Goal: Task Accomplishment & Management: Manage account settings

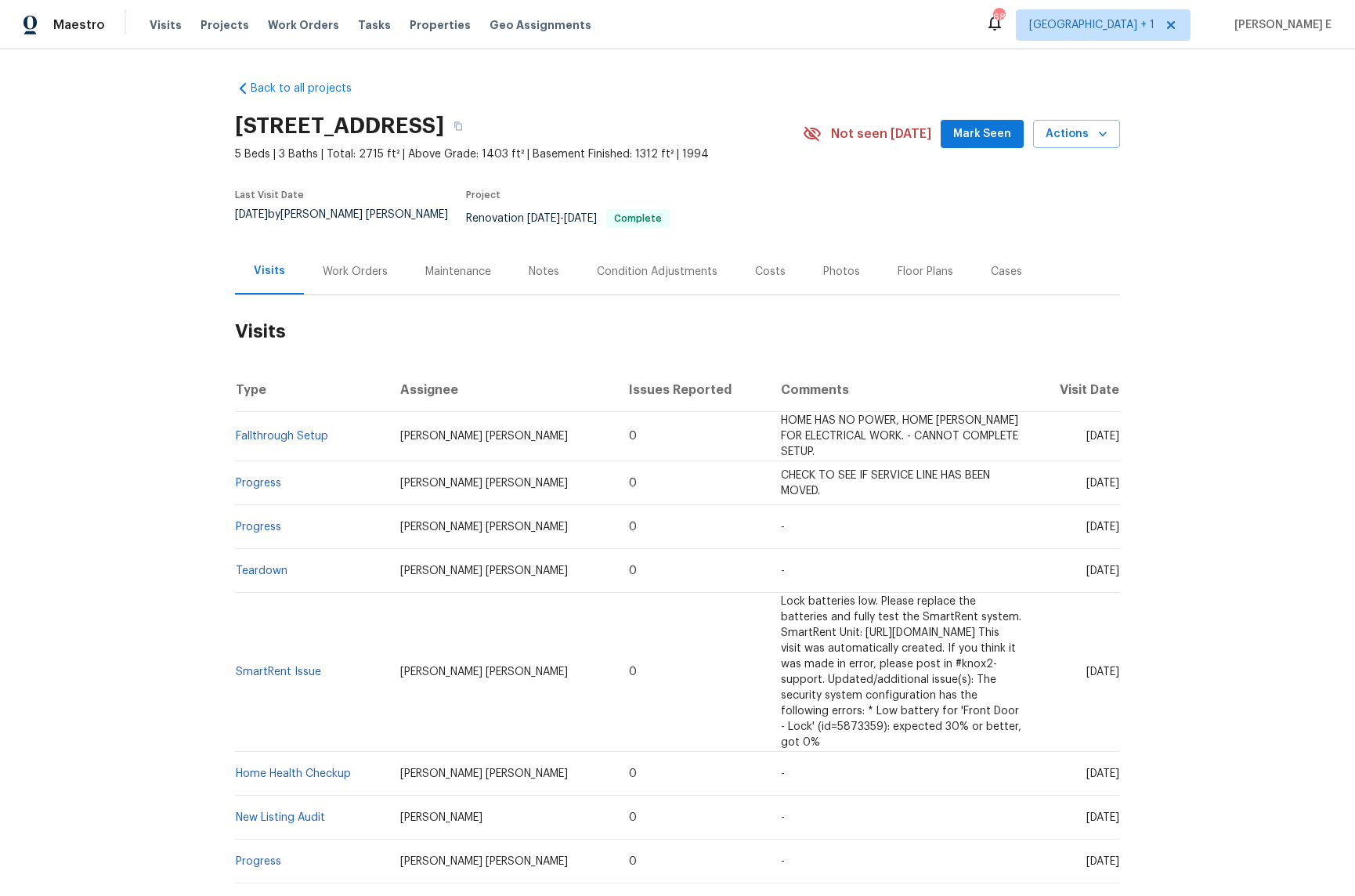
click at [359, 266] on div "Work Orders" at bounding box center [355, 271] width 65 height 16
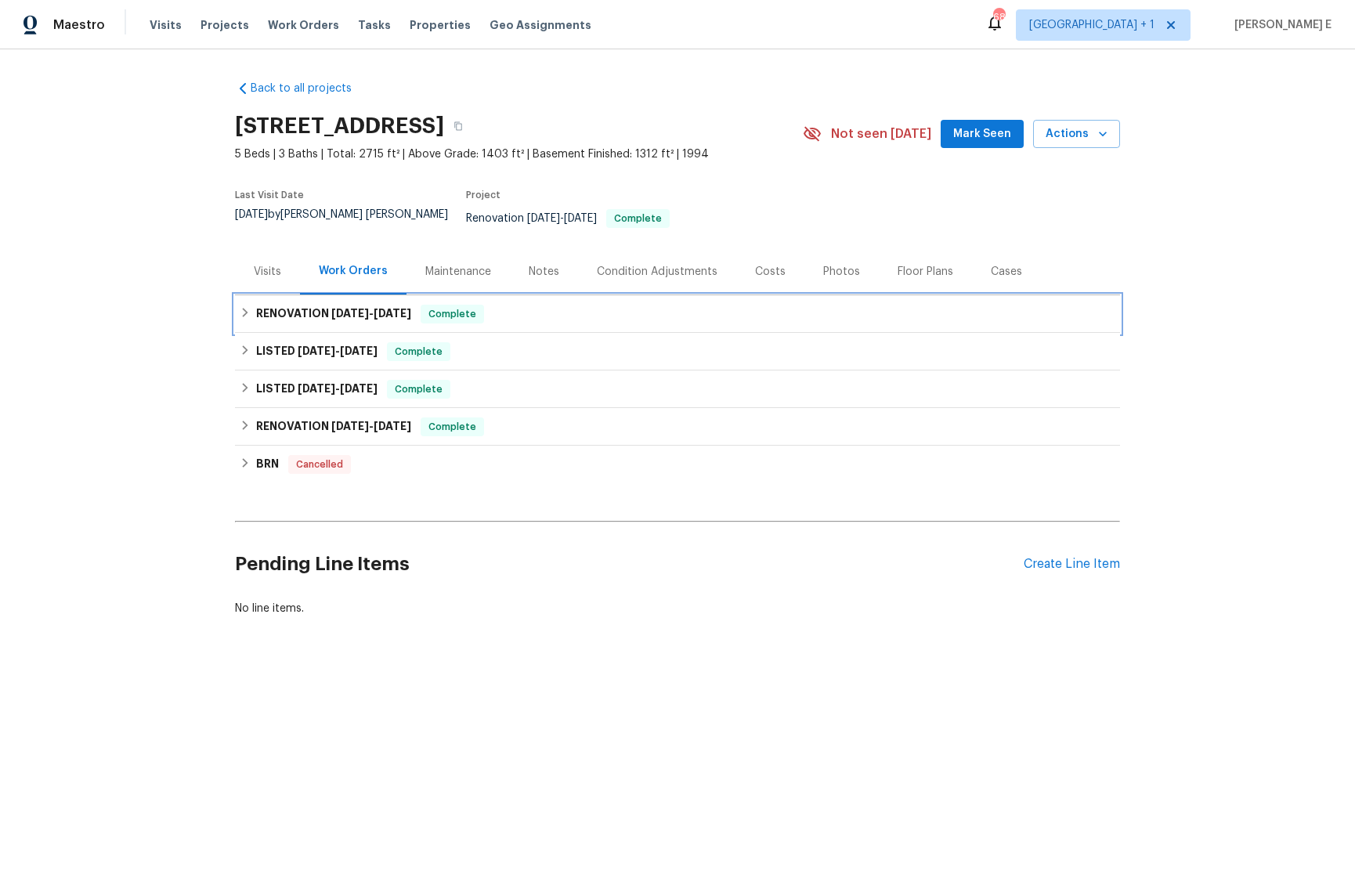
click at [350, 311] on h6 "RENOVATION 5/21/25 - 8/11/25" at bounding box center [334, 314] width 155 height 19
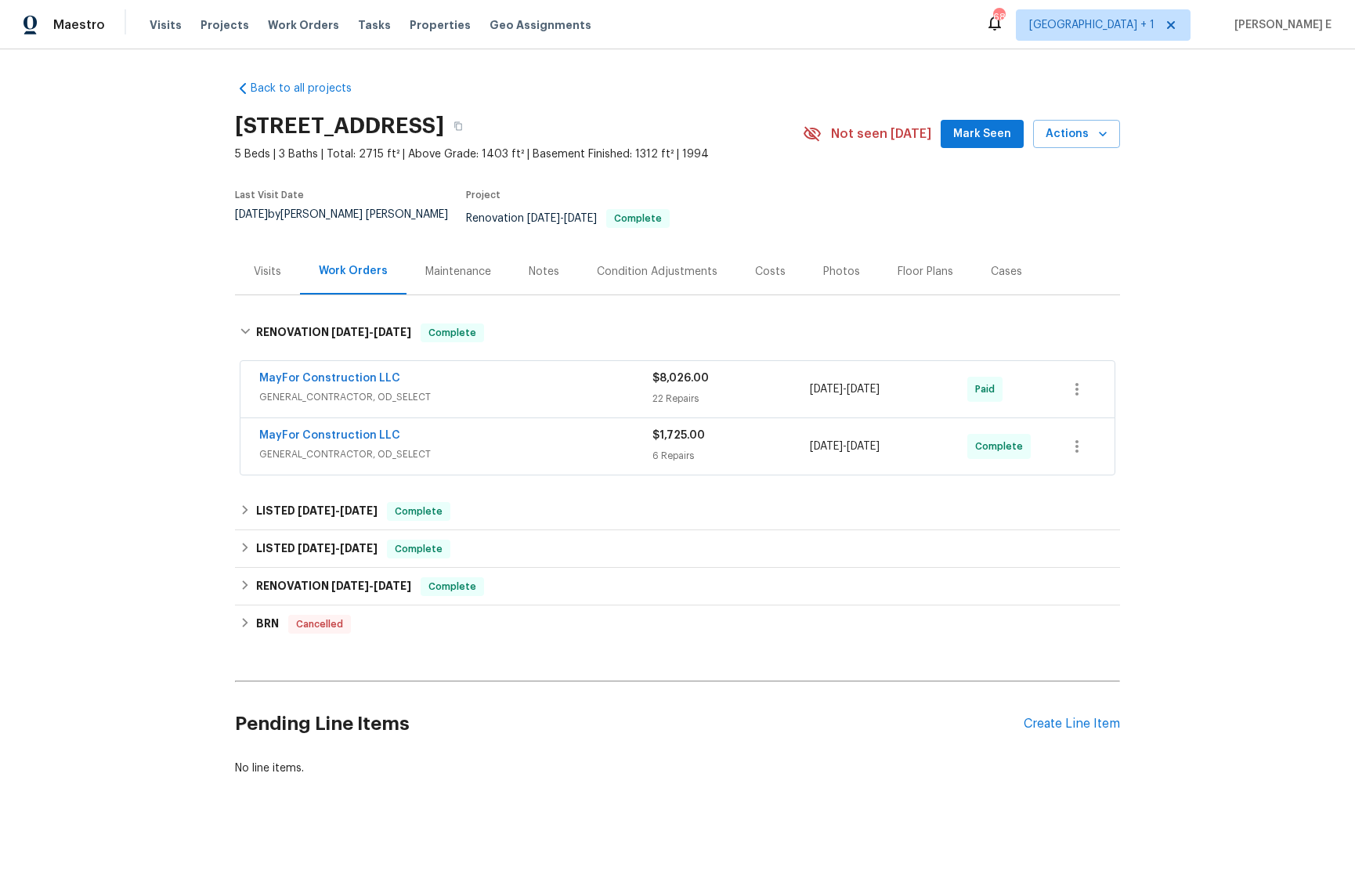
click at [472, 432] on div "MayFor Construction LLC" at bounding box center [455, 437] width 394 height 19
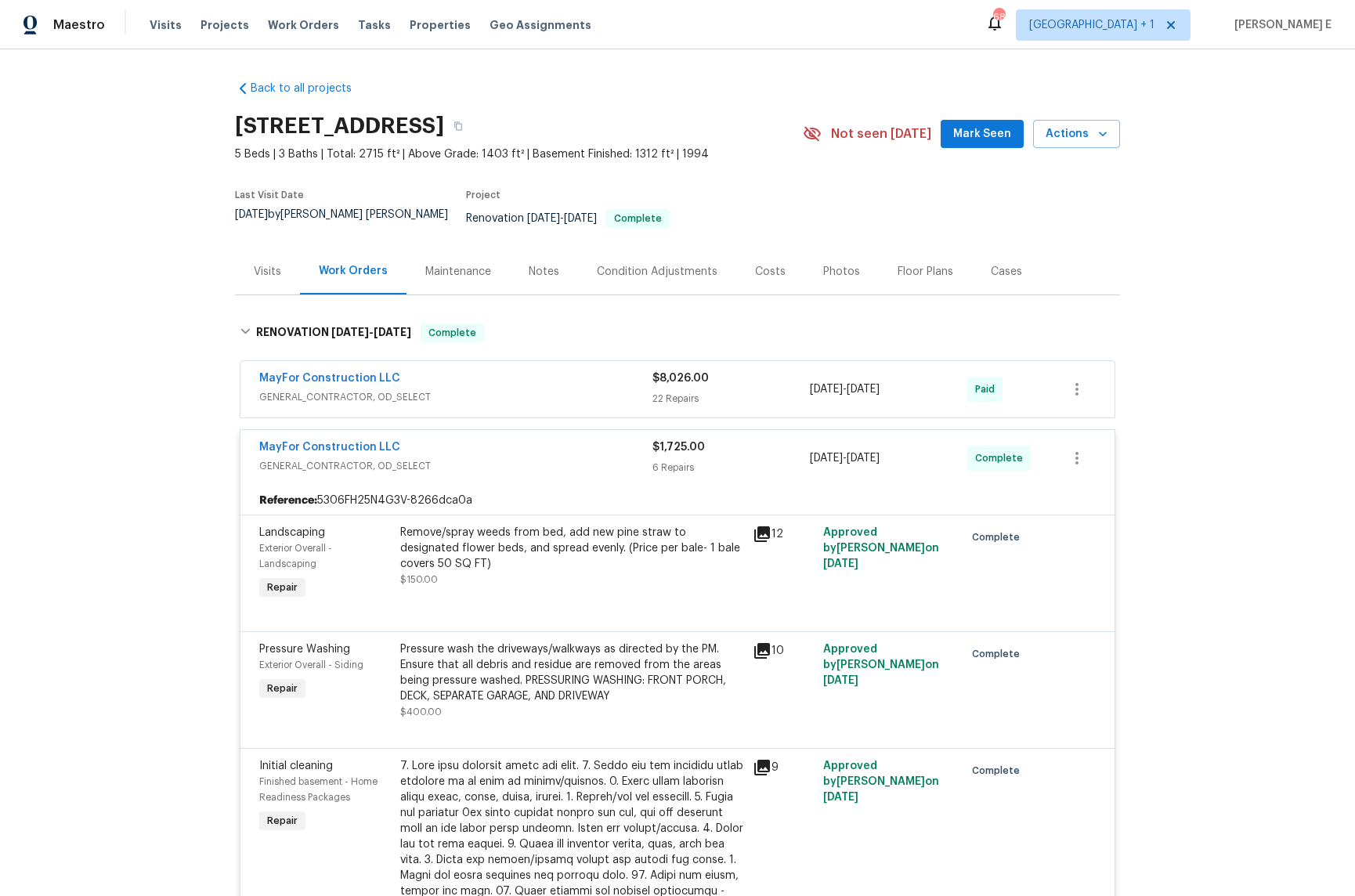
click at [503, 389] on span "GENERAL_CONTRACTOR, OD_SELECT" at bounding box center [455, 397] width 394 height 16
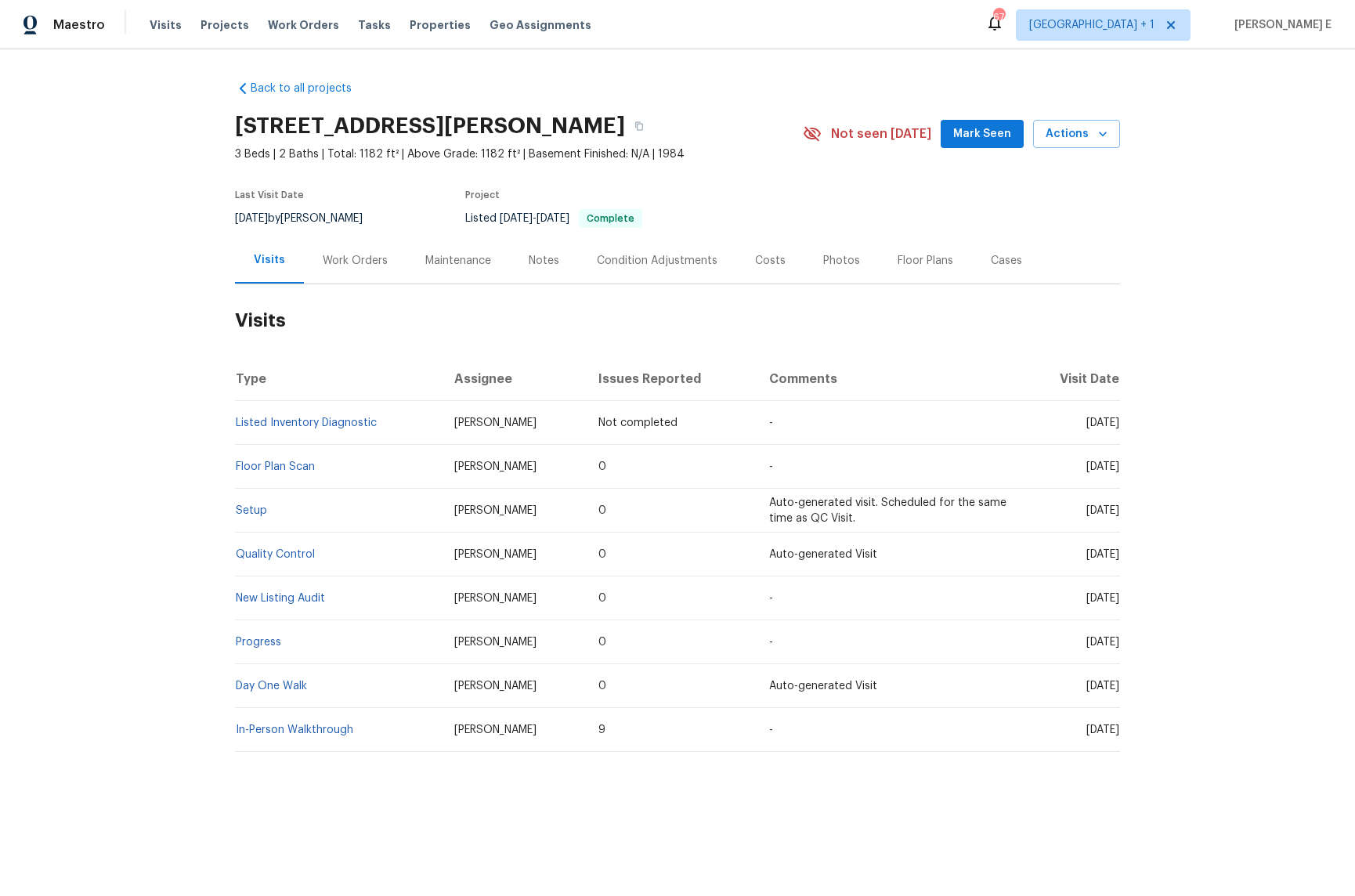
click at [385, 253] on div "Work Orders" at bounding box center [355, 260] width 103 height 46
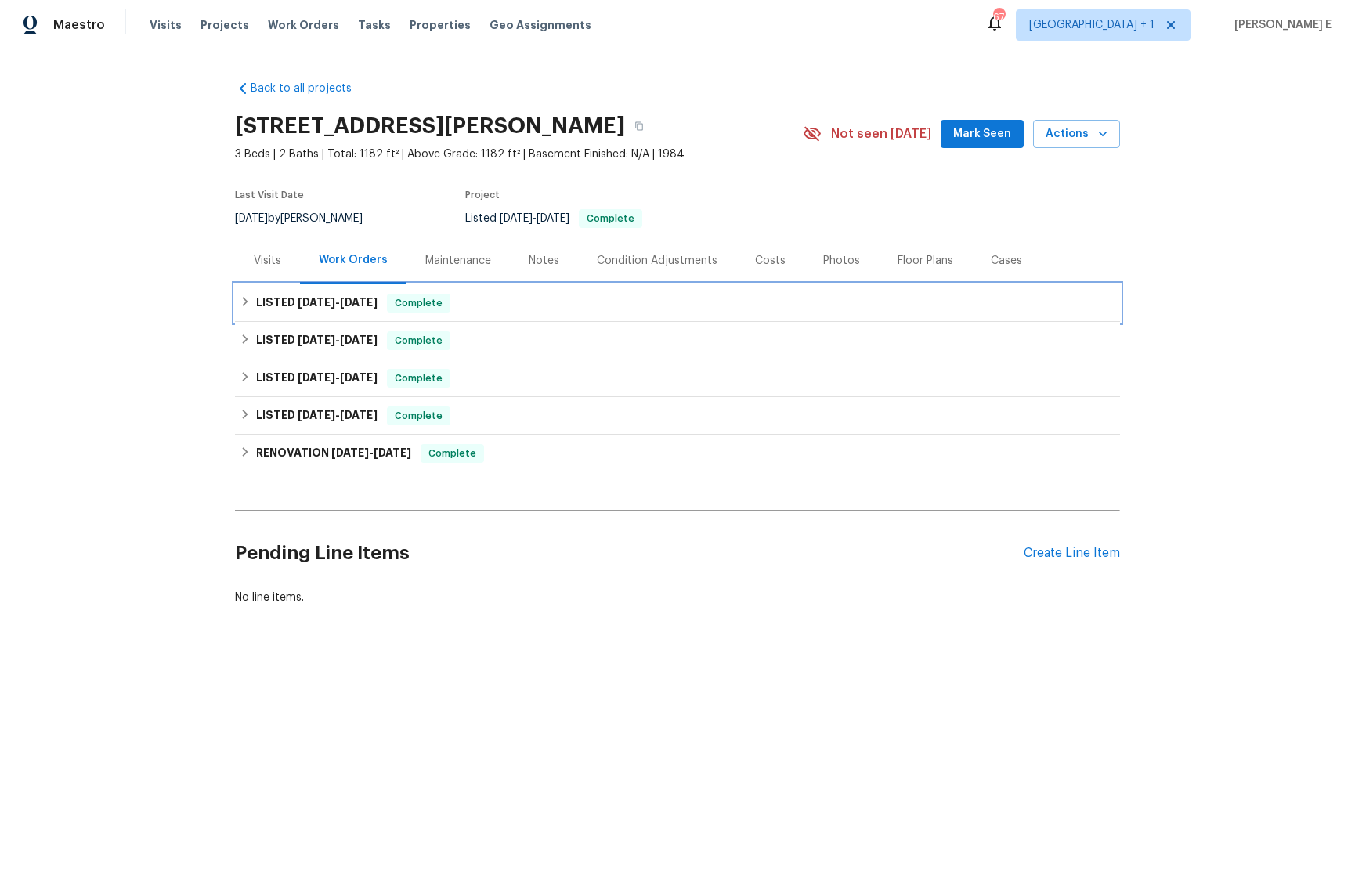
click at [350, 316] on div "LISTED 8/13/25 - 8/19/25 Complete" at bounding box center [677, 303] width 886 height 37
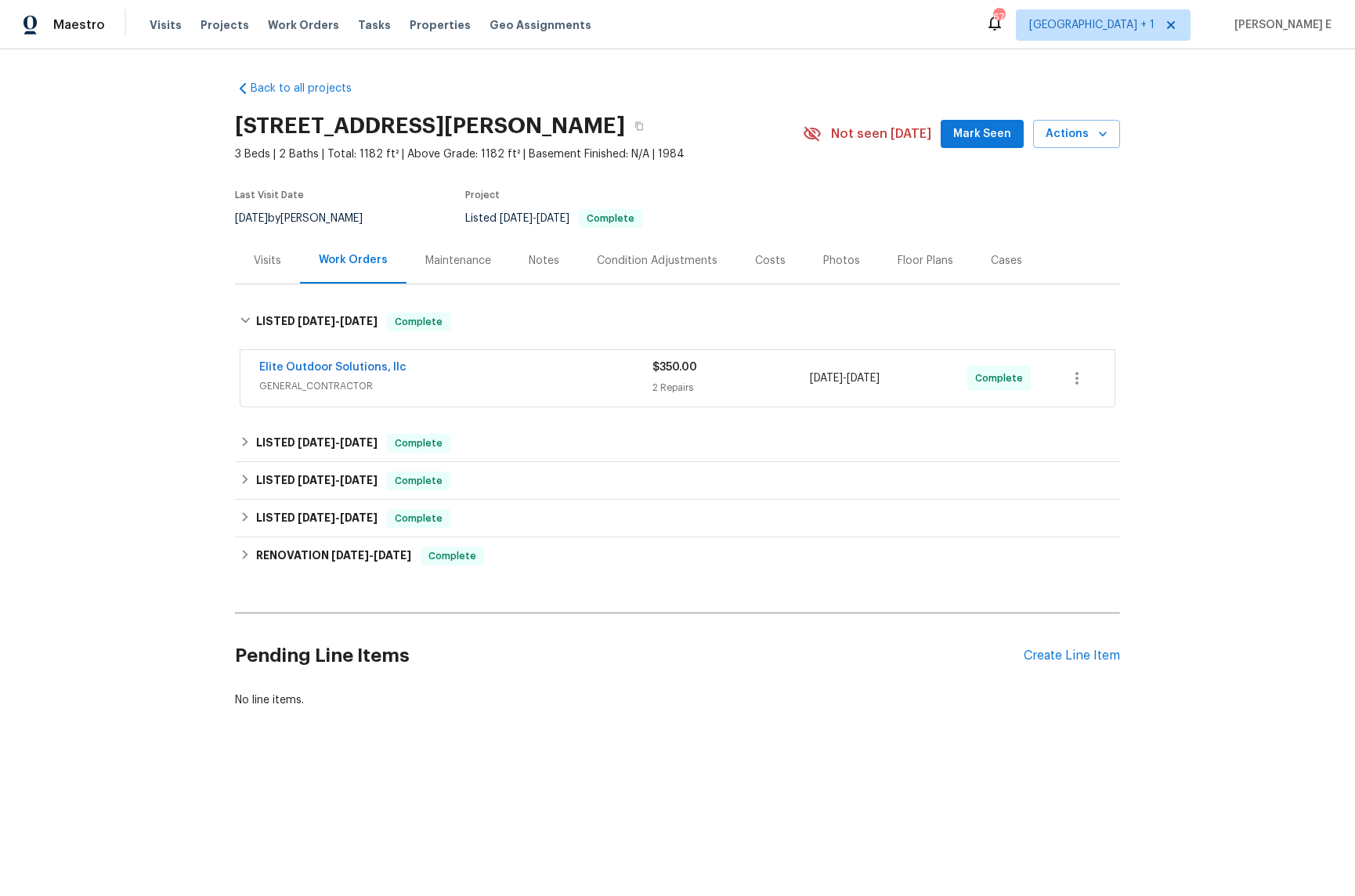
click at [436, 365] on div "Elite Outdoor Solutions, llc" at bounding box center [455, 369] width 394 height 19
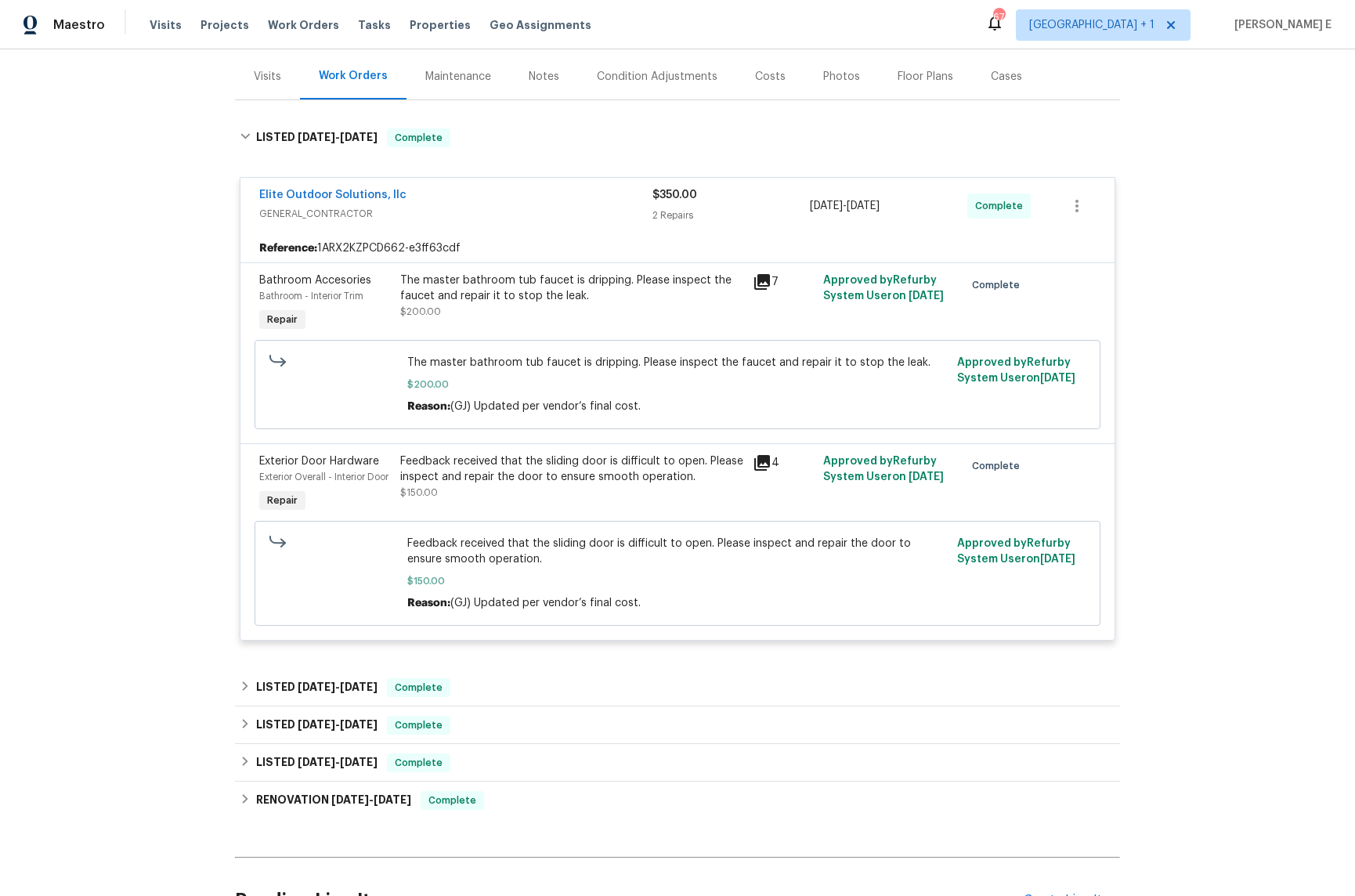
scroll to position [231, 0]
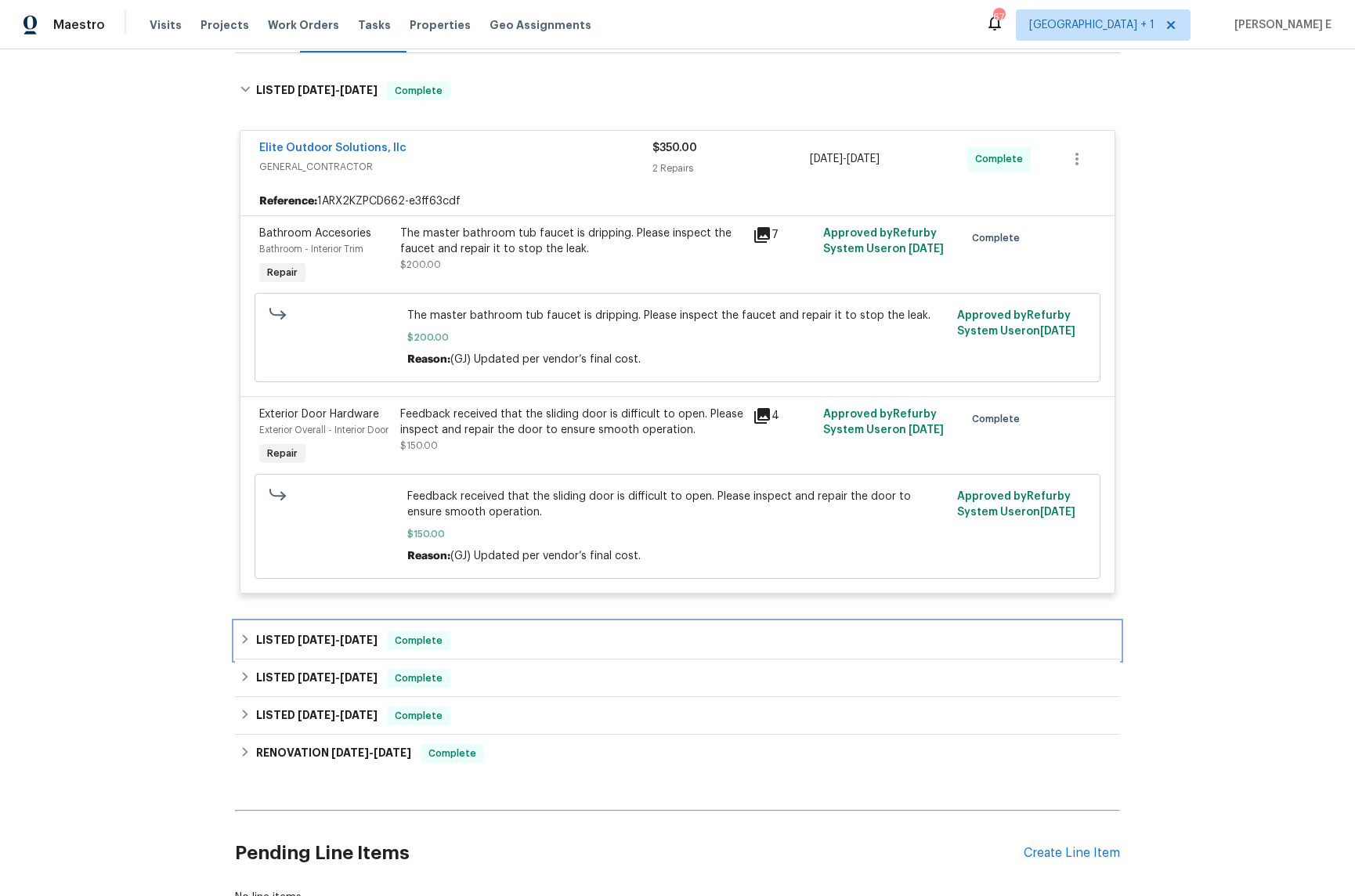
click at [321, 645] on span "8/5/25" at bounding box center [316, 641] width 37 height 11
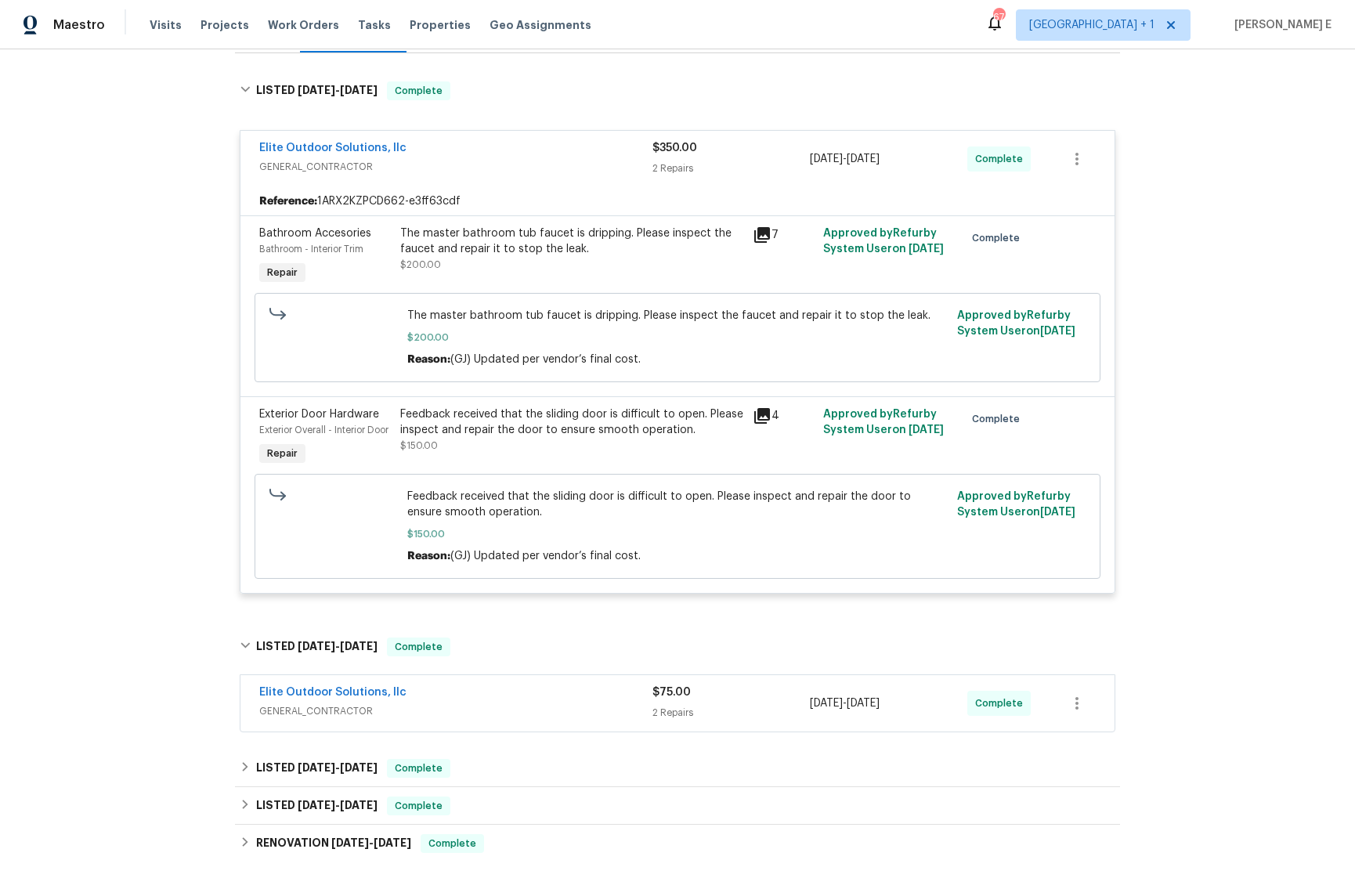
click at [456, 719] on span "GENERAL_CONTRACTOR" at bounding box center [455, 711] width 394 height 16
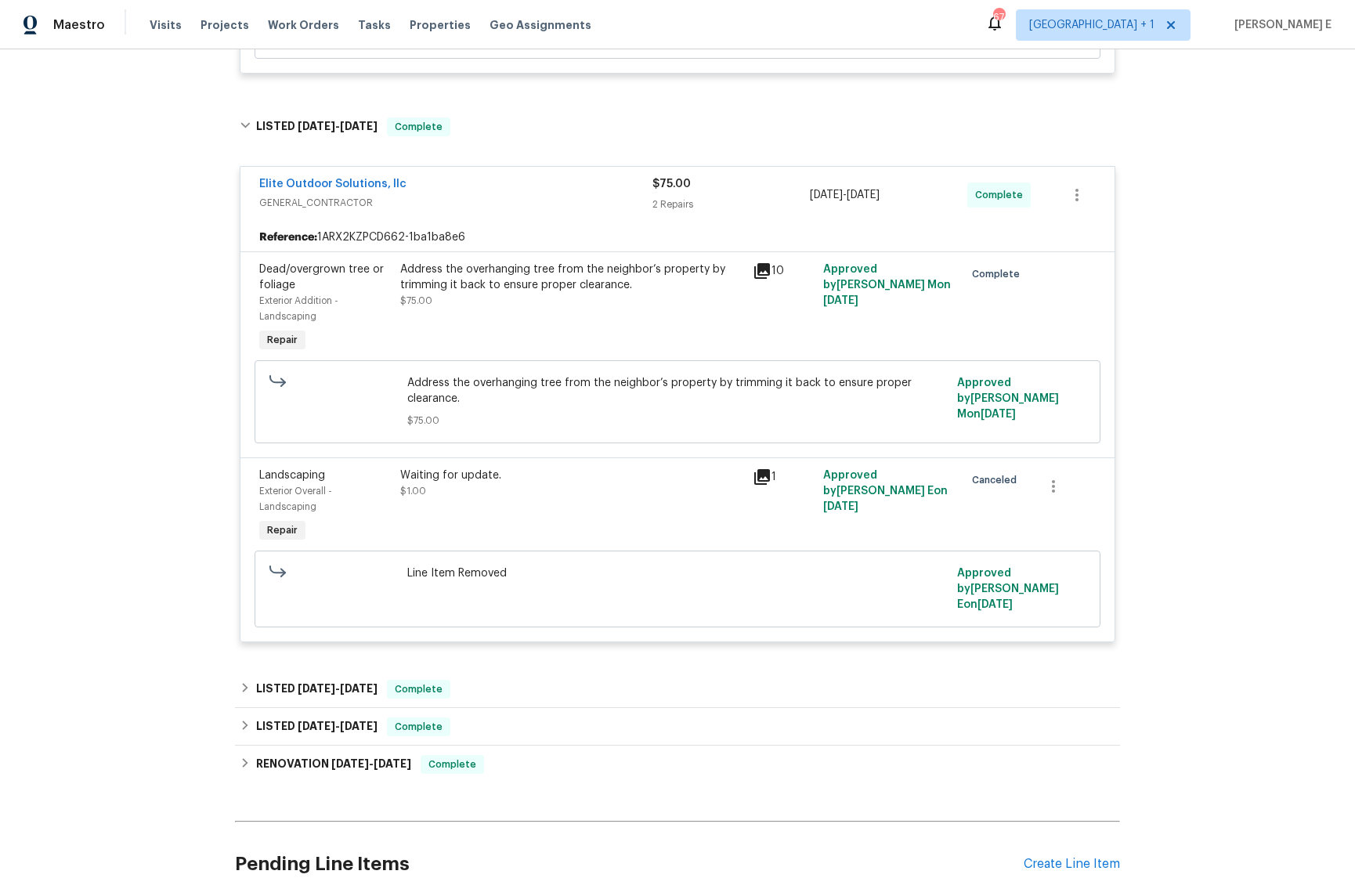
scroll to position [774, 0]
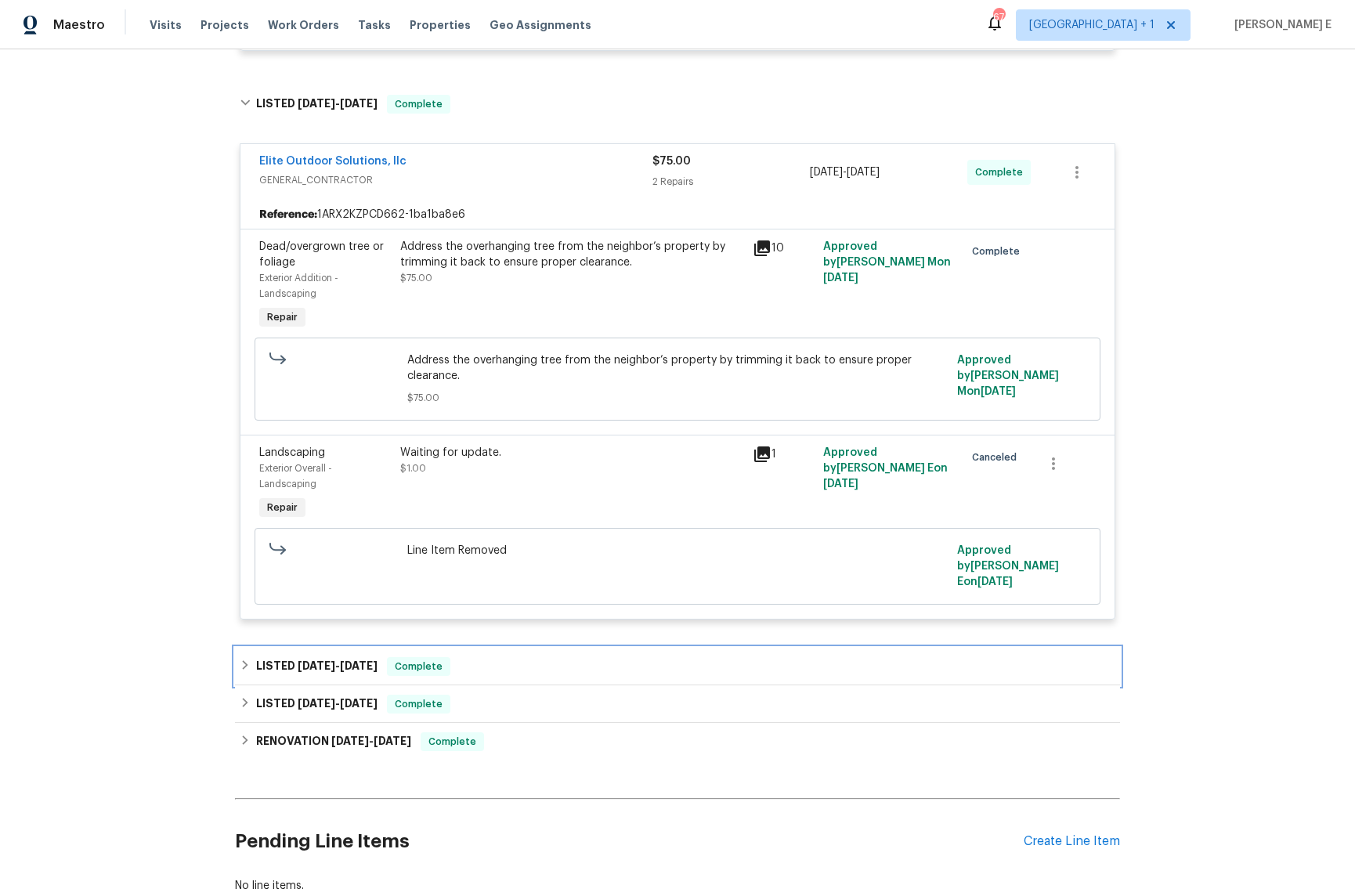
click at [351, 674] on h6 "LISTED 7/29/25 - 7/30/25" at bounding box center [317, 667] width 122 height 19
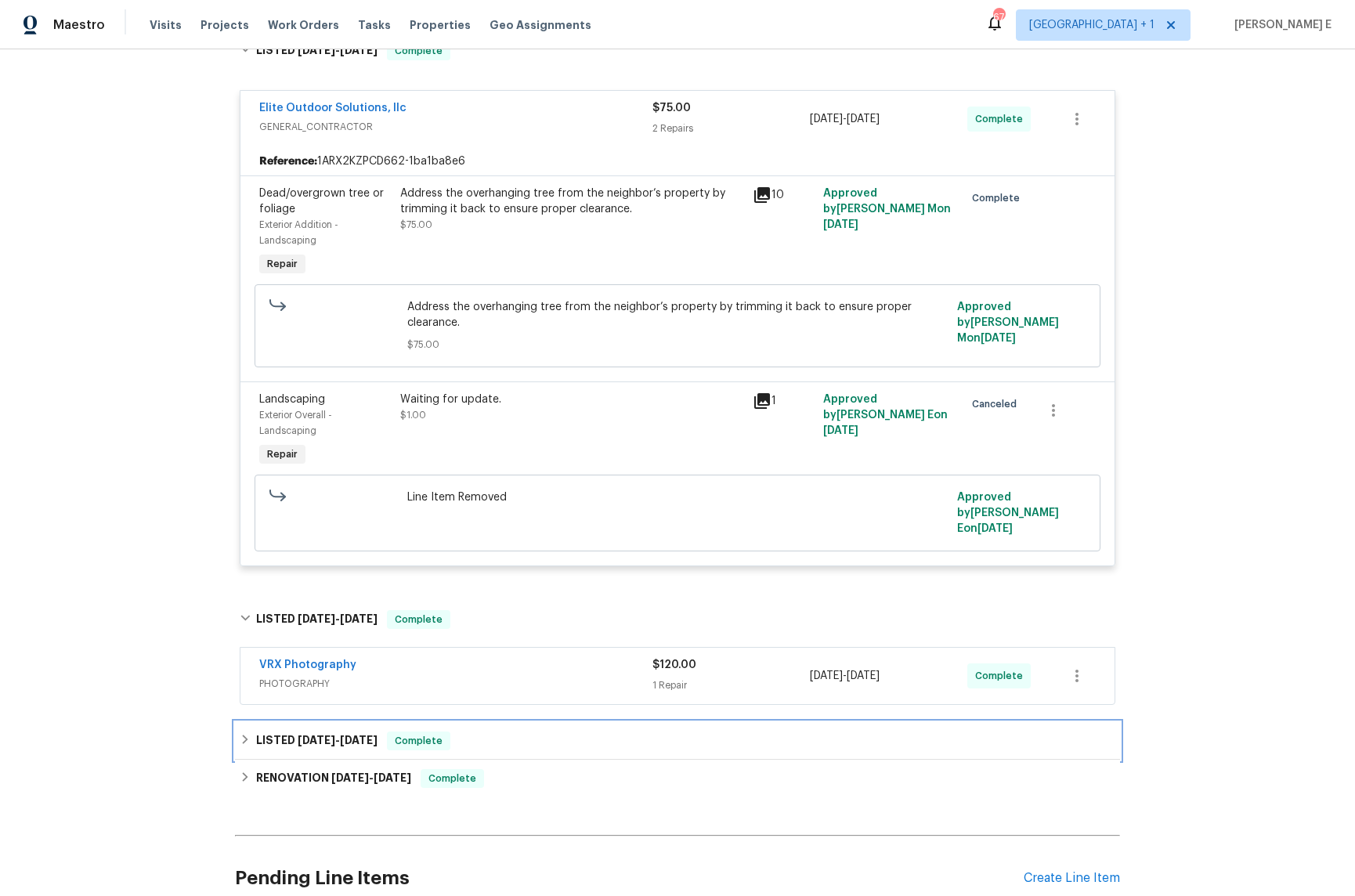
click at [354, 744] on span "7/25/25" at bounding box center [359, 741] width 37 height 11
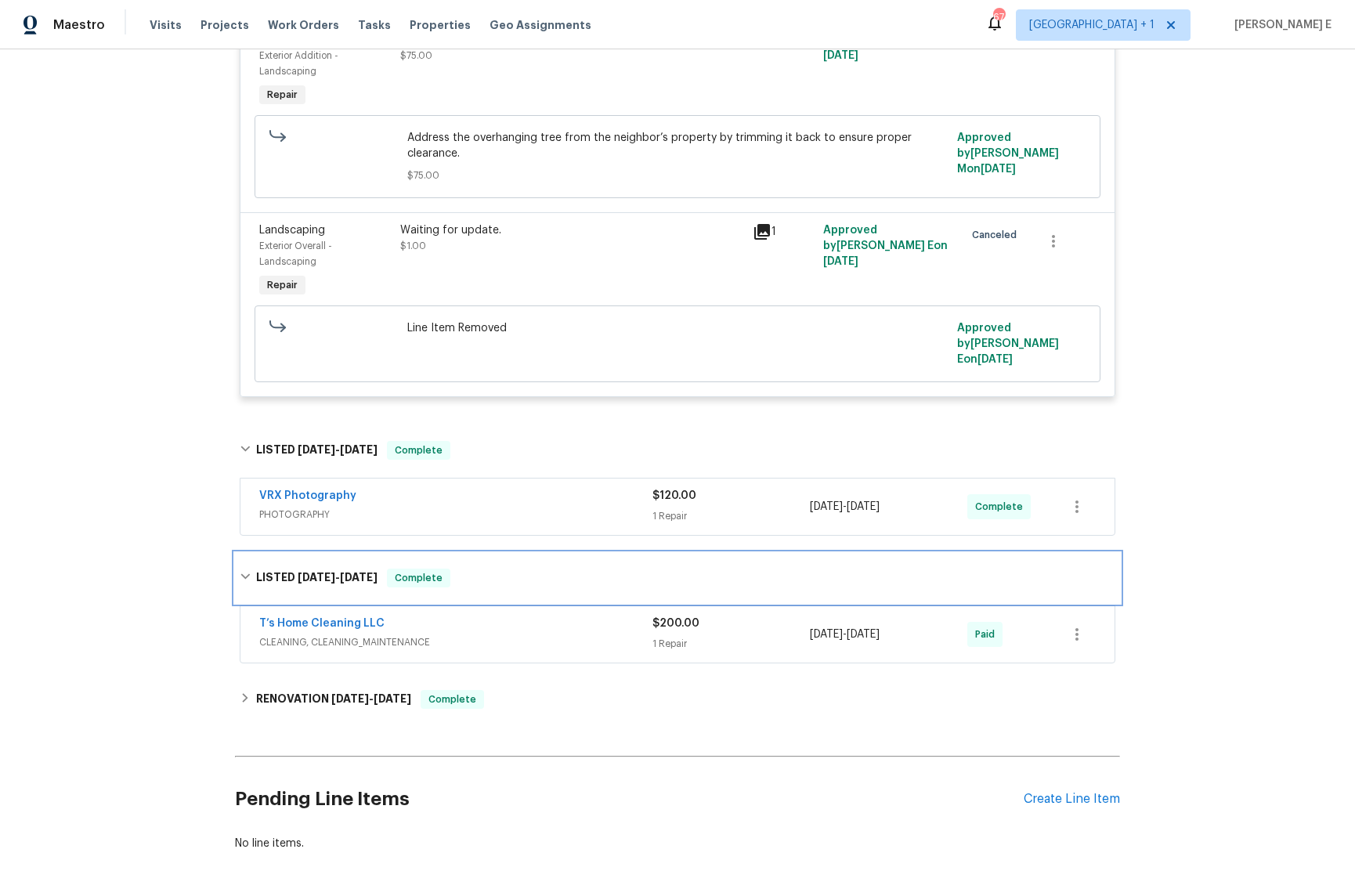
scroll to position [1028, 0]
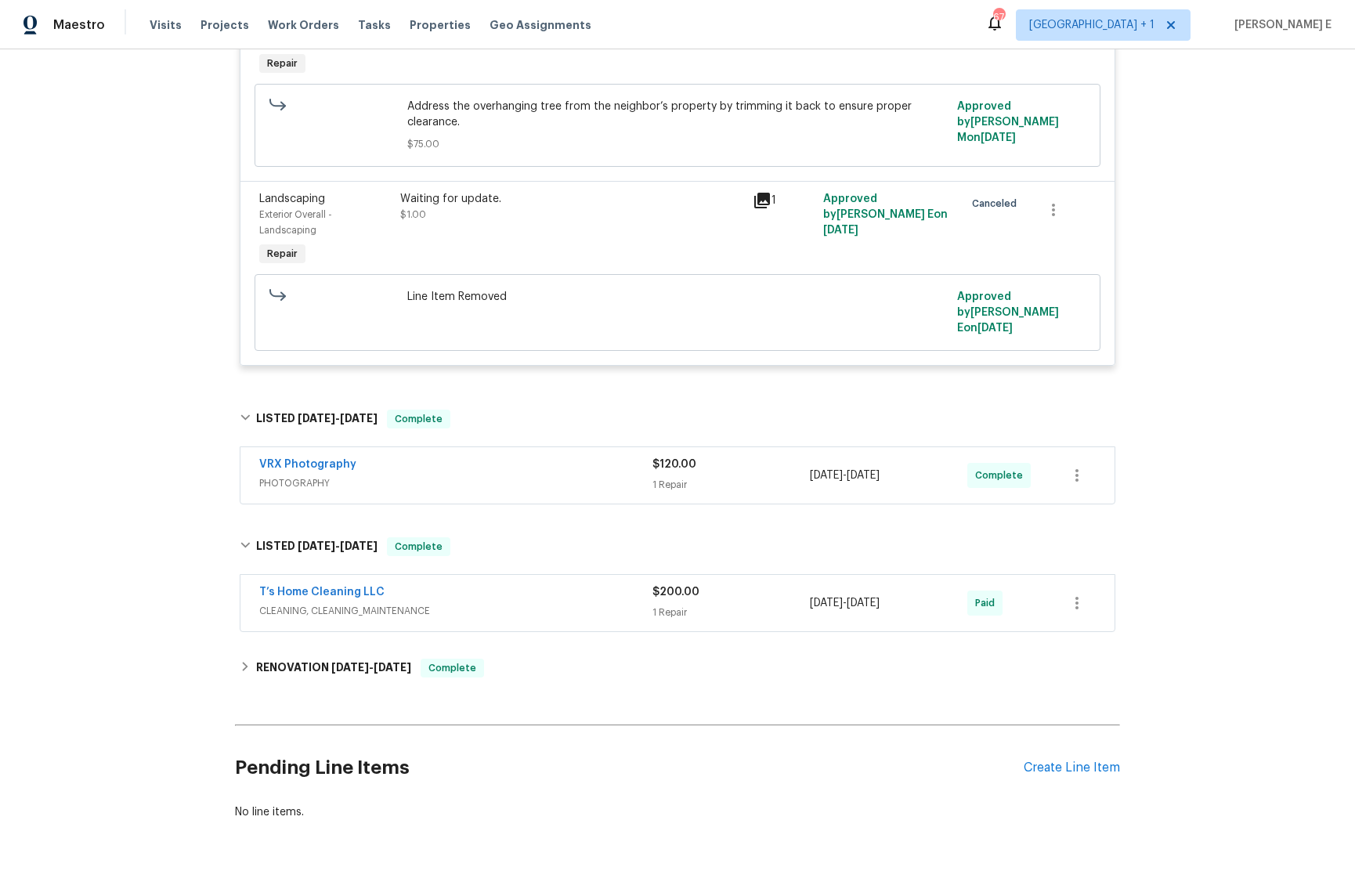
click at [485, 622] on div "T’s Home Cleaning LLC CLEANING, CLEANING_MAINTENANCE" at bounding box center [455, 603] width 394 height 37
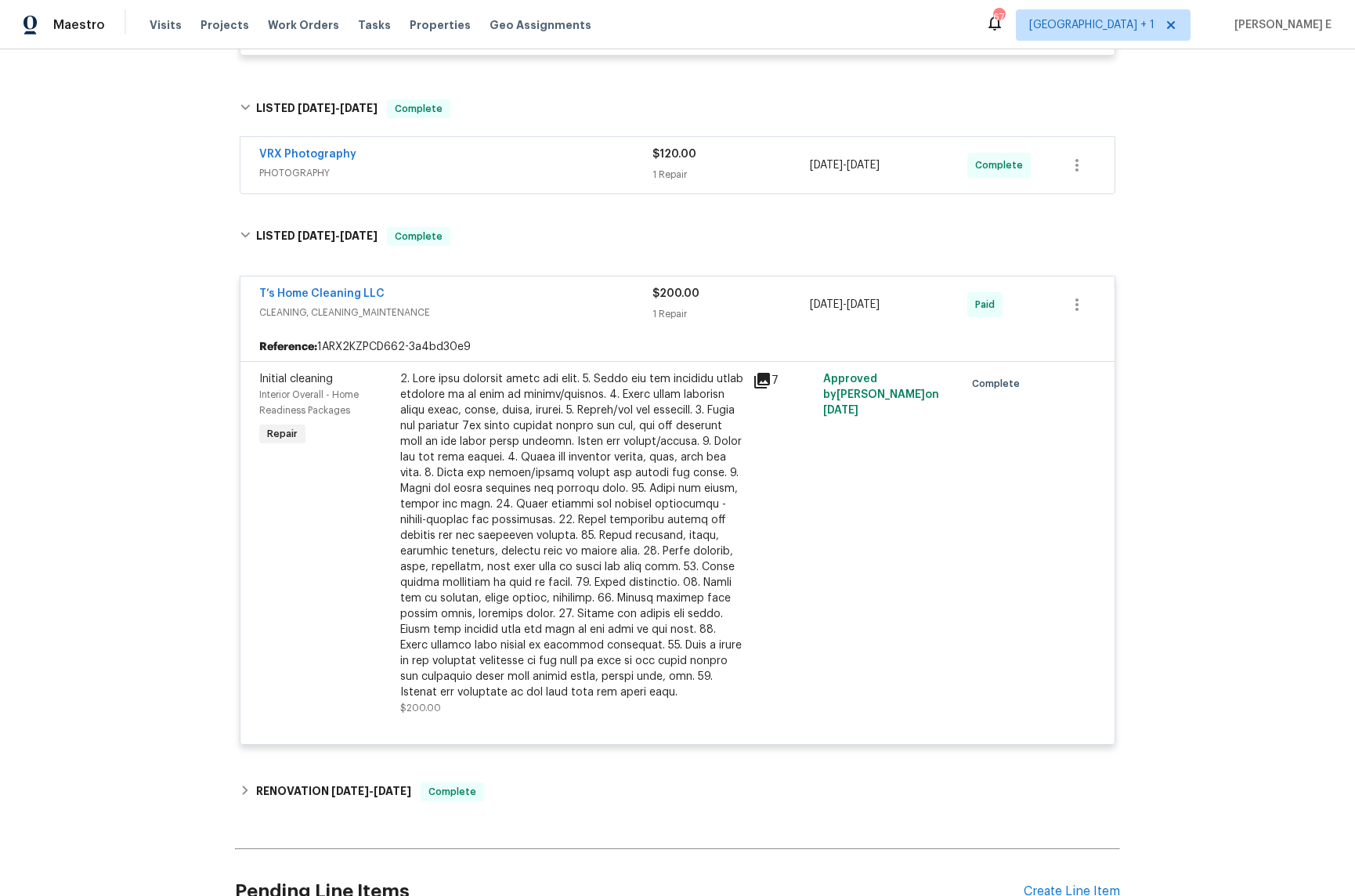
scroll to position [1495, 0]
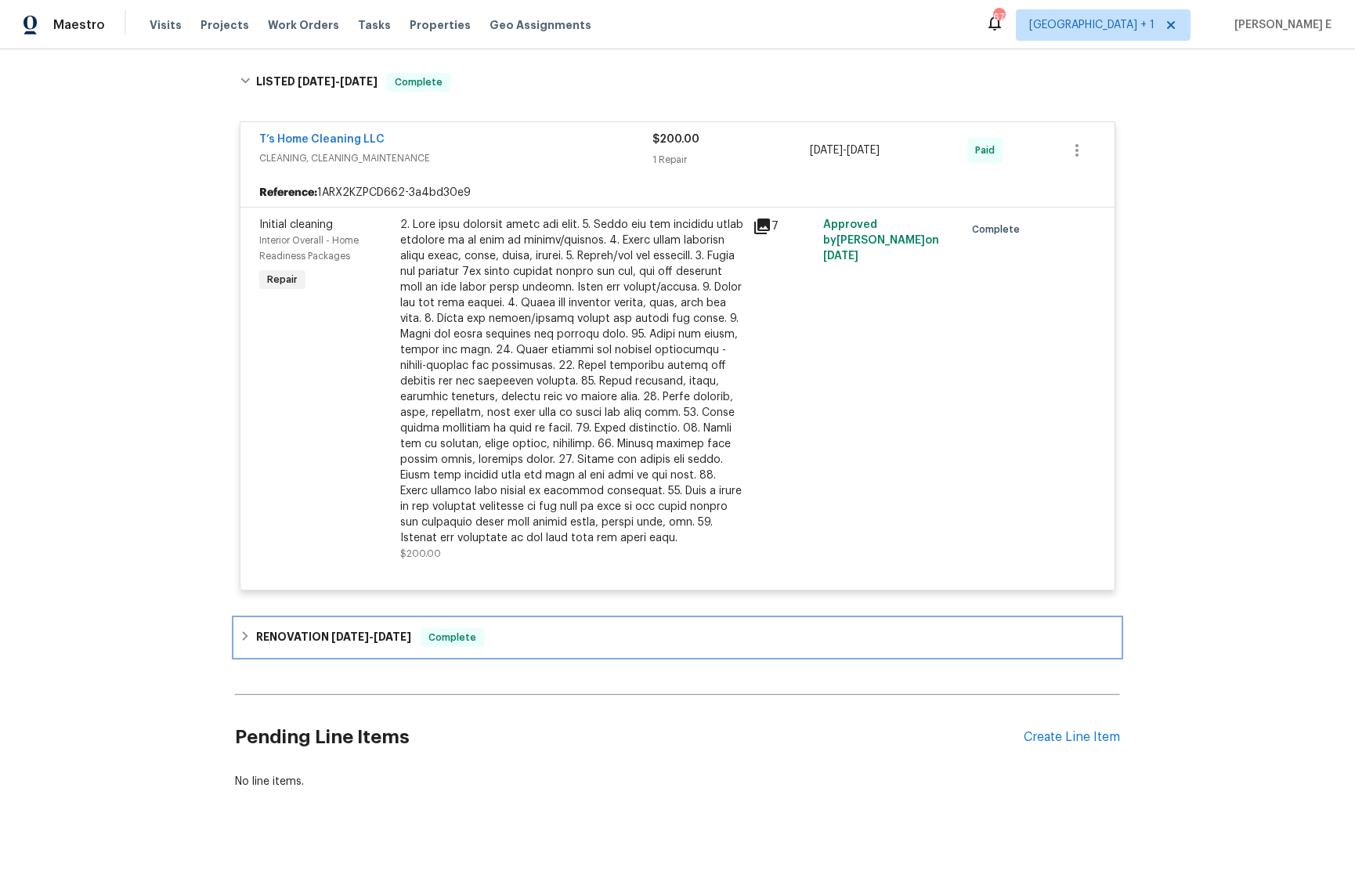
click at [356, 653] on div "RENOVATION 7/3/25 - 7/23/25 Complete" at bounding box center [677, 638] width 886 height 37
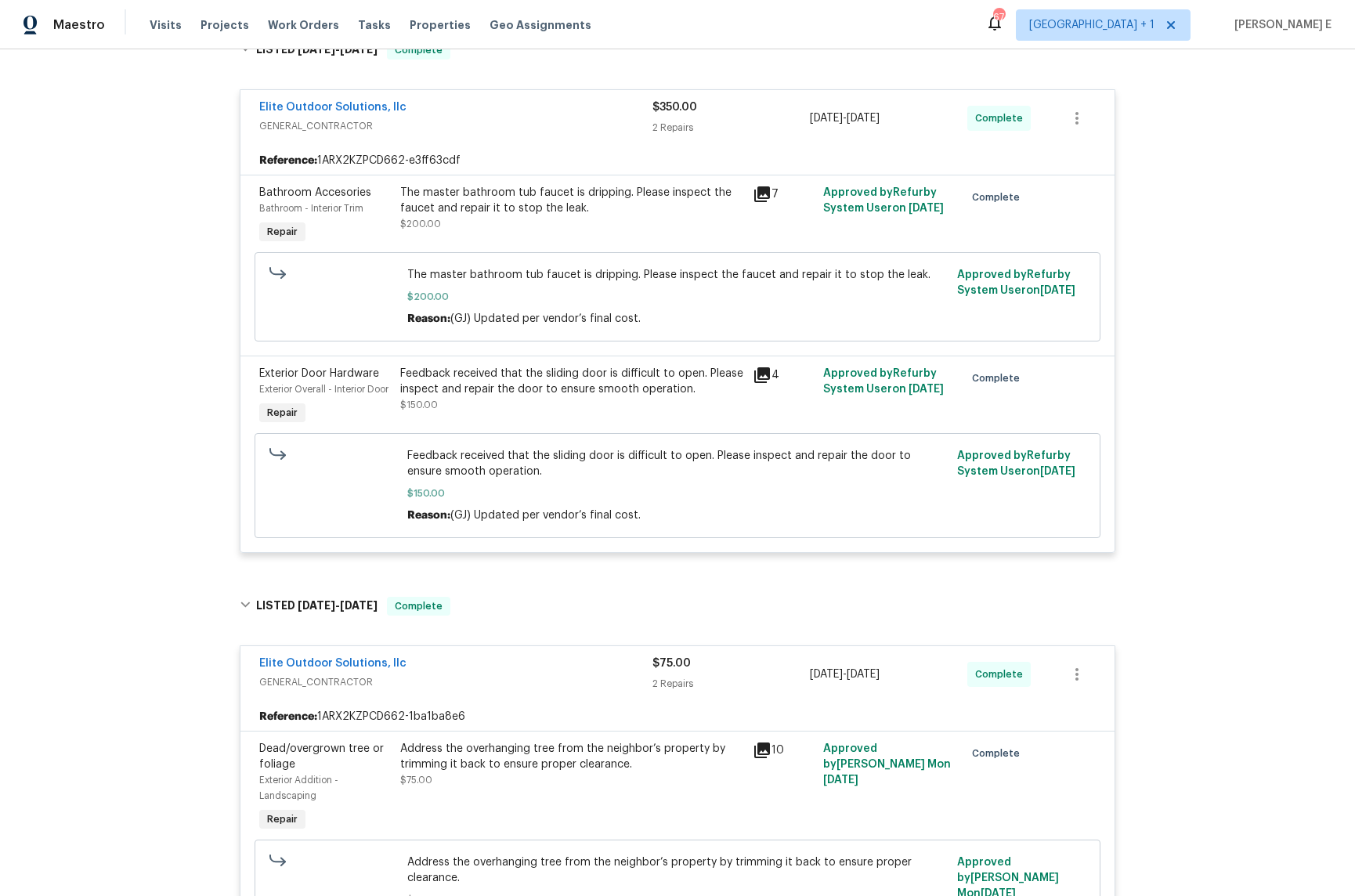
scroll to position [0, 0]
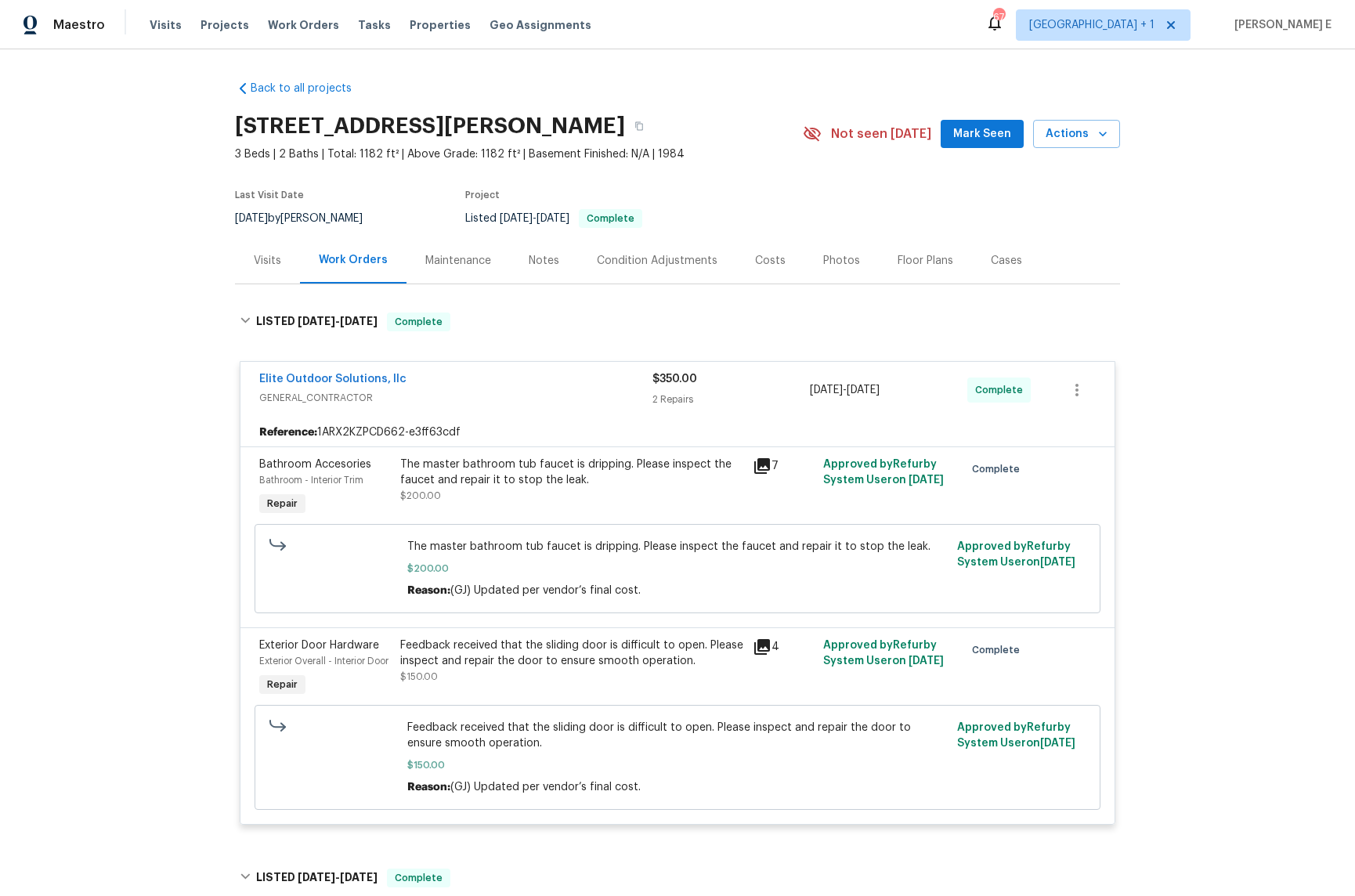
click at [483, 244] on div "Maintenance" at bounding box center [458, 260] width 104 height 46
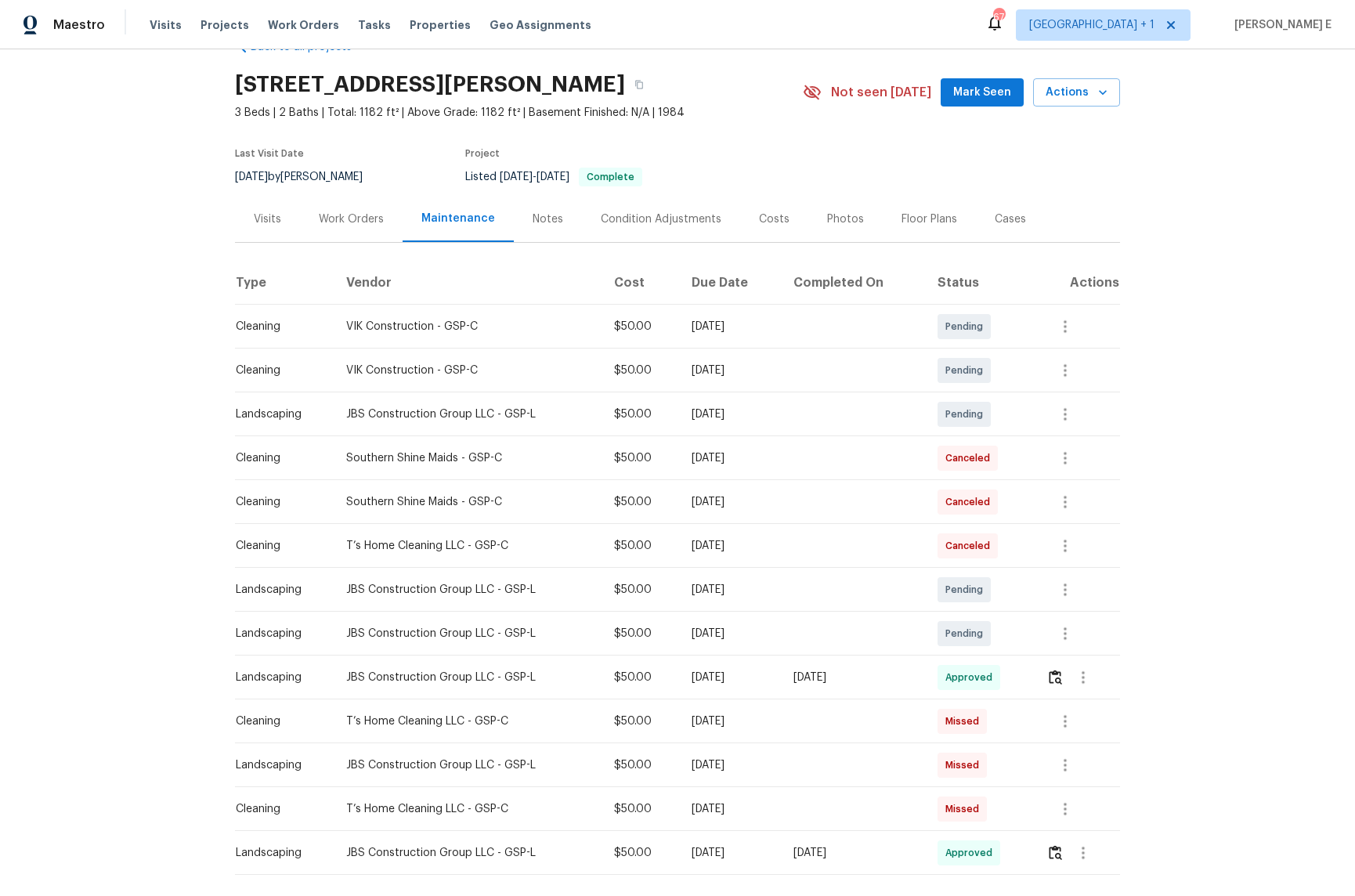
scroll to position [114, 0]
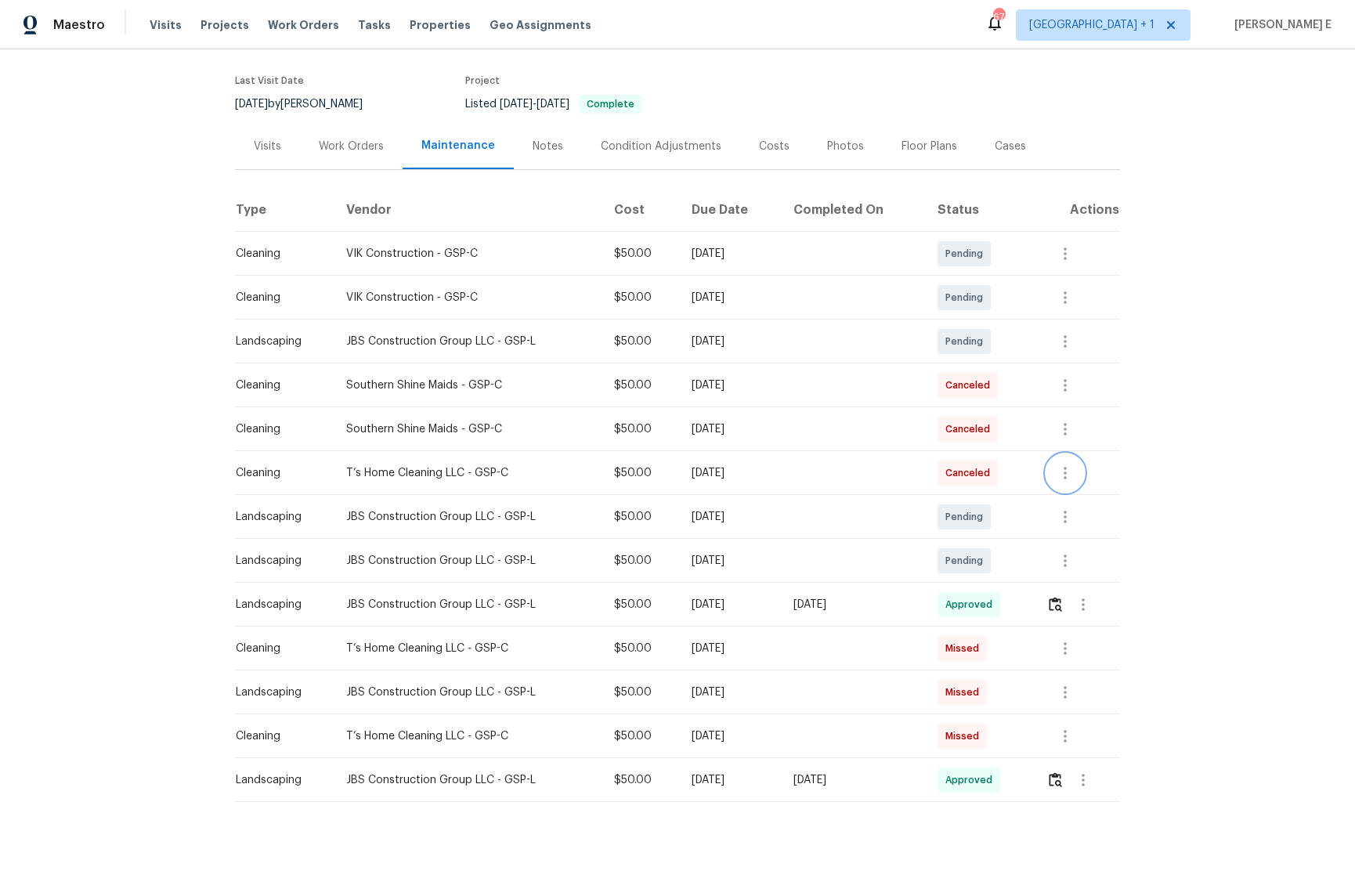
click at [1064, 461] on button "button" at bounding box center [1065, 473] width 37 height 37
click at [1090, 500] on li "View details" at bounding box center [1104, 499] width 109 height 26
click at [1204, 644] on div at bounding box center [677, 448] width 1355 height 896
click at [1063, 616] on button "button" at bounding box center [1055, 605] width 18 height 37
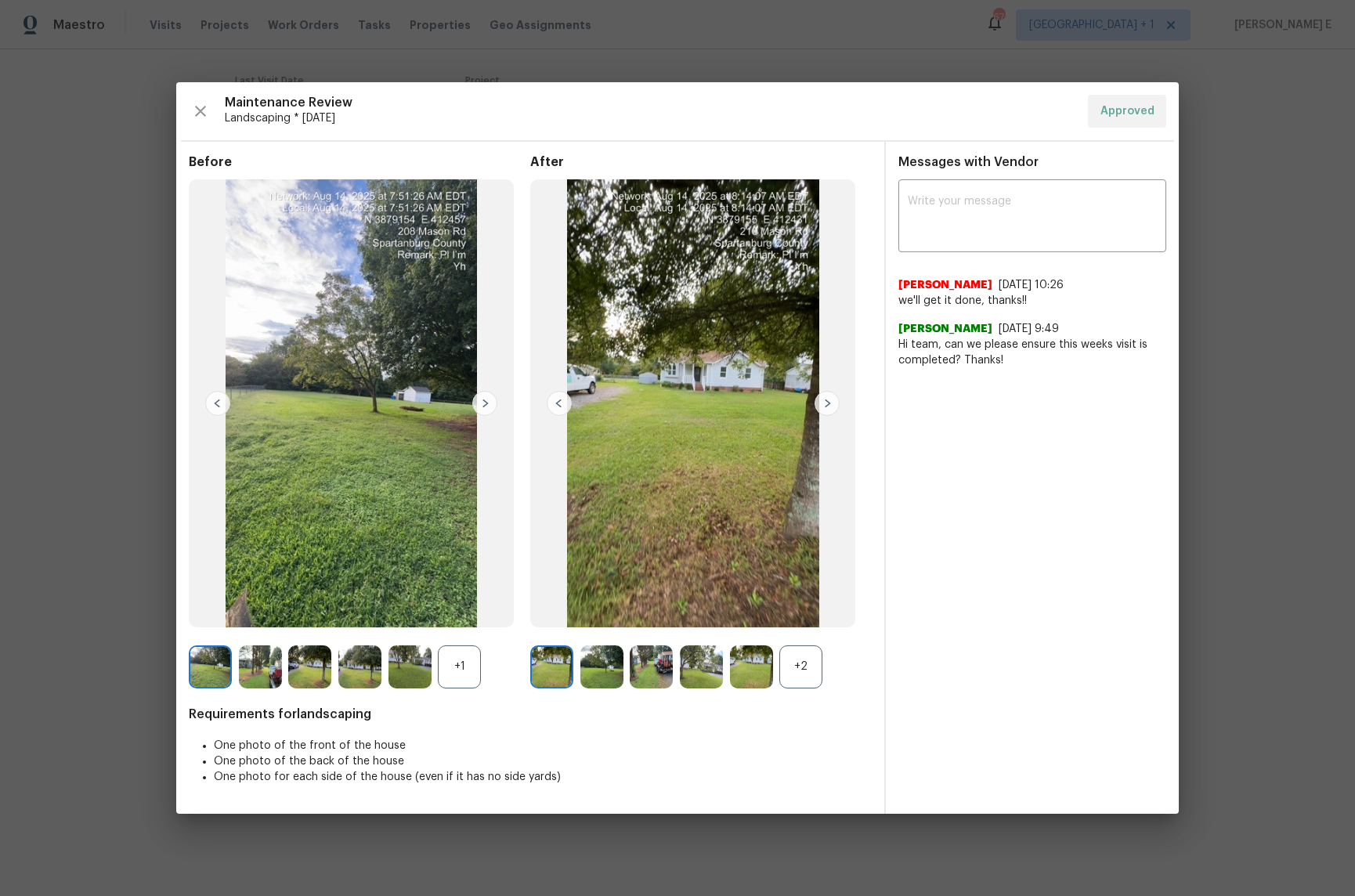
click at [811, 676] on div "+2" at bounding box center [801, 667] width 43 height 43
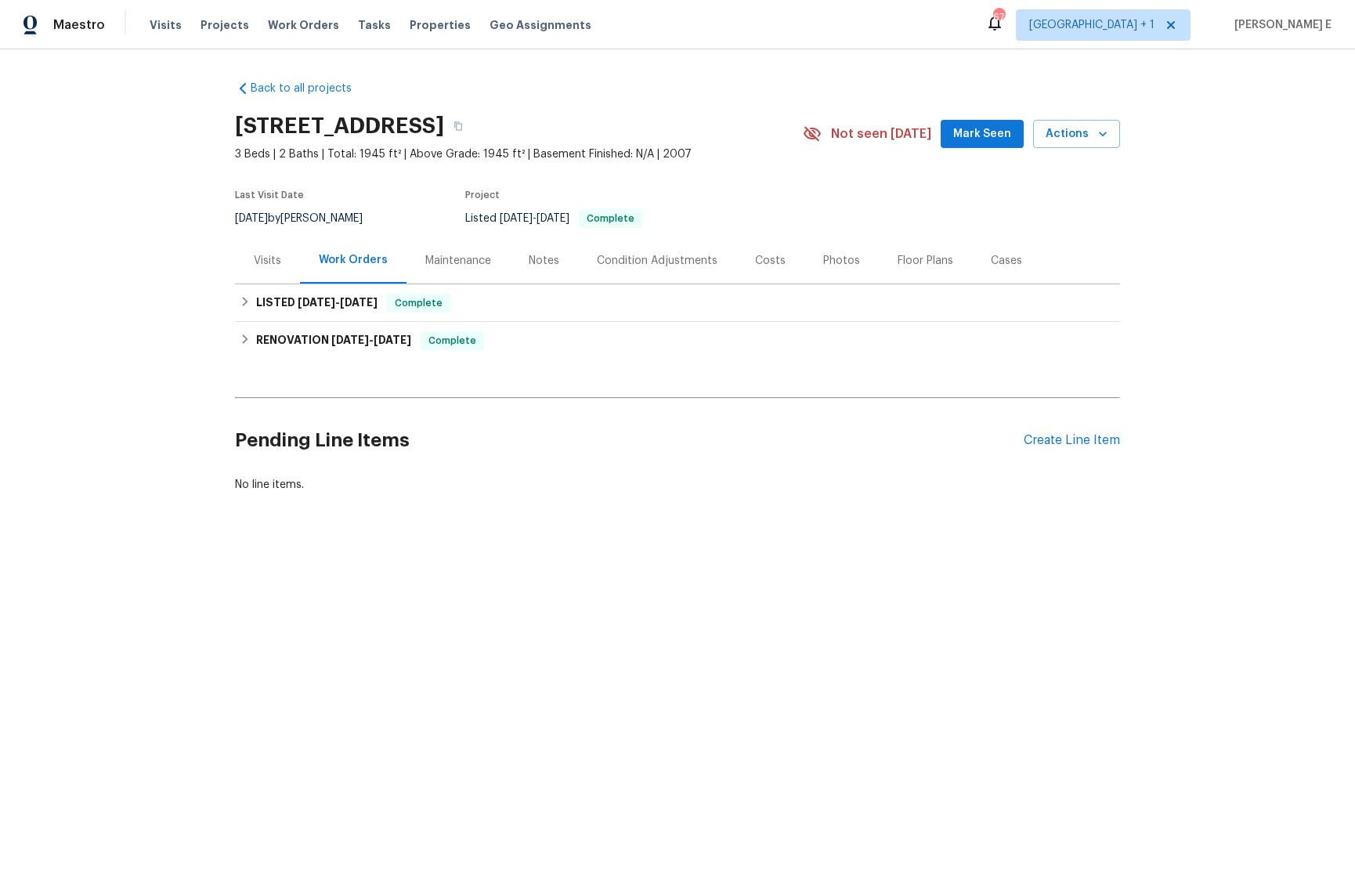
click at [470, 253] on div "Maintenance" at bounding box center [458, 261] width 65 height 16
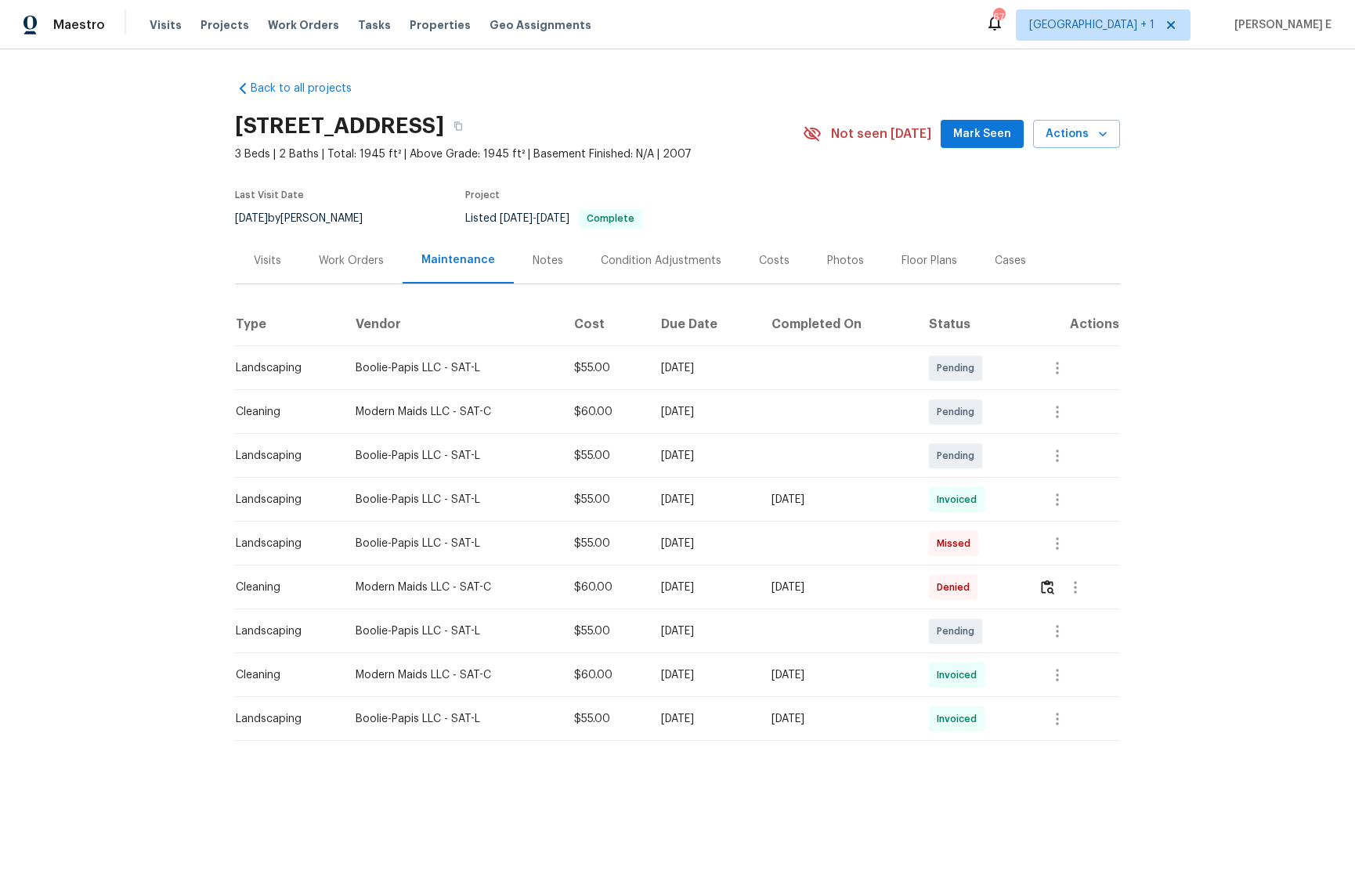
click at [492, 335] on th "Vendor" at bounding box center [453, 324] width 219 height 44
click at [1055, 586] on img "button" at bounding box center [1047, 587] width 13 height 15
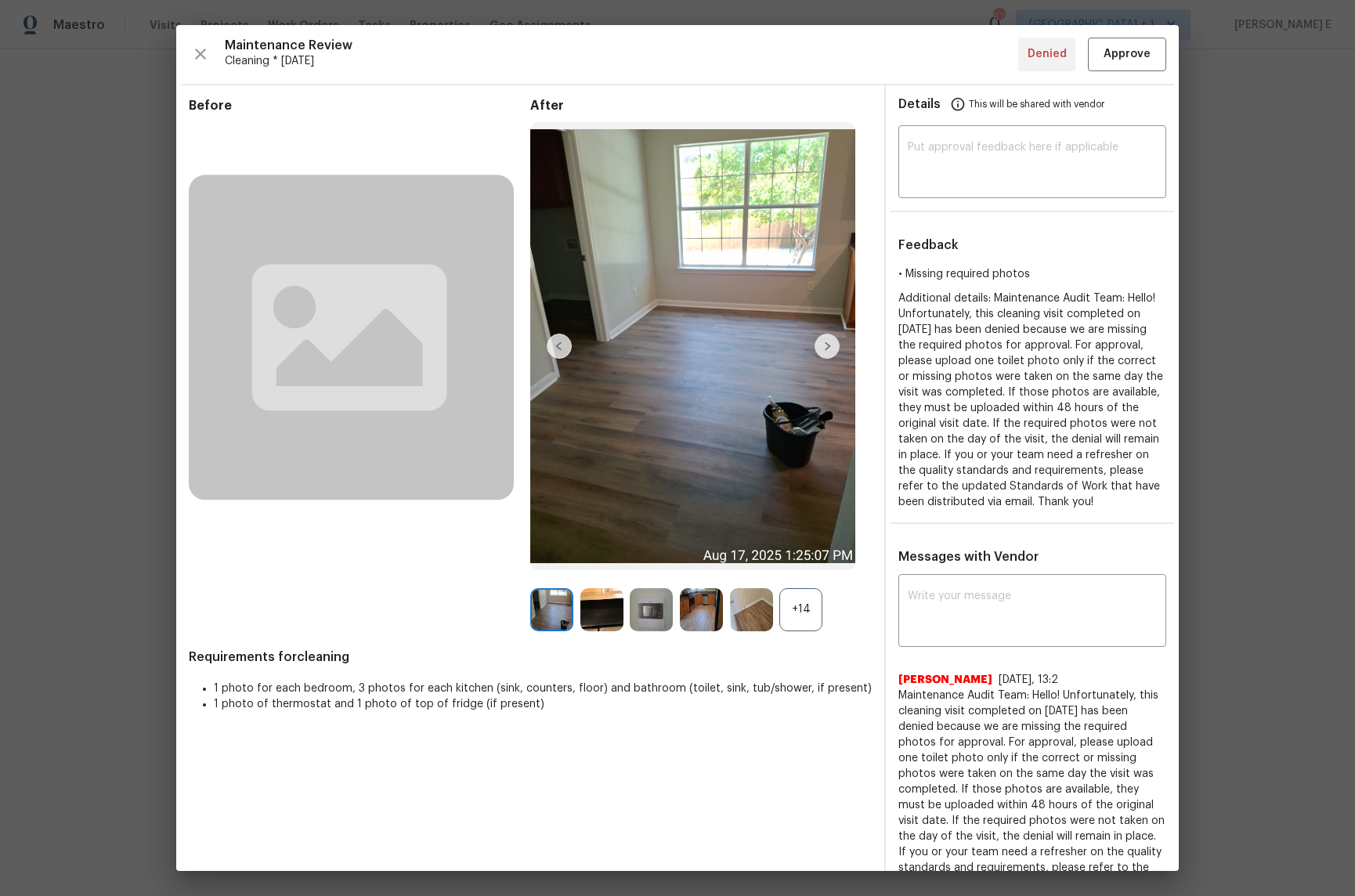
click at [794, 632] on div "Before After +14 Requirements for cleaning 1 photo for each bedroom, 3 photos f…" at bounding box center [530, 539] width 683 height 881
click at [817, 607] on div "+14" at bounding box center [801, 610] width 43 height 43
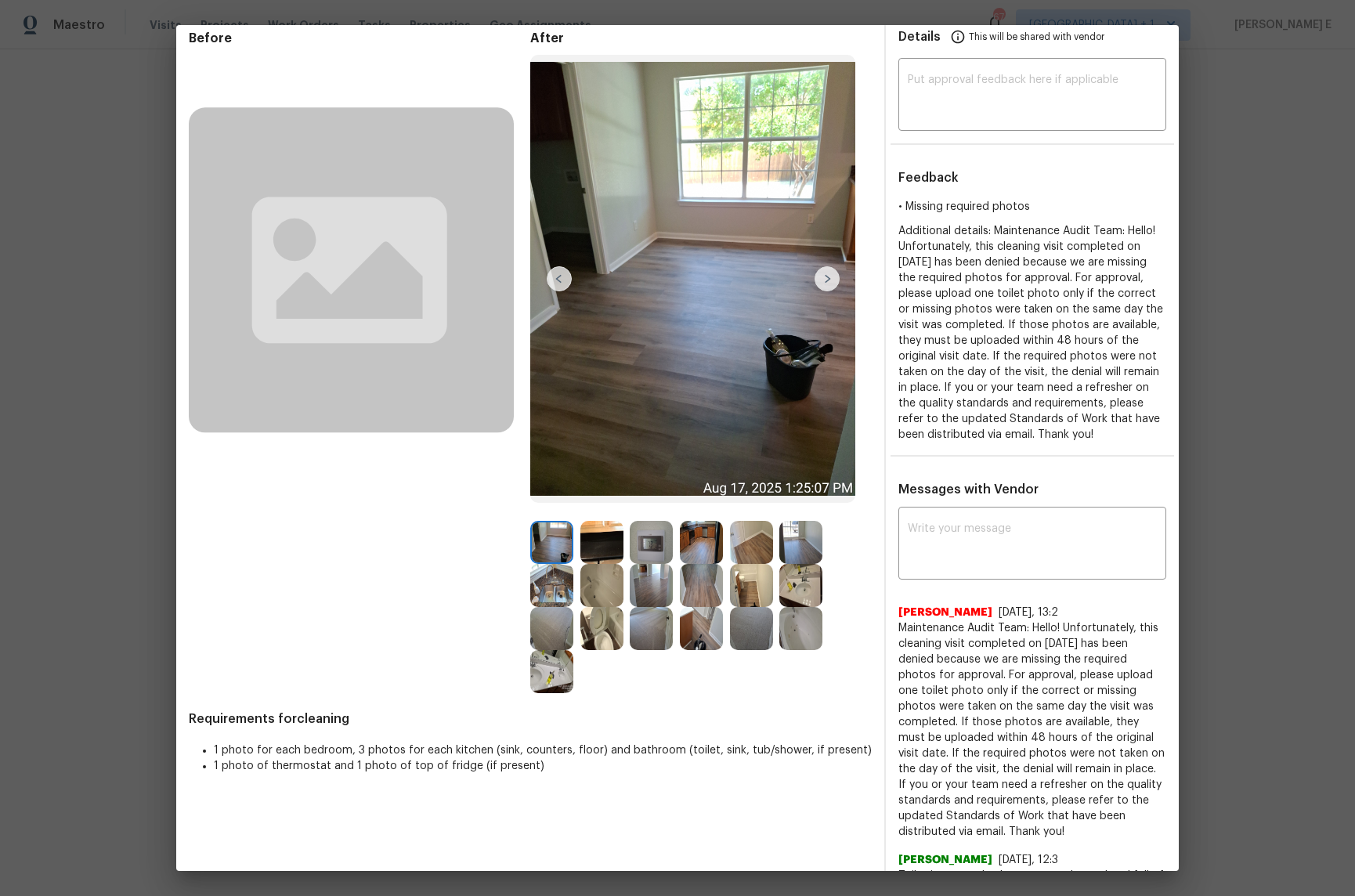
scroll to position [69, 0]
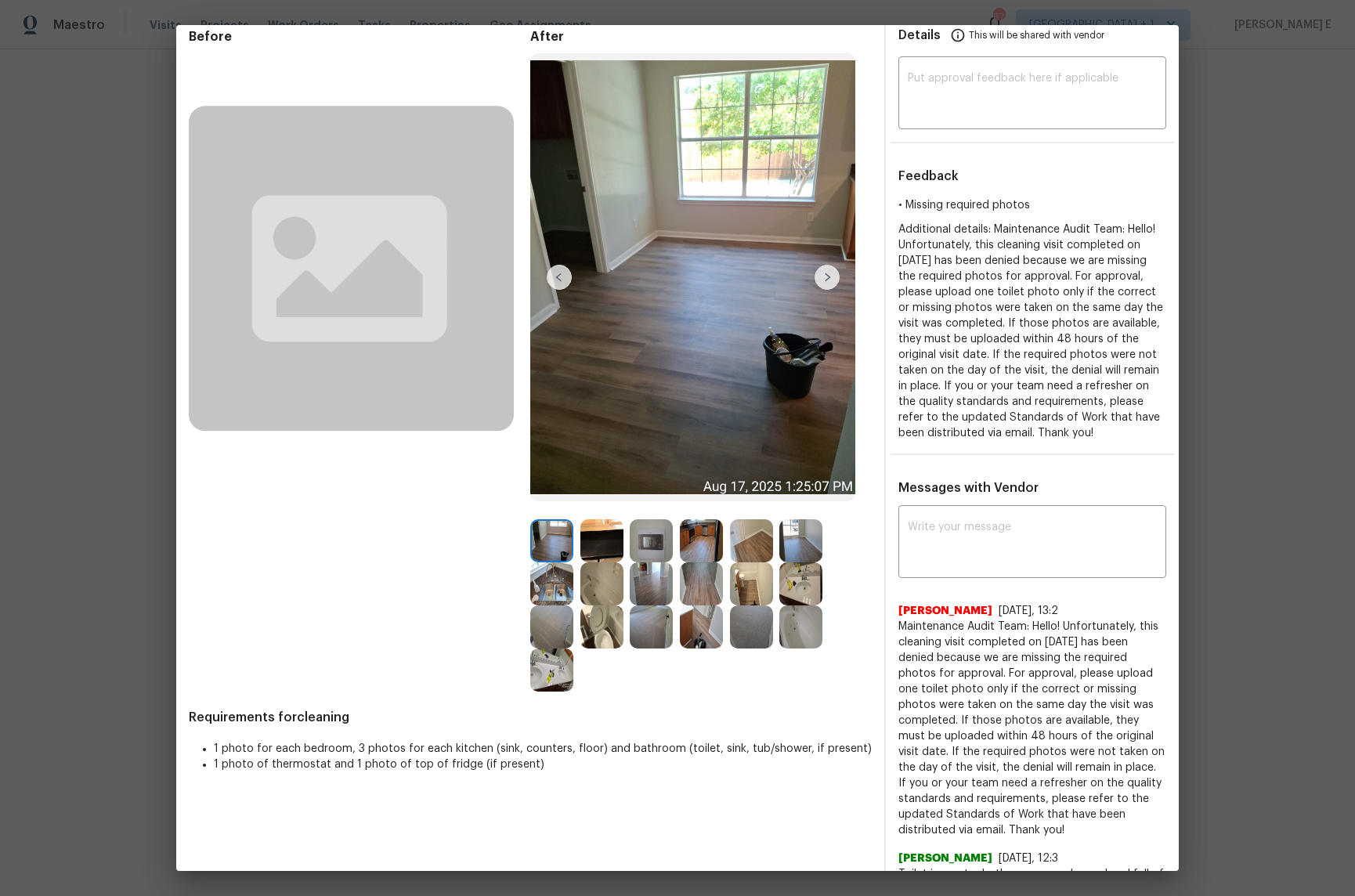
click at [592, 583] on img at bounding box center [602, 584] width 43 height 43
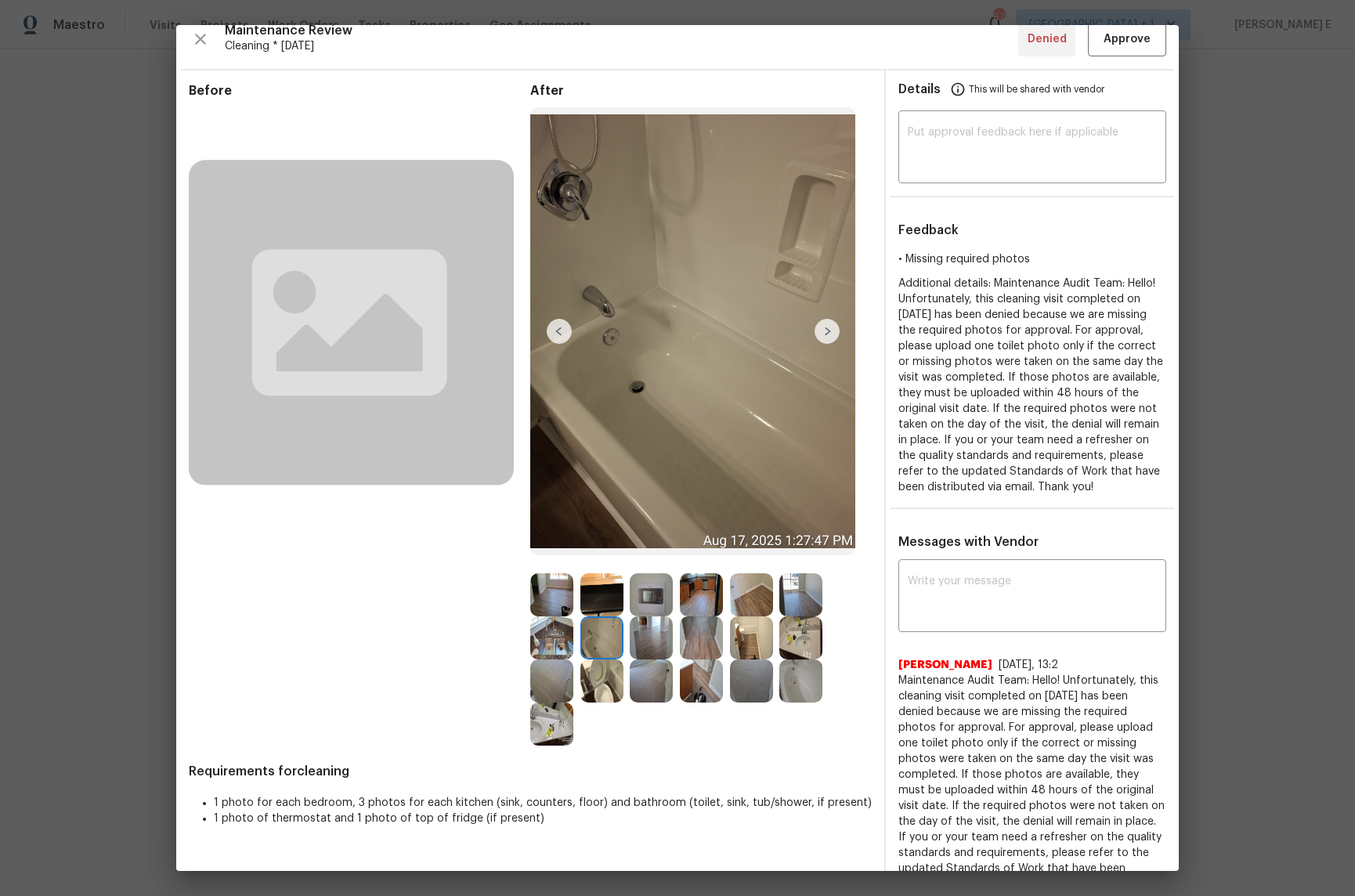
scroll to position [0, 0]
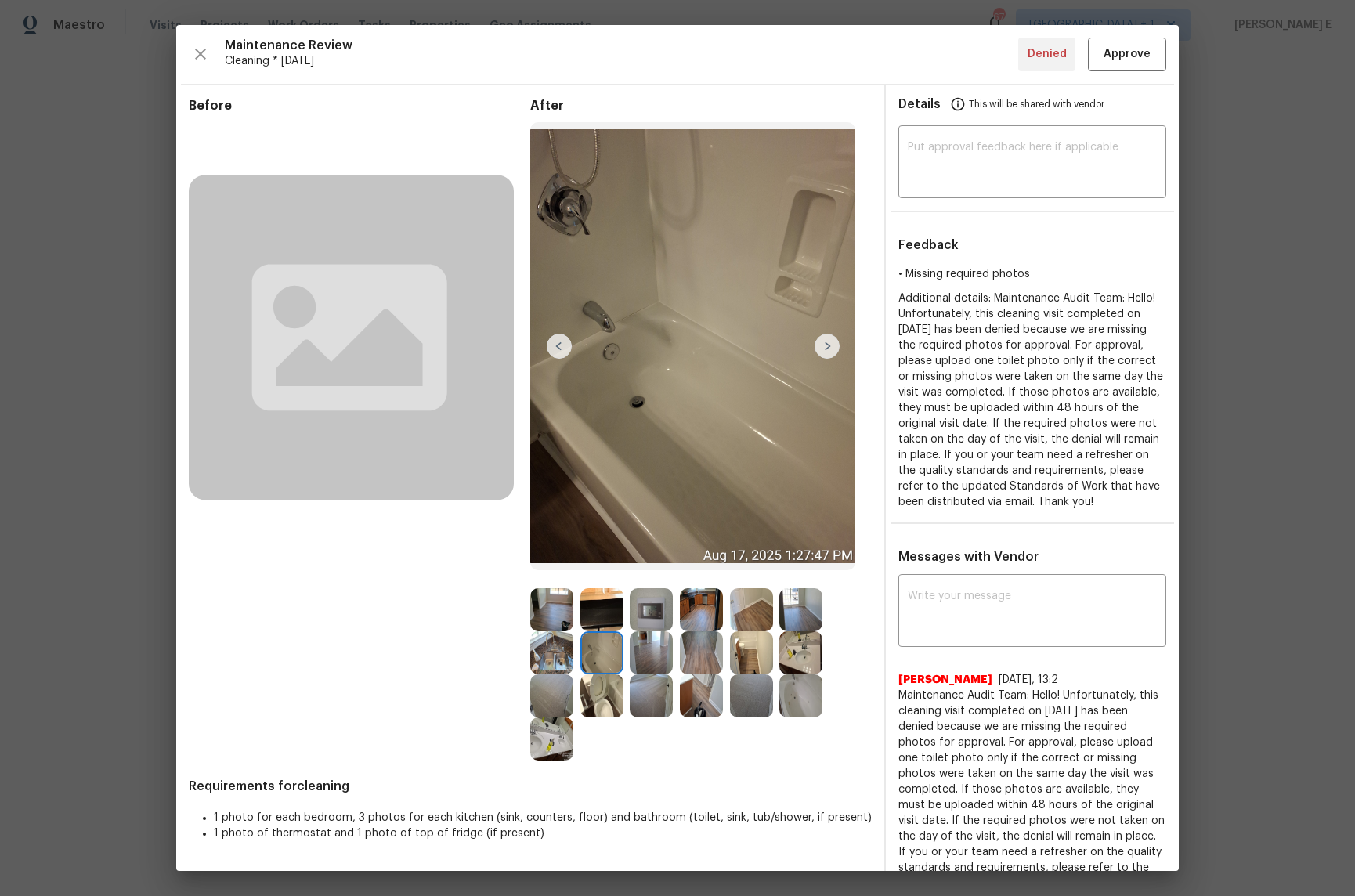
click at [552, 689] on img at bounding box center [552, 696] width 43 height 43
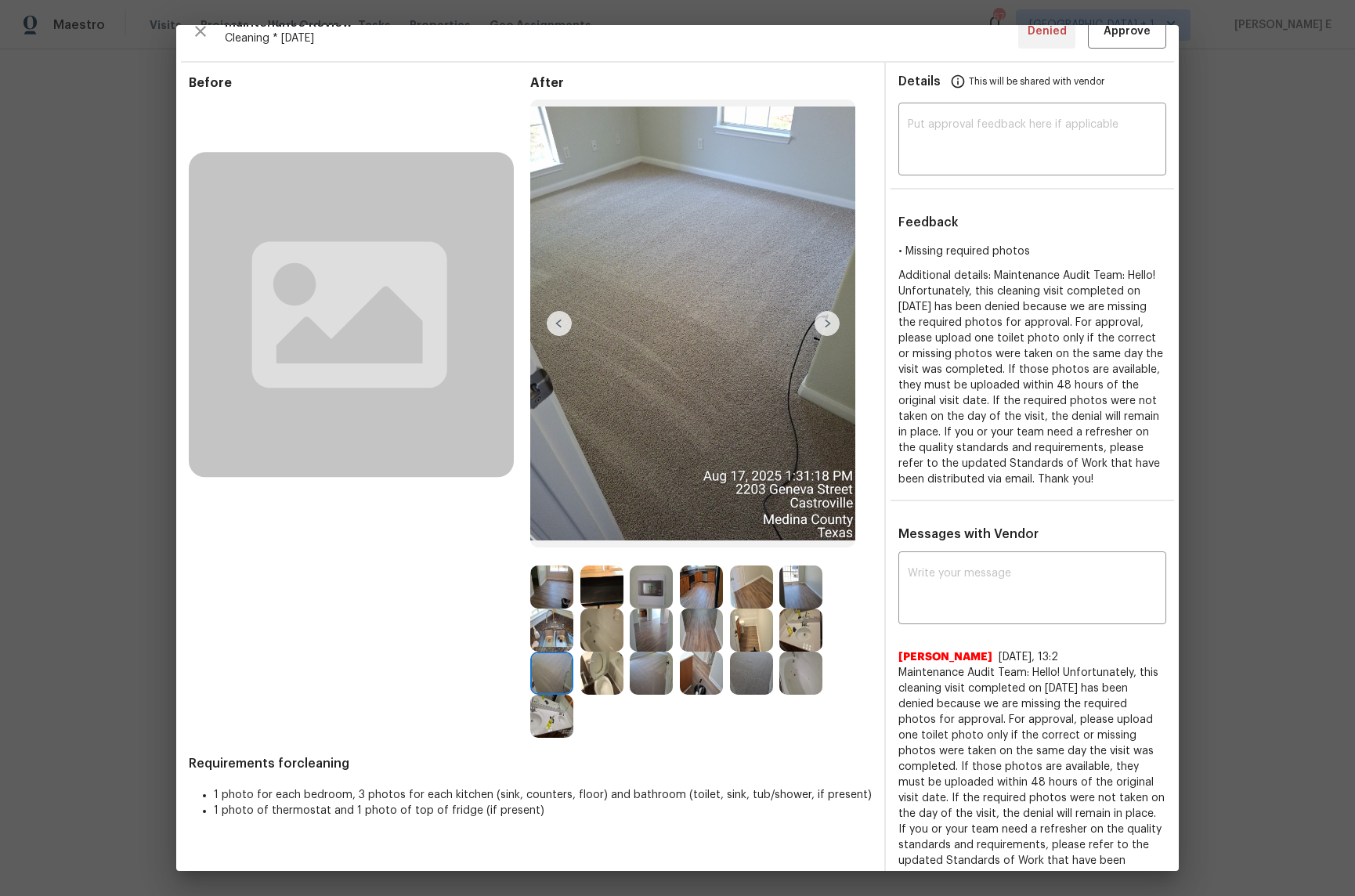
scroll to position [123, 0]
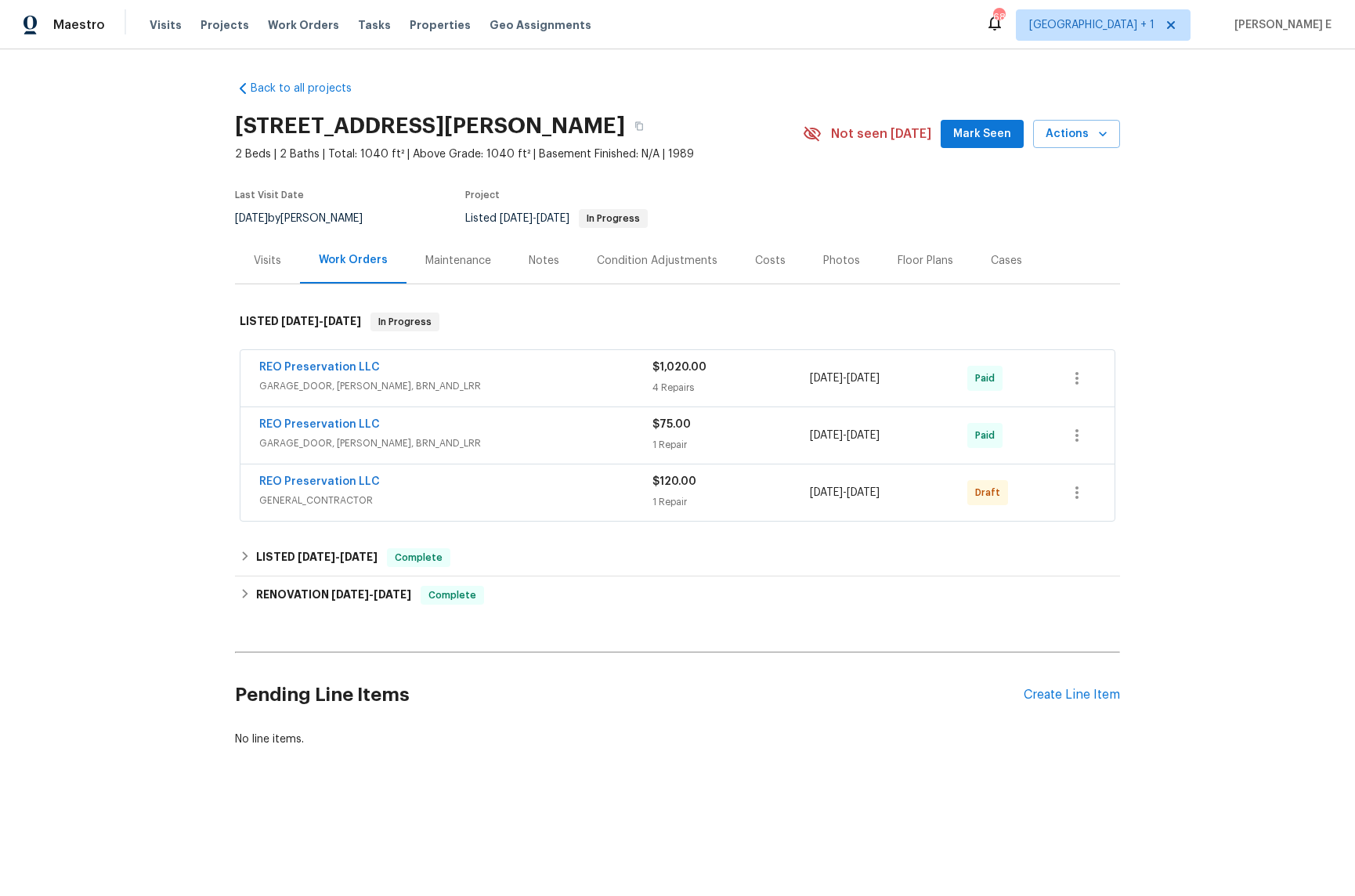
click at [495, 482] on div "REO Preservation LLC" at bounding box center [455, 484] width 394 height 19
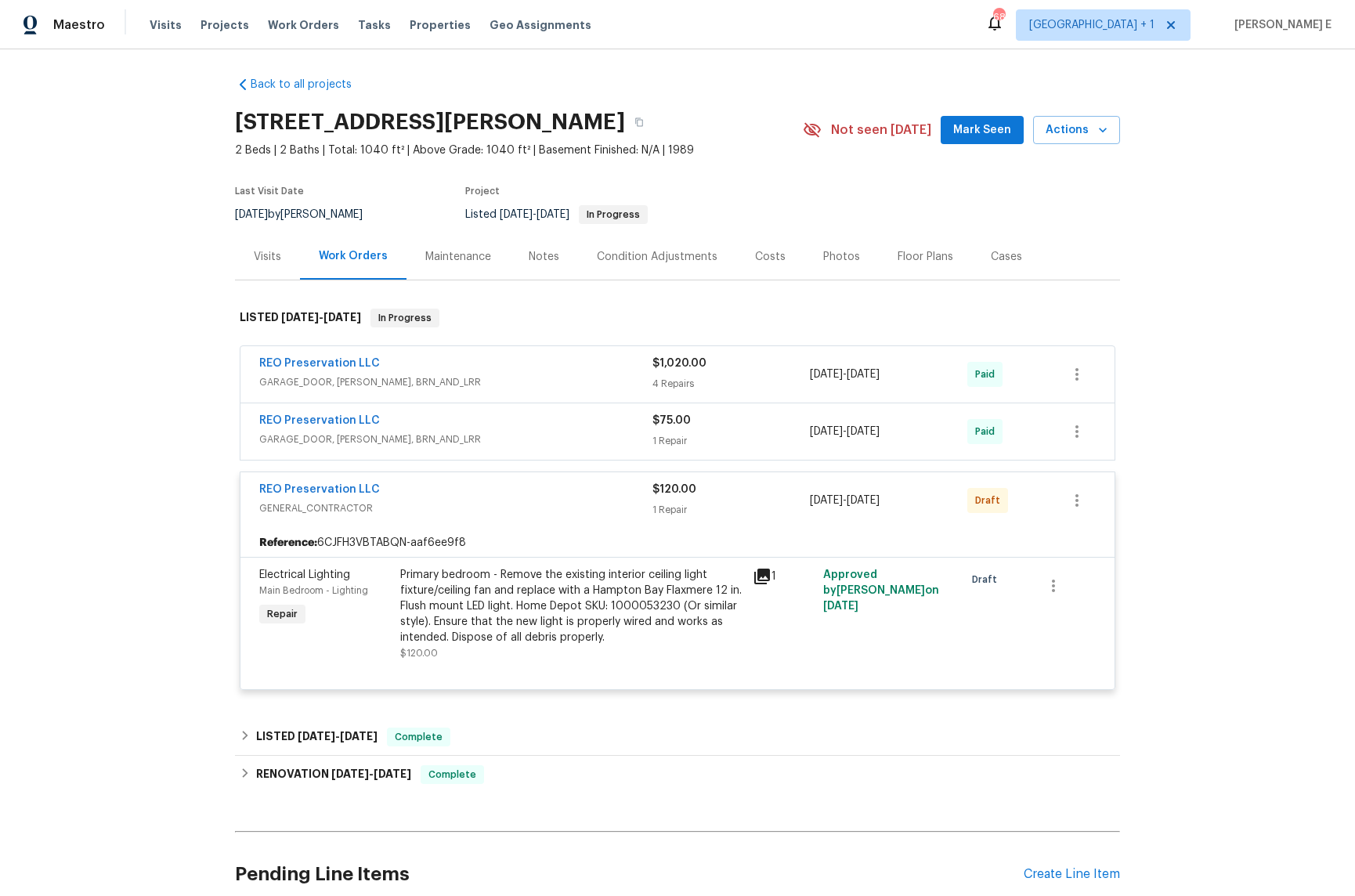
scroll to position [5, 0]
click at [539, 438] on span "GARAGE_DOOR, [PERSON_NAME], BRN_AND_LRR" at bounding box center [455, 439] width 394 height 16
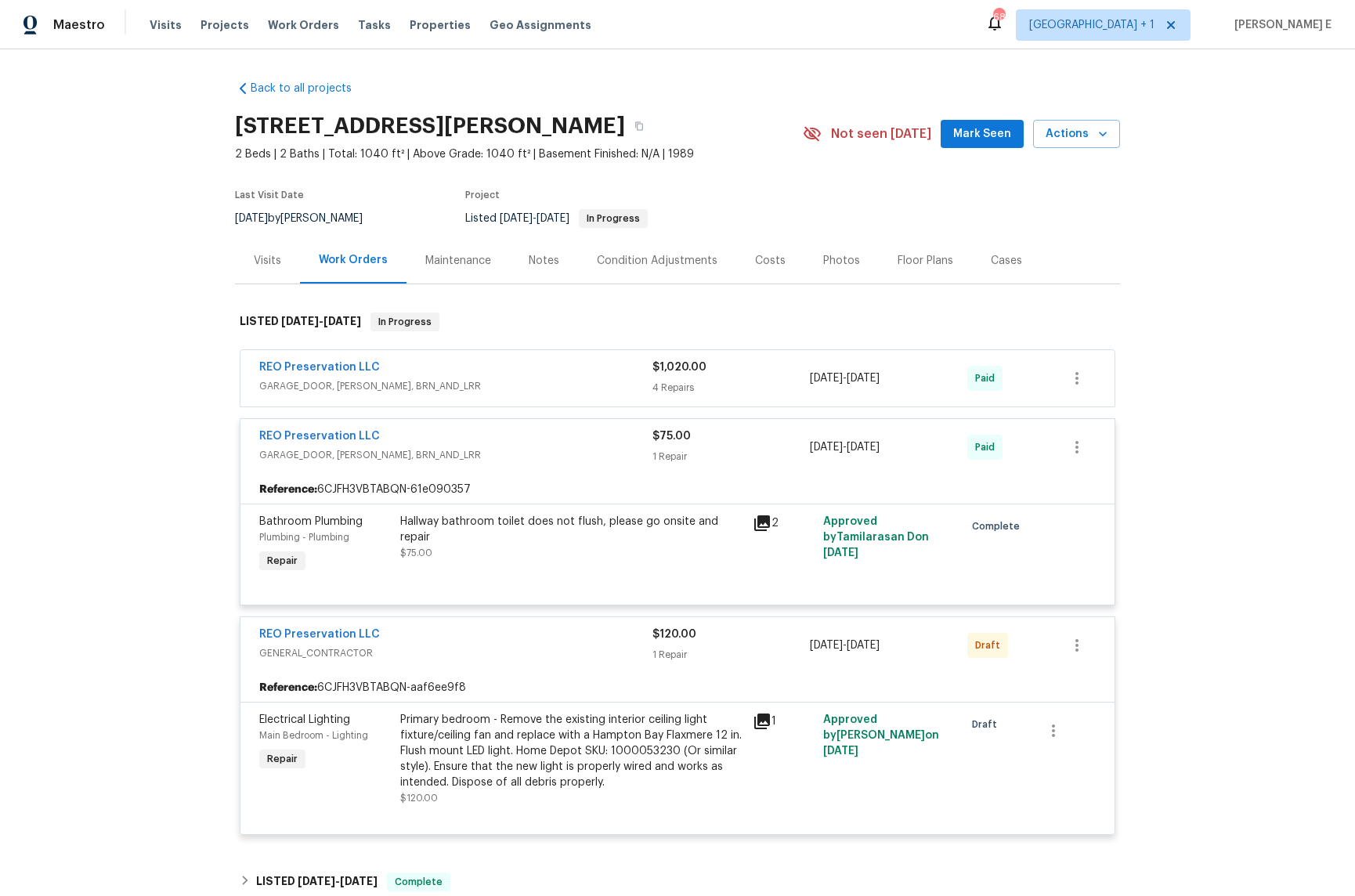
scroll to position [2, 0]
click at [526, 369] on div "REO Preservation LLC" at bounding box center [455, 368] width 394 height 19
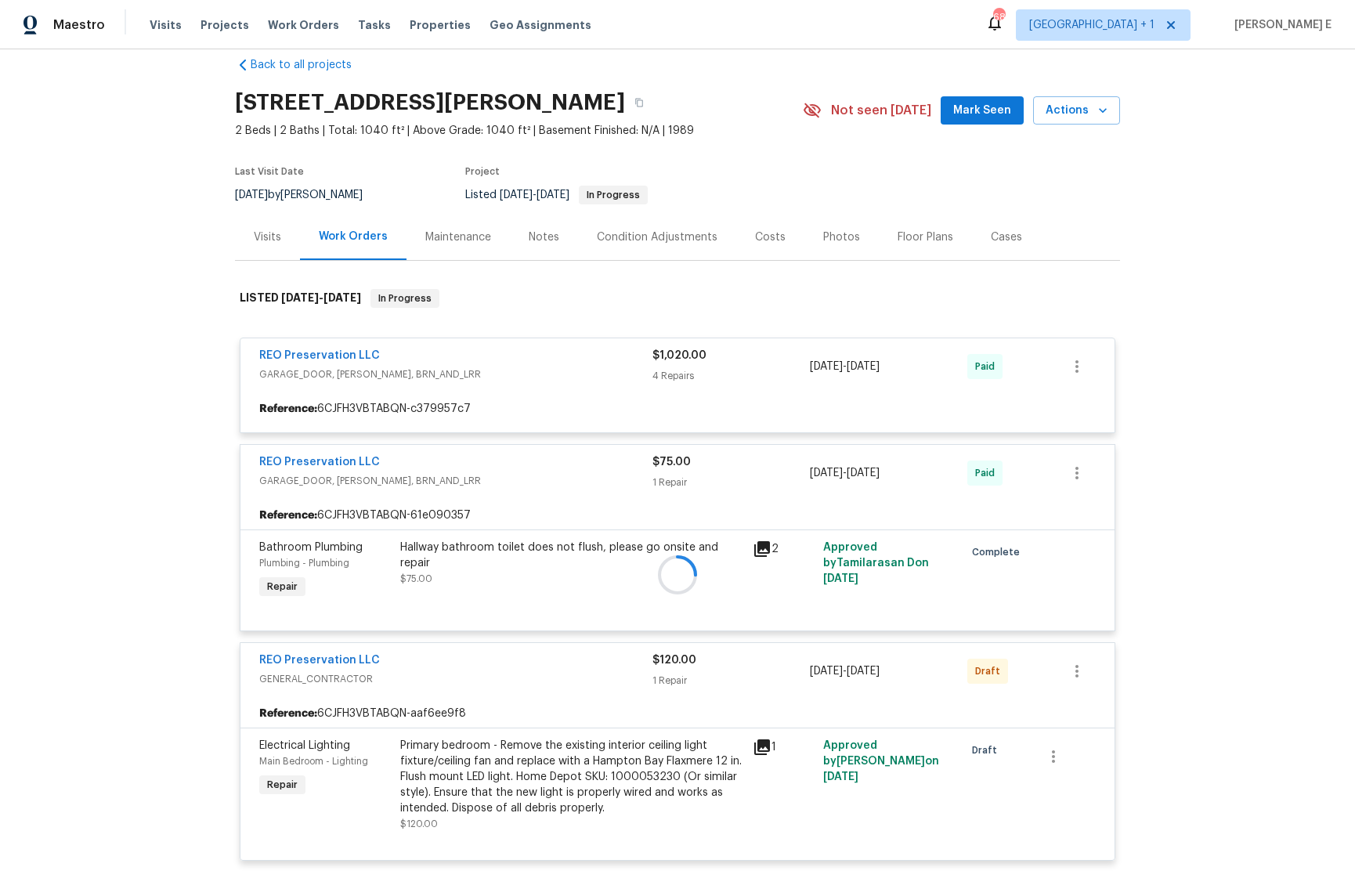
scroll to position [22, 0]
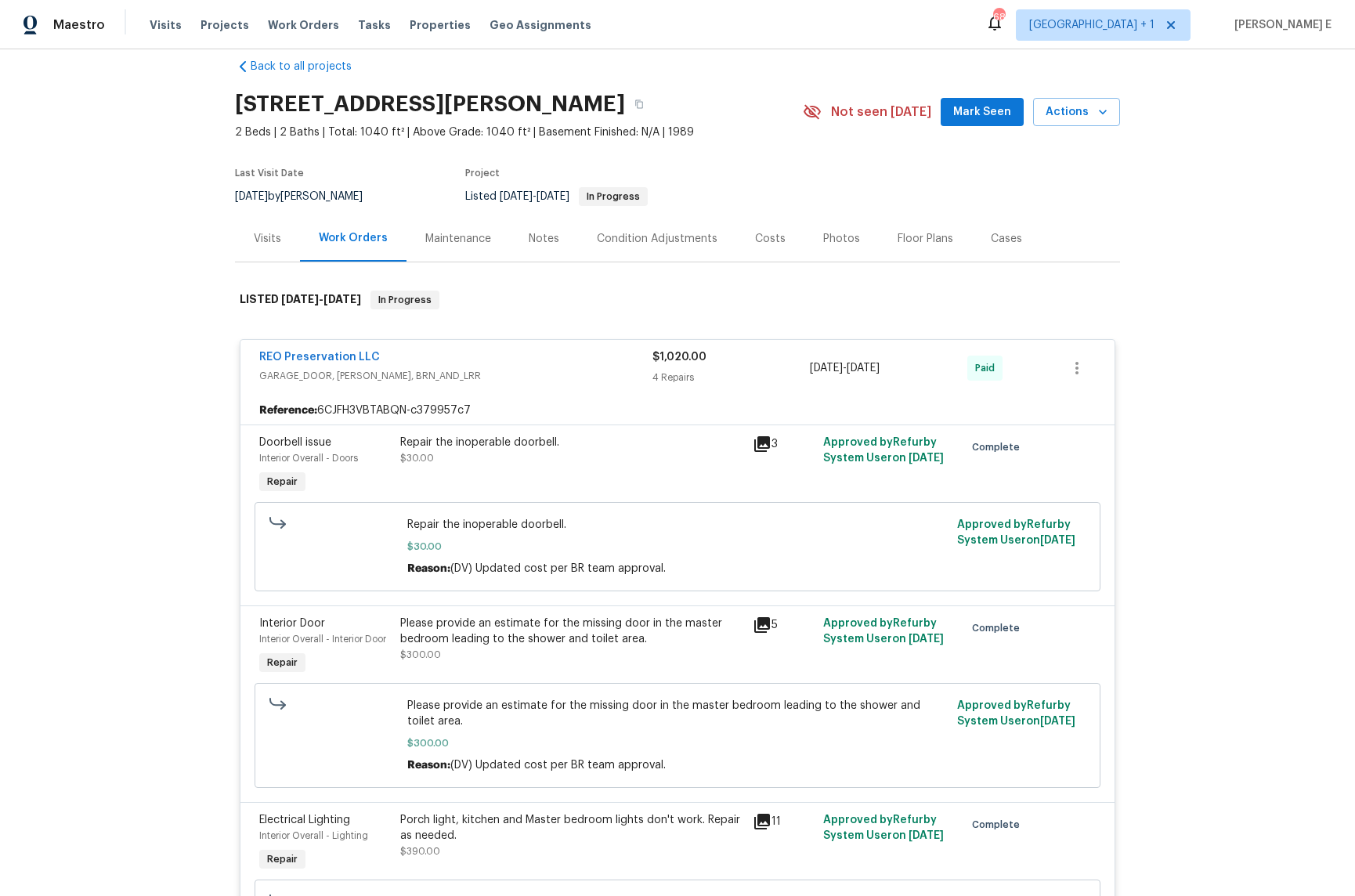
click at [454, 255] on div "Maintenance" at bounding box center [458, 238] width 104 height 46
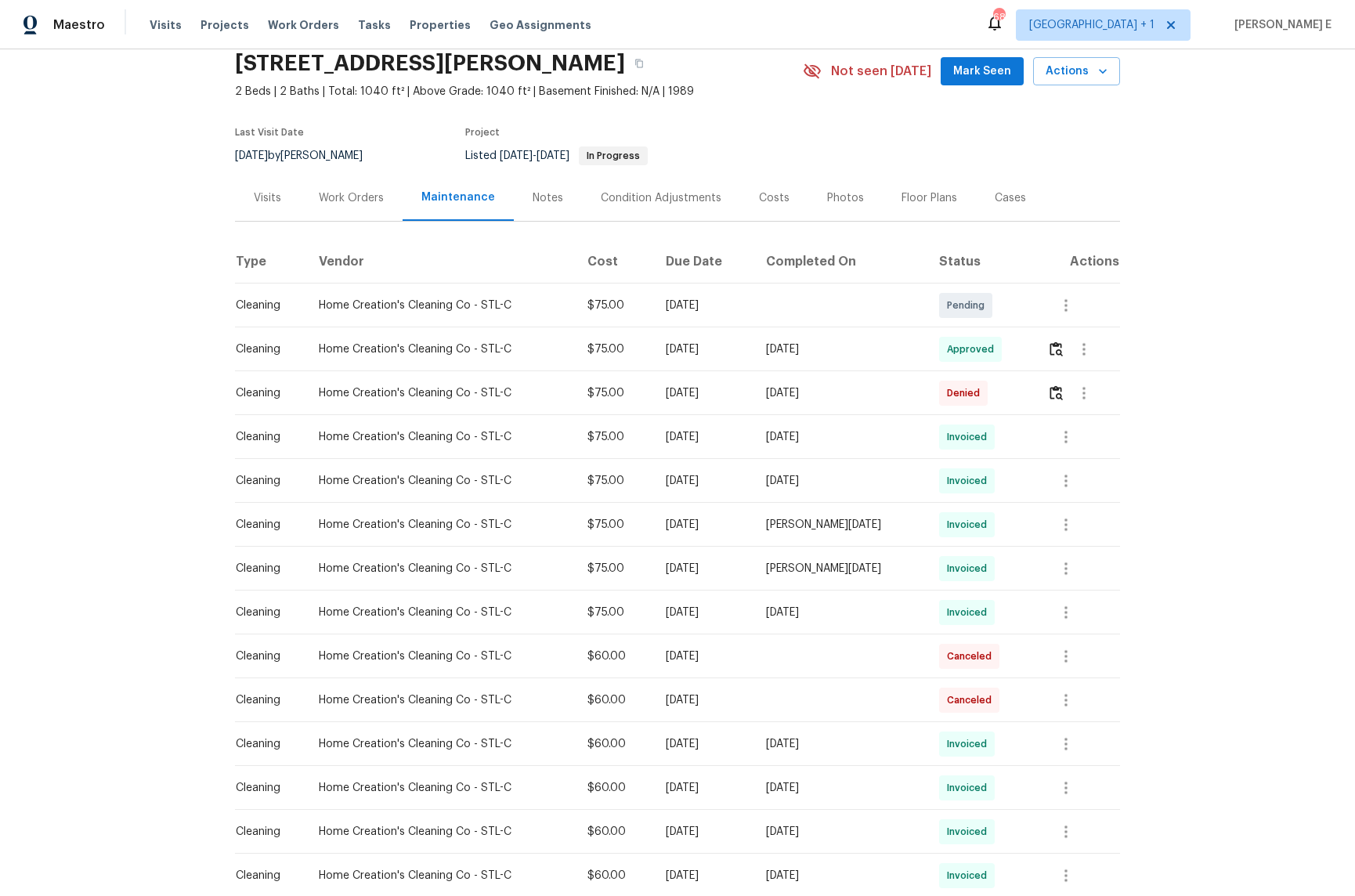
scroll to position [70, 0]
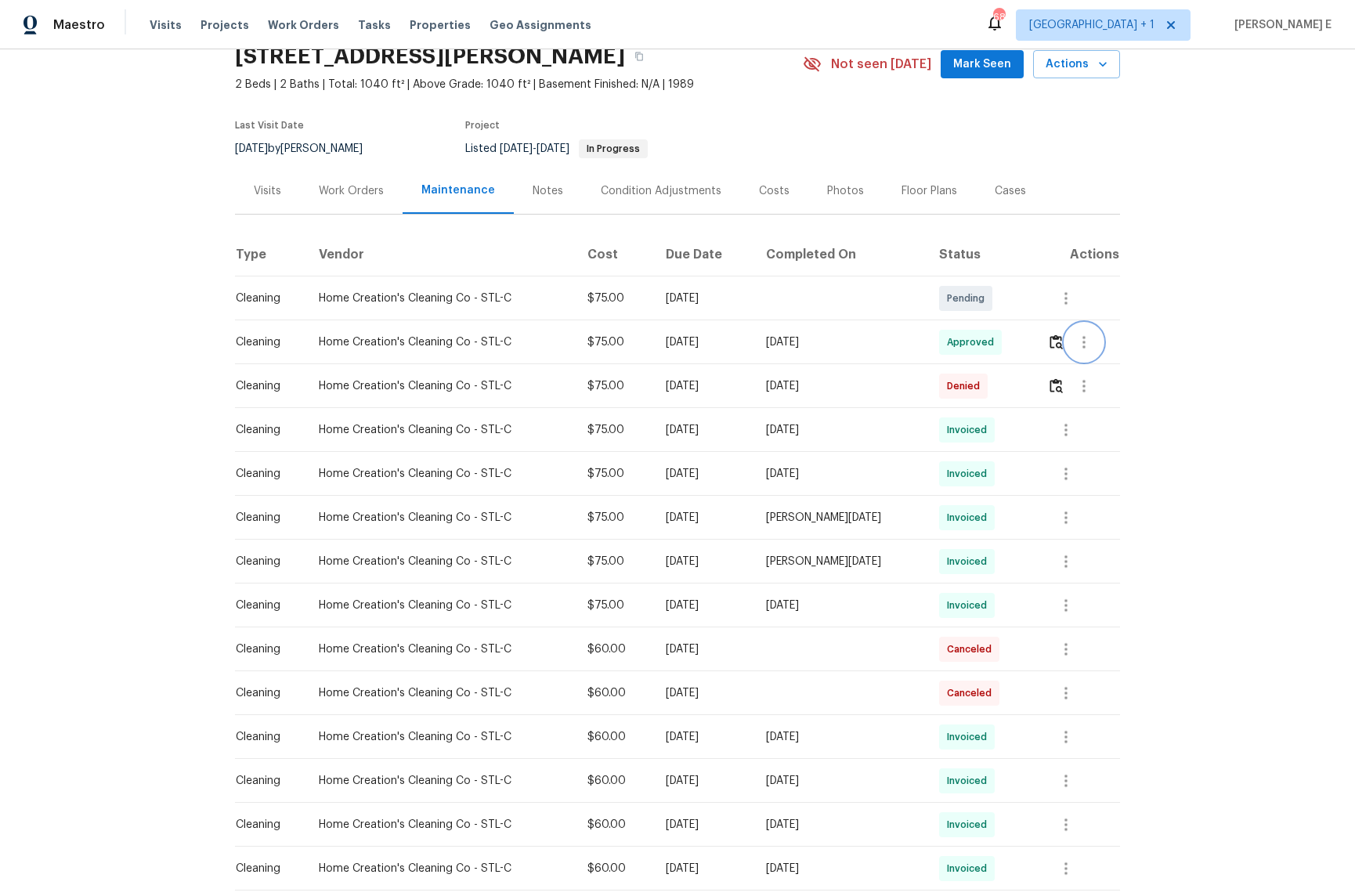
click at [1069, 347] on button "button" at bounding box center [1084, 342] width 37 height 37
click at [1049, 347] on div at bounding box center [677, 448] width 1355 height 896
click at [1049, 347] on button "button" at bounding box center [1056, 342] width 18 height 37
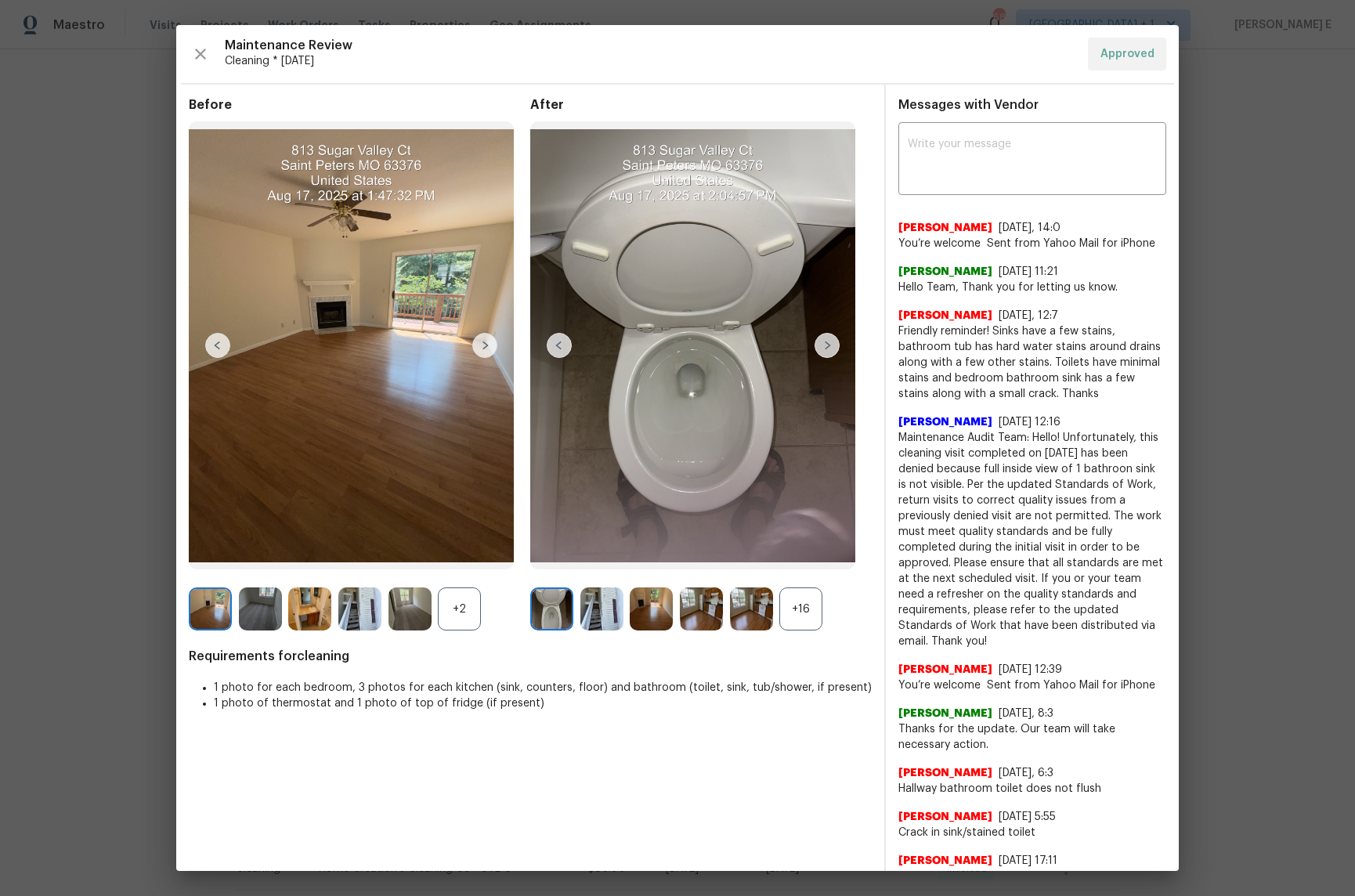
click at [476, 613] on div "+2" at bounding box center [459, 609] width 43 height 43
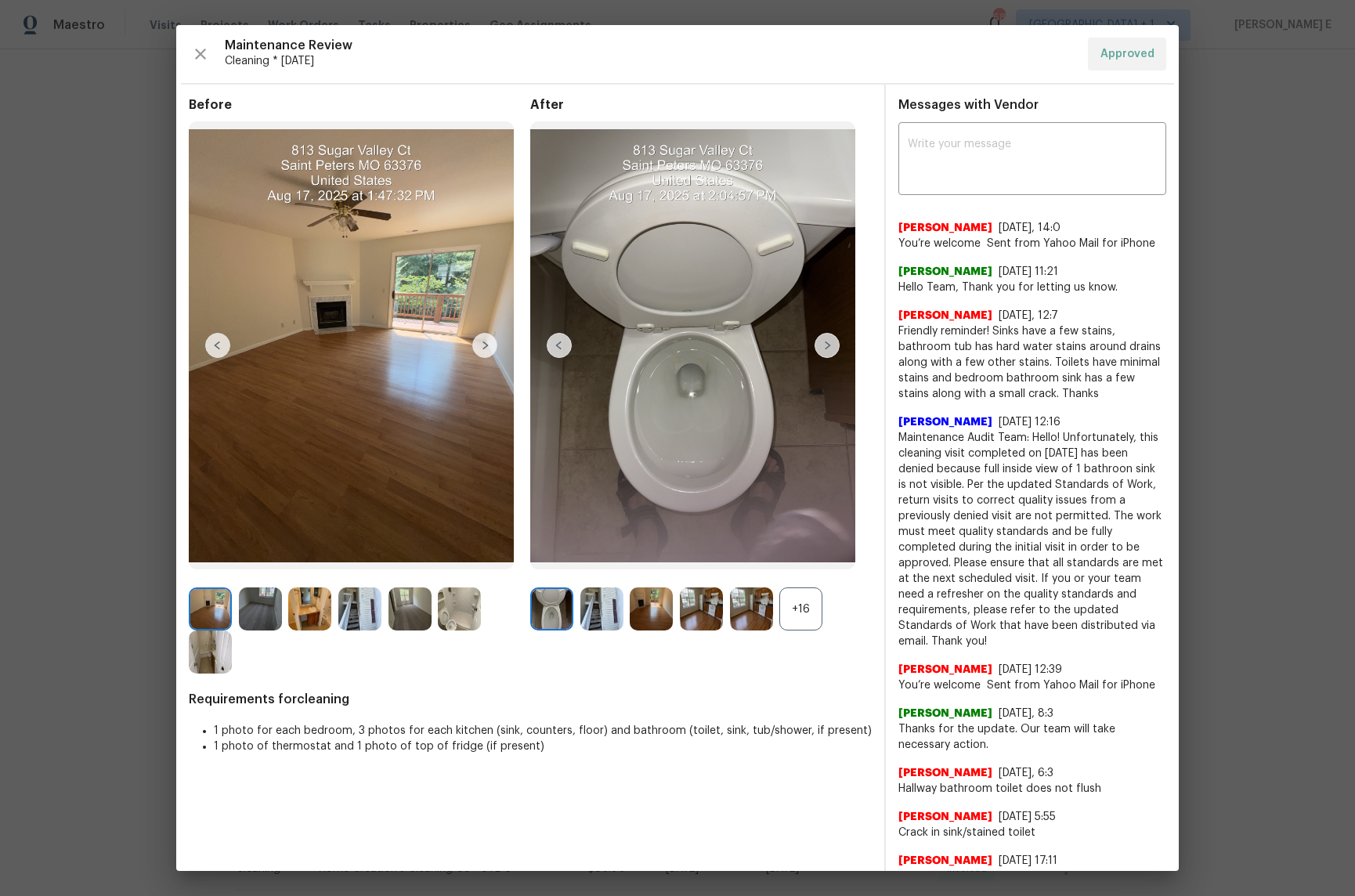
click at [805, 612] on div "+16" at bounding box center [801, 609] width 43 height 43
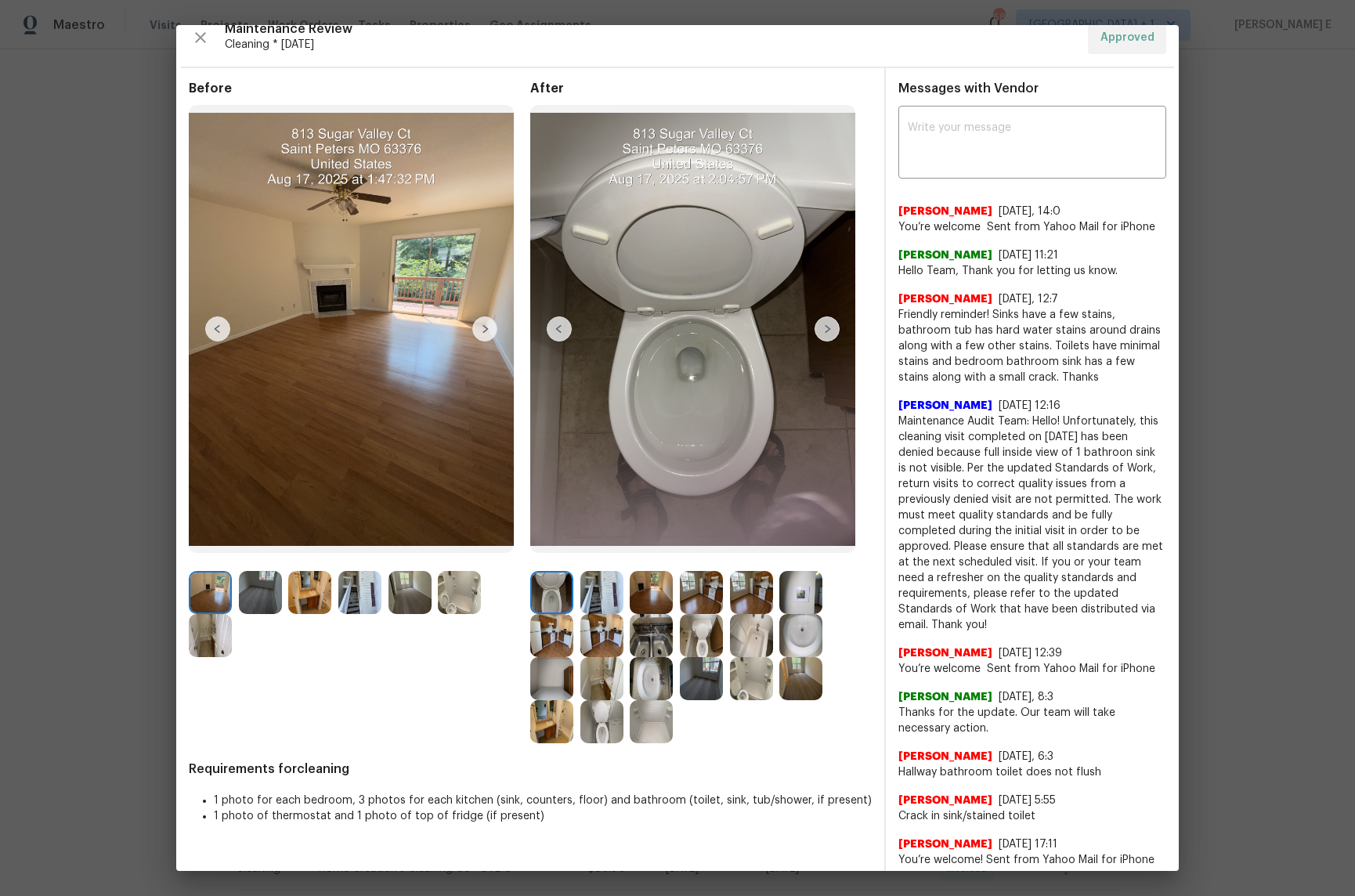
scroll to position [19, 0]
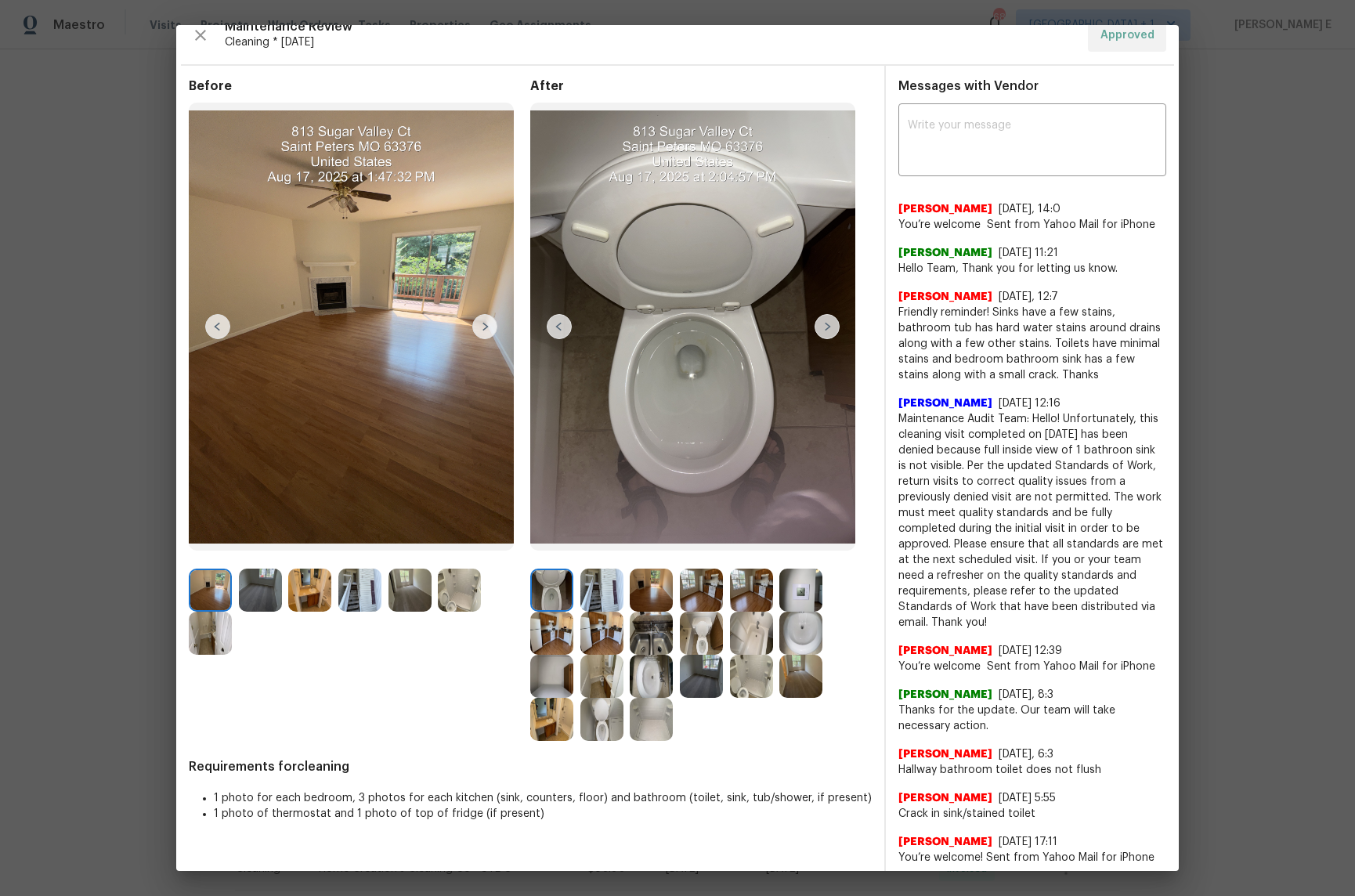
click at [799, 624] on img at bounding box center [801, 633] width 43 height 43
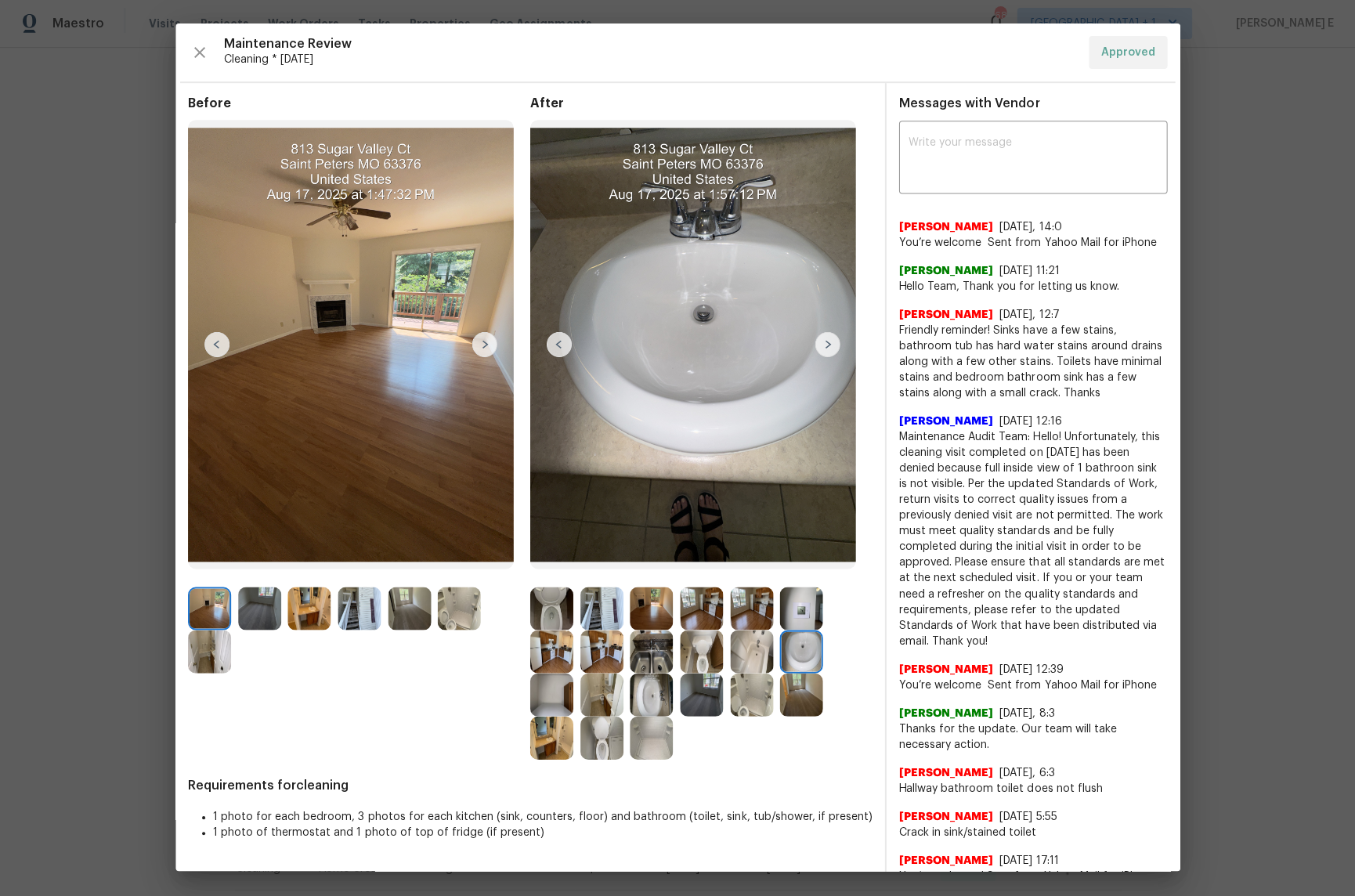
scroll to position [0, 0]
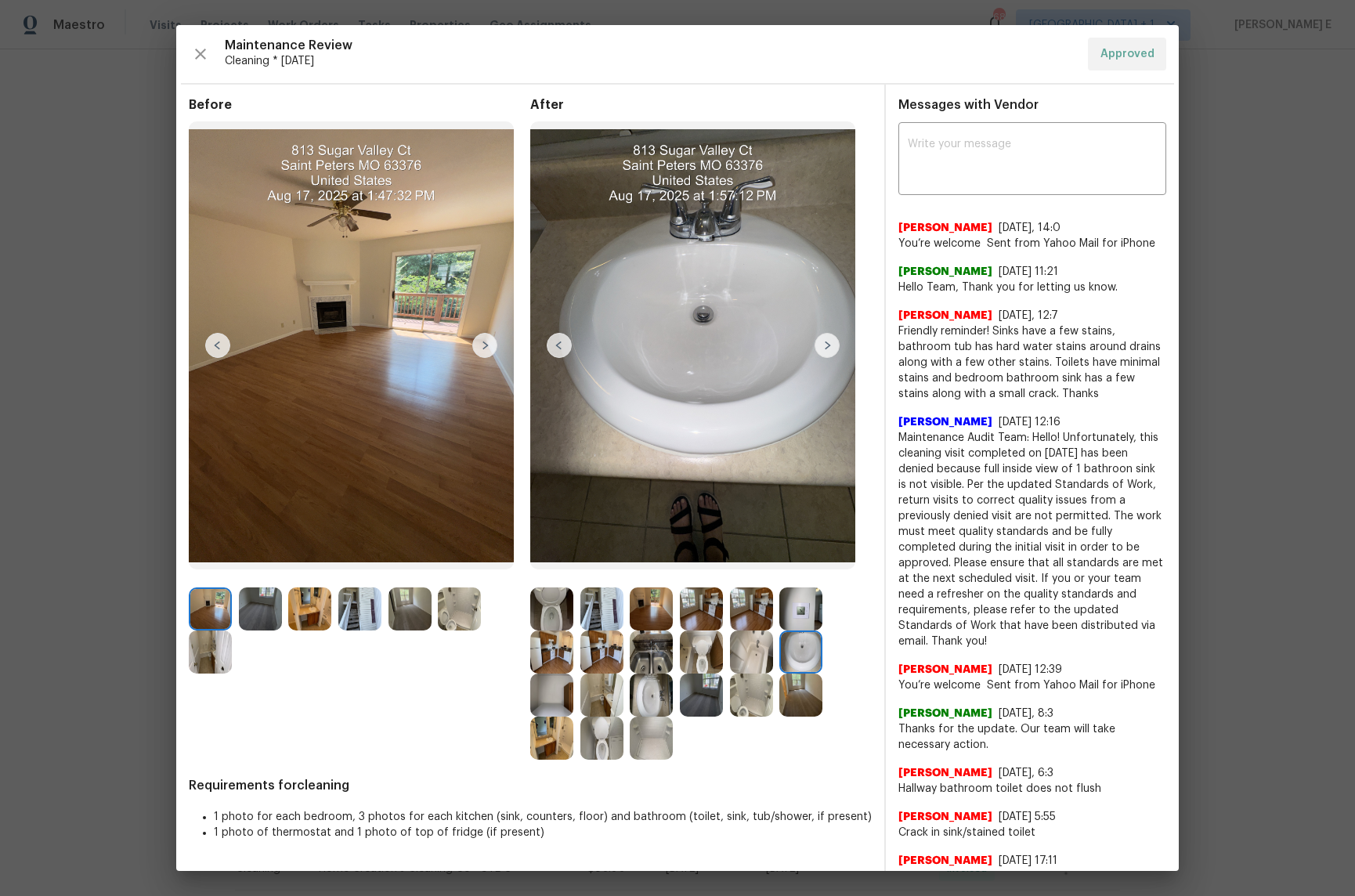
click at [644, 678] on img at bounding box center [652, 695] width 43 height 43
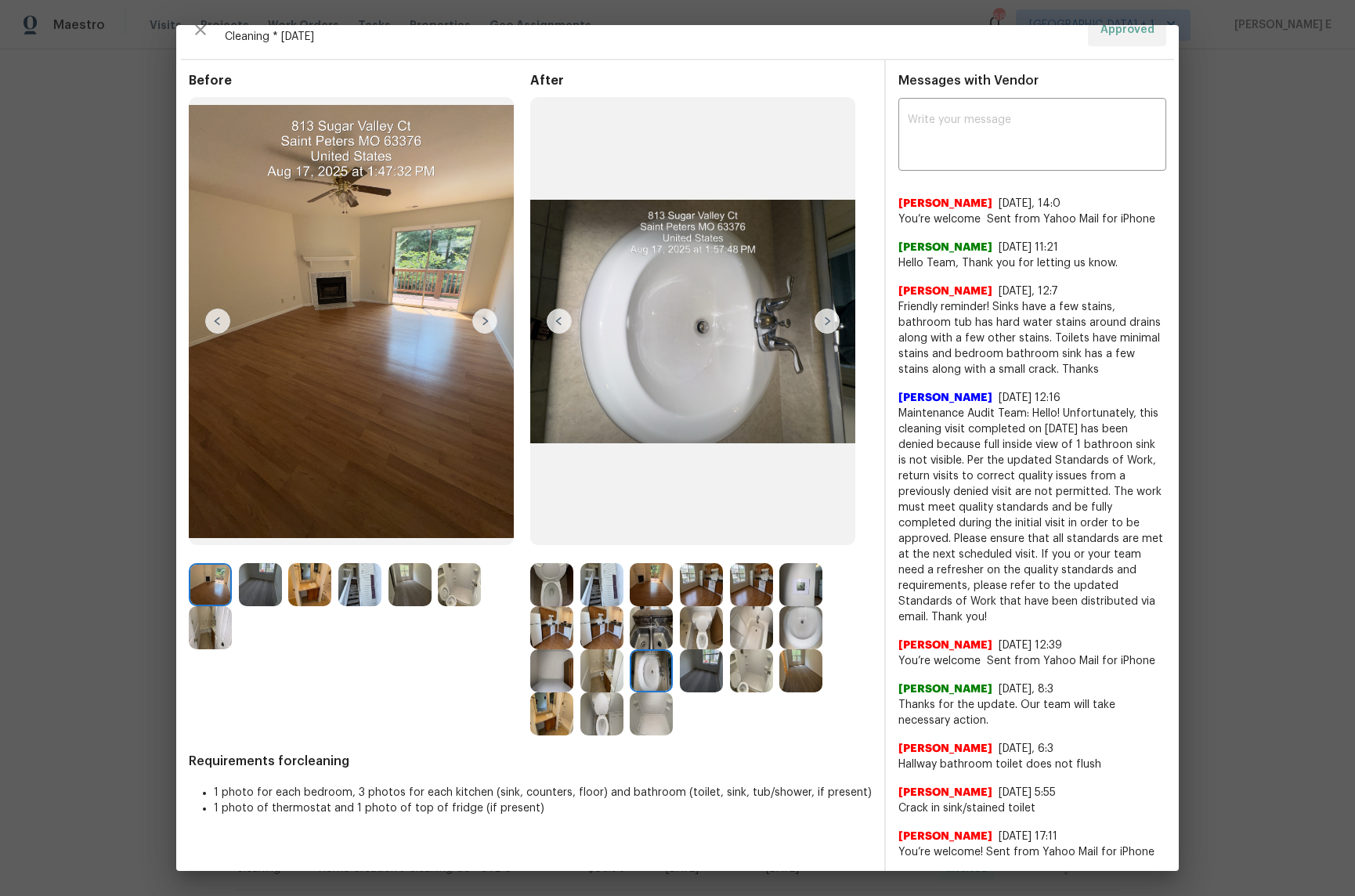
scroll to position [25, 0]
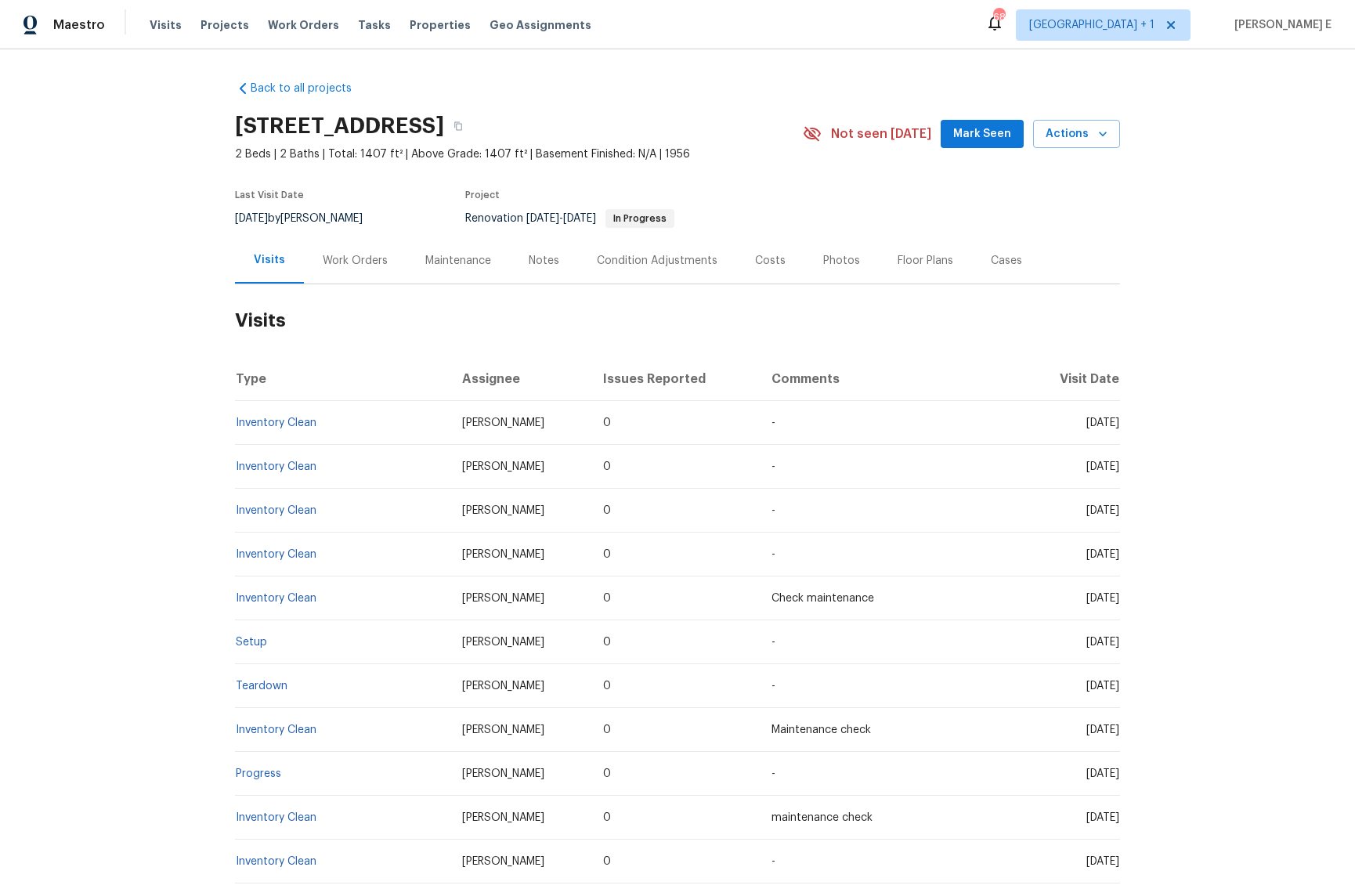
click at [338, 258] on div "Work Orders" at bounding box center [355, 261] width 65 height 16
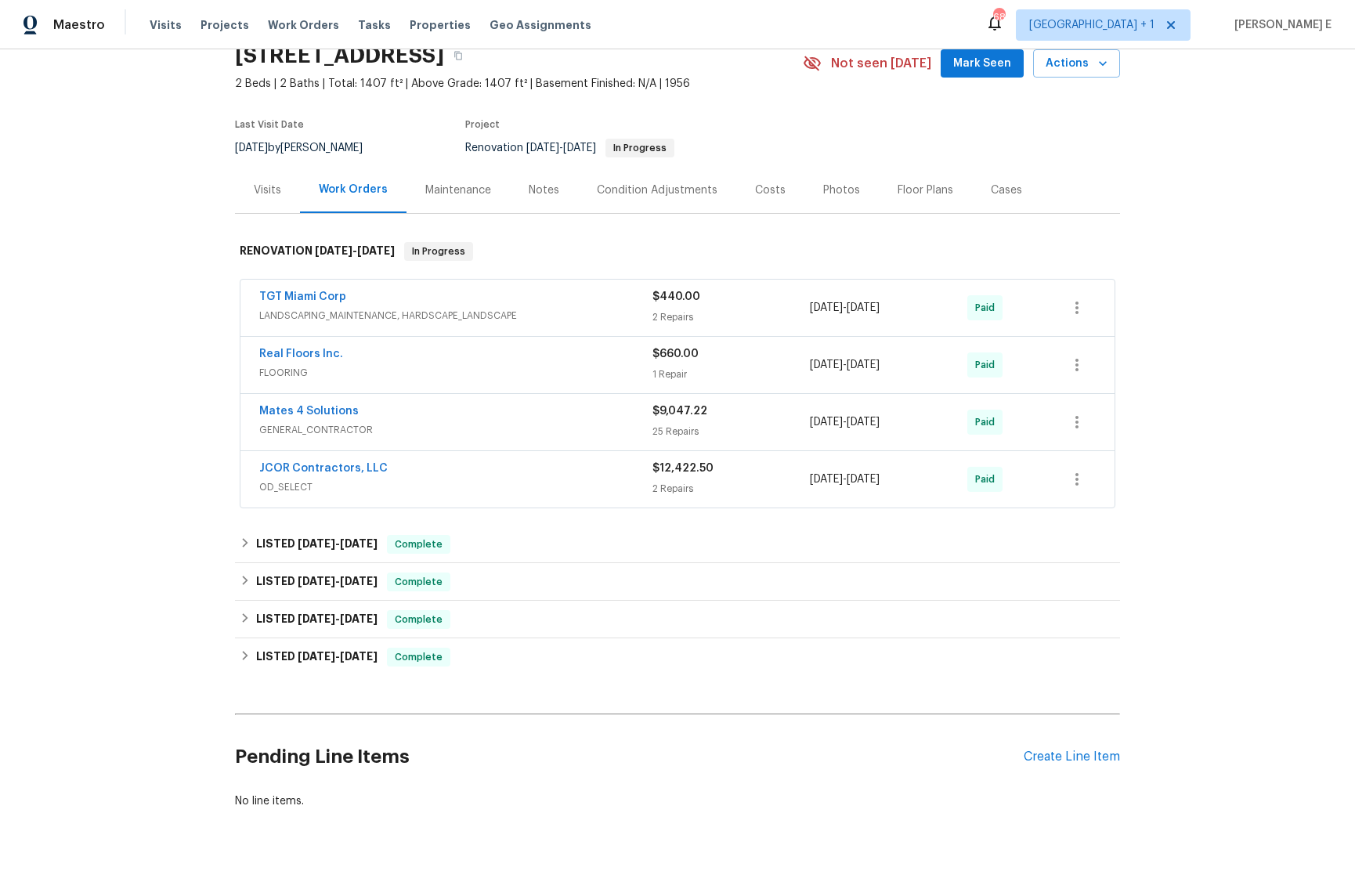
scroll to position [90, 0]
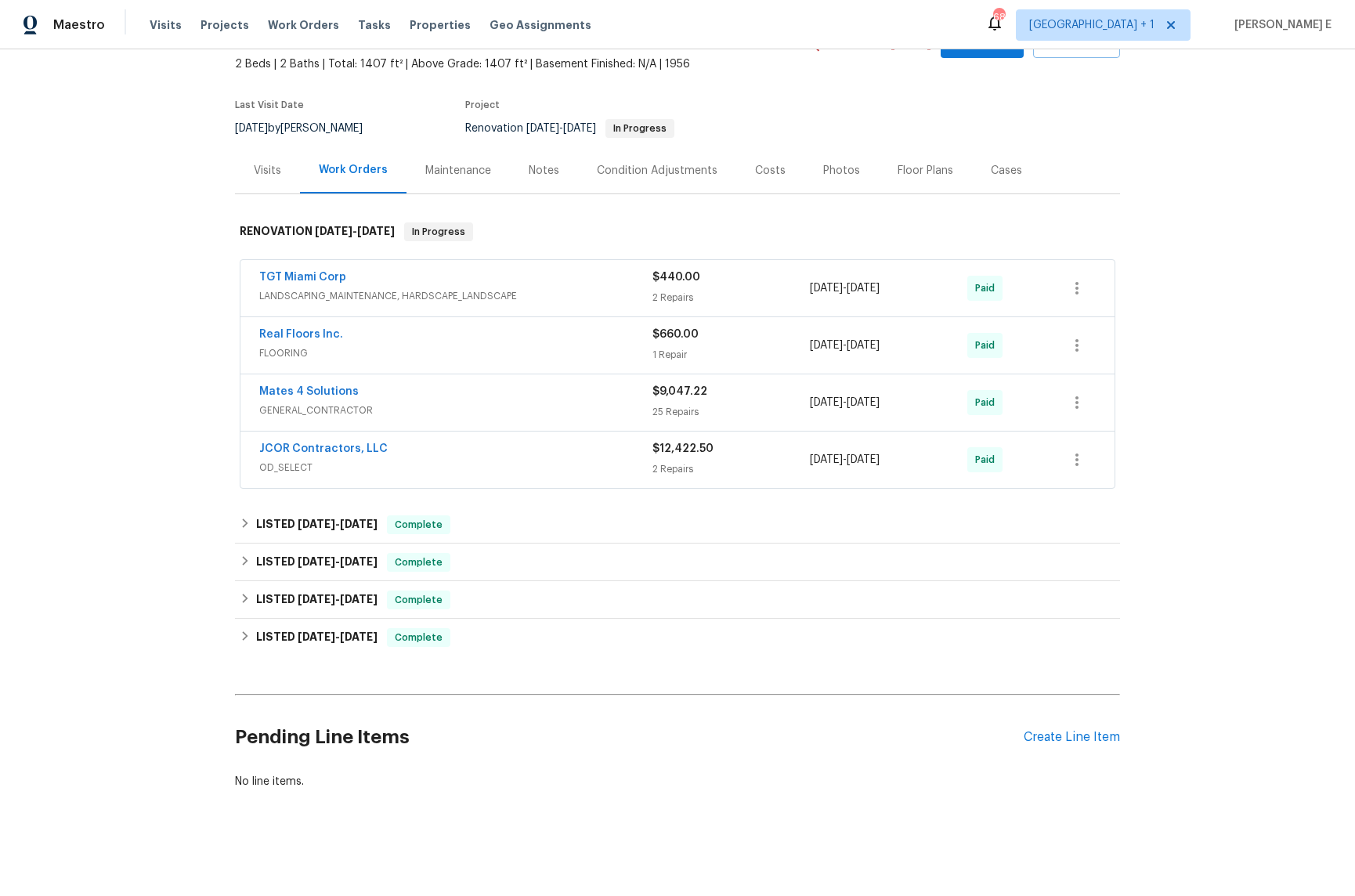
click at [562, 405] on span "GENERAL_CONTRACTOR" at bounding box center [455, 411] width 394 height 16
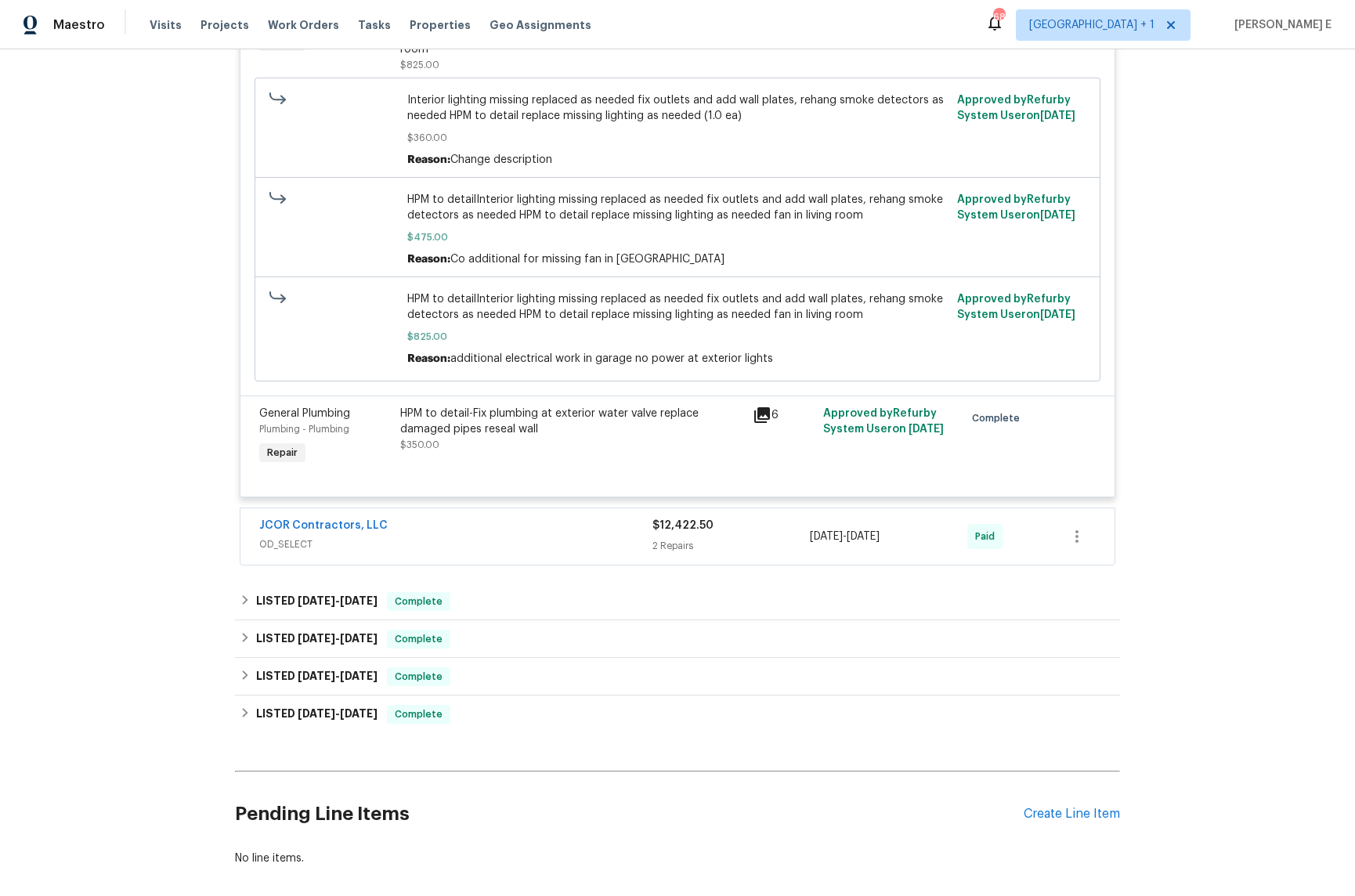
scroll to position [5141, 0]
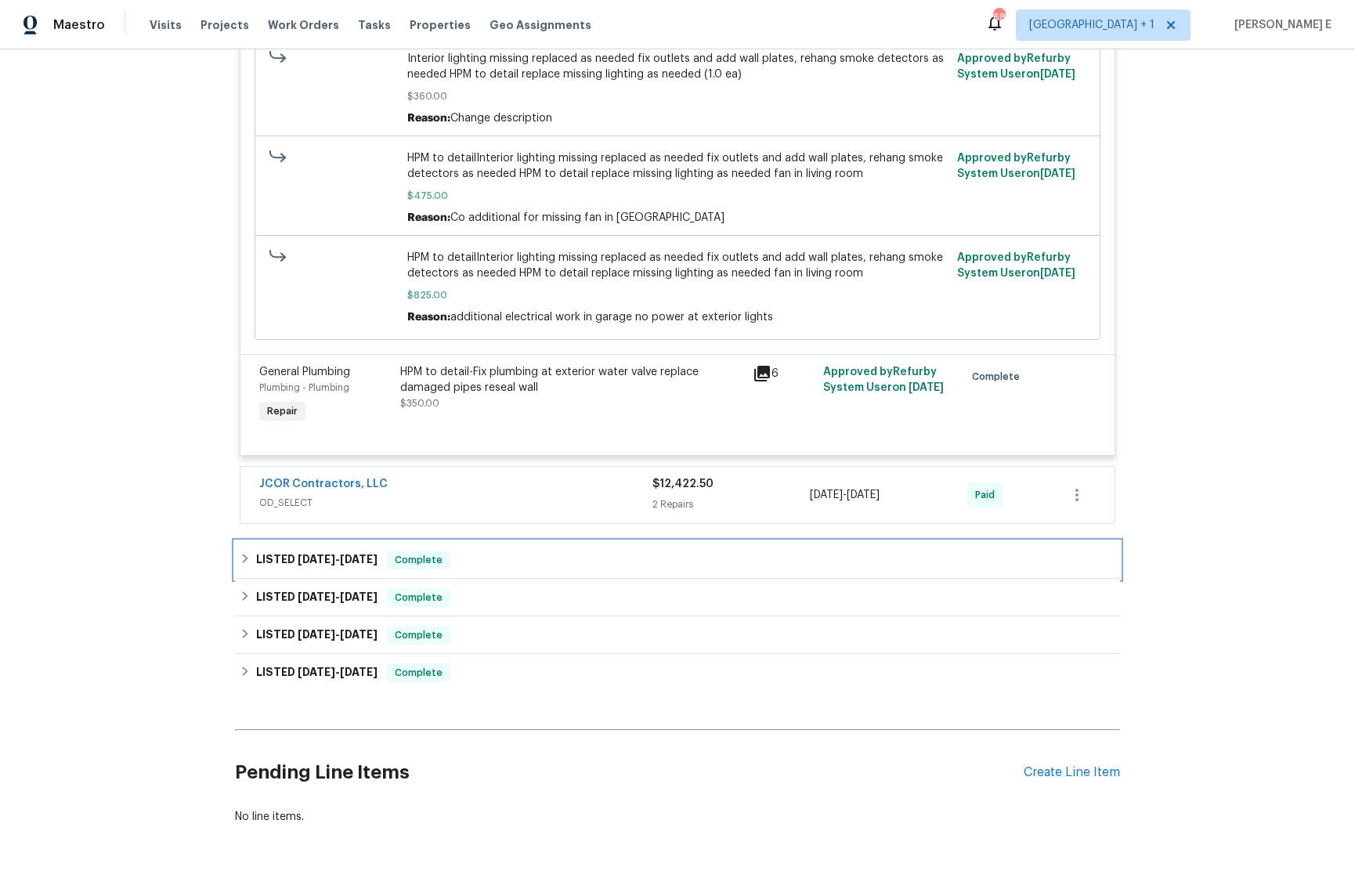
click at [341, 542] on div "LISTED [DATE] - [DATE] Complete" at bounding box center [677, 560] width 886 height 37
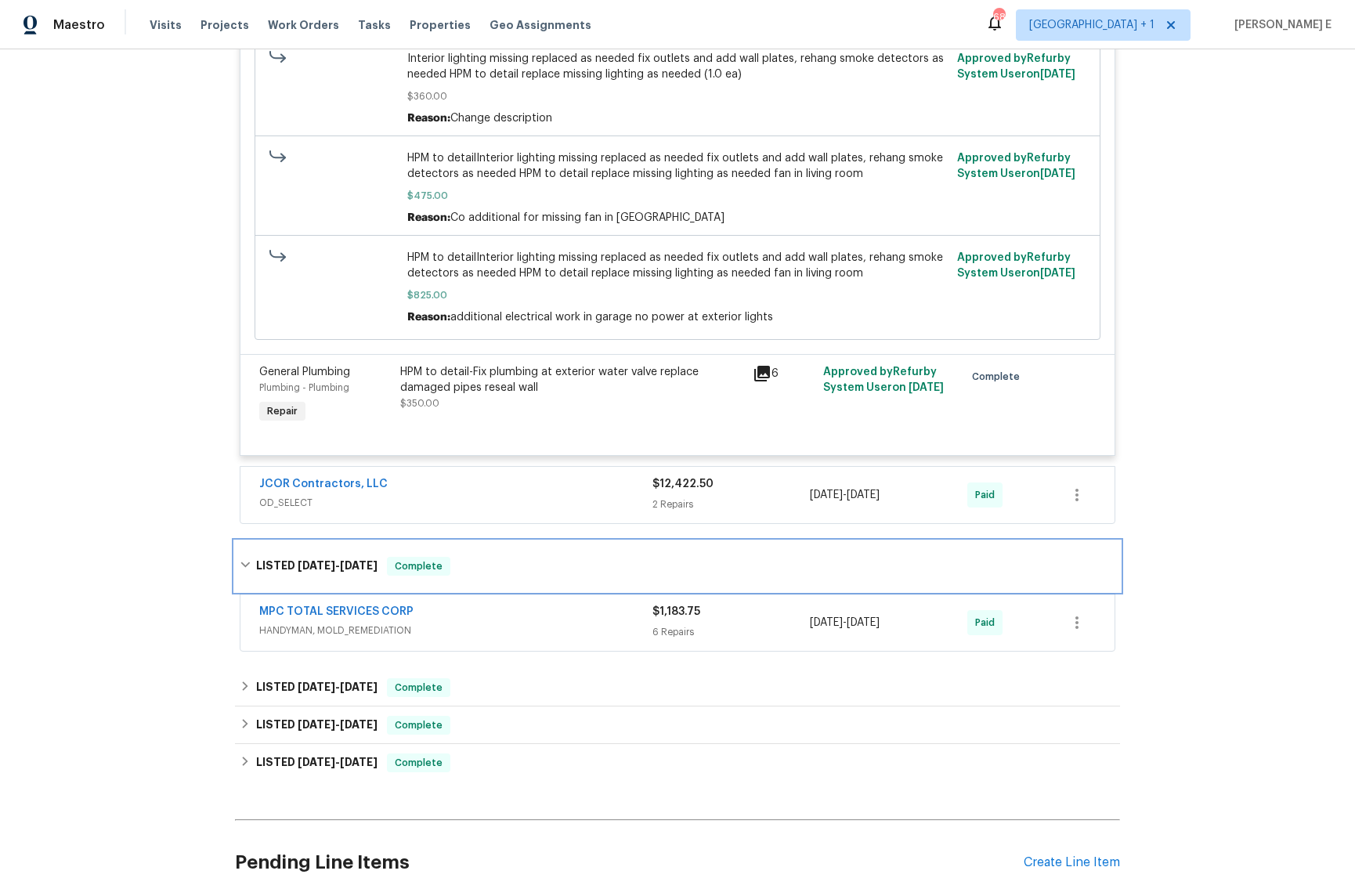
scroll to position [5231, 0]
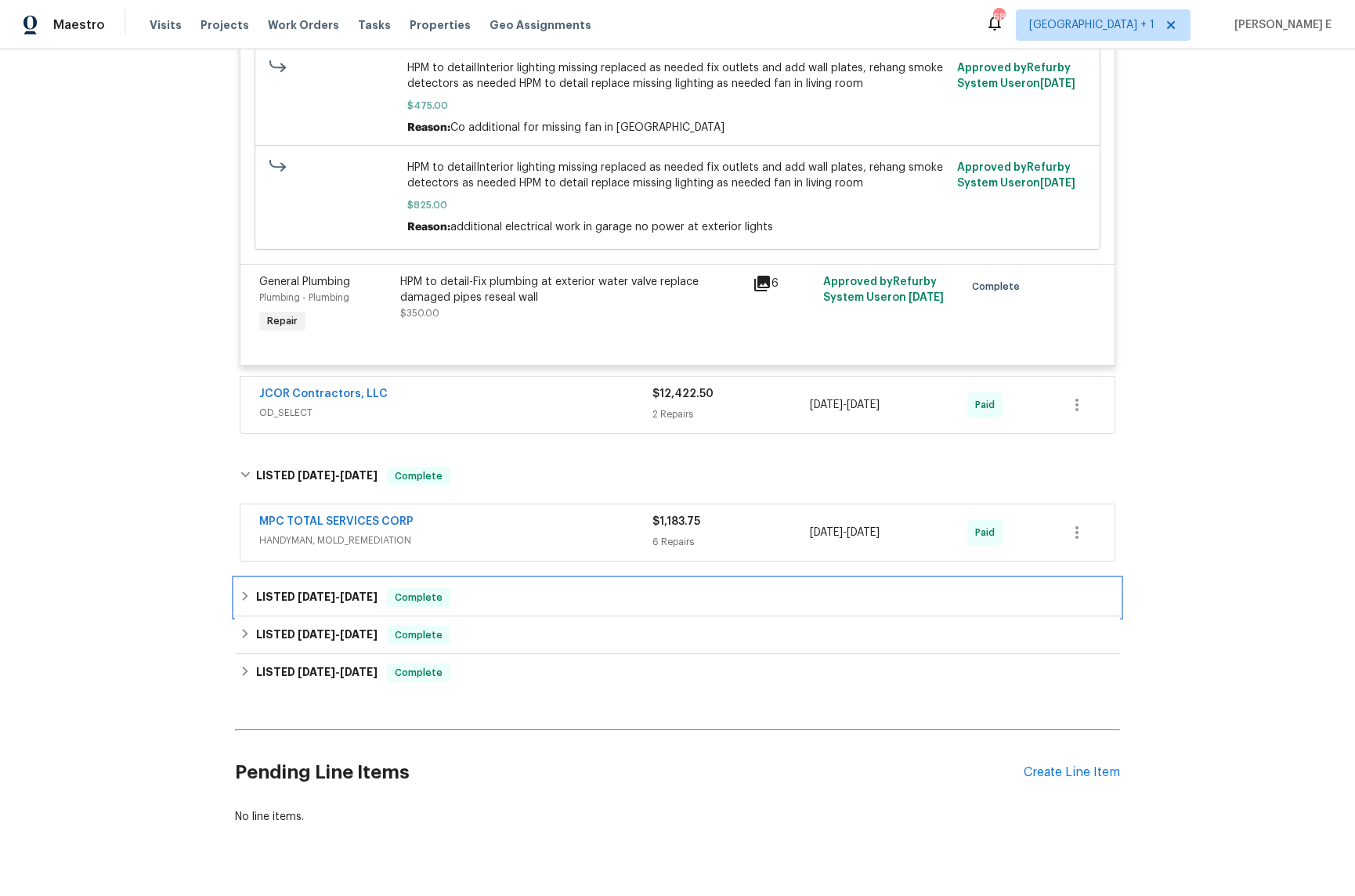
click at [297, 591] on span "[DATE]" at bounding box center [316, 597] width 37 height 11
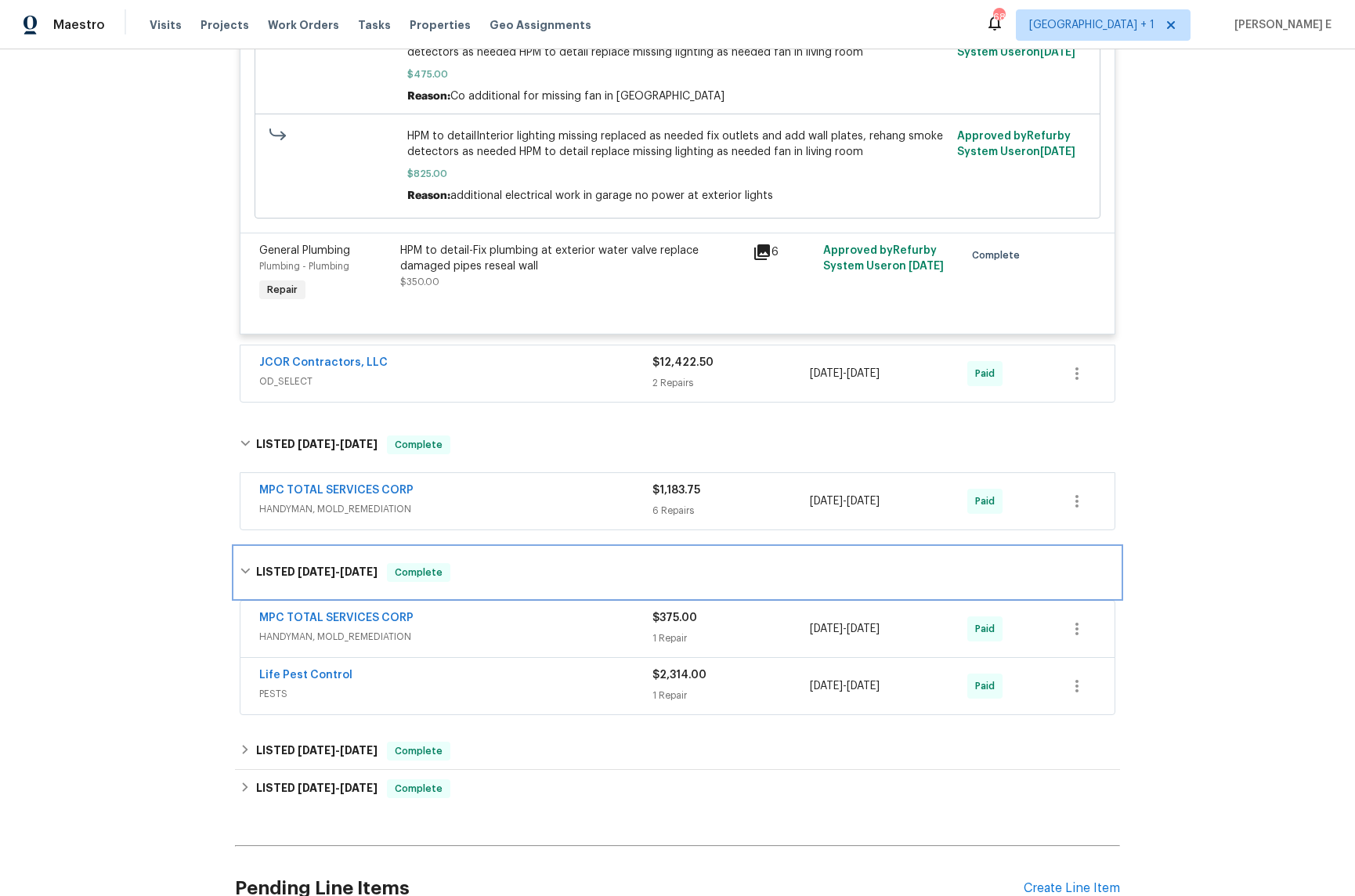
scroll to position [5272, 0]
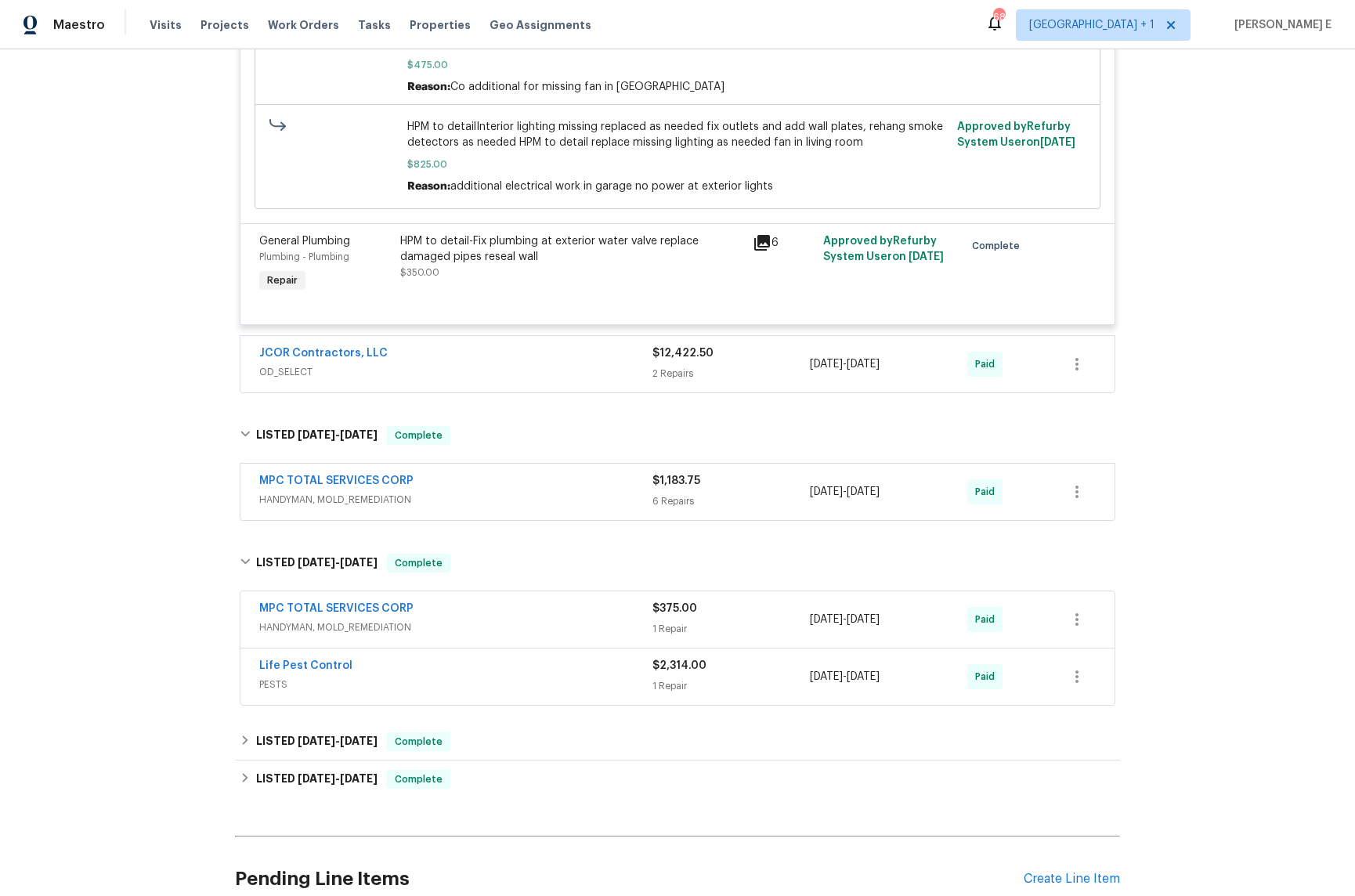
click at [439, 677] on span "PESTS" at bounding box center [455, 685] width 394 height 16
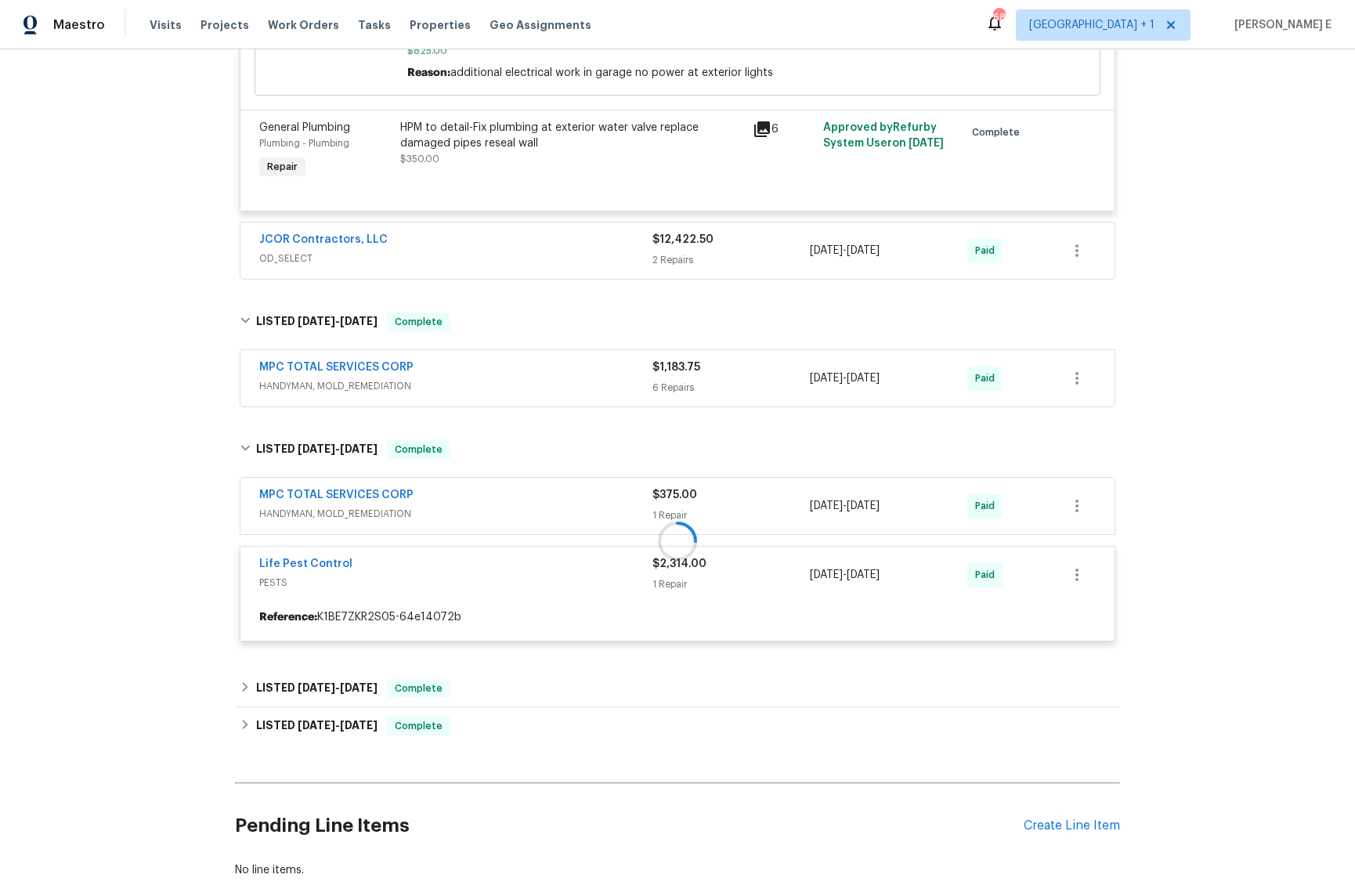
scroll to position [5386, 0]
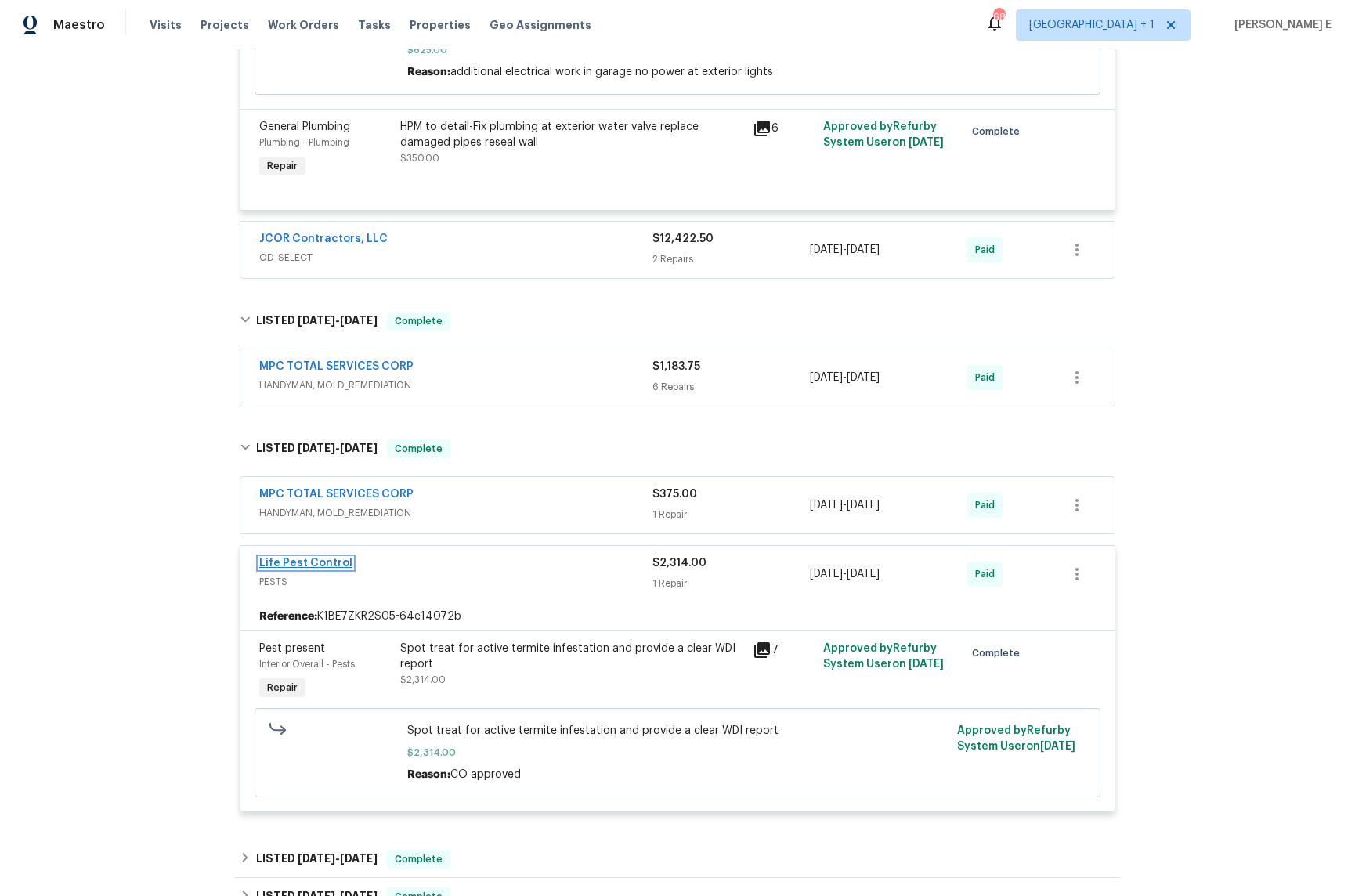
click at [339, 557] on link "Life Pest Control" at bounding box center [306, 563] width 94 height 11
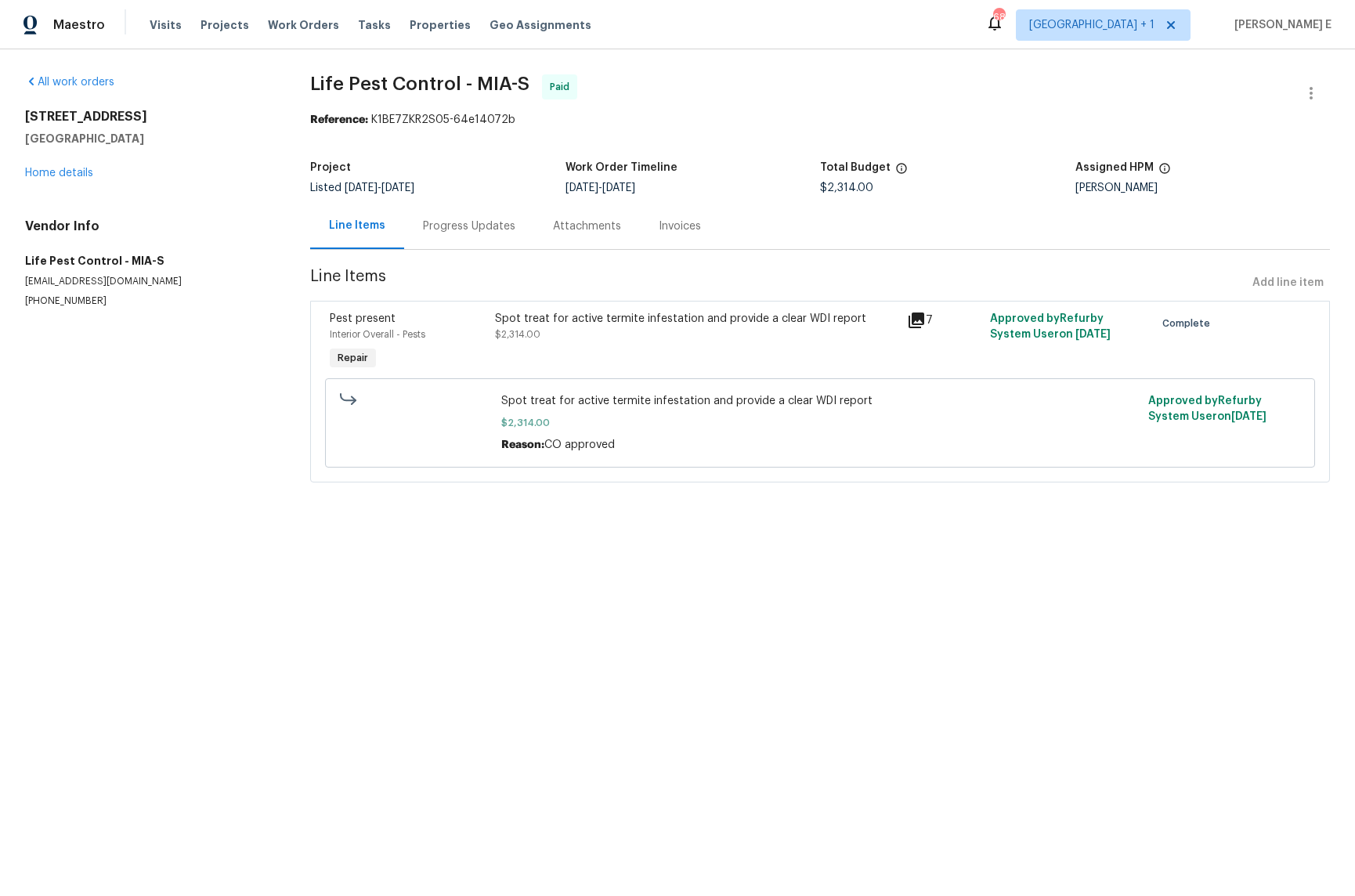
click at [459, 233] on div "Progress Updates" at bounding box center [468, 226] width 93 height 16
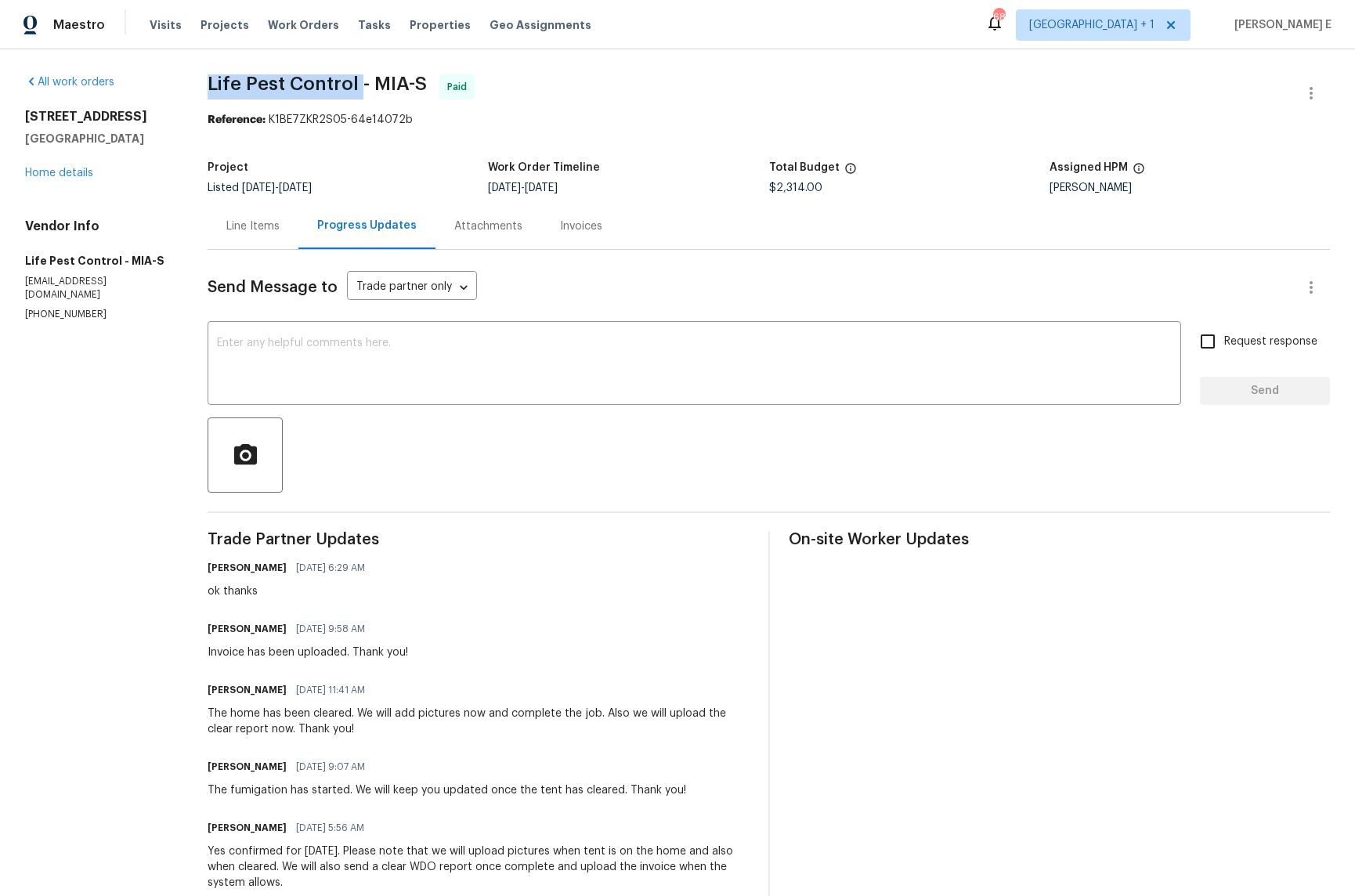
drag, startPoint x: 212, startPoint y: 84, endPoint x: 362, endPoint y: 85, distance: 150.0
click at [362, 85] on span "Life Pest Control - MIA-S" at bounding box center [317, 84] width 220 height 19
copy span "Life Pest Control"
click at [86, 176] on link "Home details" at bounding box center [59, 173] width 68 height 11
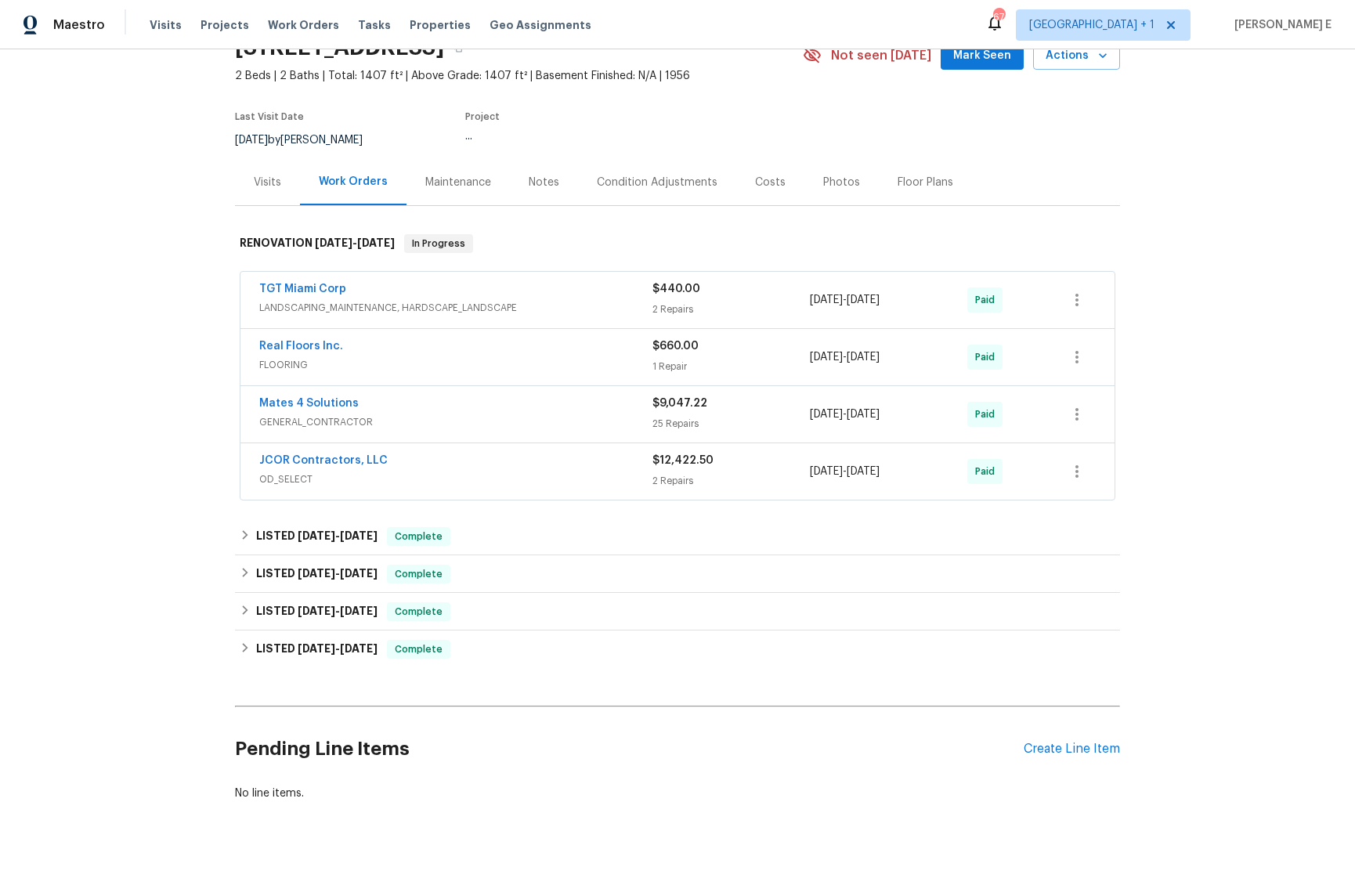
scroll to position [90, 0]
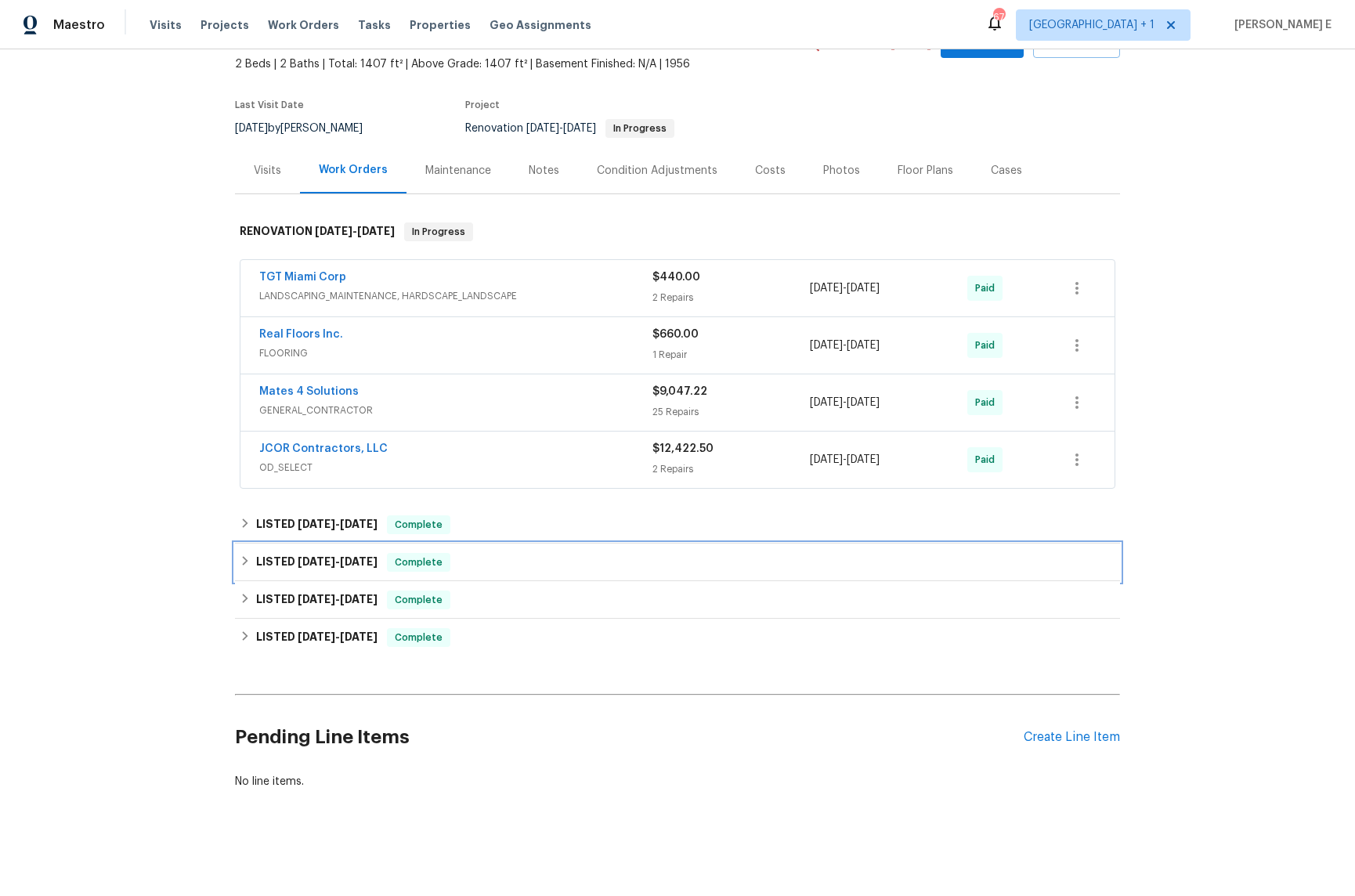
click at [353, 557] on span "7/18/25" at bounding box center [359, 562] width 37 height 11
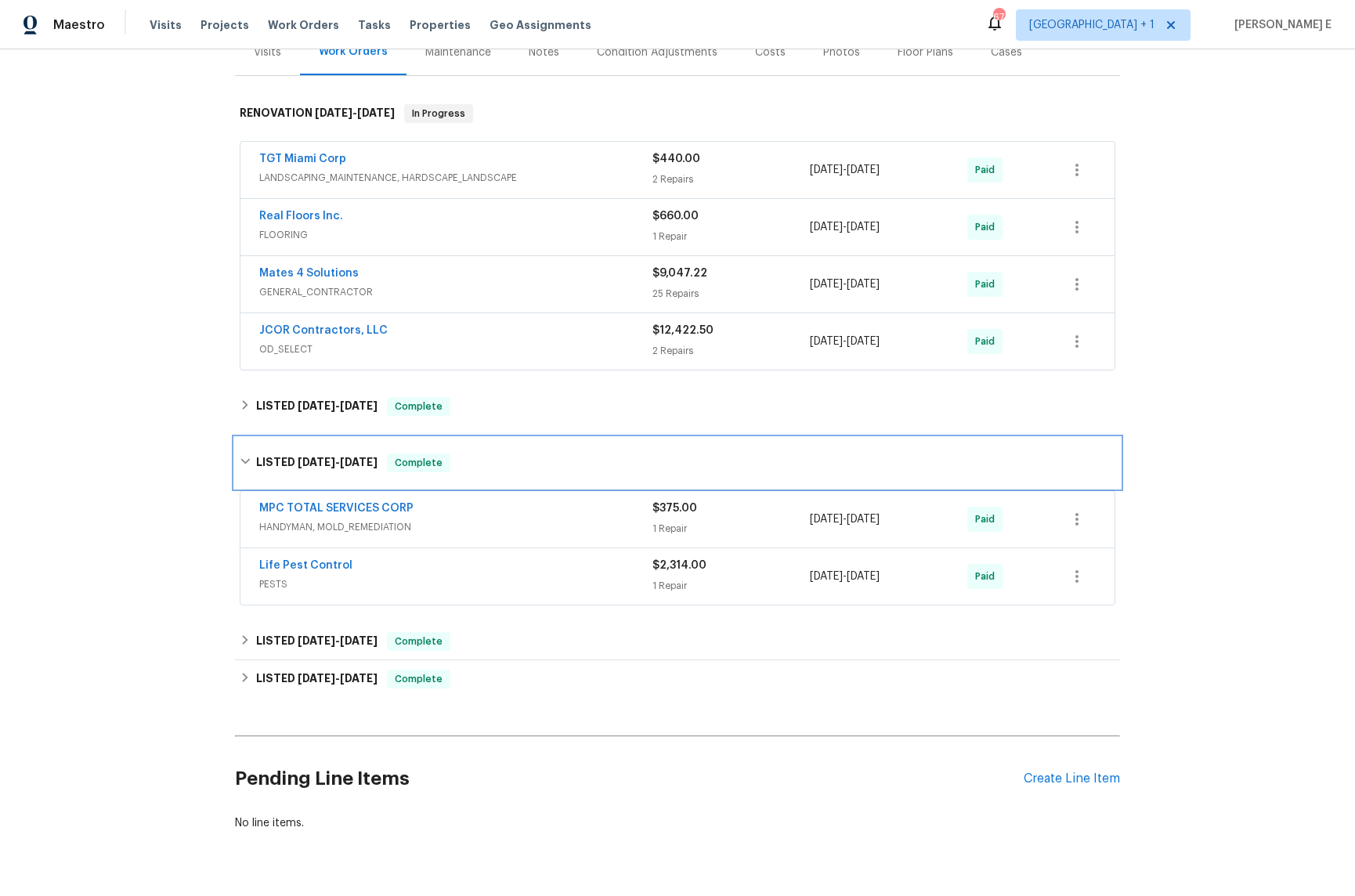
scroll to position [211, 0]
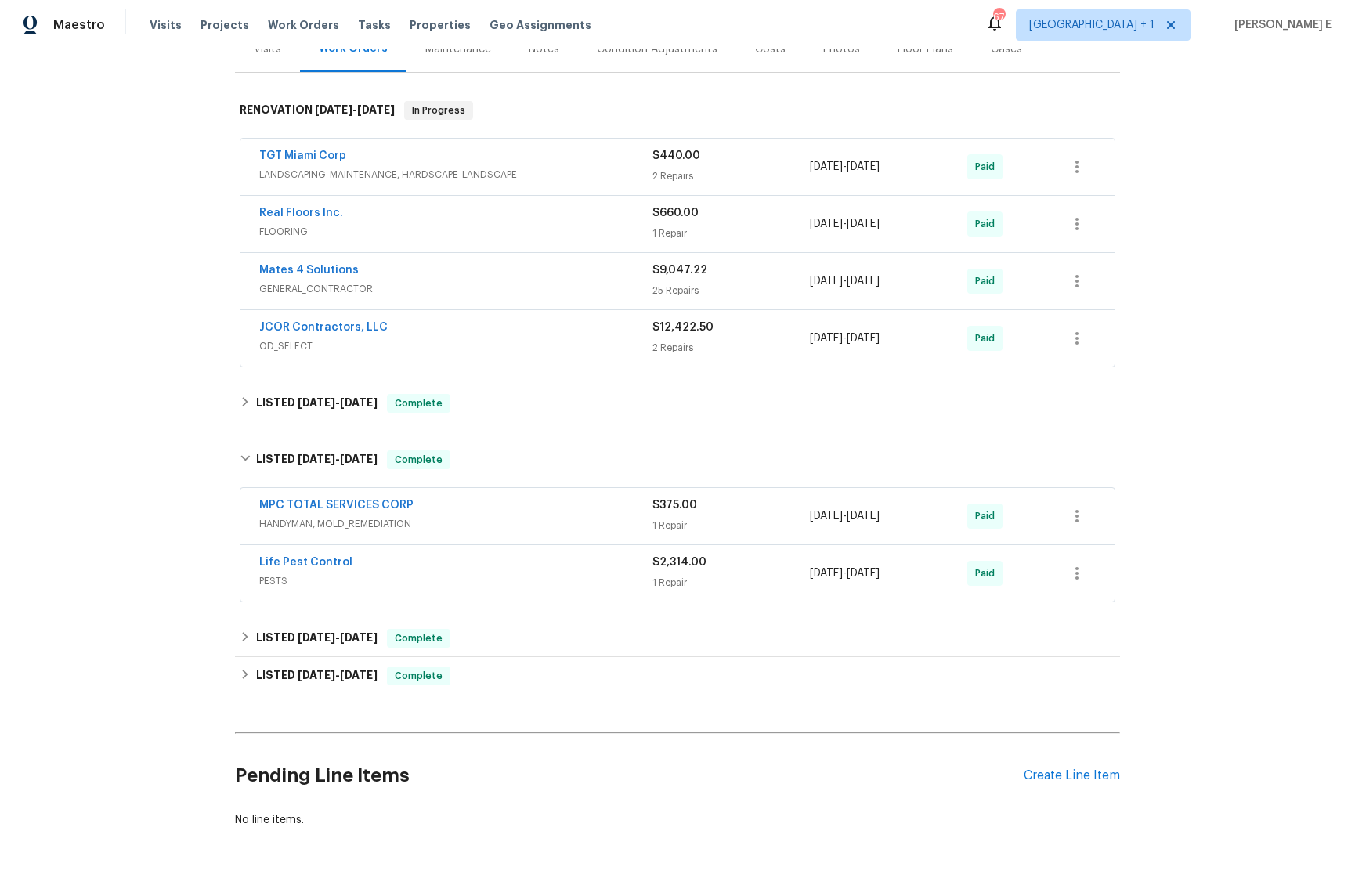
click at [483, 508] on div "MPC TOTAL SERVICES CORP" at bounding box center [455, 507] width 394 height 19
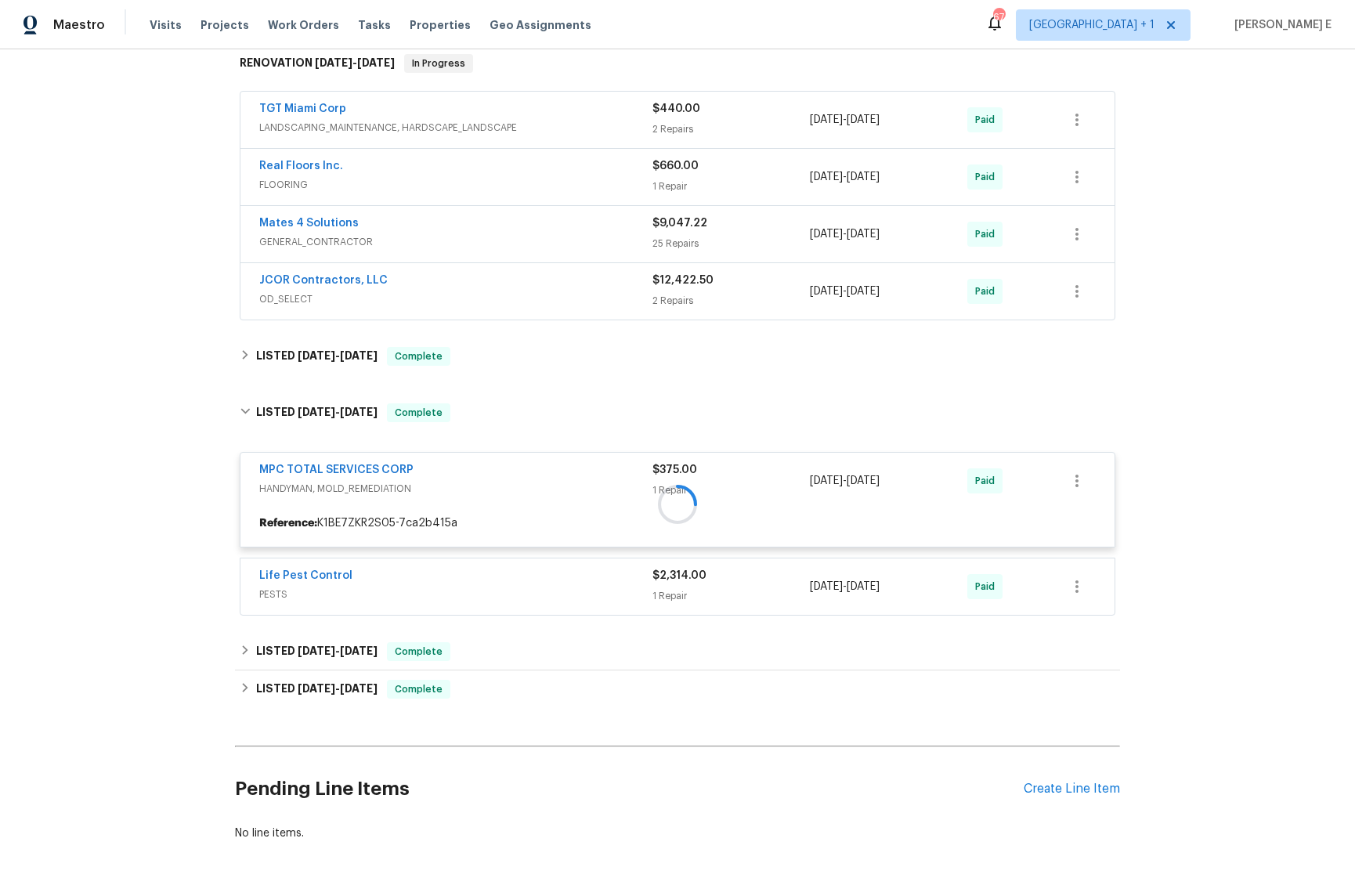
scroll to position [262, 0]
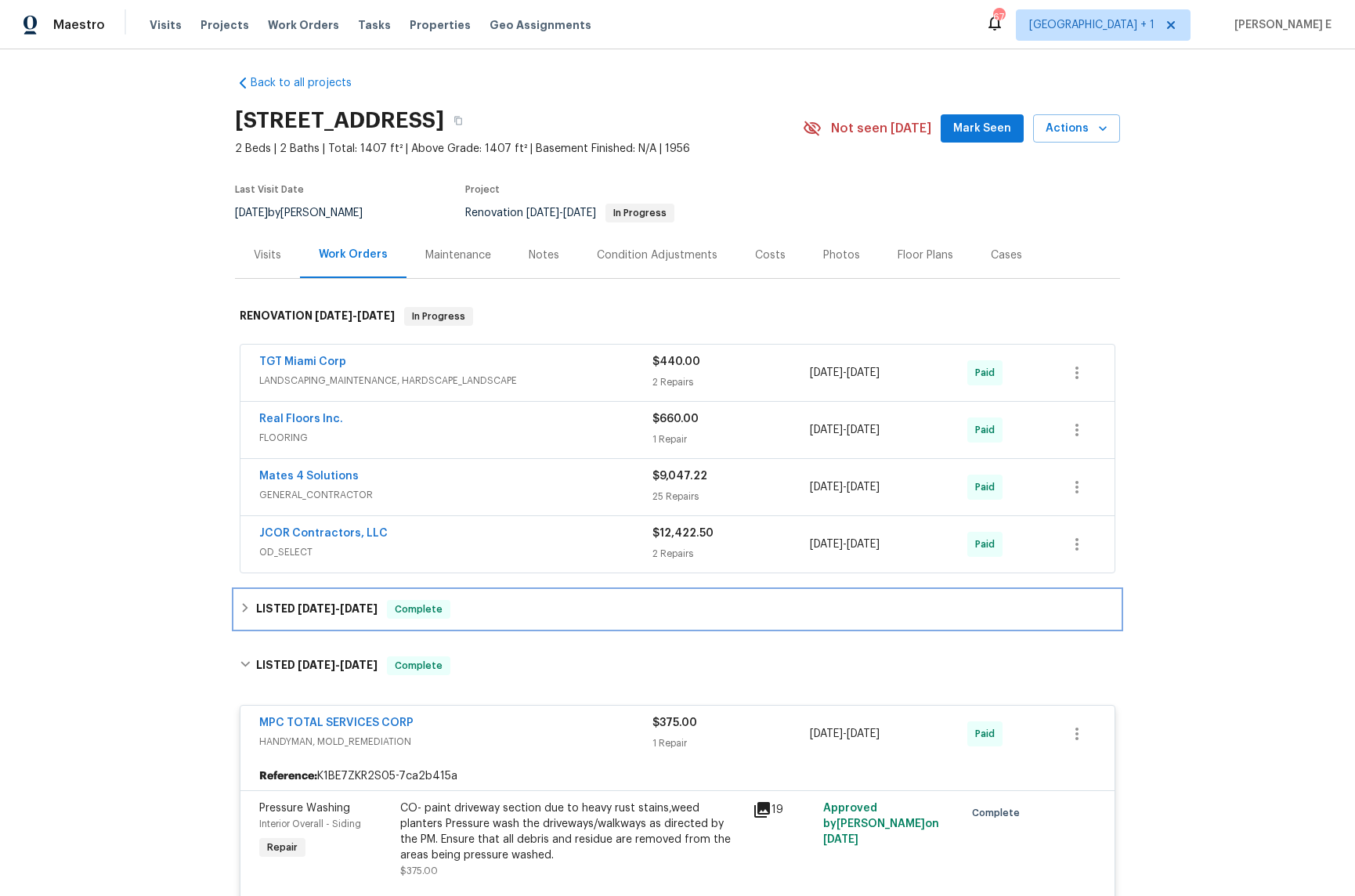
click at [353, 627] on div "LISTED 5/5/25 - 5/5/25 Complete" at bounding box center [677, 610] width 886 height 37
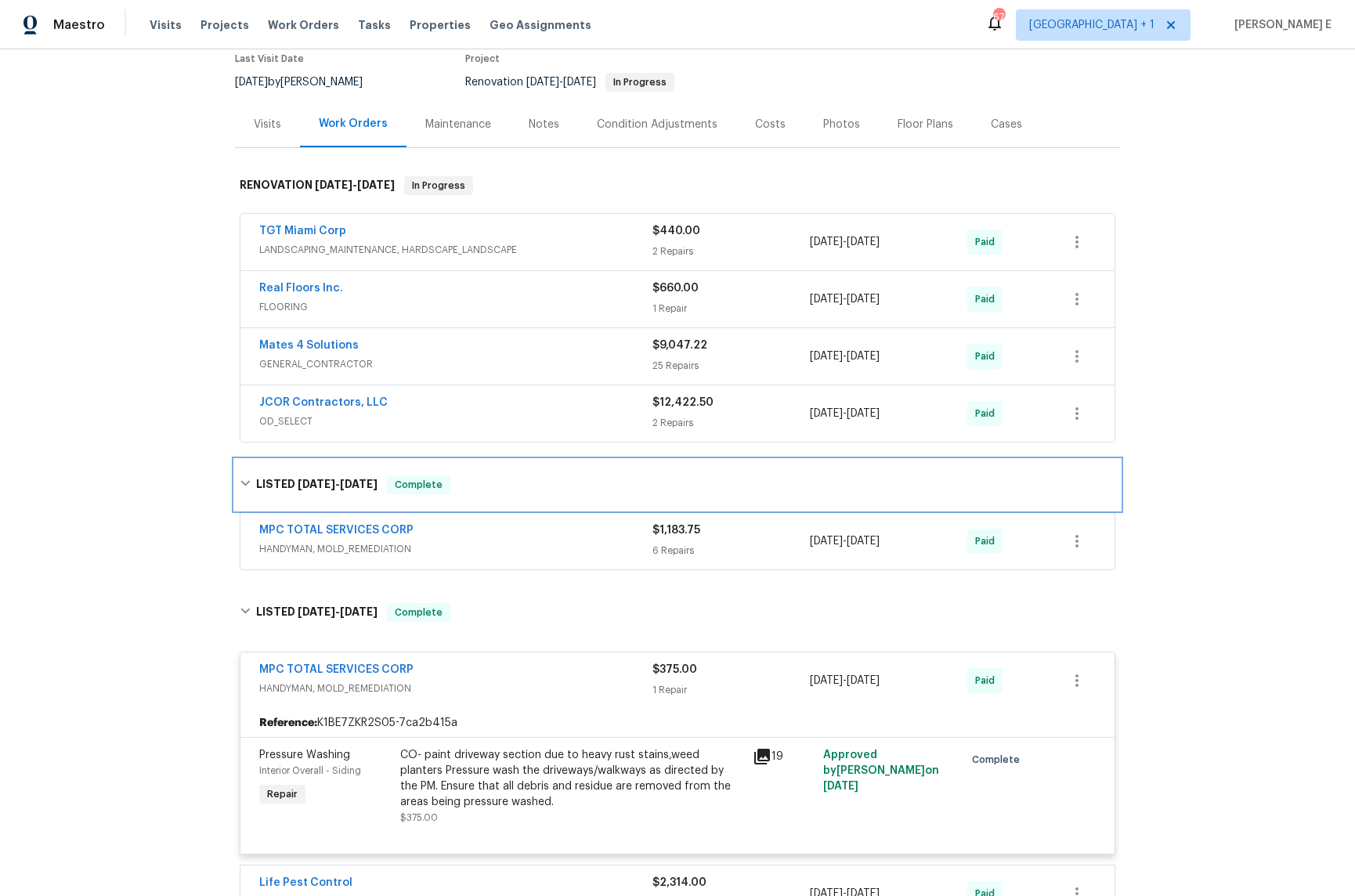
scroll to position [137, 0]
click at [548, 514] on div "MPC TOTAL SERVICES CORP HANDYMAN, MOLD_REMEDIATION $1,183.75 6 Repairs 5/5/2025…" at bounding box center [677, 540] width 874 height 56
click at [536, 535] on div "MPC TOTAL SERVICES CORP" at bounding box center [455, 530] width 394 height 19
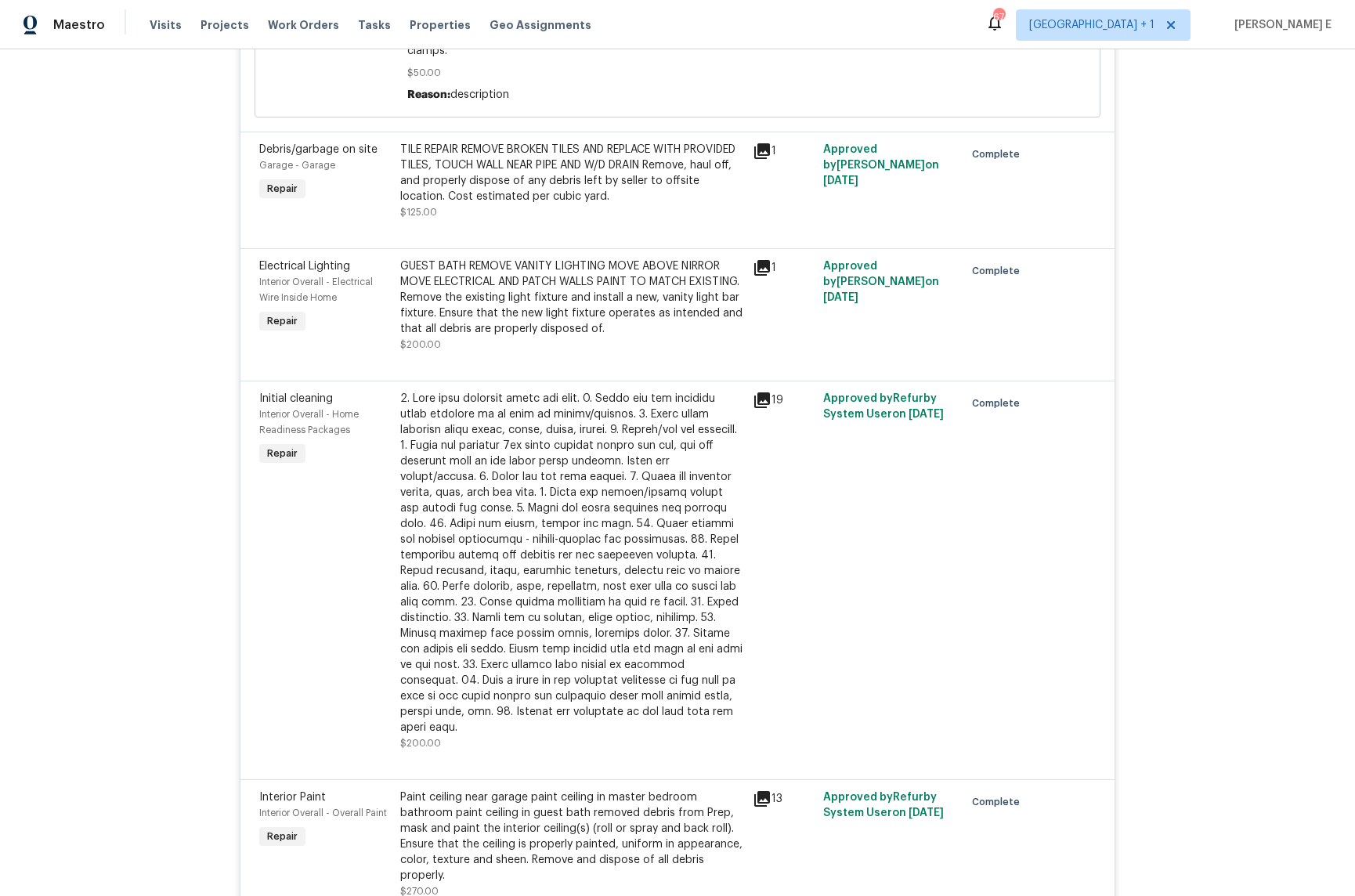
scroll to position [0, 0]
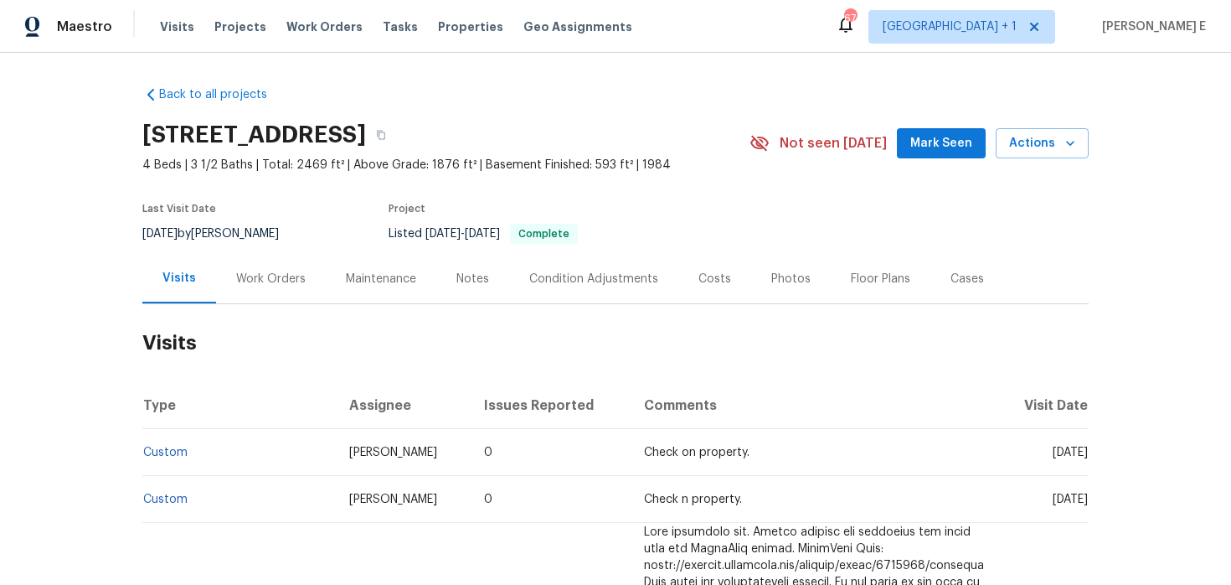
click at [286, 289] on div "Work Orders" at bounding box center [271, 278] width 110 height 49
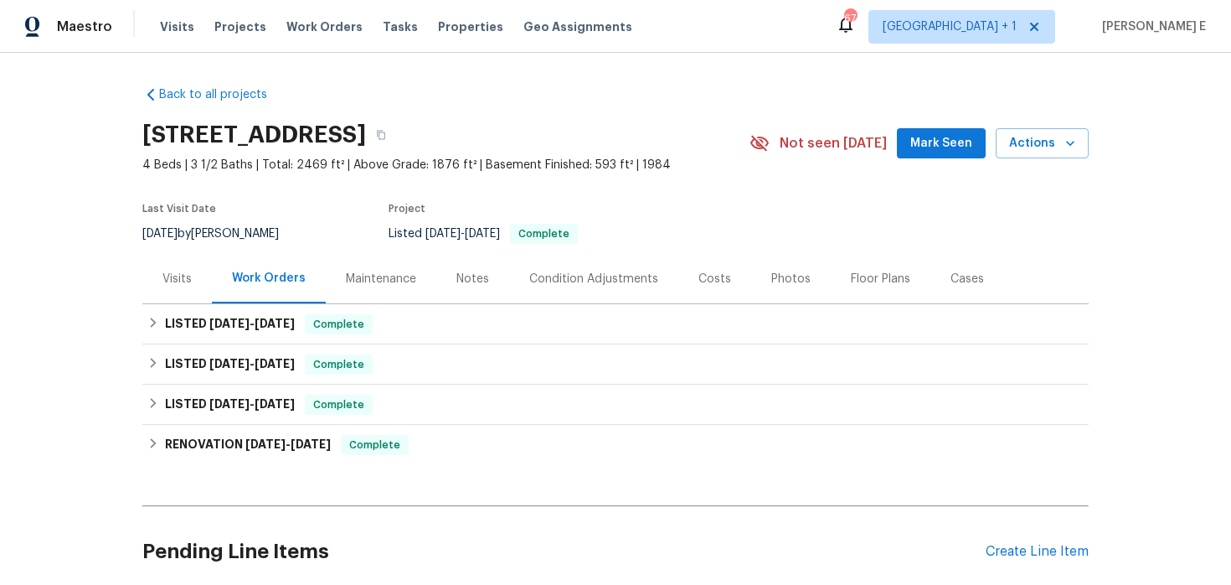
scroll to position [137, 0]
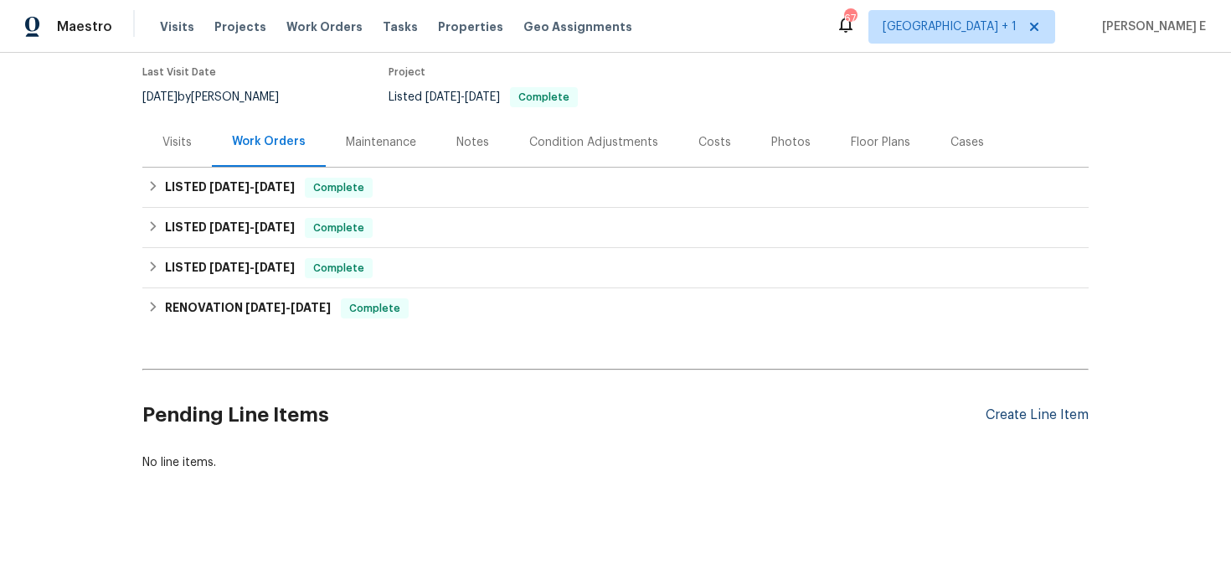
click at [1046, 410] on div "Create Line Item" at bounding box center [1037, 415] width 103 height 16
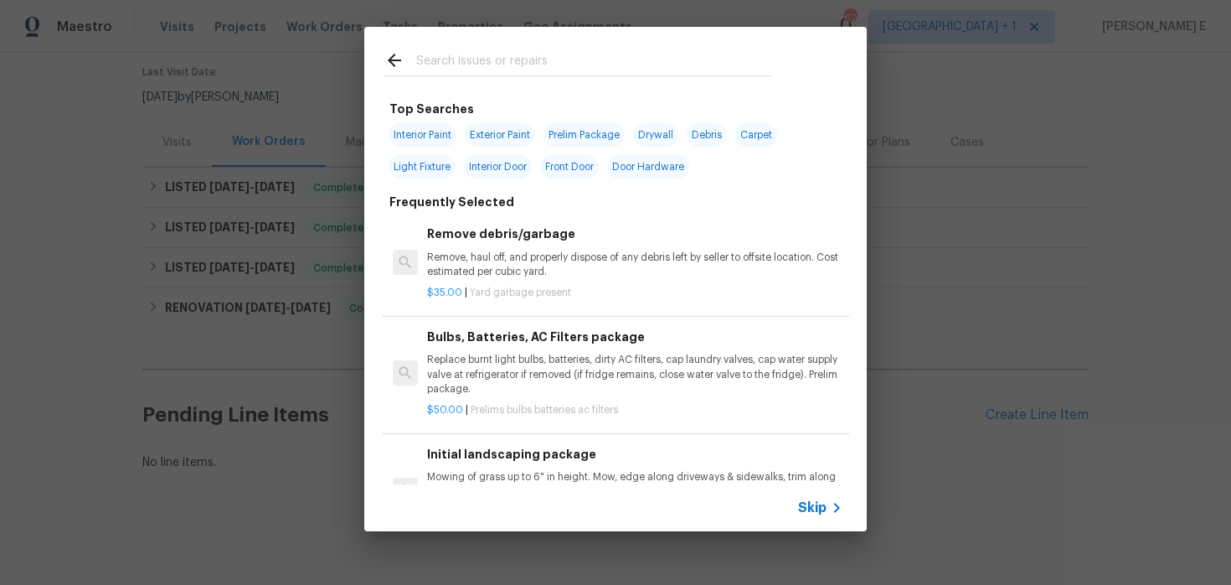
click at [815, 504] on span "Skip" at bounding box center [812, 507] width 28 height 17
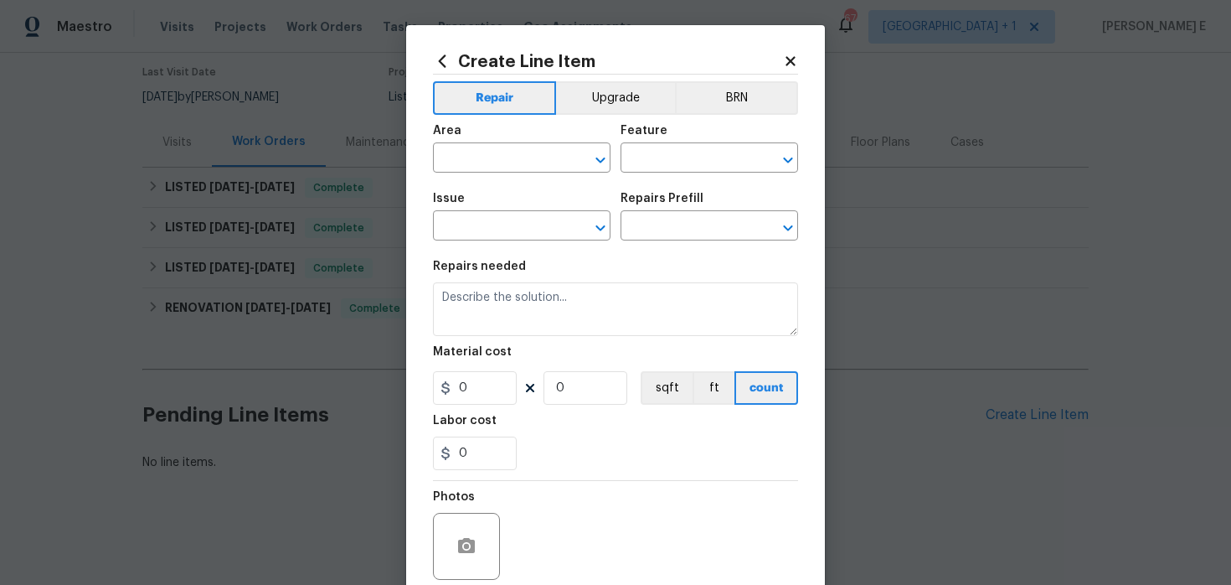
click at [498, 173] on span "Area ​" at bounding box center [522, 149] width 178 height 68
click at [502, 156] on input "text" at bounding box center [498, 160] width 131 height 26
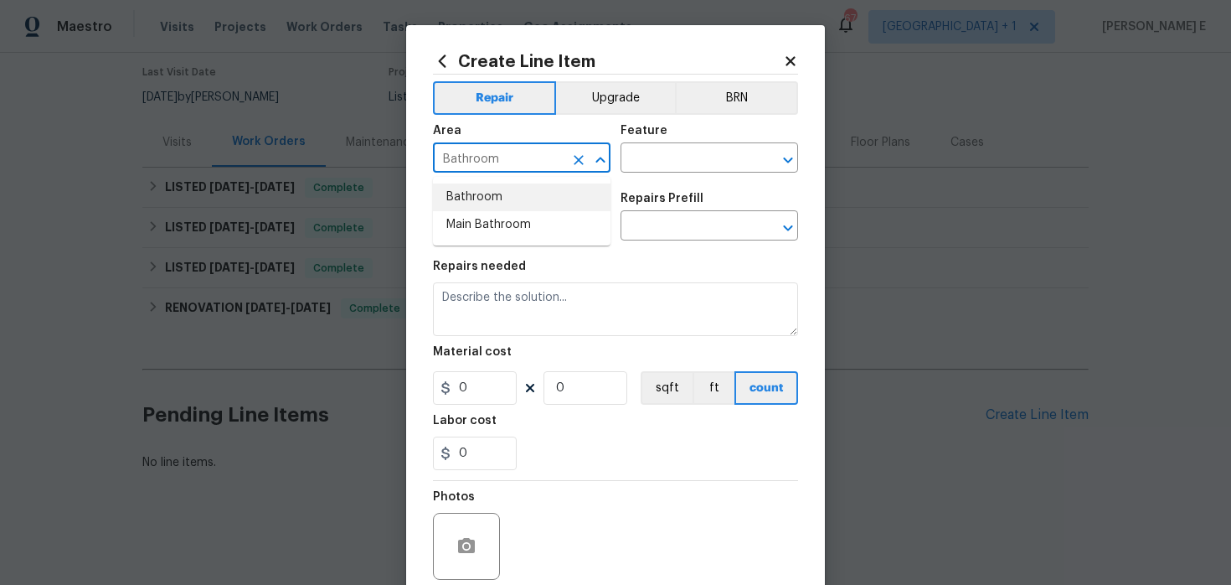
type input "Bathroom"
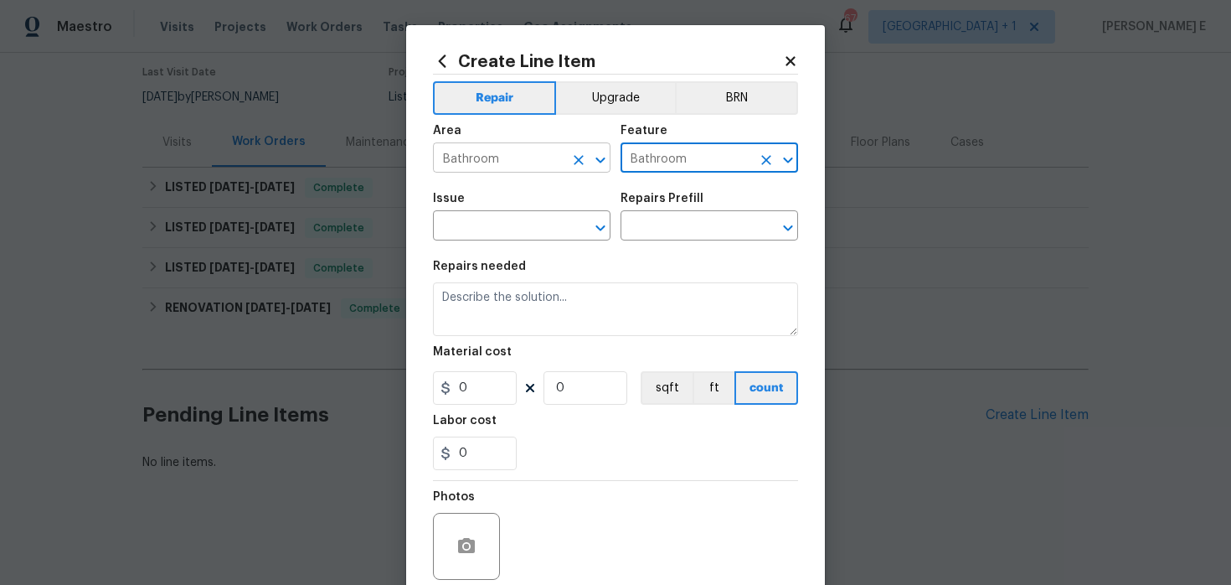
type input "Bathroom"
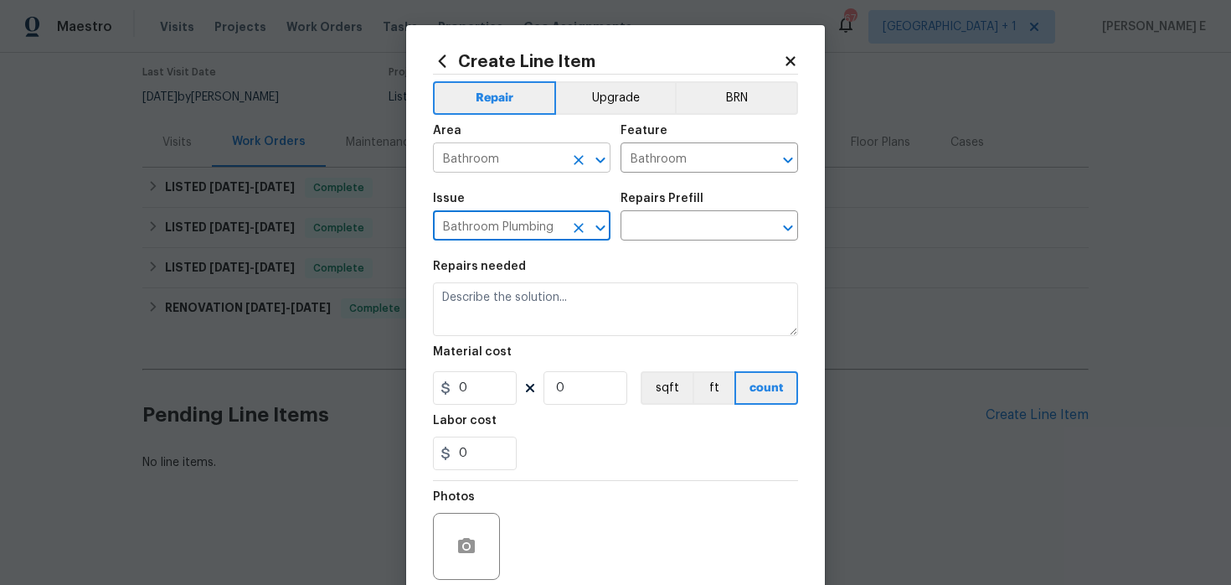
type input "Bathroom Plumbing"
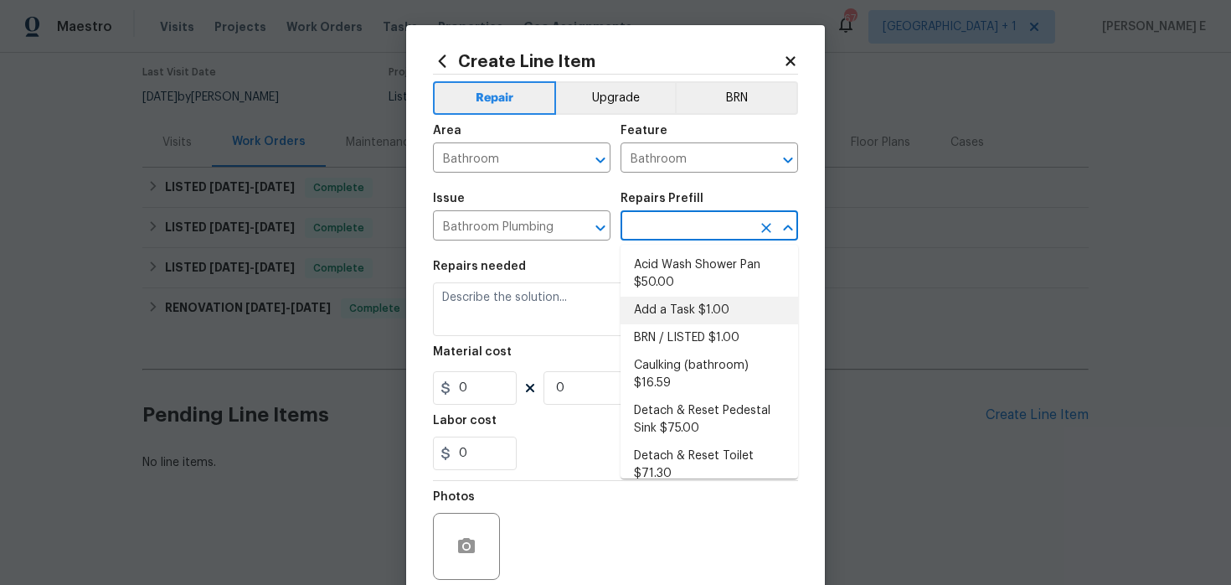
click at [675, 312] on li "Add a Task $1.00" at bounding box center [710, 311] width 178 height 28
type input "Plumbing"
type input "Add a Task $1.00"
type textarea "HPM to detail"
type input "1"
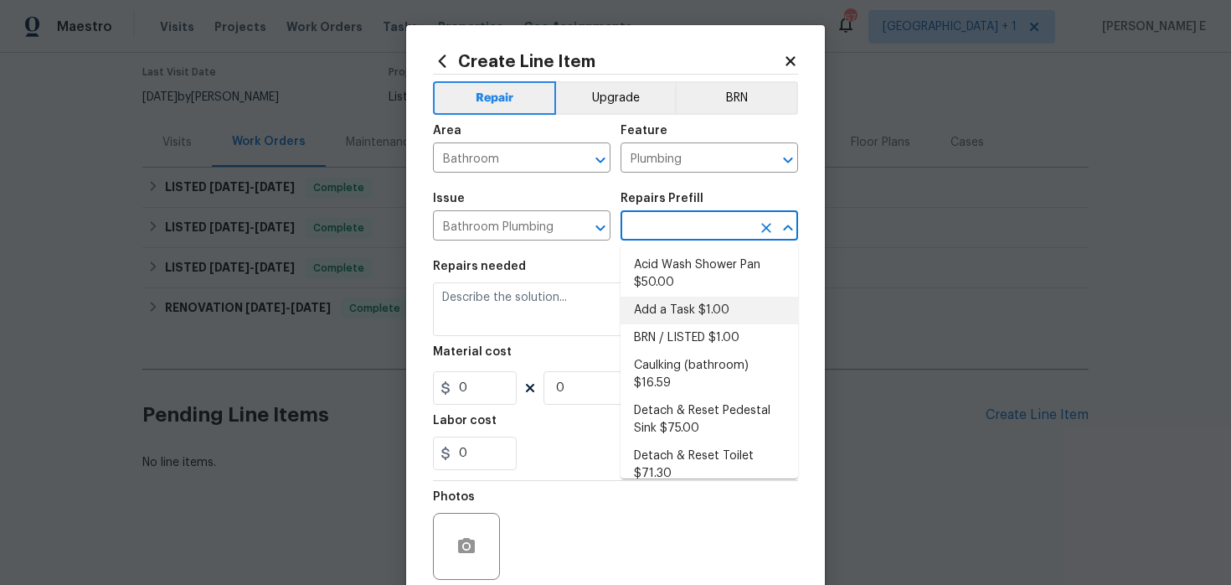
type input "1"
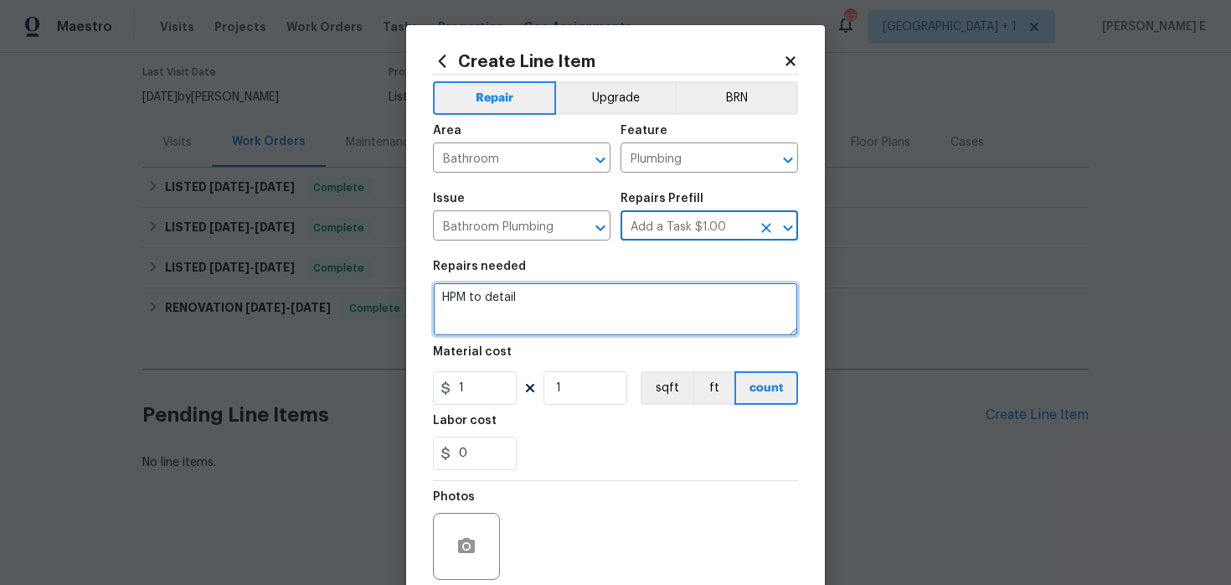
click at [598, 307] on textarea "HPM to detail" at bounding box center [615, 309] width 365 height 54
paste textarea "Install/repair bathroom vent fans or outlet covers."
type textarea "Install/repair bathroom vent fans or outlet covers."
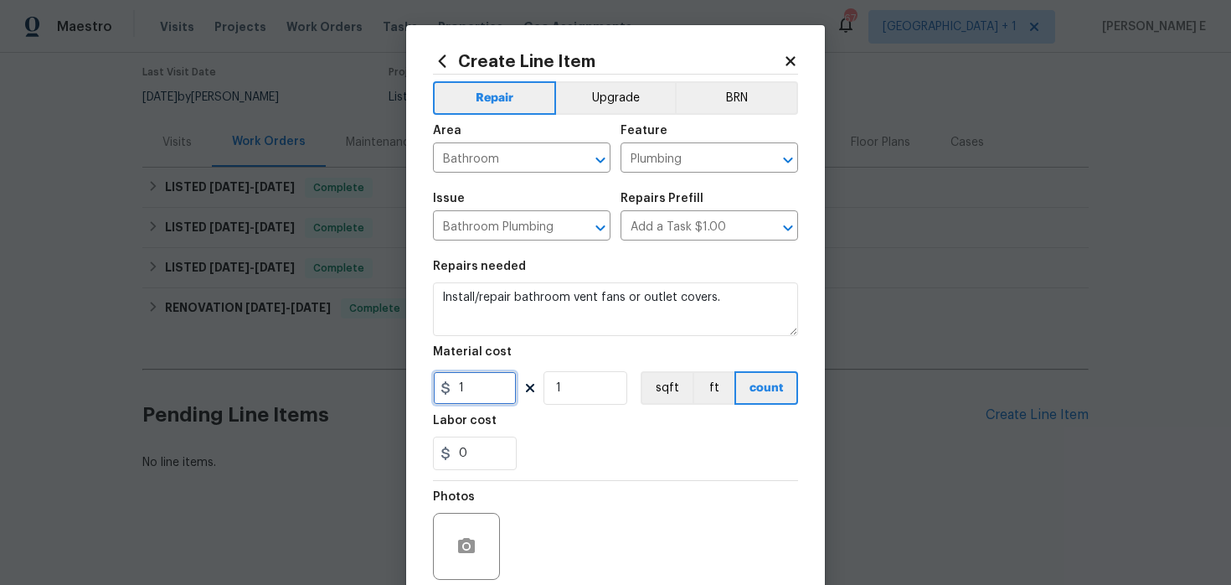
drag, startPoint x: 477, startPoint y: 391, endPoint x: 411, endPoint y: 391, distance: 65.3
click at [411, 391] on div "Create Line Item Repair Upgrade BRN Area Bathroom ​ Feature Plumbing ​ Issue Ba…" at bounding box center [615, 360] width 419 height 671
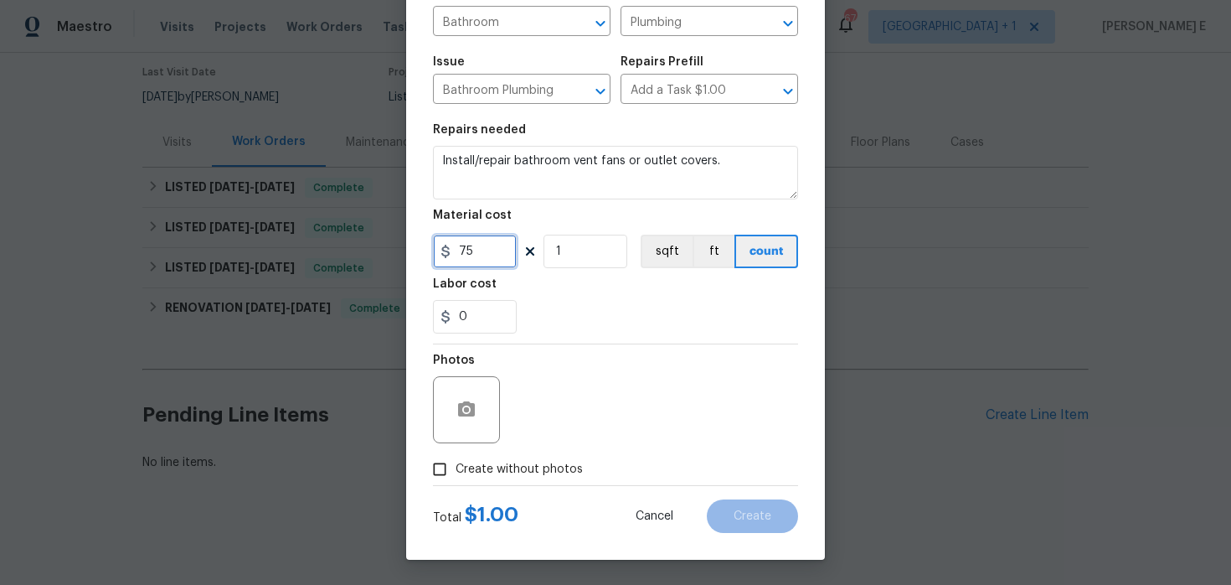
type input "75"
click at [484, 466] on span "Create without photos" at bounding box center [519, 470] width 127 height 18
click at [456, 466] on input "Create without photos" at bounding box center [440, 469] width 32 height 32
checkbox input "true"
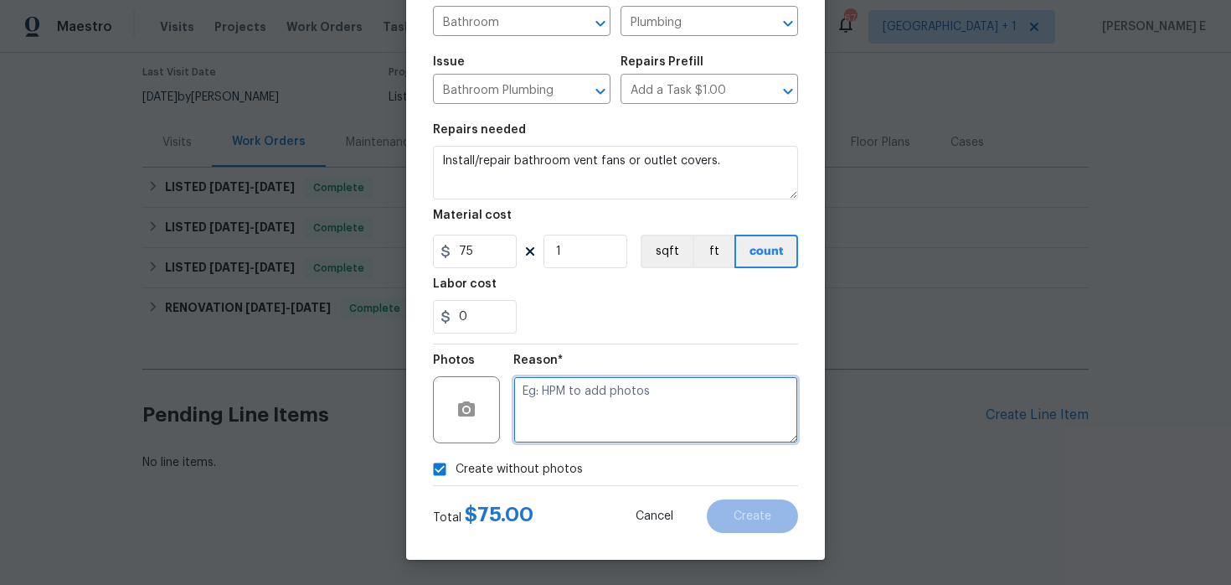
click at [566, 425] on textarea at bounding box center [656, 409] width 285 height 67
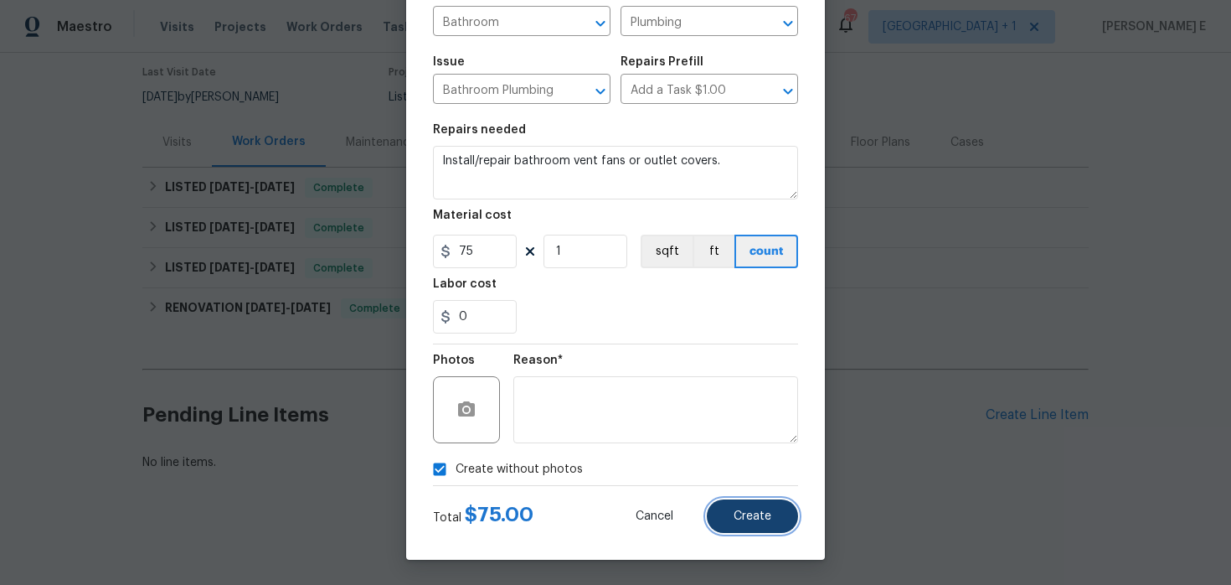
click at [758, 519] on span "Create" at bounding box center [753, 516] width 38 height 13
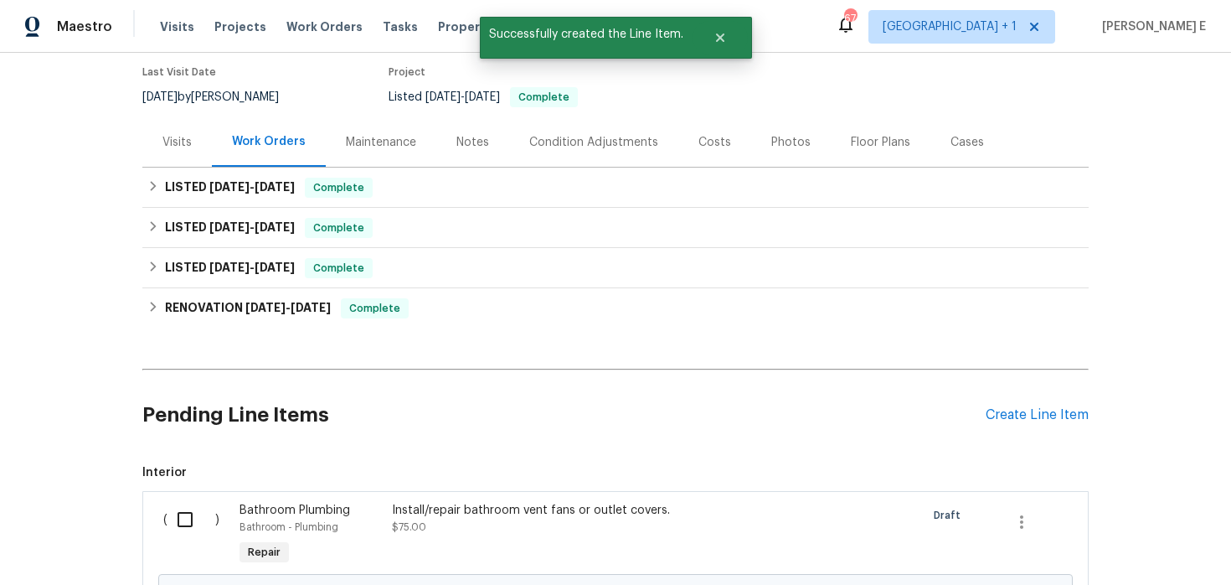
scroll to position [328, 0]
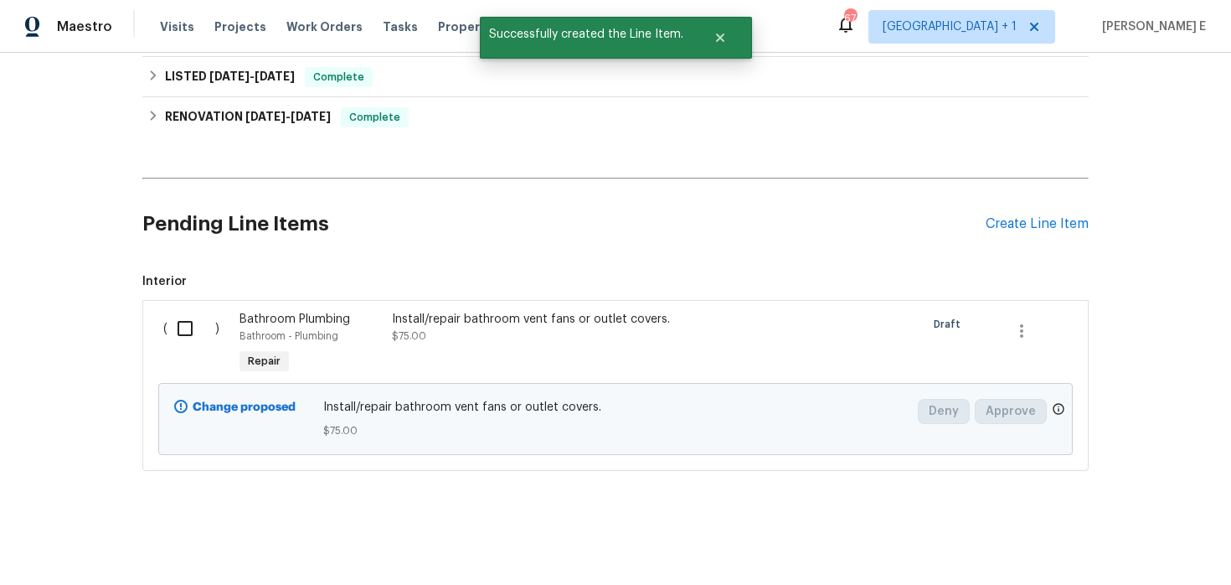
click at [189, 313] on input "checkbox" at bounding box center [192, 328] width 48 height 35
checkbox input "true"
click at [1102, 548] on span "Create Work Order" at bounding box center [1135, 543] width 111 height 21
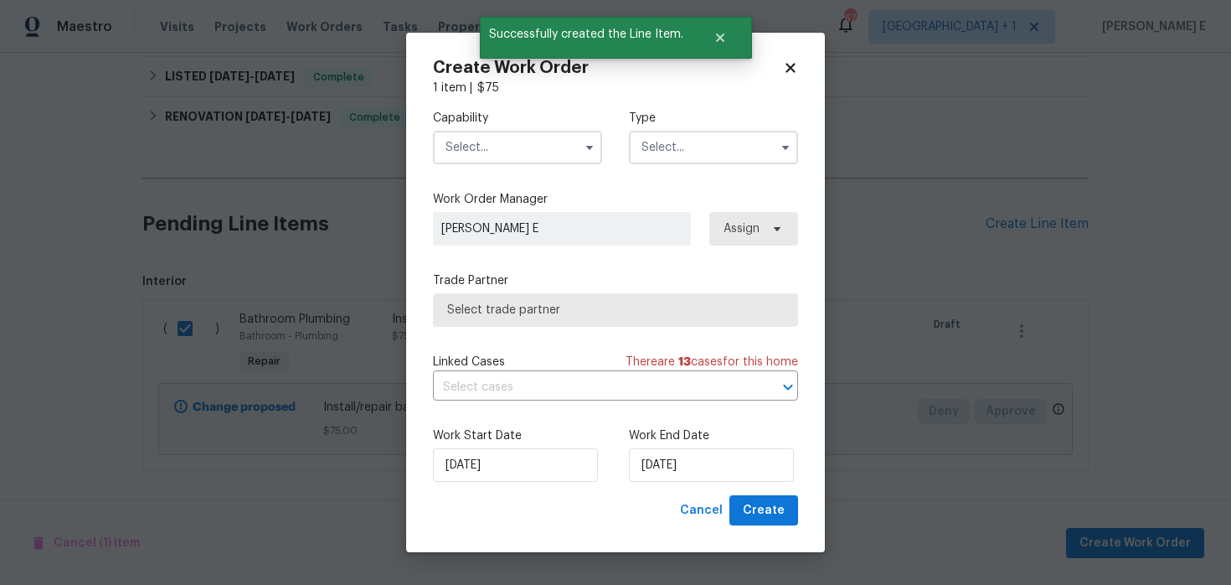
click at [577, 154] on span at bounding box center [589, 147] width 25 height 25
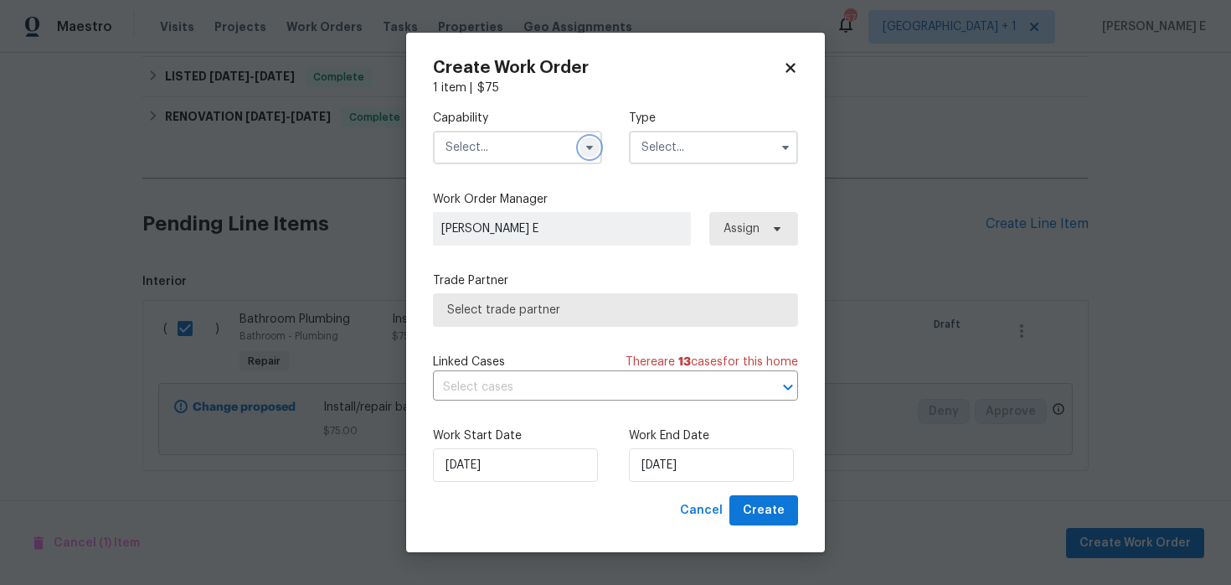
click at [589, 147] on icon "button" at bounding box center [589, 148] width 7 height 4
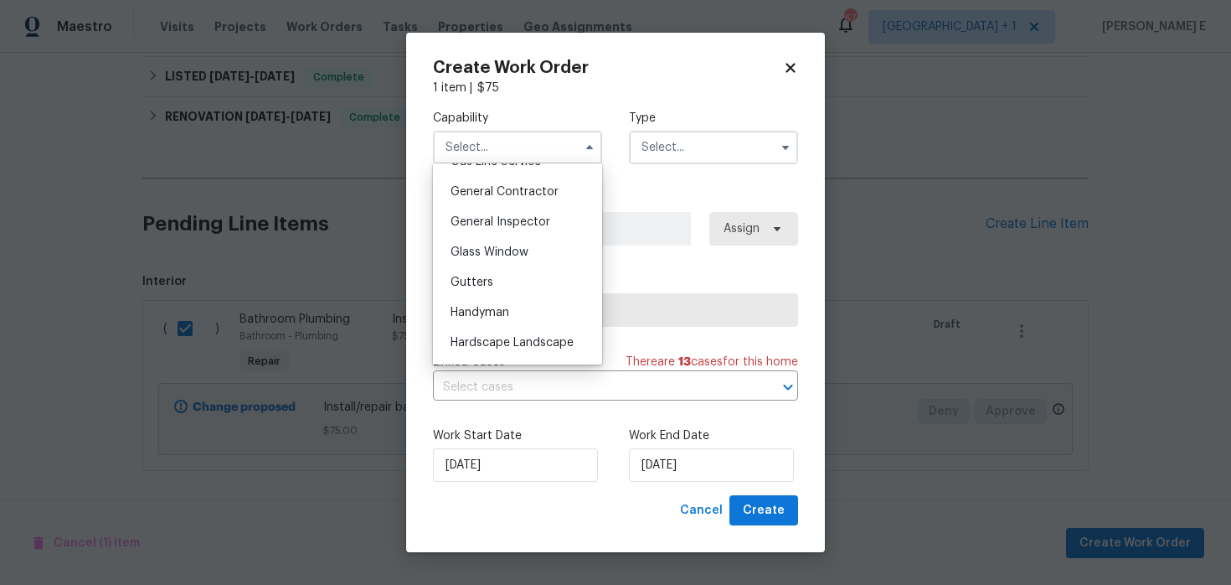
scroll to position [813, 0]
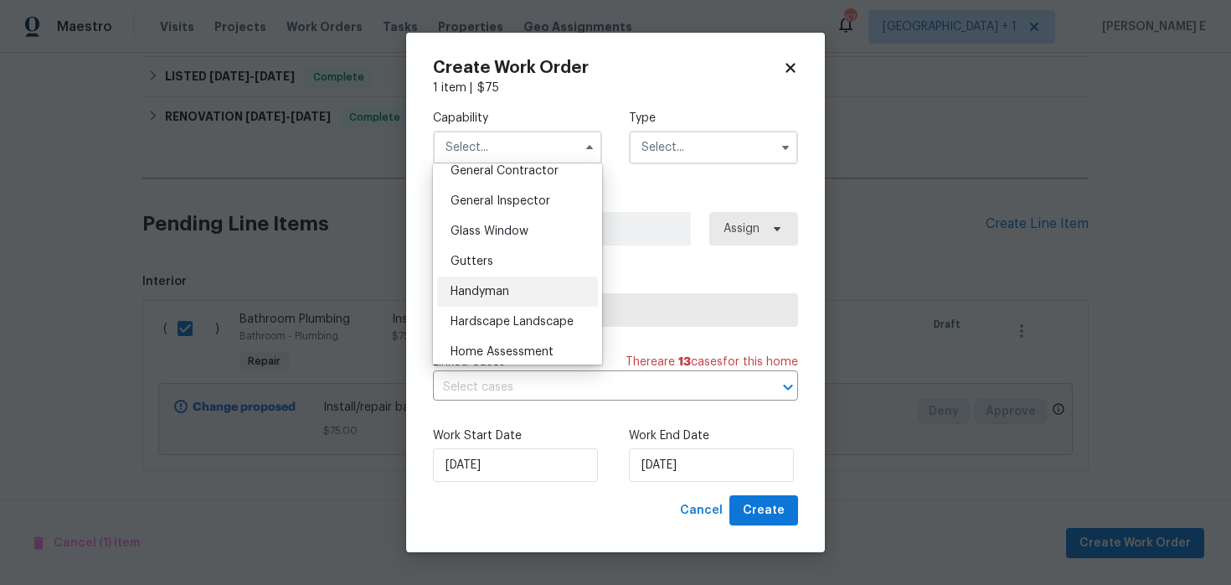
click at [544, 291] on div "Handyman" at bounding box center [517, 291] width 161 height 30
type input "Handyman"
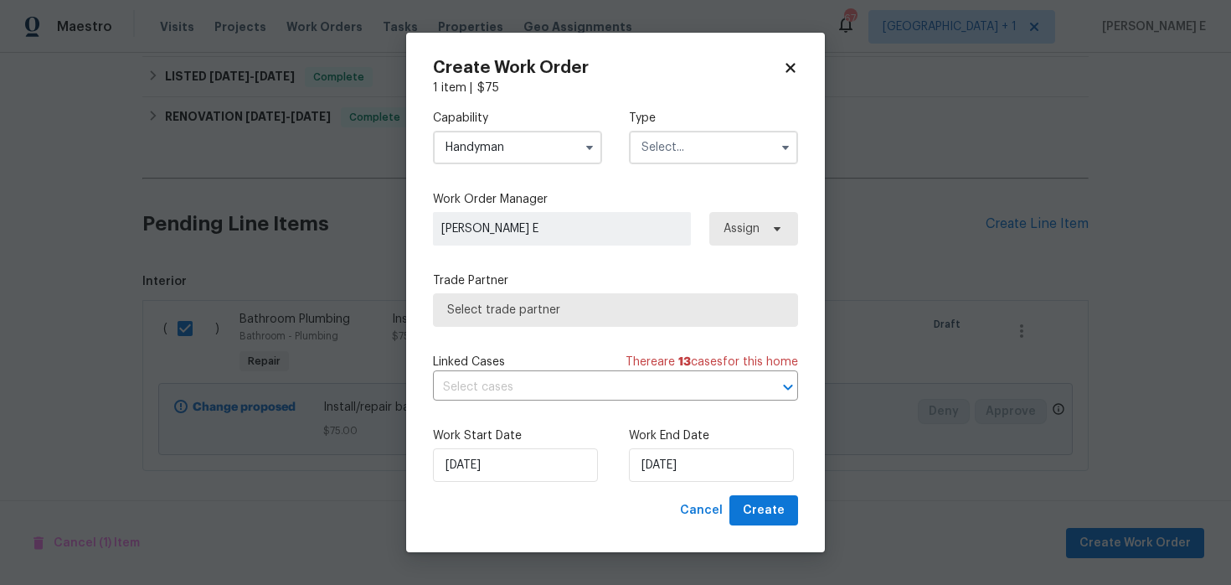
click at [662, 142] on input "text" at bounding box center [713, 148] width 169 height 34
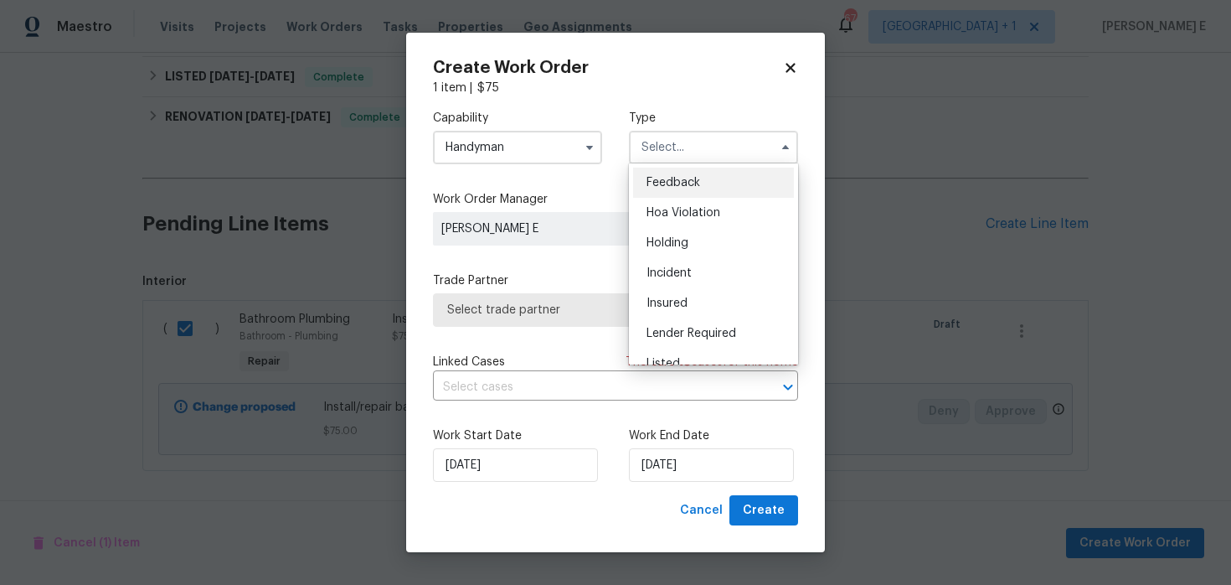
click at [660, 171] on div "Feedback" at bounding box center [713, 183] width 161 height 30
type input "Feedback"
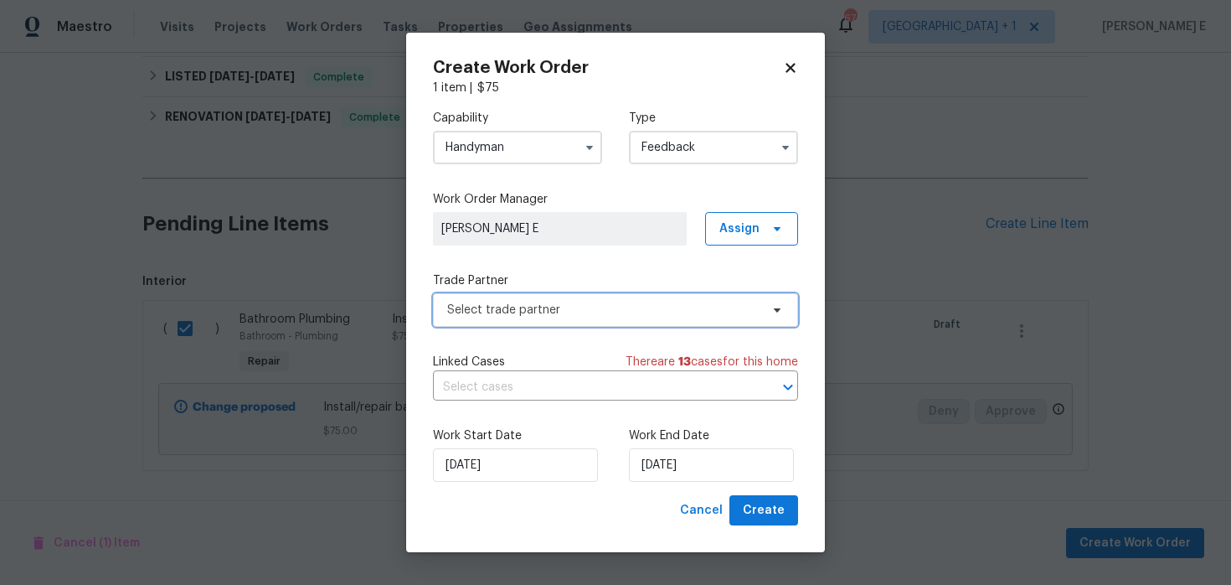
click at [525, 305] on span "Select trade partner" at bounding box center [603, 310] width 312 height 17
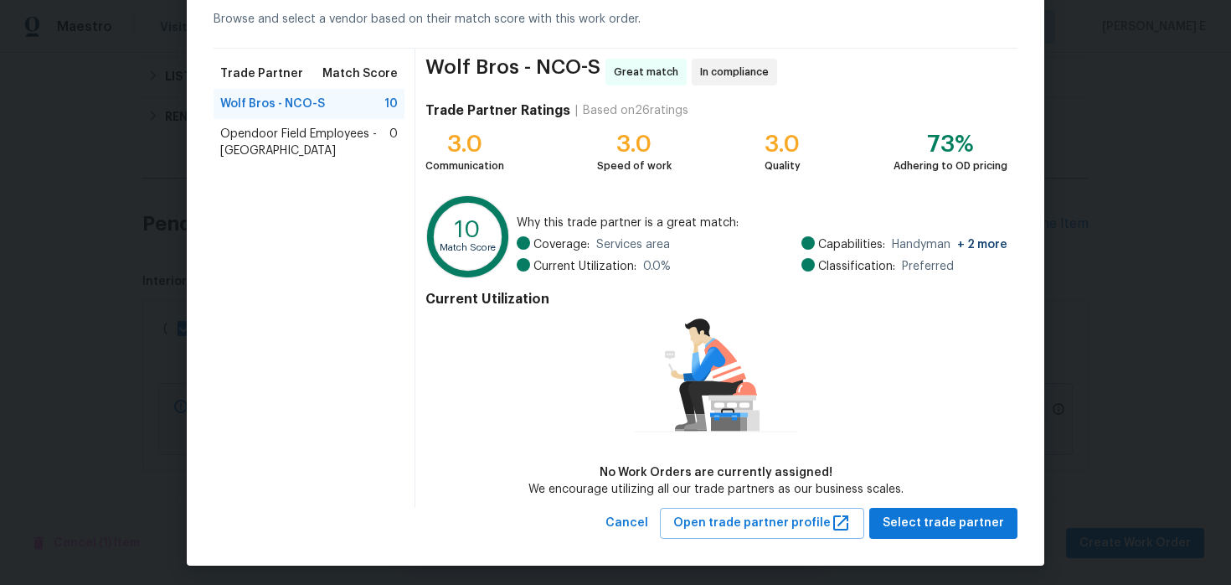
scroll to position [85, 0]
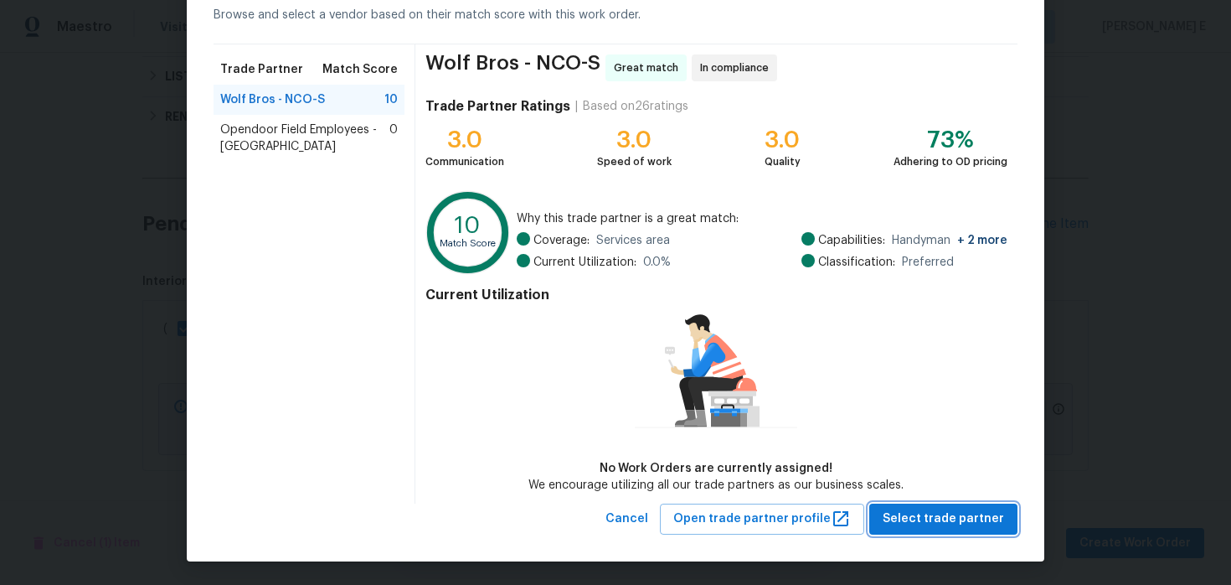
click at [897, 514] on span "Select trade partner" at bounding box center [943, 518] width 121 height 21
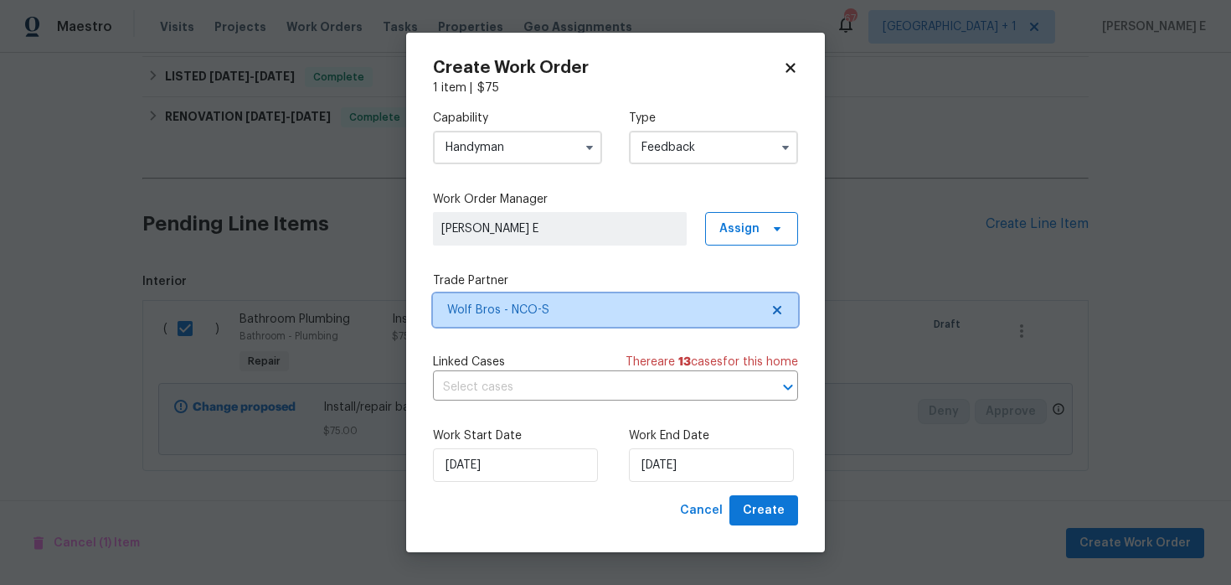
scroll to position [0, 0]
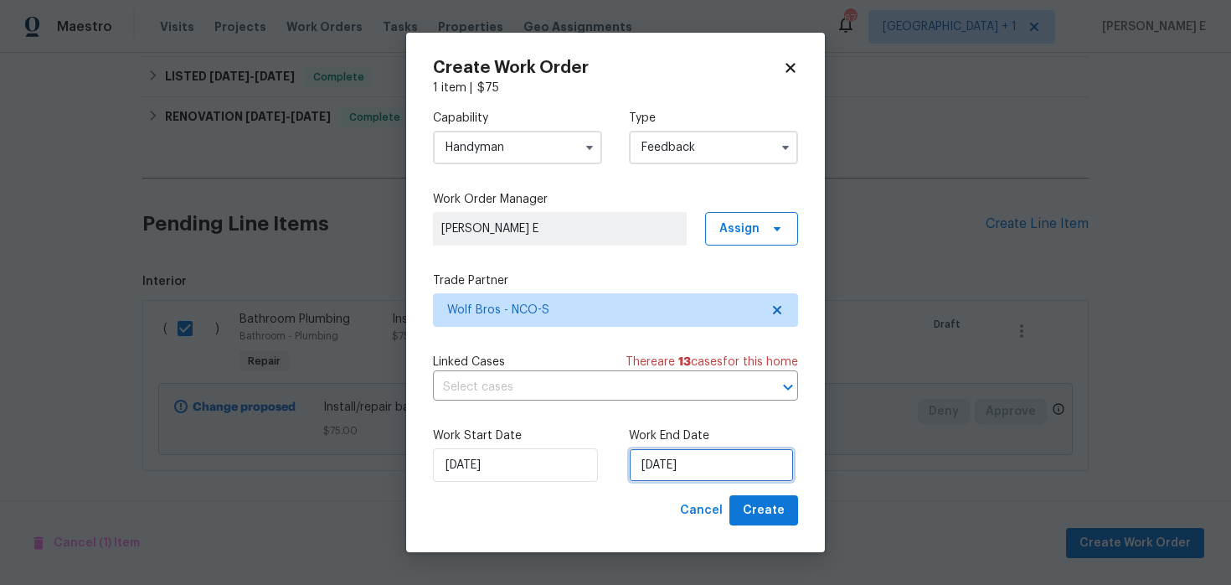
click at [669, 465] on input "20/08/2025" at bounding box center [711, 465] width 165 height 34
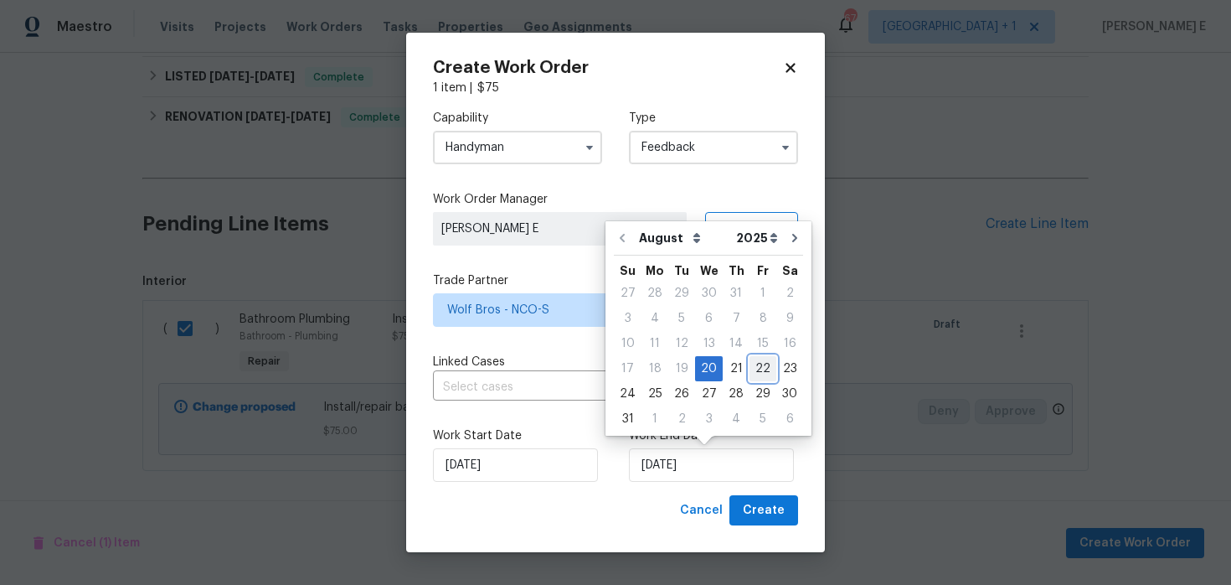
click at [762, 372] on div "22" at bounding box center [763, 368] width 27 height 23
type input "22/08/2025"
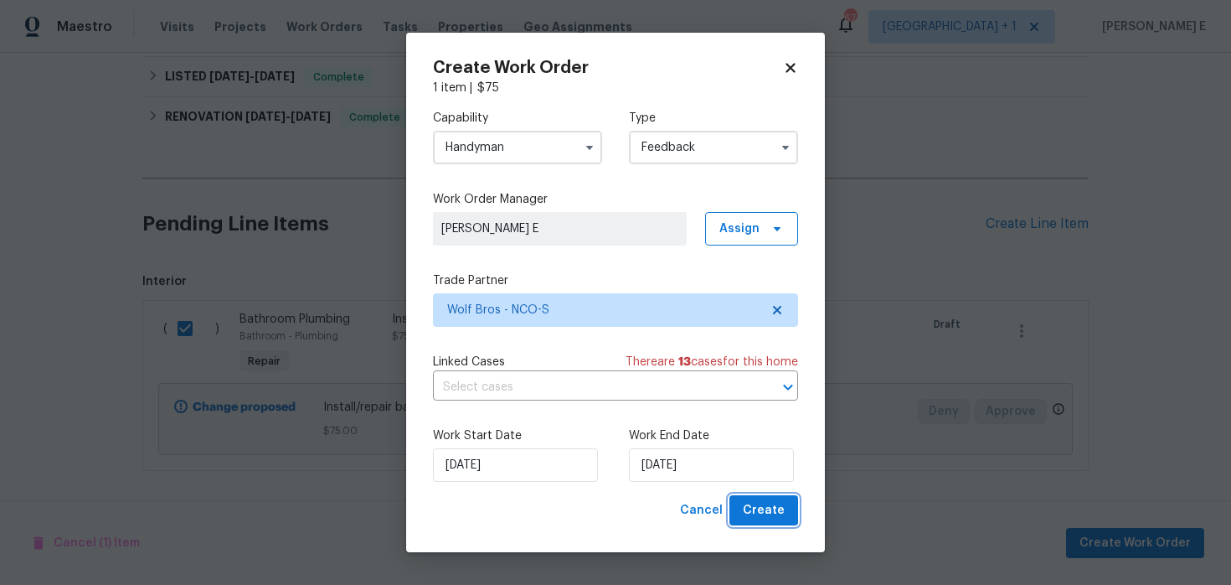
click at [782, 514] on span "Create" at bounding box center [764, 510] width 42 height 21
checkbox input "false"
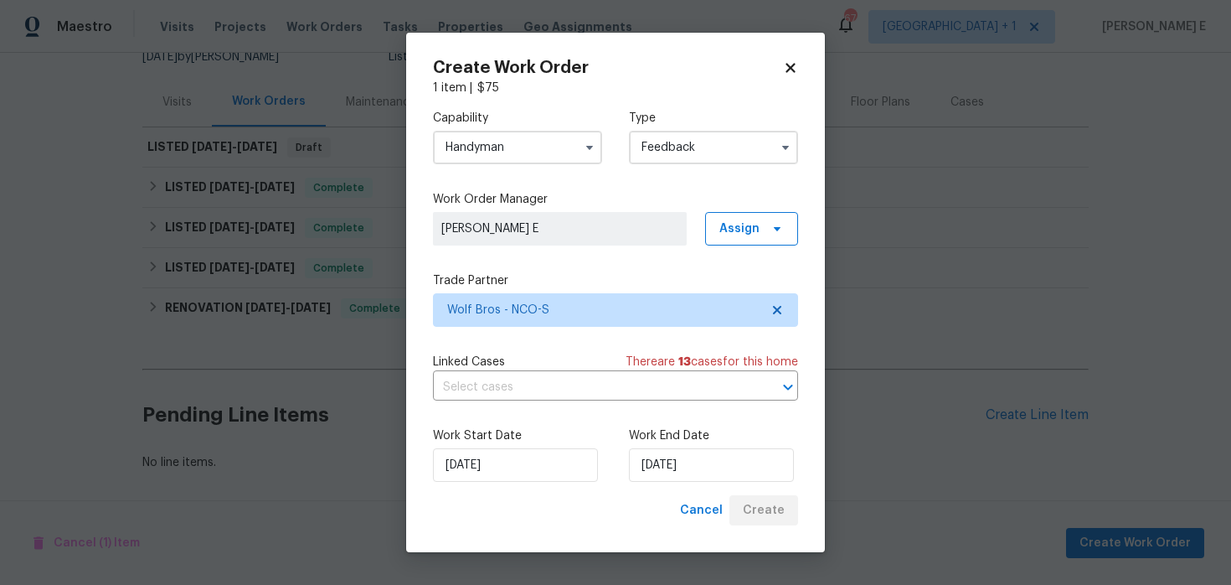
scroll to position [177, 0]
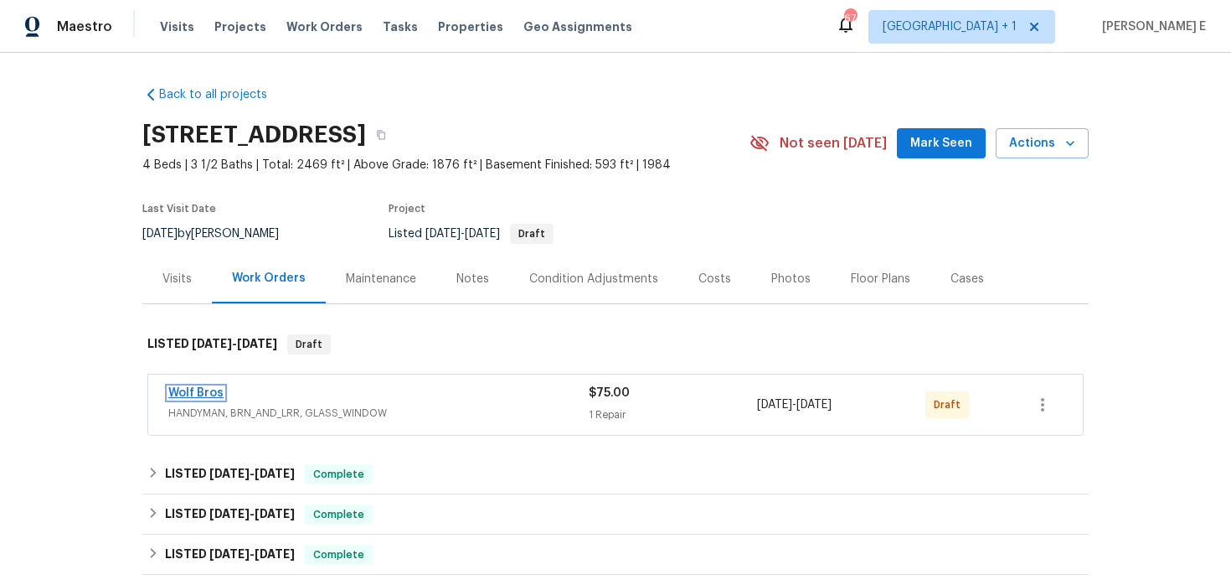
click at [196, 397] on link "Wolf Bros" at bounding box center [195, 393] width 55 height 12
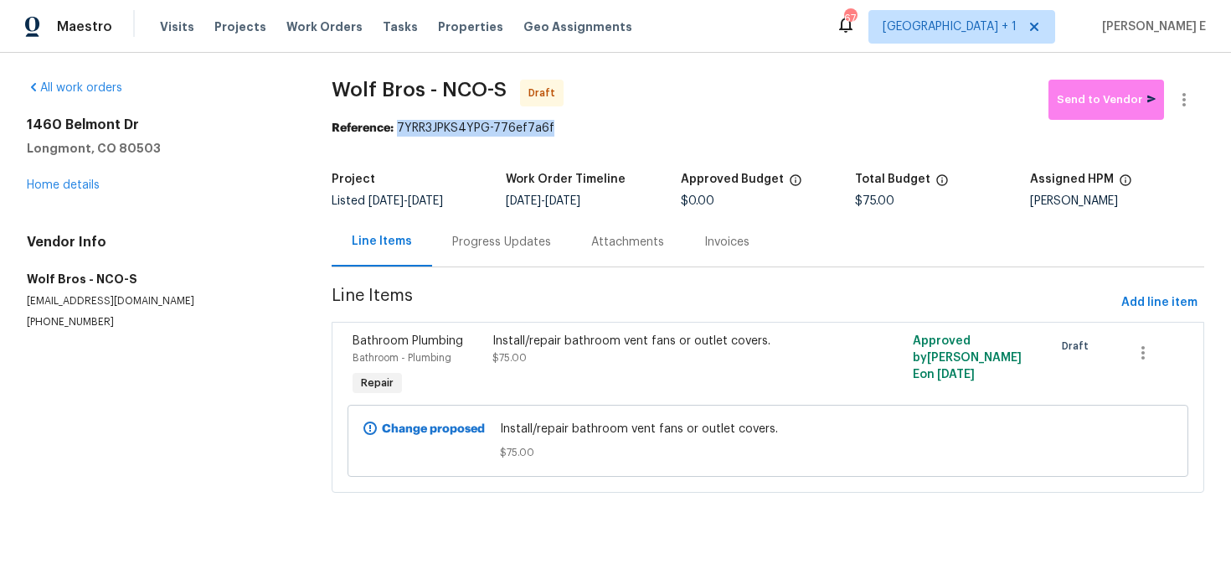
drag, startPoint x: 398, startPoint y: 127, endPoint x: 560, endPoint y: 125, distance: 161.7
click at [560, 125] on div "Reference: 7YRR3JPKS4YPG-776ef7a6f" at bounding box center [768, 128] width 873 height 17
copy div "7YRR3JPKS4YPG-776ef7a6f"
click at [473, 252] on div "Progress Updates" at bounding box center [501, 241] width 139 height 49
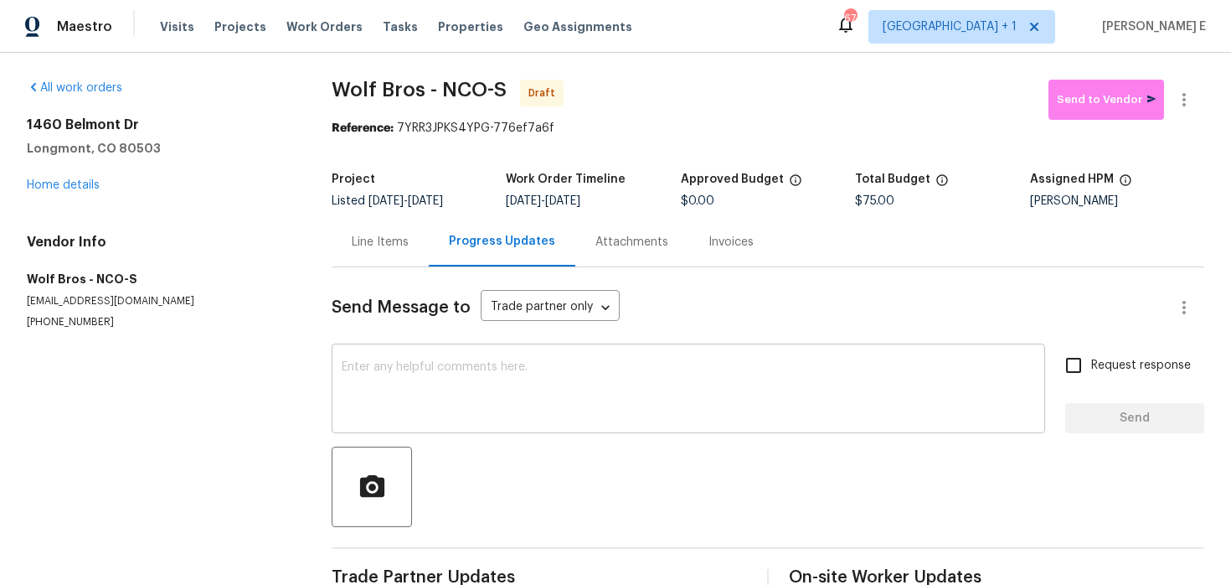
click at [384, 403] on textarea at bounding box center [689, 390] width 694 height 59
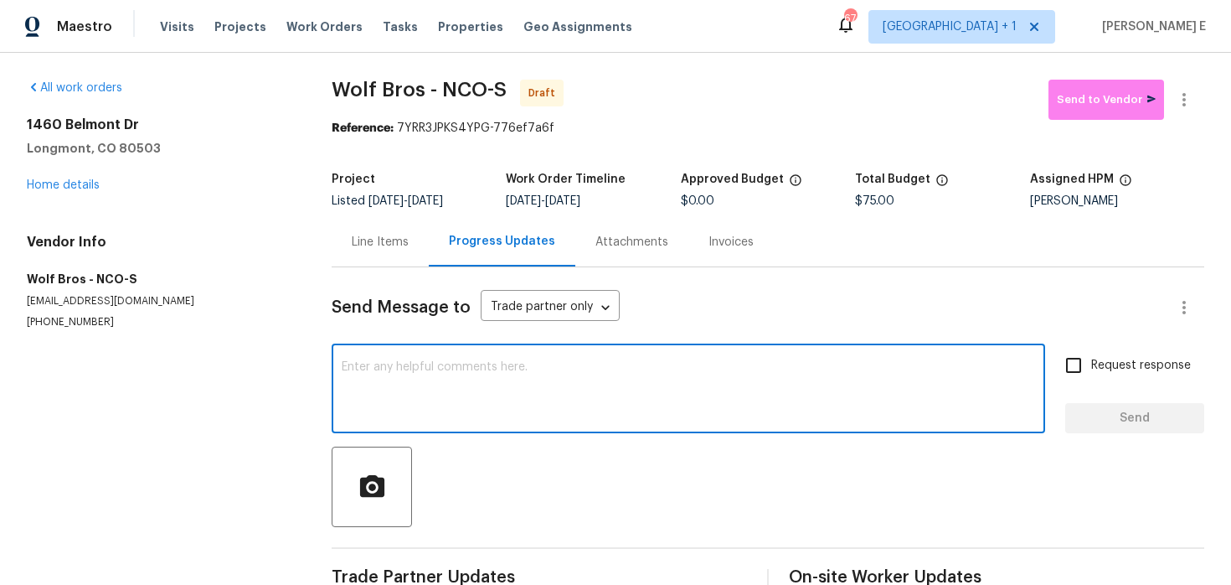
paste textarea "Hi this is Keerthana with Opendoor. I’m confirming you received the WO for the …"
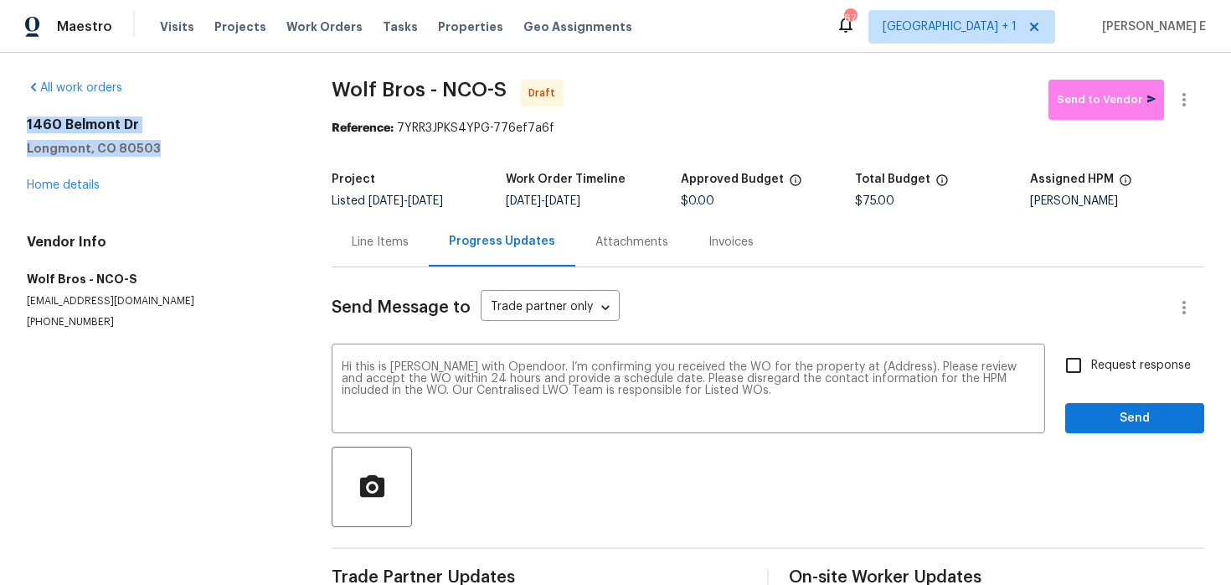
drag, startPoint x: 25, startPoint y: 125, endPoint x: 155, endPoint y: 148, distance: 131.9
click at [155, 148] on div "All work orders 1460 Belmont Dr Longmont, CO 80503 Home details Vendor Info Wol…" at bounding box center [615, 338] width 1231 height 570
copy div "1460 Belmont Dr Longmont, CO 80503"
click at [873, 374] on textarea "Hi this is Keerthana with Opendoor. I’m confirming you received the WO for the …" at bounding box center [689, 390] width 694 height 59
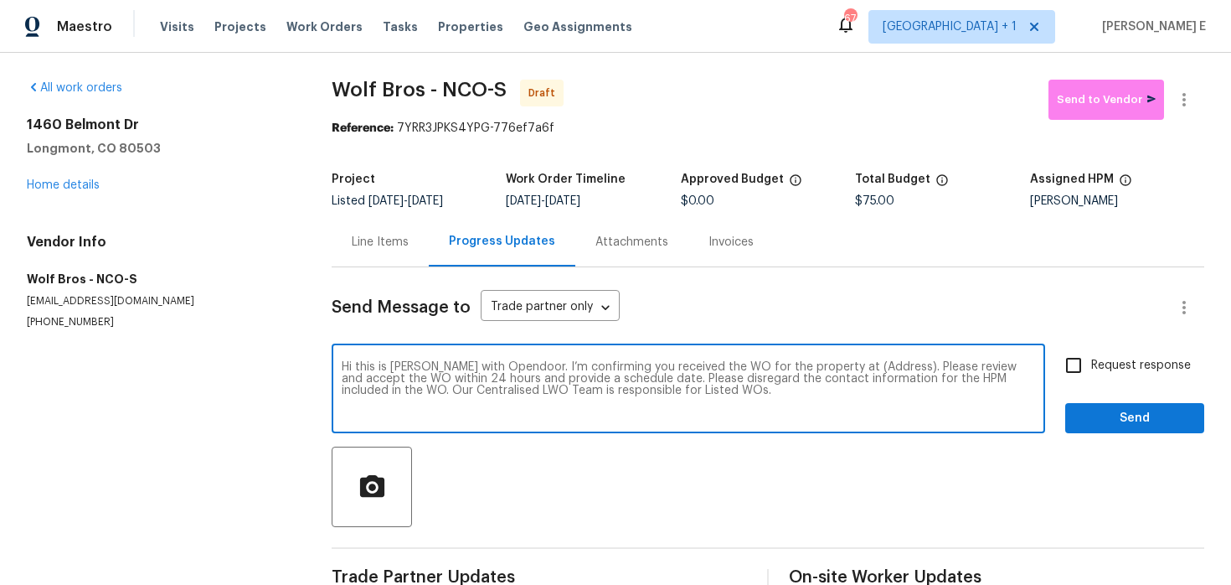
click at [873, 374] on textarea "Hi this is Keerthana with Opendoor. I’m confirming you received the WO for the …" at bounding box center [689, 390] width 694 height 59
click at [877, 362] on textarea "Hi this is Keerthana with Opendoor. I’m confirming you received the WO for the …" at bounding box center [689, 390] width 694 height 59
paste textarea "1460 Belmont Dr Longmont, CO 80503"
type textarea "Hi this is Keerthana with Opendoor. I’m confirming you received the WO for the …"
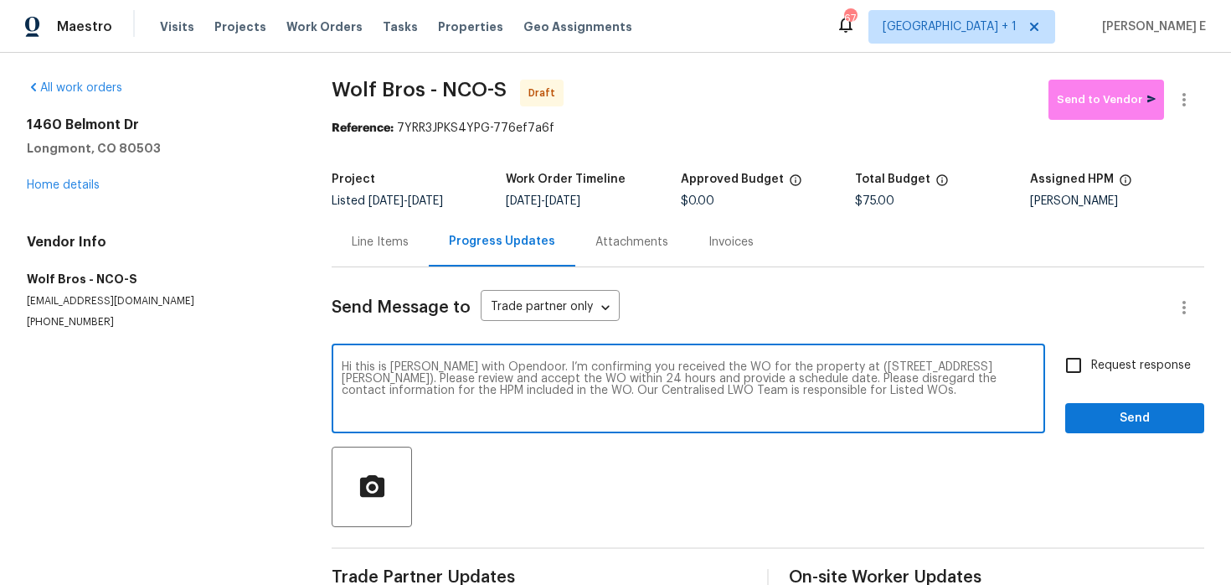
click at [1087, 373] on input "Request response" at bounding box center [1073, 365] width 35 height 35
checkbox input "true"
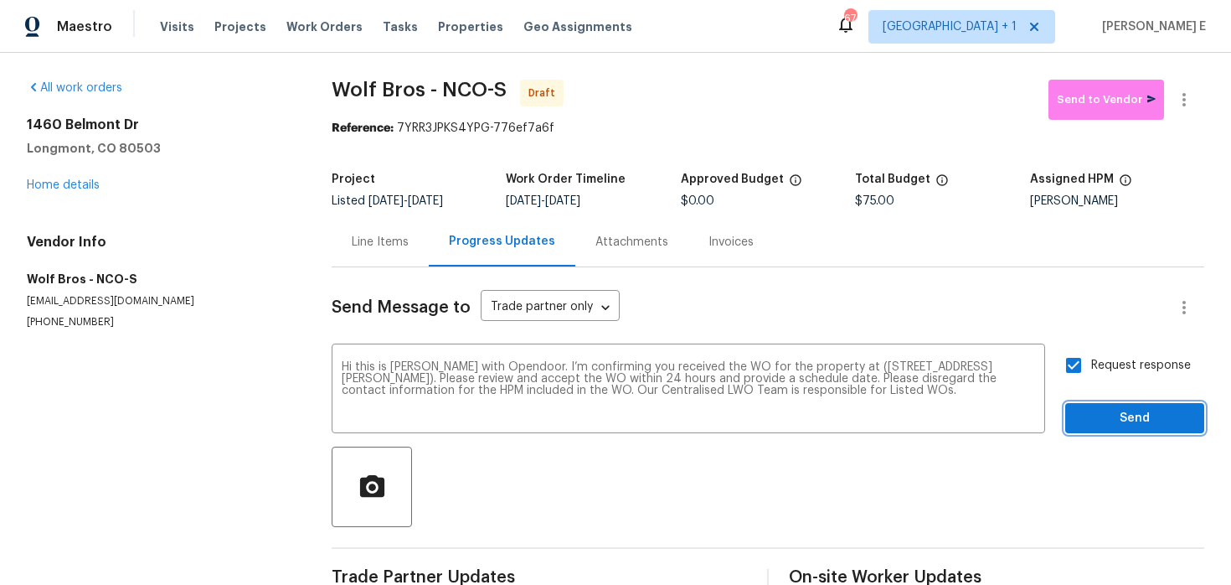
click at [1097, 420] on span "Send" at bounding box center [1135, 418] width 112 height 21
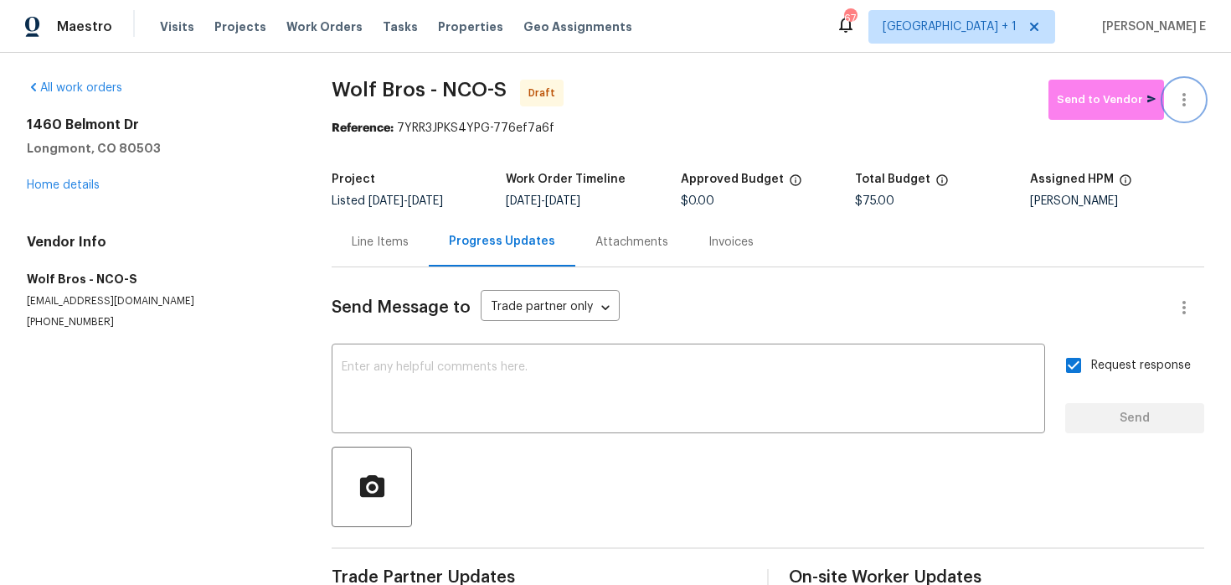
click at [1183, 100] on icon "button" at bounding box center [1184, 99] width 3 height 13
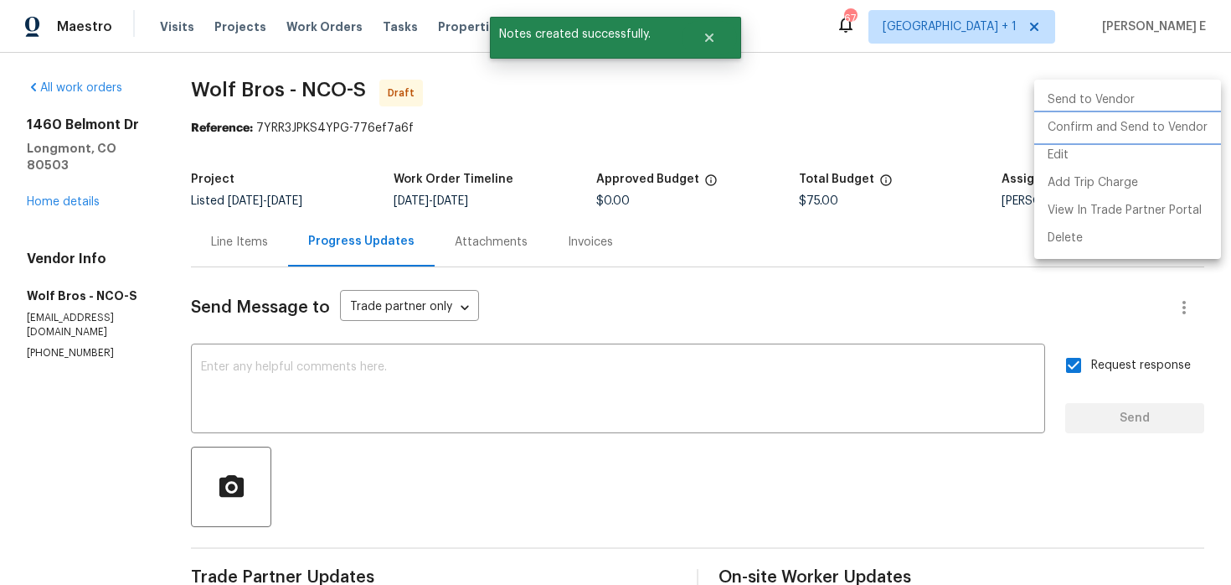
click at [1097, 123] on li "Confirm and Send to Vendor" at bounding box center [1128, 128] width 187 height 28
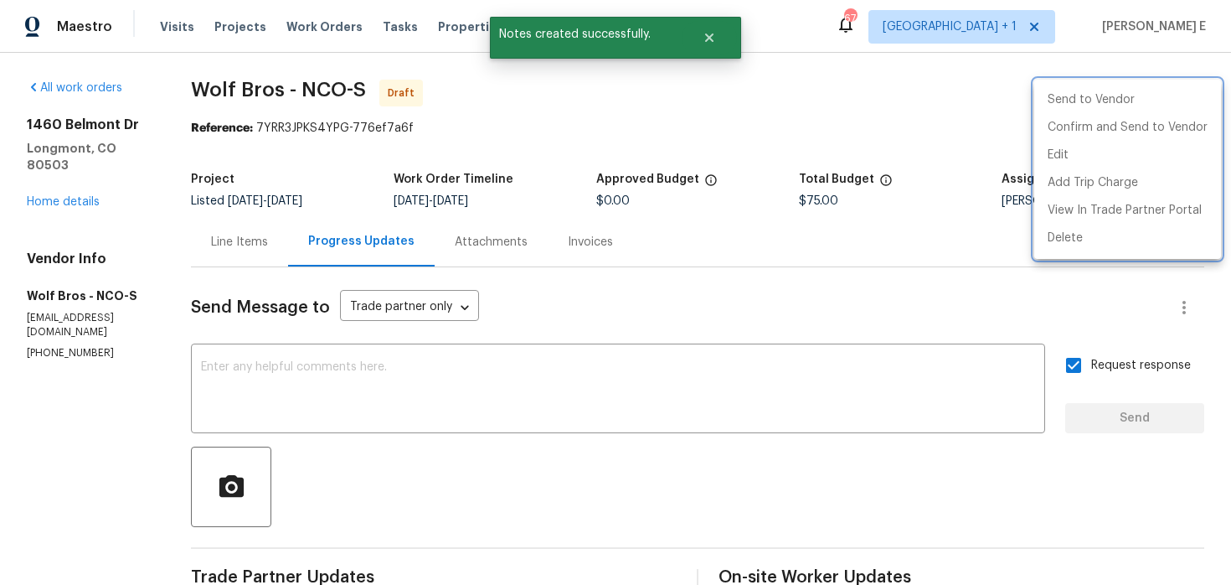
click at [789, 152] on div at bounding box center [615, 292] width 1231 height 585
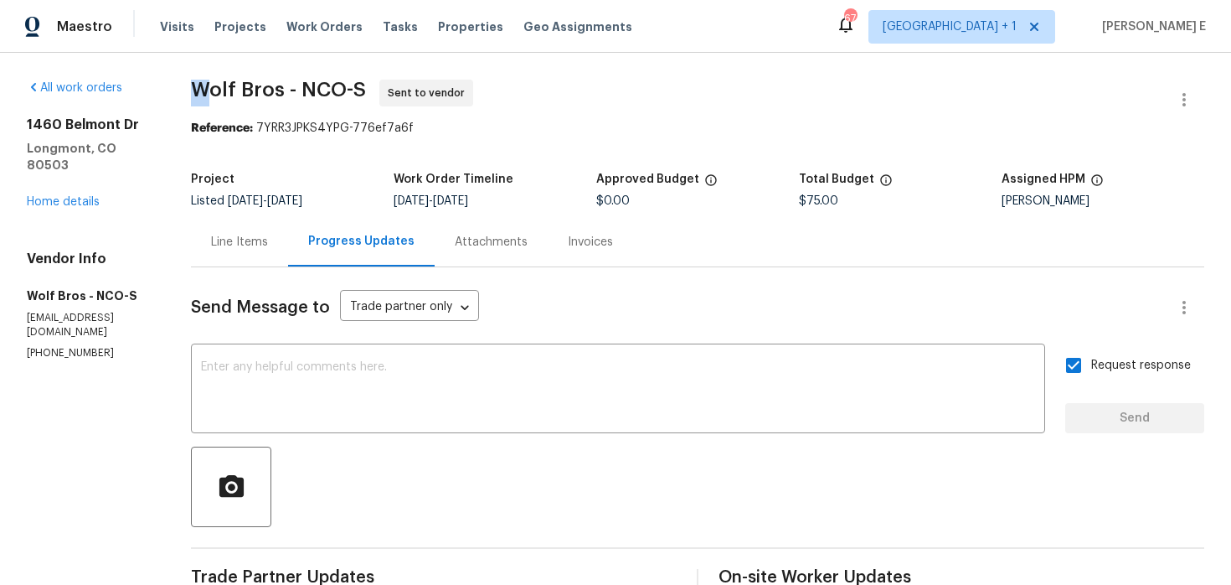
drag, startPoint x: 199, startPoint y: 88, endPoint x: 252, endPoint y: 88, distance: 53.6
click at [245, 88] on span "Wolf Bros - NCO-S" at bounding box center [278, 90] width 175 height 20
drag, startPoint x: 284, startPoint y: 89, endPoint x: 199, endPoint y: 87, distance: 84.6
click at [199, 87] on span "Wolf Bros - NCO-S" at bounding box center [278, 90] width 175 height 20
copy span "Wolf Bros"
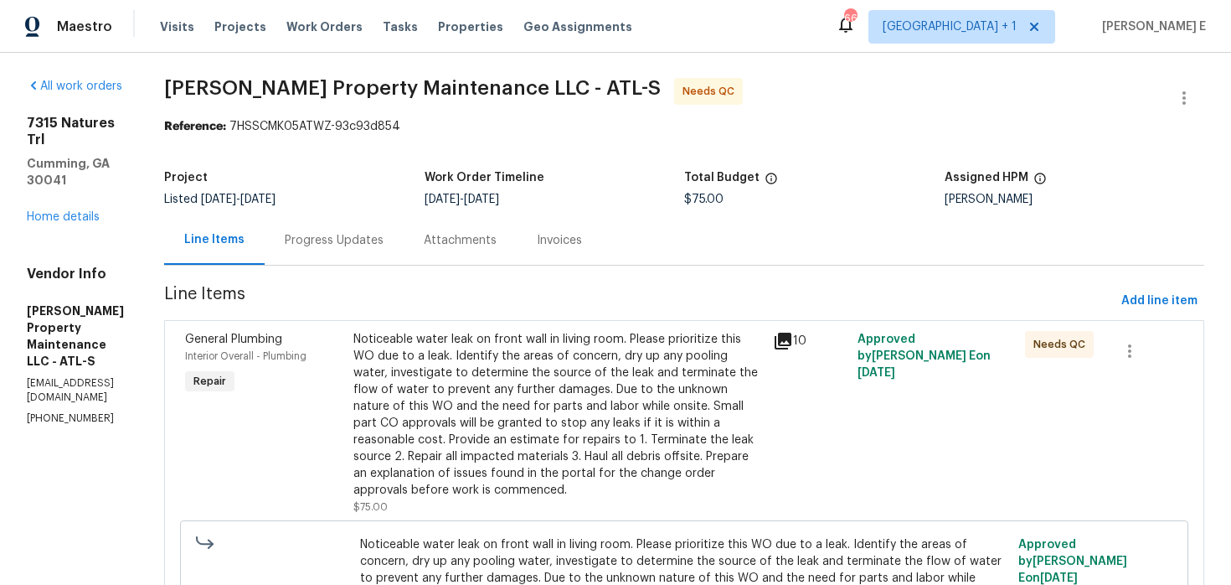
click at [350, 252] on div "Progress Updates" at bounding box center [334, 239] width 139 height 49
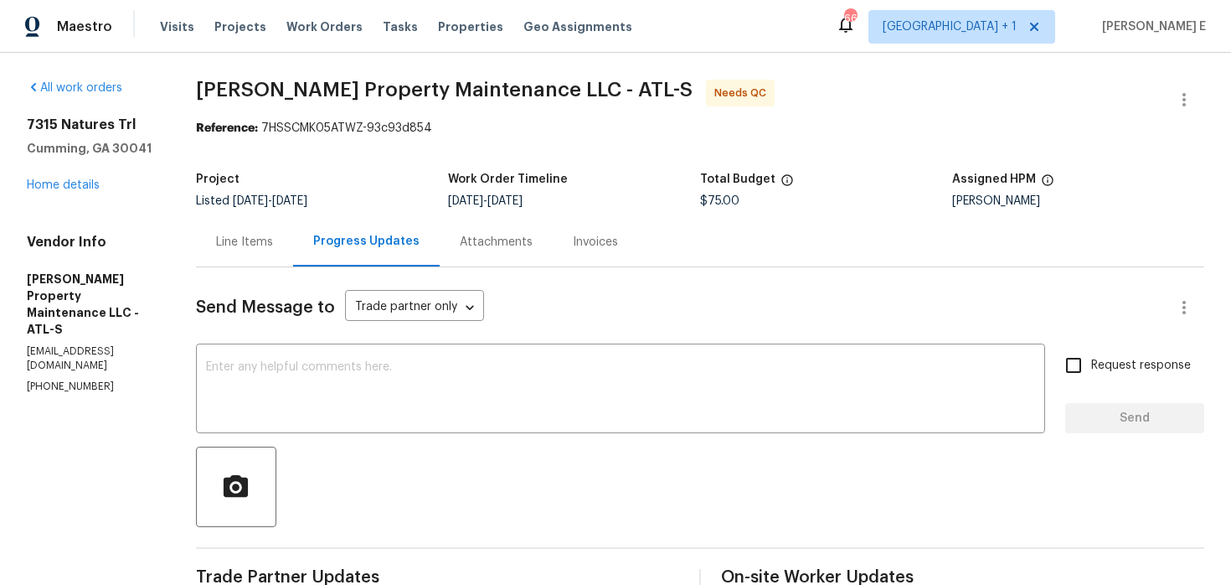
click at [257, 235] on div "Line Items" at bounding box center [244, 242] width 57 height 17
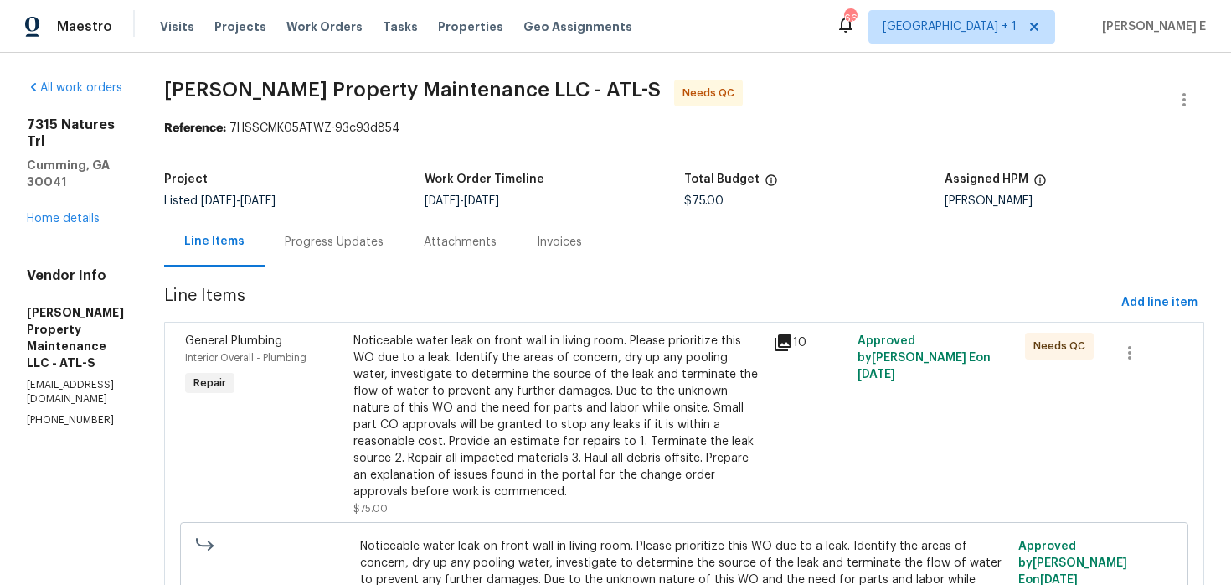
click at [501, 369] on div "Noticeable water leak on front wall in living room. Please prioritize this WO d…" at bounding box center [559, 417] width 410 height 168
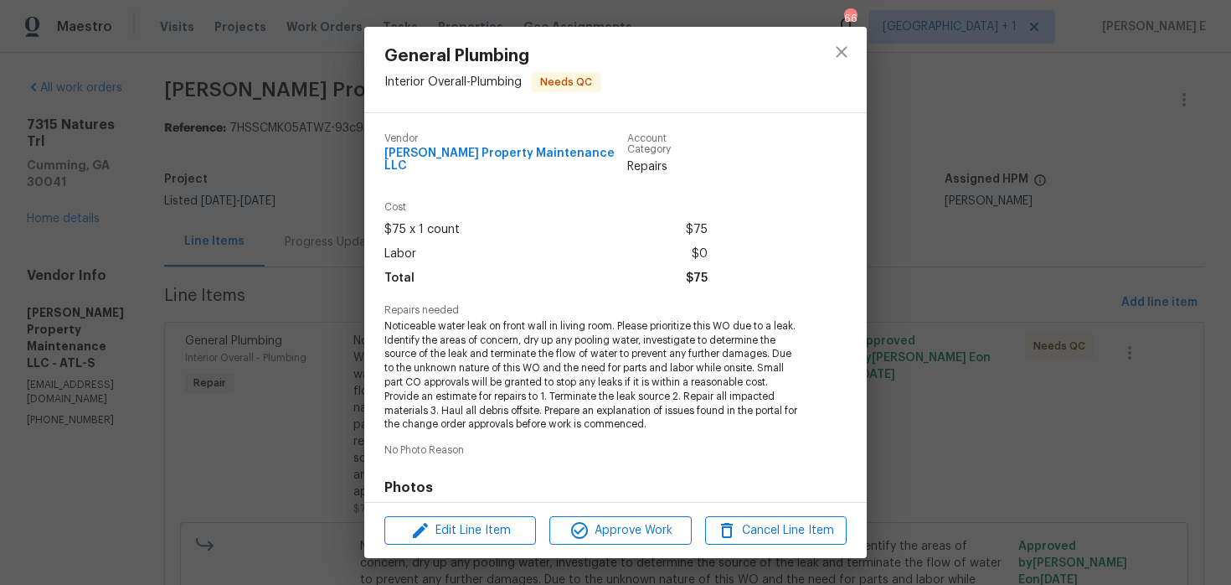
scroll to position [229, 0]
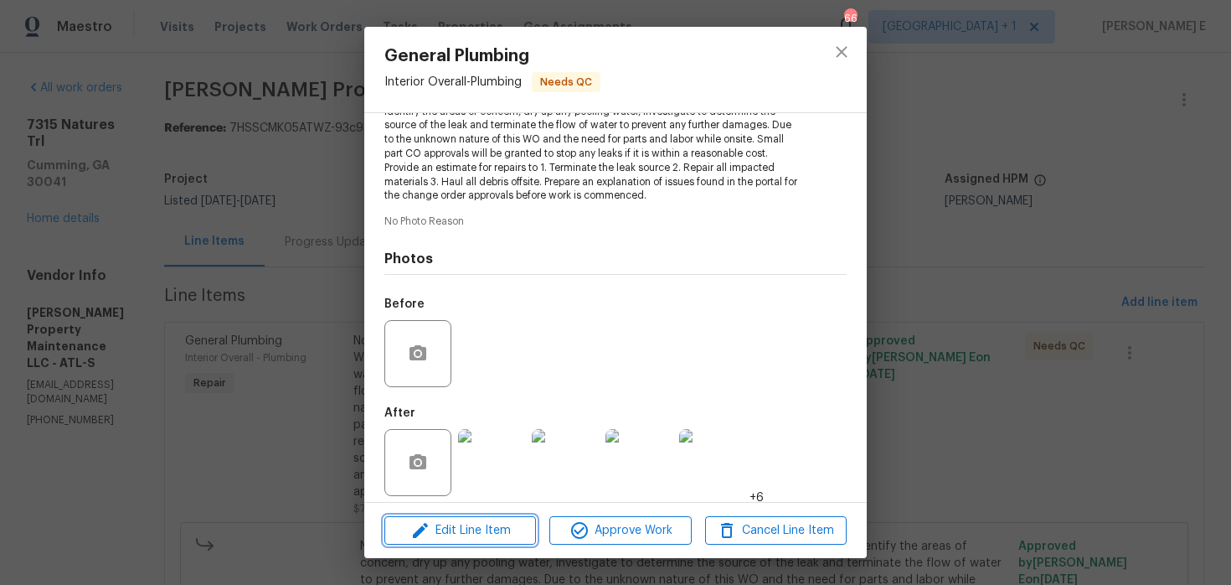
click at [464, 529] on span "Edit Line Item" at bounding box center [461, 530] width 142 height 21
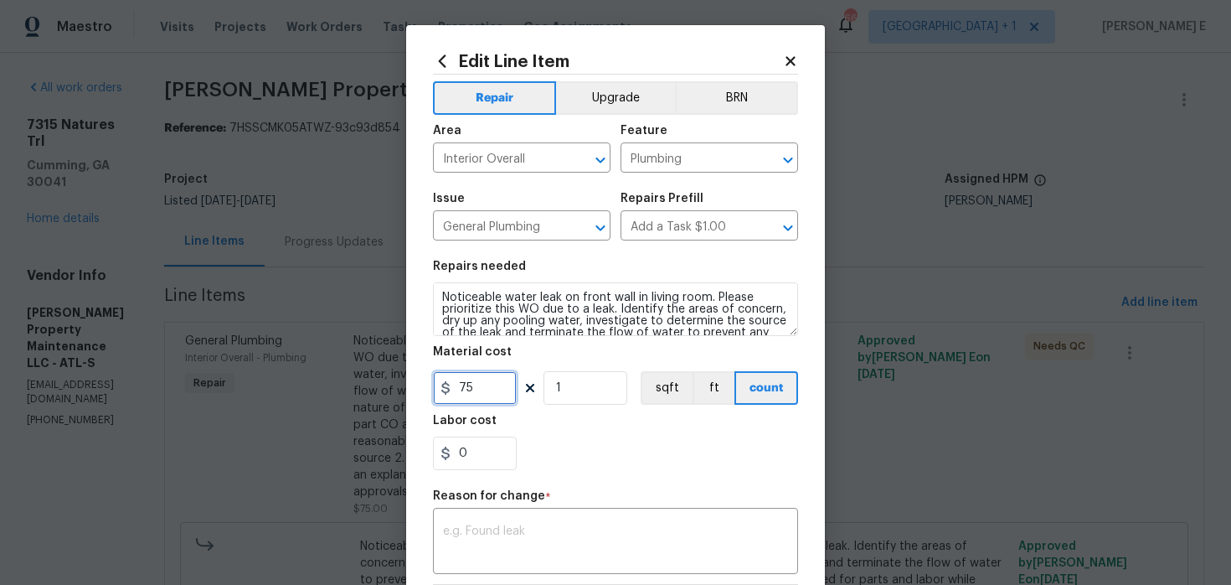
click at [465, 387] on input "75" at bounding box center [475, 388] width 84 height 34
type input "625"
click at [467, 546] on textarea at bounding box center [615, 542] width 345 height 35
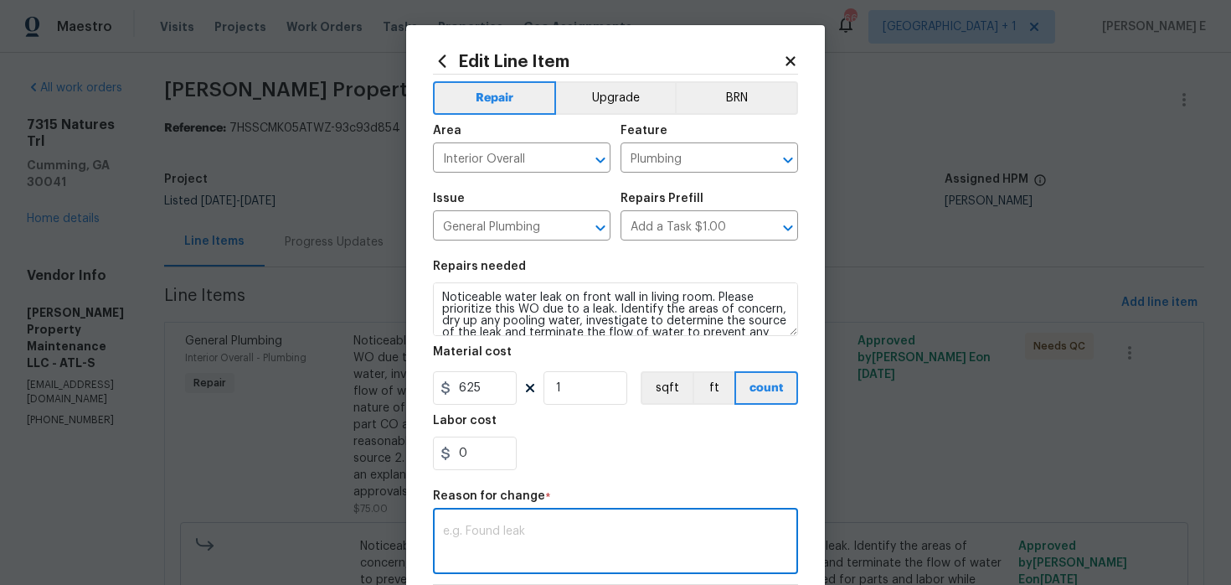
paste textarea "(KE) Updated cost per BR team approval."
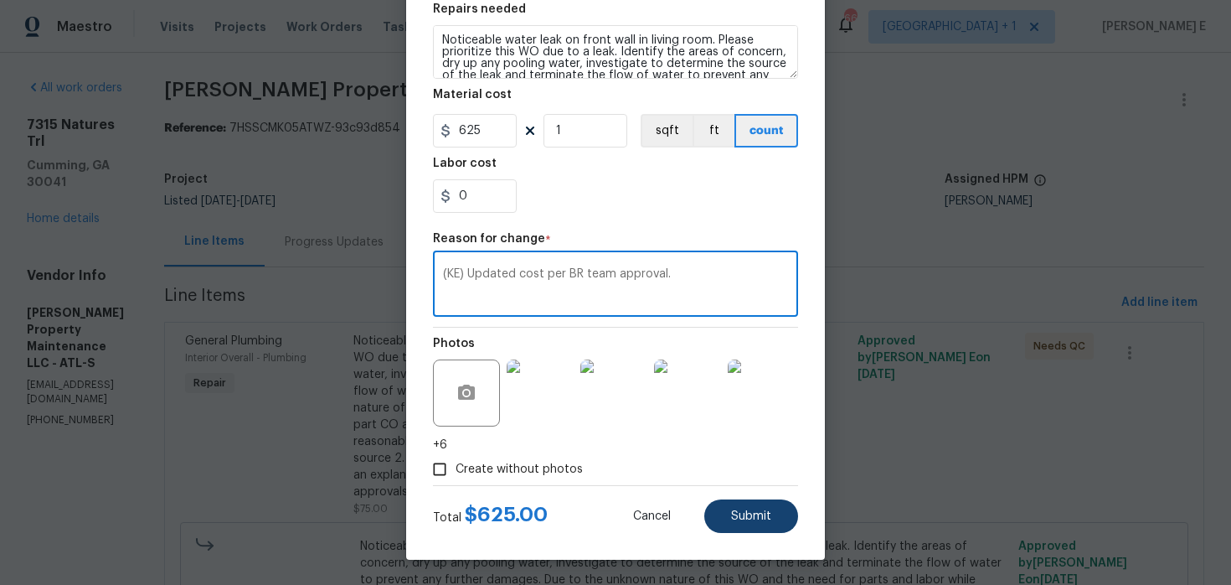
type textarea "(KE) Updated cost per BR team approval."
click at [744, 510] on span "Submit" at bounding box center [751, 516] width 40 height 13
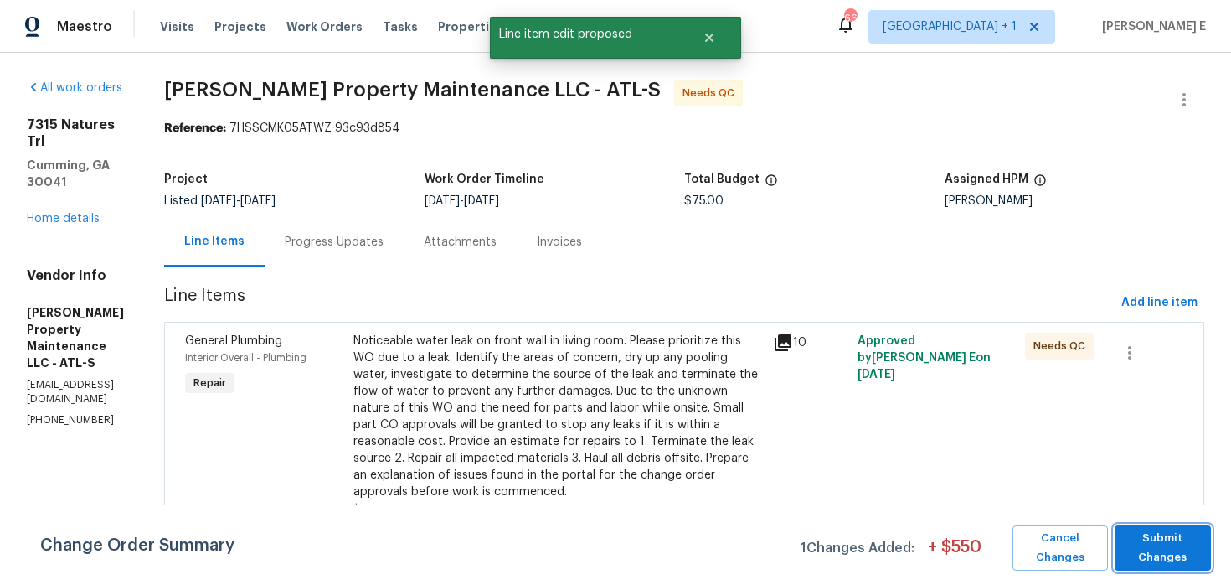
click at [1158, 540] on span "Submit Changes" at bounding box center [1163, 548] width 80 height 39
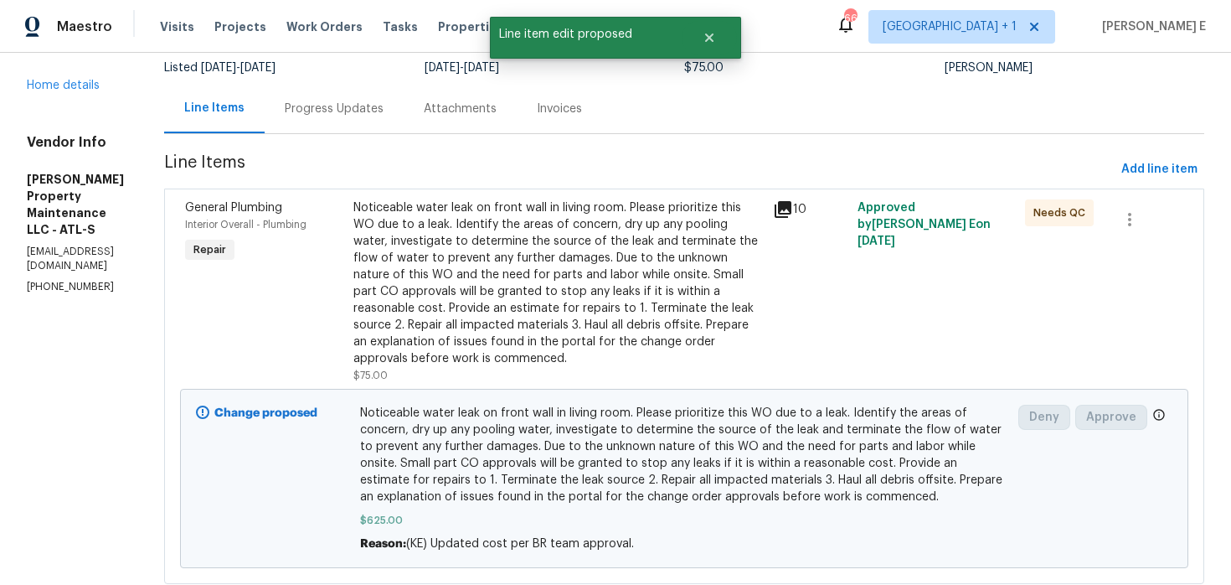
scroll to position [0, 0]
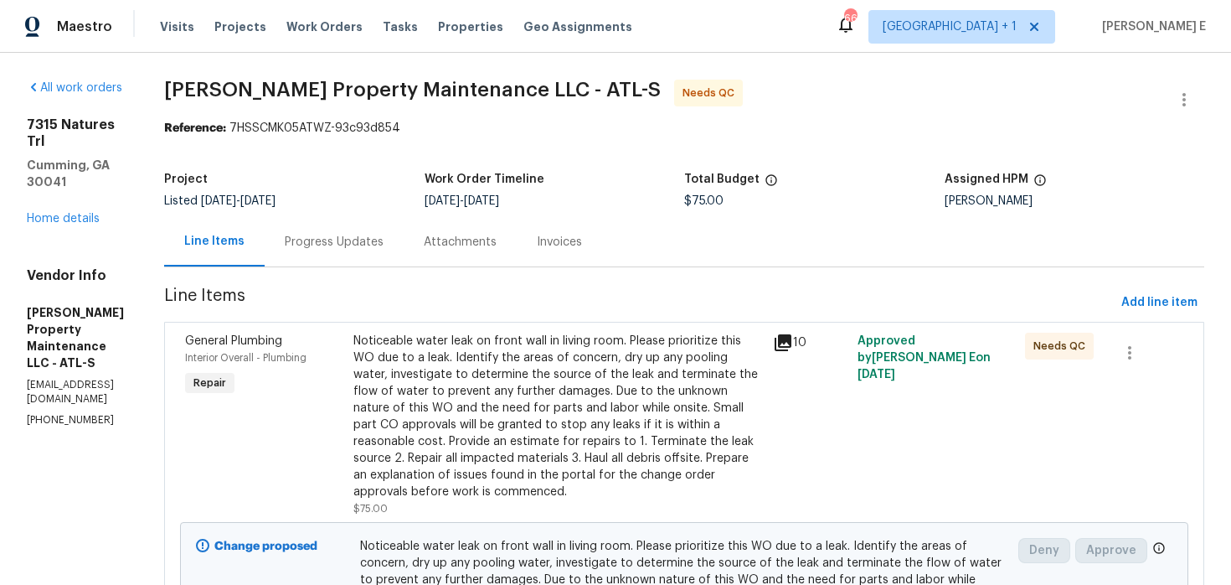
click at [721, 199] on span "$75.00" at bounding box center [703, 201] width 39 height 12
click at [798, 119] on span "[PERSON_NAME] Property Maintenance LLC - ATL-S Needs QC" at bounding box center [664, 100] width 1000 height 40
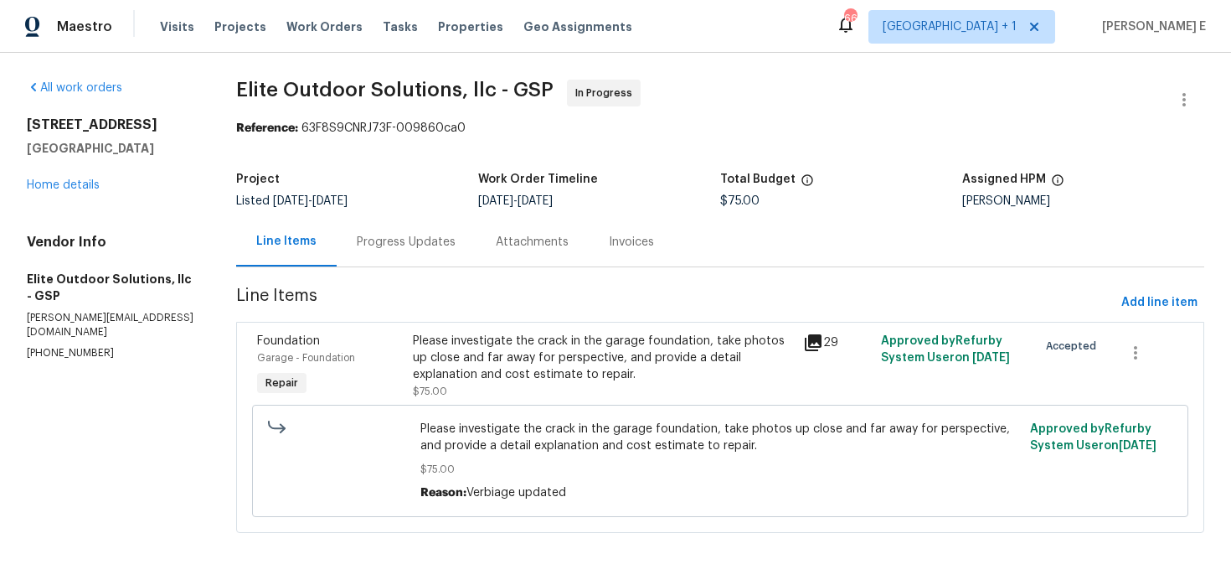
click at [379, 259] on div "Progress Updates" at bounding box center [406, 241] width 139 height 49
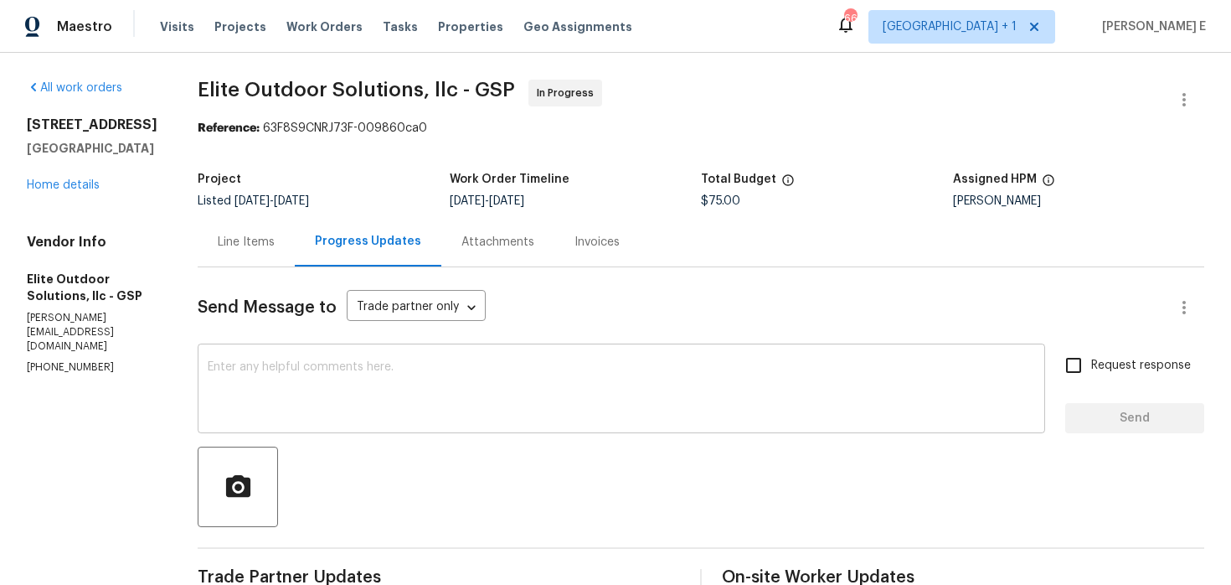
click at [535, 378] on textarea at bounding box center [622, 390] width 828 height 59
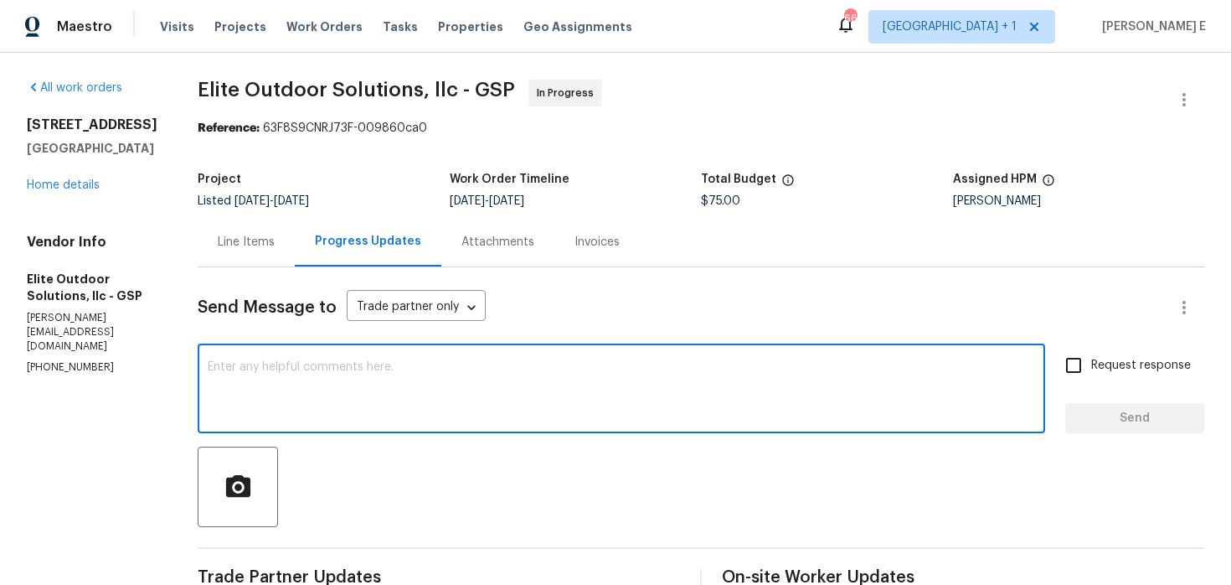
paste textarea "Hi, the price for sealing the cracks in the garage seems a bit high. Could you …"
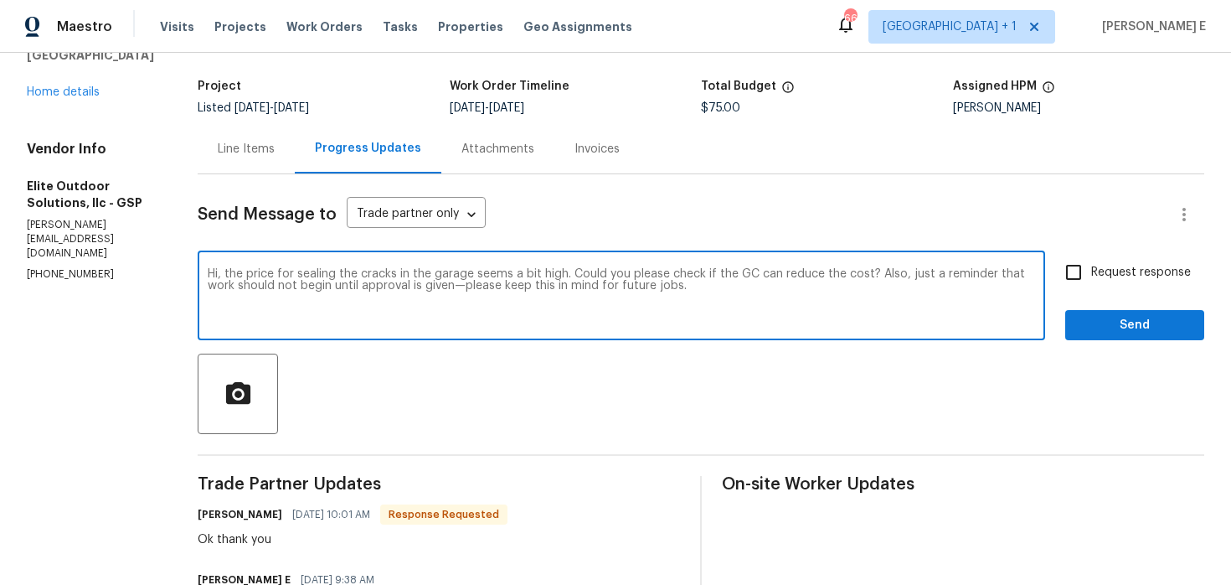
scroll to position [94, 0]
drag, startPoint x: 553, startPoint y: 274, endPoint x: 738, endPoint y: 275, distance: 185.1
click at [737, 276] on textarea "Hi, the price for sealing the cracks in the garage seems a bit high. Could you …" at bounding box center [622, 296] width 828 height 59
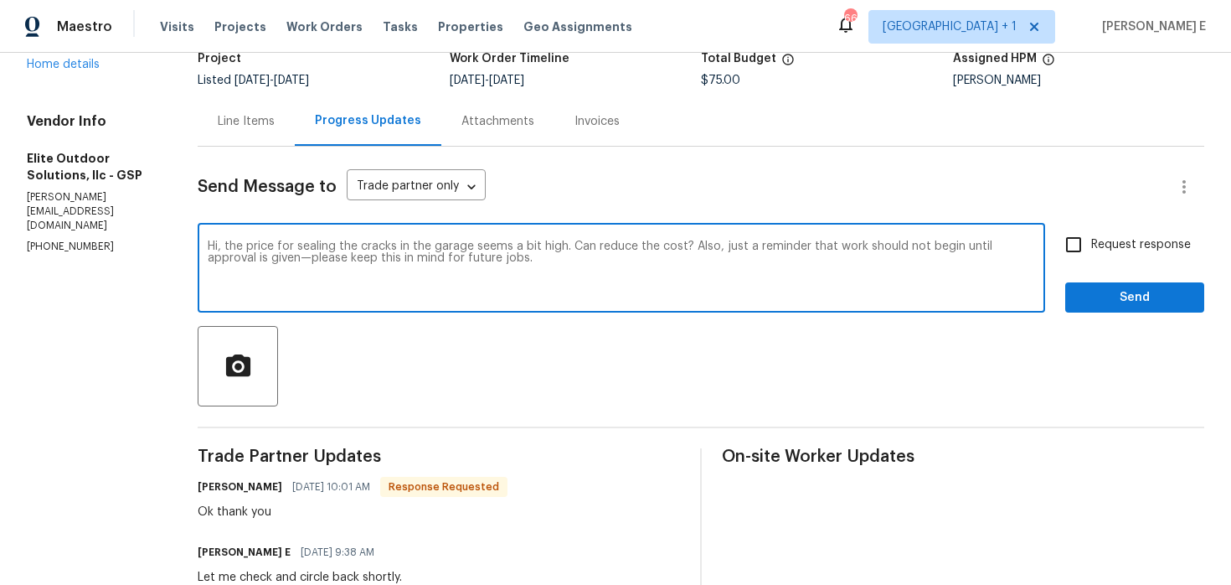
paste textarea "garage cracks seems high. Could you reduce the cost? Also, please remember not …"
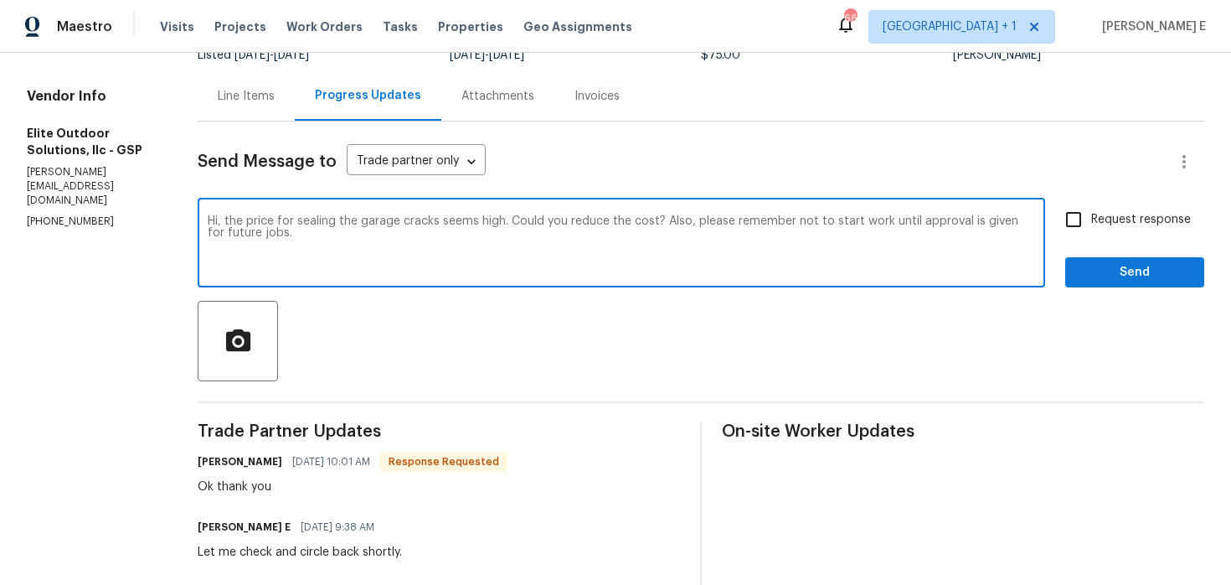
scroll to position [149, 0]
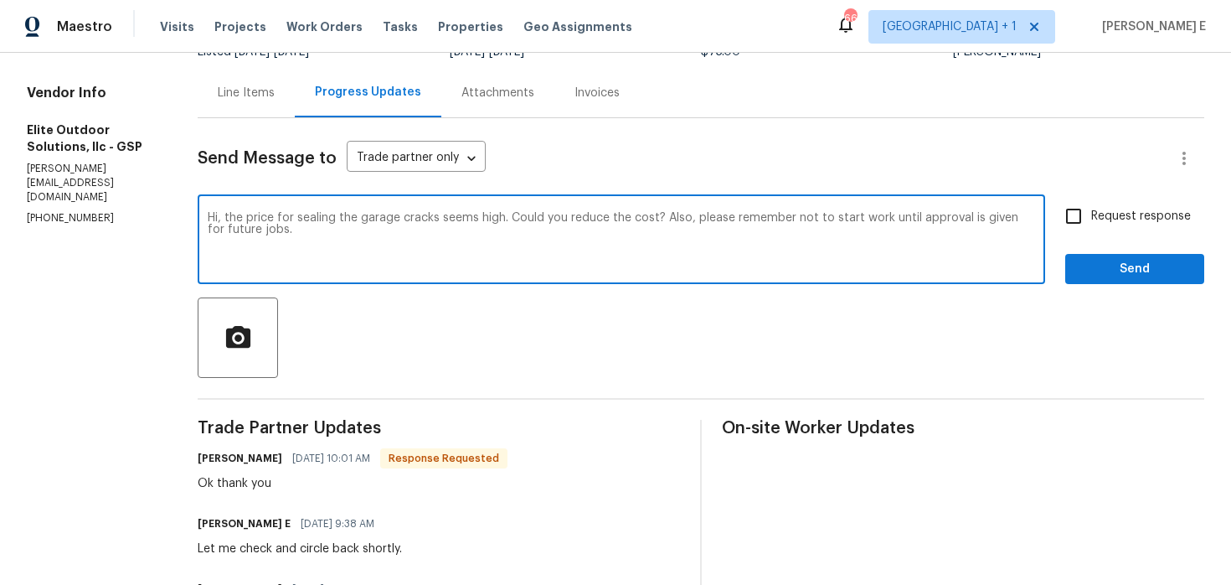
type textarea "Hi, the price for sealing the garage cracks seems high. Could you reduce the co…"
click at [1091, 200] on input "Request response" at bounding box center [1073, 216] width 35 height 35
checkbox input "true"
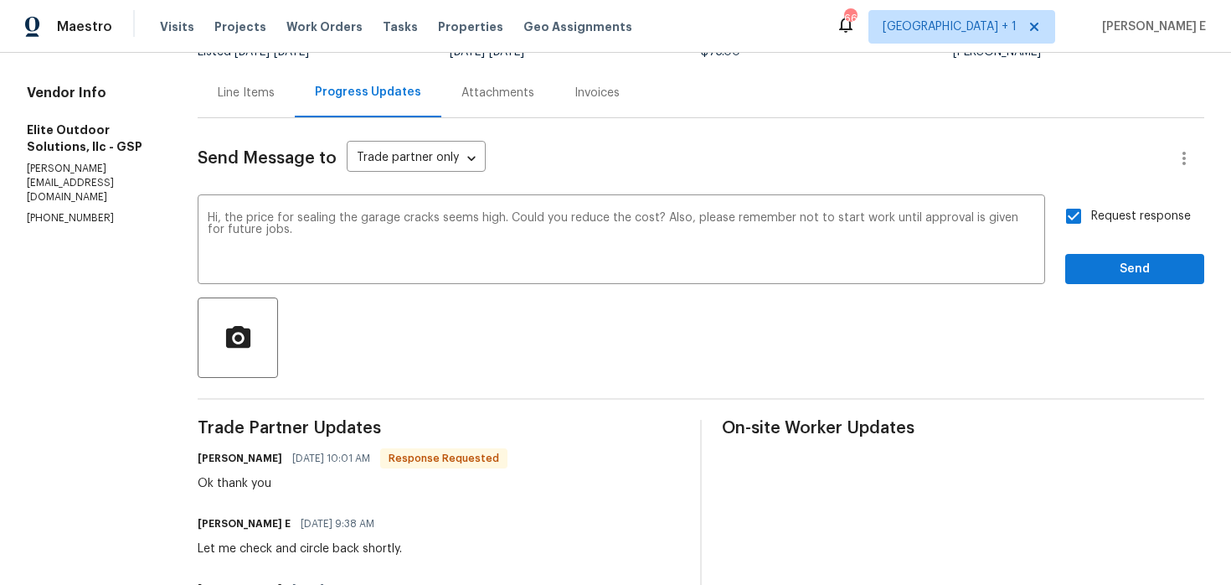
click at [1094, 246] on div "Request response Send" at bounding box center [1135, 241] width 139 height 85
click at [1093, 264] on span "Send" at bounding box center [1135, 269] width 112 height 21
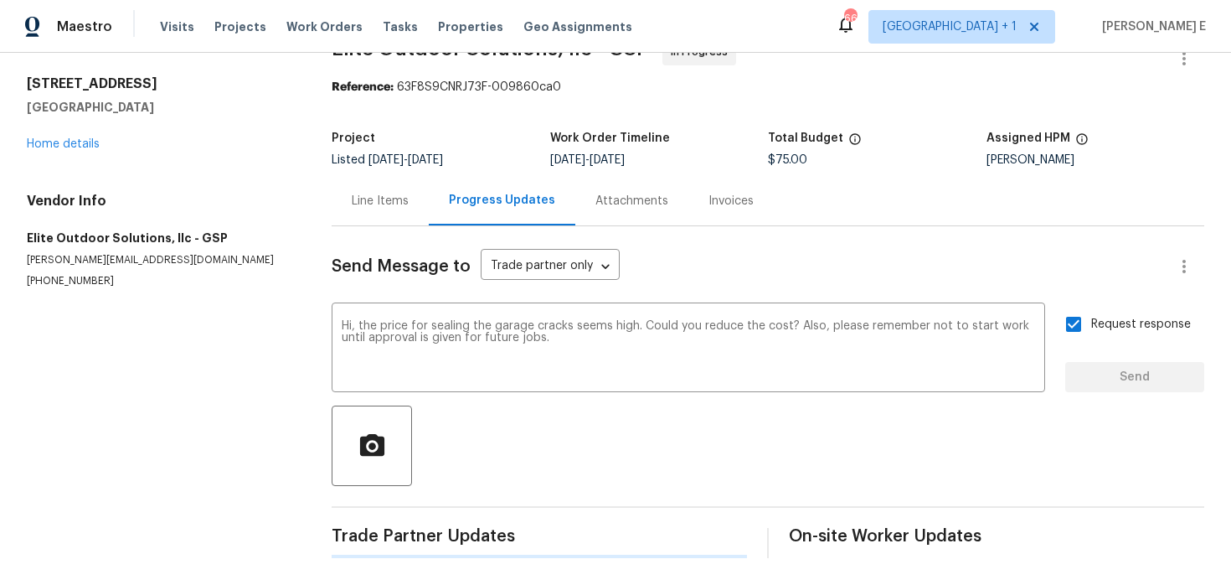
scroll to position [0, 0]
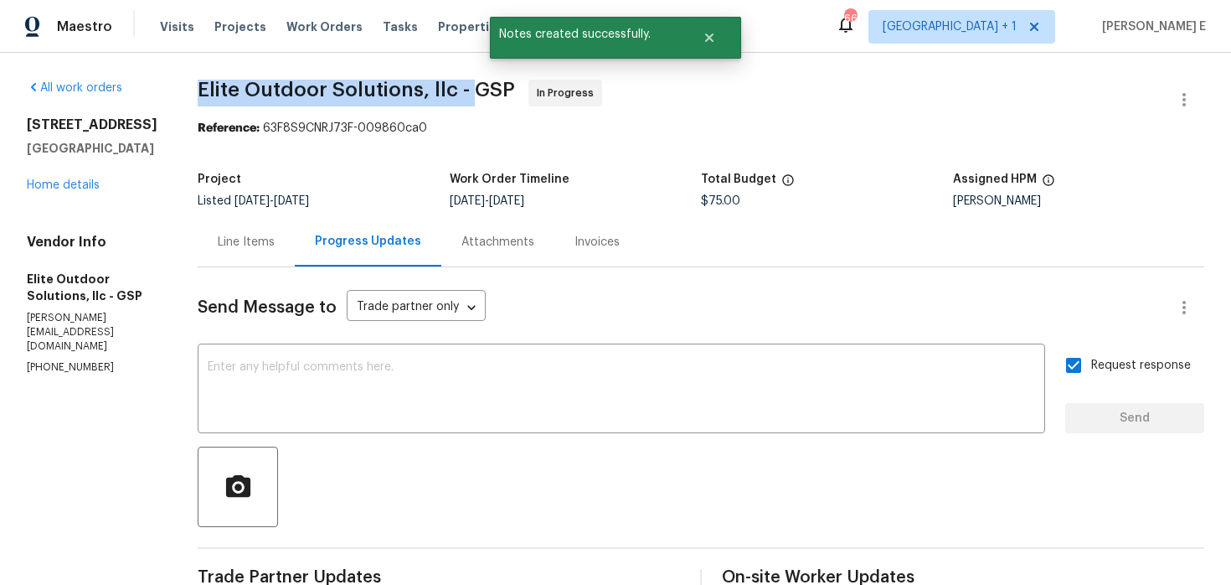
drag, startPoint x: 173, startPoint y: 84, endPoint x: 452, endPoint y: 88, distance: 278.2
copy span "Elite Outdoor Solutions, llc -"
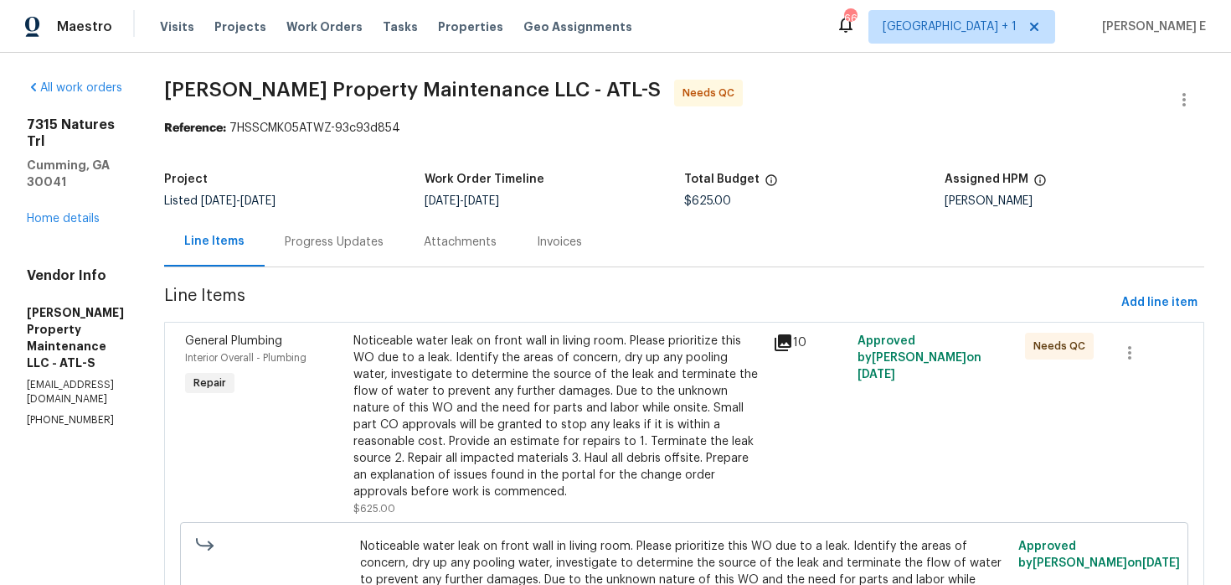
click at [371, 229] on div "Progress Updates" at bounding box center [334, 241] width 139 height 49
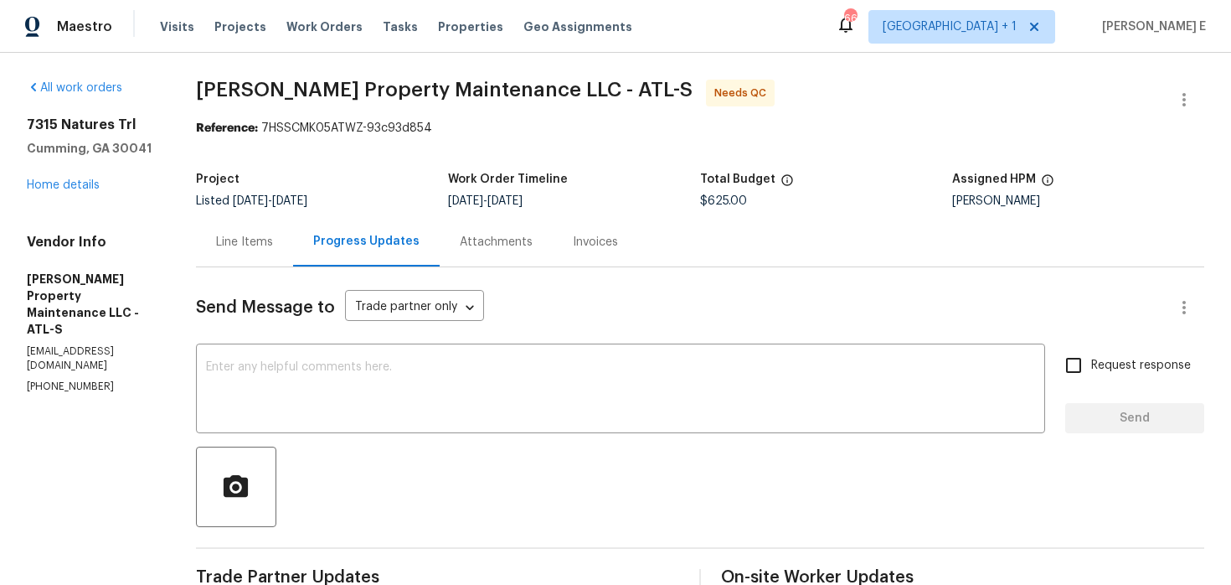
click at [264, 240] on div "Line Items" at bounding box center [244, 242] width 57 height 17
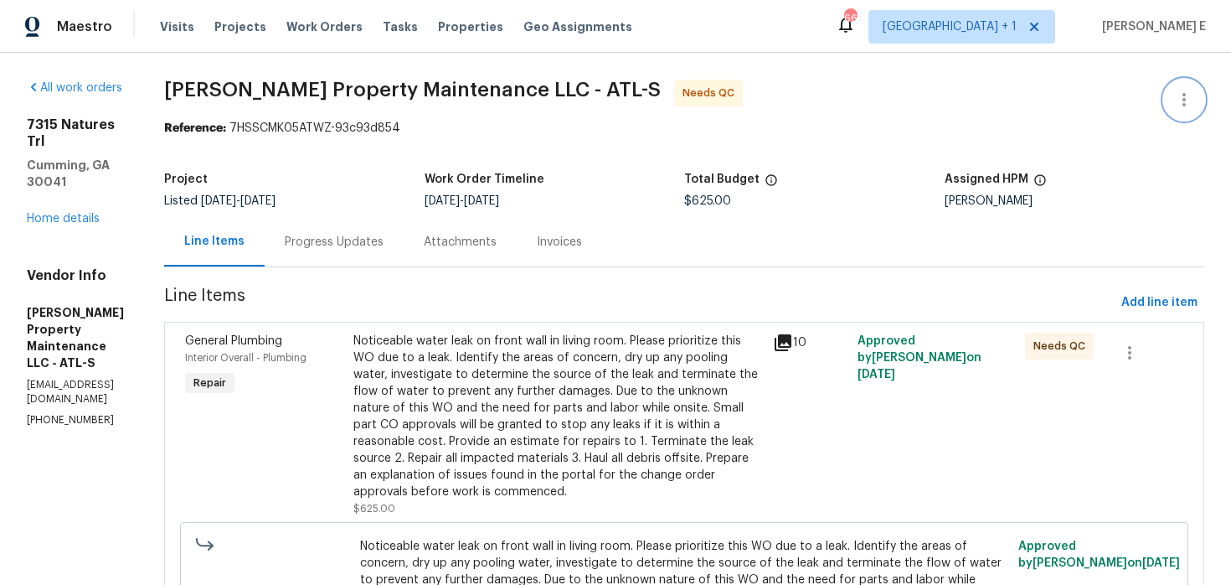
click at [1187, 103] on icon "button" at bounding box center [1184, 100] width 20 height 20
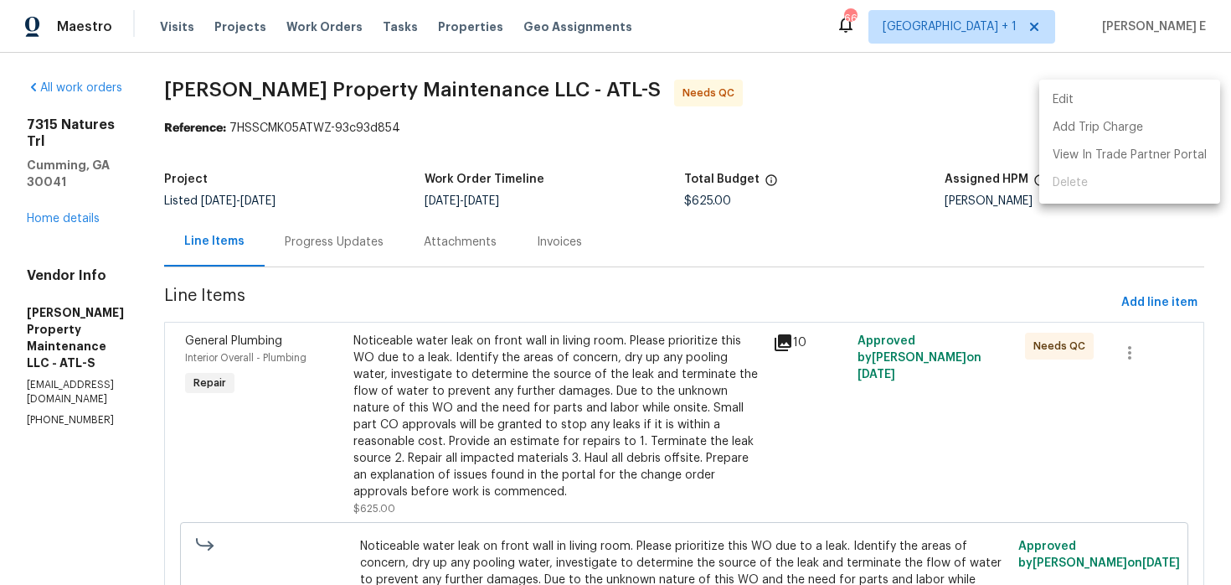
click at [1046, 99] on li "Edit" at bounding box center [1130, 100] width 181 height 28
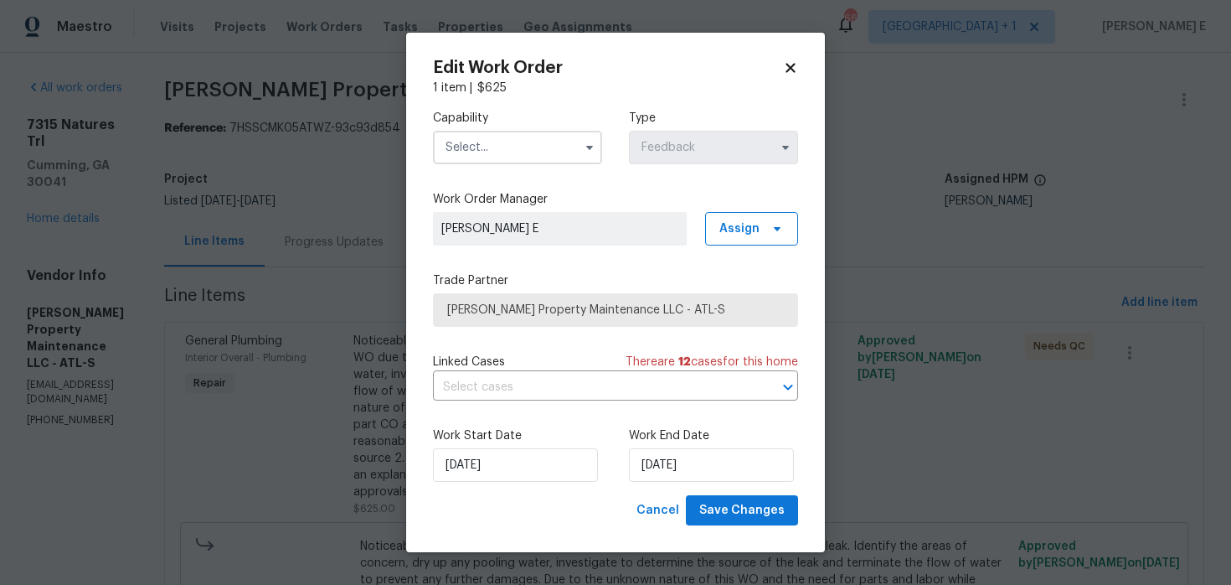
click at [541, 147] on input "text" at bounding box center [517, 148] width 169 height 34
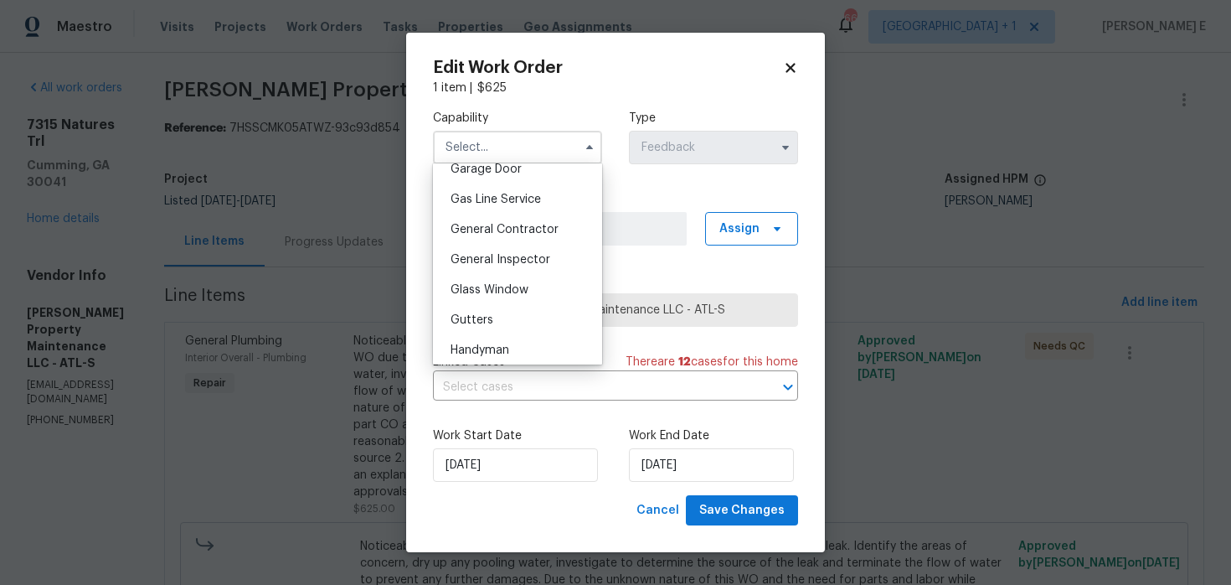
scroll to position [760, 0]
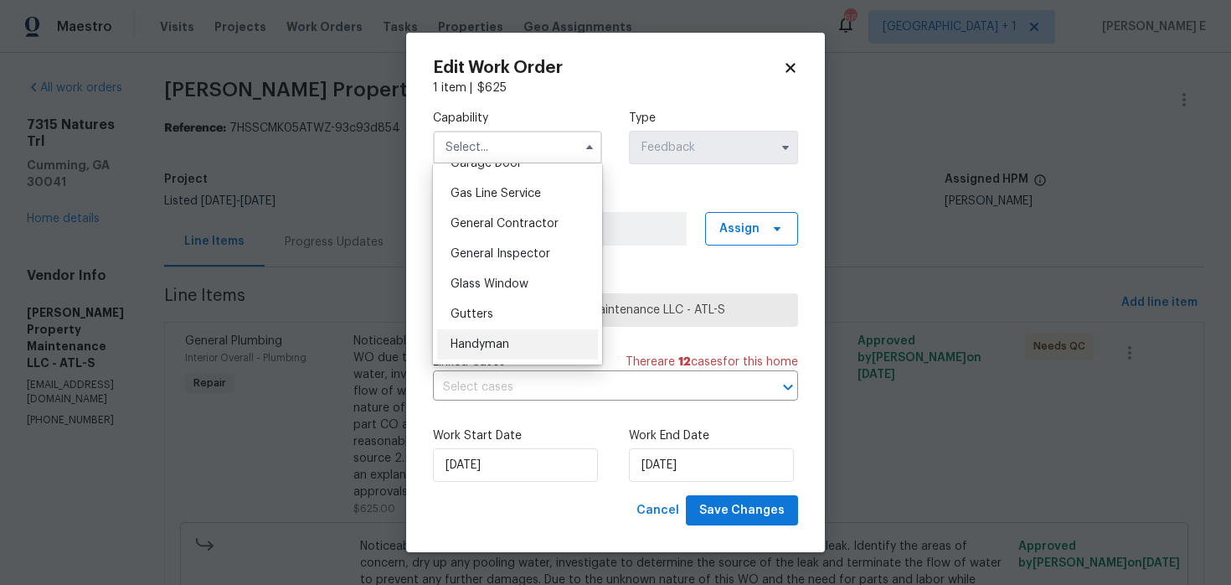
click at [508, 349] on span "Handyman" at bounding box center [480, 344] width 59 height 12
type input "Handyman"
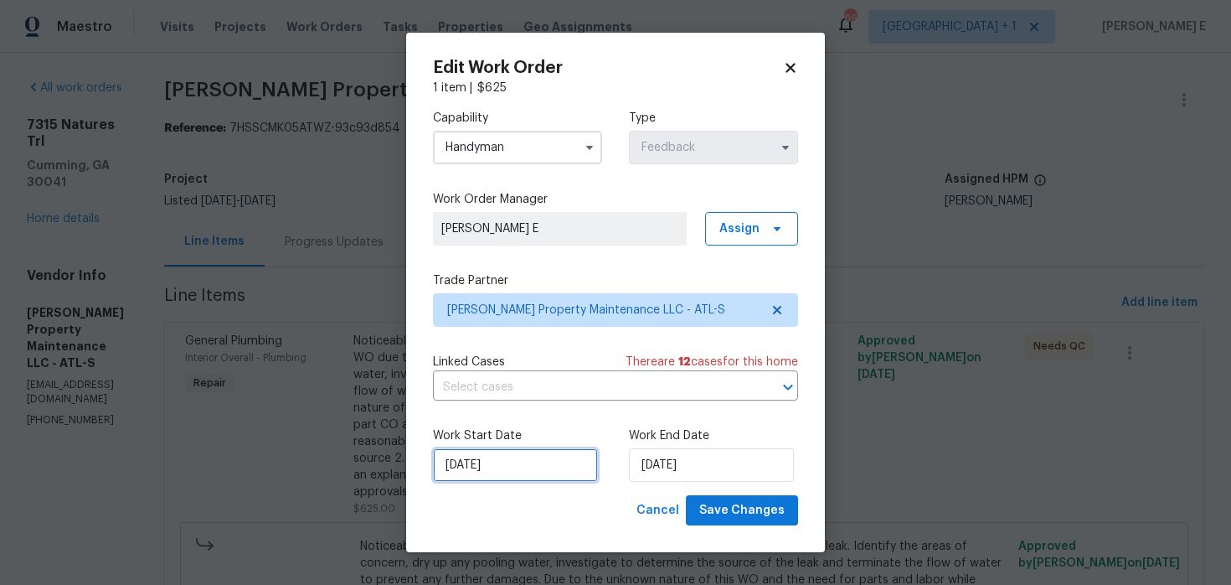
click at [510, 452] on input "14/08/2025" at bounding box center [515, 465] width 165 height 34
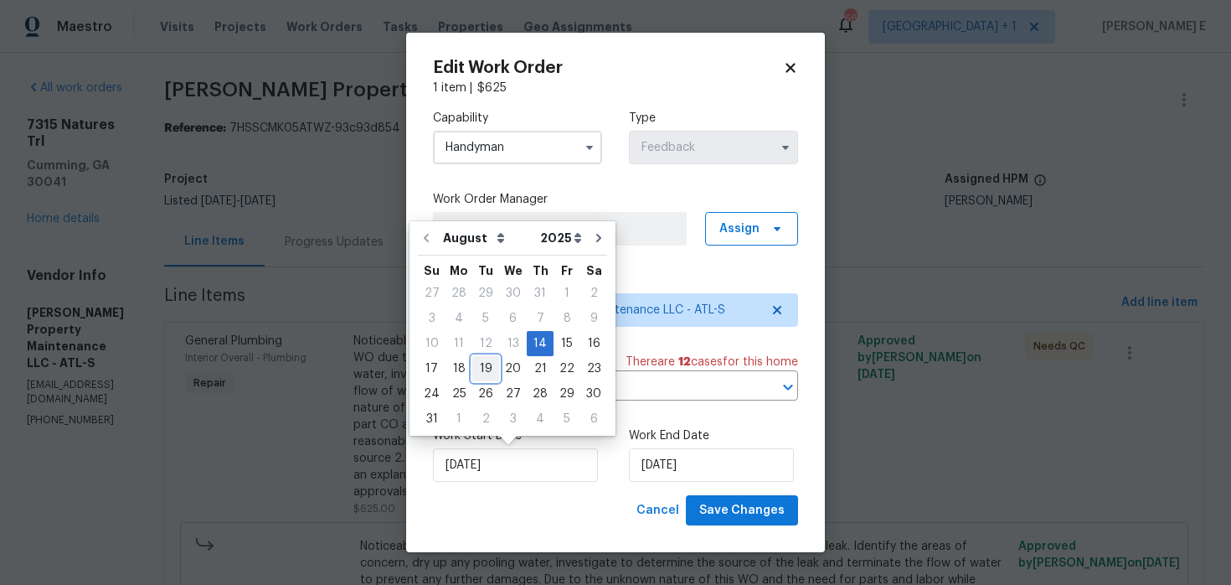
click at [484, 367] on div "19" at bounding box center [485, 368] width 27 height 23
type input "19/08/2025"
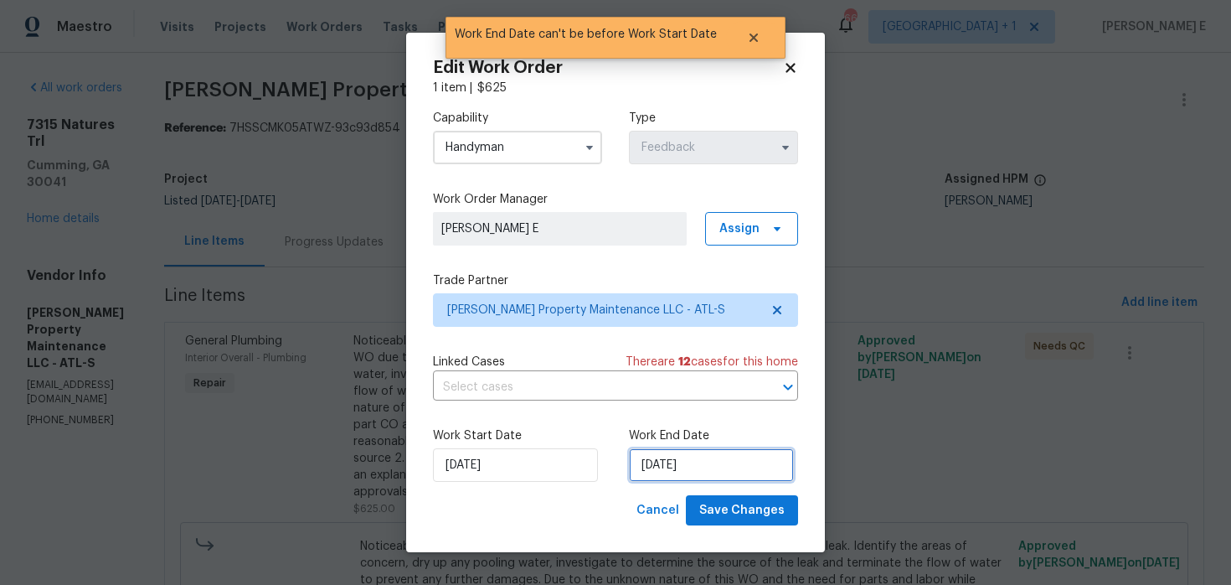
click at [727, 477] on input "19/08/2025" at bounding box center [711, 465] width 165 height 34
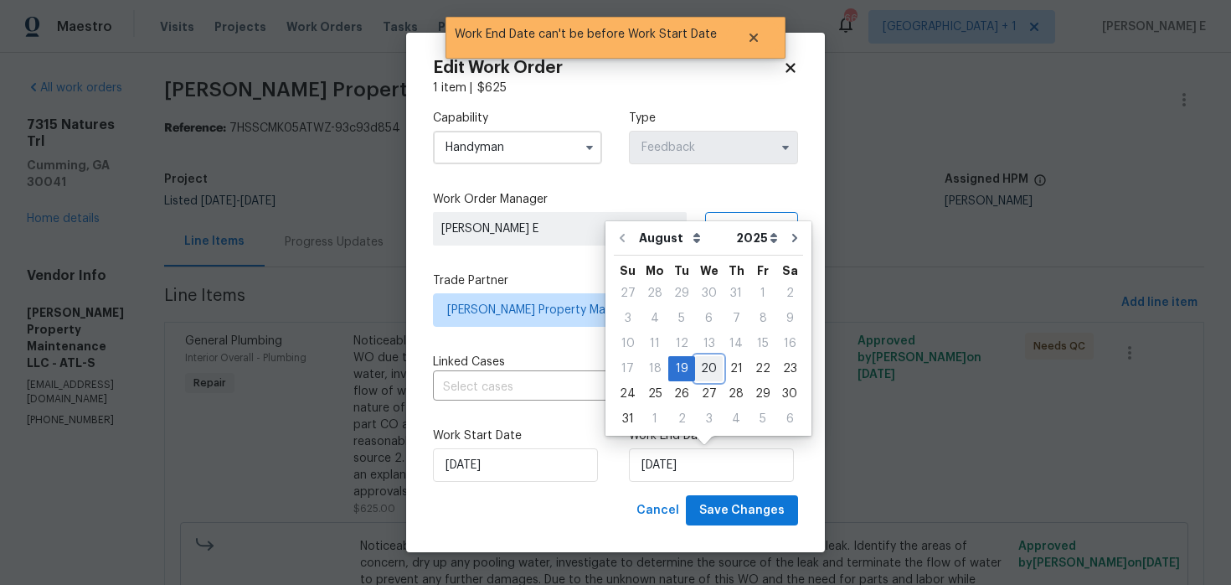
click at [709, 373] on div "20" at bounding box center [709, 368] width 28 height 23
type input "20/08/2025"
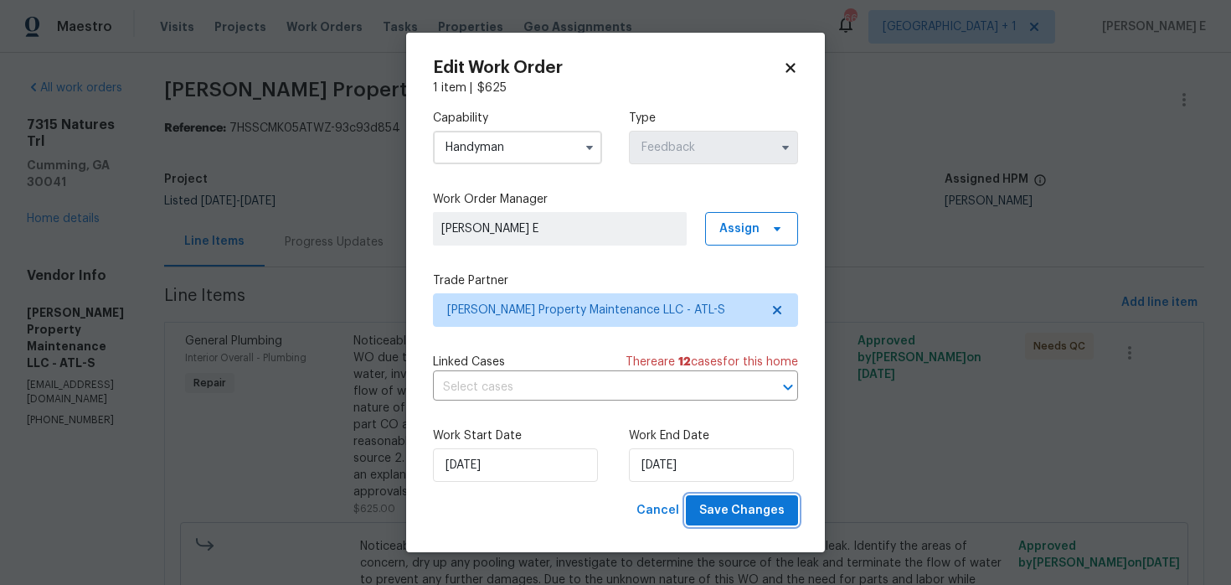
click at [723, 510] on span "Save Changes" at bounding box center [741, 510] width 85 height 21
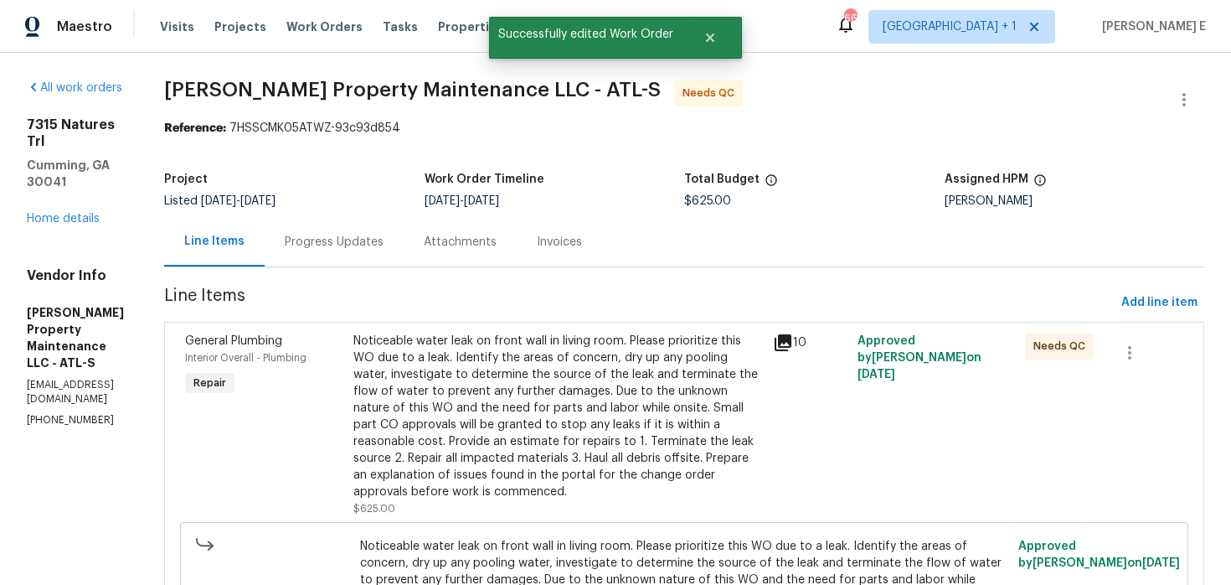
click at [457, 409] on div "Noticeable water leak on front wall in living room. Please prioritize this WO d…" at bounding box center [559, 417] width 410 height 168
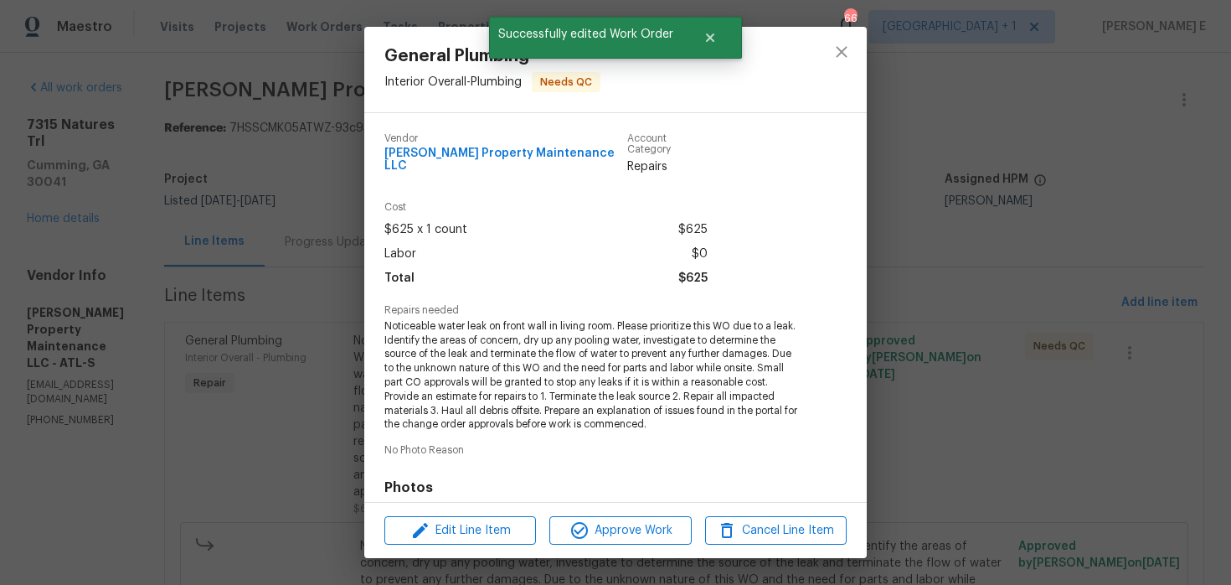
scroll to position [229, 0]
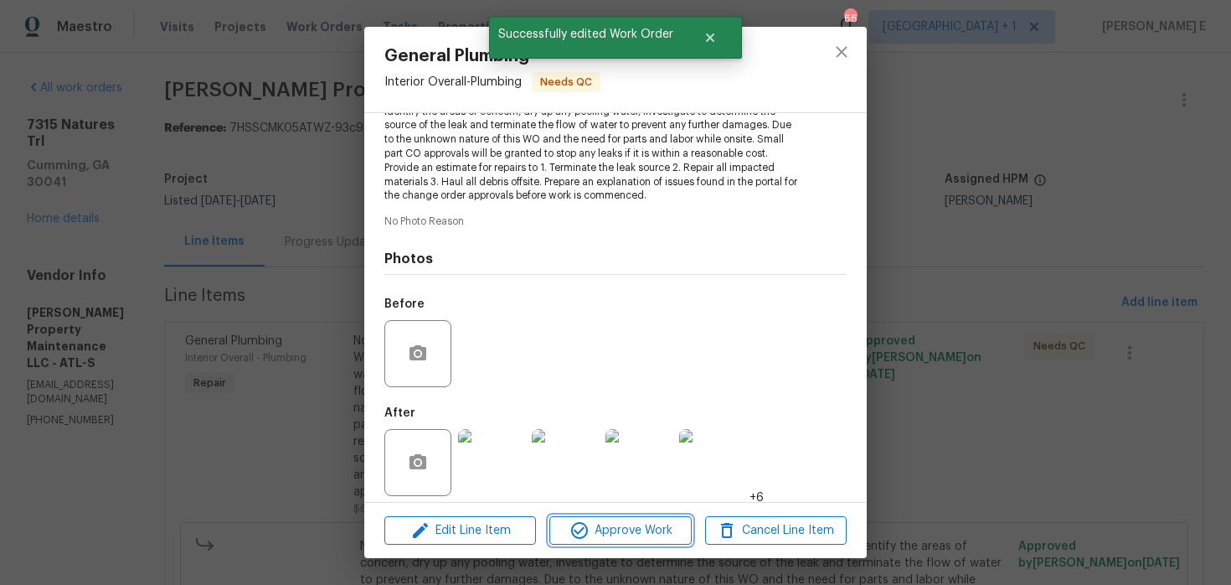
click at [601, 524] on span "Approve Work" at bounding box center [621, 530] width 132 height 21
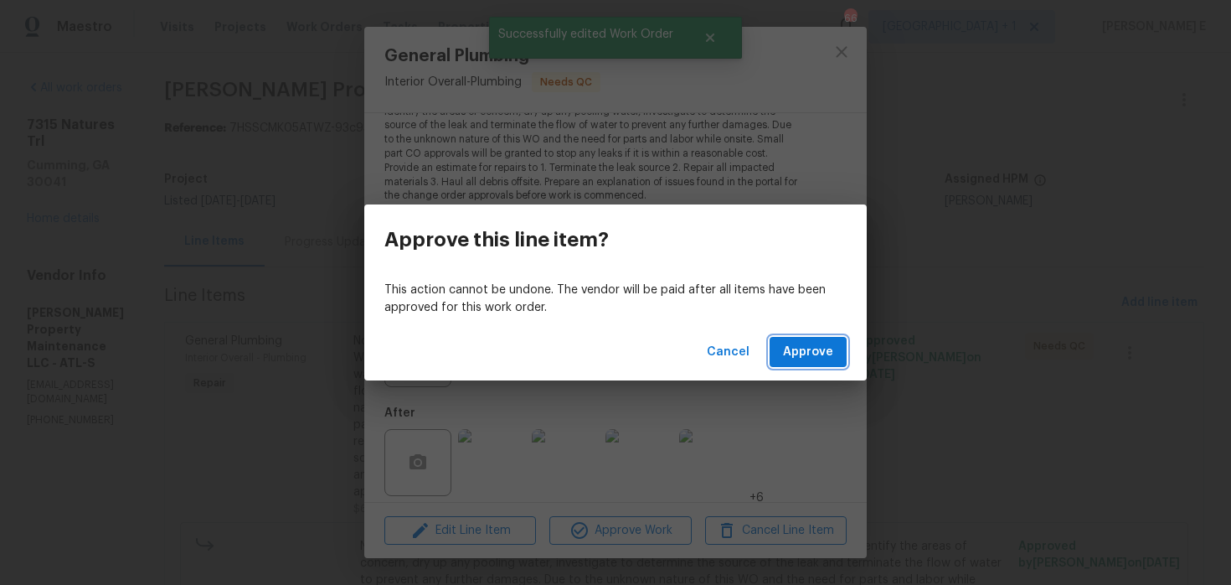
click at [828, 360] on span "Approve" at bounding box center [808, 352] width 50 height 21
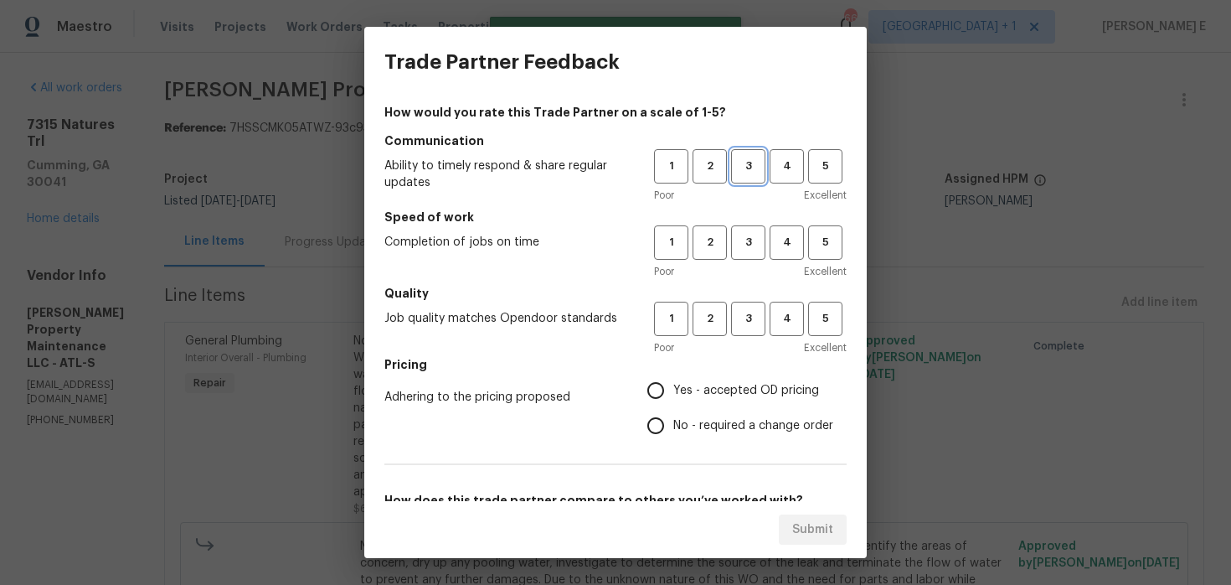
click at [749, 169] on span "3" at bounding box center [748, 166] width 31 height 19
click at [745, 242] on span "3" at bounding box center [748, 242] width 31 height 19
click at [740, 328] on span "3" at bounding box center [748, 318] width 31 height 19
click at [650, 418] on input "No - required a change order" at bounding box center [655, 425] width 35 height 35
radio input "true"
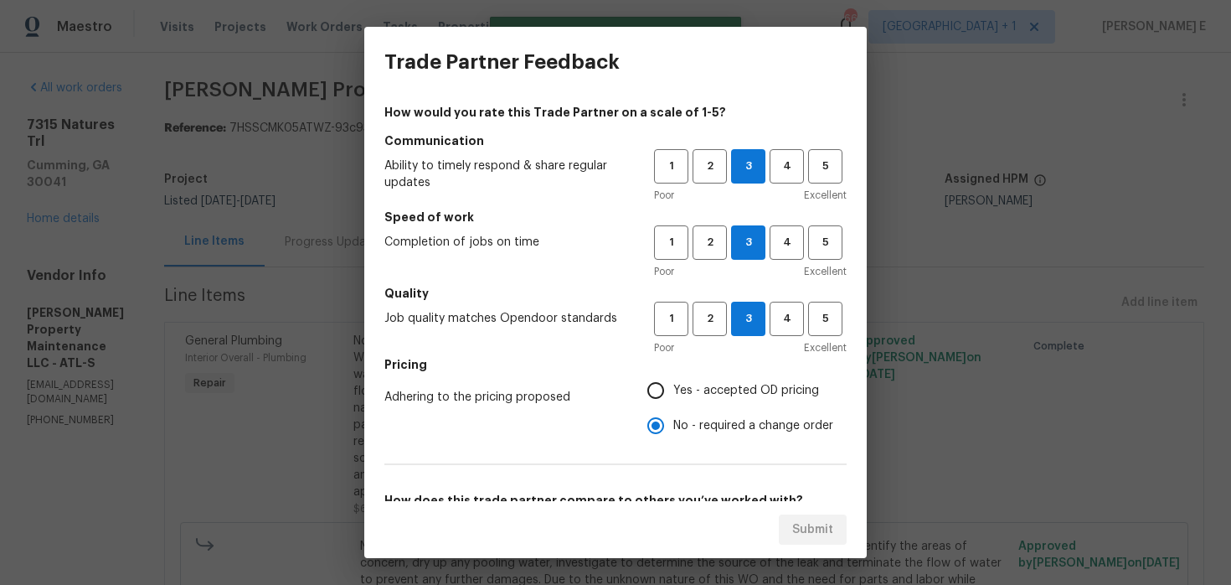
scroll to position [266, 0]
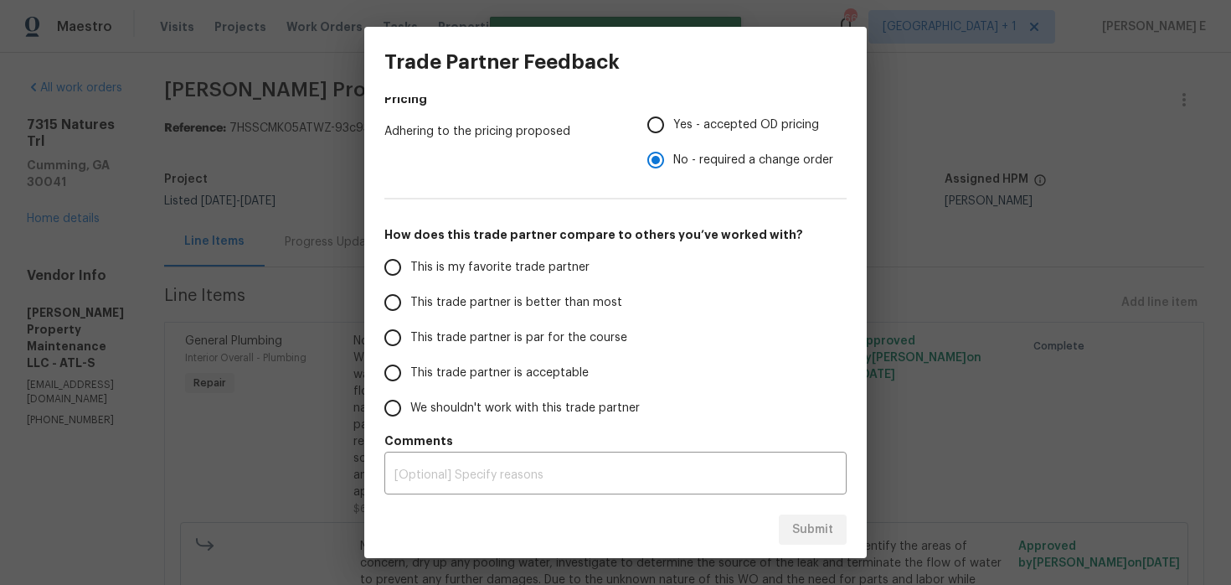
click at [598, 320] on label "This trade partner is par for the course" at bounding box center [507, 337] width 265 height 35
click at [410, 320] on input "This trade partner is par for the course" at bounding box center [392, 337] width 35 height 35
click at [805, 524] on span "Submit" at bounding box center [812, 529] width 41 height 21
radio input "true"
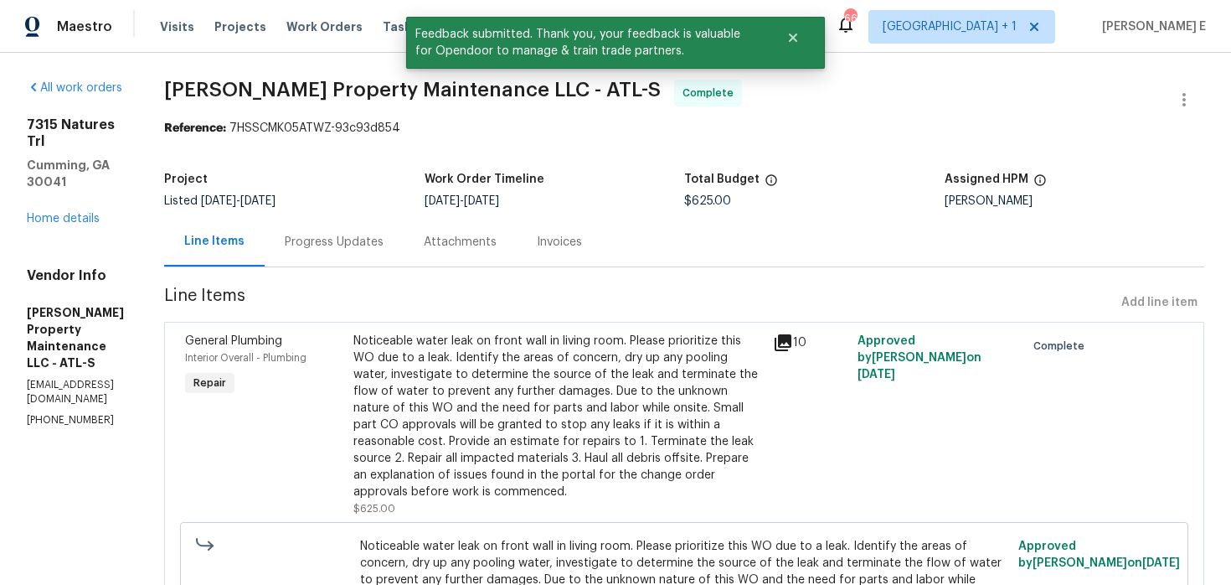
click at [384, 234] on div "Progress Updates" at bounding box center [334, 242] width 99 height 17
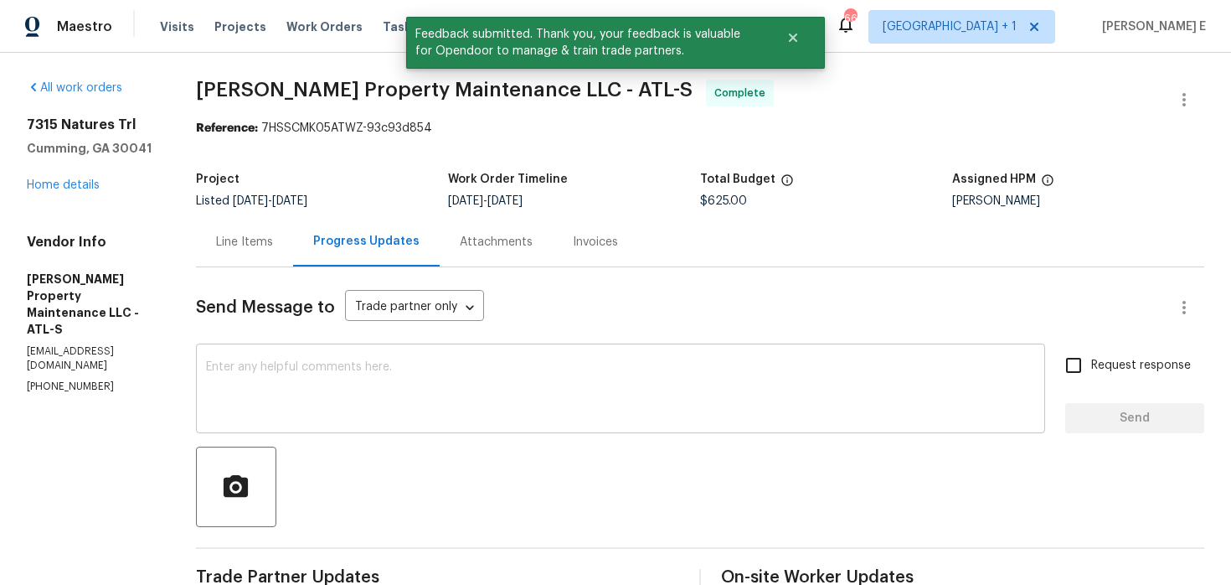
click at [405, 379] on textarea at bounding box center [620, 390] width 829 height 59
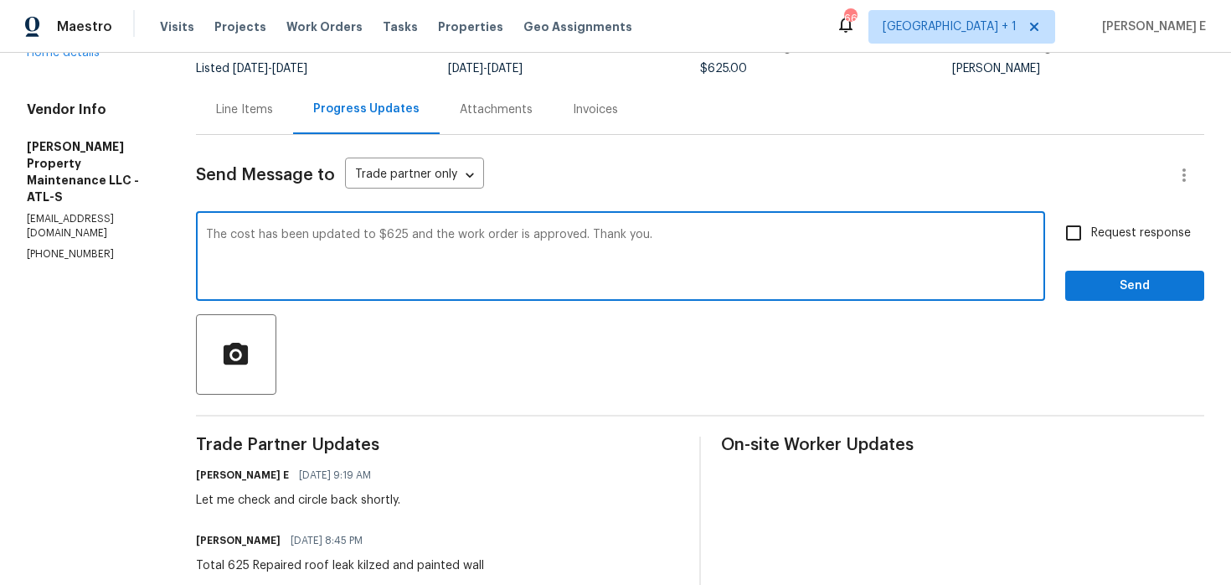
scroll to position [121, 0]
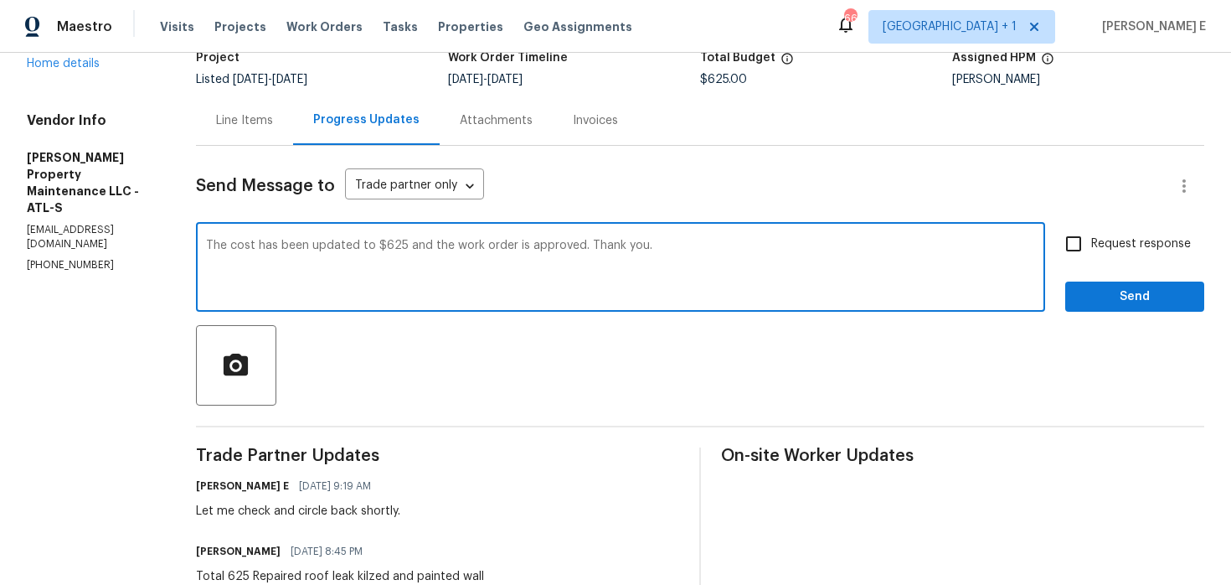
type textarea "The cost has been updated to $625 and the work order is approved. Thank you."
click at [1107, 253] on label "Request response" at bounding box center [1123, 243] width 135 height 35
click at [1092, 253] on input "Request response" at bounding box center [1073, 243] width 35 height 35
checkbox input "true"
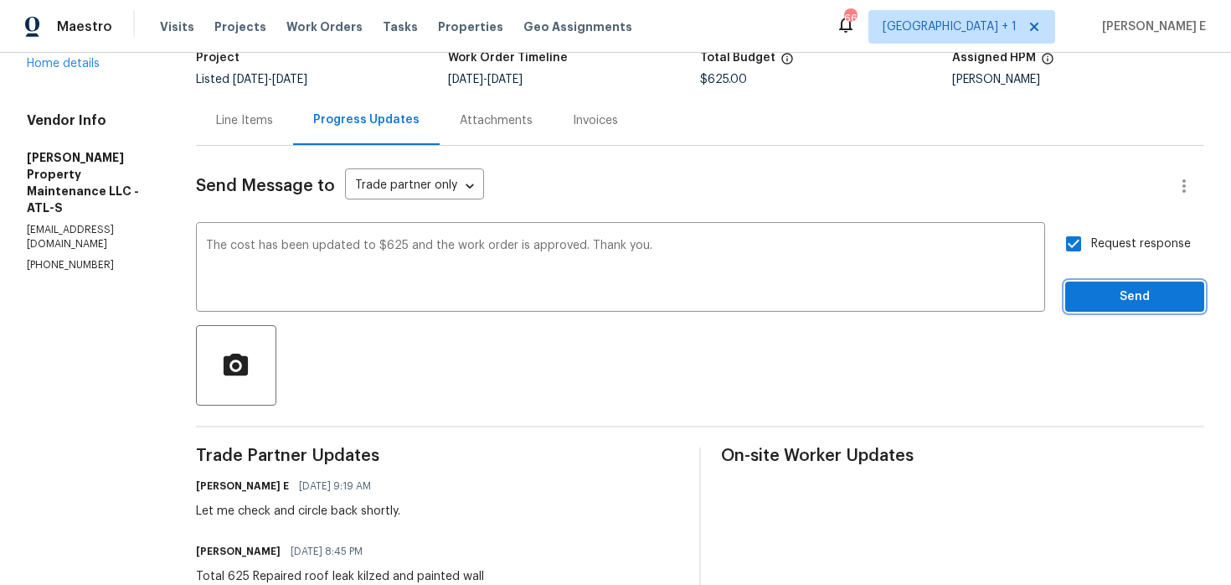
click at [1098, 307] on button "Send" at bounding box center [1135, 296] width 139 height 31
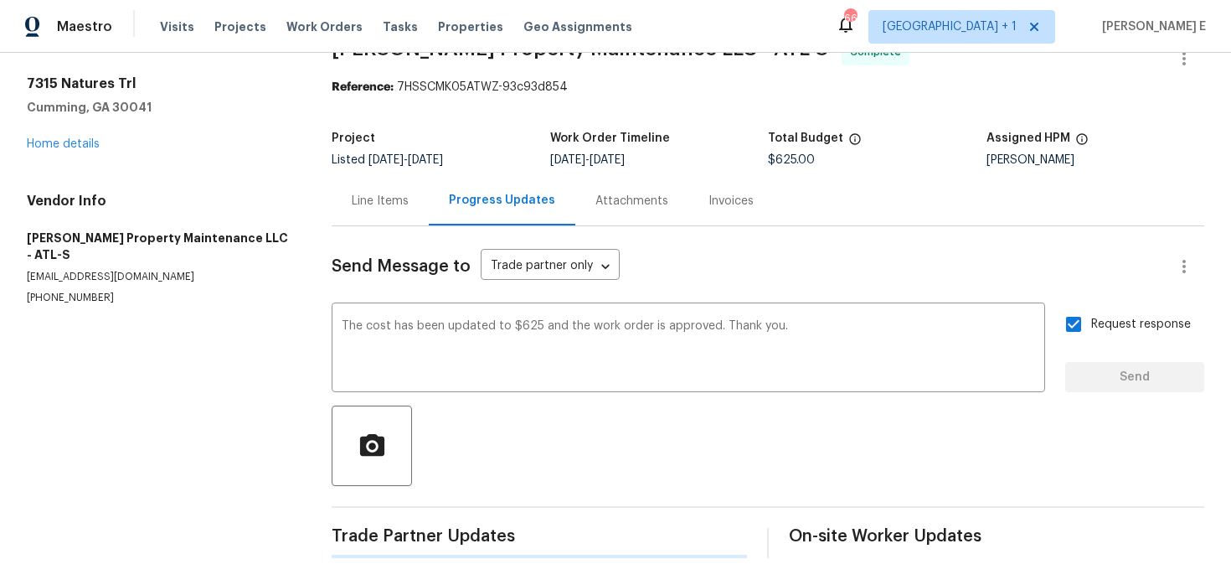
scroll to position [0, 0]
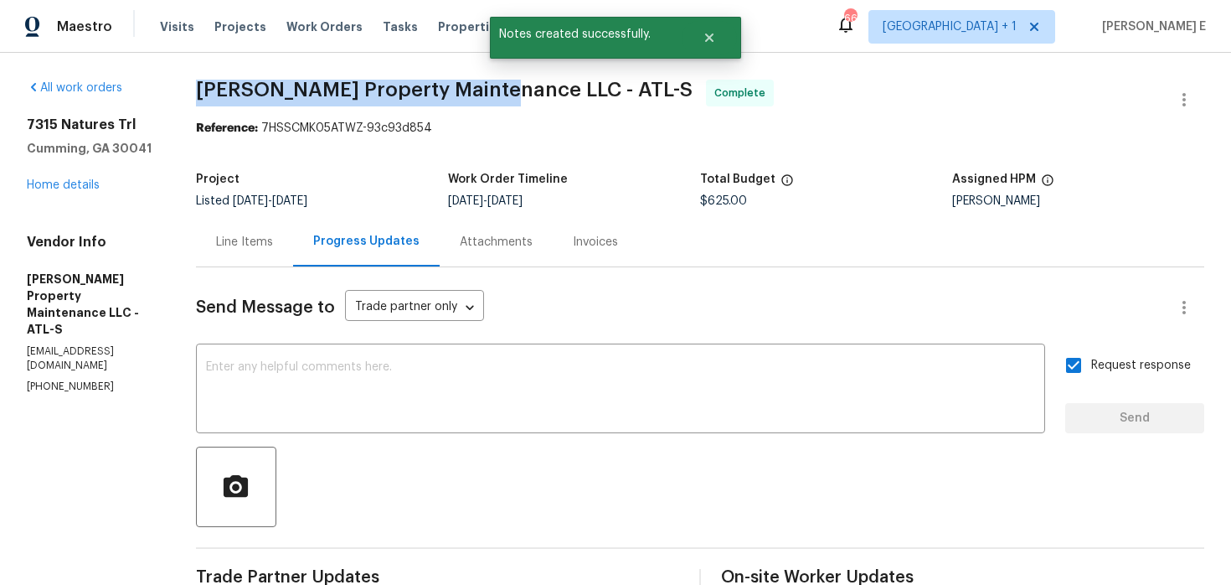
drag, startPoint x: 194, startPoint y: 90, endPoint x: 504, endPoint y: 80, distance: 310.1
copy span "Glen Property Maintenance LLC"
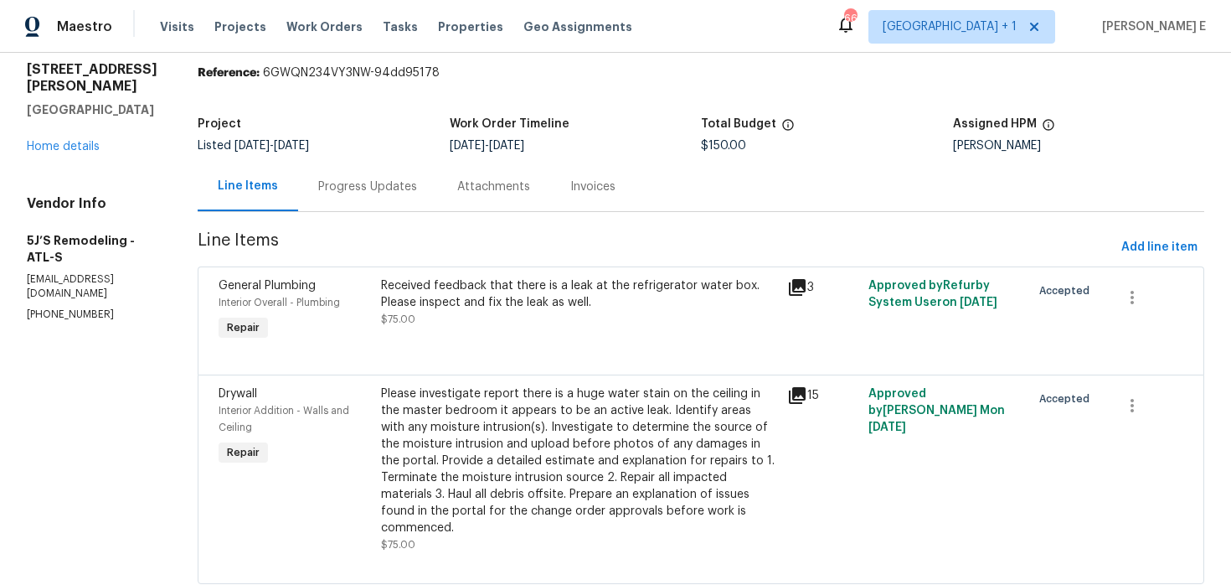
scroll to position [85, 0]
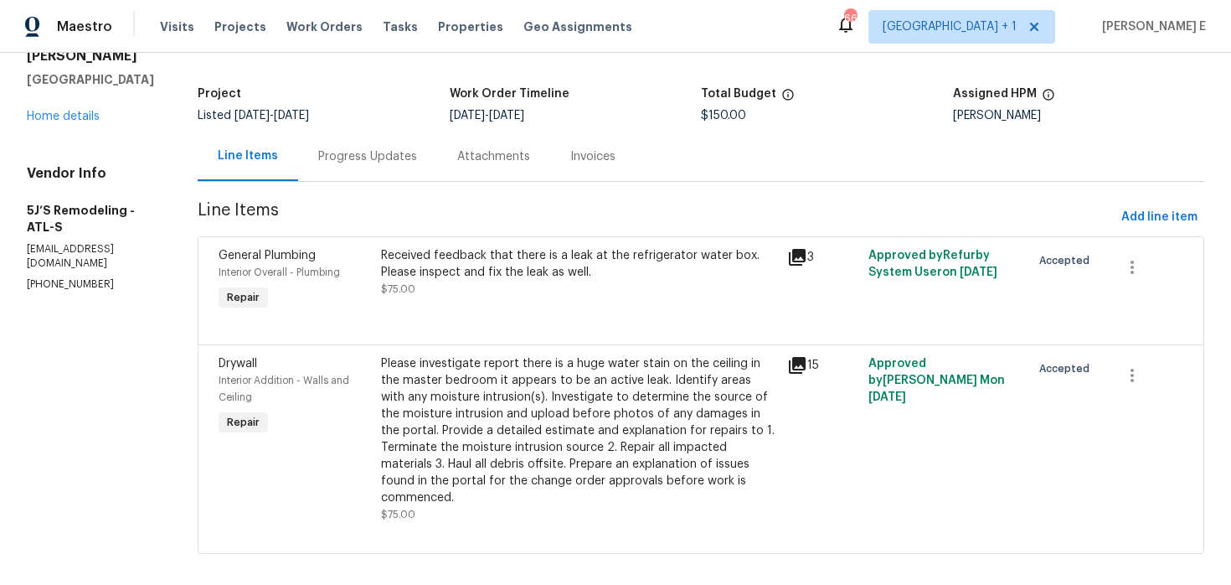
click at [377, 154] on div "Progress Updates" at bounding box center [367, 156] width 99 height 17
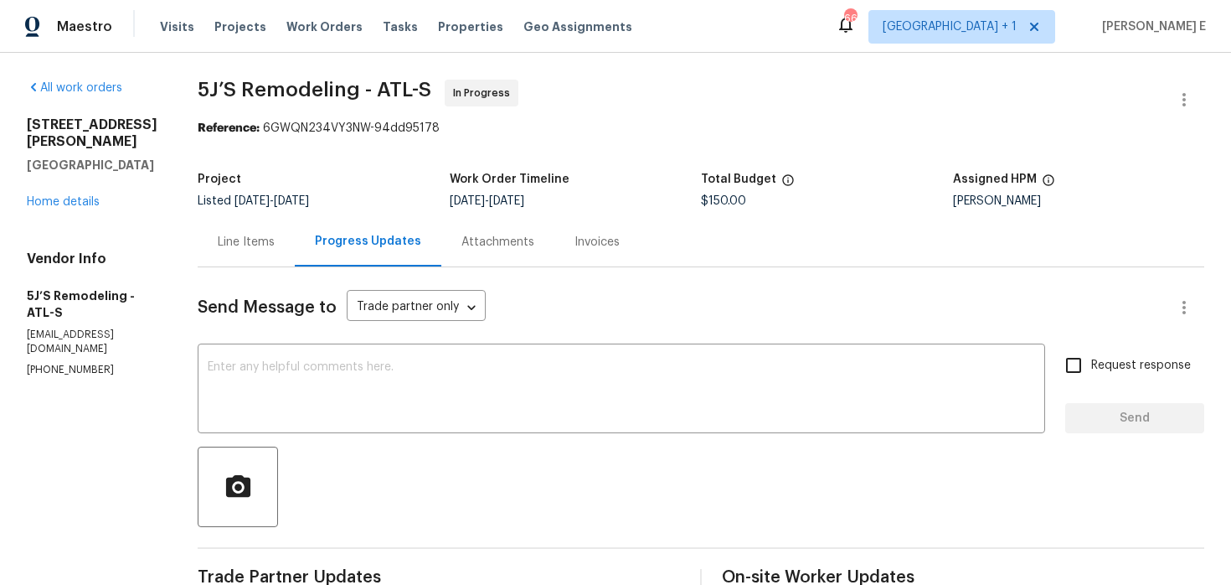
click at [244, 219] on div "Line Items" at bounding box center [246, 241] width 97 height 49
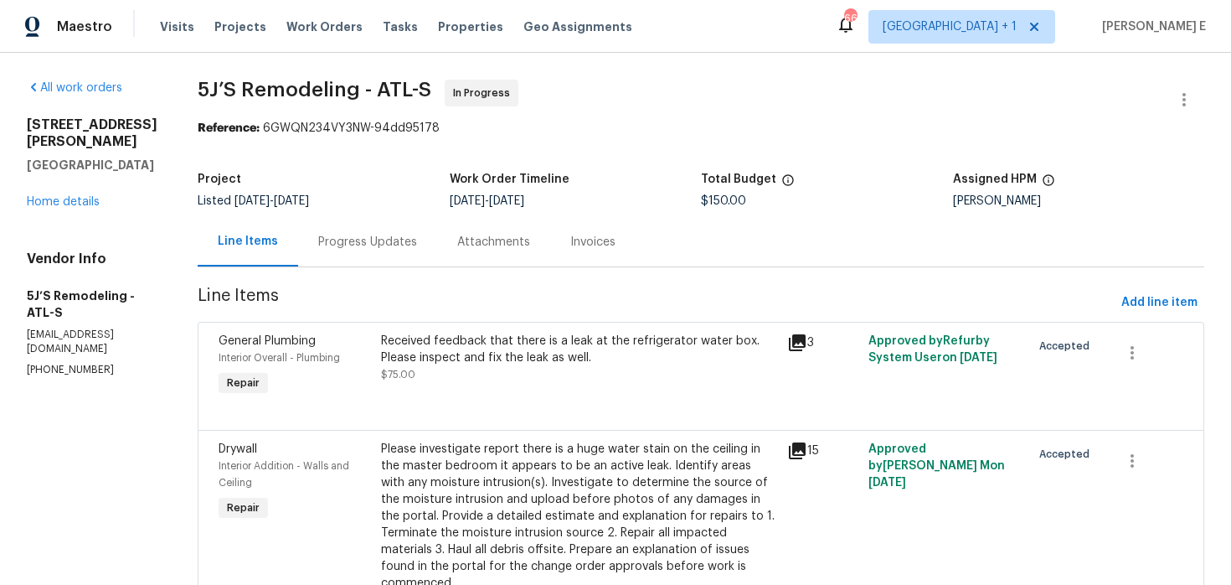
scroll to position [85, 0]
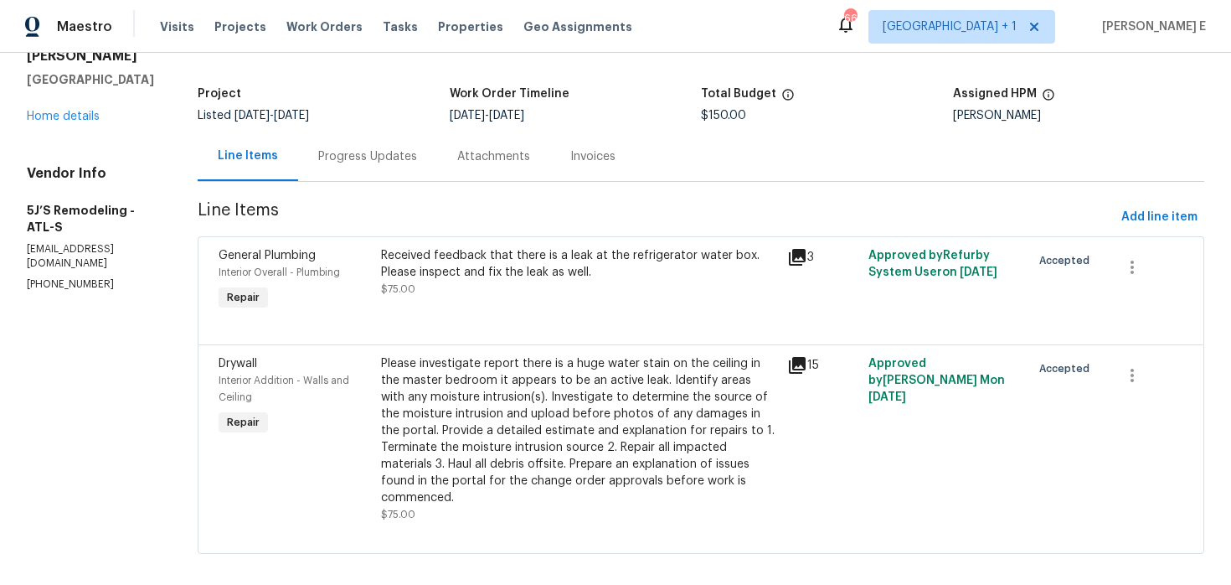
click at [355, 178] on div "Progress Updates" at bounding box center [367, 156] width 139 height 49
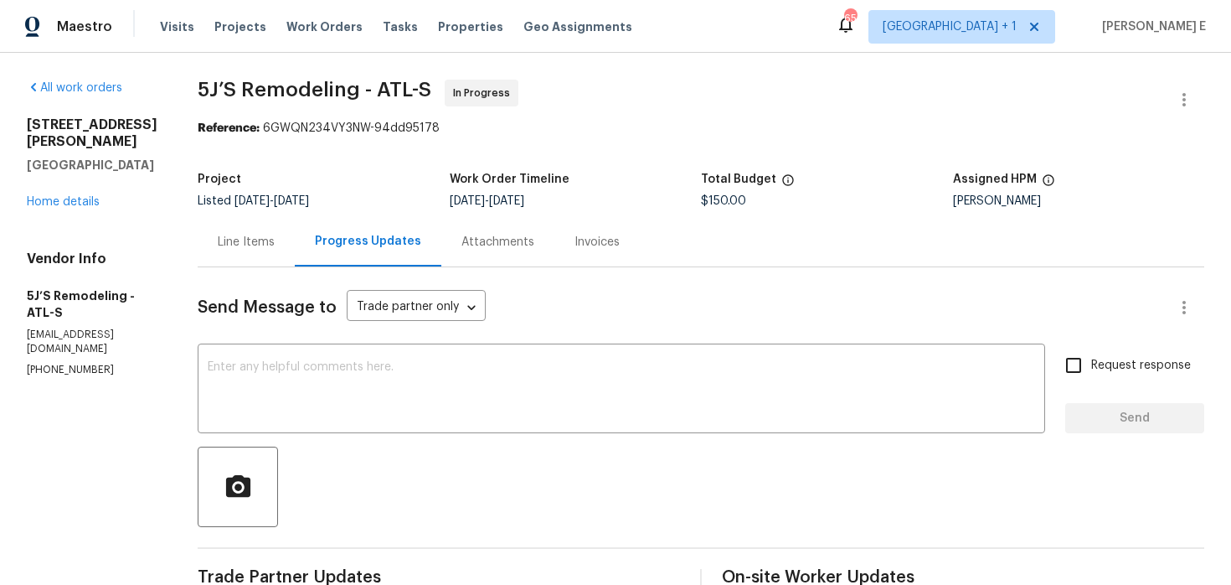
click at [261, 255] on div "Line Items" at bounding box center [246, 241] width 97 height 49
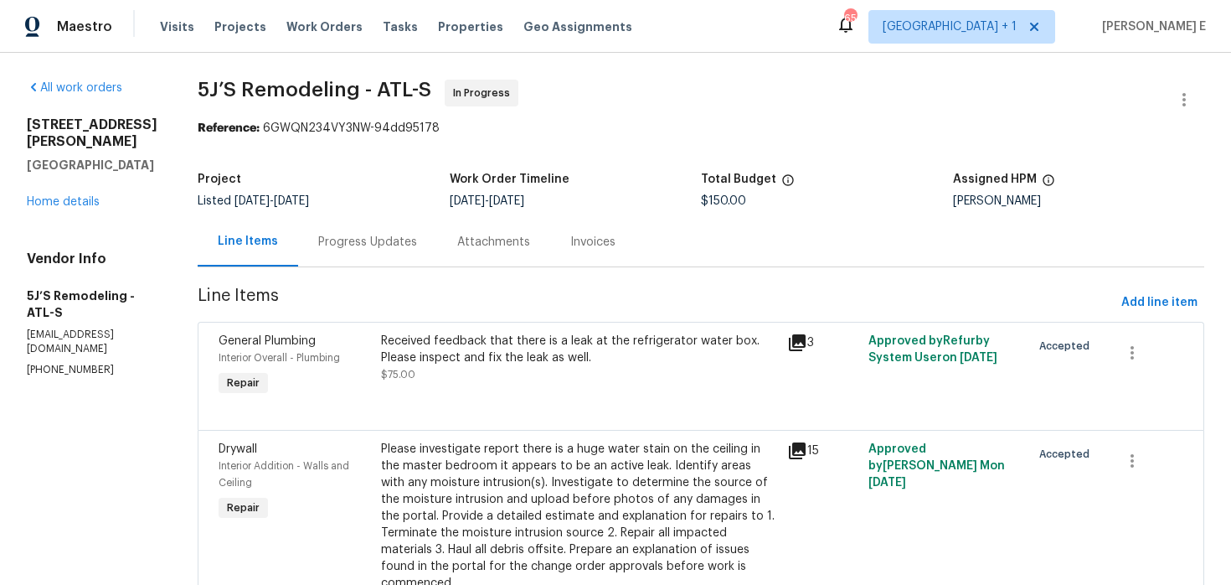
scroll to position [85, 0]
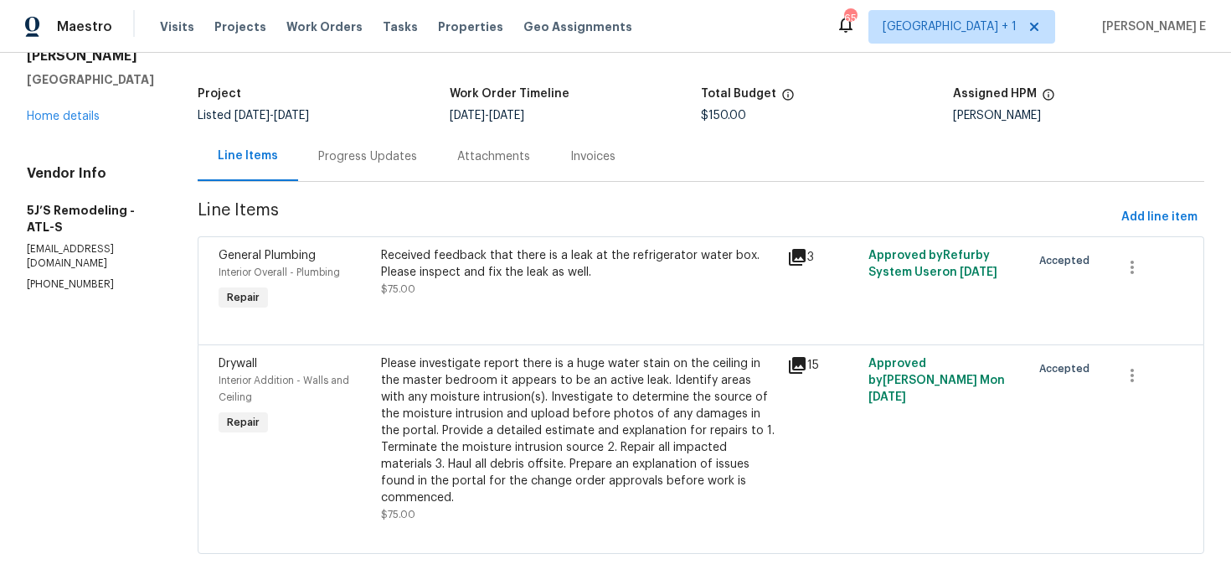
click at [466, 310] on div "Received feedback that there is a leak at the refrigerator water box. Please in…" at bounding box center [579, 280] width 406 height 77
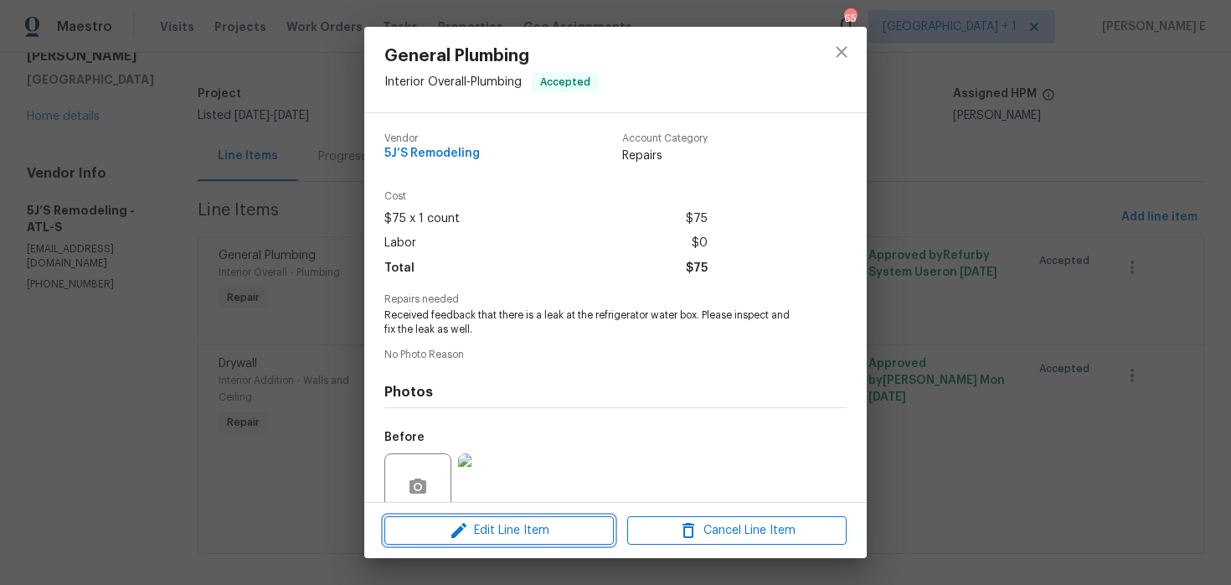
click at [406, 535] on span "Edit Line Item" at bounding box center [499, 530] width 219 height 21
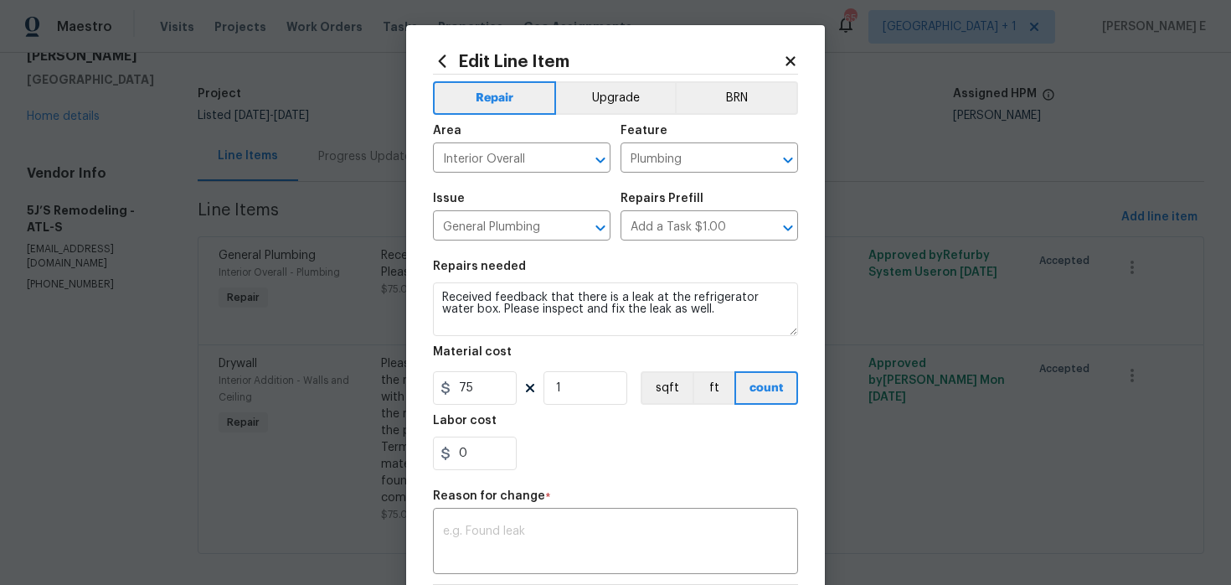
click at [471, 405] on section "Repairs needed Received feedback that there is a leak at the refrigerator water…" at bounding box center [615, 365] width 365 height 230
click at [479, 390] on input "75" at bounding box center [475, 388] width 84 height 34
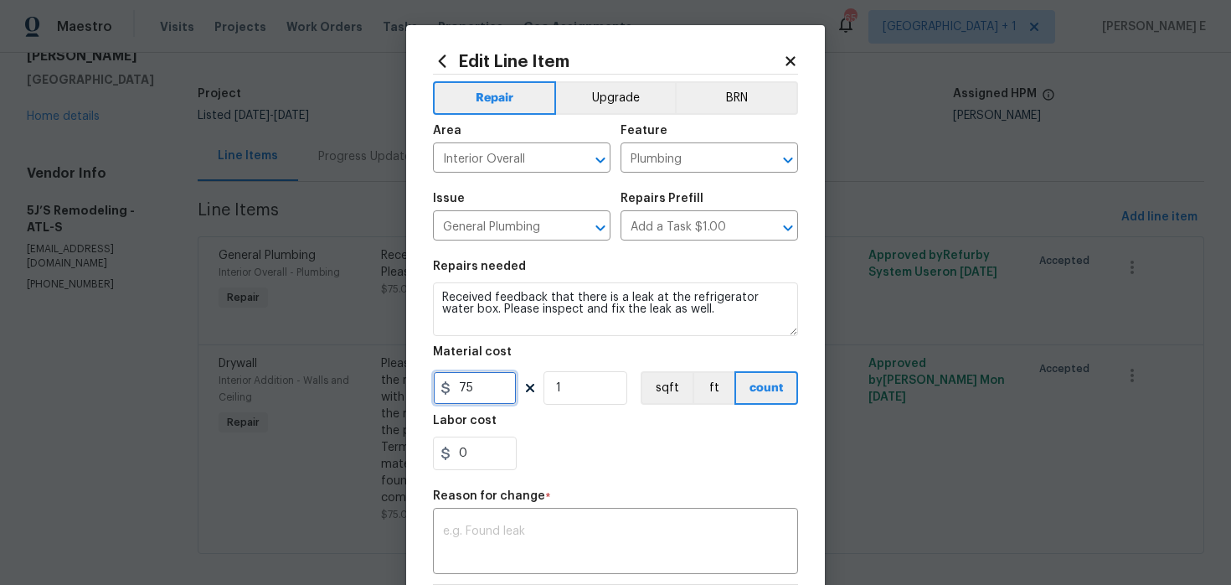
click at [479, 390] on input "75" at bounding box center [475, 388] width 84 height 34
type input "1025"
click at [523, 519] on div "x ​" at bounding box center [615, 543] width 365 height 62
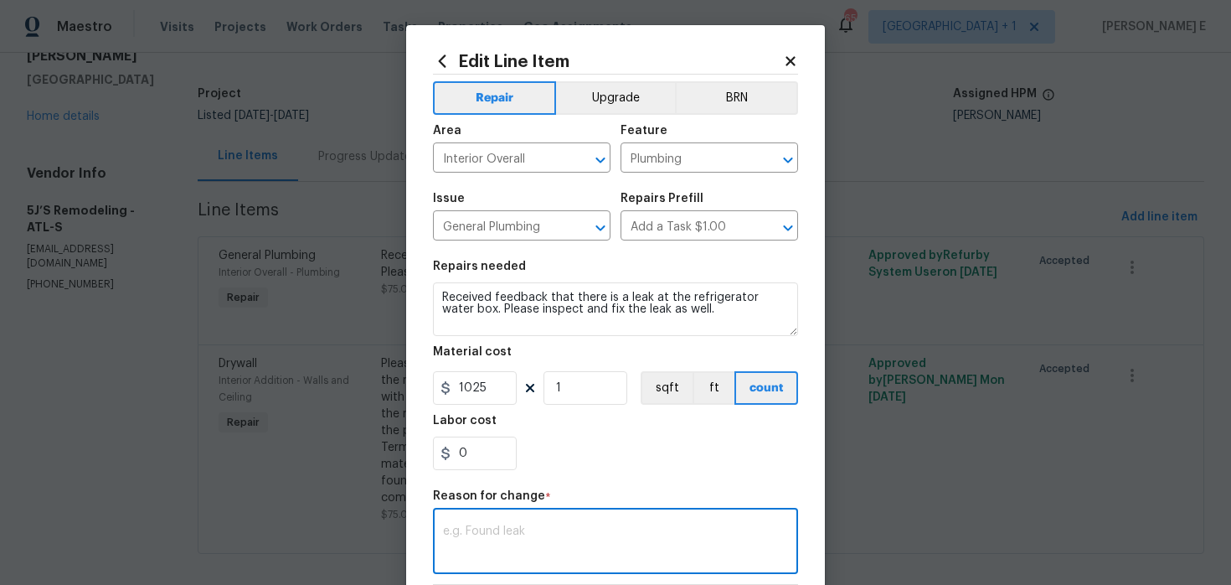
paste textarea "(KE) Updated cost per BR team approval."
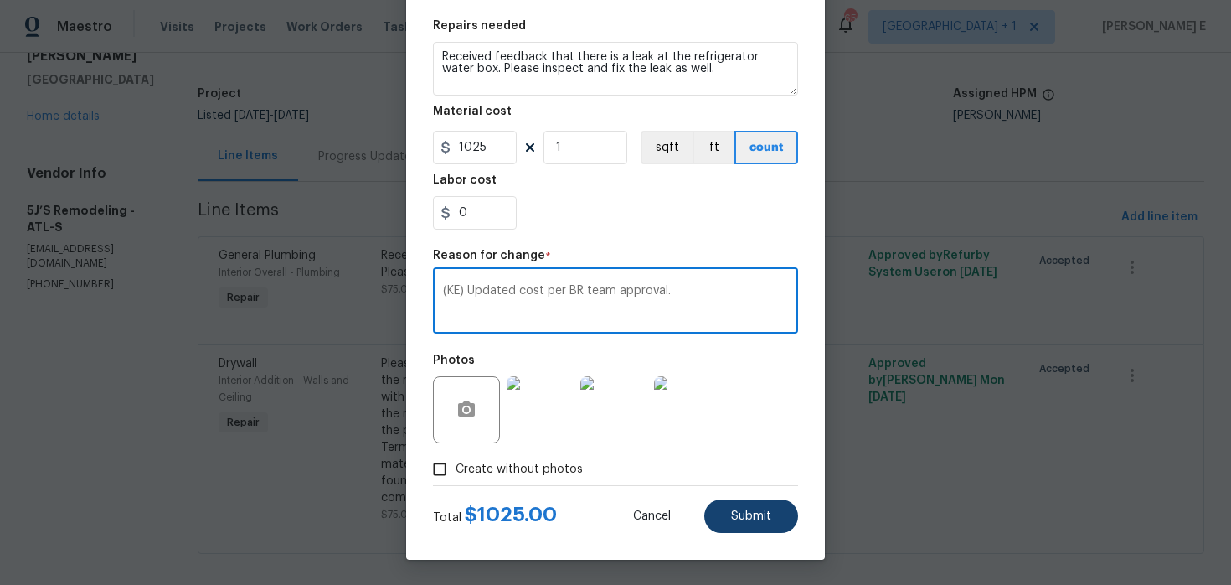
type textarea "(KE) Updated cost per BR team approval."
click at [756, 514] on span "Submit" at bounding box center [751, 516] width 40 height 13
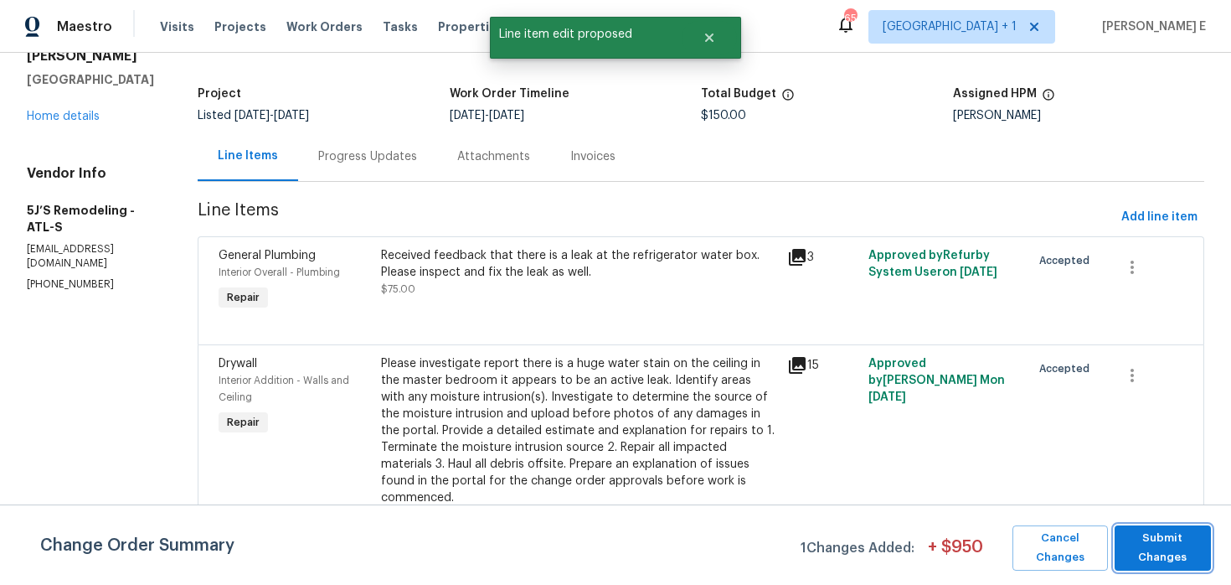
click at [1169, 560] on span "Submit Changes" at bounding box center [1163, 548] width 80 height 39
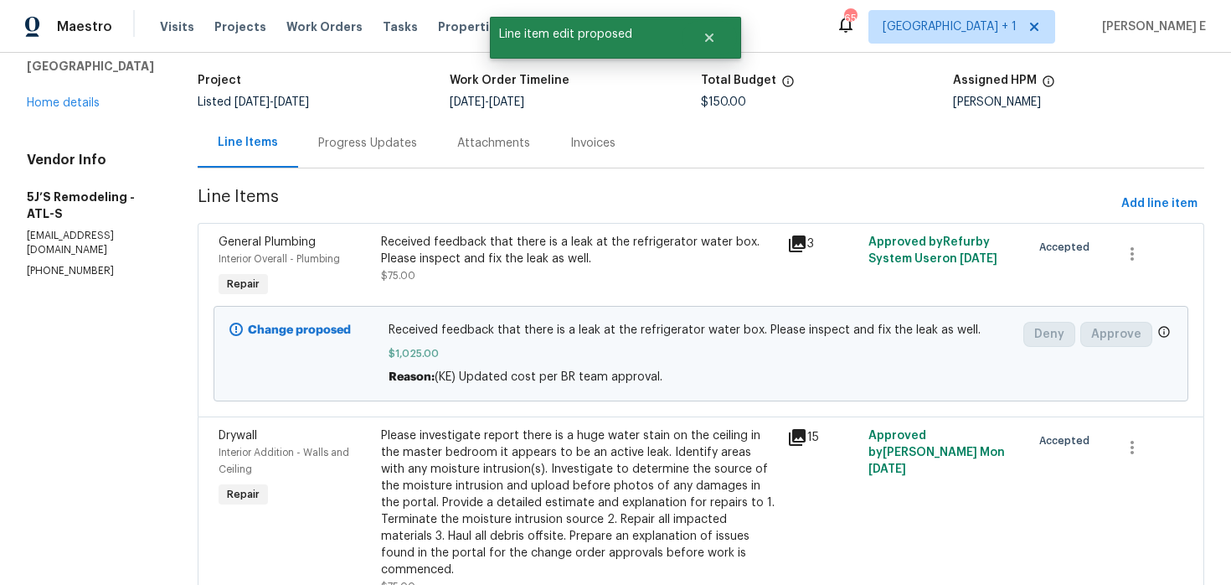
scroll to position [0, 0]
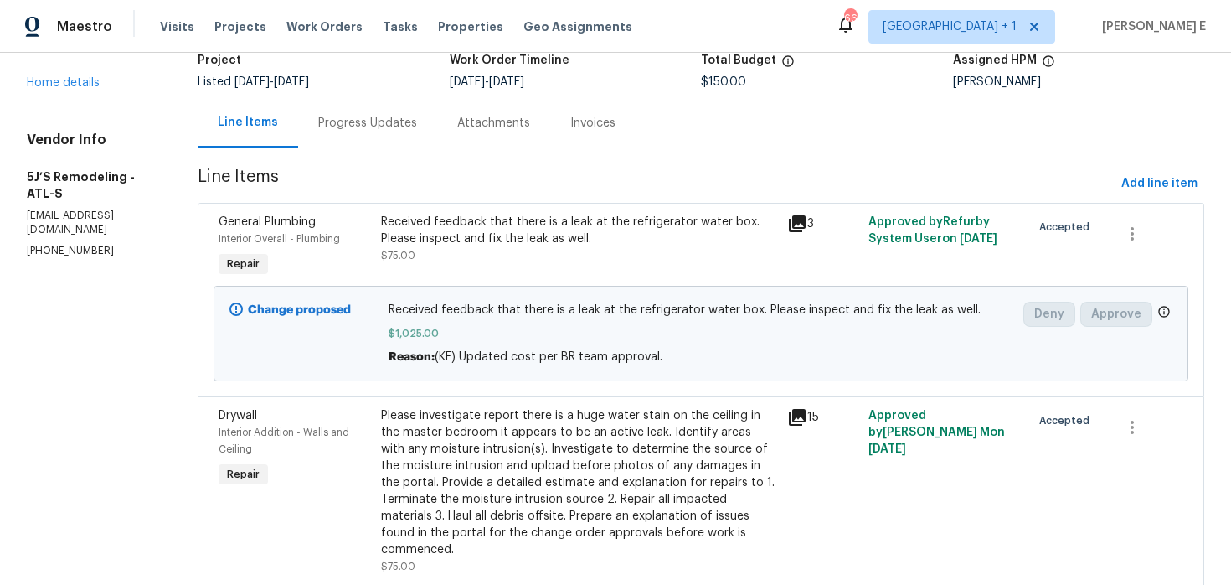
scroll to position [120, 0]
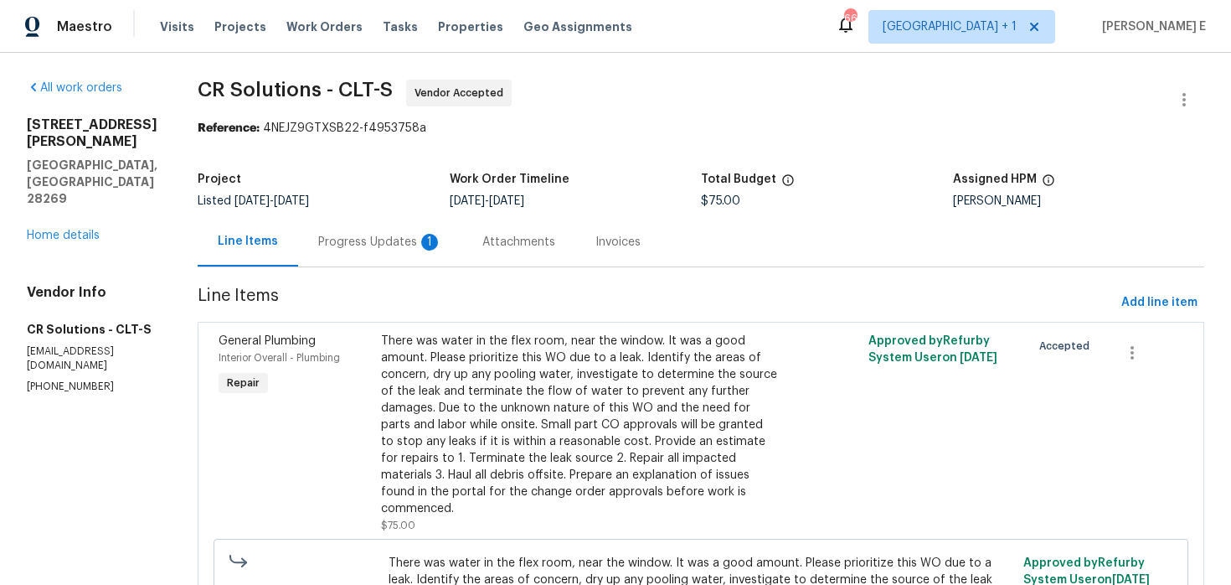
click at [333, 229] on div "Progress Updates 1" at bounding box center [380, 241] width 164 height 49
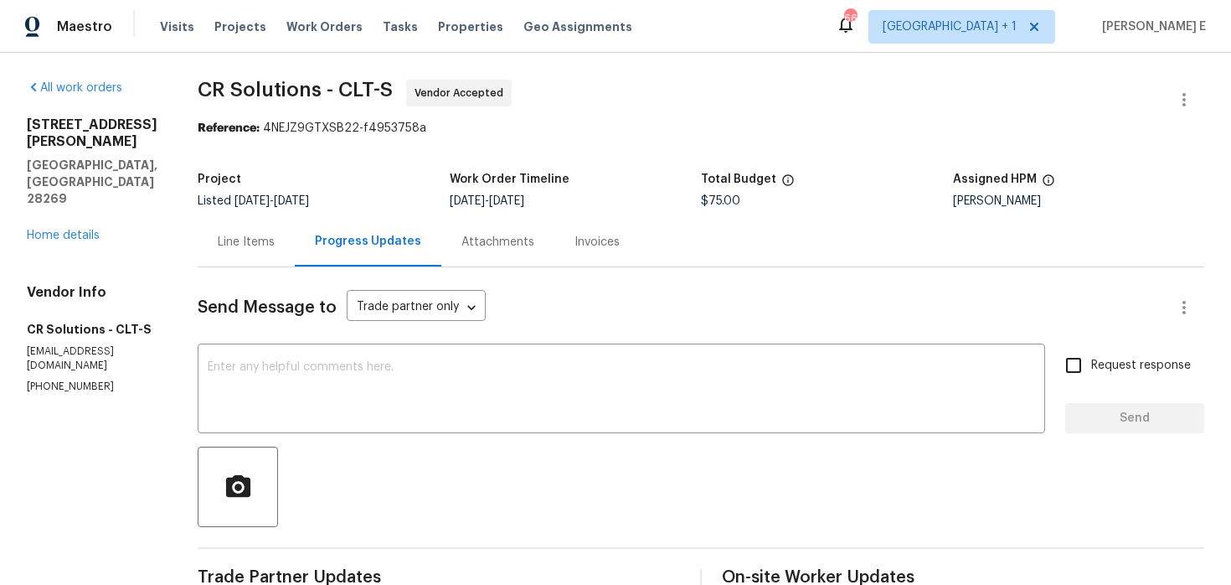
click at [34, 191] on div "[STREET_ADDRESS][PERSON_NAME] Home details" at bounding box center [92, 179] width 131 height 127
click at [44, 230] on link "Home details" at bounding box center [63, 236] width 73 height 12
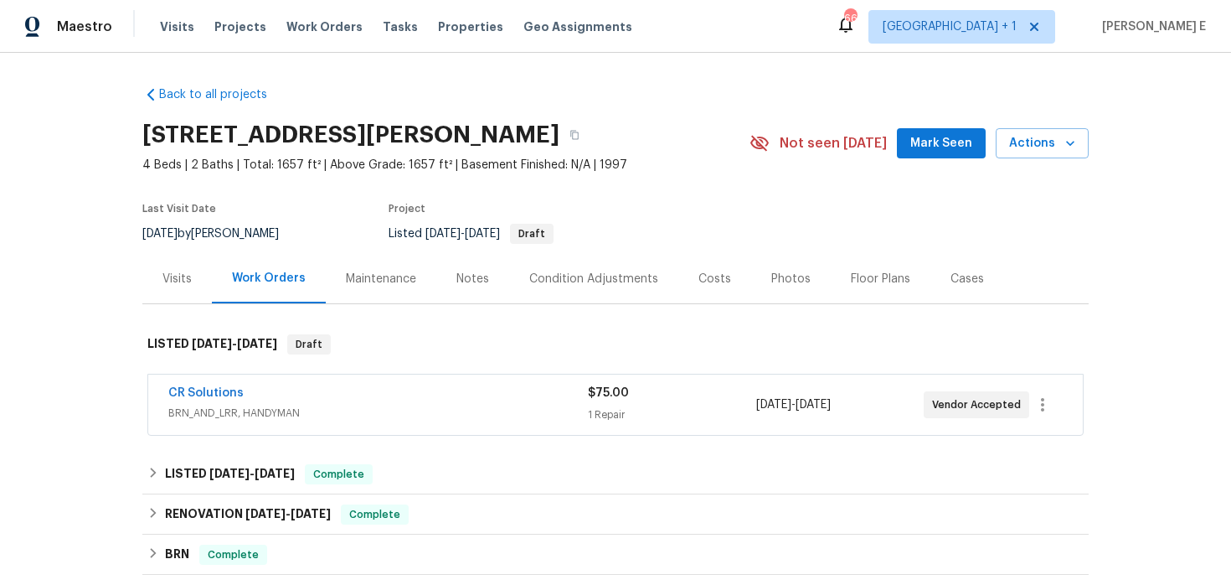
click at [182, 297] on div "Visits" at bounding box center [177, 278] width 70 height 49
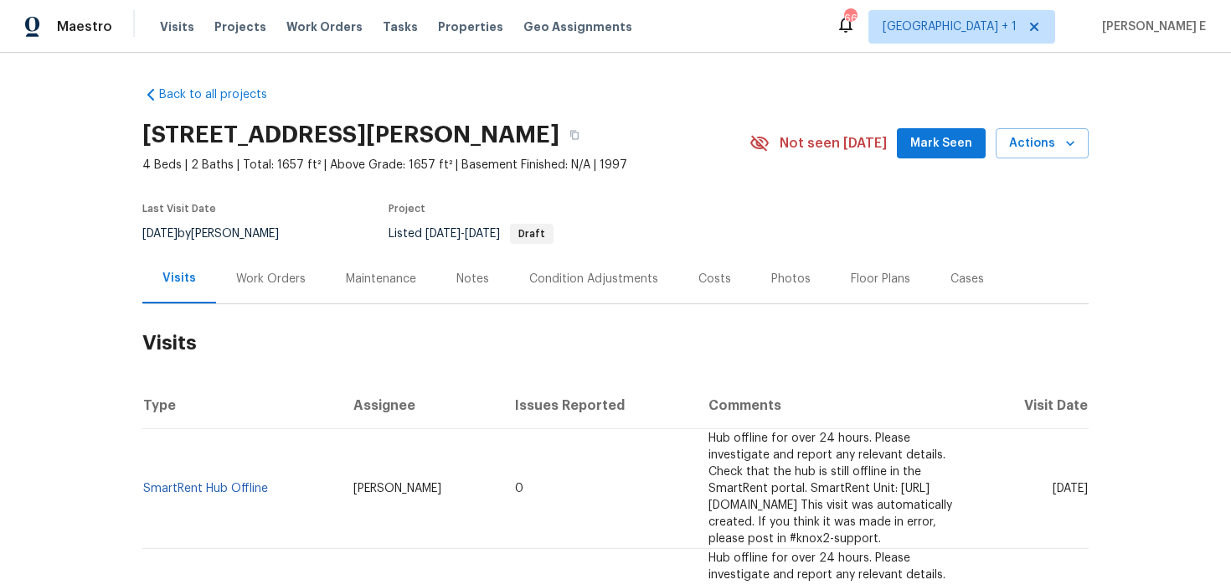
click at [253, 281] on div "Work Orders" at bounding box center [271, 279] width 70 height 17
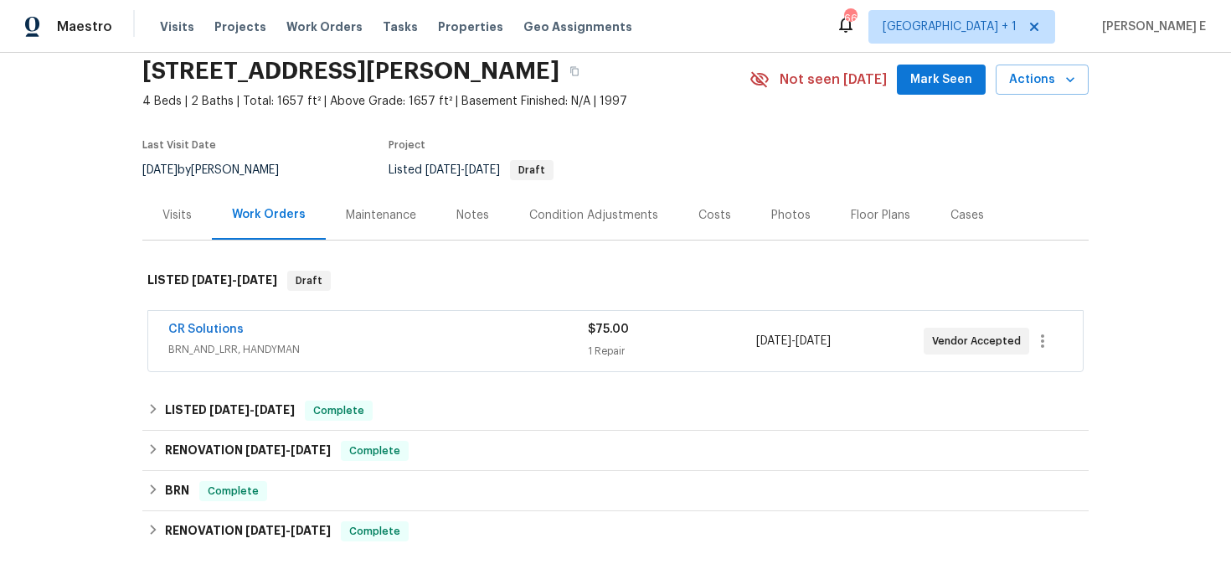
scroll to position [72, 0]
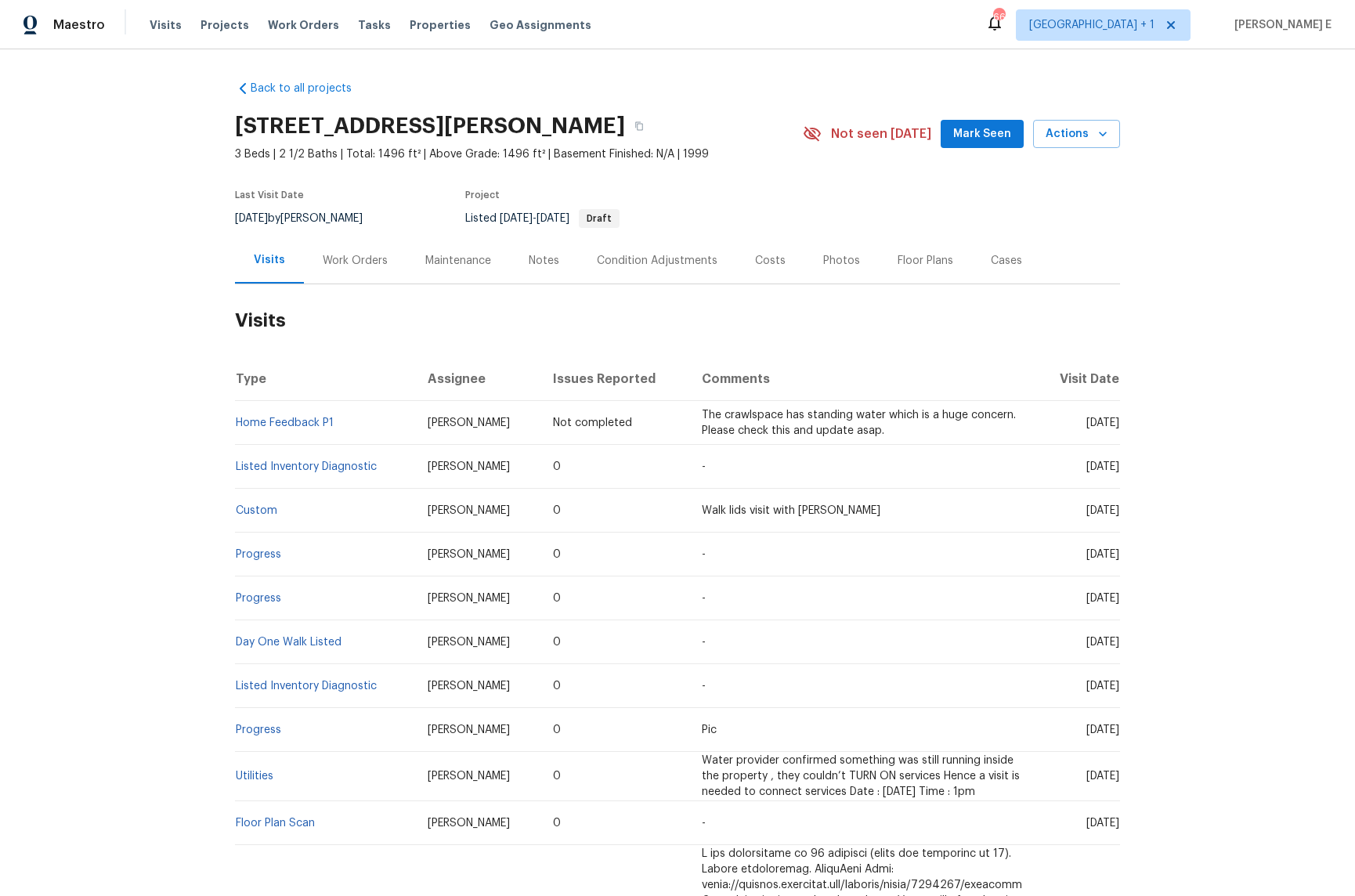
click at [367, 250] on div "Work Orders" at bounding box center [355, 260] width 103 height 46
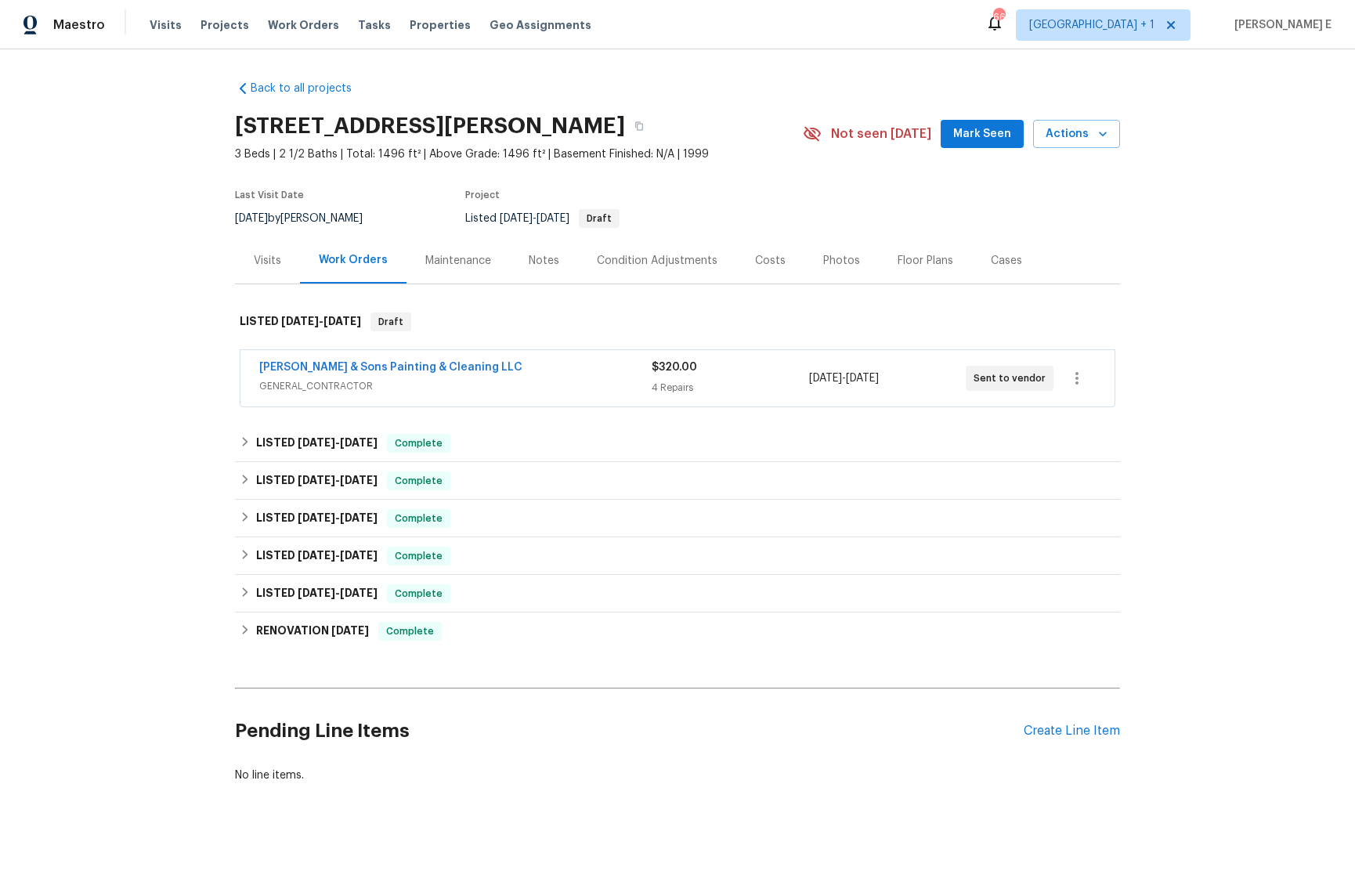
click at [541, 382] on span "GENERAL_CONTRACTOR" at bounding box center [455, 386] width 393 height 16
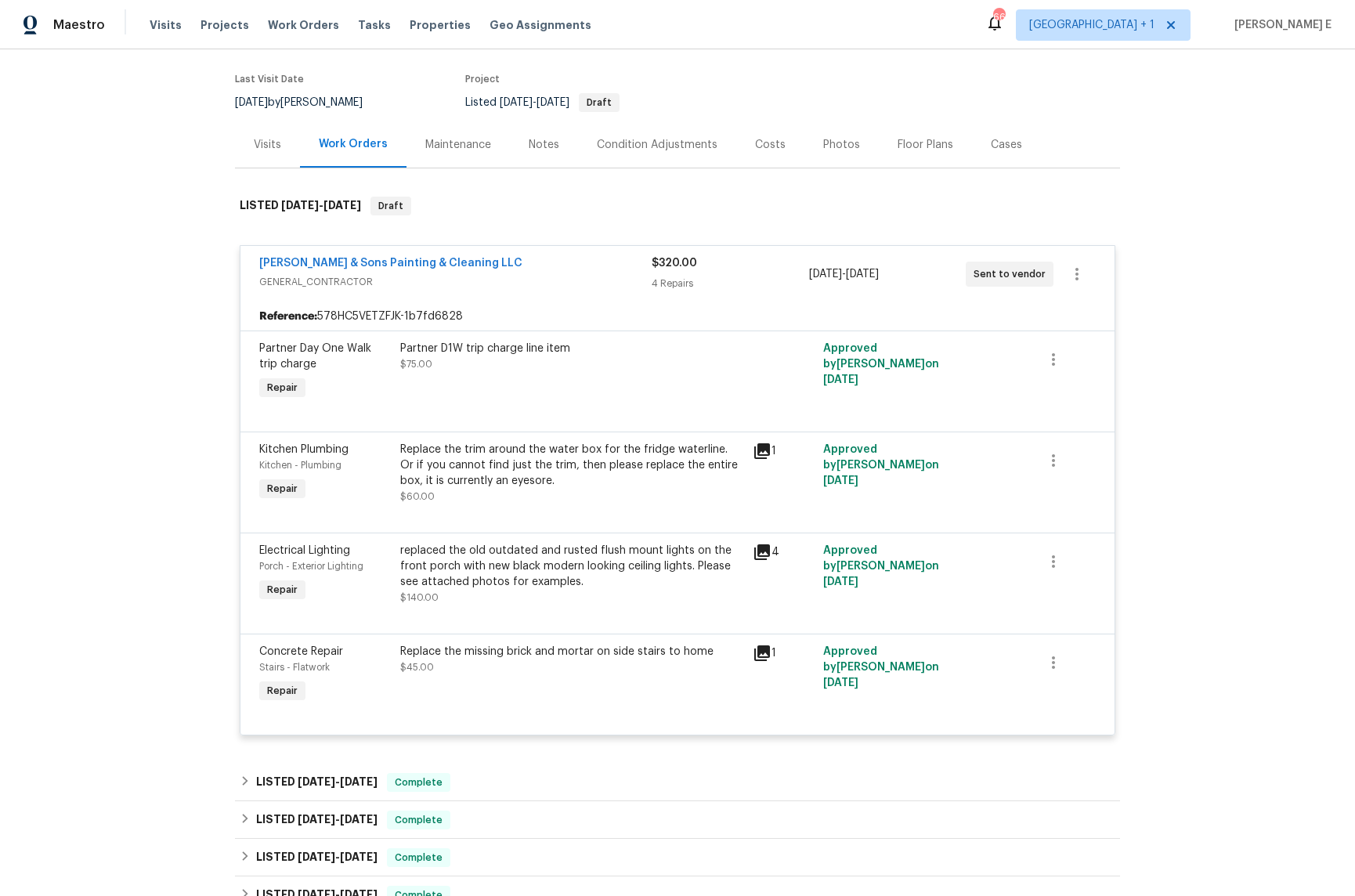
scroll to position [115, 0]
click at [478, 154] on div "Maintenance" at bounding box center [458, 145] width 104 height 46
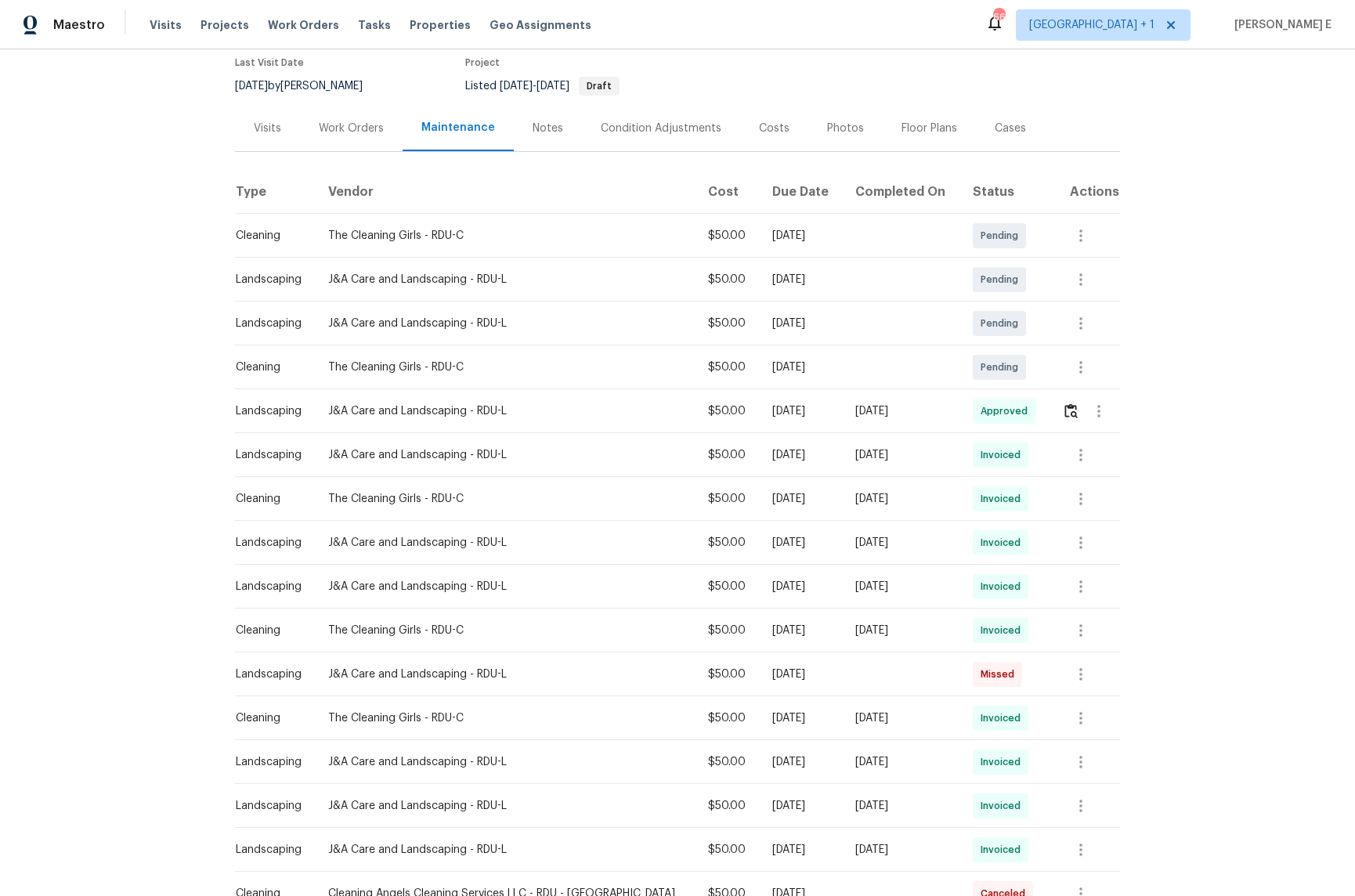
scroll to position [136, 0]
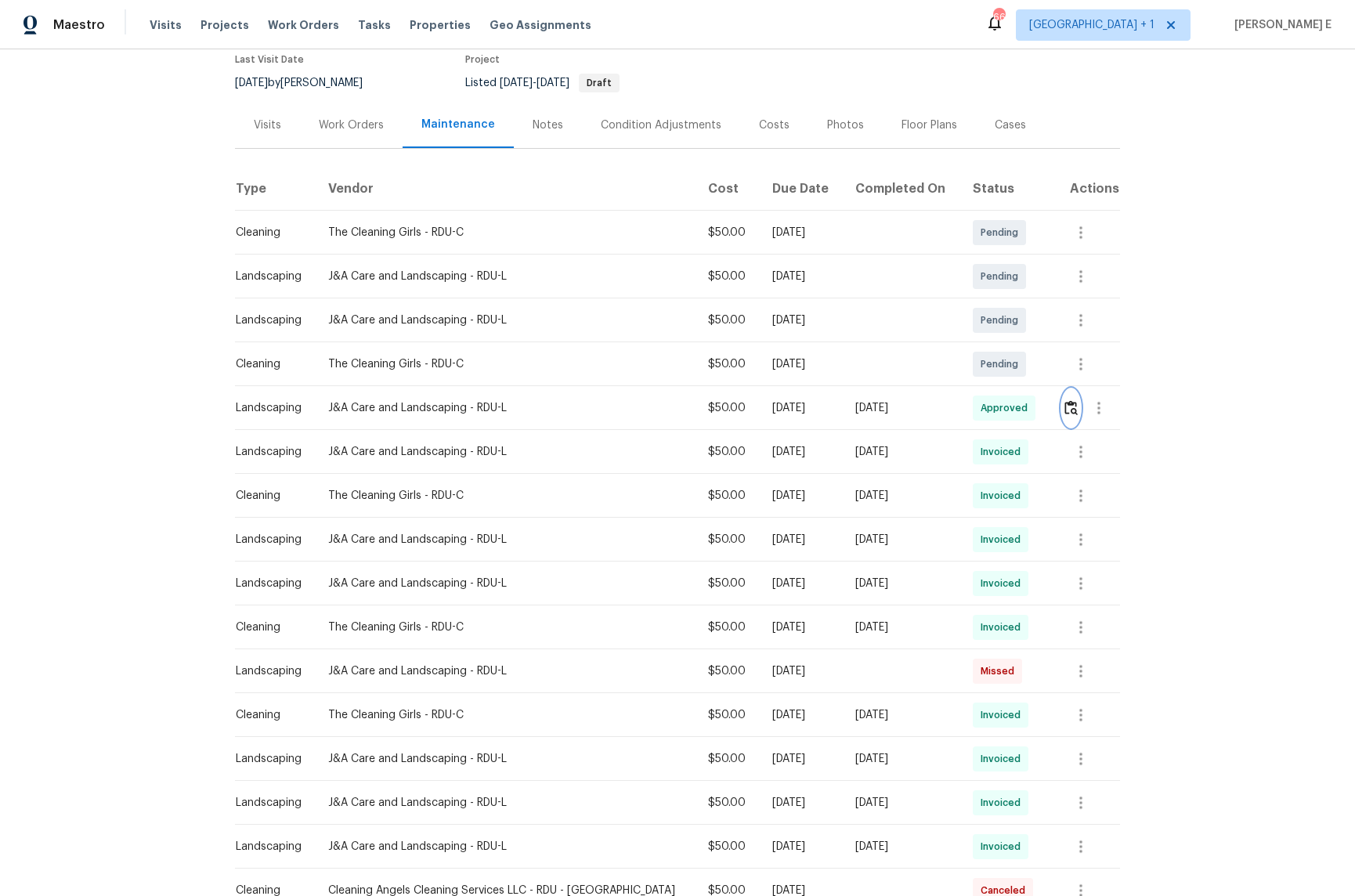
click at [1064, 412] on img "button" at bounding box center [1071, 408] width 13 height 15
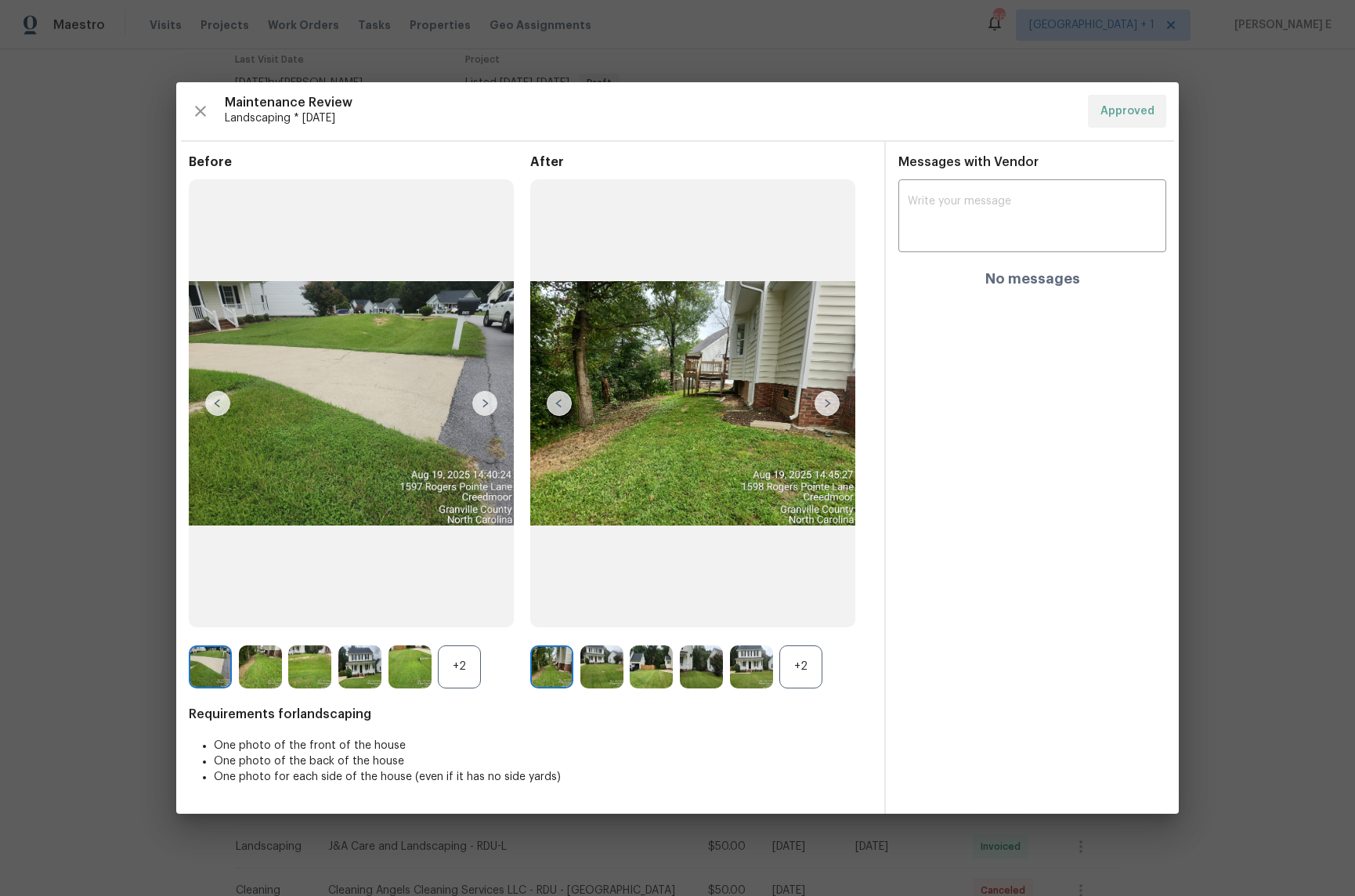
click at [808, 669] on div "+2" at bounding box center [801, 667] width 43 height 43
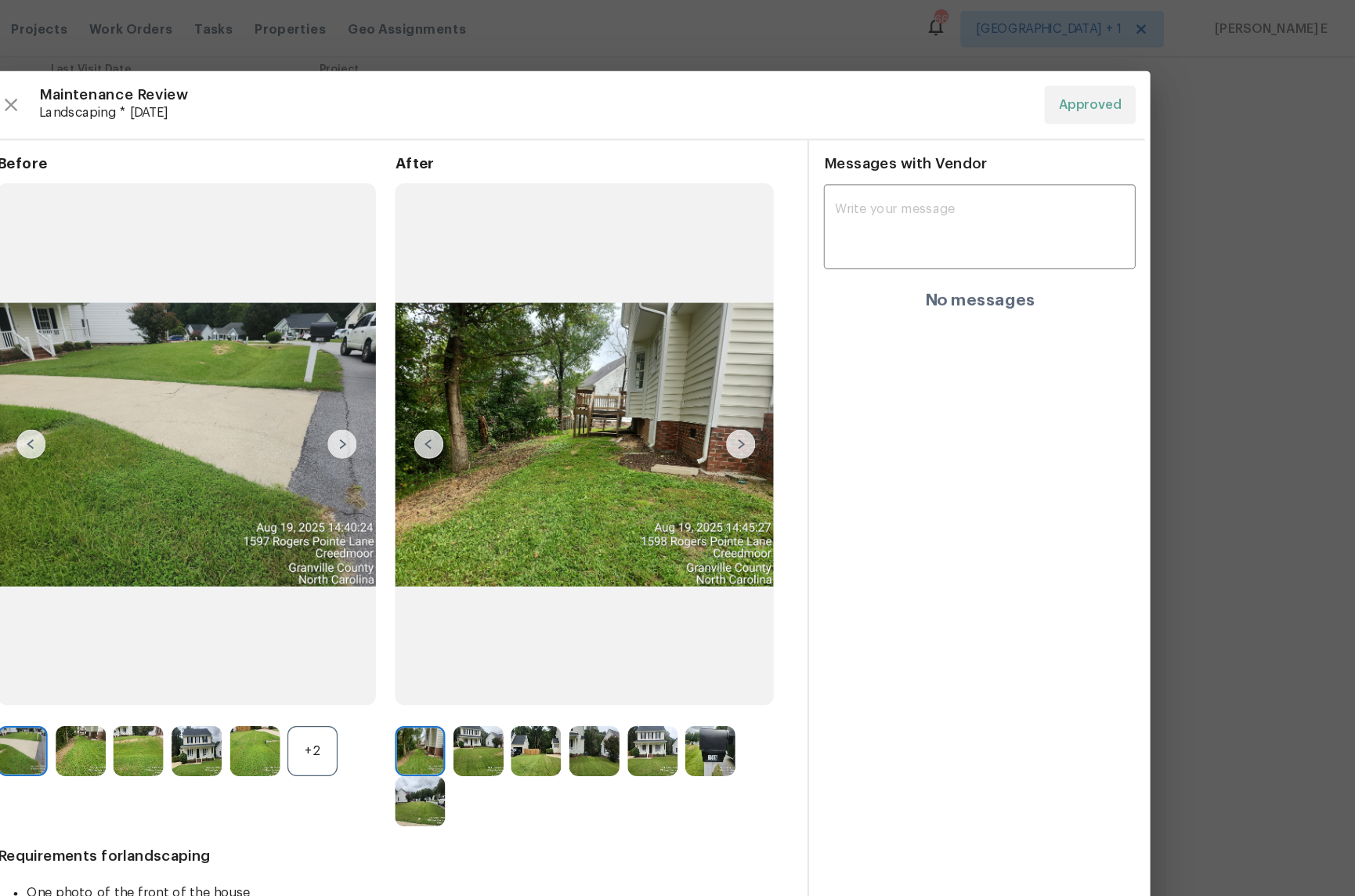
scroll to position [0, 0]
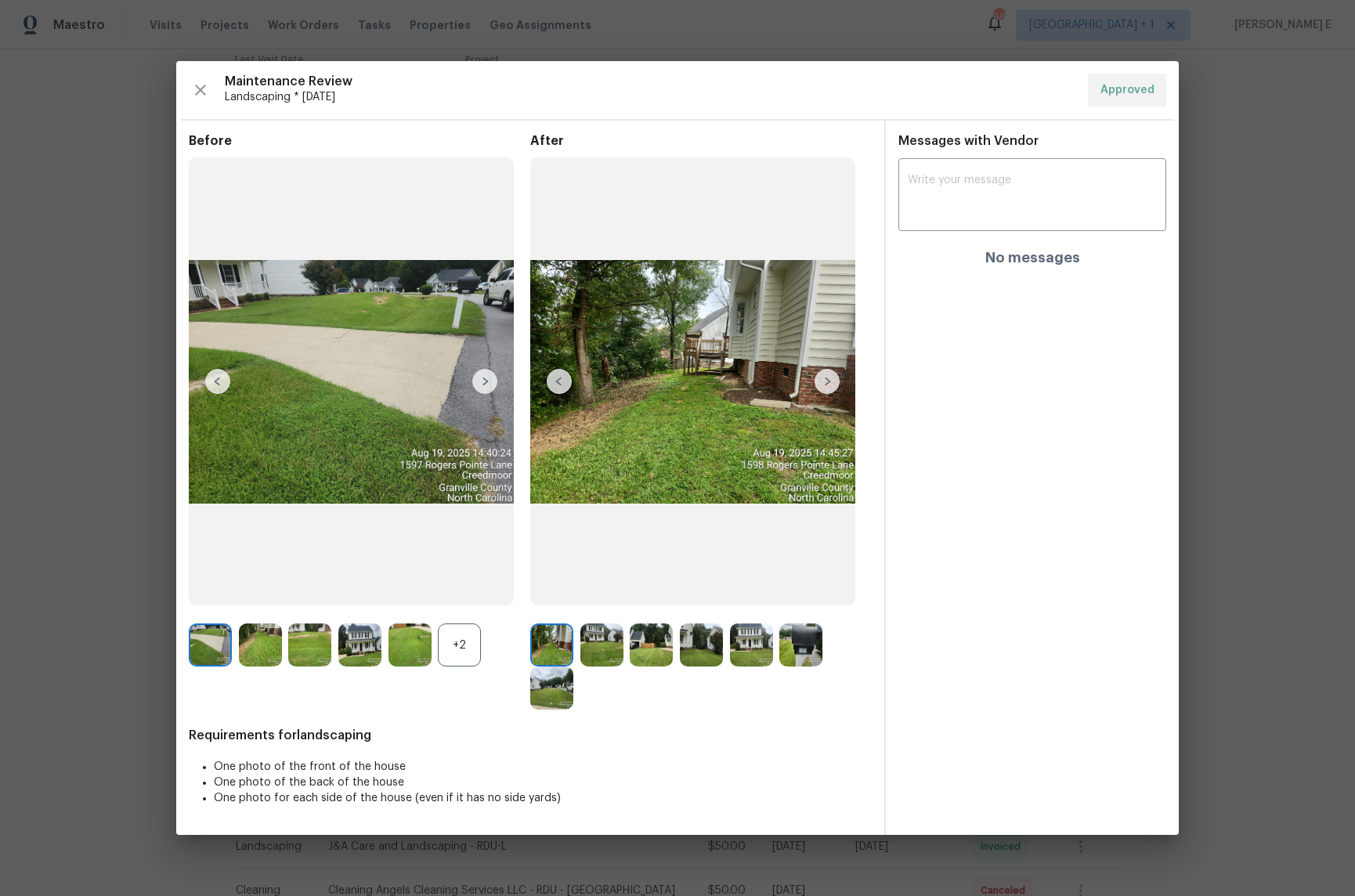
click at [597, 633] on img at bounding box center [602, 645] width 43 height 43
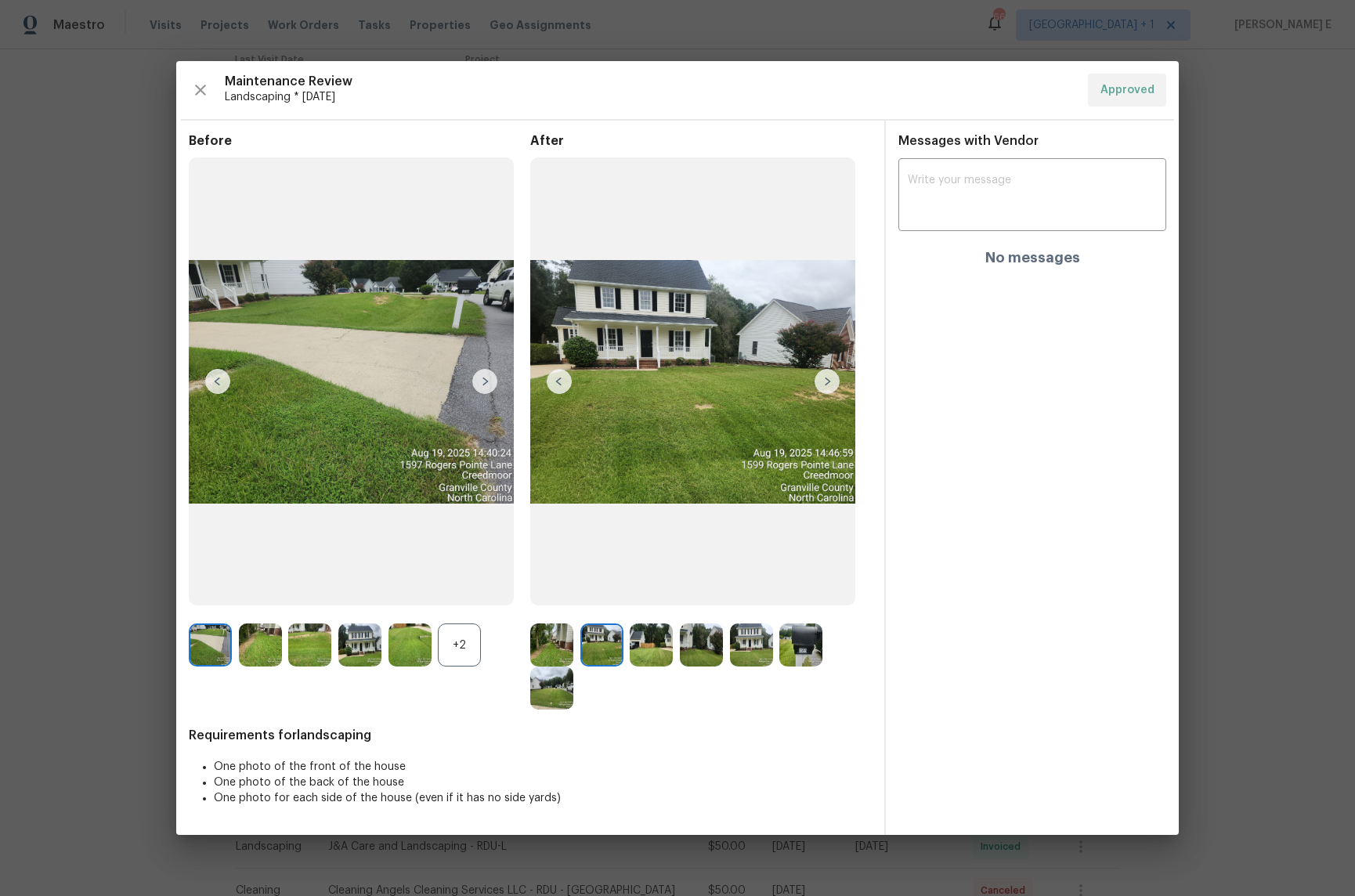
click at [607, 644] on img at bounding box center [602, 645] width 43 height 43
click at [660, 642] on img at bounding box center [652, 645] width 43 height 43
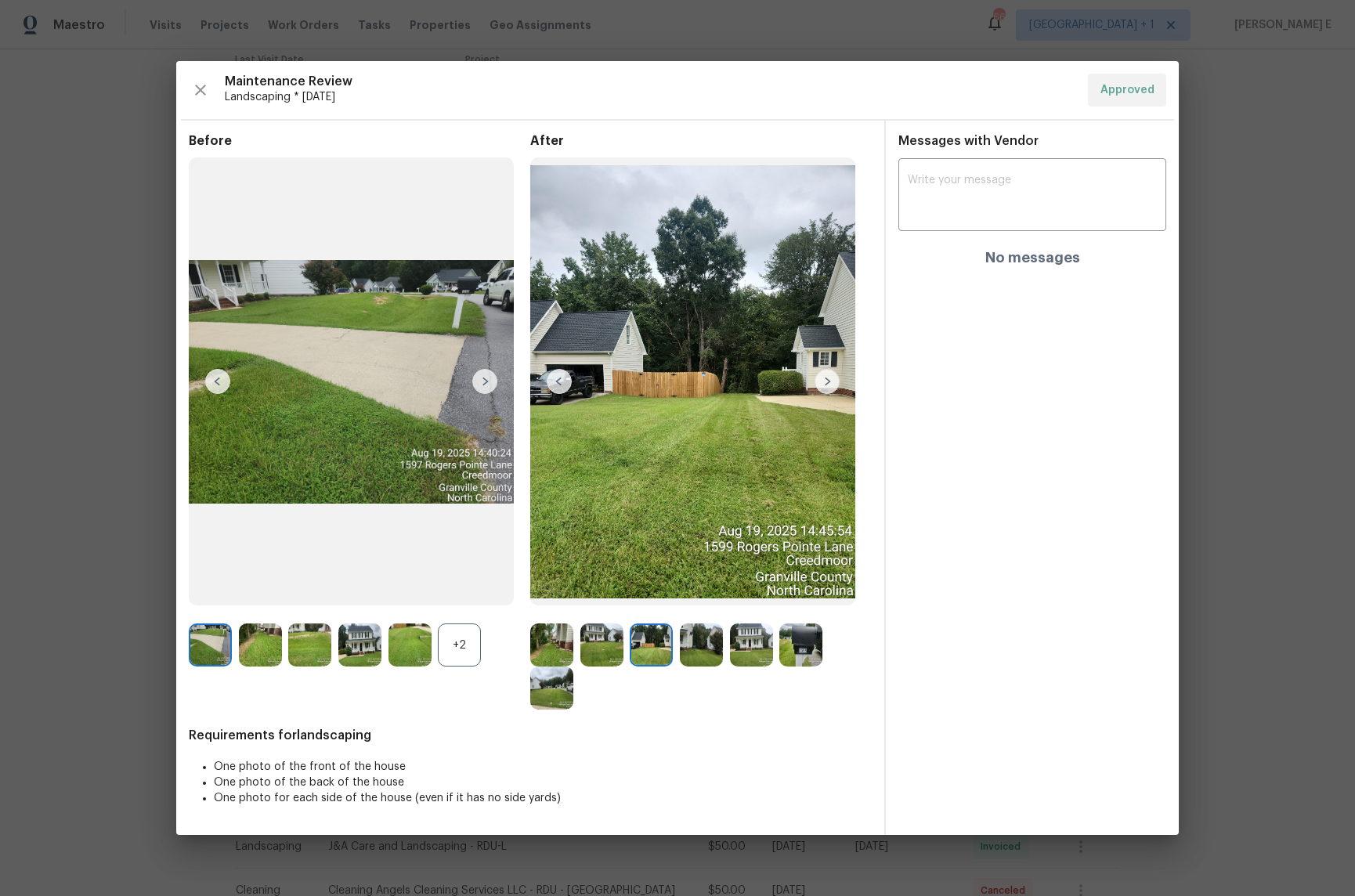
click at [696, 668] on div at bounding box center [700, 667] width 341 height 86
click at [693, 649] on img at bounding box center [701, 645] width 43 height 43
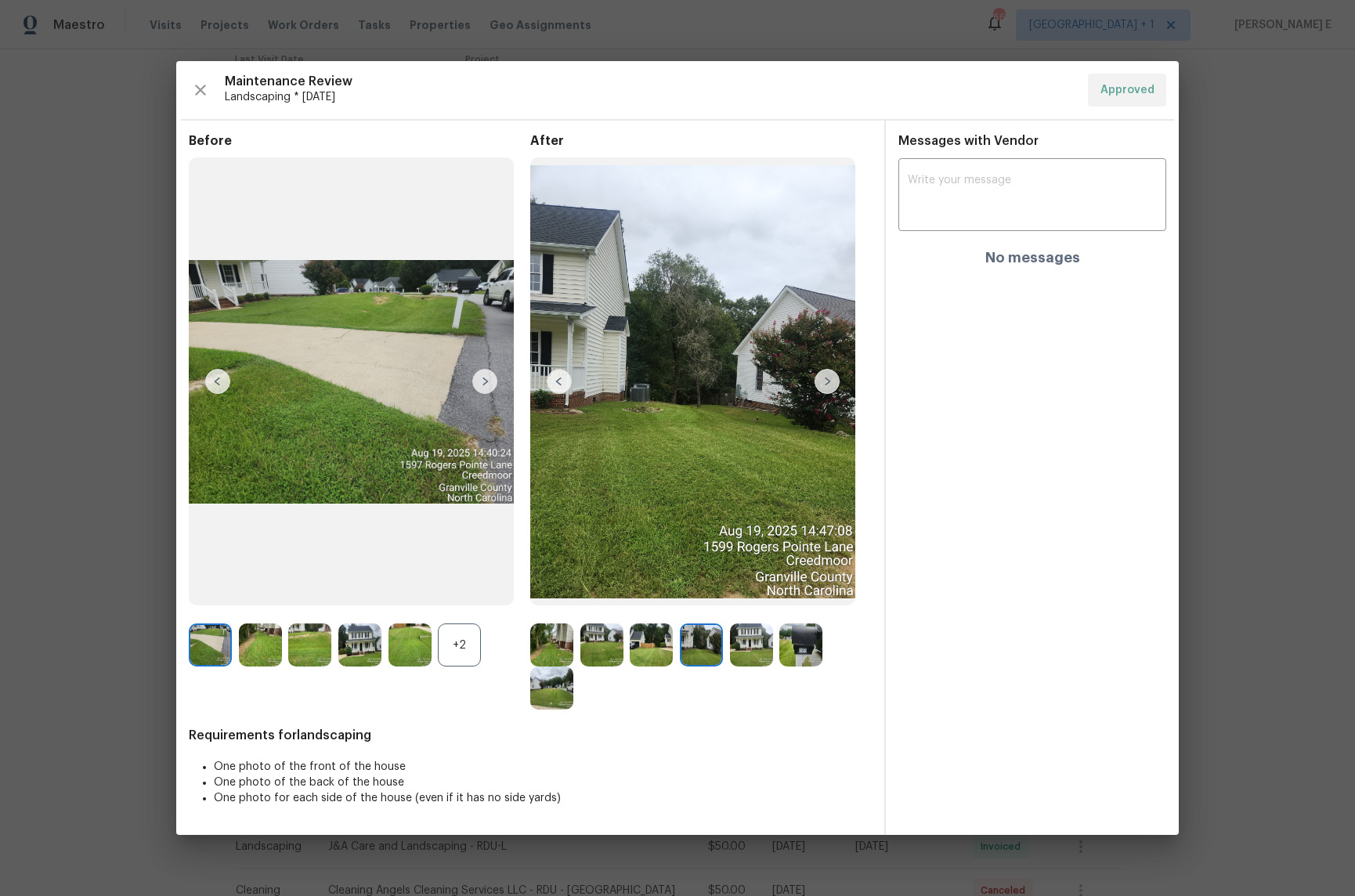
click at [760, 661] on img at bounding box center [752, 645] width 43 height 43
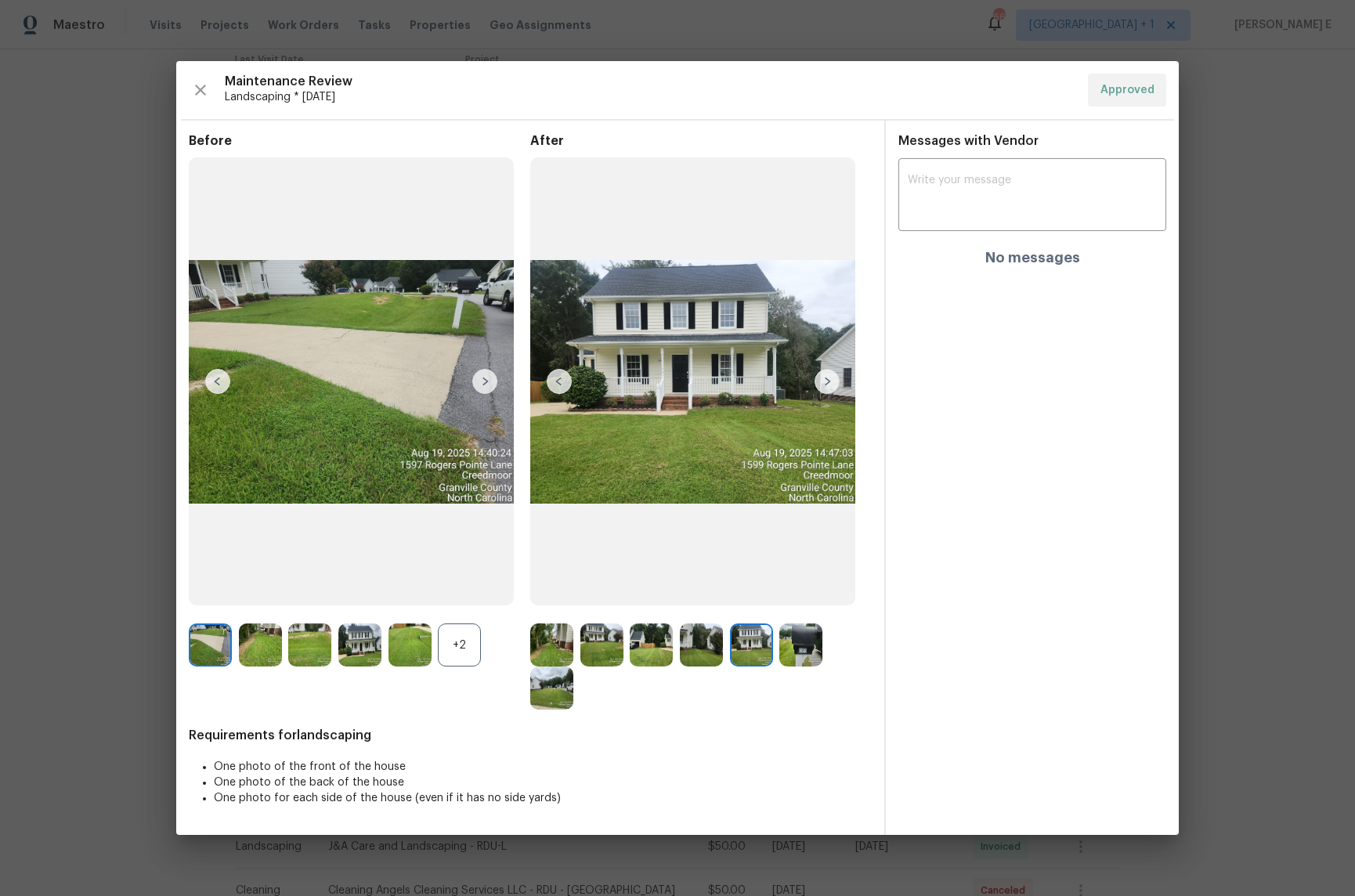
click at [810, 640] on img at bounding box center [801, 645] width 43 height 43
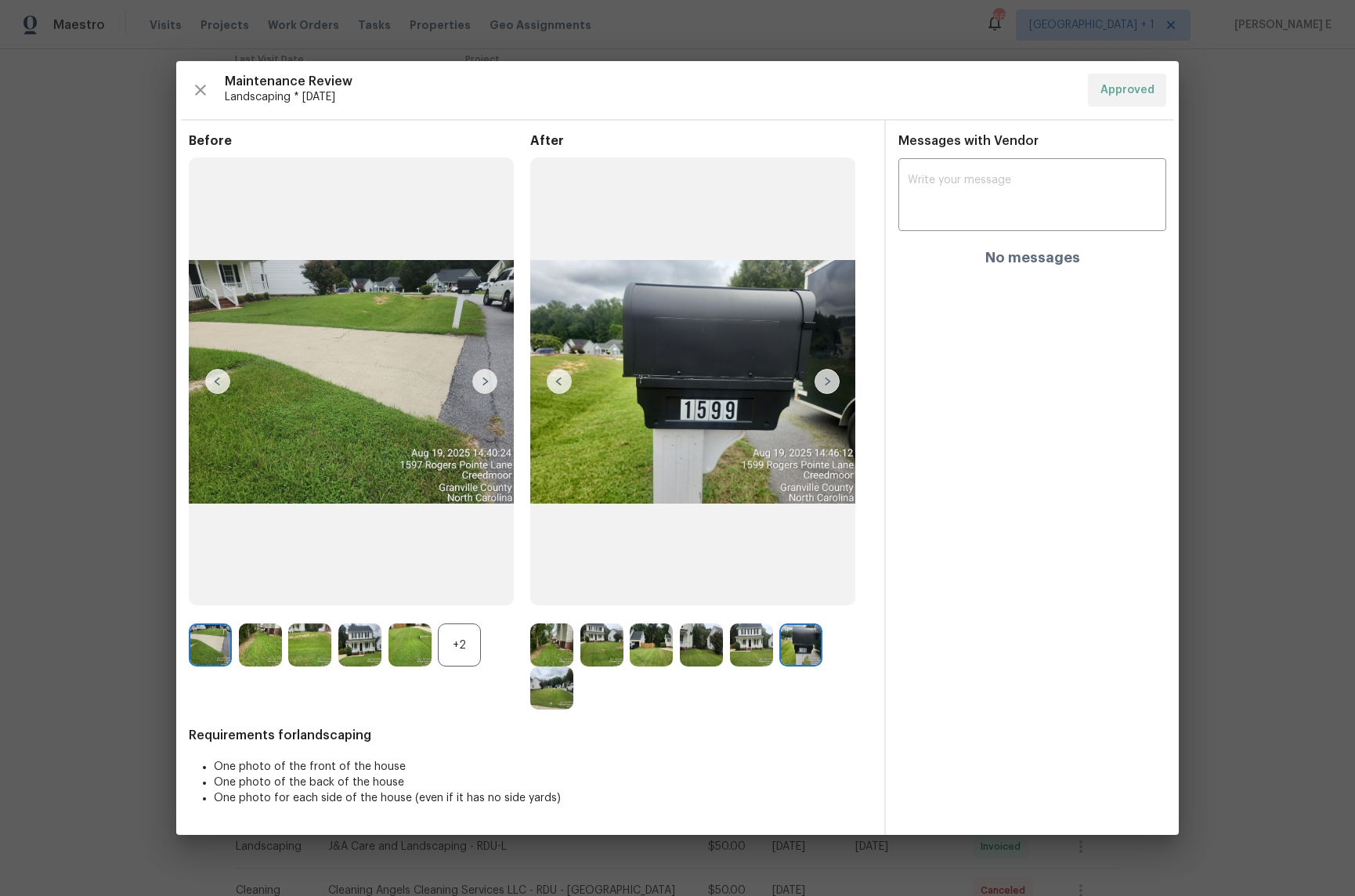
click at [540, 688] on img at bounding box center [552, 688] width 43 height 43
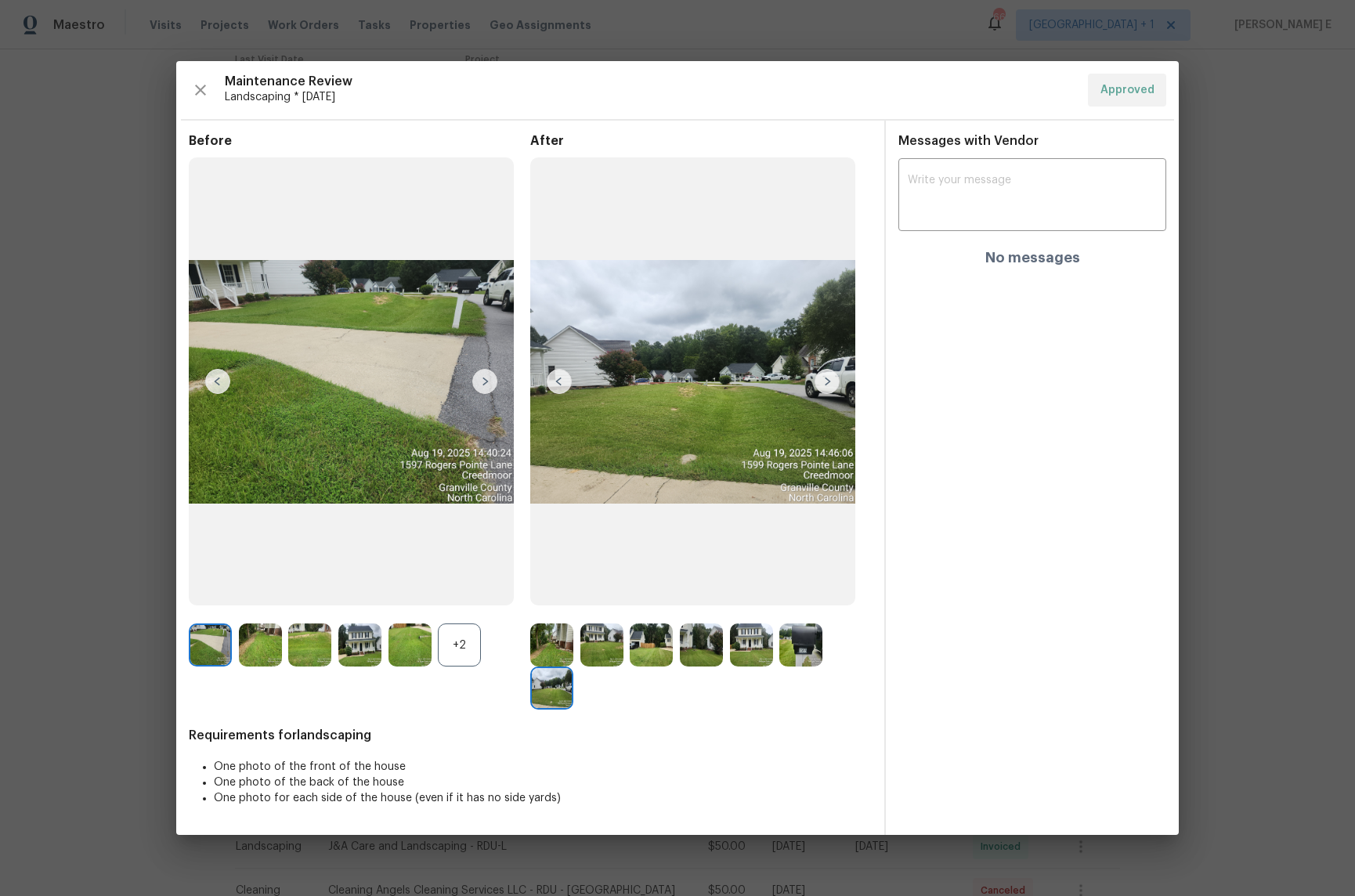
click at [548, 680] on img at bounding box center [552, 688] width 43 height 43
click at [818, 373] on img at bounding box center [827, 382] width 25 height 25
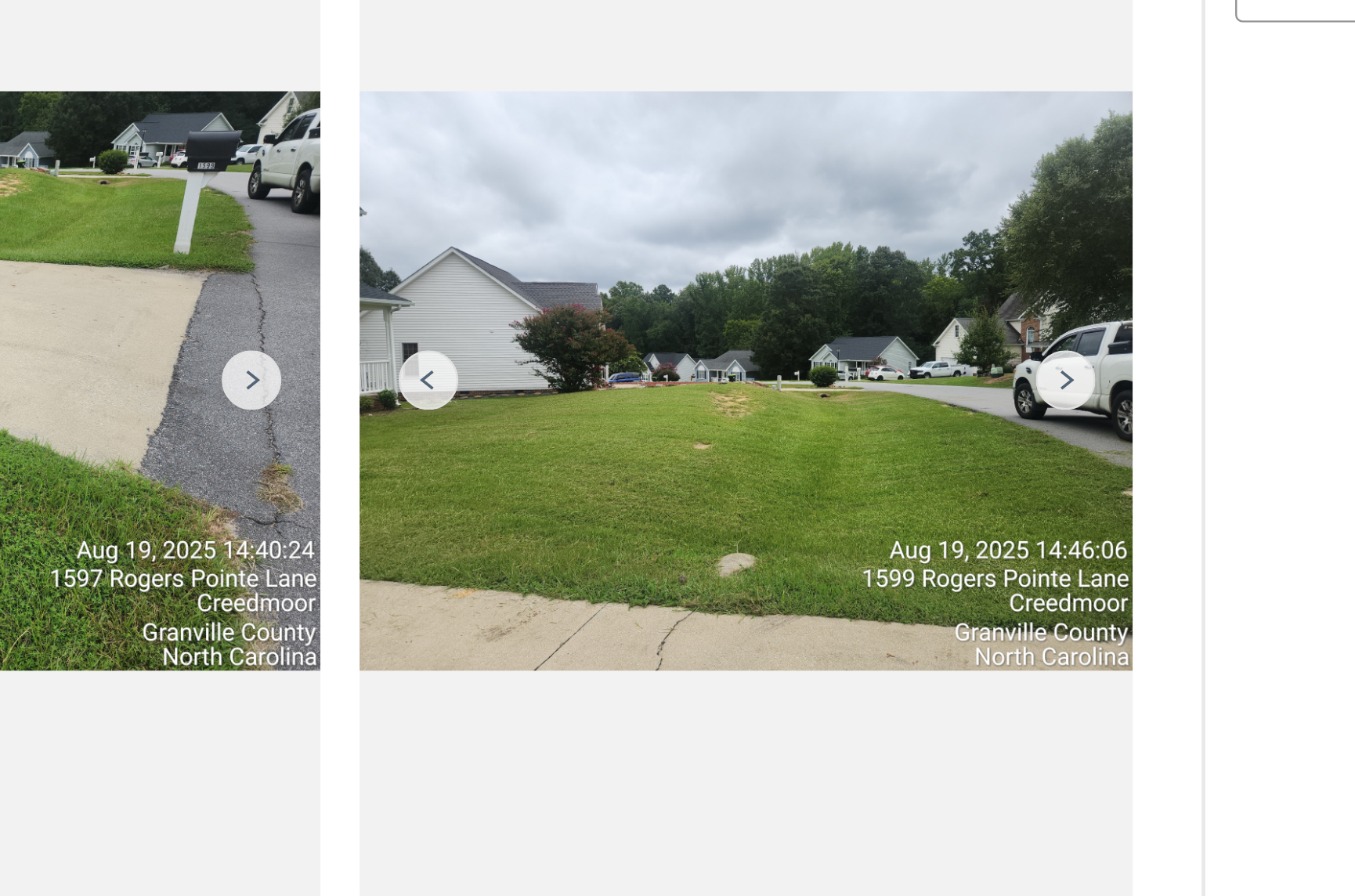
click at [654, 380] on img at bounding box center [693, 381] width 325 height 448
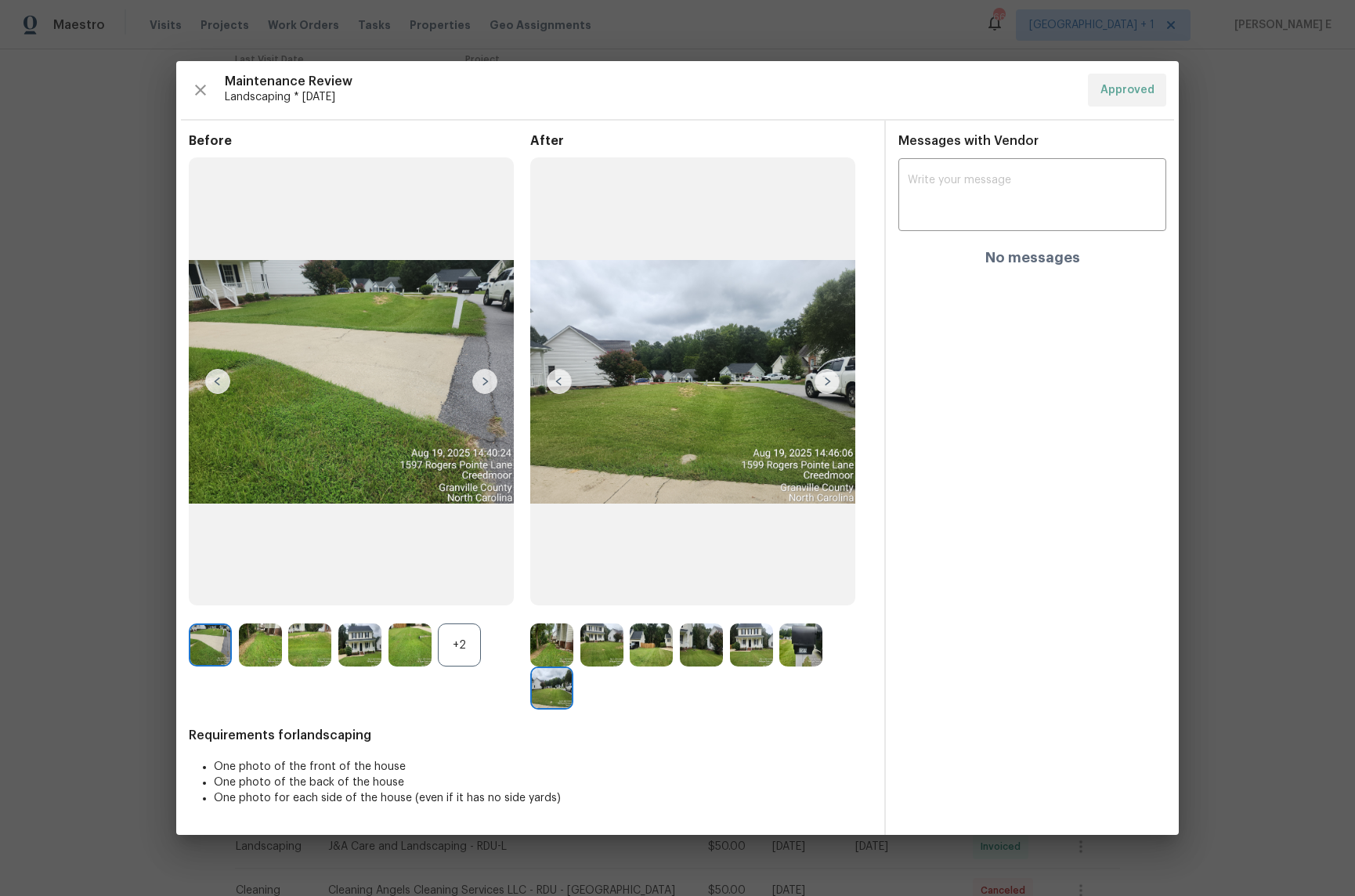
click at [468, 647] on div "+2" at bounding box center [459, 645] width 43 height 43
click at [550, 646] on img at bounding box center [552, 645] width 43 height 43
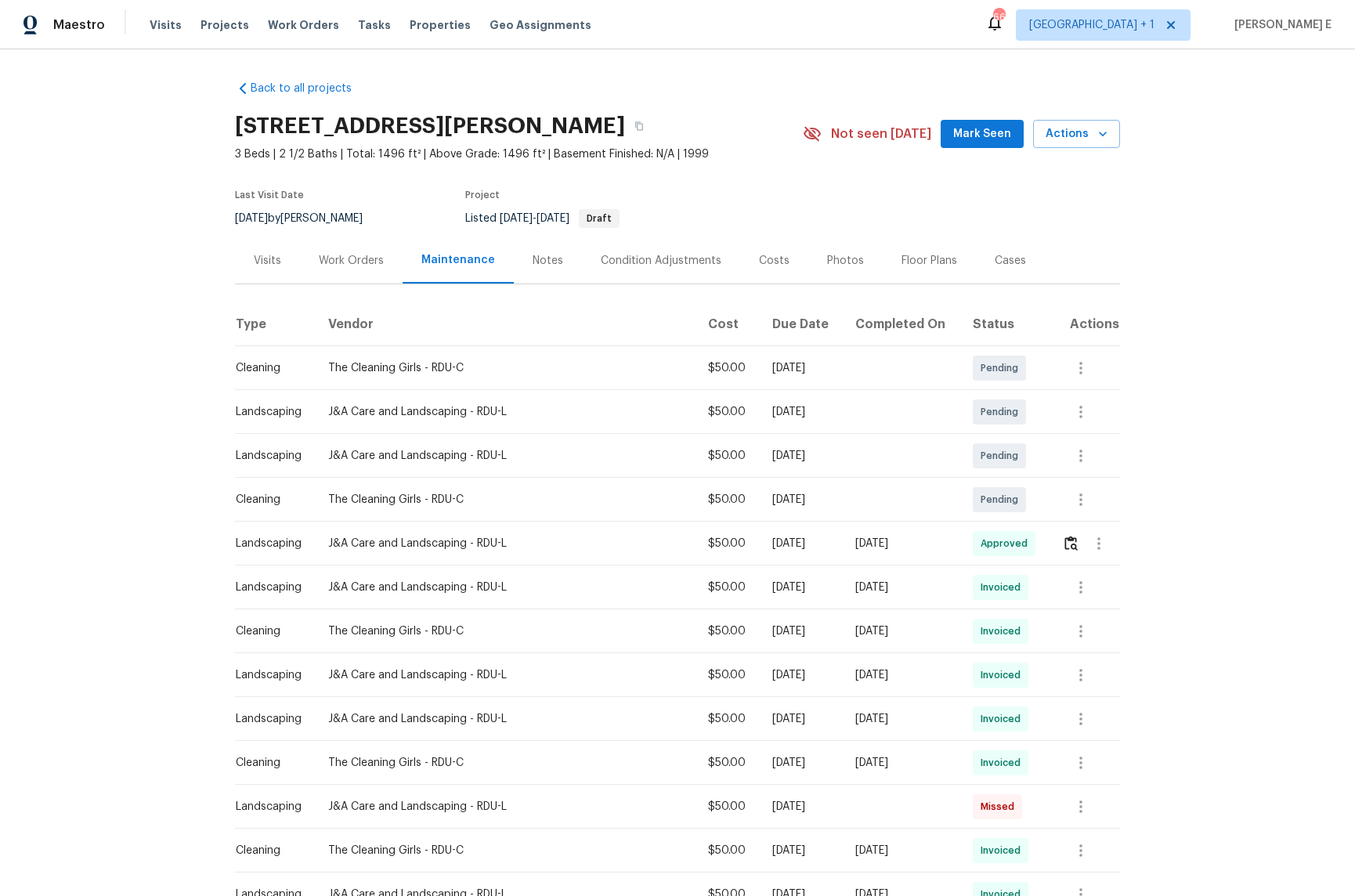
click at [1140, 227] on div "Back to all projects 1599 Rogers Pointe Ln, Creedmoor, NC 27522 3 Beds | 2 1/2 …" at bounding box center [677, 473] width 1355 height 847
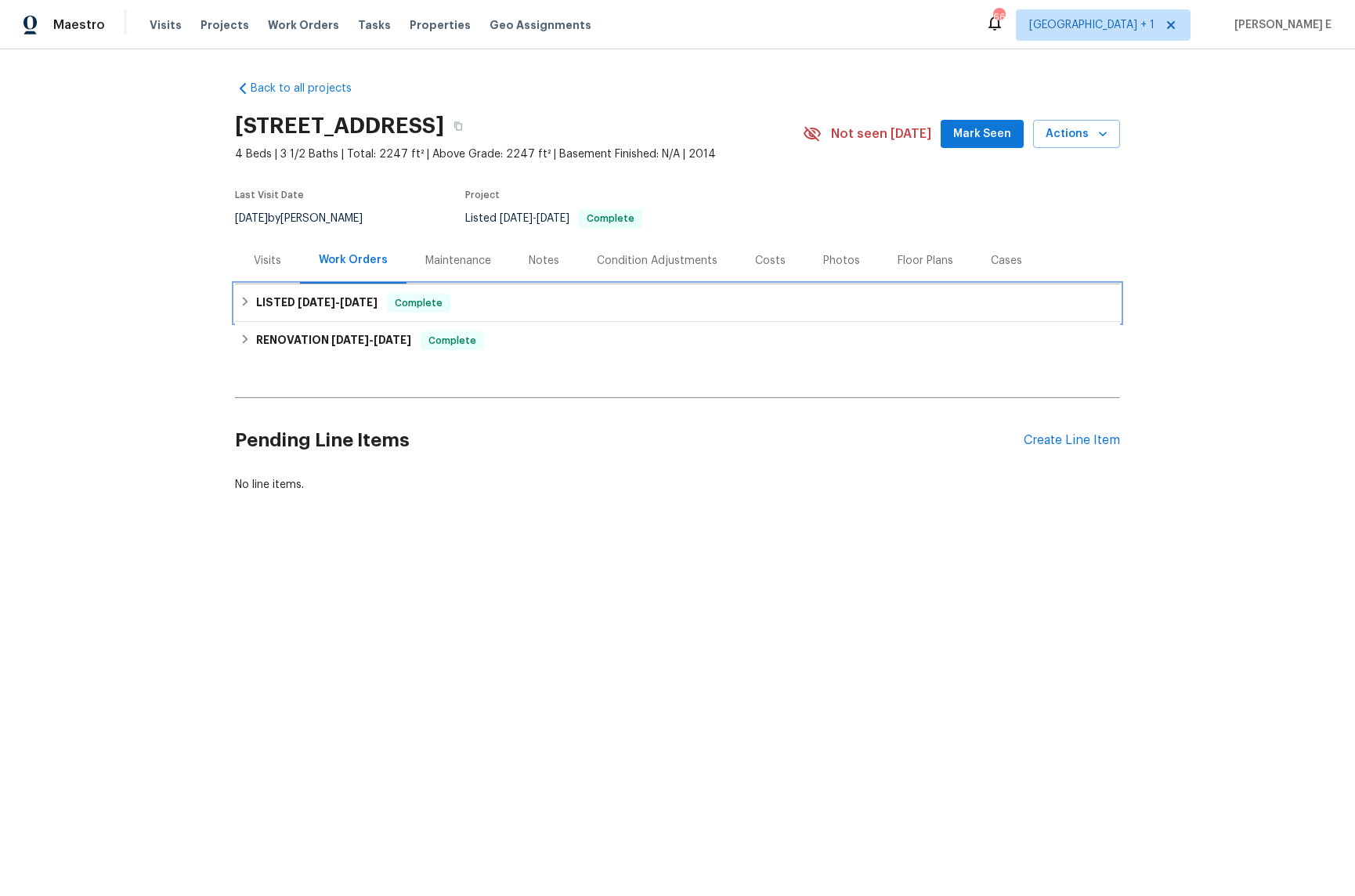
click at [338, 298] on span "[DATE] - [DATE]" at bounding box center [337, 302] width 79 height 11
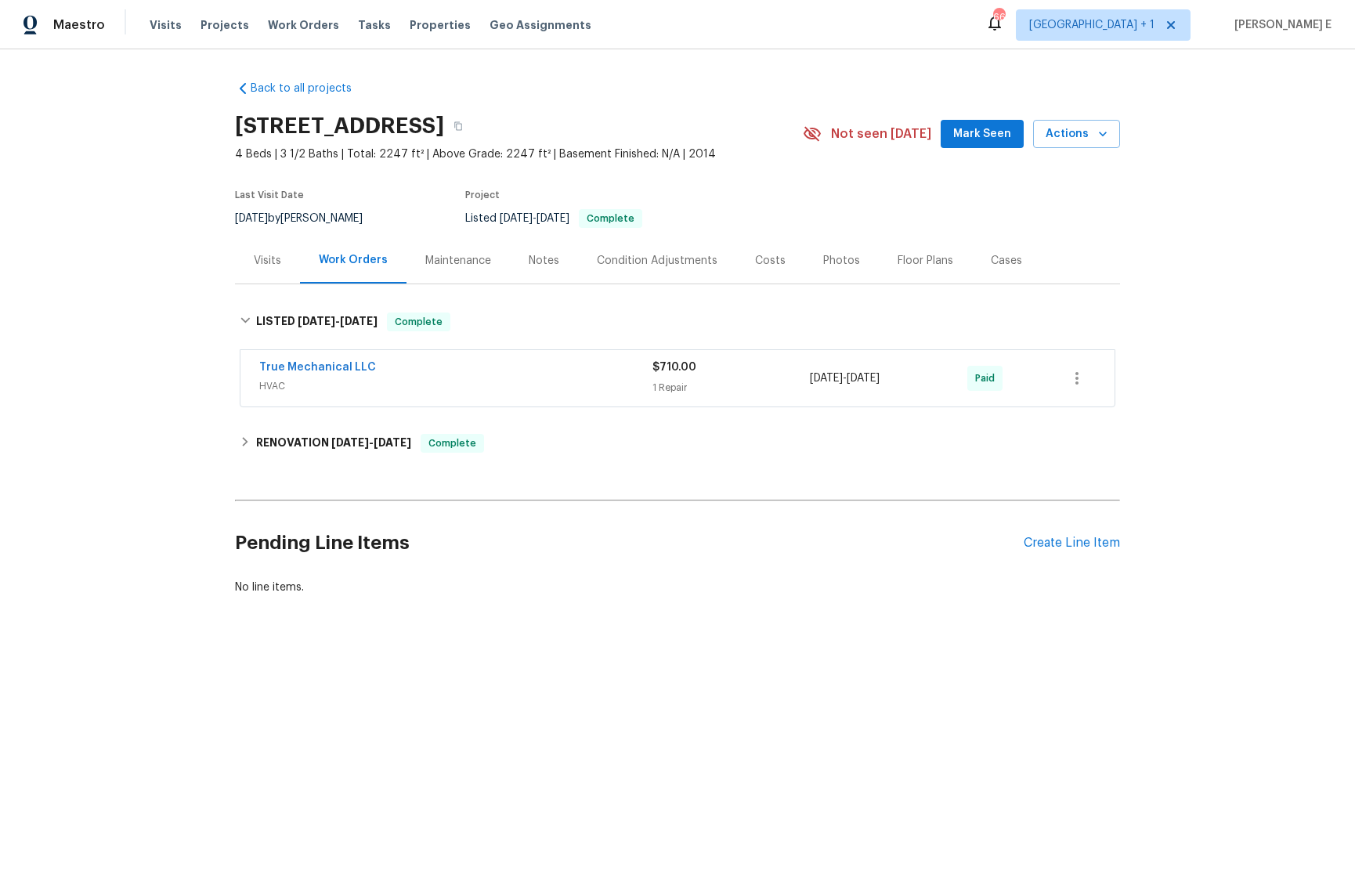
click at [424, 393] on span "HVAC" at bounding box center [455, 386] width 394 height 16
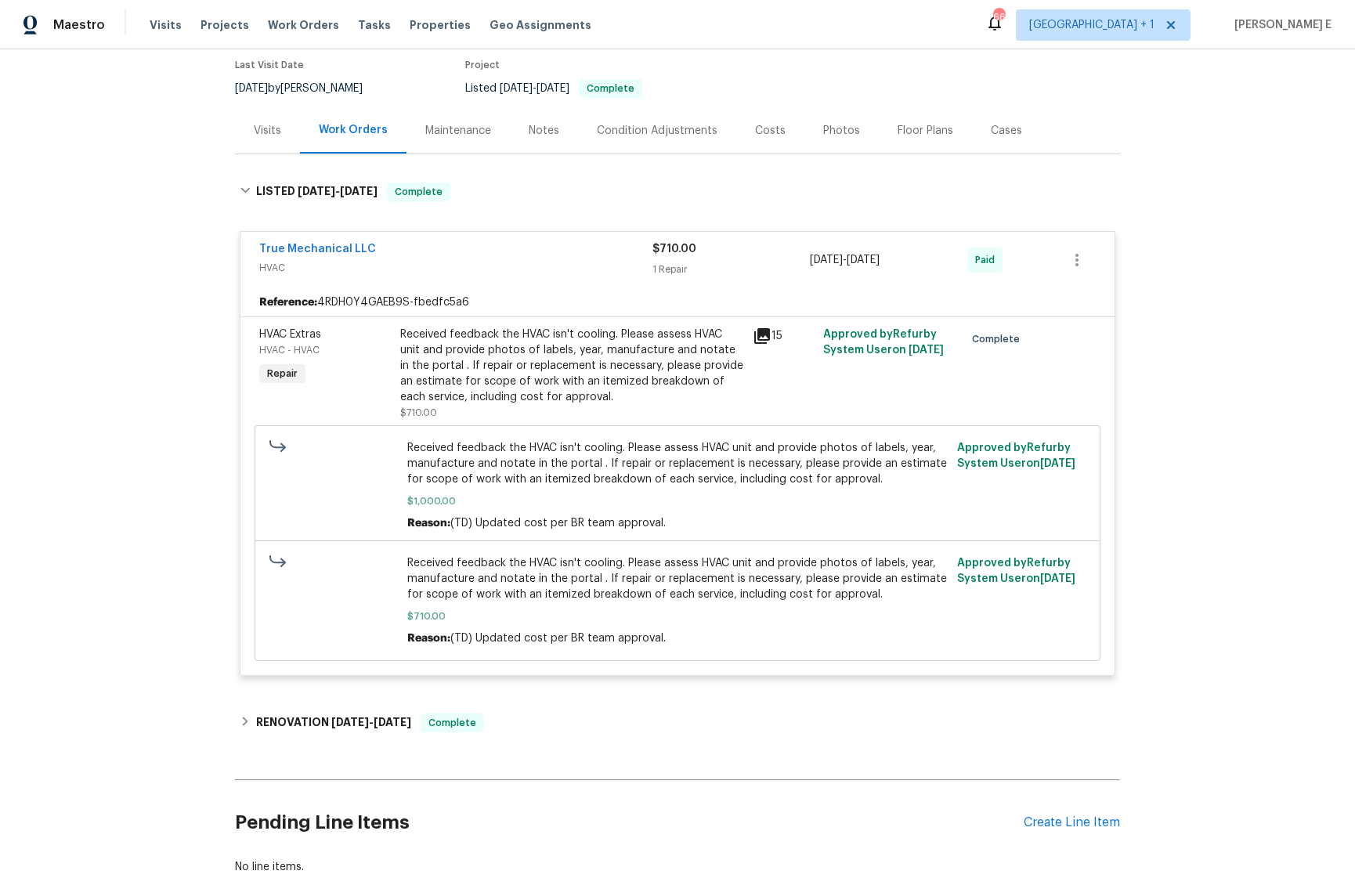
scroll to position [217, 0]
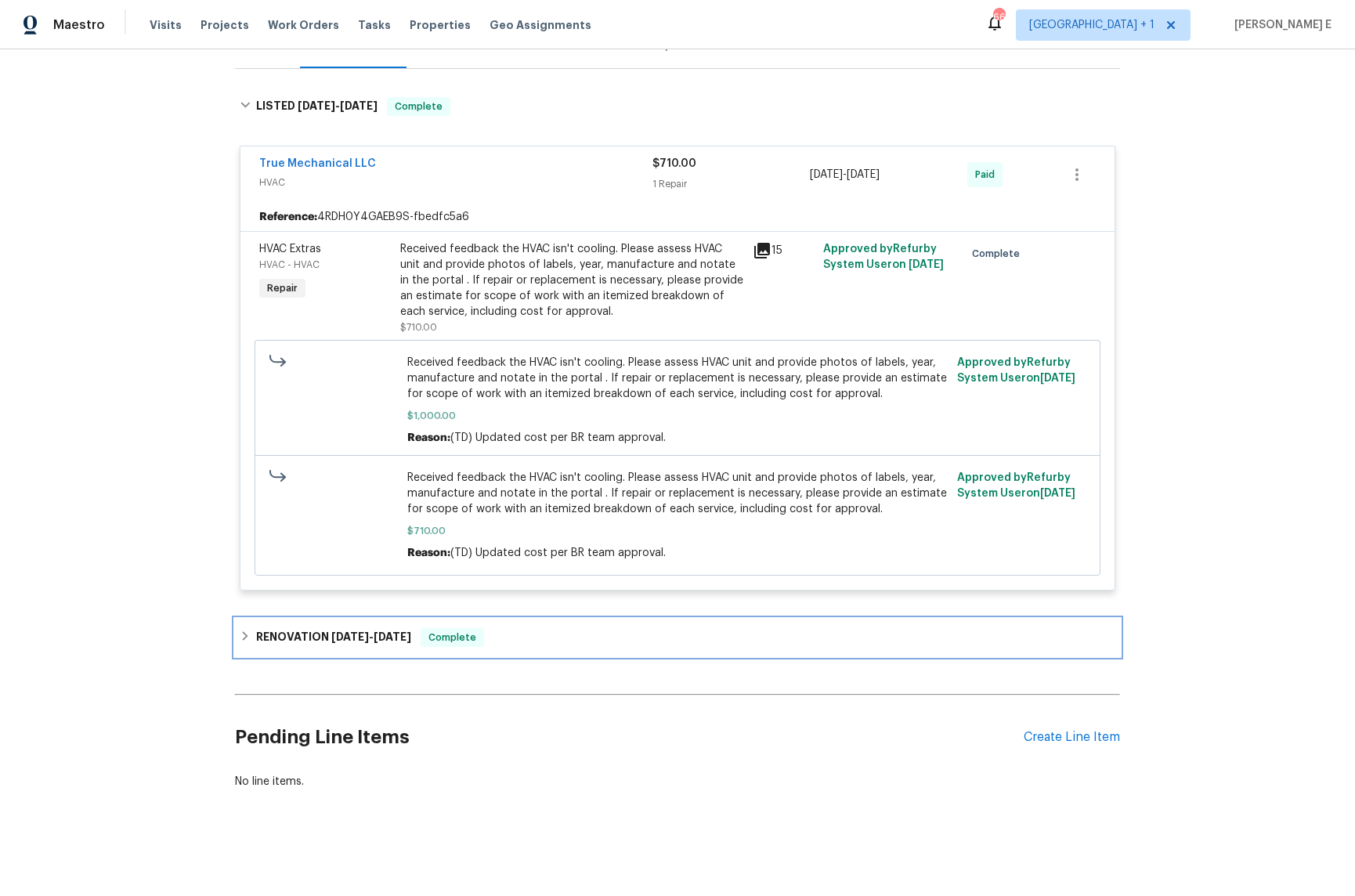
click at [317, 619] on div "RENOVATION [DATE] - [DATE] Complete" at bounding box center [677, 638] width 886 height 37
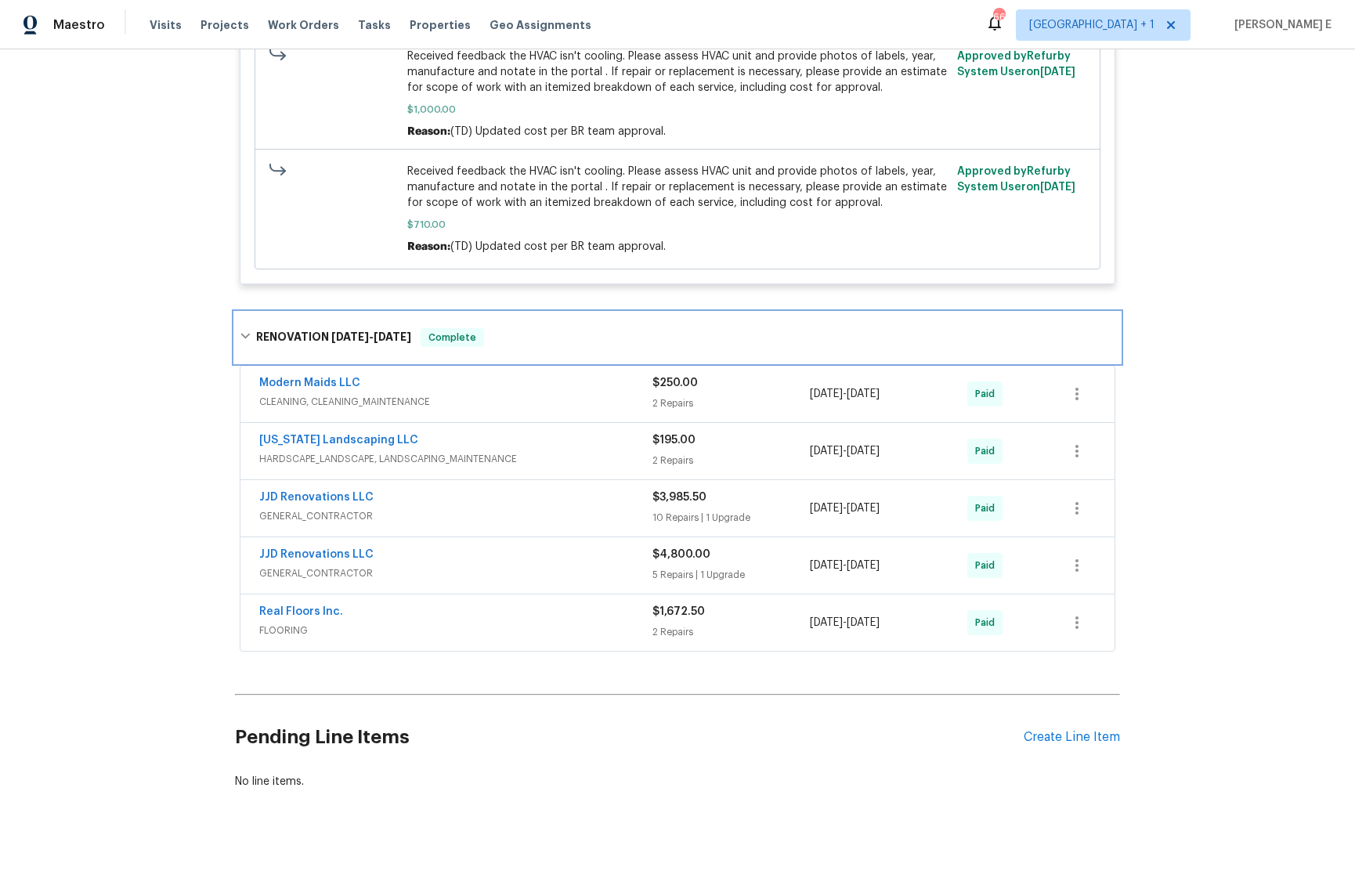
scroll to position [0, 0]
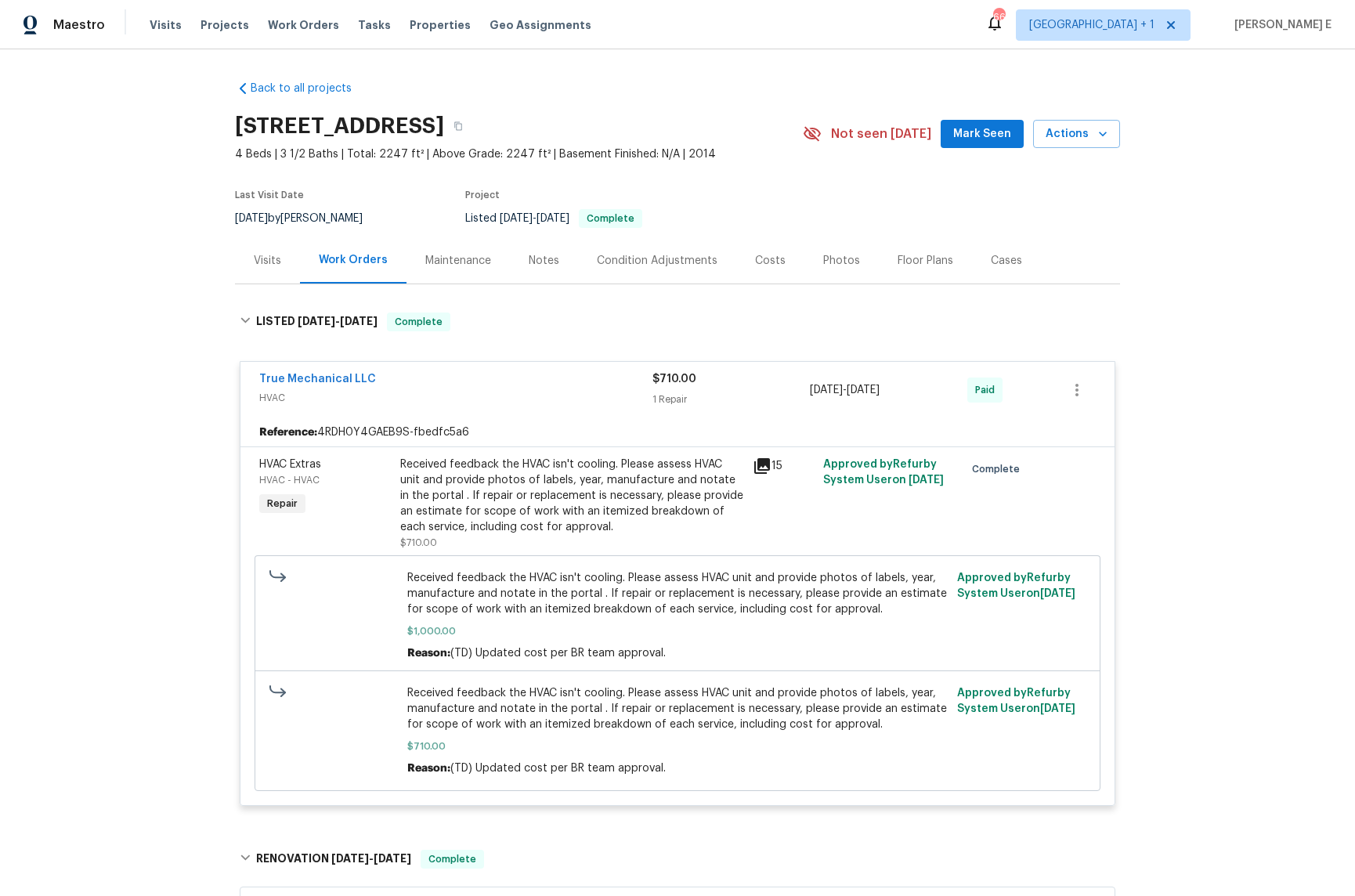
click at [466, 239] on div "Maintenance" at bounding box center [458, 260] width 104 height 46
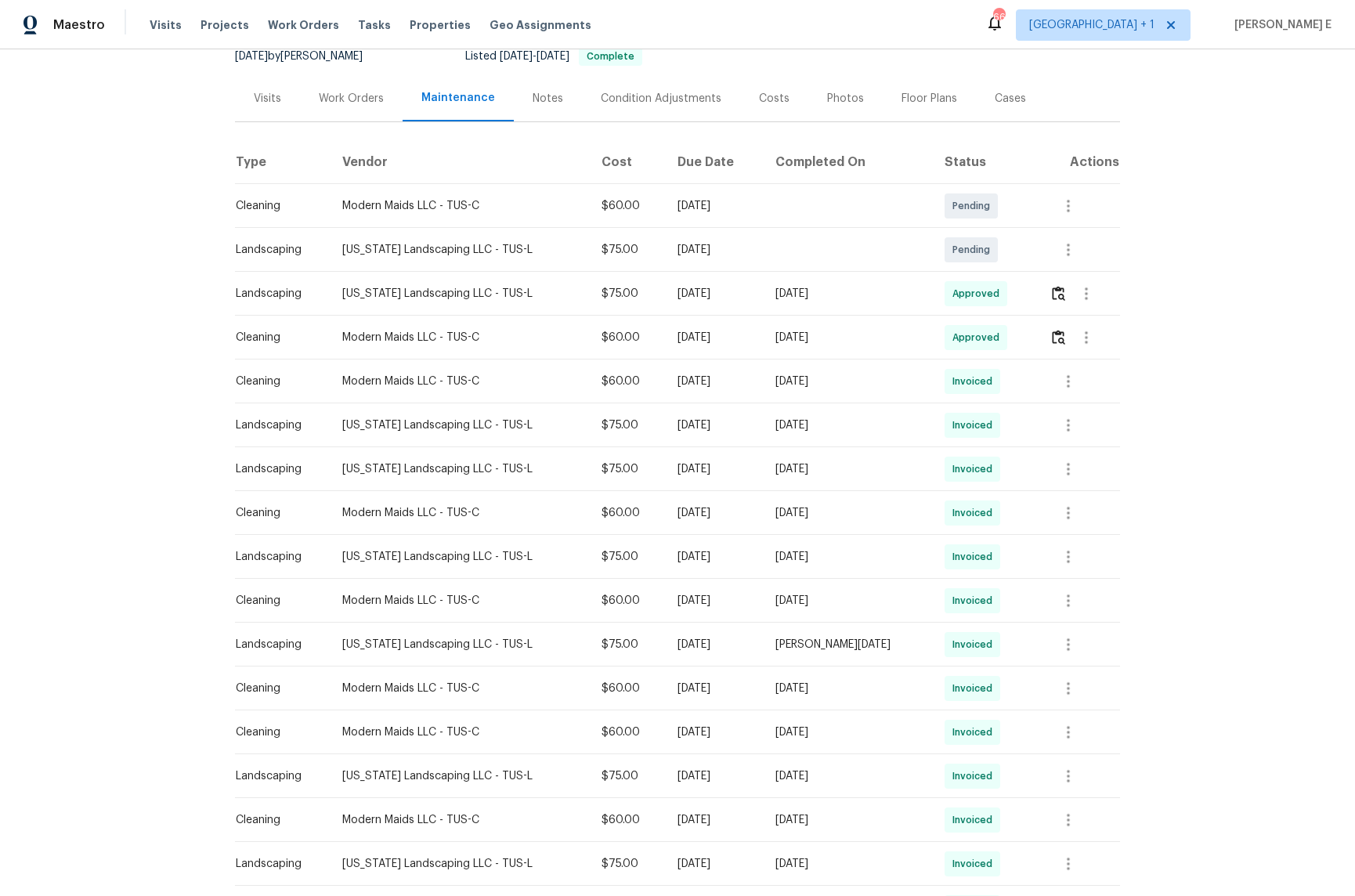
scroll to position [198, 0]
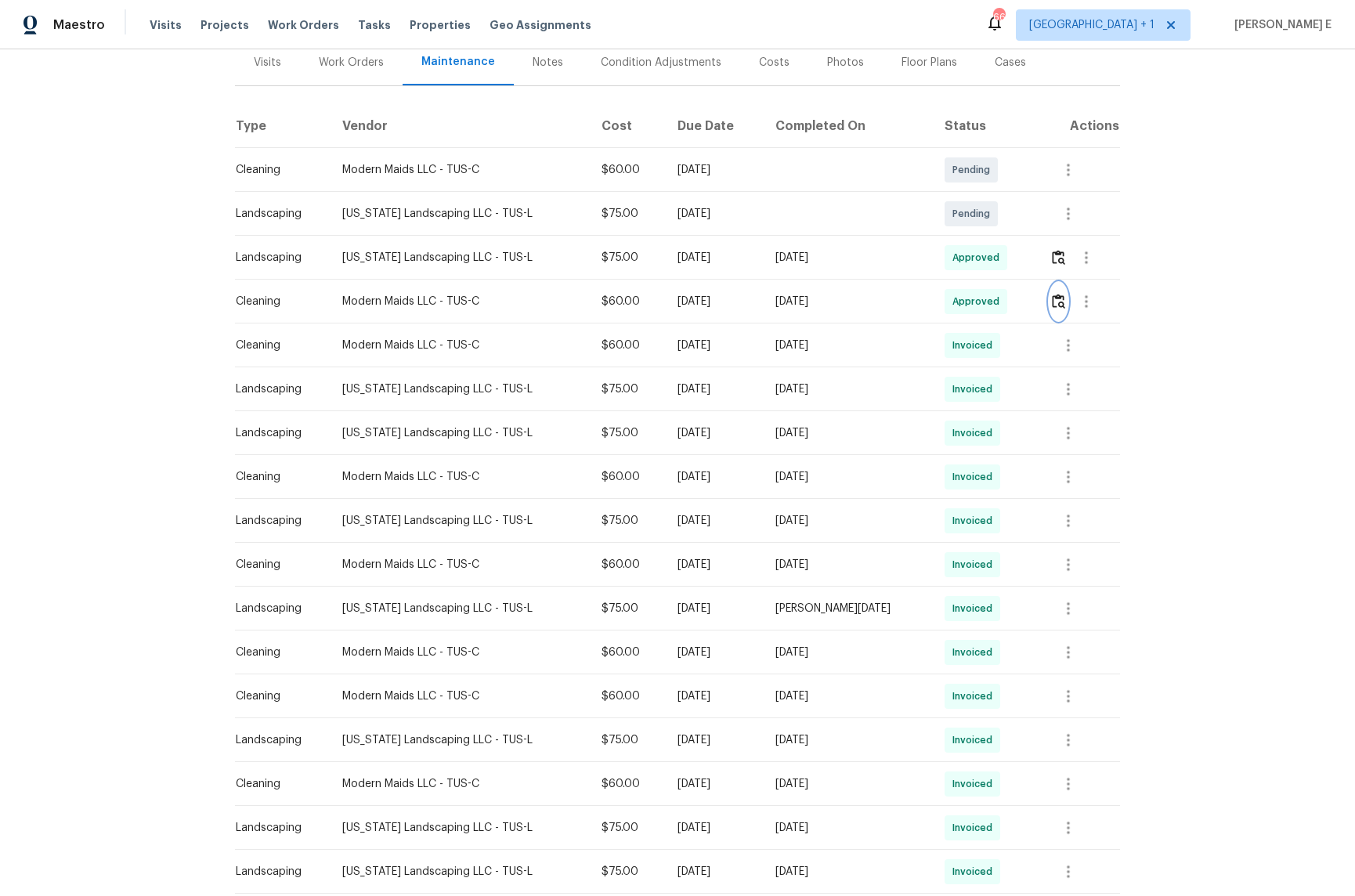
click at [1059, 287] on button "button" at bounding box center [1059, 301] width 18 height 37
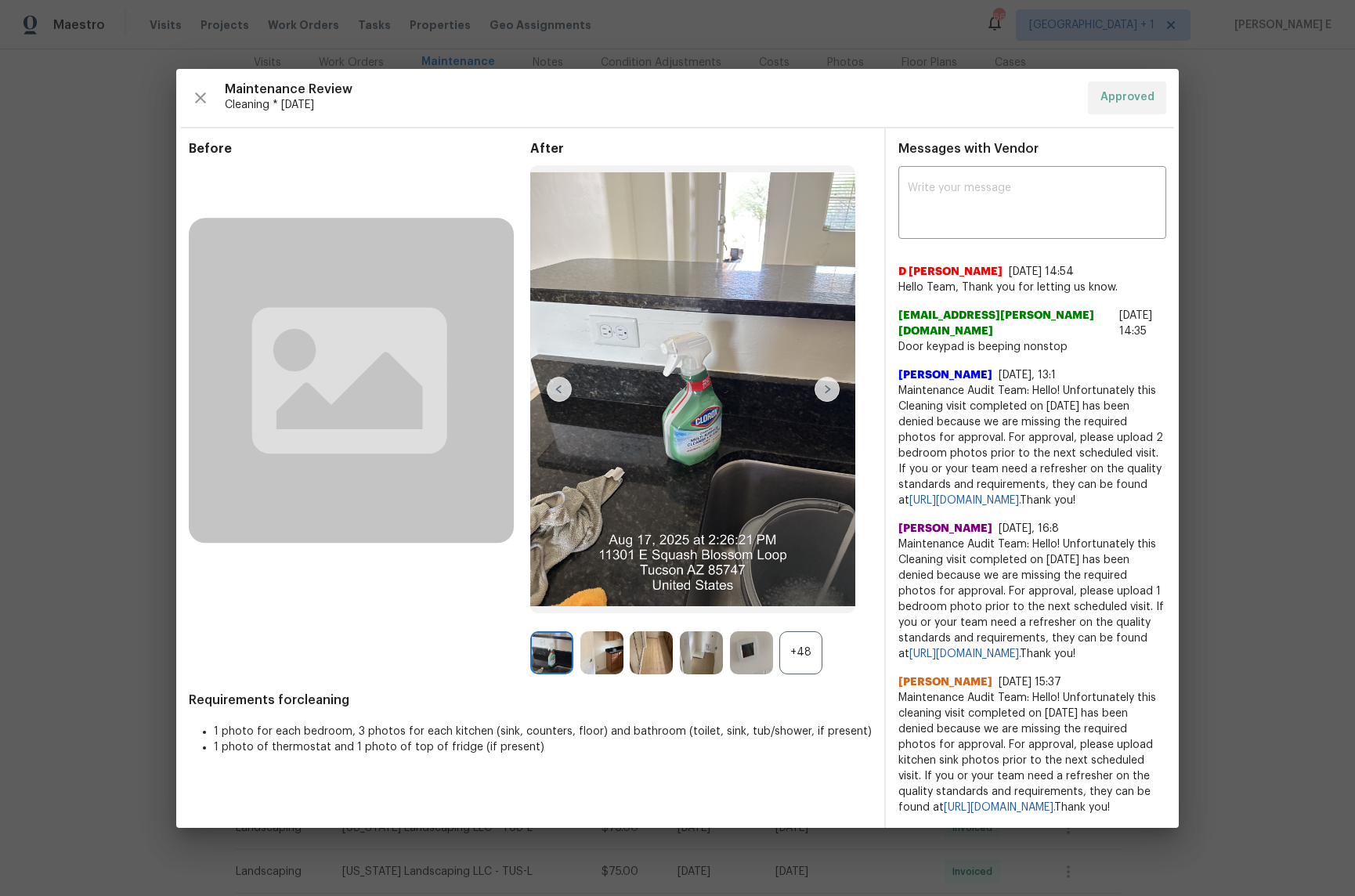
click at [794, 641] on div "+48" at bounding box center [801, 653] width 43 height 43
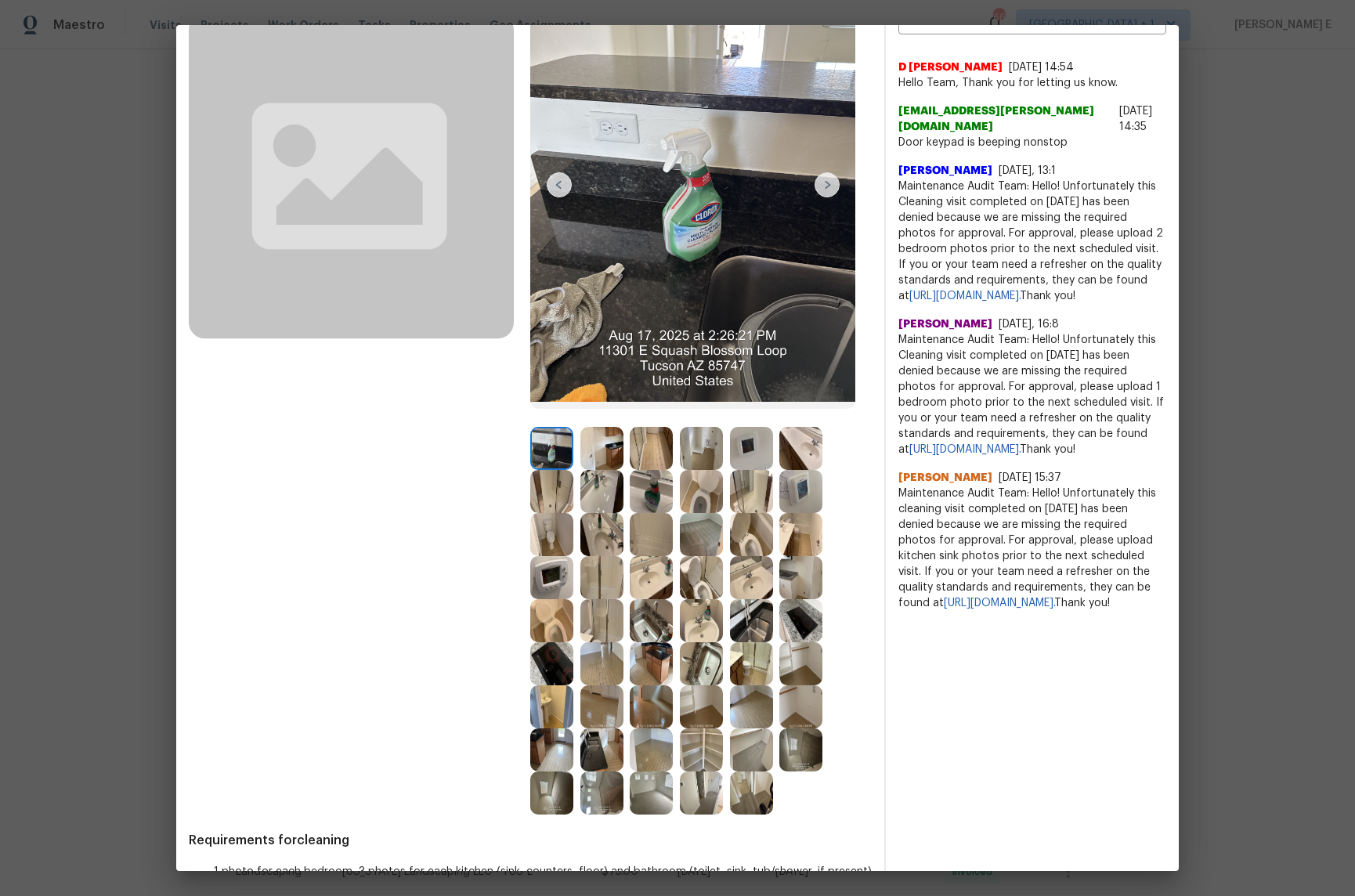
scroll to position [214, 0]
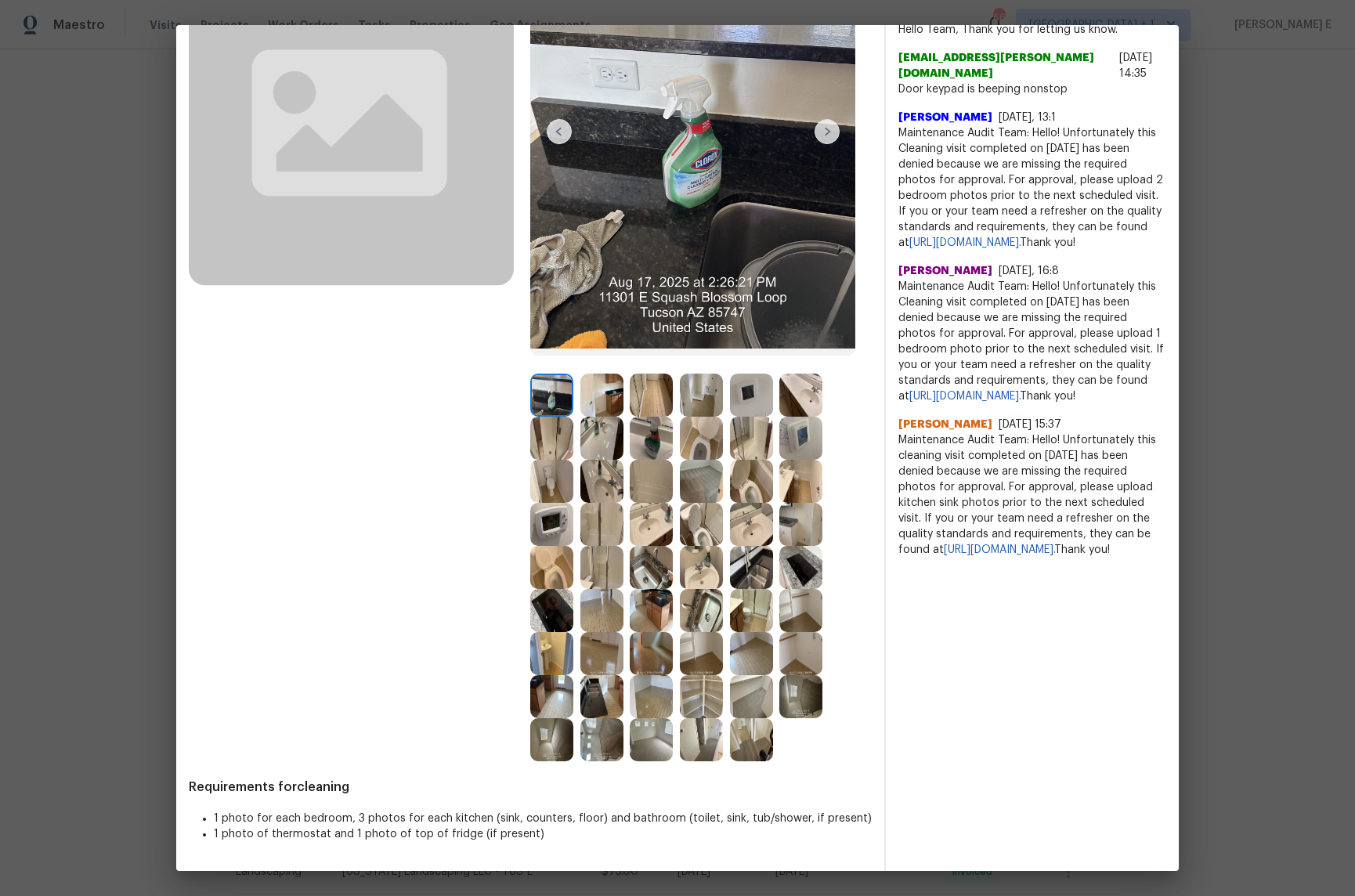
click at [557, 607] on img at bounding box center [552, 611] width 43 height 43
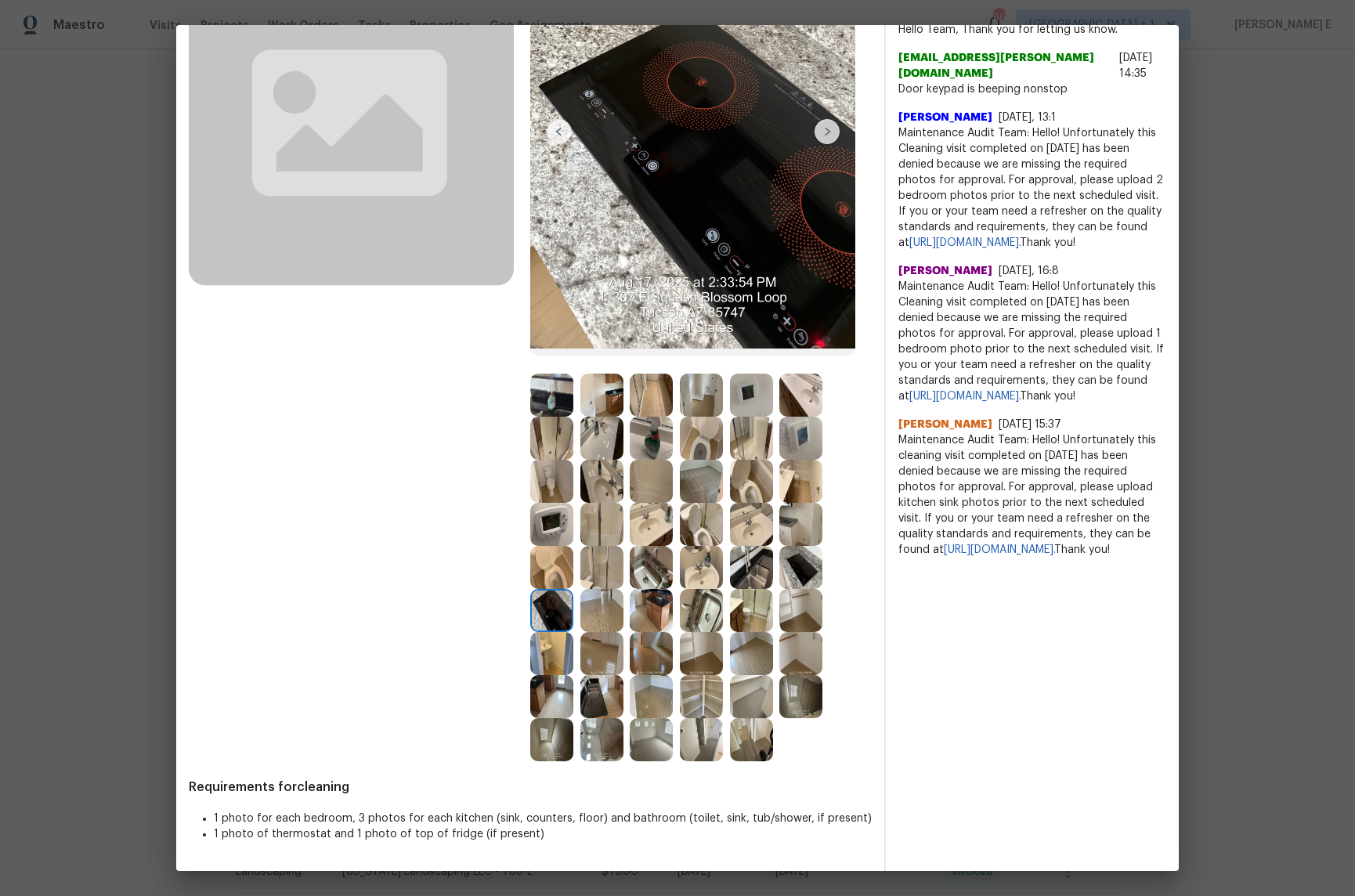
click at [581, 695] on img at bounding box center [602, 697] width 43 height 43
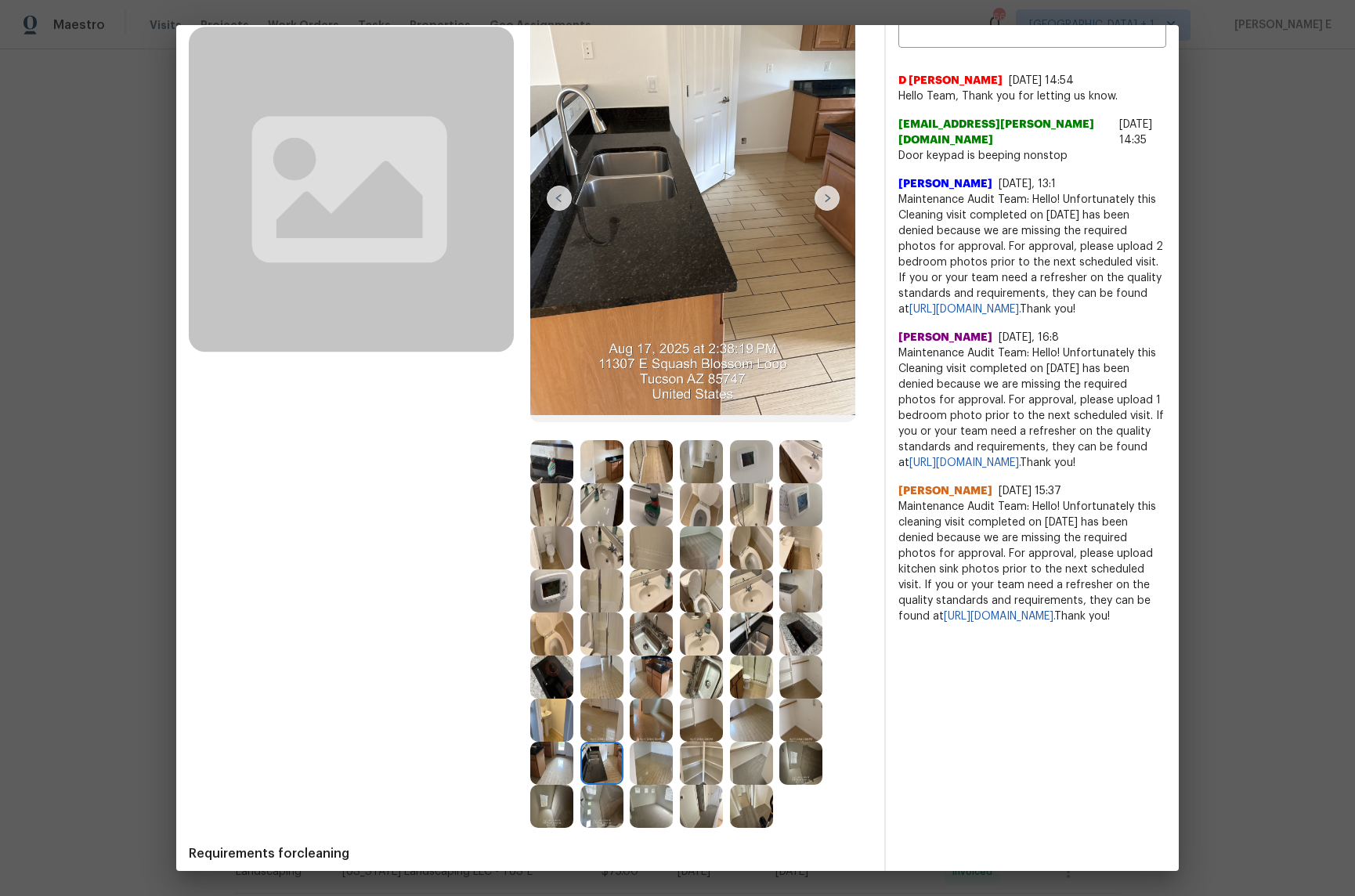
scroll to position [136, 0]
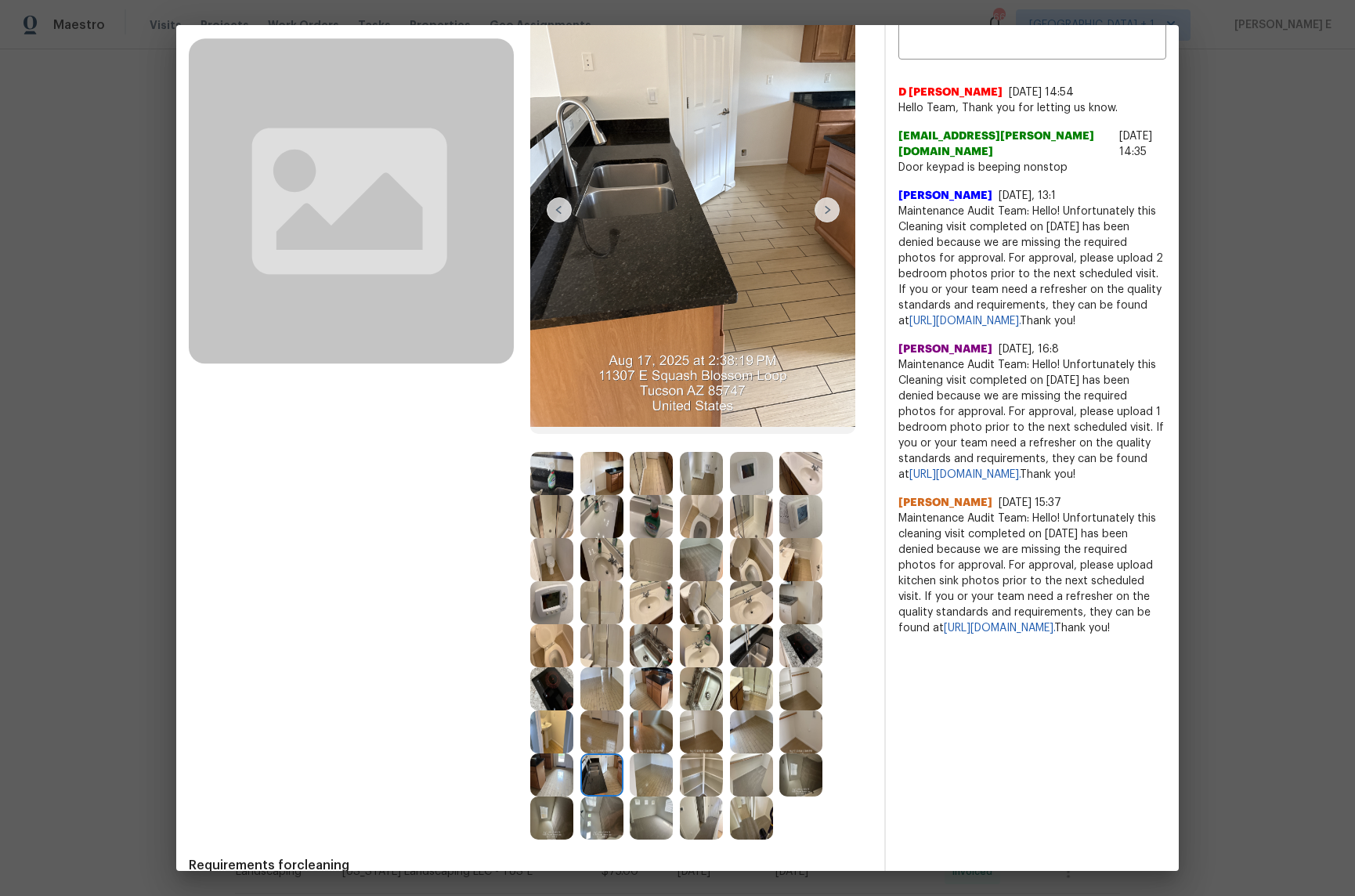
click at [554, 466] on img at bounding box center [552, 473] width 43 height 43
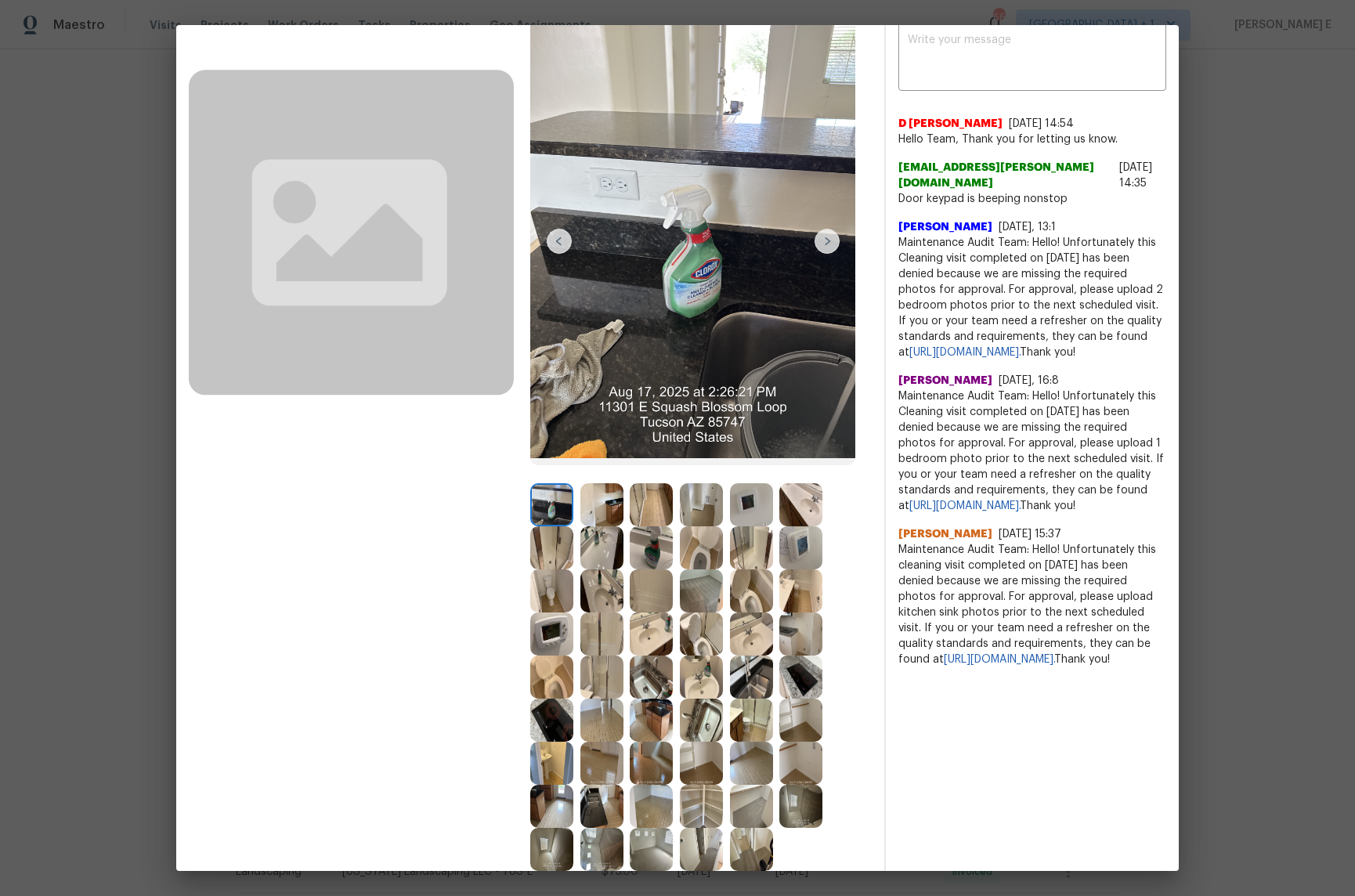
scroll to position [101, 2]
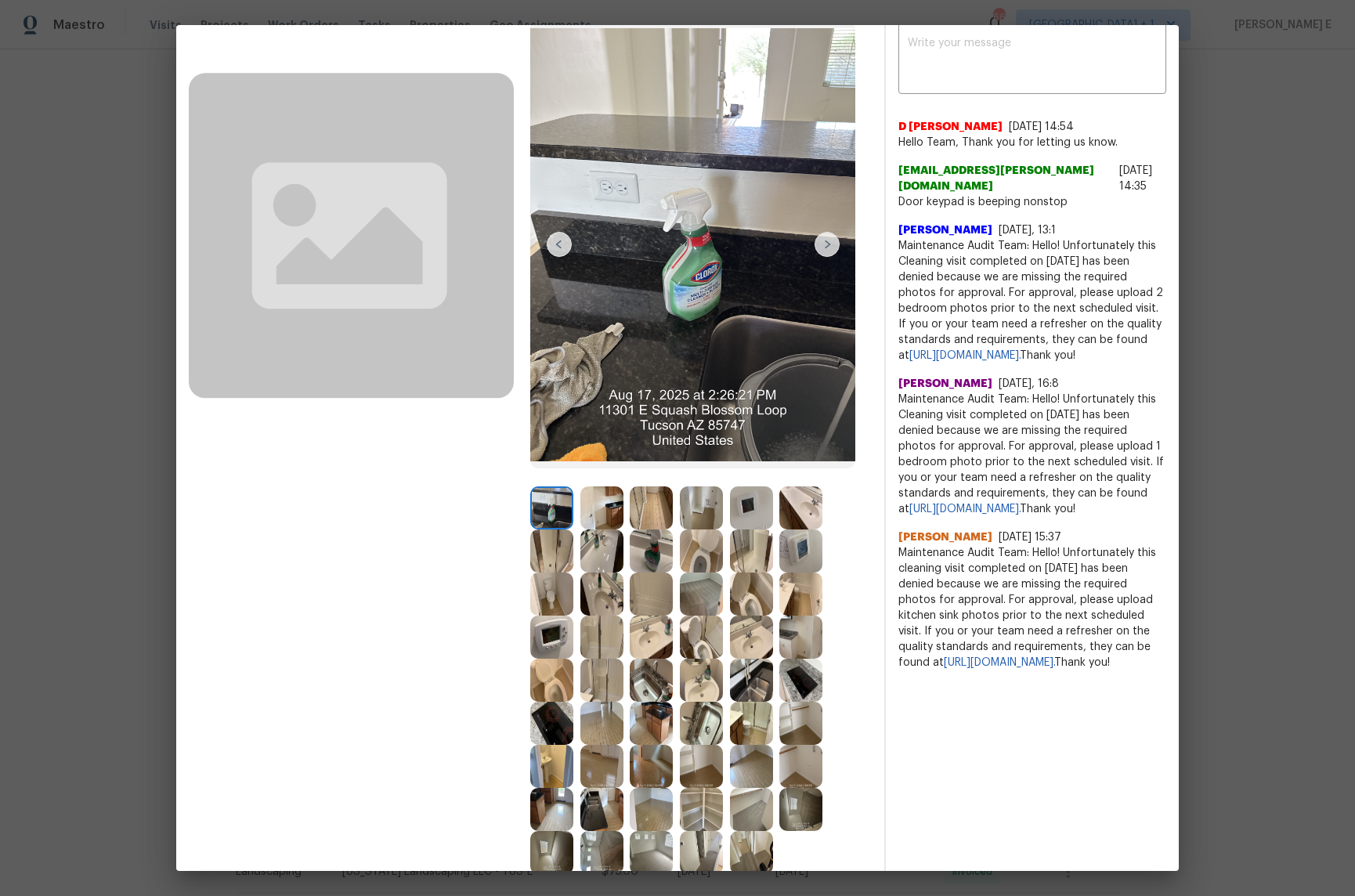
click at [736, 512] on img at bounding box center [752, 508] width 43 height 43
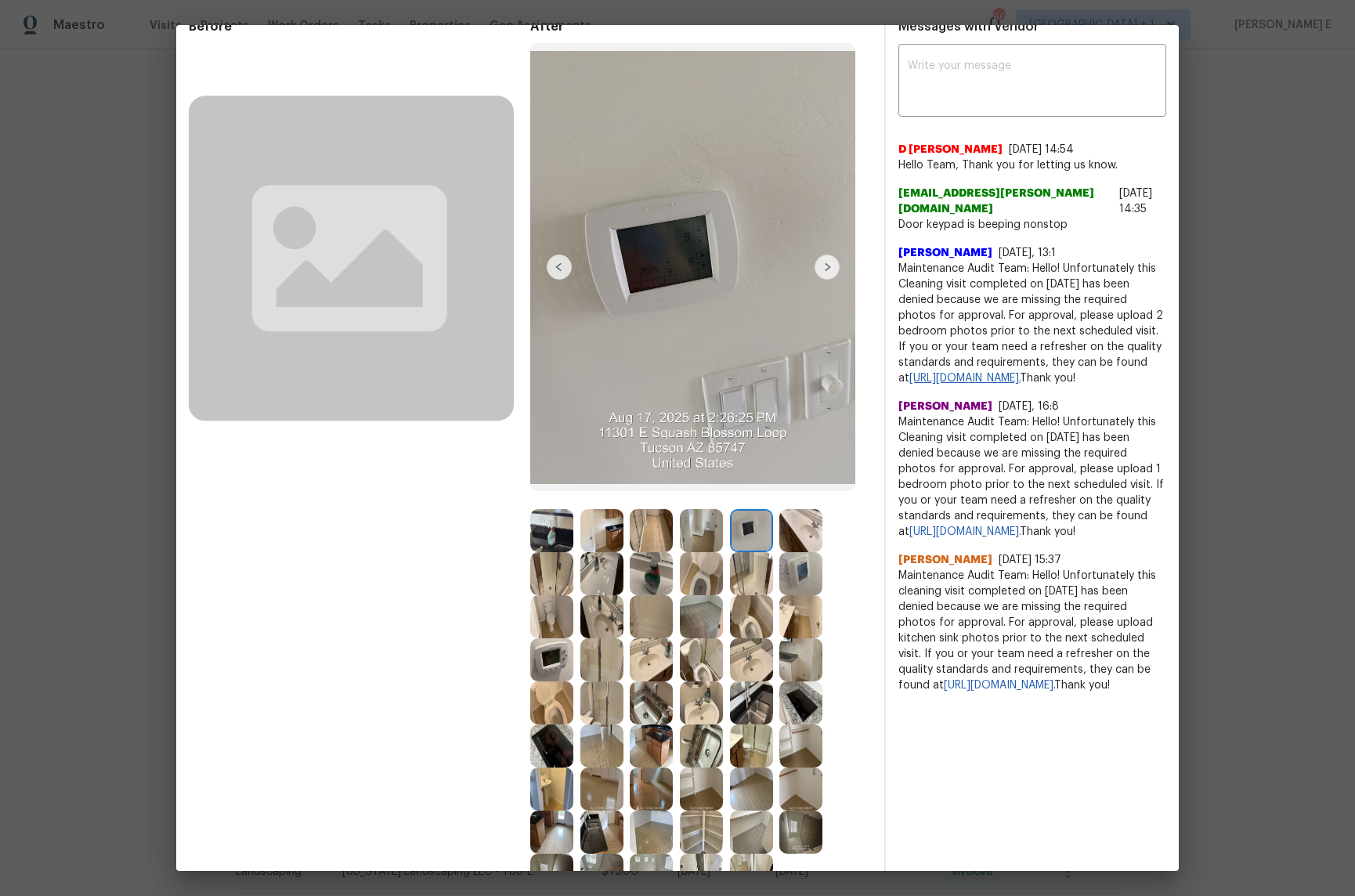
scroll to position [0, 2]
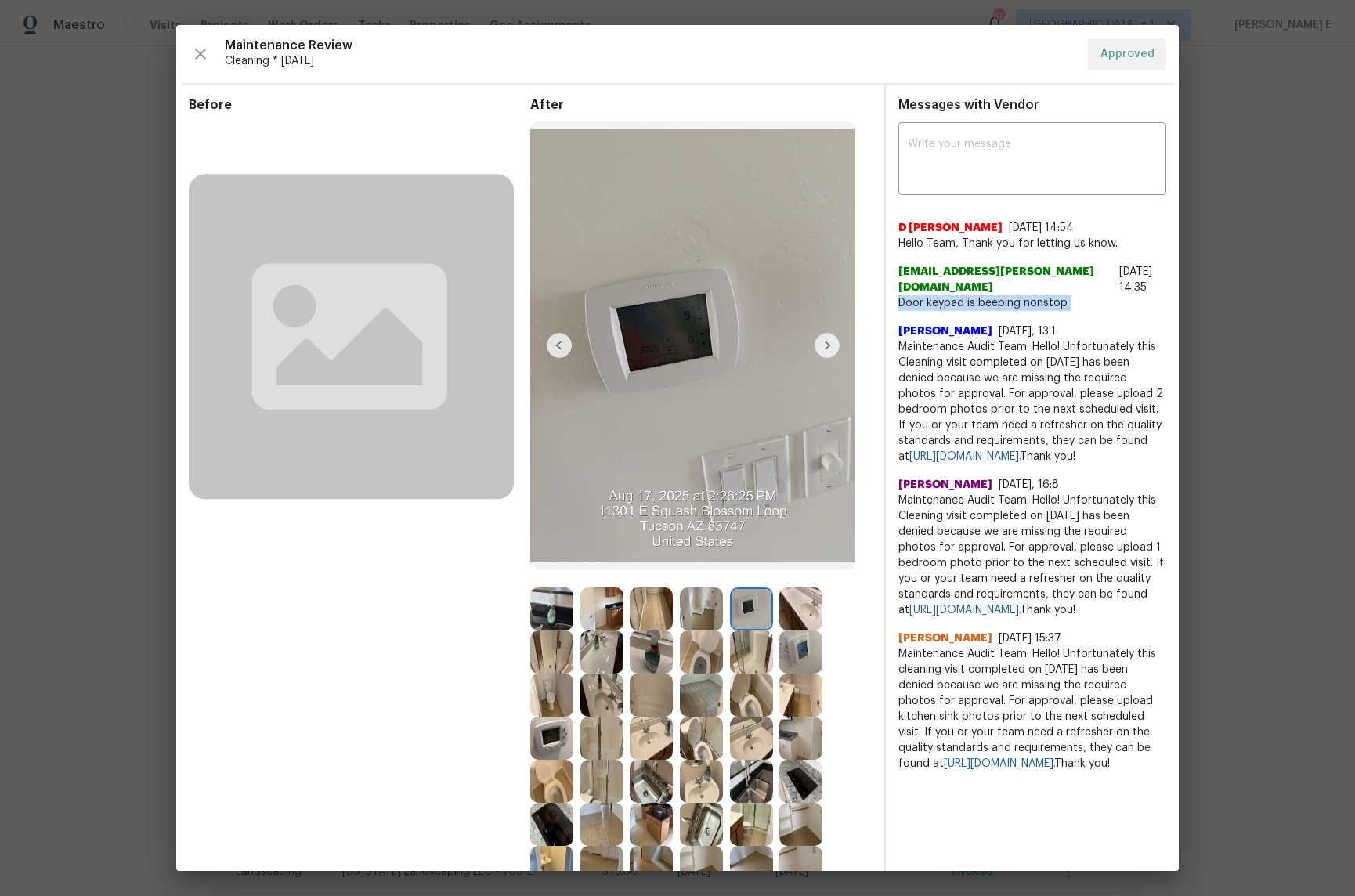
drag, startPoint x: 888, startPoint y: 301, endPoint x: 1031, endPoint y: 318, distance: 144.0
click at [1031, 318] on div "D Kamesh 8/17/25, 14:54 Hello Team, Thank you for letting us know. 893dbc54-e19…" at bounding box center [1032, 489] width 267 height 564
copy span "Door keypad is beeping nonstop"
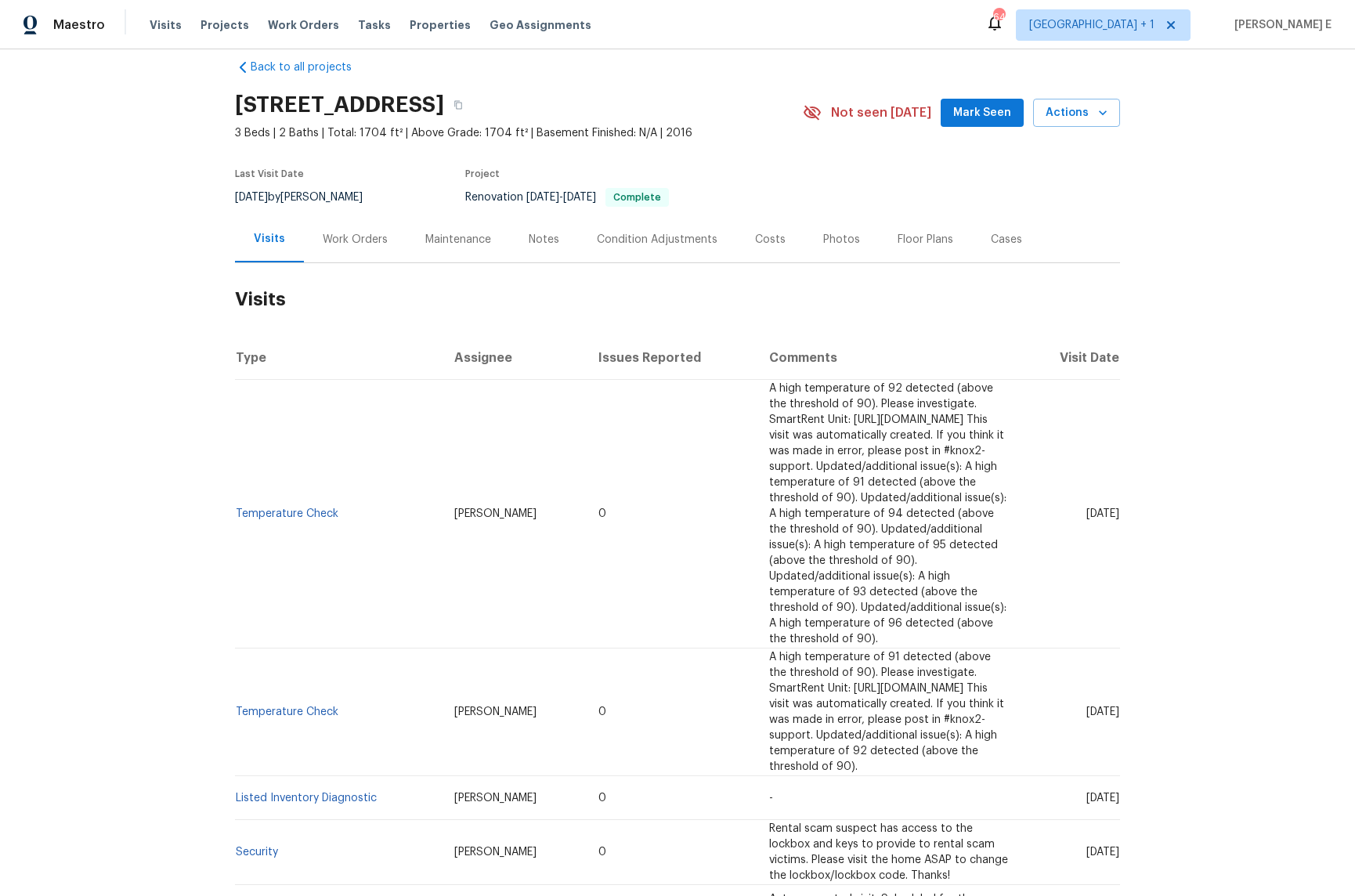
scroll to position [26, 0]
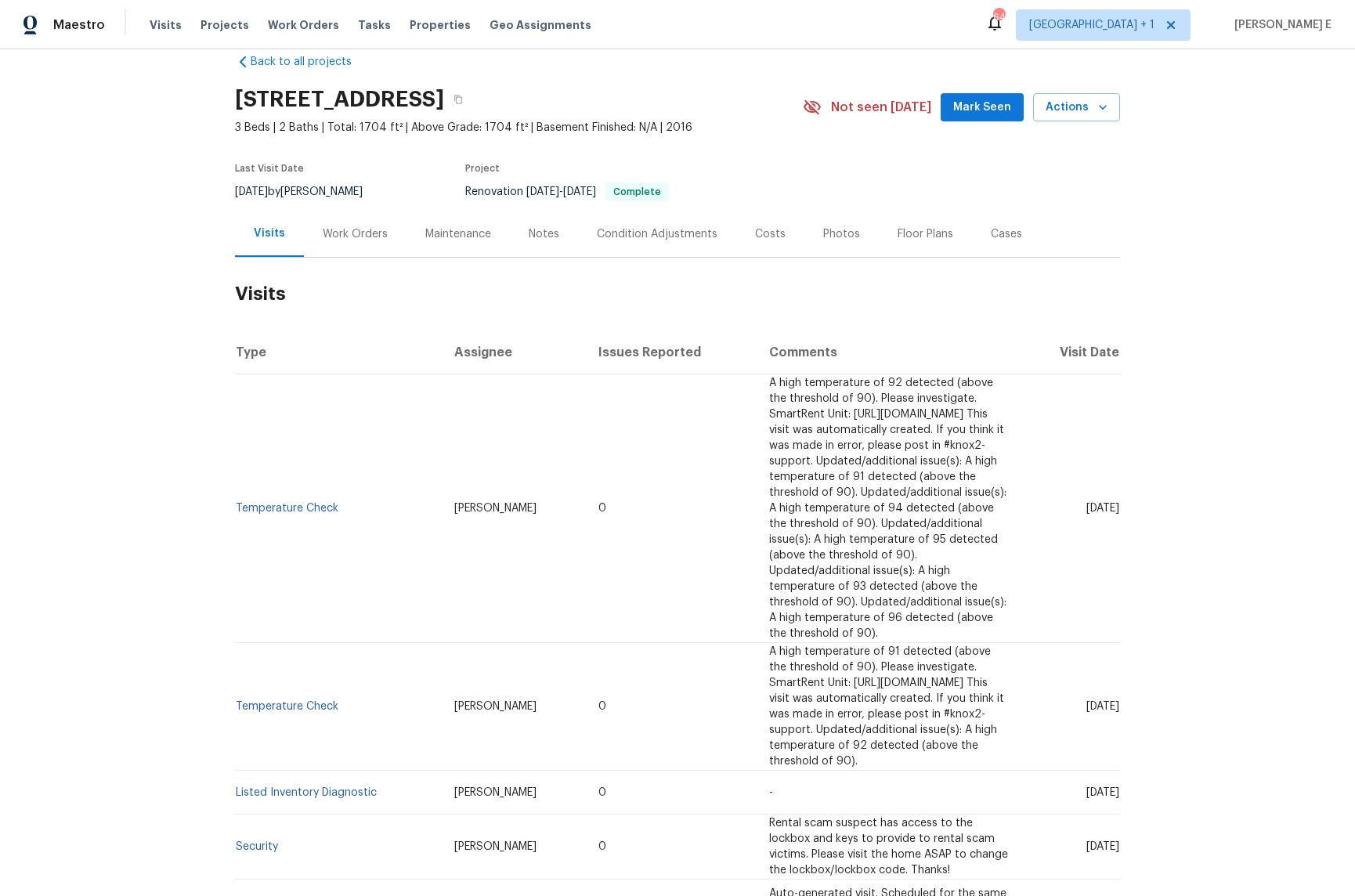
click at [329, 234] on div "Work Orders" at bounding box center [355, 234] width 65 height 16
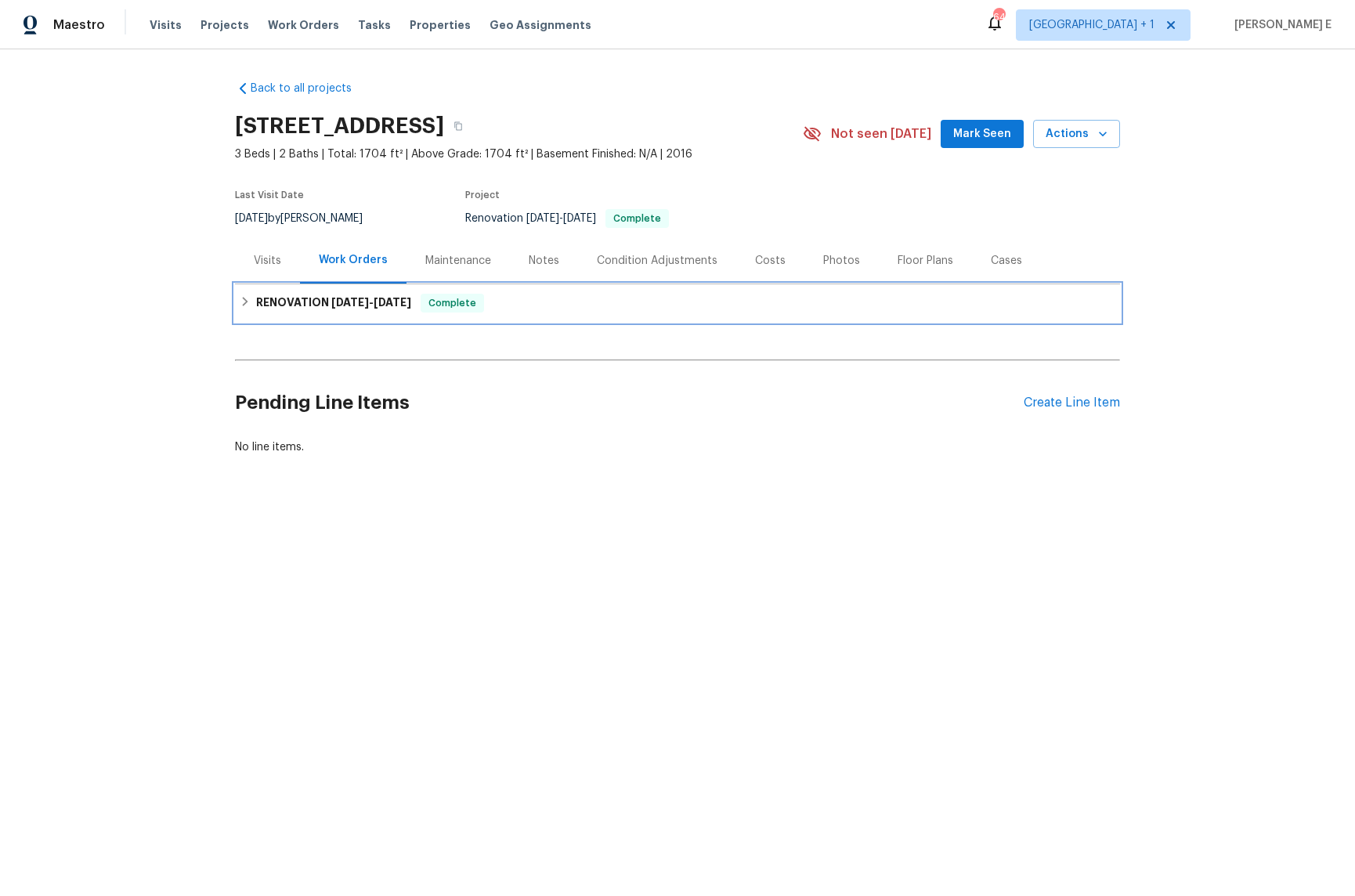
click at [365, 287] on div "RENOVATION [DATE] - [DATE] Complete" at bounding box center [677, 303] width 886 height 37
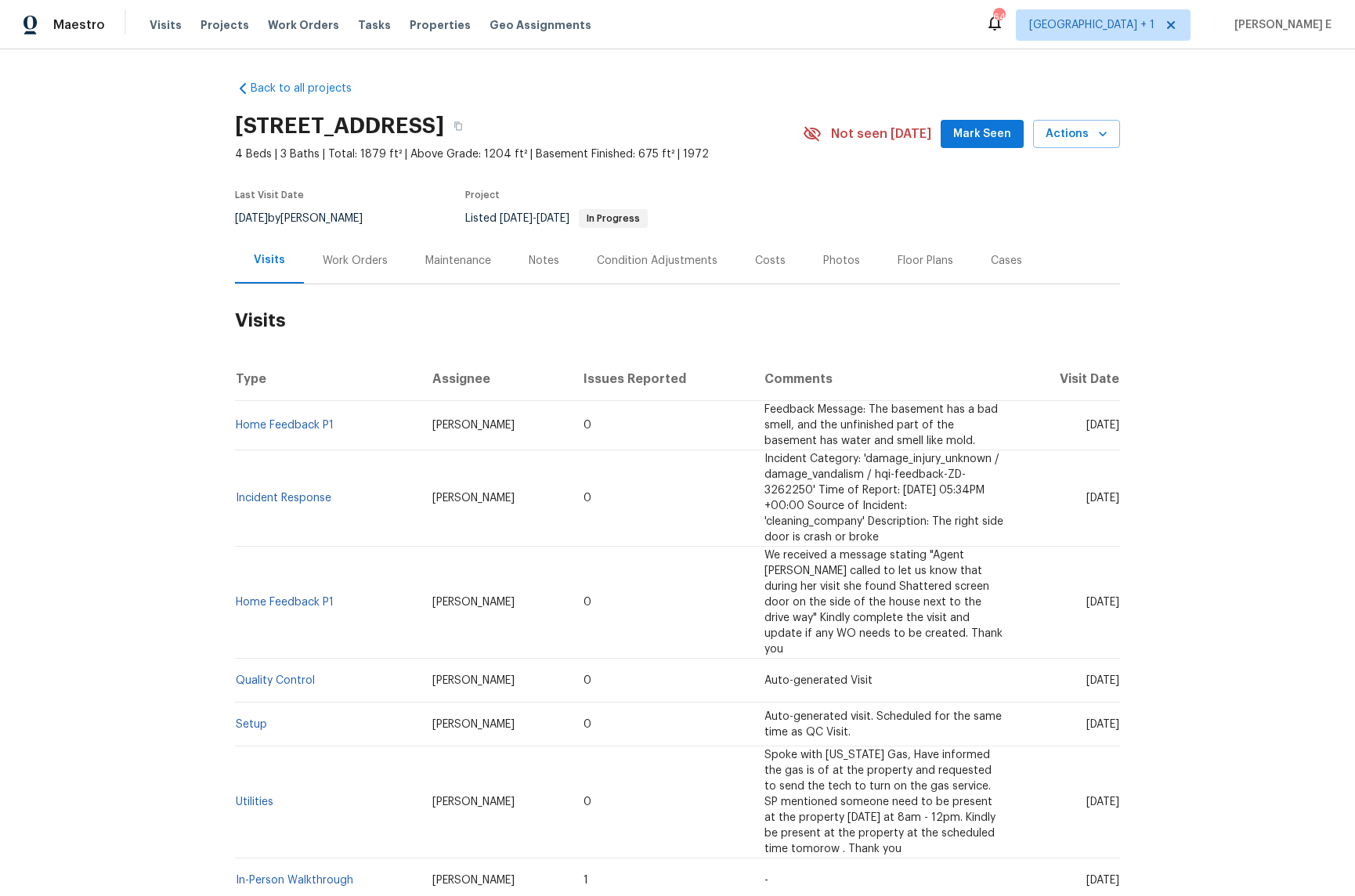
click at [344, 268] on div "Work Orders" at bounding box center [355, 260] width 103 height 46
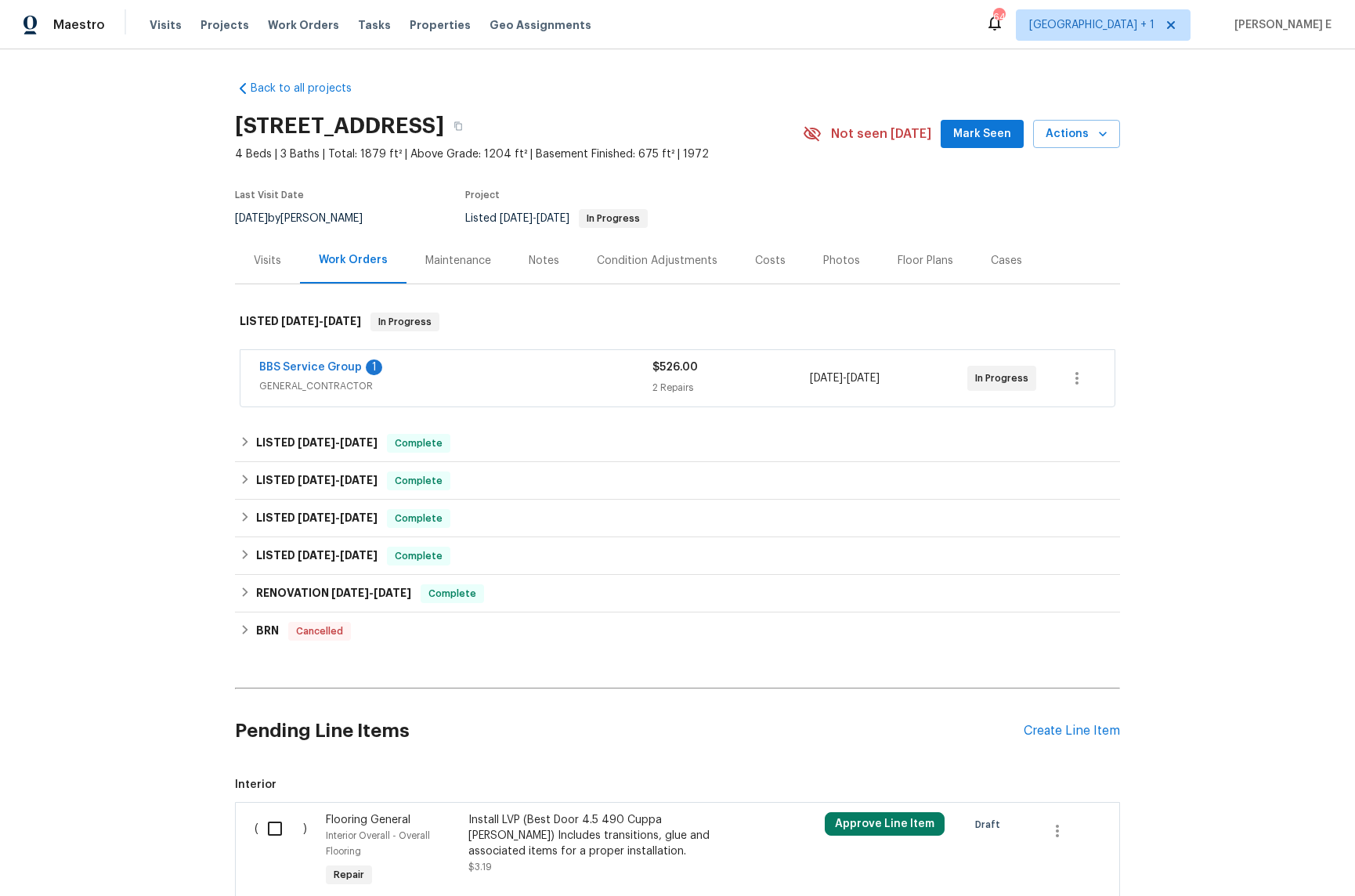
scroll to position [55, 0]
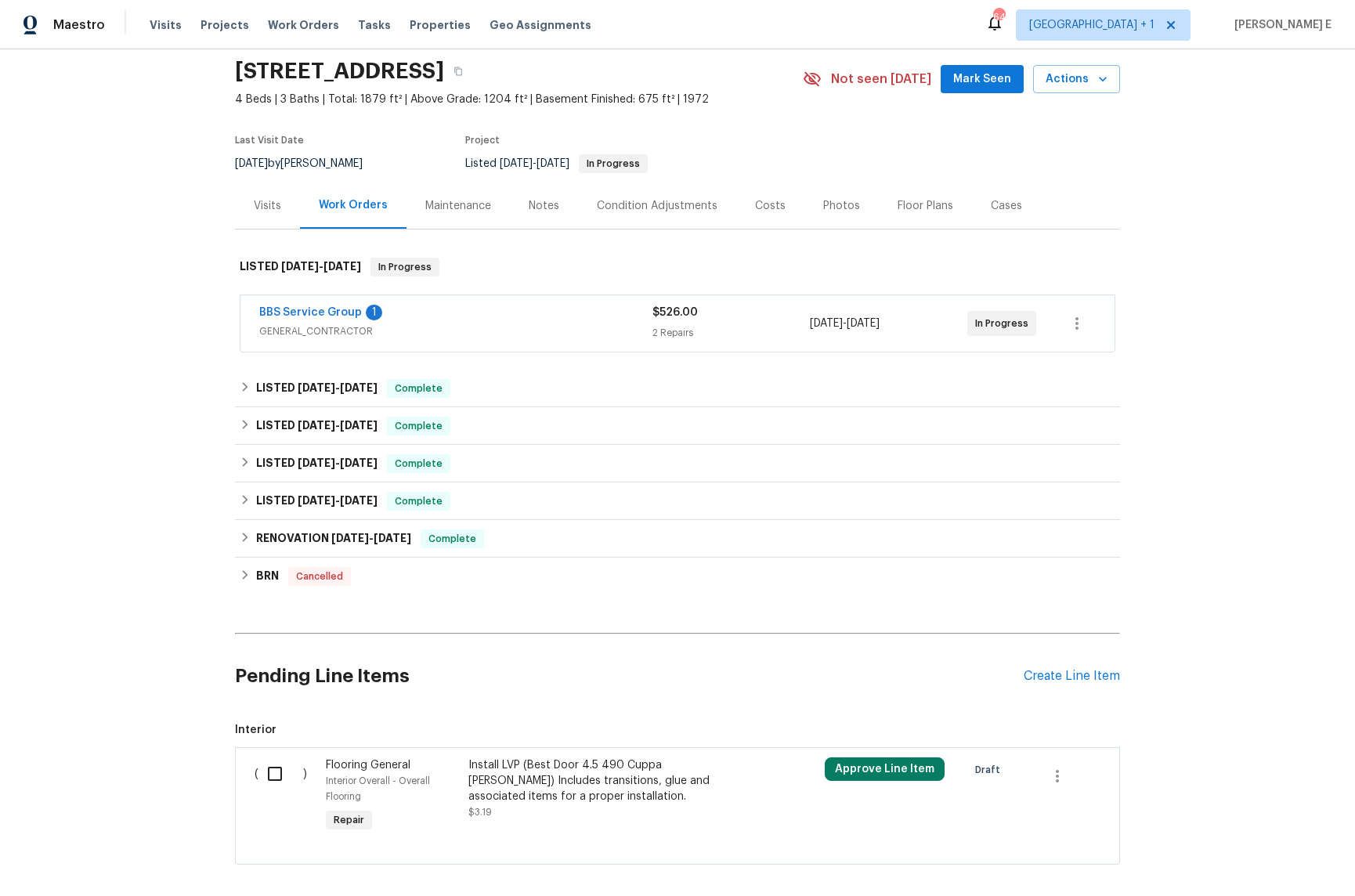
click at [475, 338] on span "GENERAL_CONTRACTOR" at bounding box center [455, 331] width 394 height 16
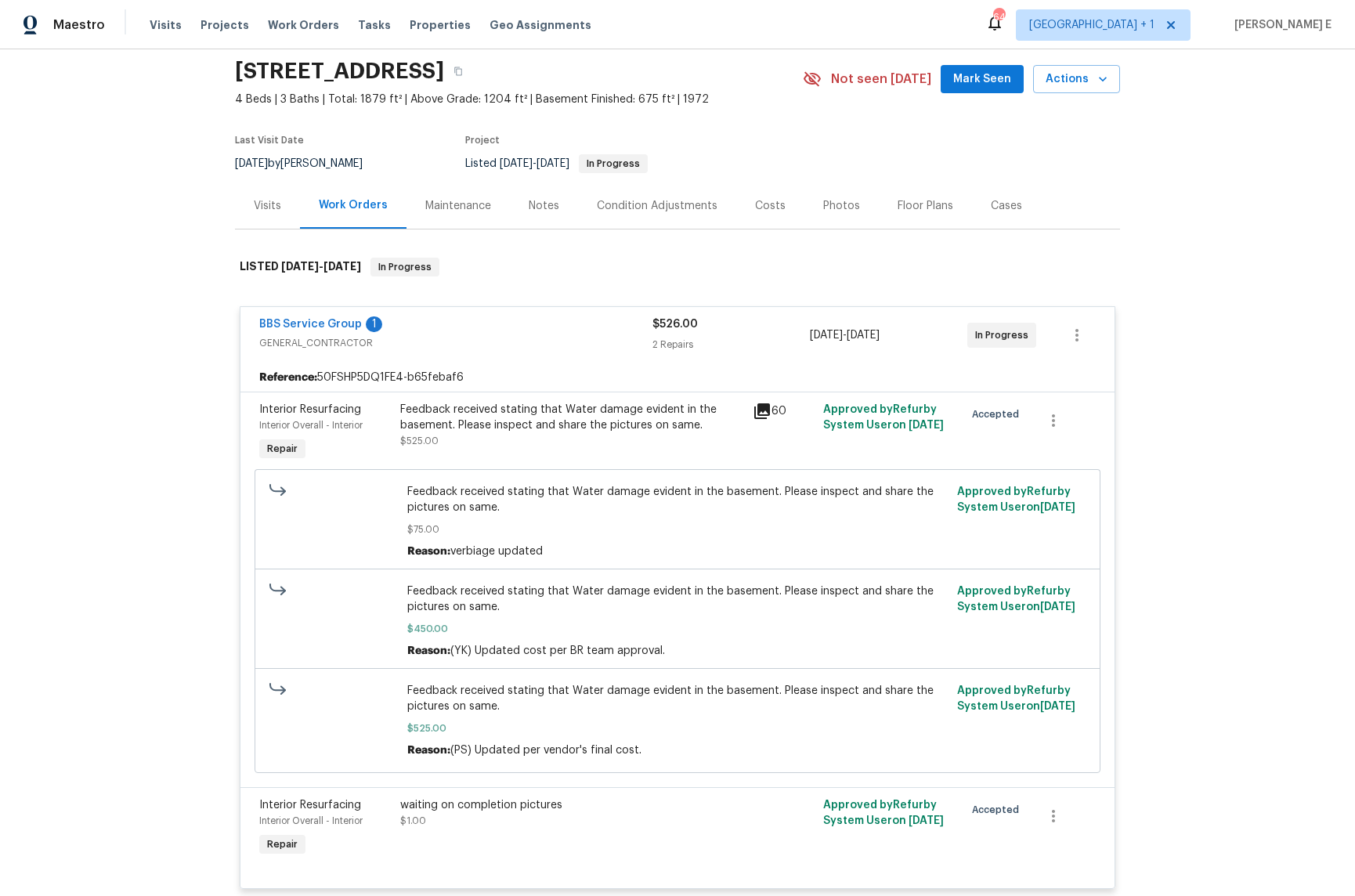
scroll to position [680, 0]
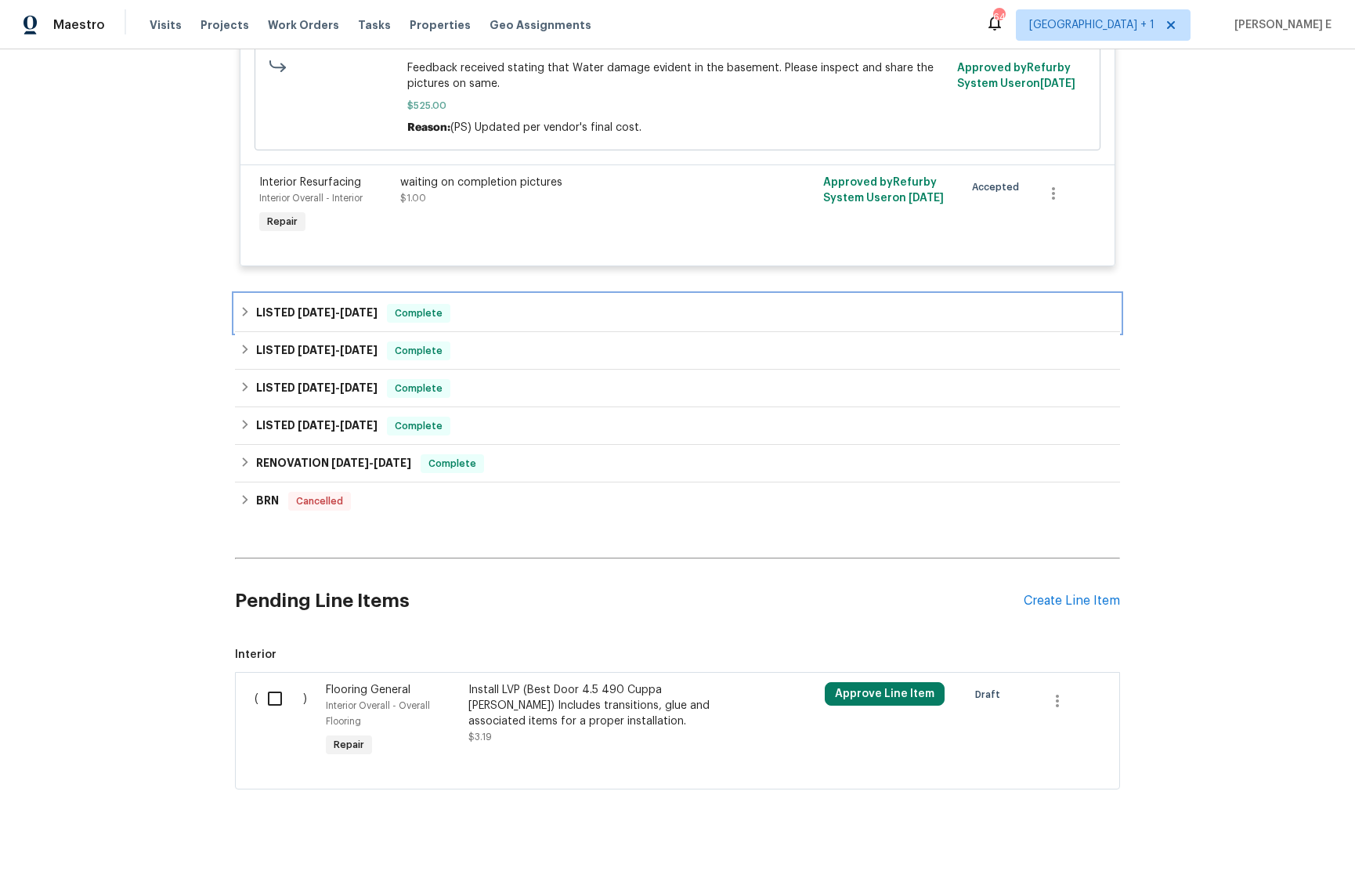
click at [310, 305] on h6 "LISTED [DATE] - [DATE]" at bounding box center [317, 313] width 122 height 19
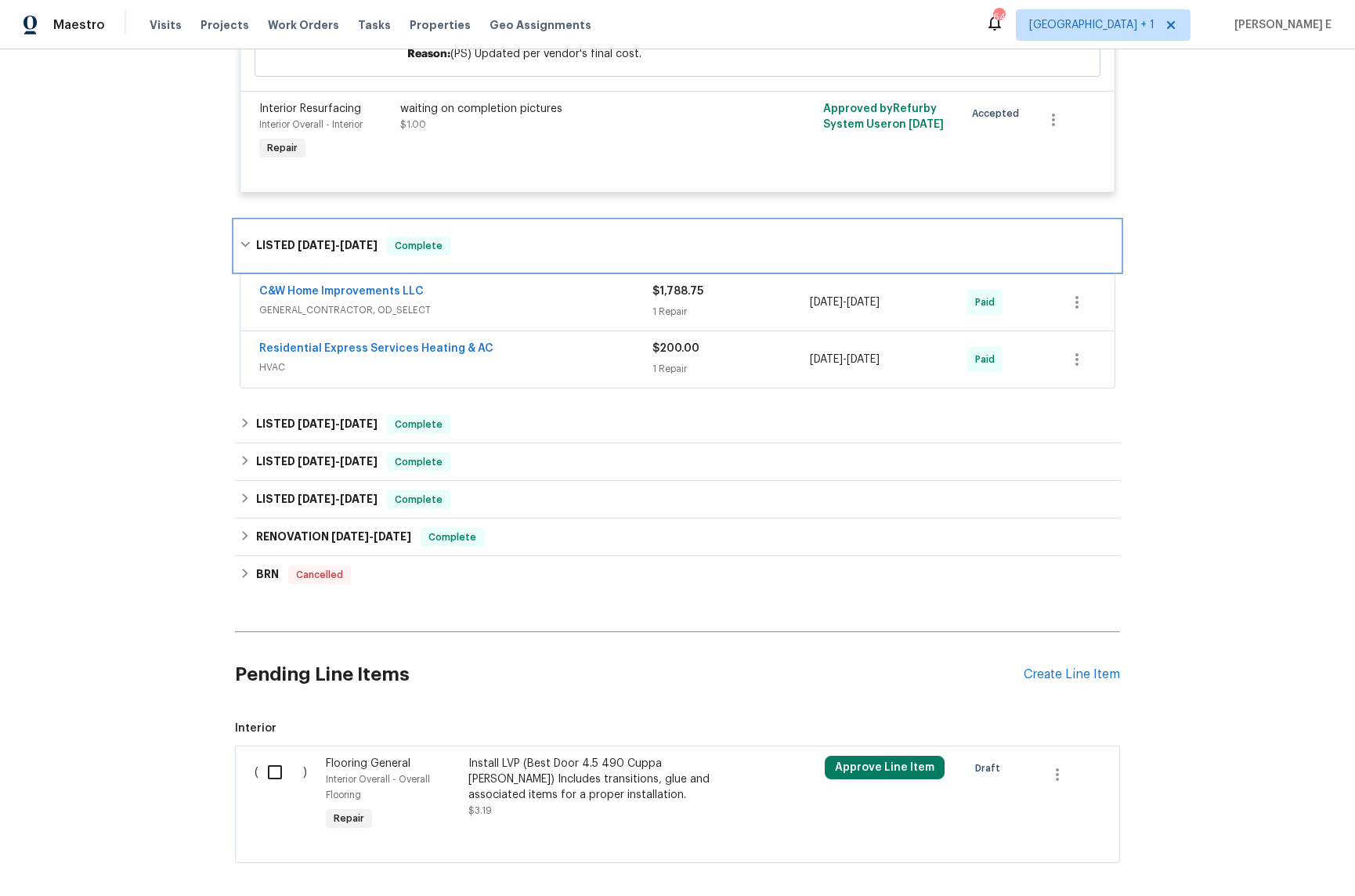
scroll to position [754, 0]
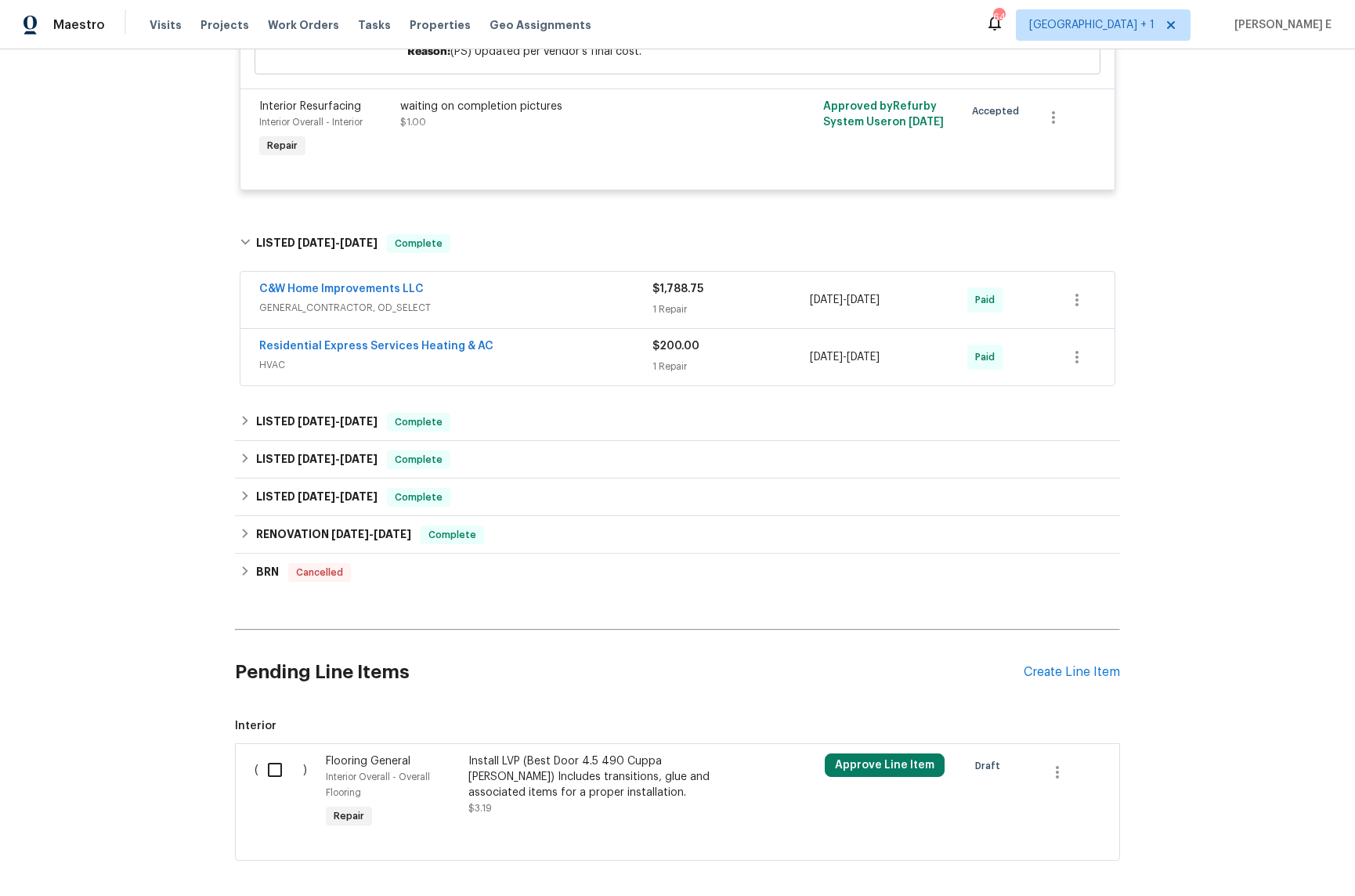
click at [497, 347] on div "Residential Express Services Heating & AC" at bounding box center [455, 348] width 394 height 19
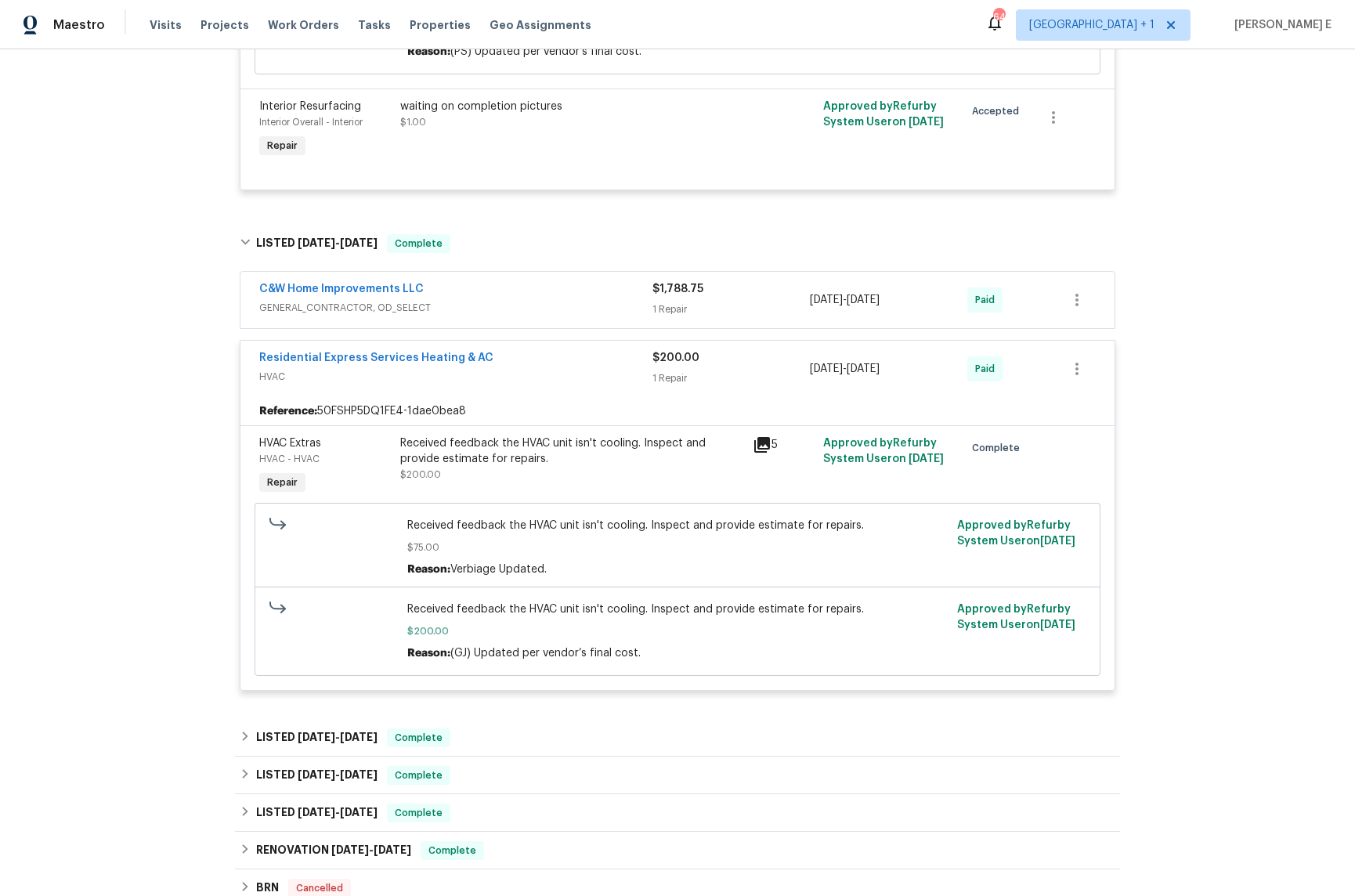
click at [494, 340] on div "C&W Home Improvements LLC GENERAL_CONTRACTOR, OD_SELECT $1,788.75 1 Repair [DAT…" at bounding box center [677, 487] width 876 height 430
click at [483, 311] on span "GENERAL_CONTRACTOR, OD_SELECT" at bounding box center [455, 308] width 394 height 16
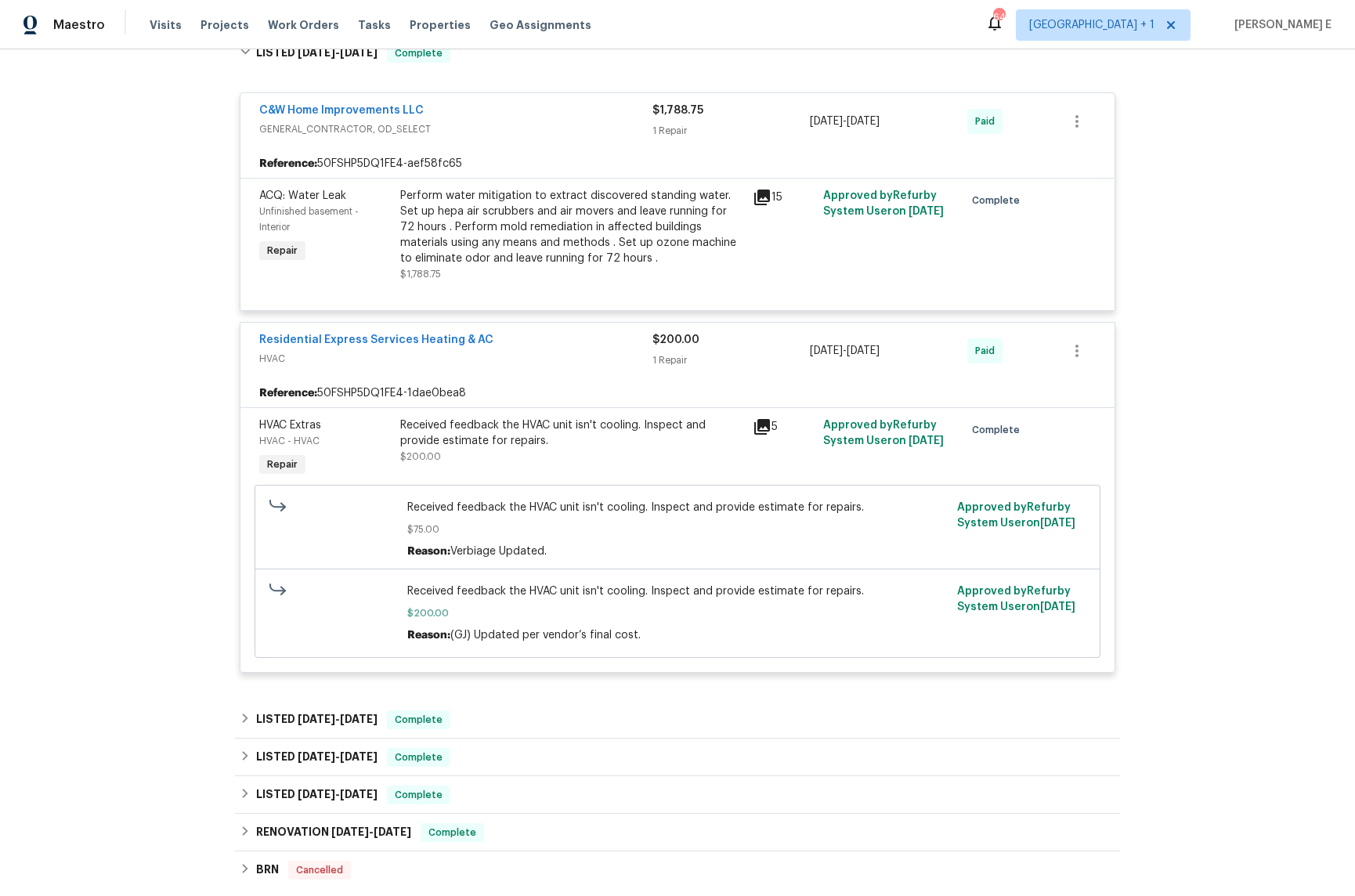
scroll to position [1002, 0]
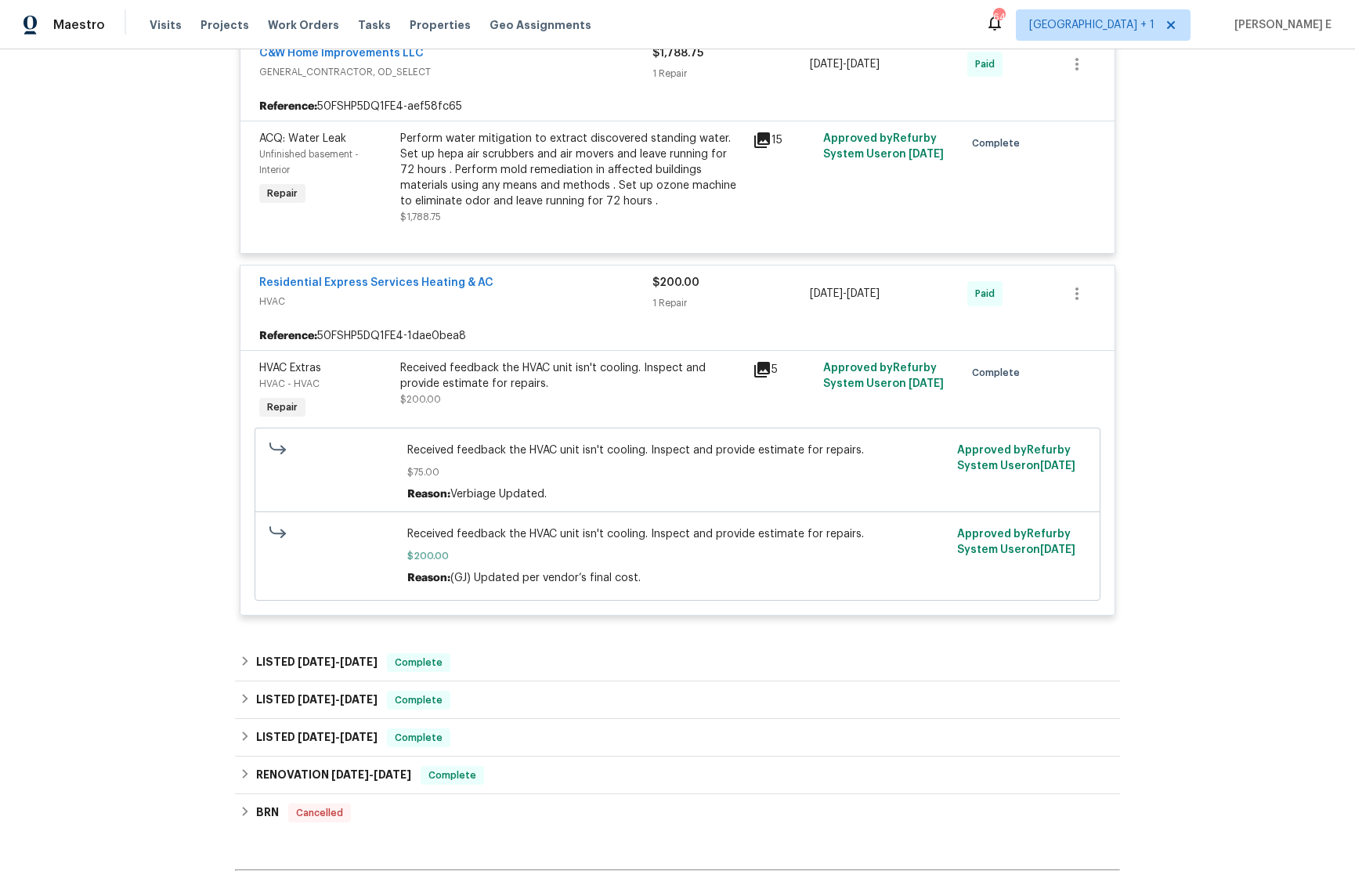
click at [325, 294] on div "Residential Express Services Heating & AC" at bounding box center [455, 284] width 394 height 19
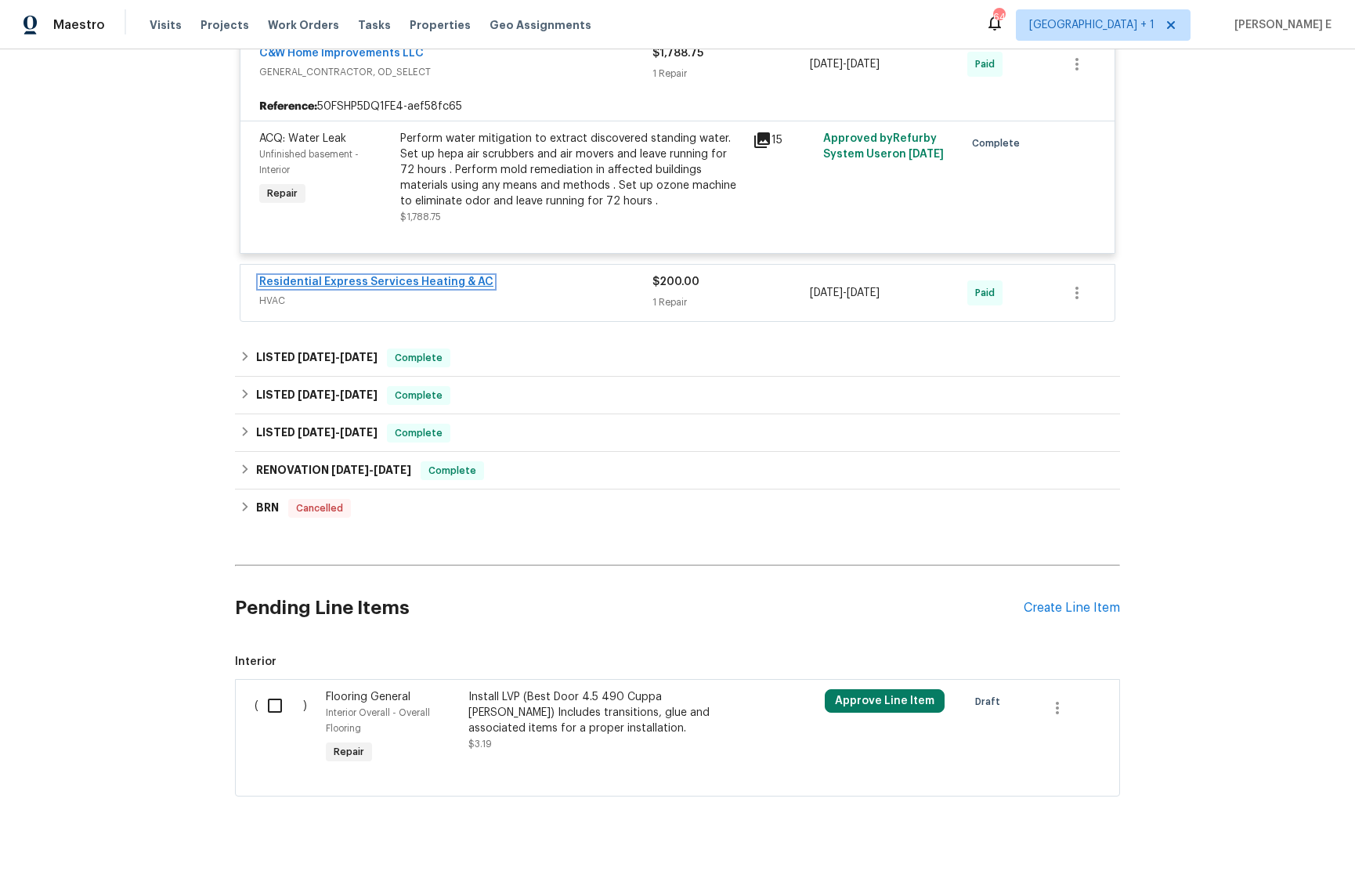
click at [334, 287] on link "Residential Express Services Heating & AC" at bounding box center [376, 282] width 234 height 11
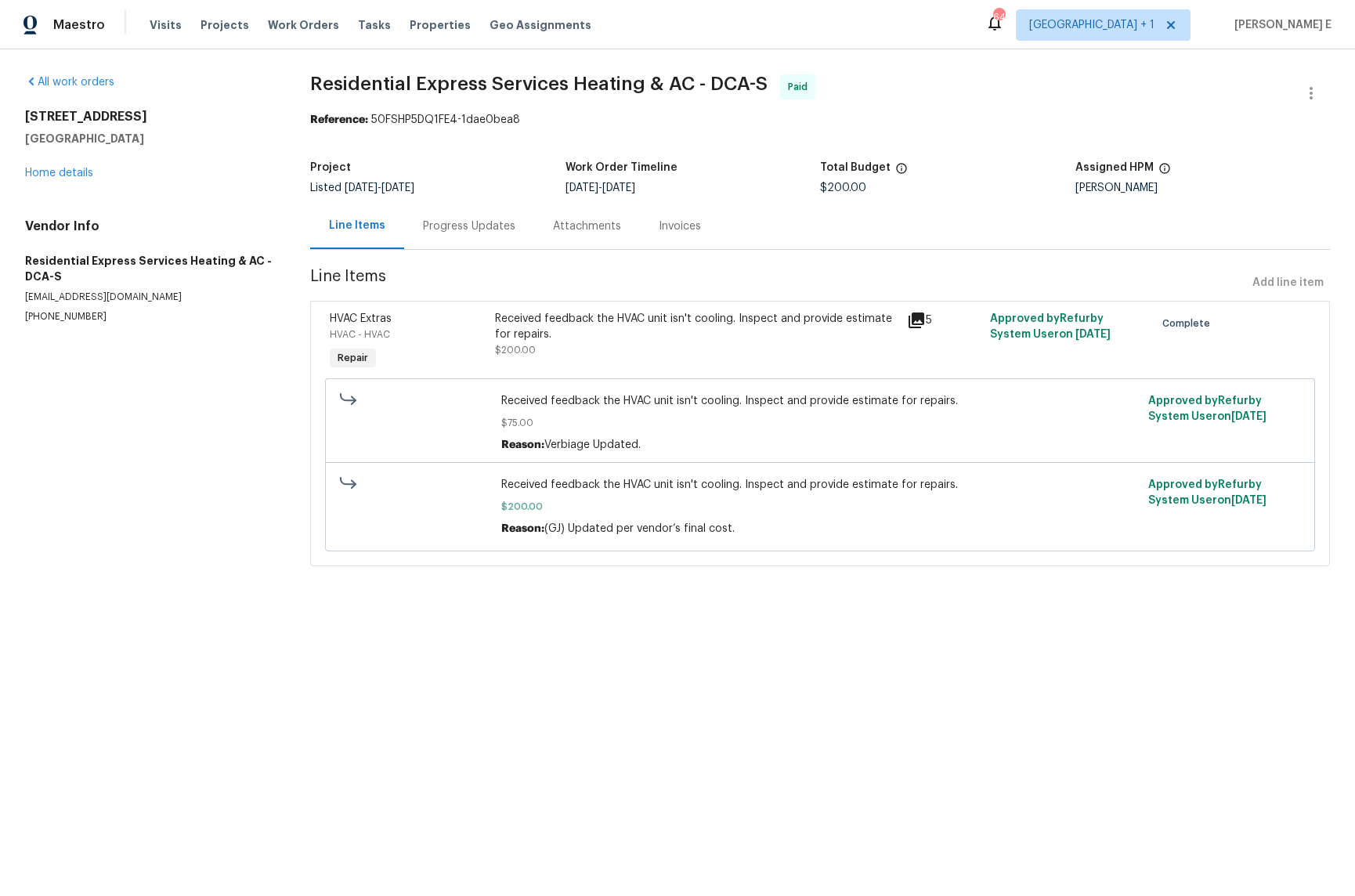
click at [418, 252] on section "Residential Express Services Heating & AC - DCA-S Paid Reference: 50FSHP5DQ1FE4…" at bounding box center [820, 330] width 1020 height 511
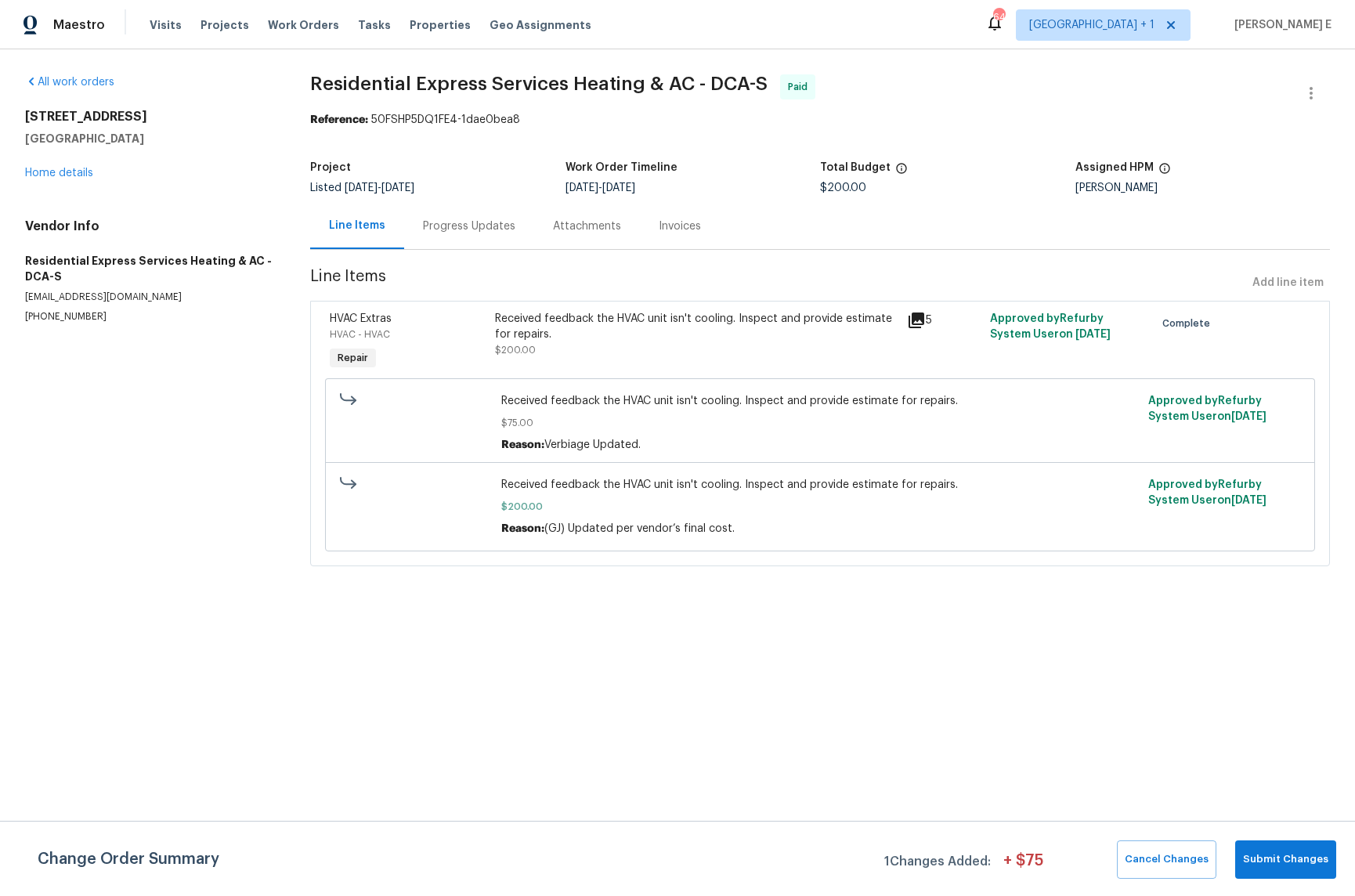
click at [1239, 852] on div "Cancel Changes Submit Changes" at bounding box center [1223, 860] width 225 height 38
click at [1255, 848] on button "Submit Changes" at bounding box center [1286, 860] width 101 height 38
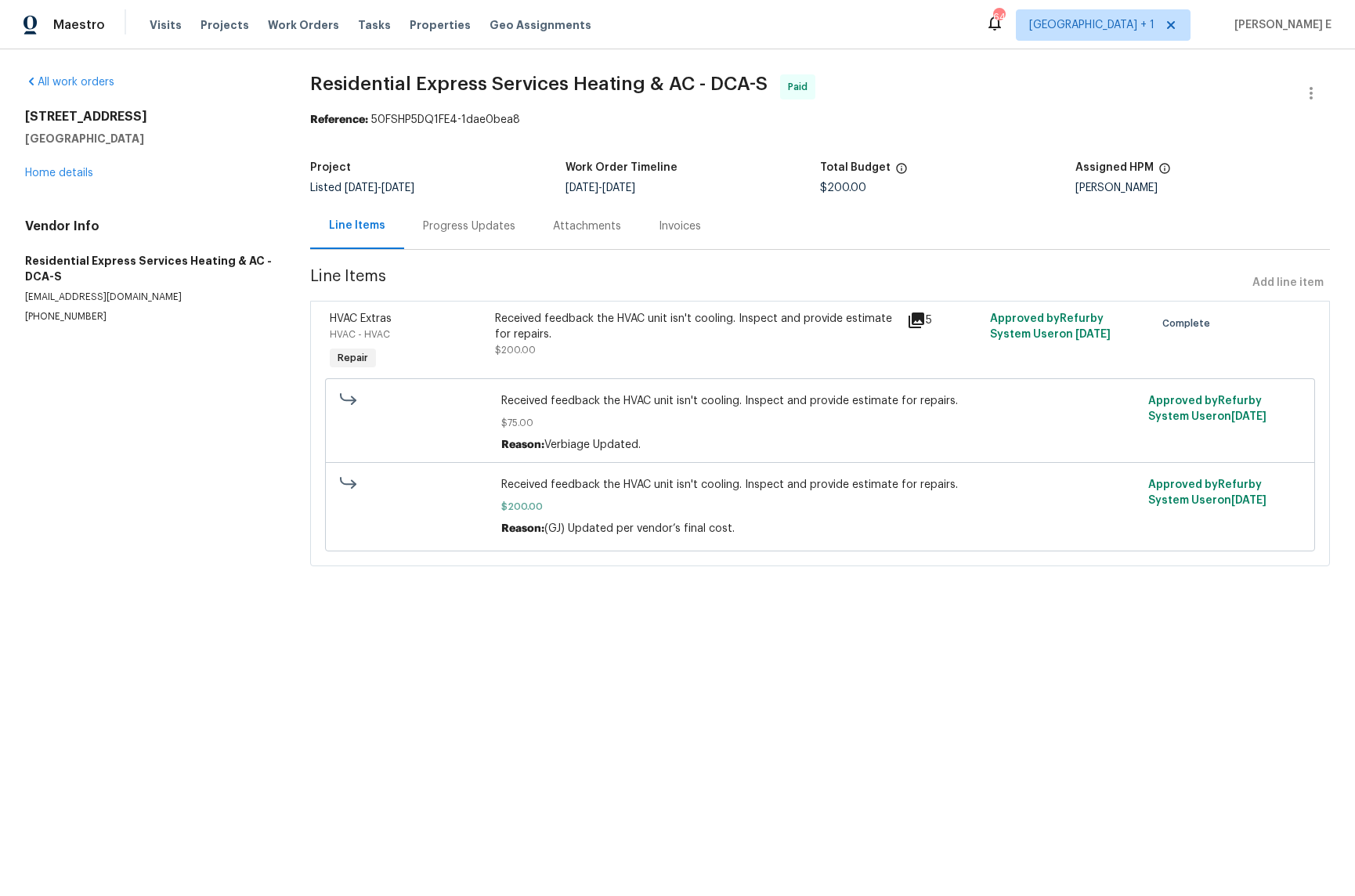
click at [440, 211] on div "Progress Updates" at bounding box center [468, 225] width 130 height 46
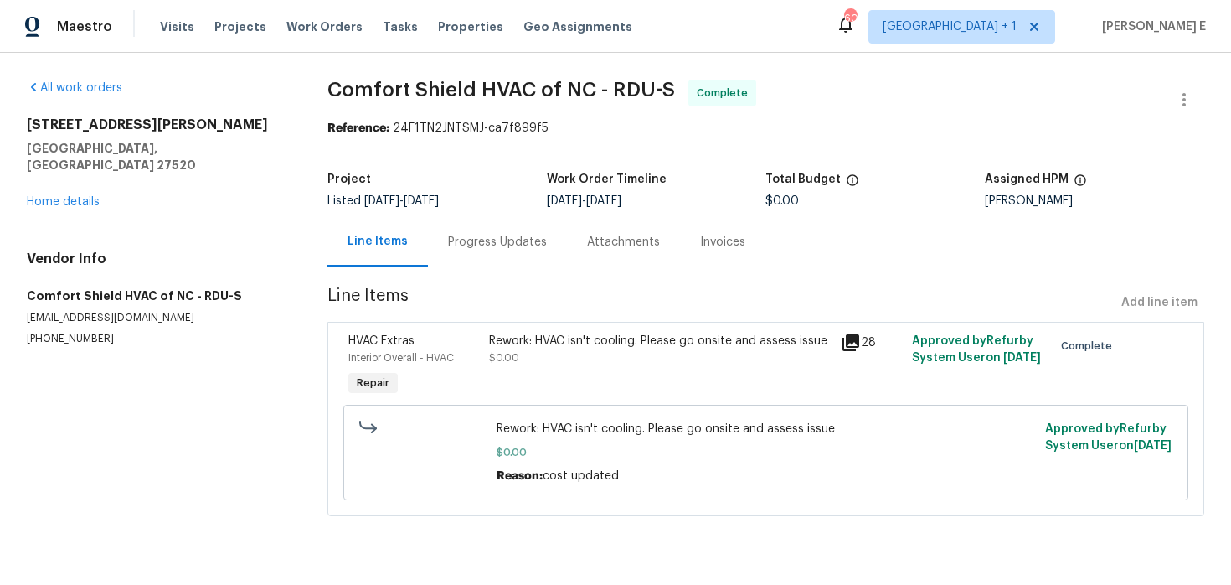
click at [487, 364] on div "Rework: HVAC isn't cooling. Please go onsite and assess issue $0.00" at bounding box center [660, 366] width 353 height 77
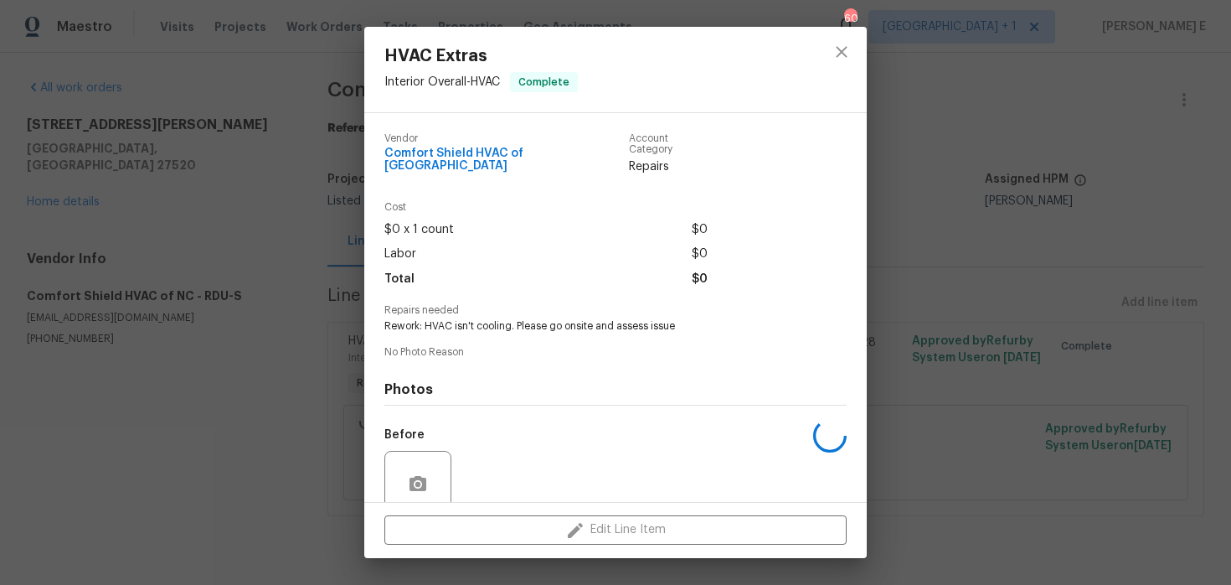
click at [54, 217] on div "HVAC Extras Interior Overall - HVAC Complete Vendor Comfort Shield HVAC of NC A…" at bounding box center [615, 292] width 1231 height 585
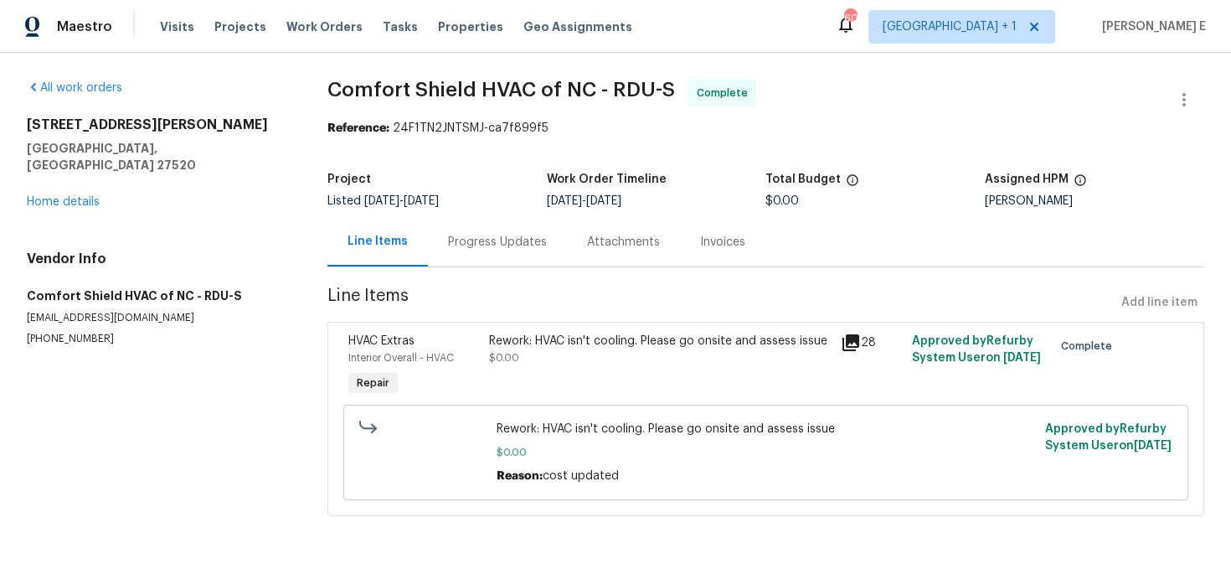
click at [504, 225] on div "Progress Updates" at bounding box center [497, 241] width 139 height 49
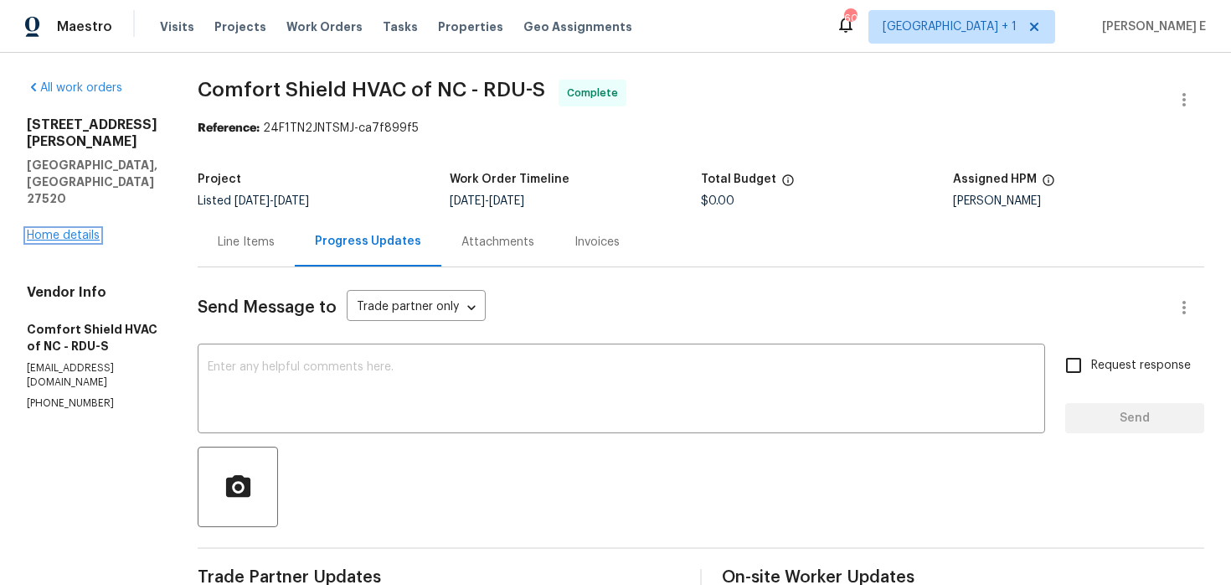
click at [65, 230] on link "Home details" at bounding box center [63, 236] width 73 height 12
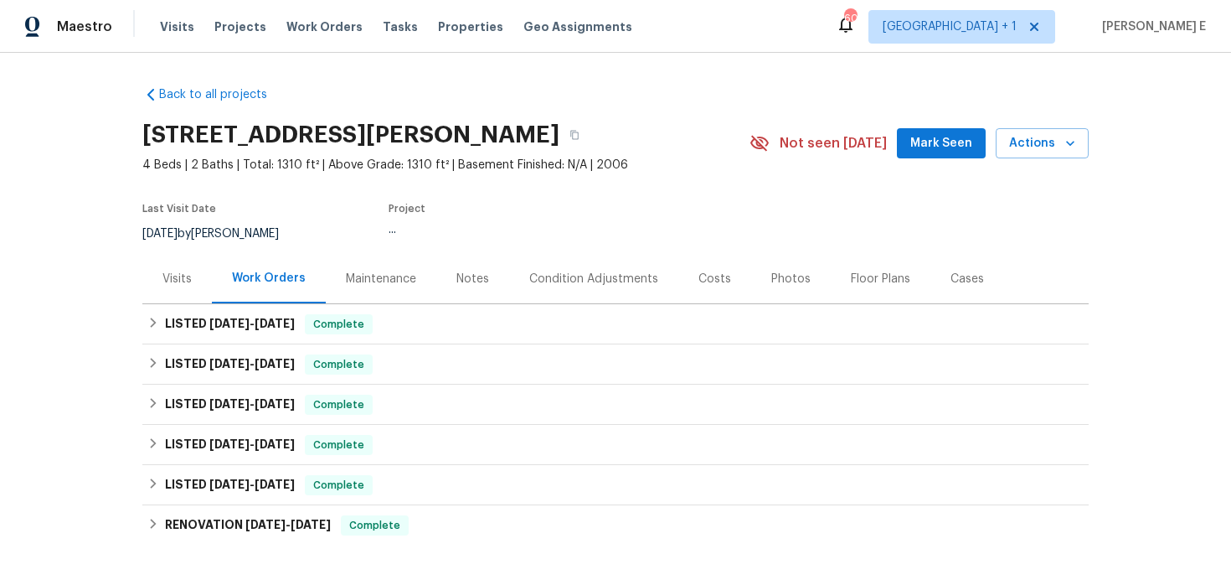
scroll to position [23, 0]
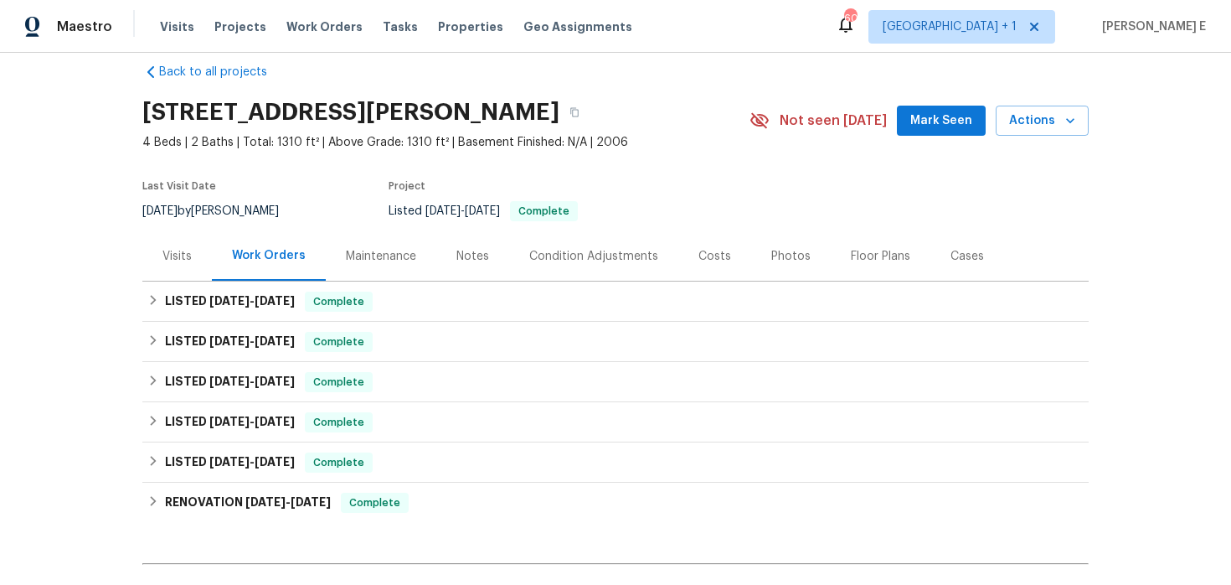
click at [254, 278] on div "Work Orders" at bounding box center [269, 255] width 114 height 49
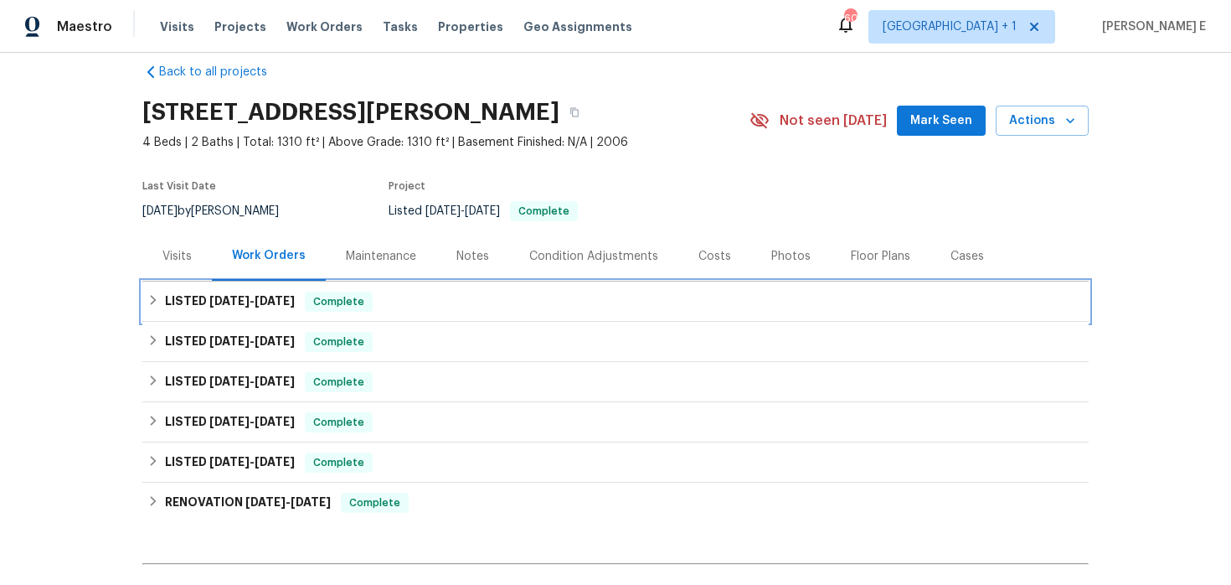
click at [240, 294] on h6 "LISTED 8/4/25 - 8/13/25" at bounding box center [230, 302] width 130 height 20
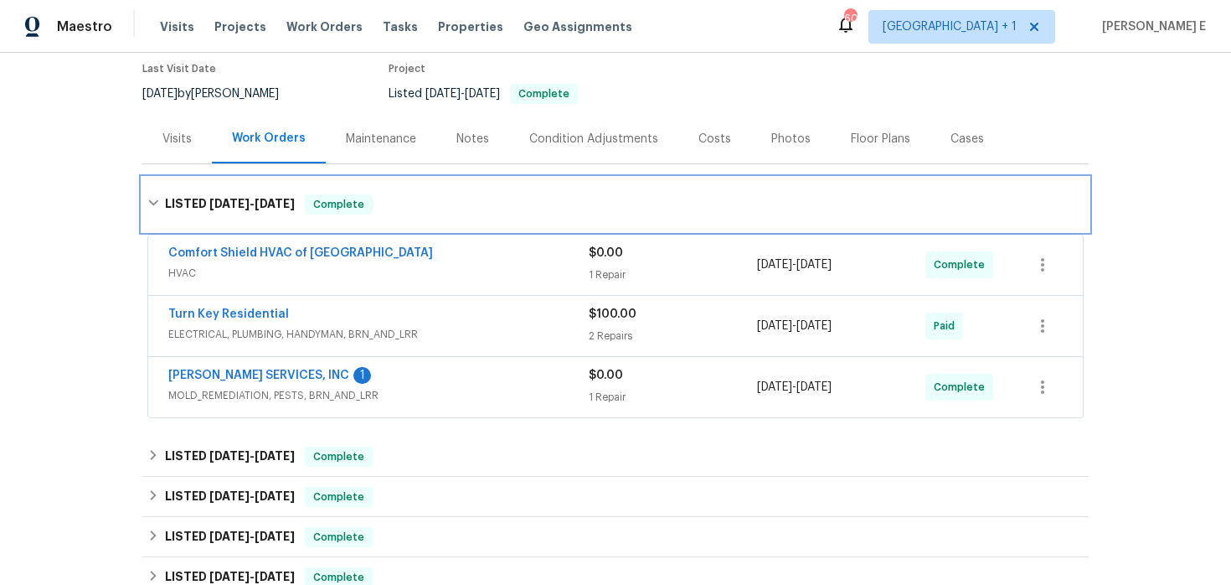
scroll to position [155, 0]
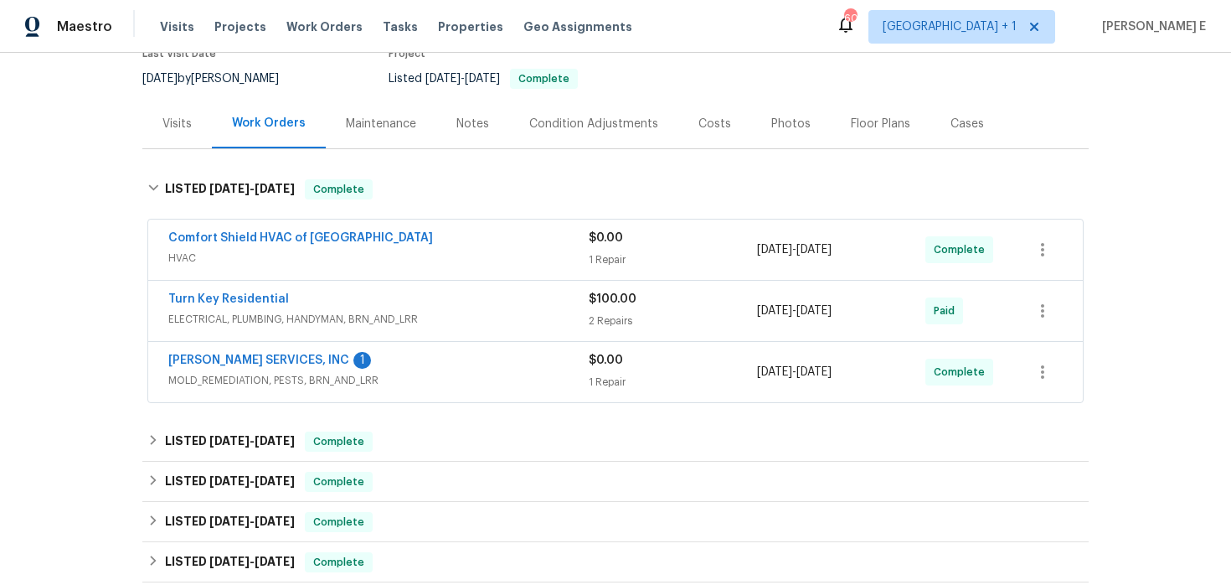
click at [442, 293] on div "Turn Key Residential" at bounding box center [378, 301] width 421 height 20
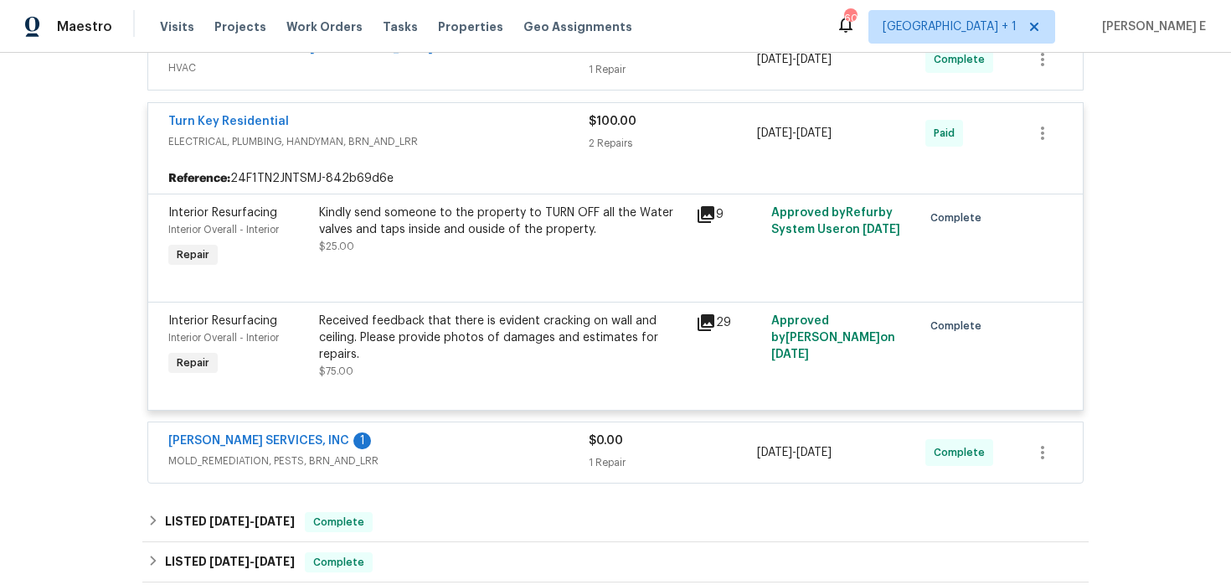
scroll to position [370, 0]
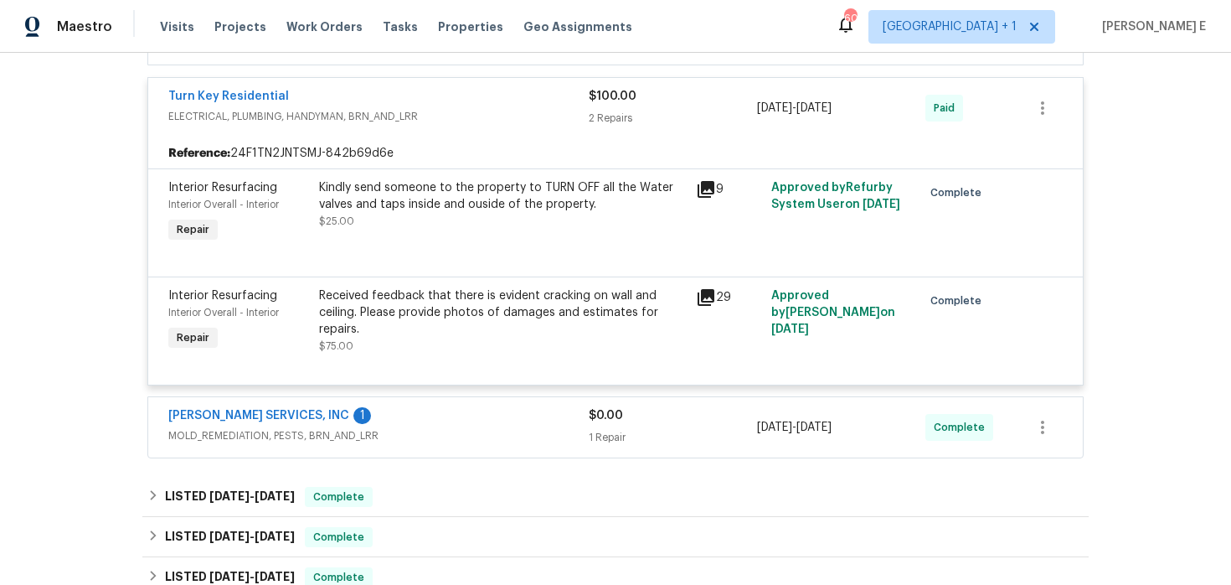
click at [433, 430] on span "MOLD_REMEDIATION, PESTS, BRN_AND_LRR" at bounding box center [378, 435] width 421 height 17
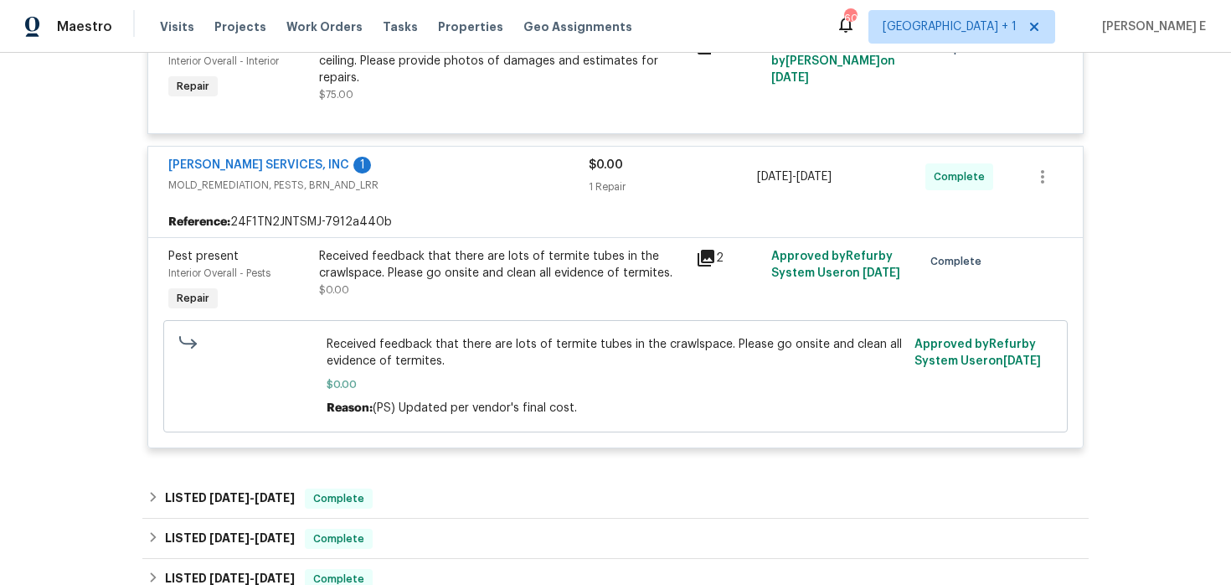
scroll to position [623, 0]
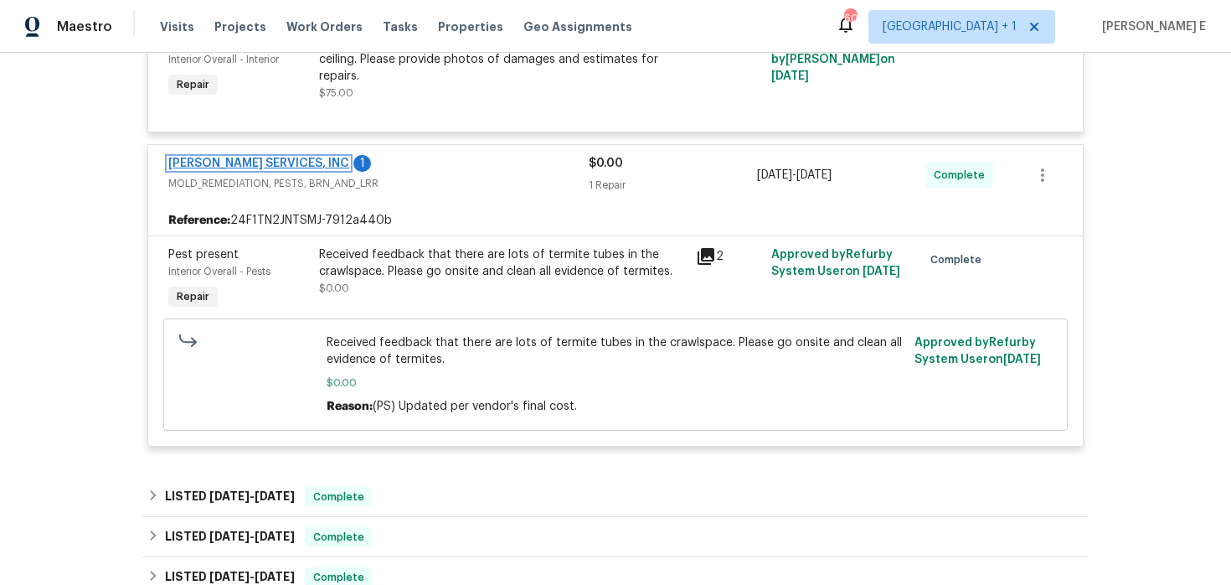
click at [250, 167] on link "[PERSON_NAME] SERVICES, INC" at bounding box center [258, 163] width 181 height 12
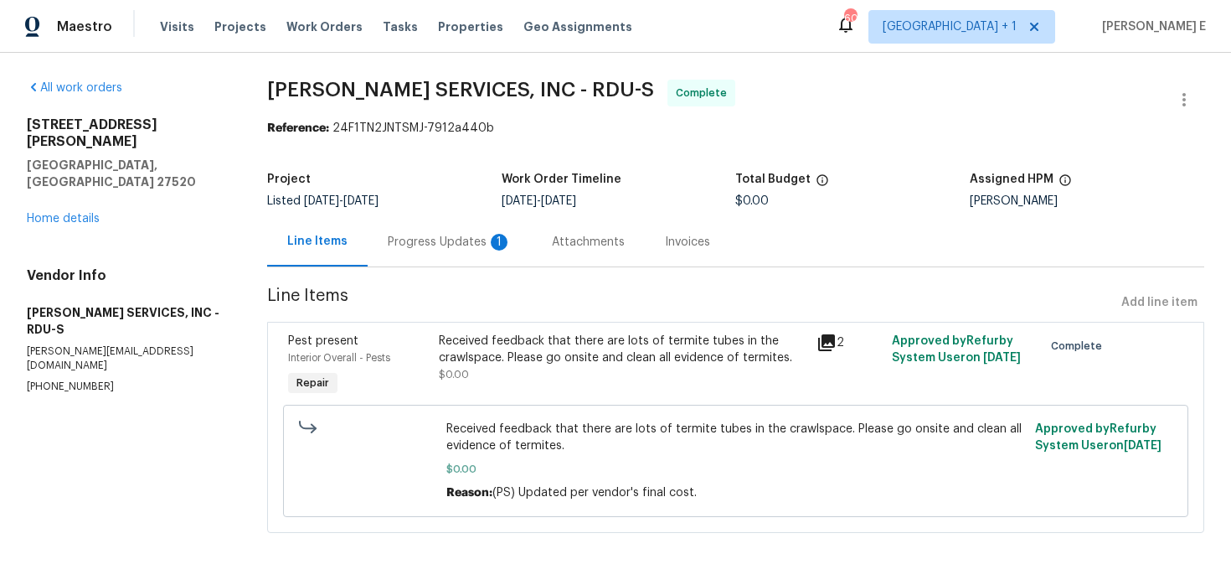
click at [451, 235] on div "Progress Updates 1" at bounding box center [450, 242] width 124 height 17
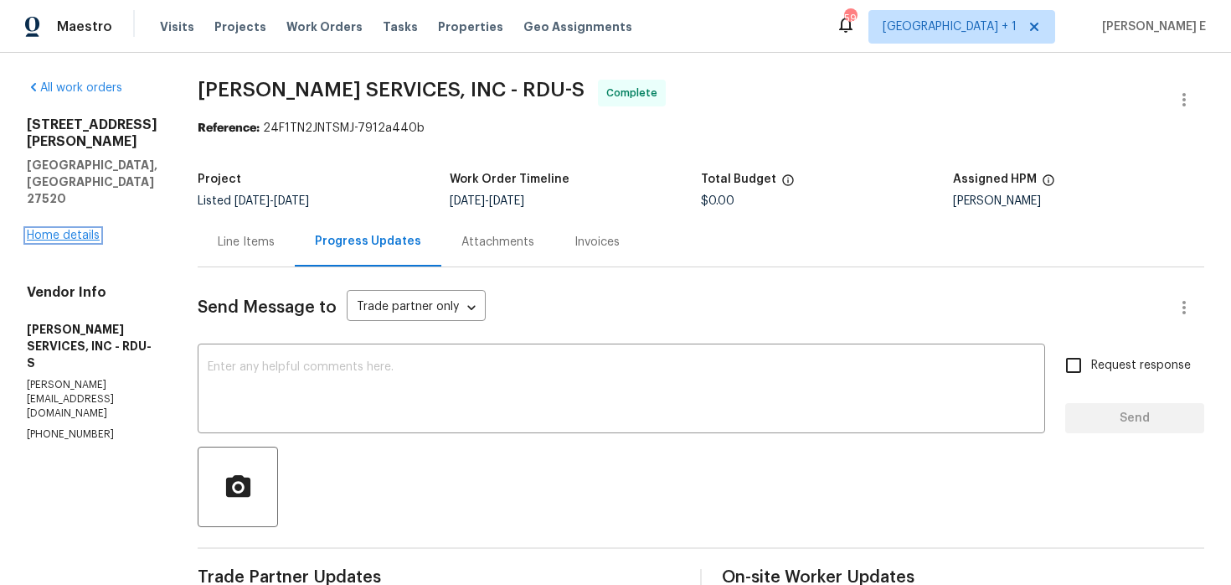
click at [50, 230] on link "Home details" at bounding box center [63, 236] width 73 height 12
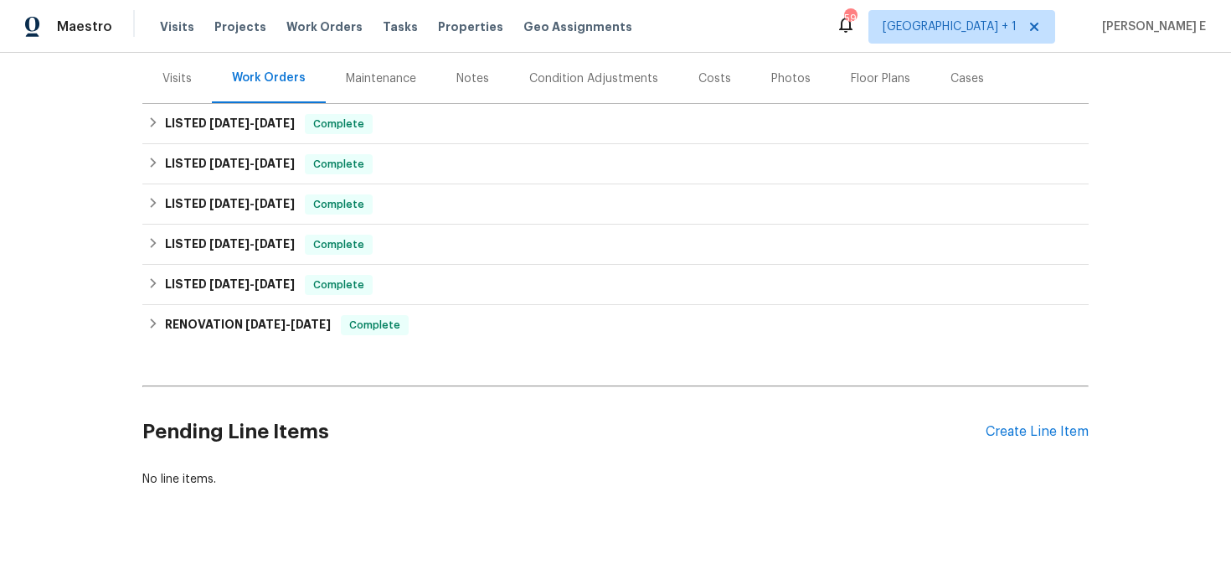
scroll to position [198, 0]
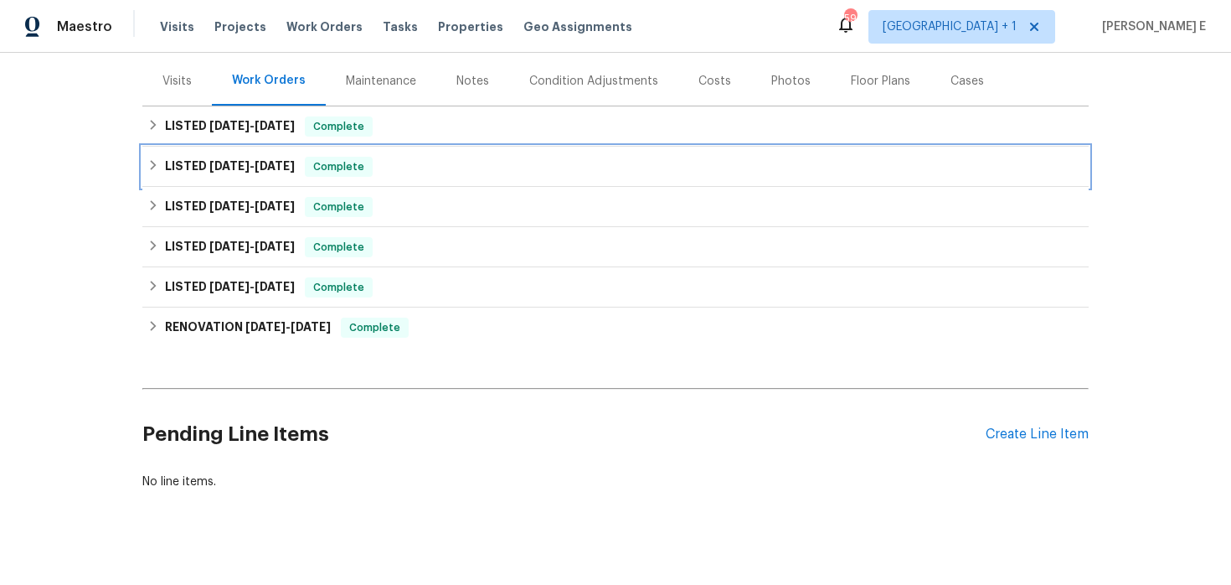
click at [230, 157] on h6 "LISTED 7/15/25 - 7/18/25" at bounding box center [230, 167] width 130 height 20
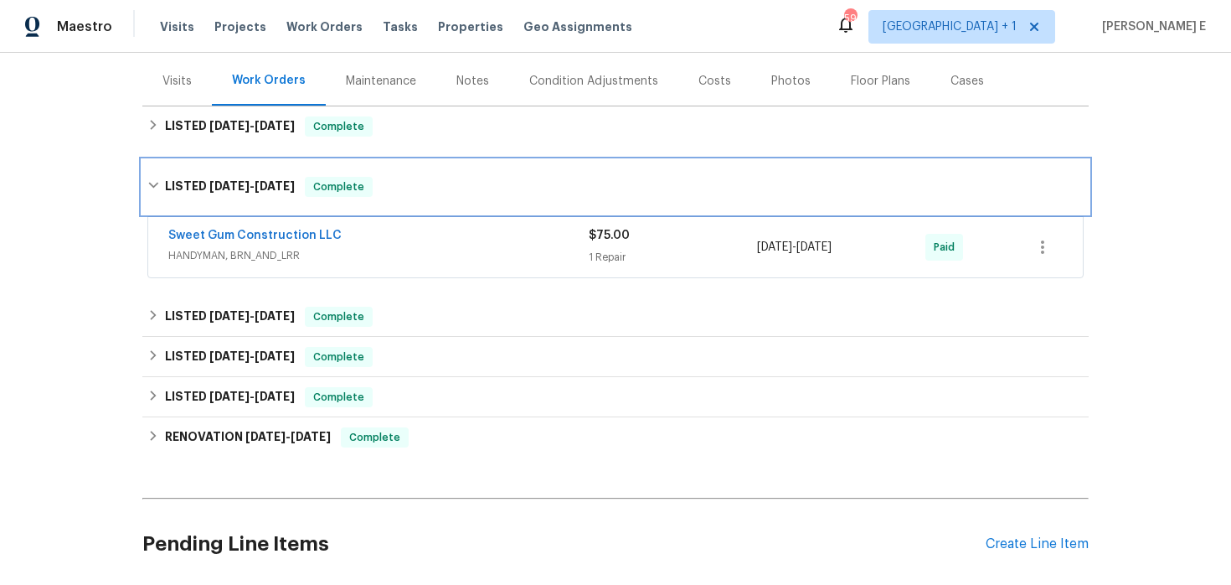
scroll to position [213, 0]
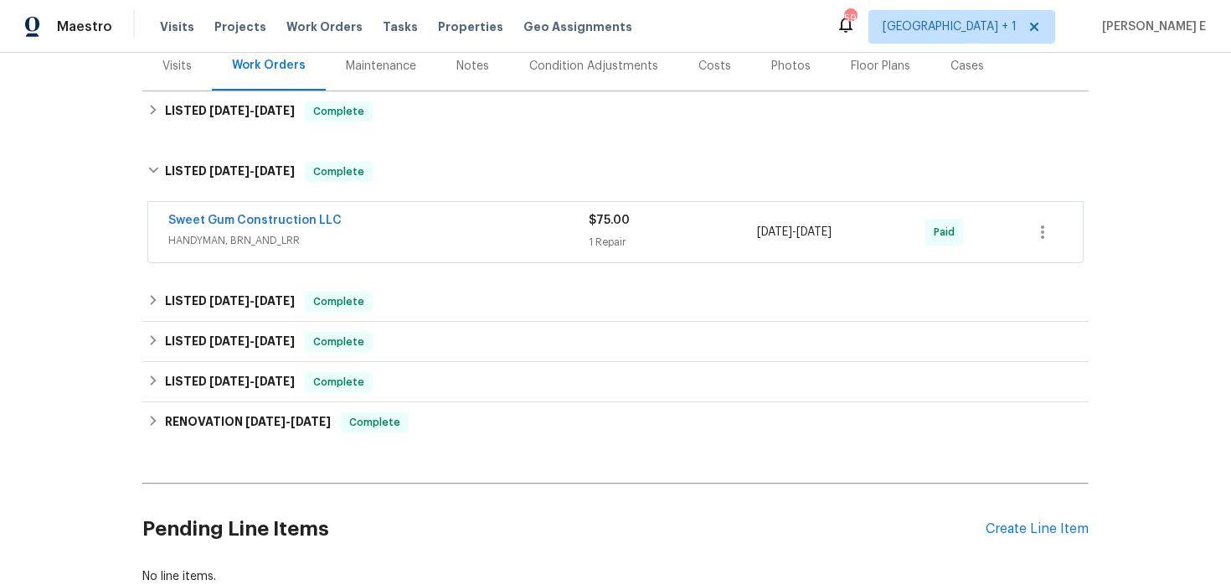
click at [409, 214] on div "Sweet Gum Construction LLC" at bounding box center [378, 222] width 421 height 20
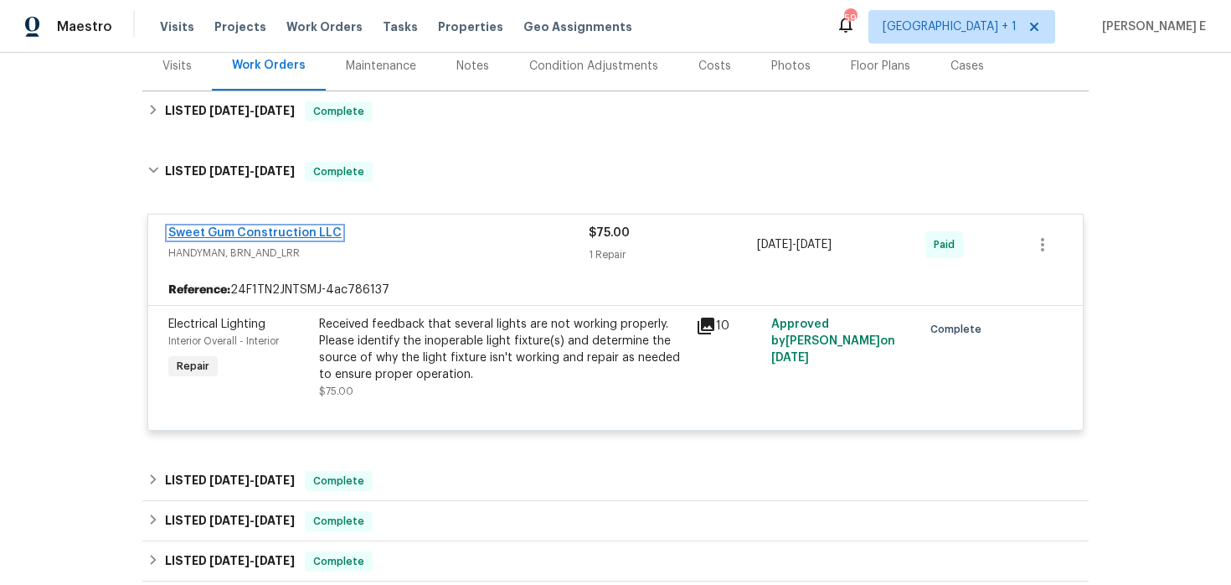
click at [279, 231] on link "Sweet Gum Construction LLC" at bounding box center [254, 233] width 173 height 12
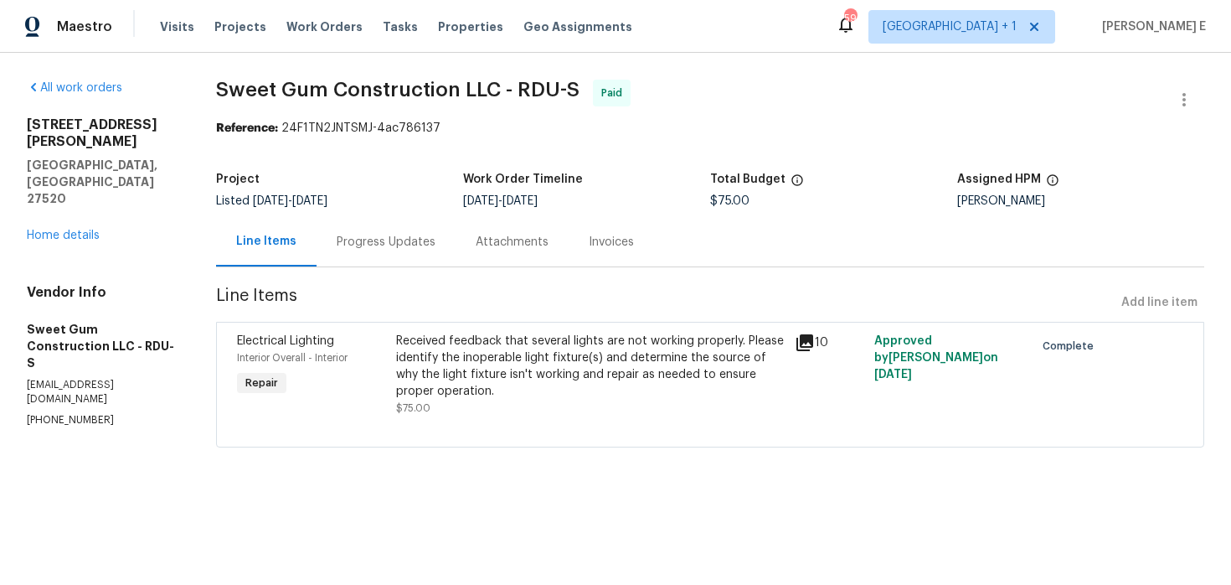
click at [455, 377] on div "Received feedback that several lights are not working properly. Please identify…" at bounding box center [590, 366] width 389 height 67
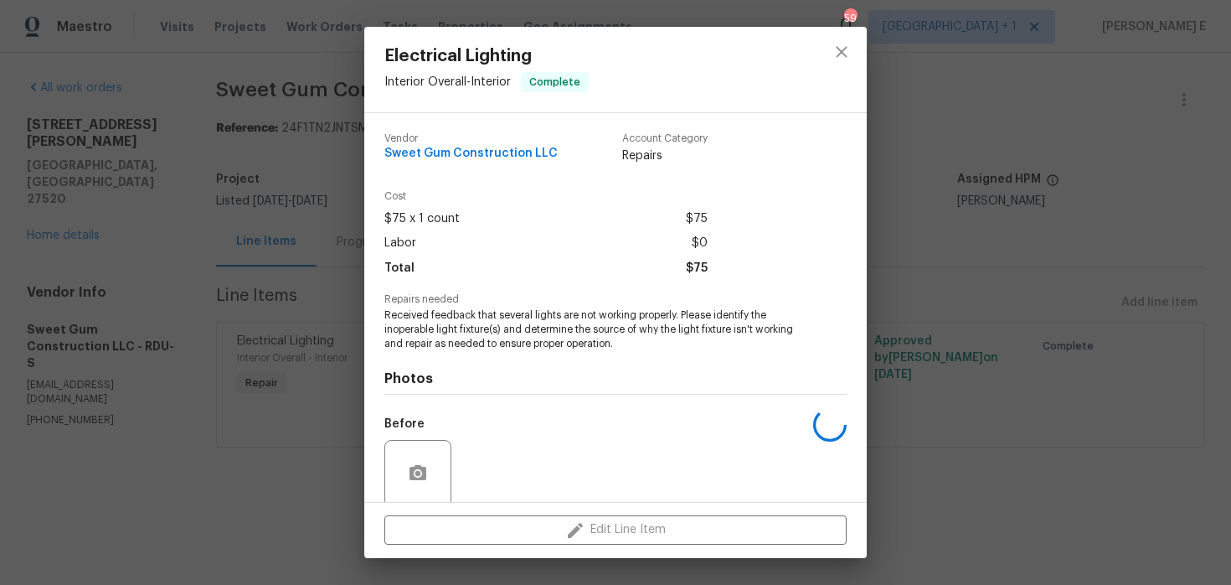
scroll to position [131, 0]
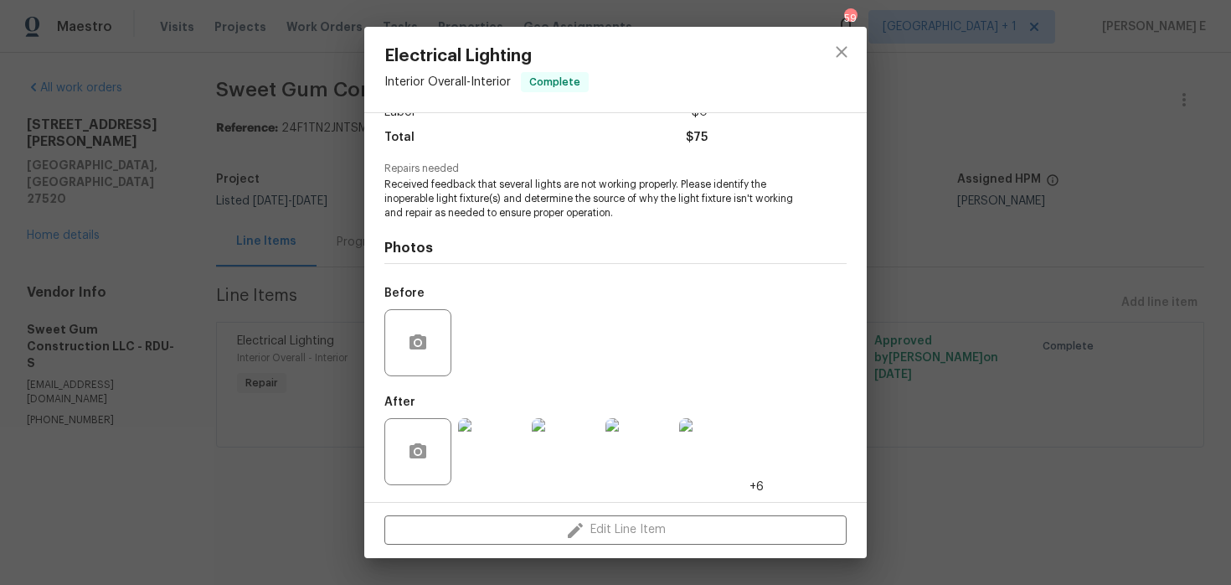
click at [514, 436] on img at bounding box center [491, 451] width 67 height 67
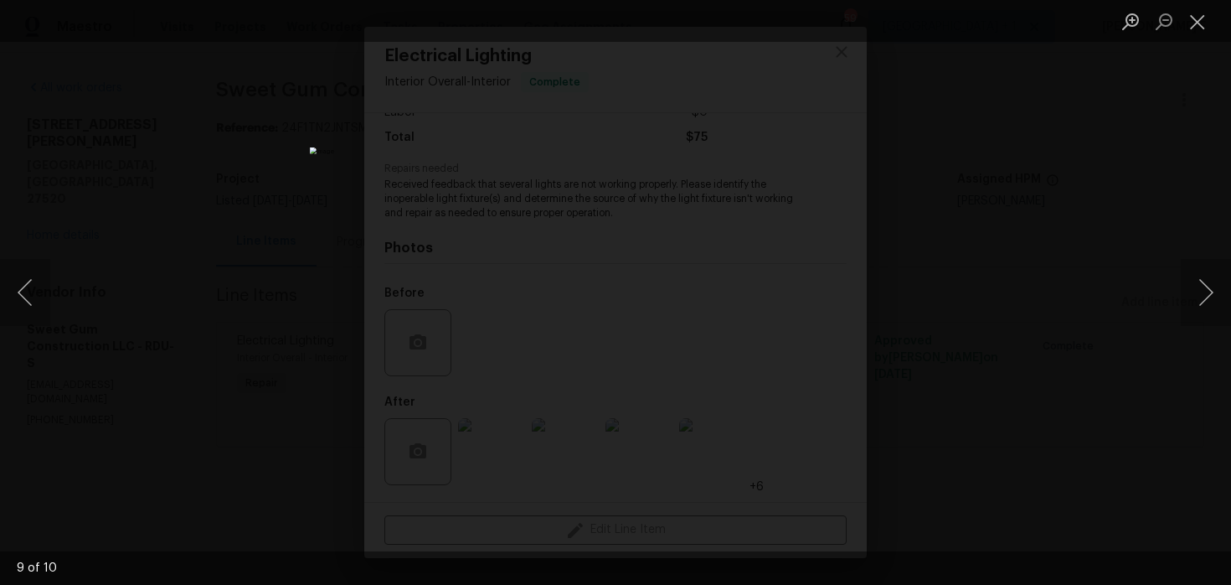
click at [1019, 314] on div "Lightbox" at bounding box center [615, 292] width 1231 height 585
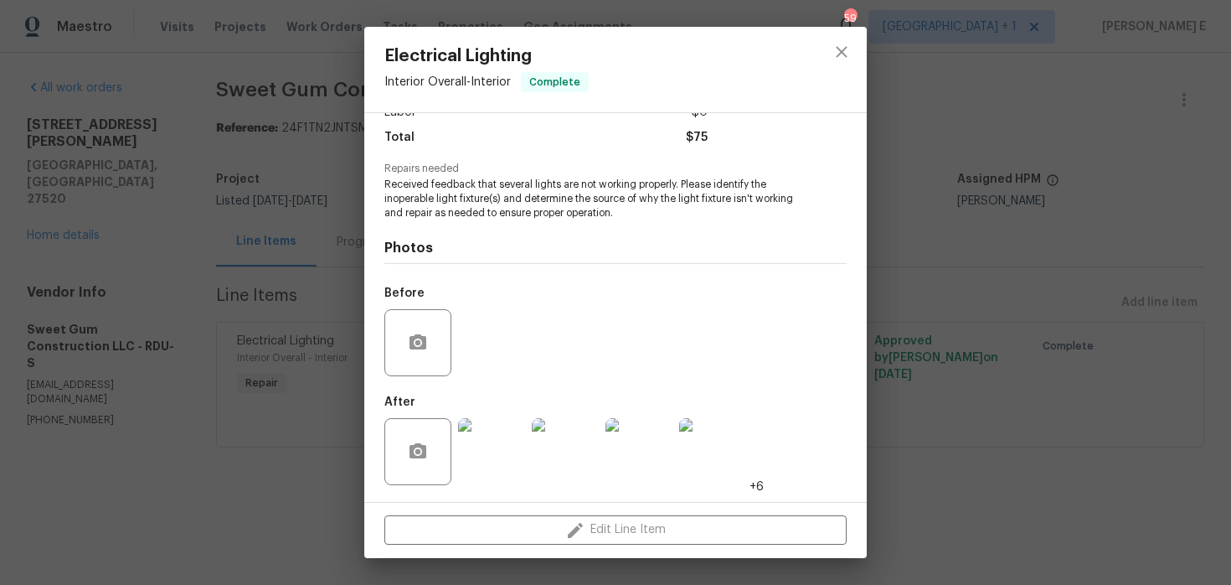
click at [1019, 314] on div "Electrical Lighting Interior Overall - Interior Complete Vendor Sweet Gum Const…" at bounding box center [615, 292] width 1231 height 585
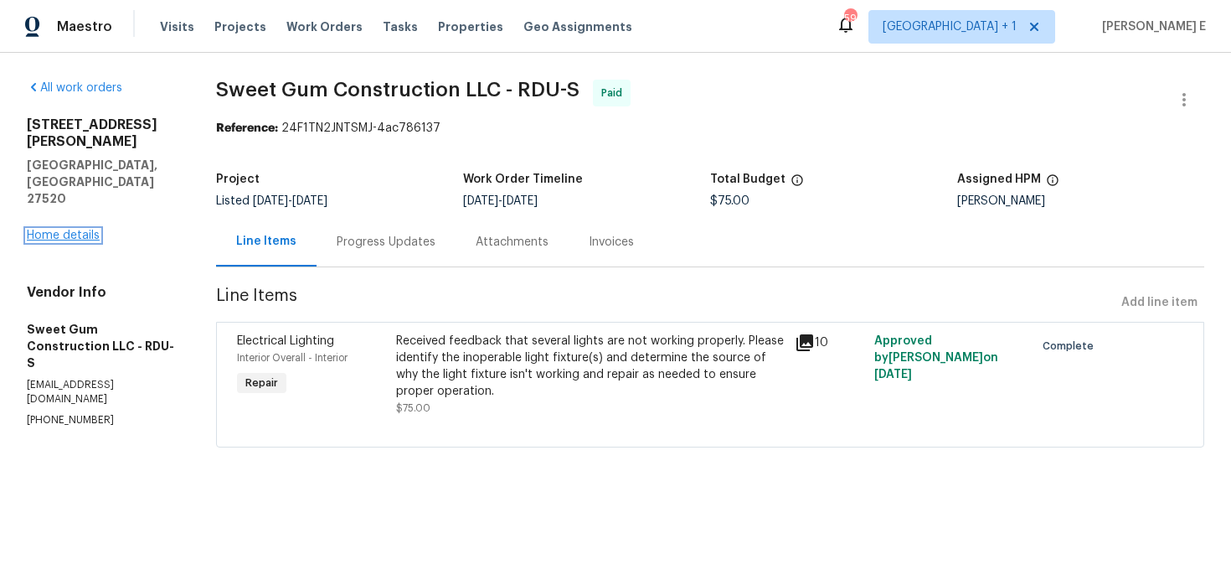
click at [68, 230] on link "Home details" at bounding box center [63, 236] width 73 height 12
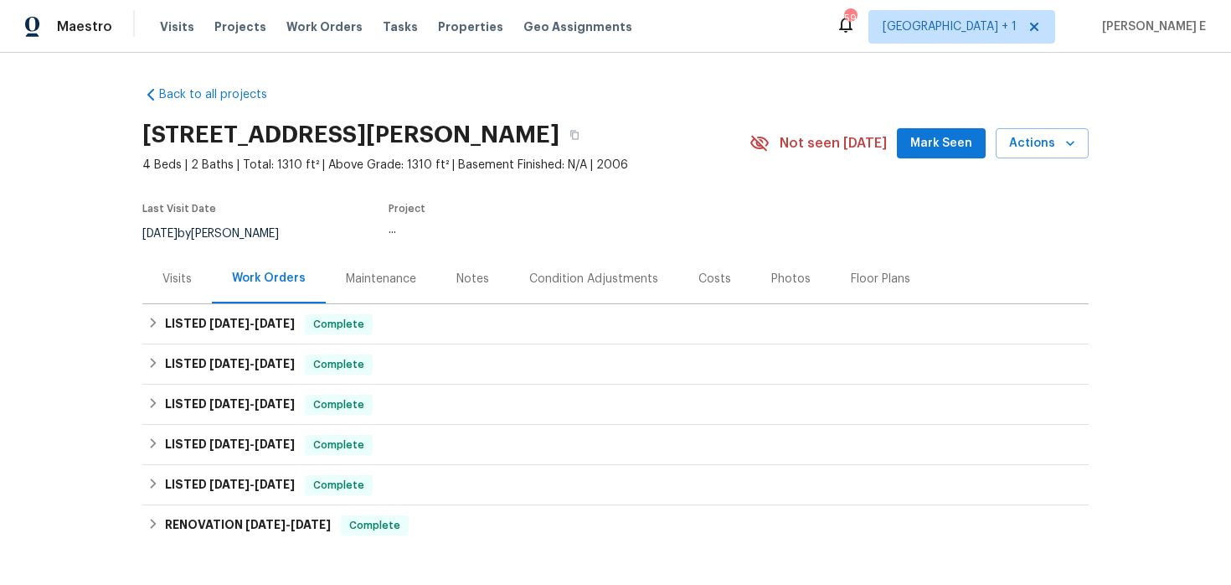
scroll to position [217, 0]
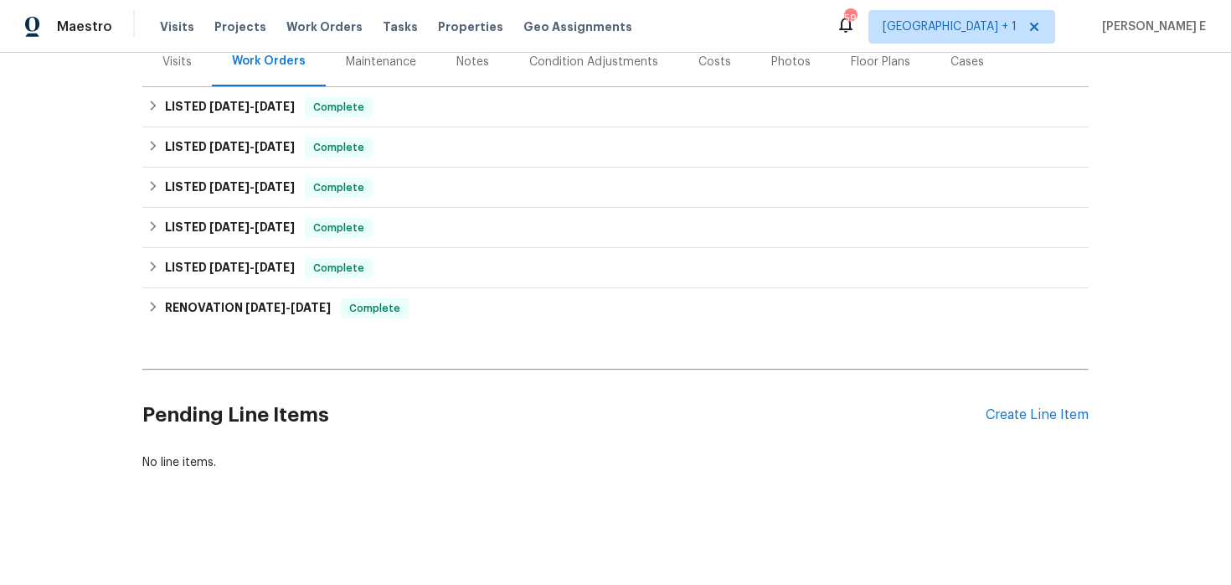
click at [178, 155] on h6 "LISTED 7/15/25 - 7/18/25" at bounding box center [230, 147] width 130 height 20
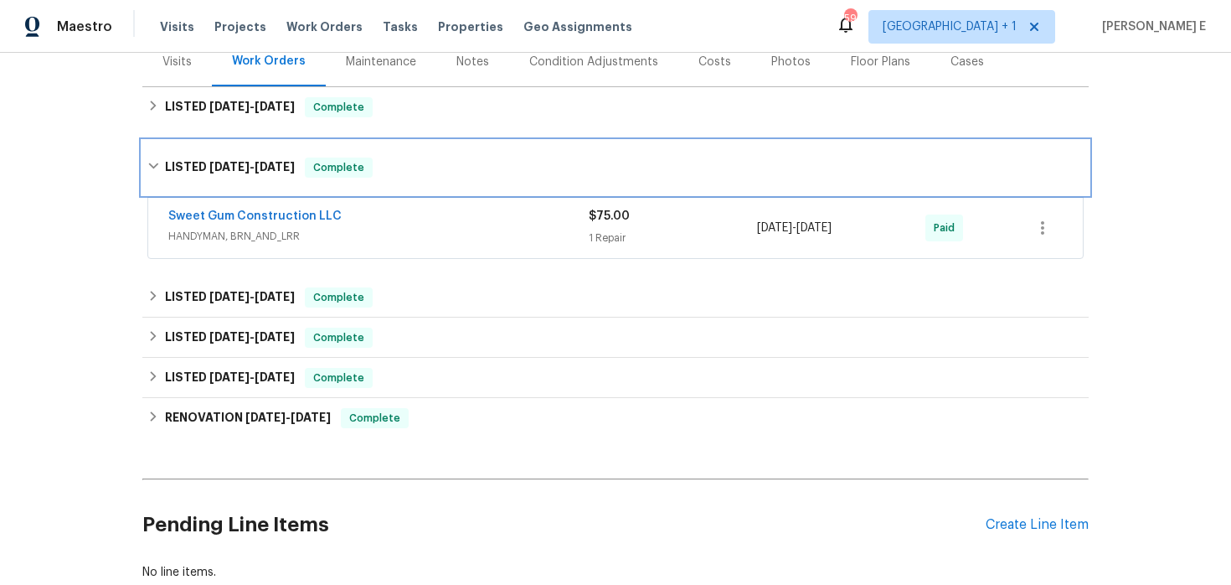
scroll to position [327, 0]
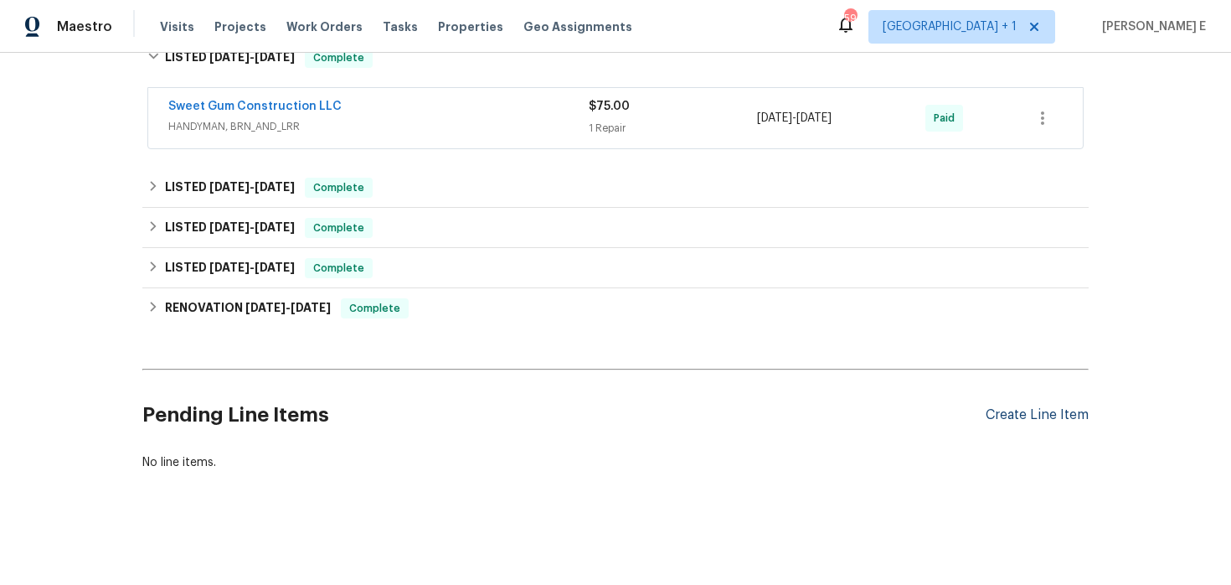
click at [1061, 412] on div "Create Line Item" at bounding box center [1037, 415] width 103 height 16
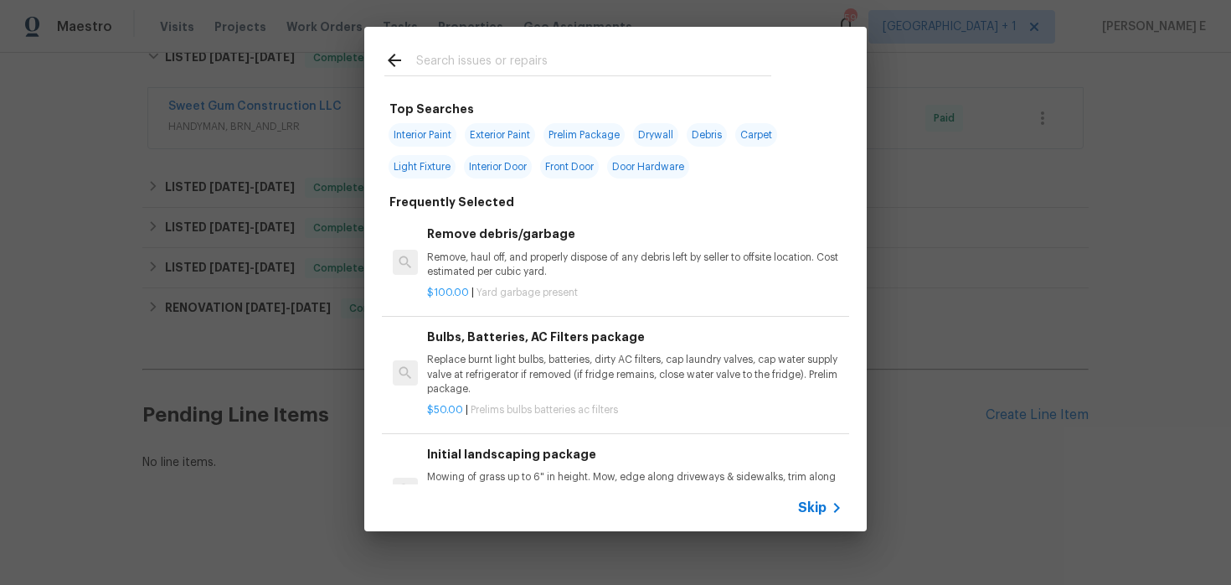
click at [811, 509] on span "Skip" at bounding box center [812, 507] width 28 height 17
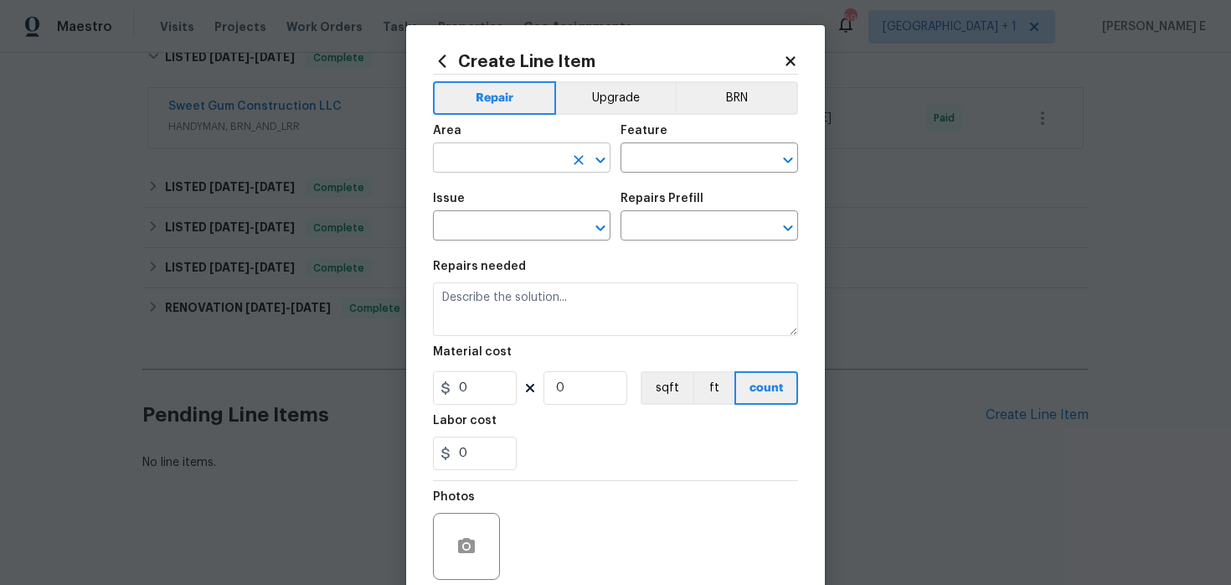
click at [531, 154] on input "text" at bounding box center [498, 160] width 131 height 26
type input "Interior Overall"
type input "Plumbing"
type input "Bathroom Plumbing"
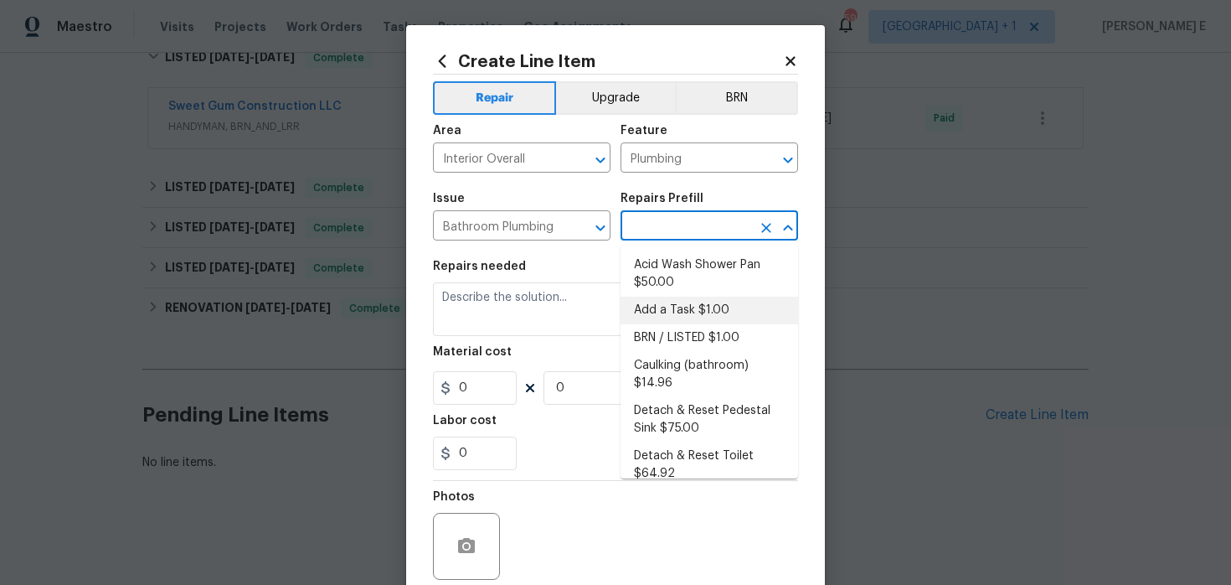
click at [688, 314] on li "Add a Task $1.00" at bounding box center [710, 311] width 178 height 28
type input "Add a Task $1.00"
type textarea "HPM to detail"
type input "1"
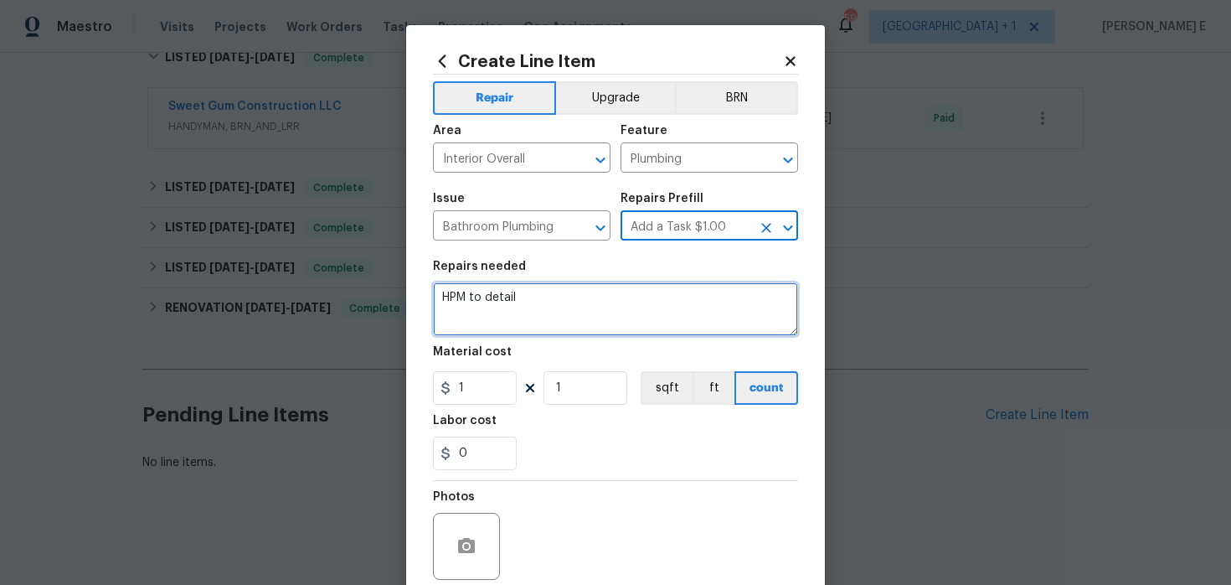
click at [578, 316] on textarea "HPM to detail" at bounding box center [615, 309] width 365 height 54
paste textarea "it sounds like water is running under master bath."
click at [575, 296] on textarea "Received feedback that it sounds like water is running under master bath." at bounding box center [615, 309] width 365 height 54
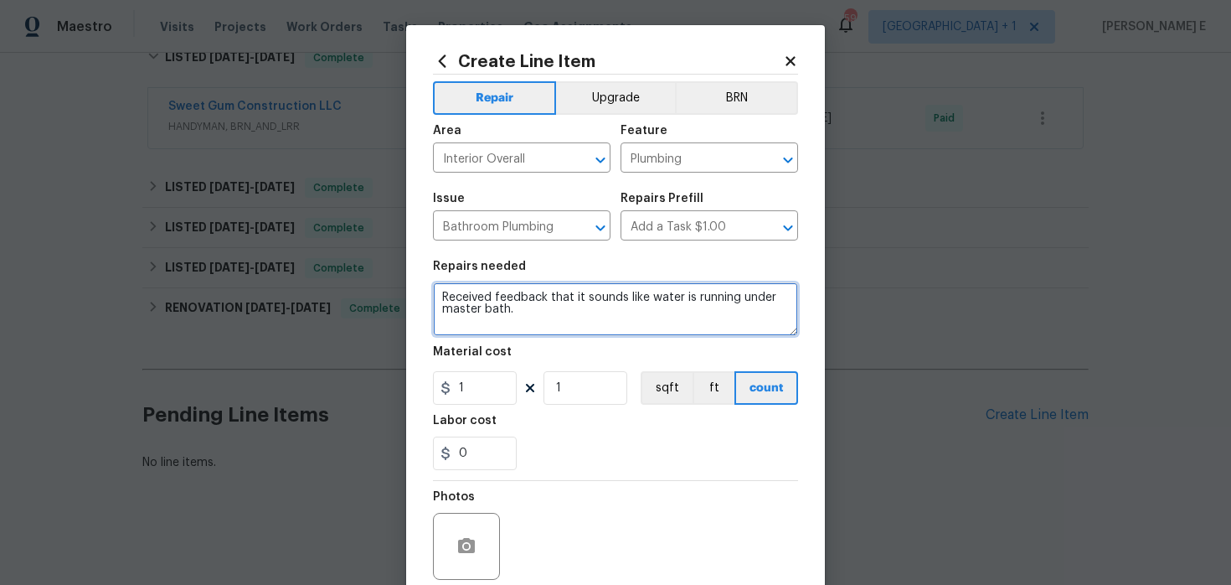
type textarea "Received feedback that it sounds like water is running under master bath."
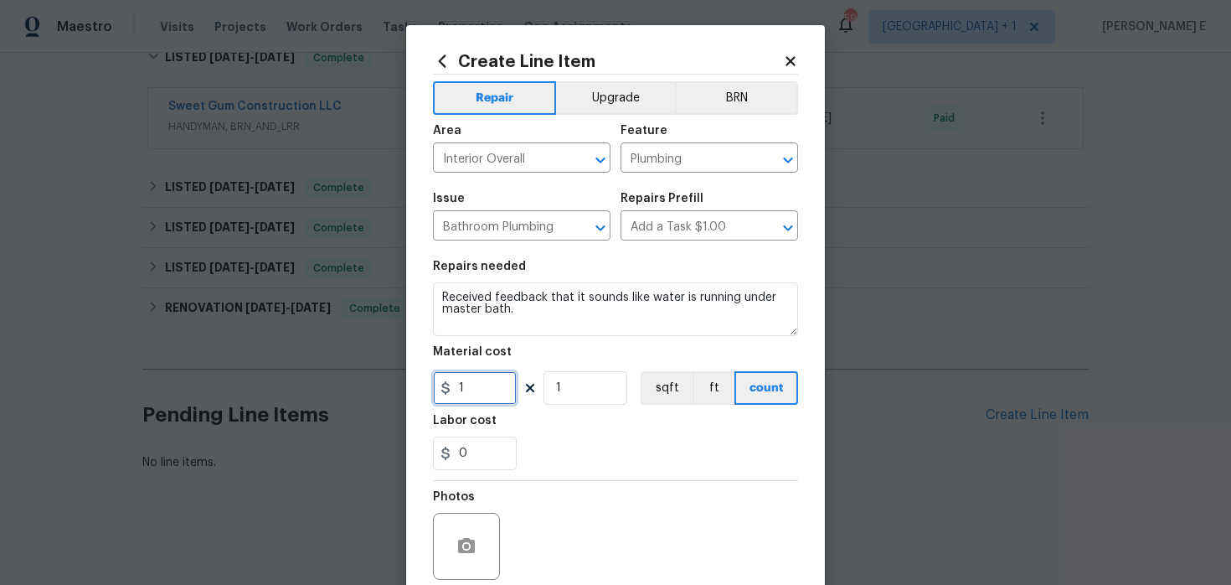
drag, startPoint x: 467, startPoint y: 387, endPoint x: 322, endPoint y: 448, distance: 158.1
click at [341, 435] on div "Create Line Item Repair Upgrade BRN Area Interior Overall ​ Feature Plumbing ​ …" at bounding box center [615, 292] width 1231 height 585
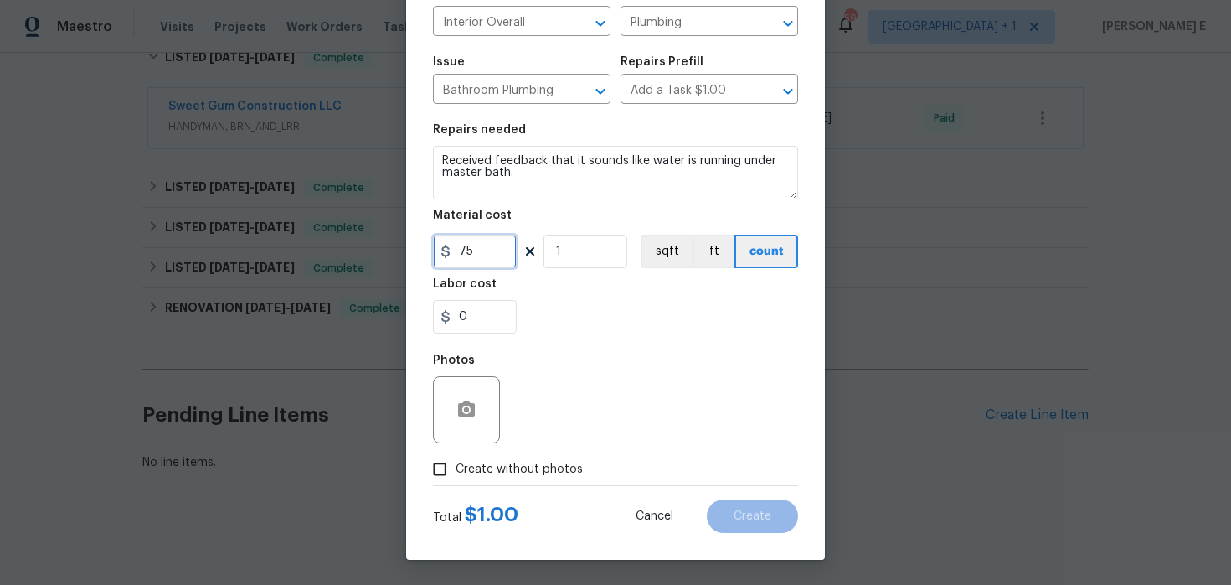
type input "75"
click at [482, 455] on label "Create without photos" at bounding box center [503, 469] width 159 height 32
click at [456, 455] on input "Create without photos" at bounding box center [440, 469] width 32 height 32
checkbox input "true"
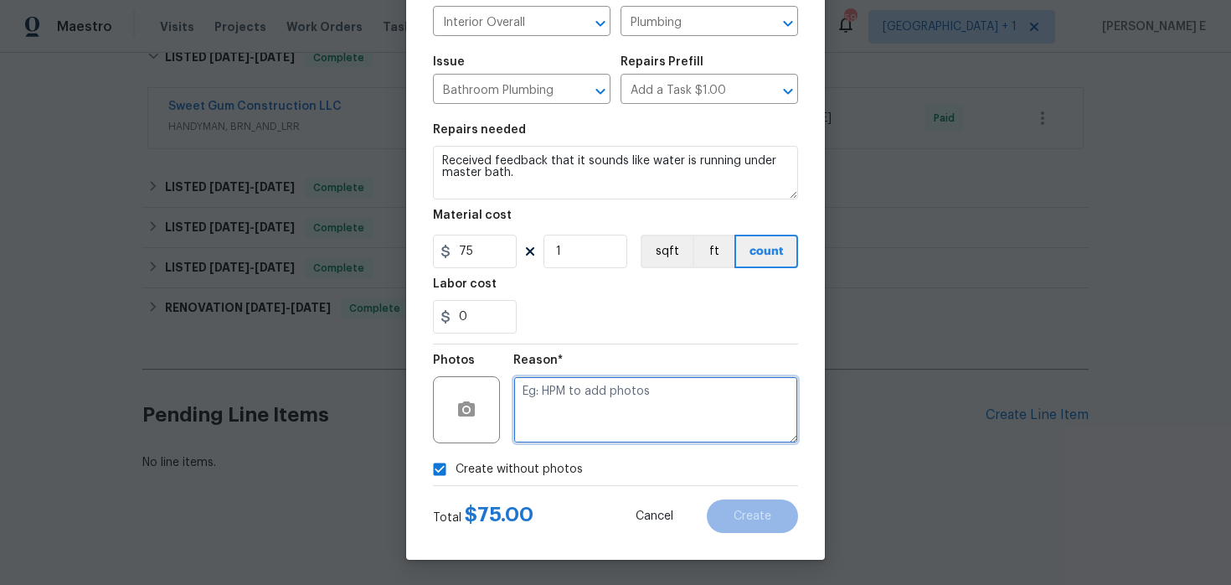
click at [612, 401] on textarea at bounding box center [656, 409] width 285 height 67
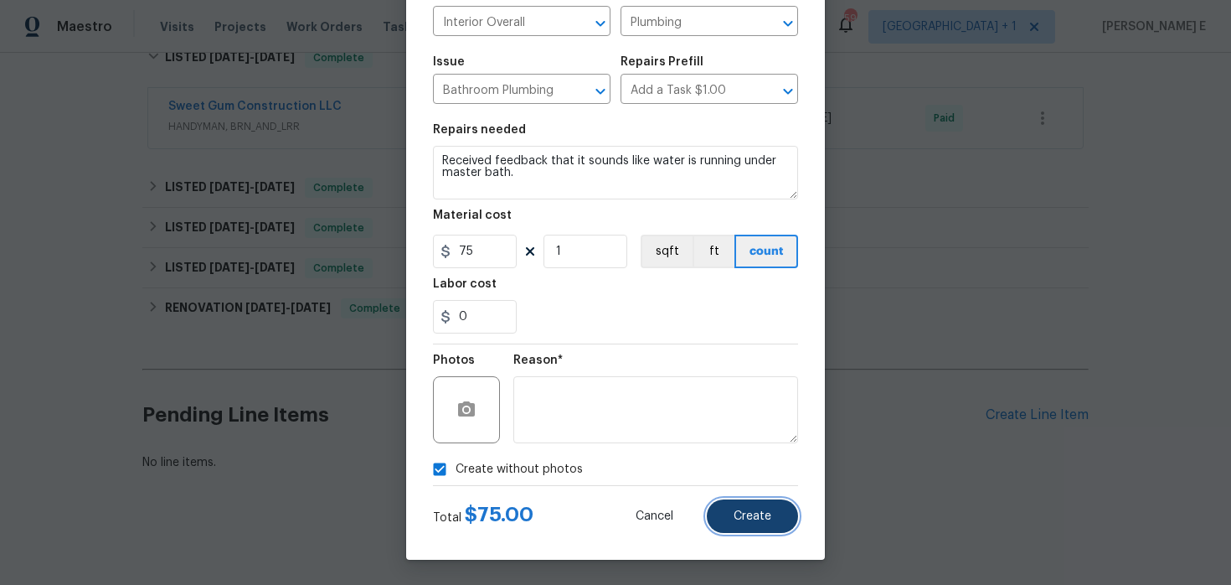
click at [724, 519] on button "Create" at bounding box center [752, 516] width 91 height 34
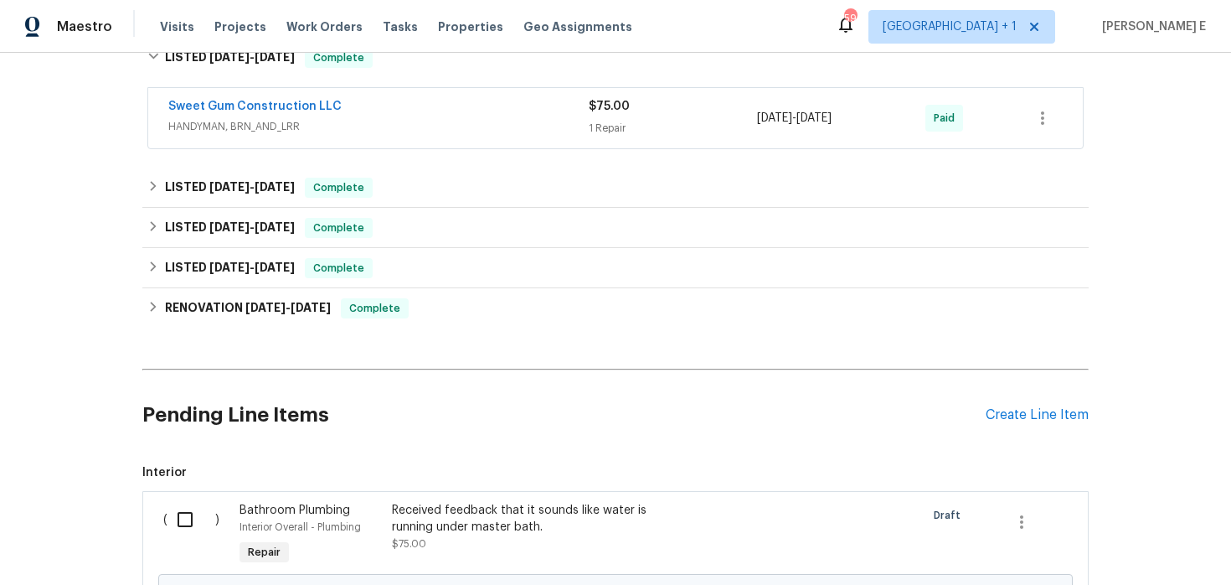
scroll to position [518, 0]
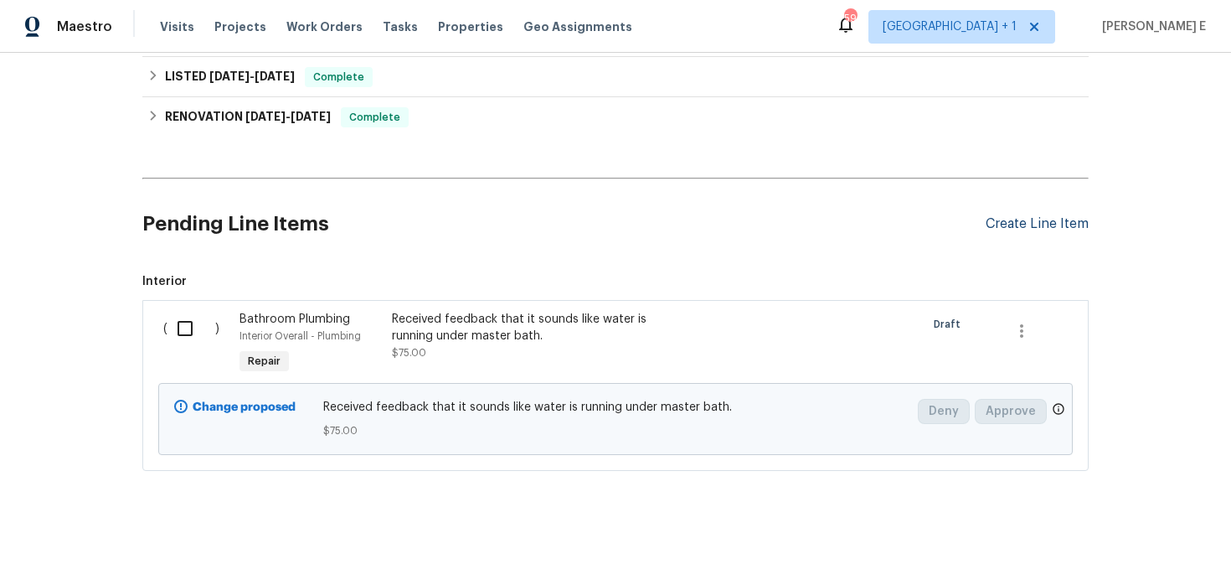
click at [1040, 227] on div "Create Line Item" at bounding box center [1037, 224] width 103 height 16
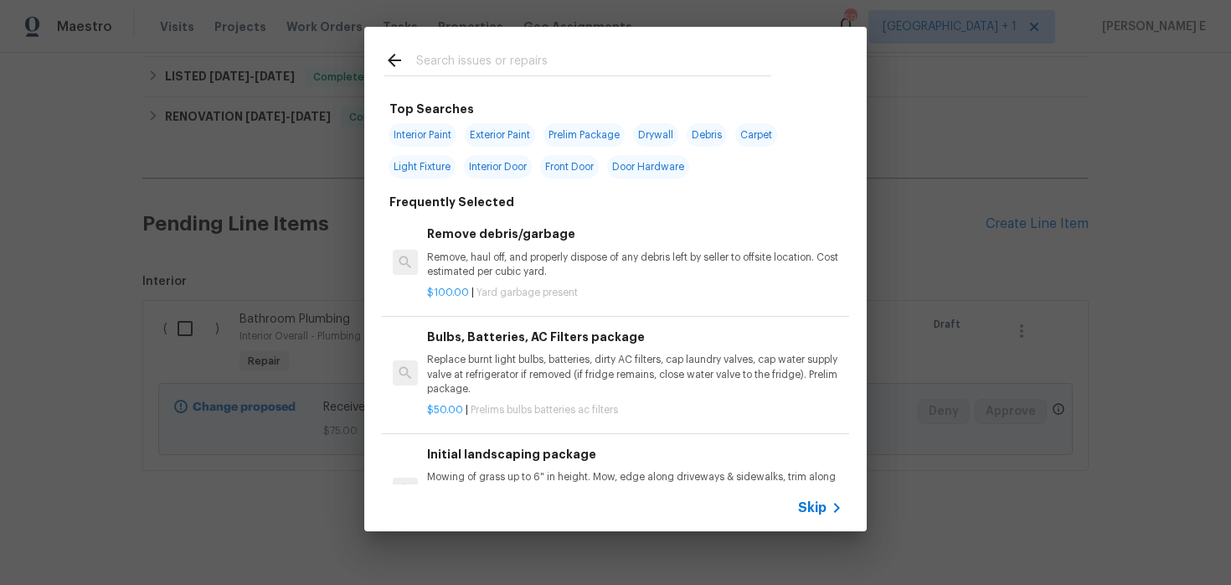
click at [811, 517] on div "Skip" at bounding box center [822, 508] width 49 height 20
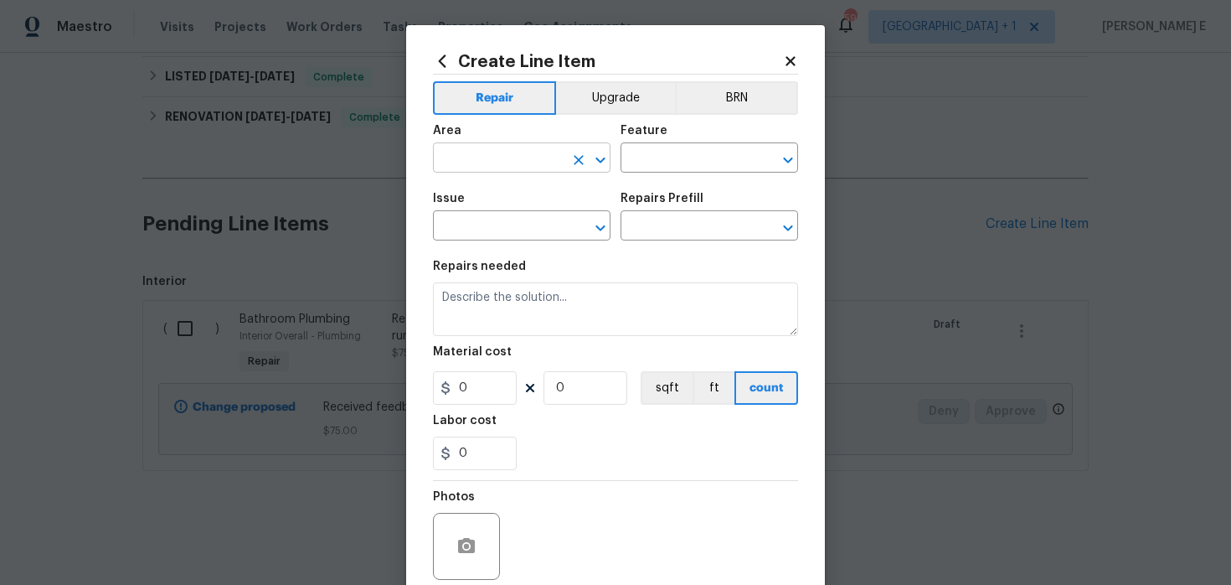
click at [500, 149] on input "text" at bounding box center [498, 160] width 131 height 26
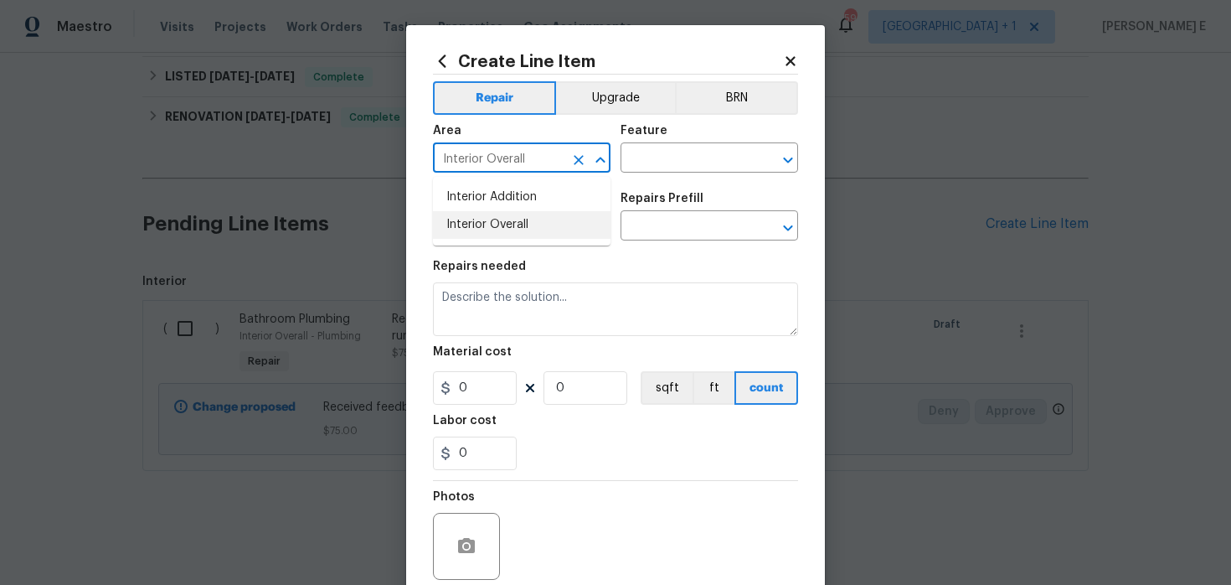
type input "Interior Overall"
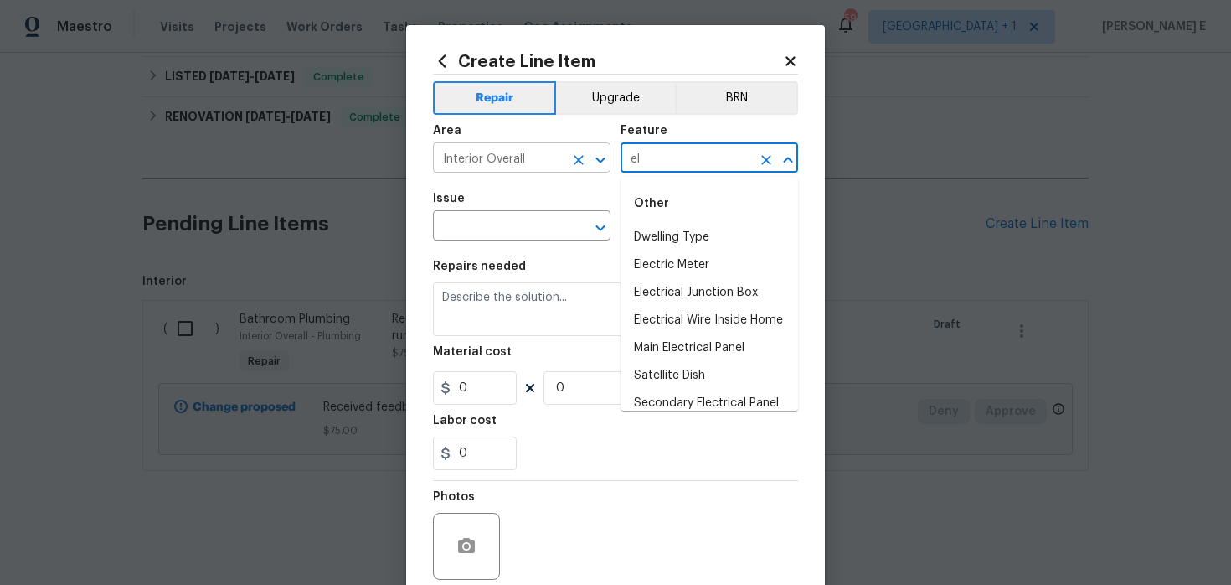
type input "e"
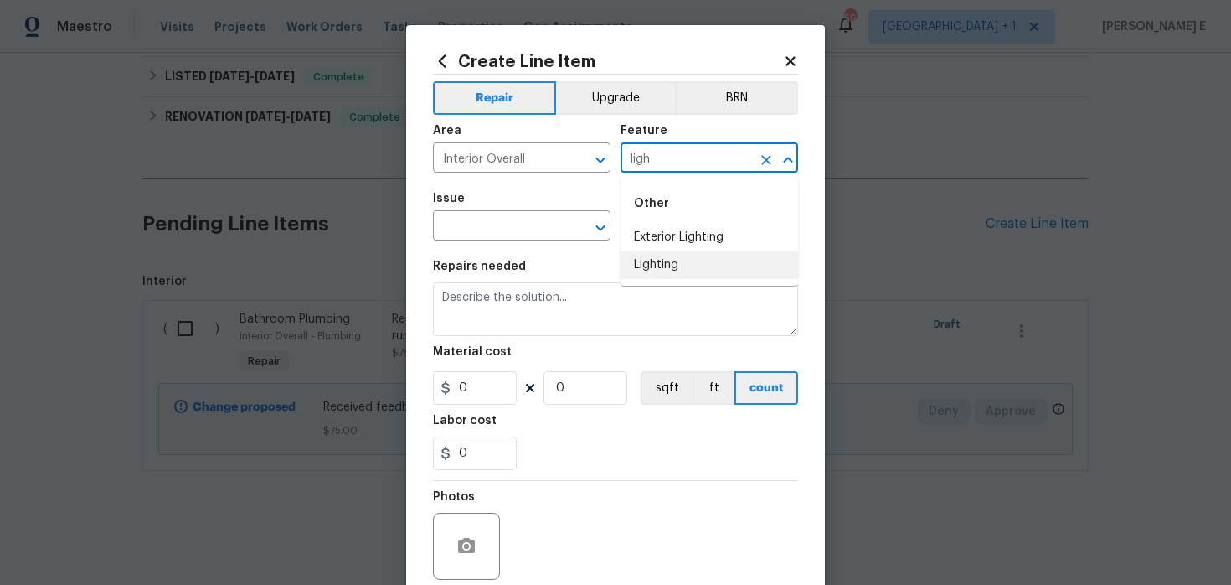
click at [652, 258] on li "Lighting" at bounding box center [710, 265] width 178 height 28
type input "Lighting"
click at [493, 225] on input "text" at bounding box center [498, 227] width 131 height 26
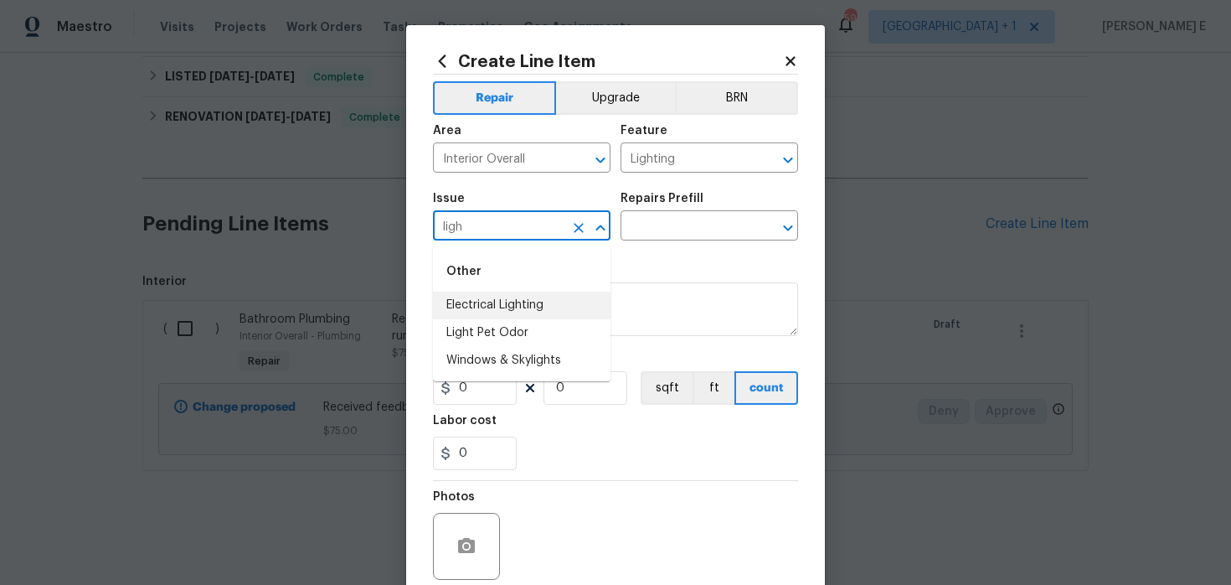
click at [528, 310] on li "Electrical Lighting" at bounding box center [522, 306] width 178 height 28
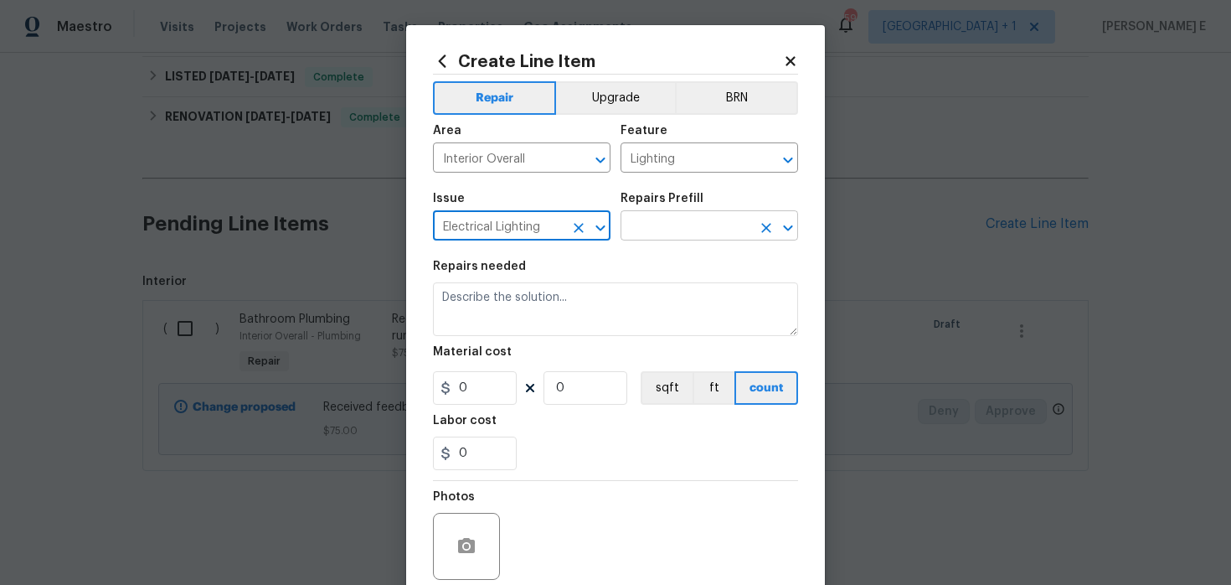
type input "Electrical Lighting"
click at [676, 222] on input "text" at bounding box center [686, 227] width 131 height 26
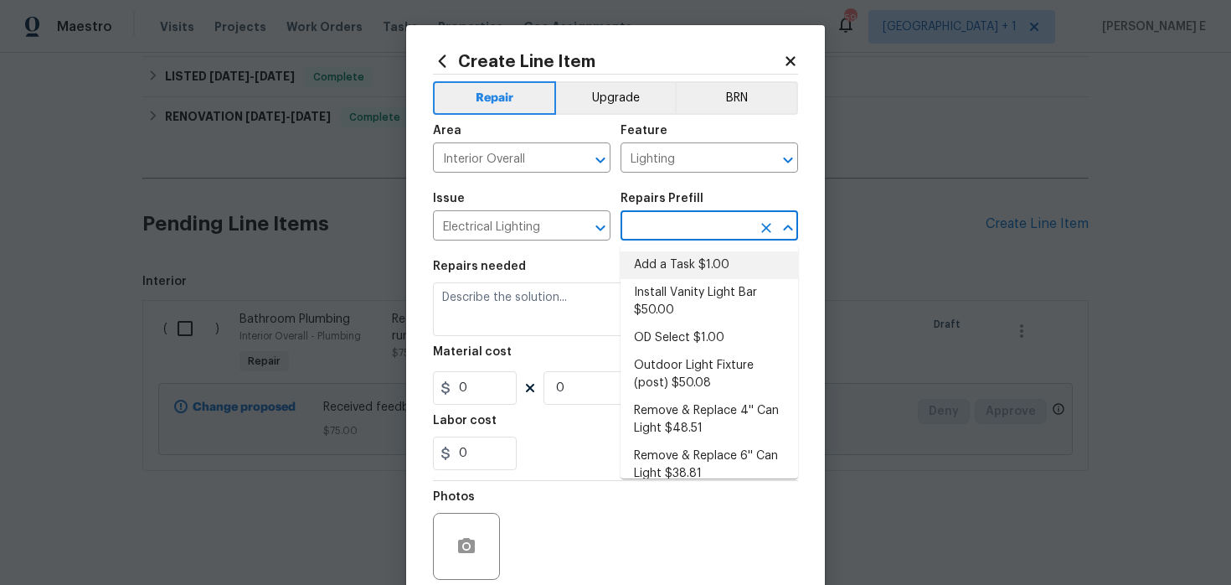
click at [655, 271] on li "Add a Task $1.00" at bounding box center [710, 265] width 178 height 28
type input "Add a Task $1.00"
type textarea "HPM to detail"
type input "1"
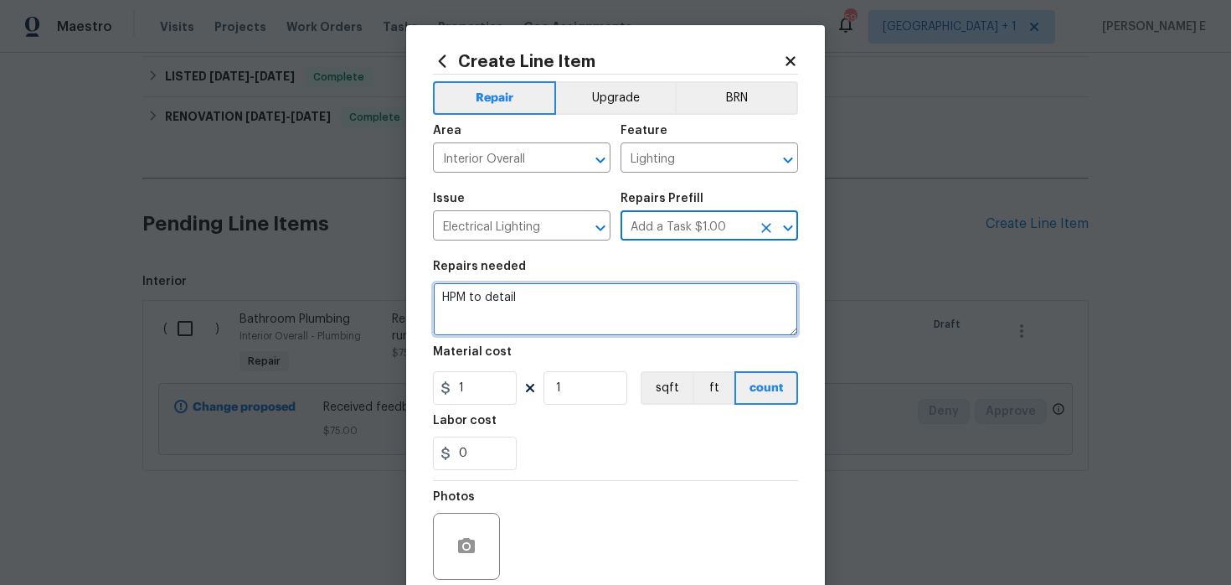
click at [539, 293] on textarea "HPM to detail" at bounding box center [615, 309] width 365 height 54
paste textarea "several light are not working."
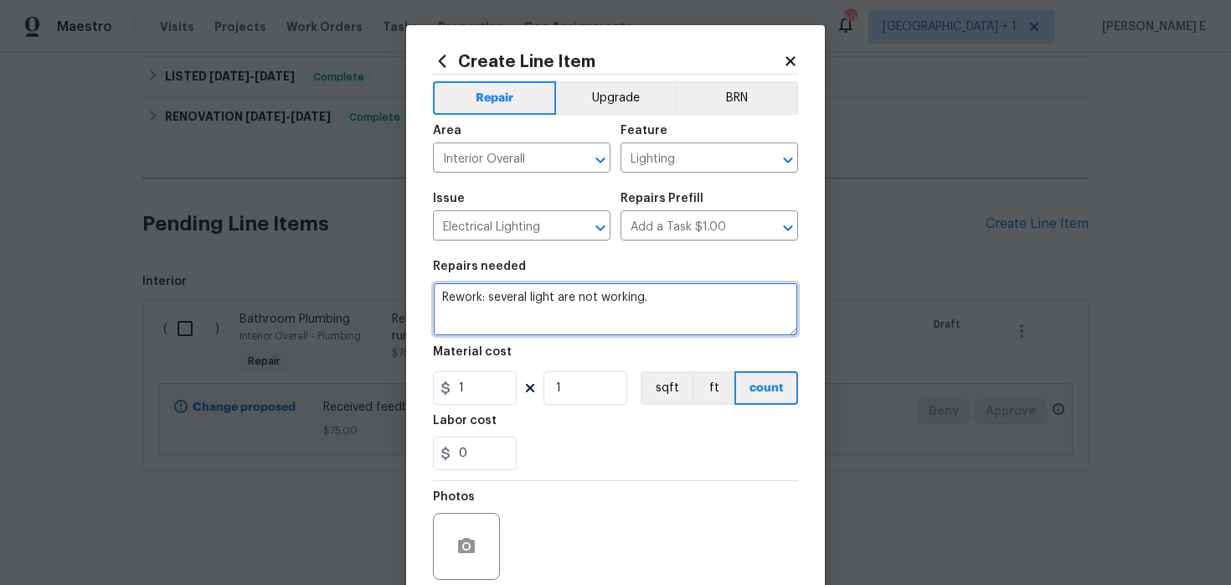
click at [493, 302] on textarea "Rework: several light are not working." at bounding box center [615, 309] width 365 height 54
click at [674, 296] on textarea "Rework: Several light are not working." at bounding box center [615, 309] width 365 height 54
paste textarea "Please go onsite and assess issue"
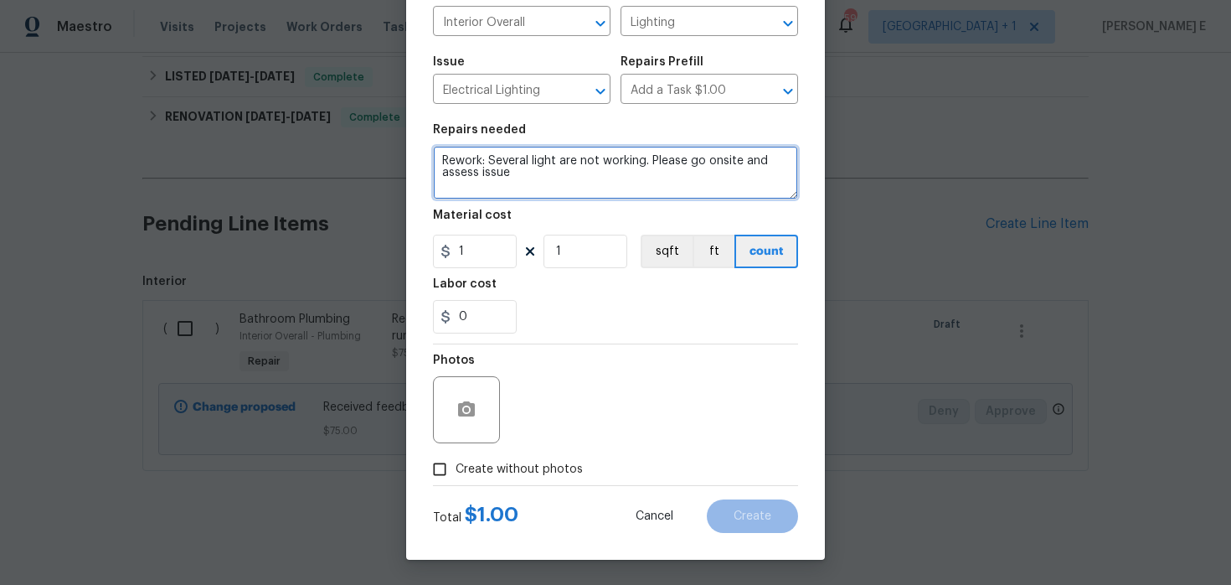
type textarea "Rework: Several light are not working. Please go onsite and assess issue"
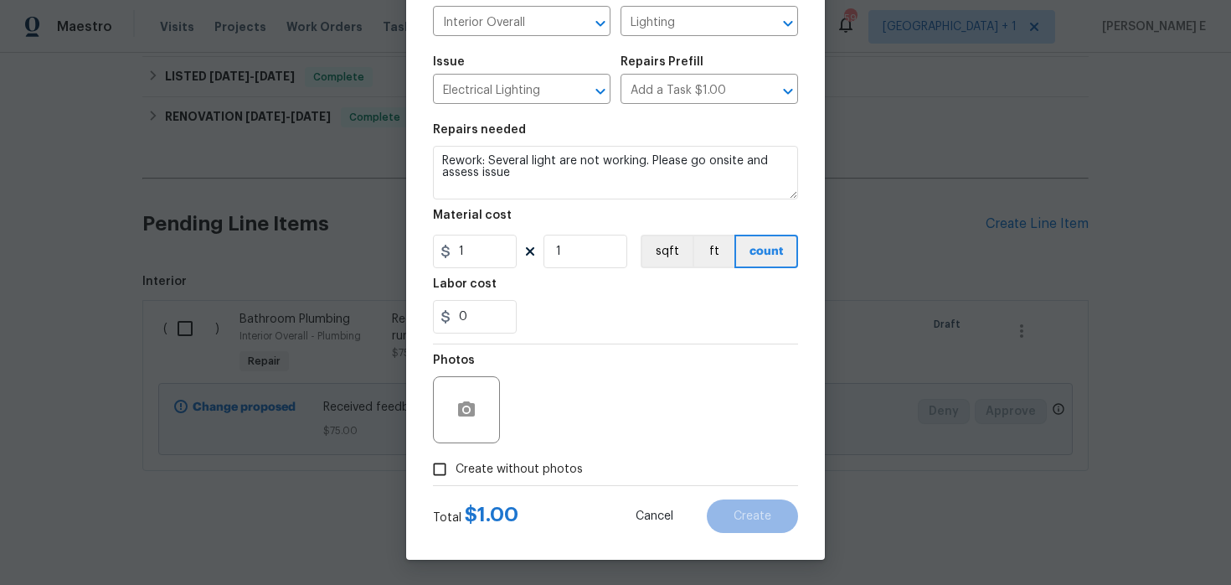
click at [511, 463] on span "Create without photos" at bounding box center [519, 470] width 127 height 18
click at [456, 463] on input "Create without photos" at bounding box center [440, 469] width 32 height 32
checkbox input "true"
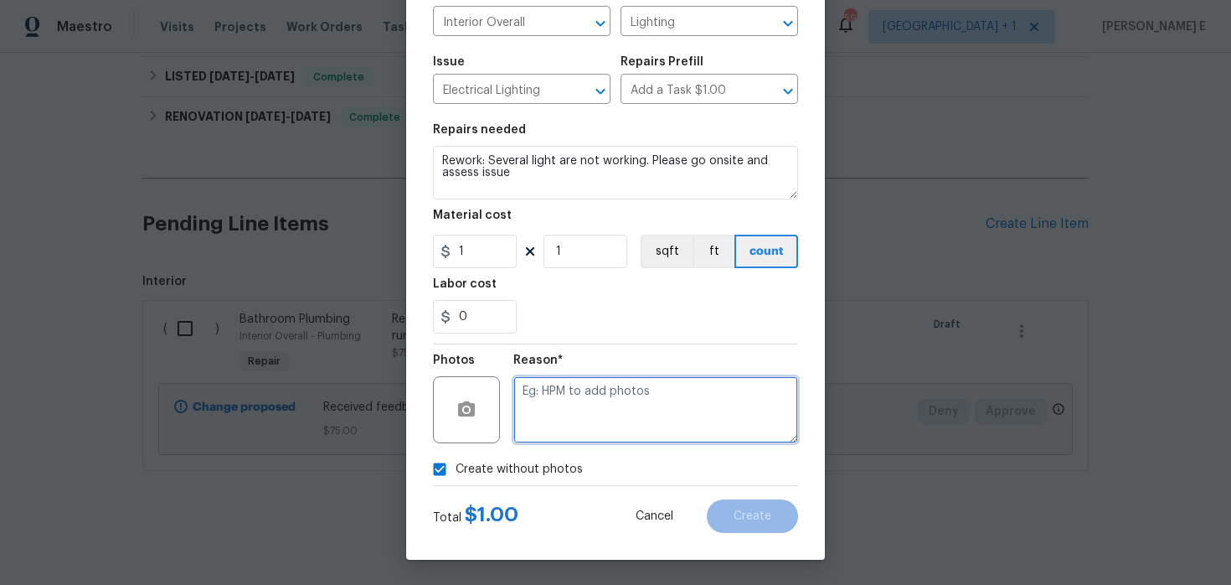
click at [605, 386] on textarea at bounding box center [656, 409] width 285 height 67
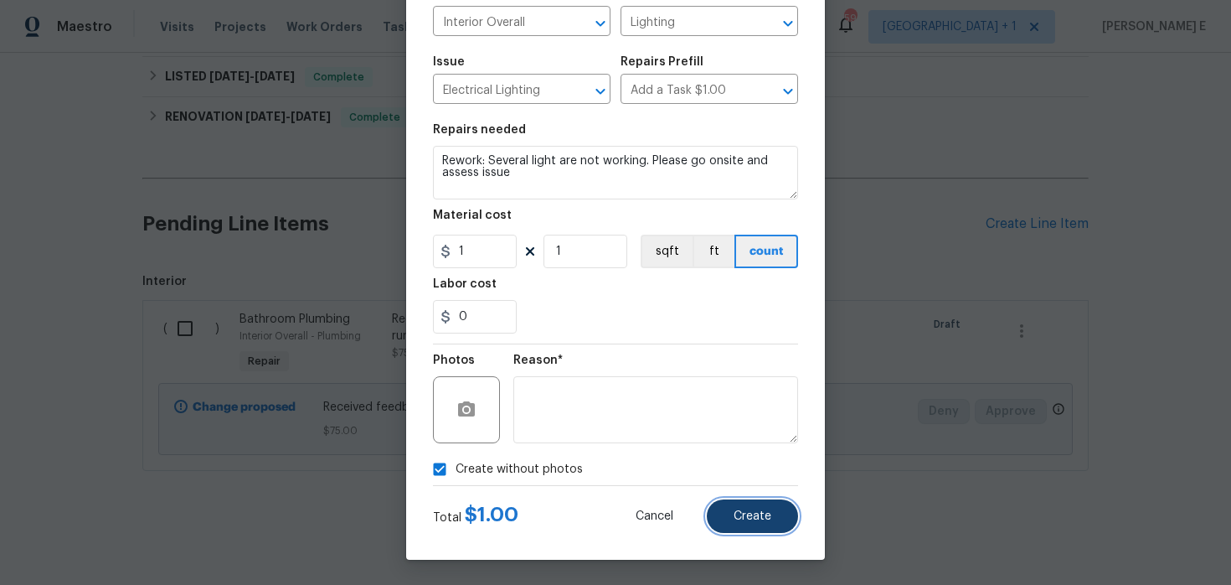
click at [734, 503] on button "Create" at bounding box center [752, 516] width 91 height 34
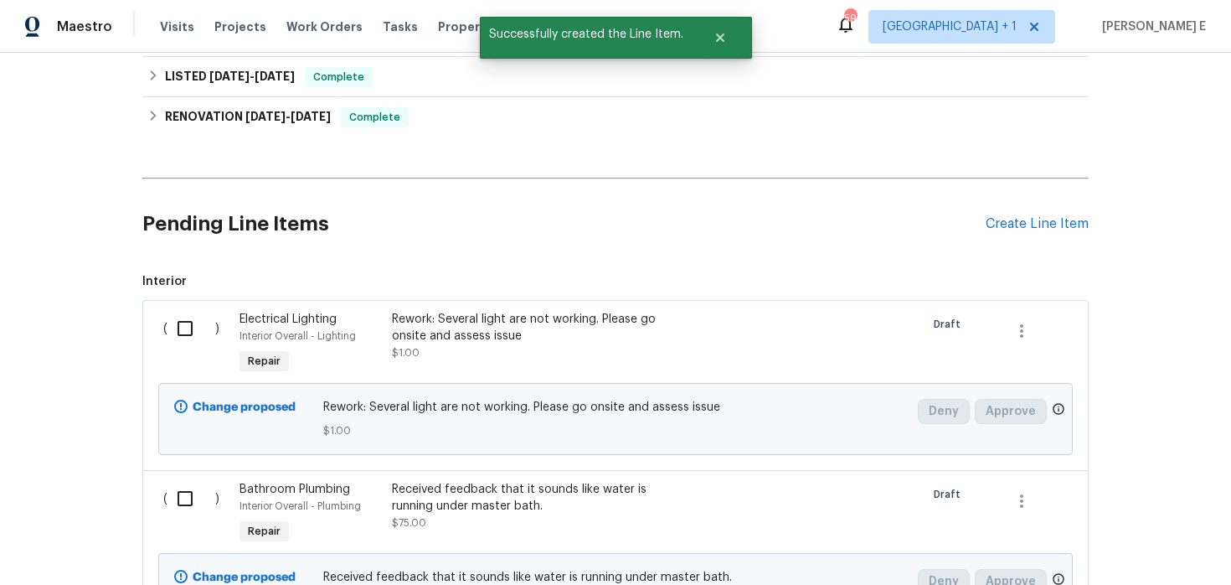
scroll to position [689, 0]
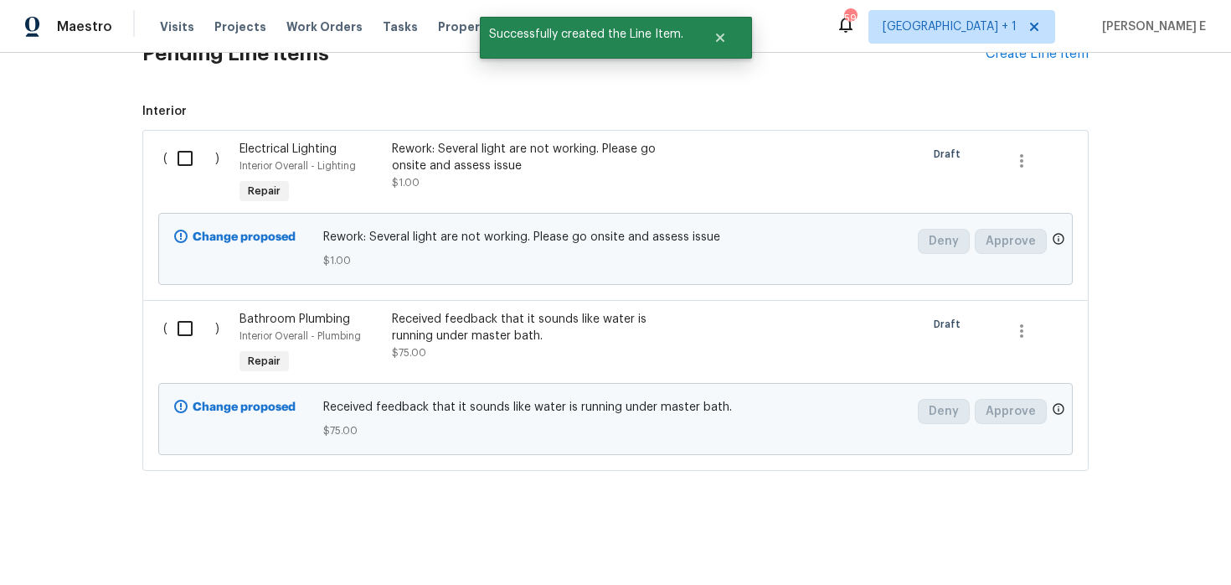
click at [199, 163] on input "checkbox" at bounding box center [192, 158] width 48 height 35
checkbox input "true"
click at [192, 330] on input "checkbox" at bounding box center [192, 328] width 48 height 35
checkbox input "true"
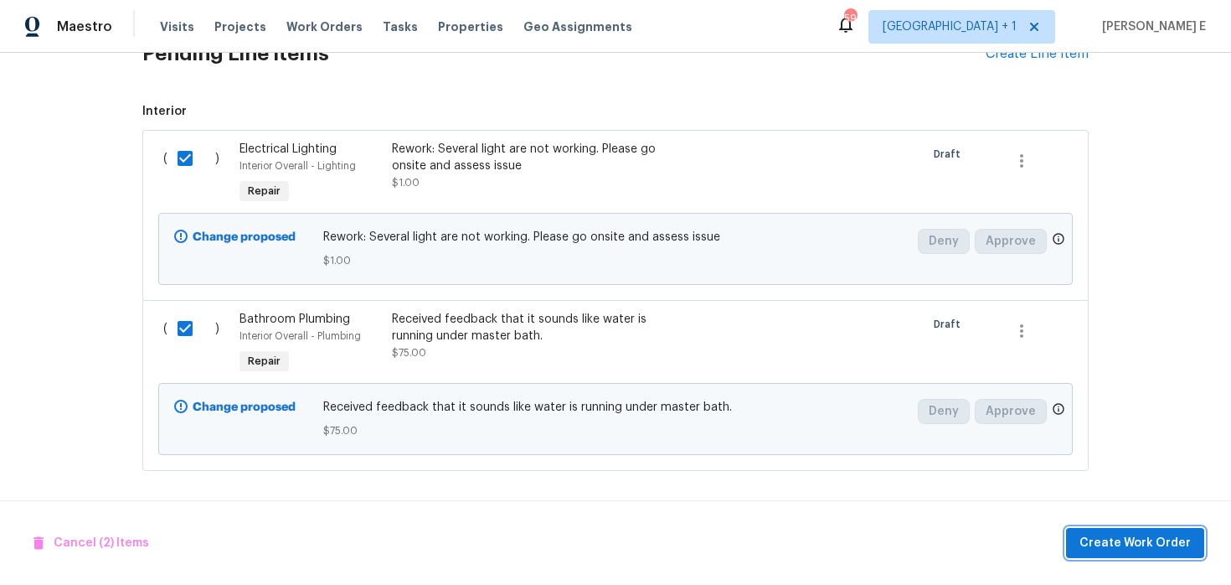
click at [1089, 545] on span "Create Work Order" at bounding box center [1135, 543] width 111 height 21
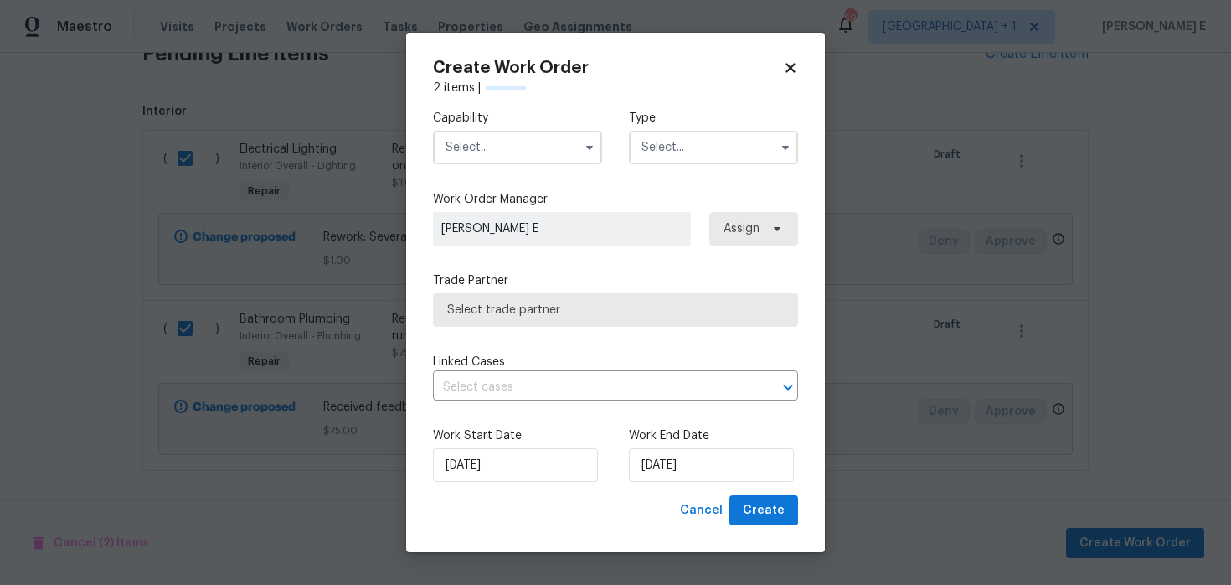
checkbox input "false"
click at [498, 143] on input "text" at bounding box center [517, 148] width 169 height 34
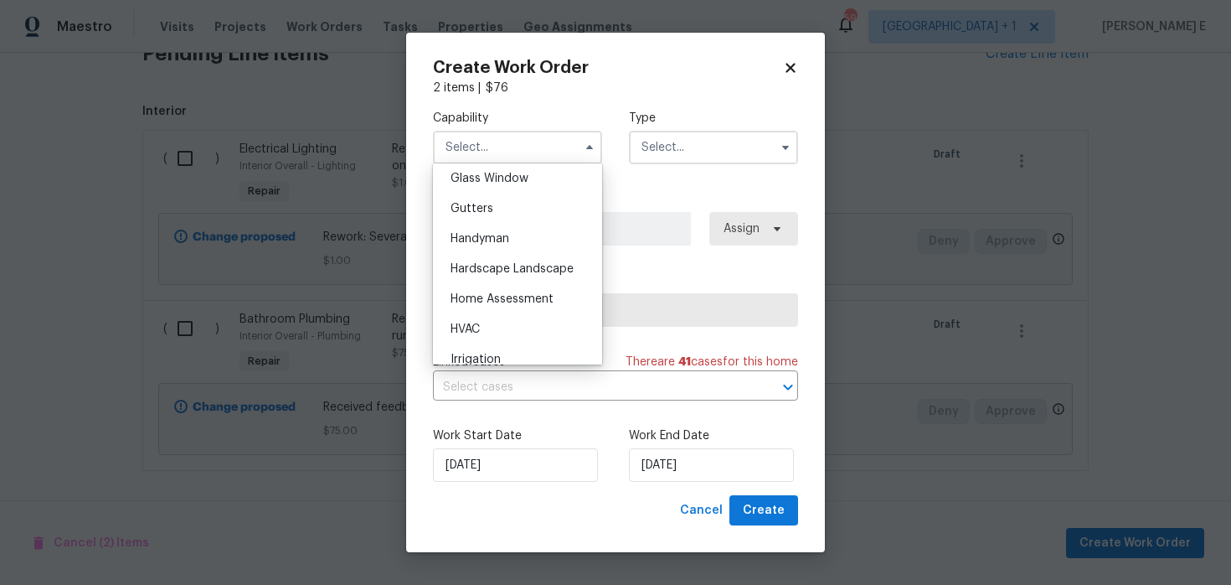
scroll to position [870, 0]
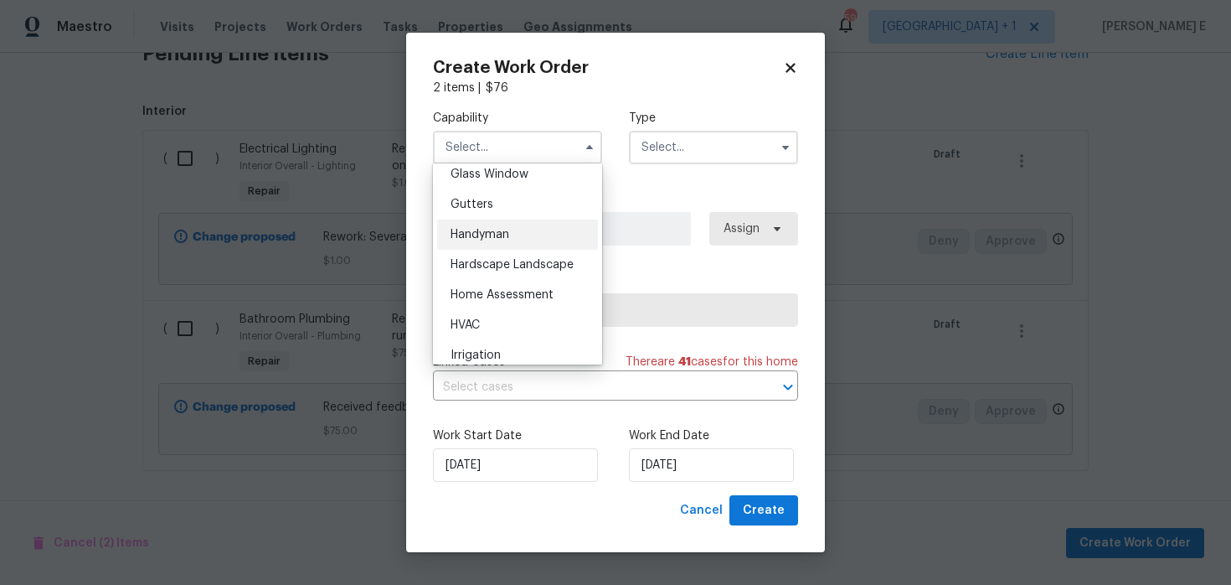
click at [507, 230] on span "Handyman" at bounding box center [480, 235] width 59 height 12
type input "Handyman"
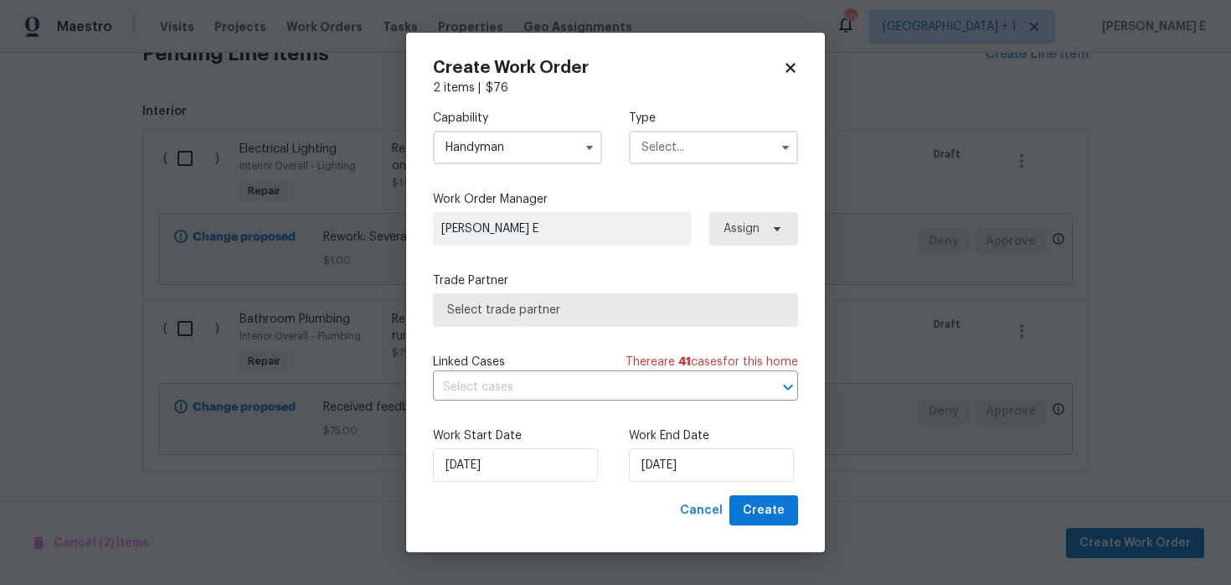
click at [661, 137] on input "text" at bounding box center [713, 148] width 169 height 34
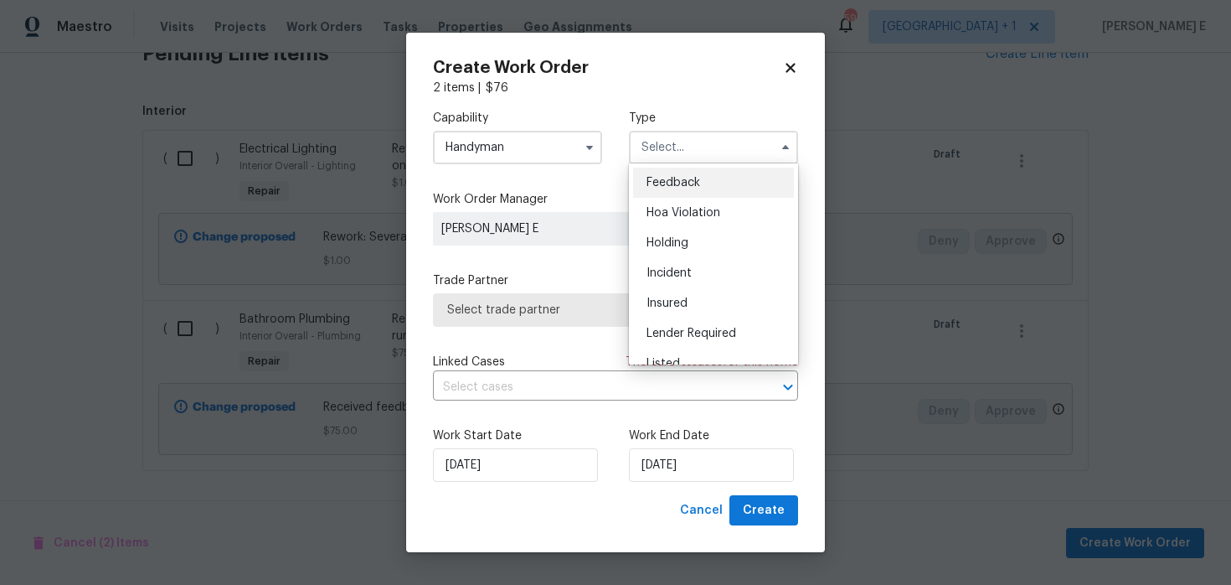
click at [654, 176] on div "Feedback" at bounding box center [713, 183] width 161 height 30
type input "Feedback"
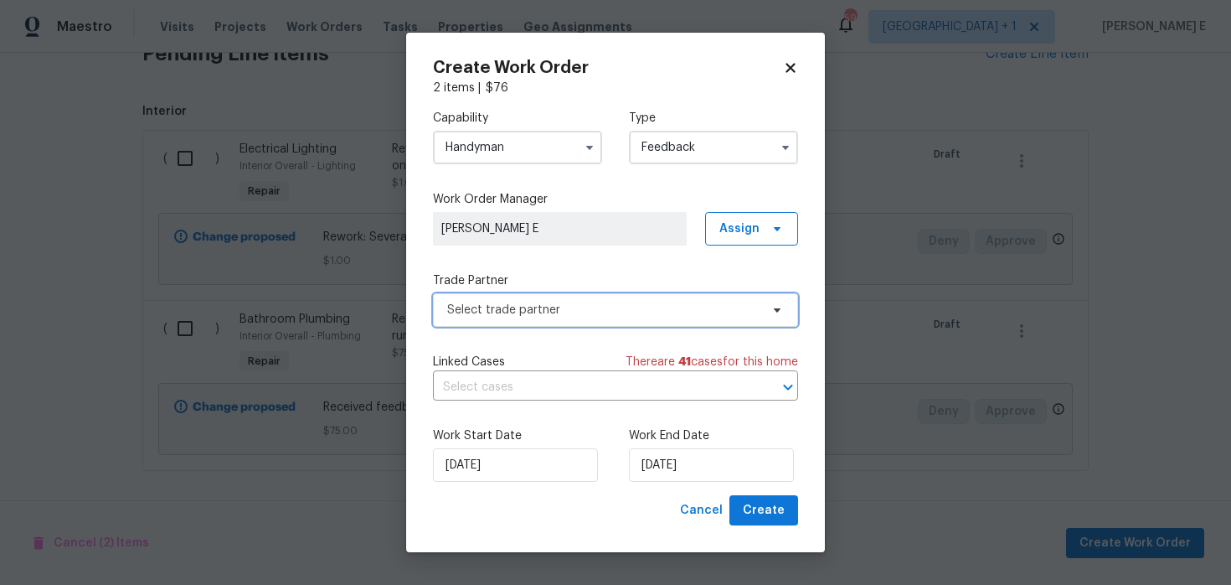
click at [544, 302] on span "Select trade partner" at bounding box center [603, 310] width 312 height 17
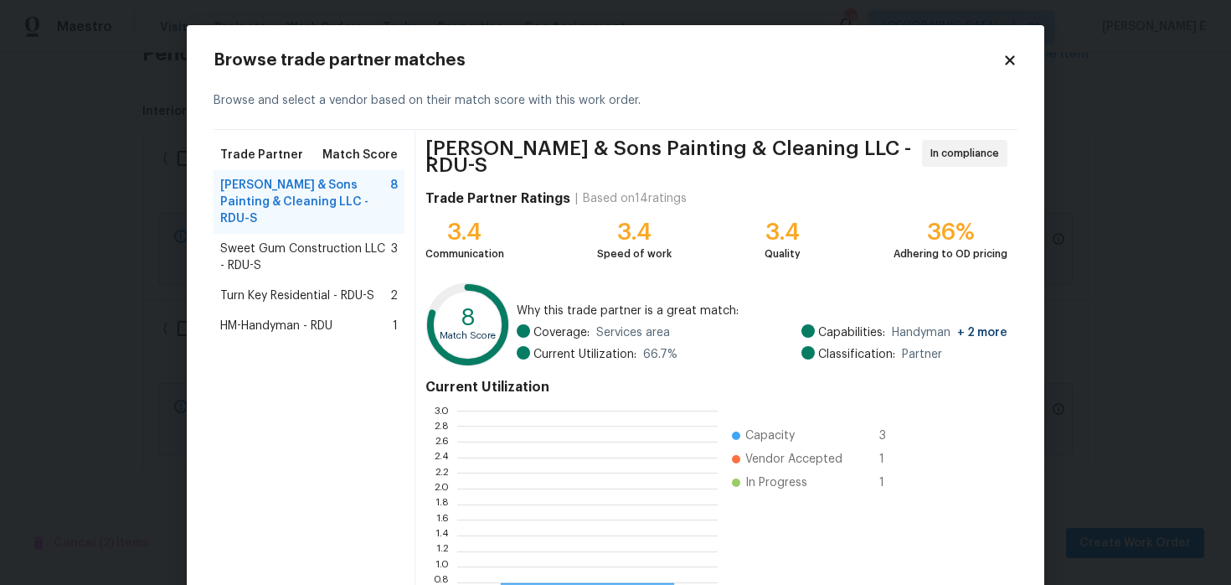
scroll to position [235, 261]
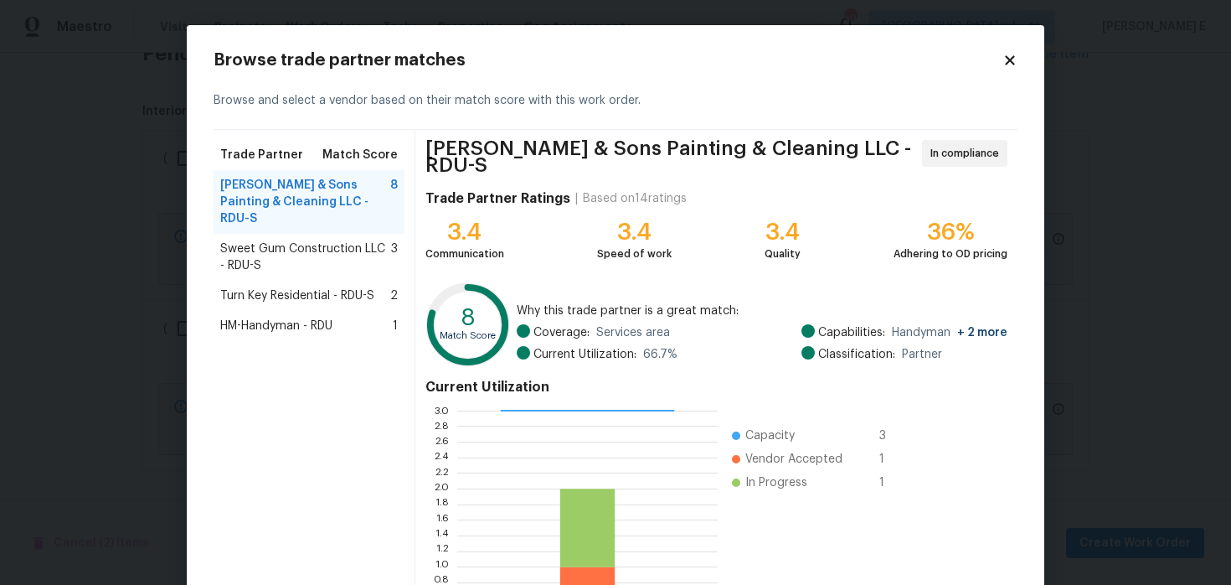
click at [344, 246] on span "Sweet Gum Construction LLC - RDU-S" at bounding box center [305, 257] width 171 height 34
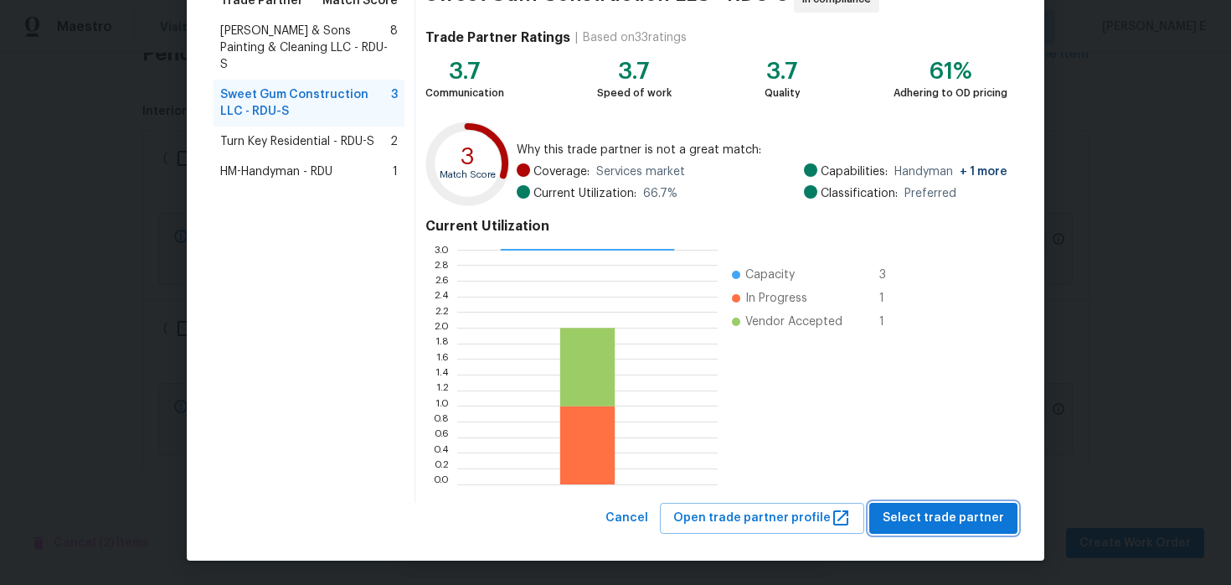
click at [971, 530] on button "Select trade partner" at bounding box center [944, 518] width 148 height 31
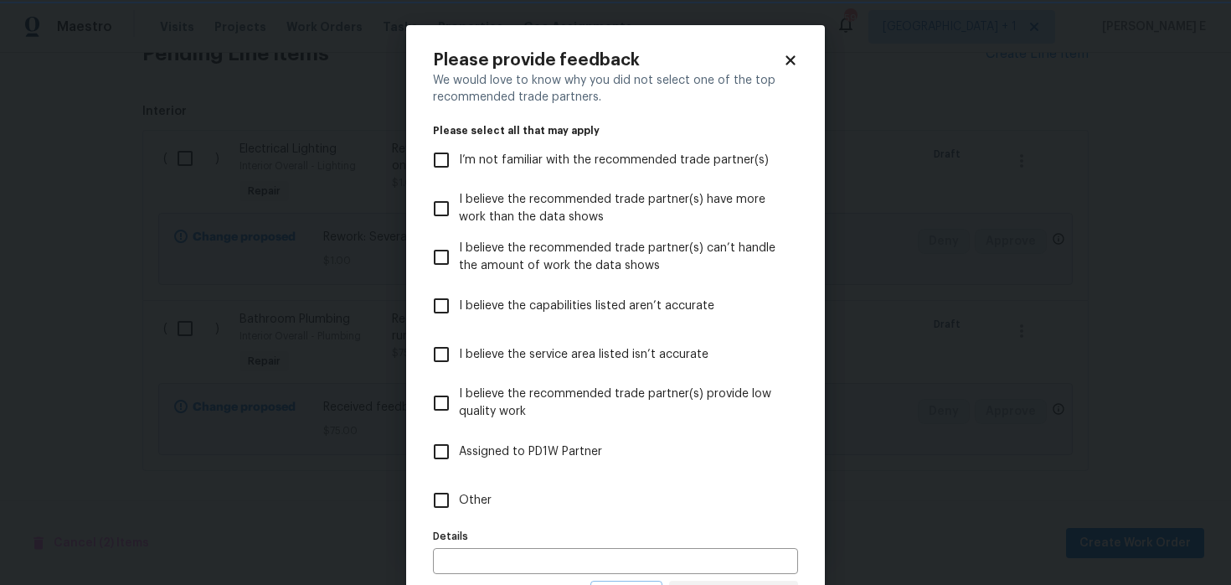
scroll to position [0, 0]
click at [564, 534] on label "Details" at bounding box center [615, 536] width 365 height 10
click at [570, 509] on label "Other" at bounding box center [604, 500] width 361 height 49
click at [459, 509] on input "Other" at bounding box center [441, 500] width 35 height 35
checkbox input "true"
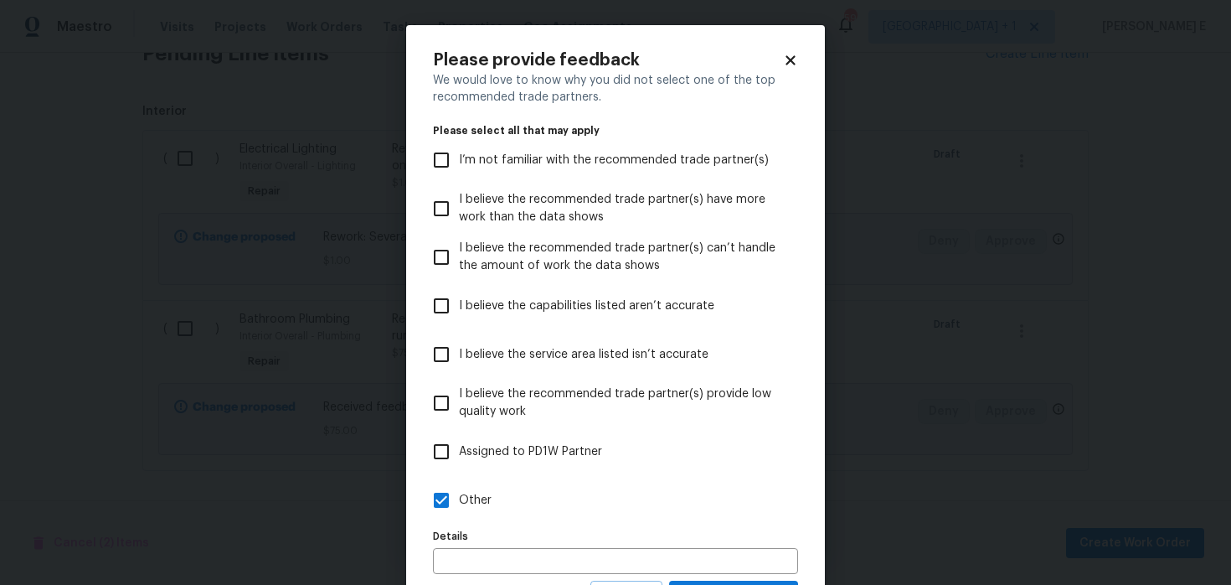
scroll to position [79, 0]
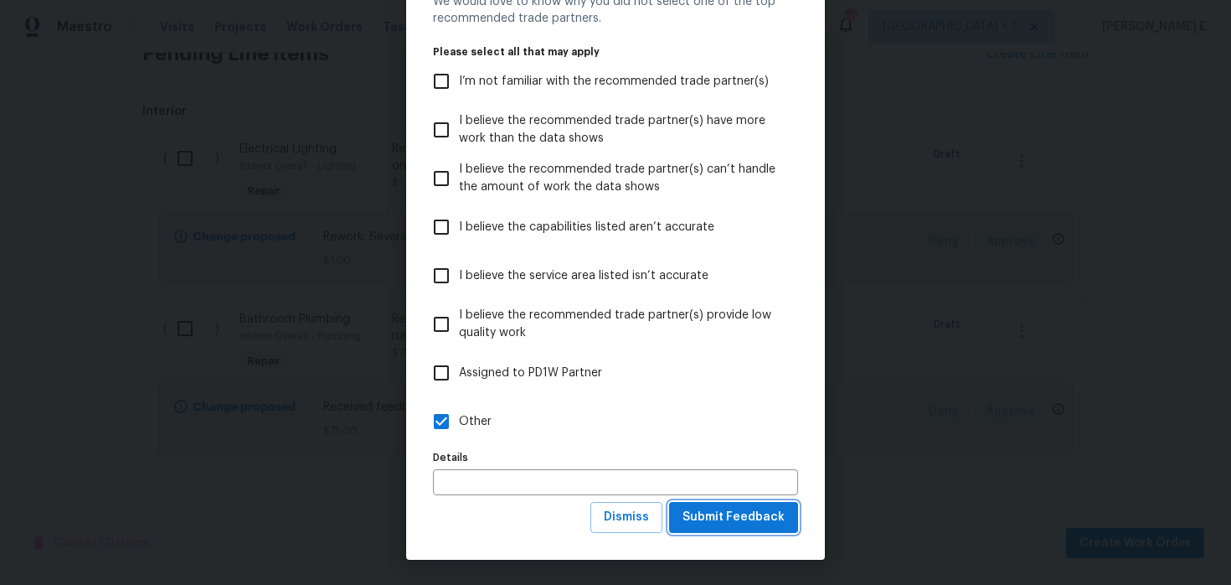
click at [713, 505] on button "Submit Feedback" at bounding box center [733, 517] width 129 height 31
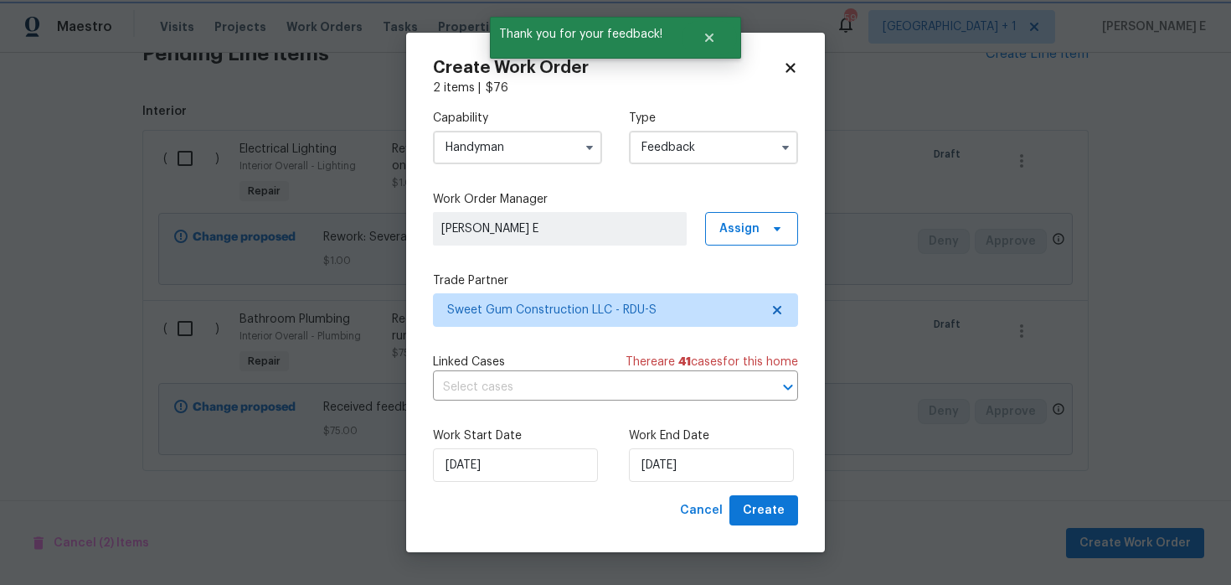
scroll to position [0, 0]
click at [671, 471] on input "20/08/2025" at bounding box center [711, 465] width 165 height 34
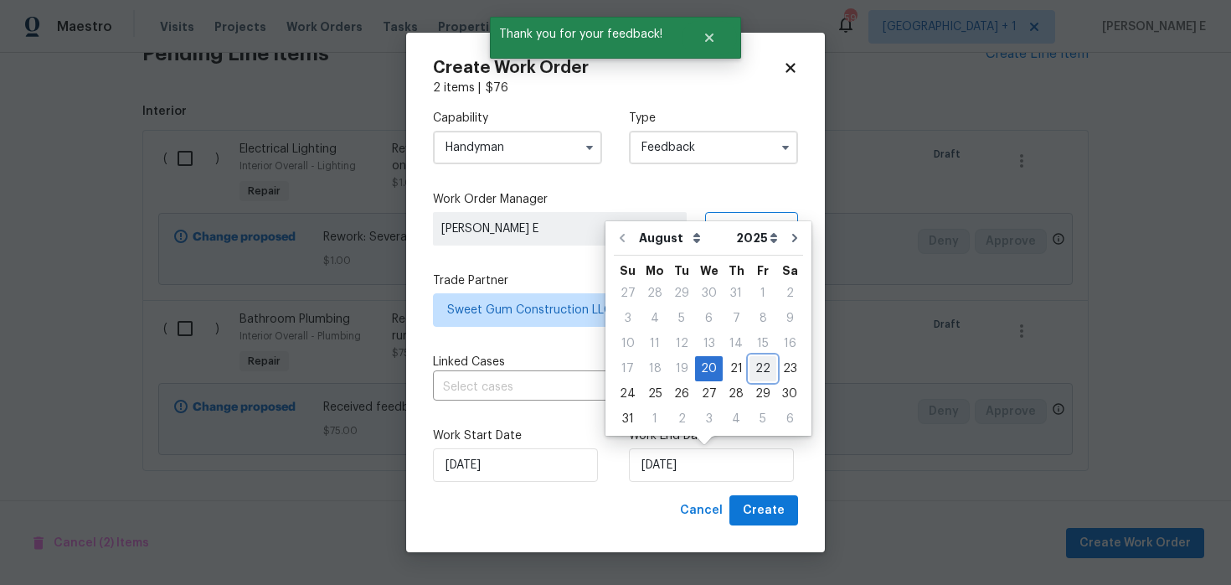
click at [755, 366] on div "22" at bounding box center [763, 368] width 27 height 23
type input "22/08/2025"
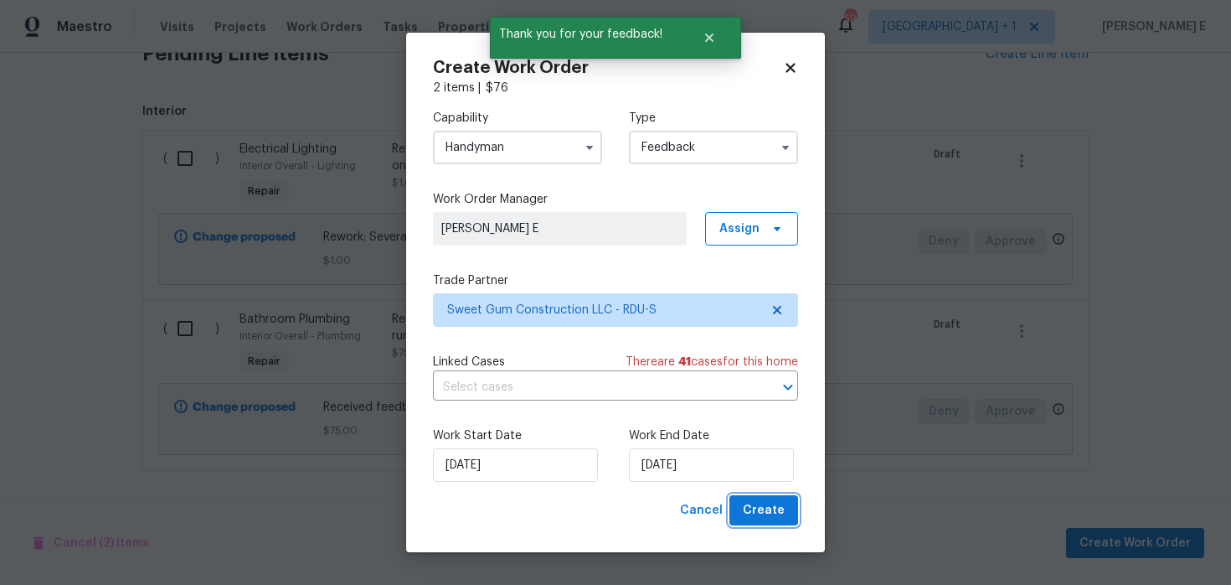
click at [787, 512] on button "Create" at bounding box center [764, 510] width 69 height 31
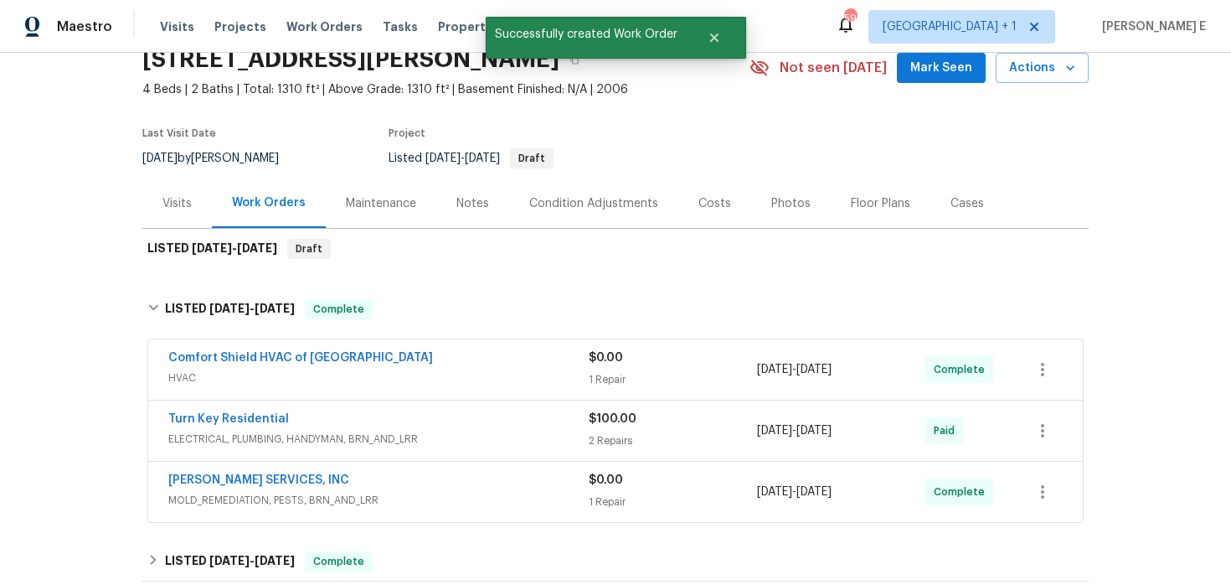
scroll to position [65, 0]
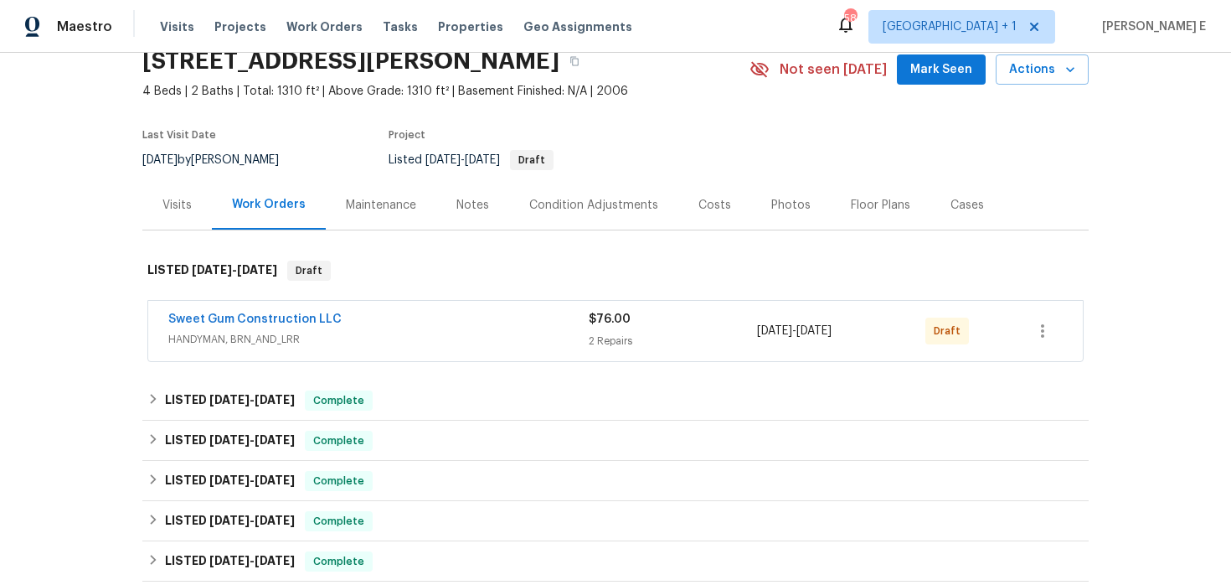
scroll to position [212, 0]
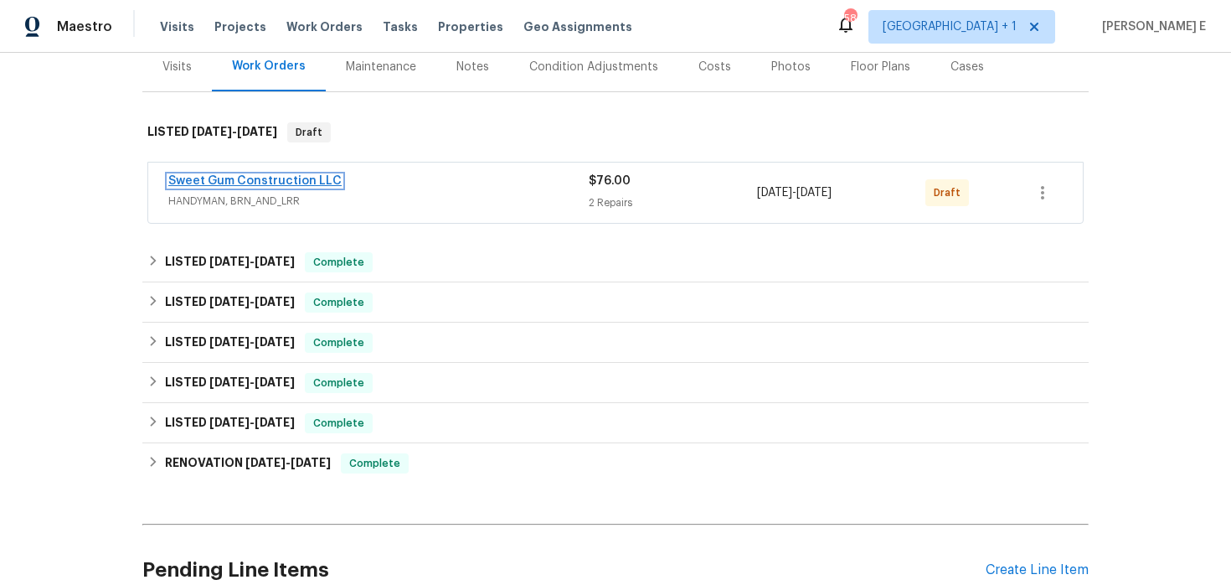
click at [298, 181] on link "Sweet Gum Construction LLC" at bounding box center [254, 181] width 173 height 12
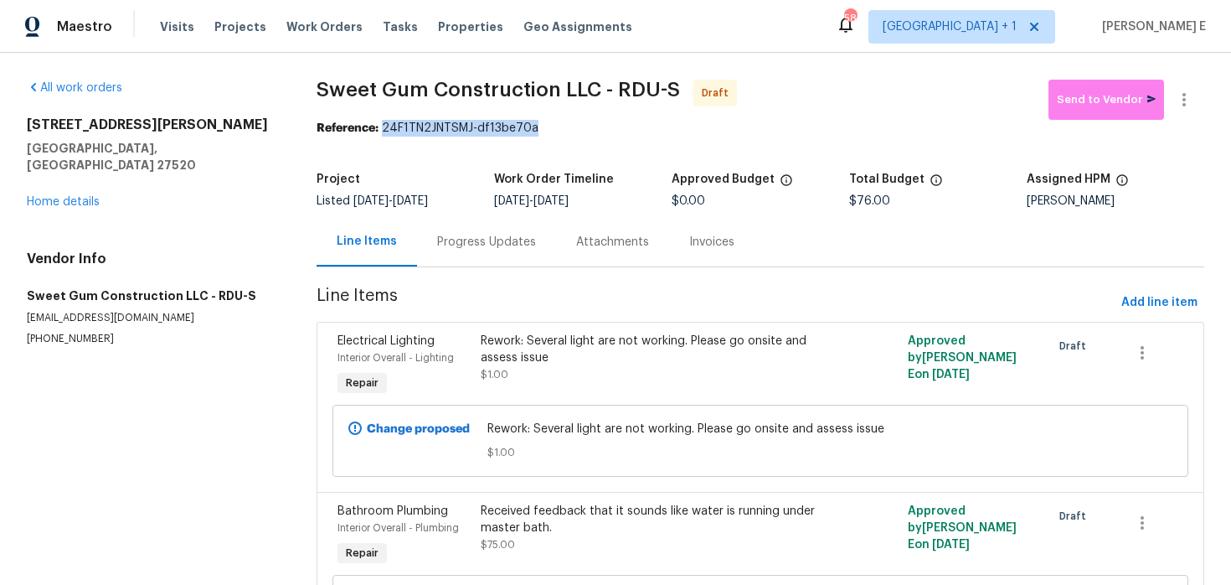
drag, startPoint x: 386, startPoint y: 130, endPoint x: 546, endPoint y: 130, distance: 160.0
click at [546, 130] on div "Reference: 24F1TN2JNTSMJ-df13be70a" at bounding box center [761, 128] width 888 height 17
copy div "24F1TN2JNTSMJ-df13be70a"
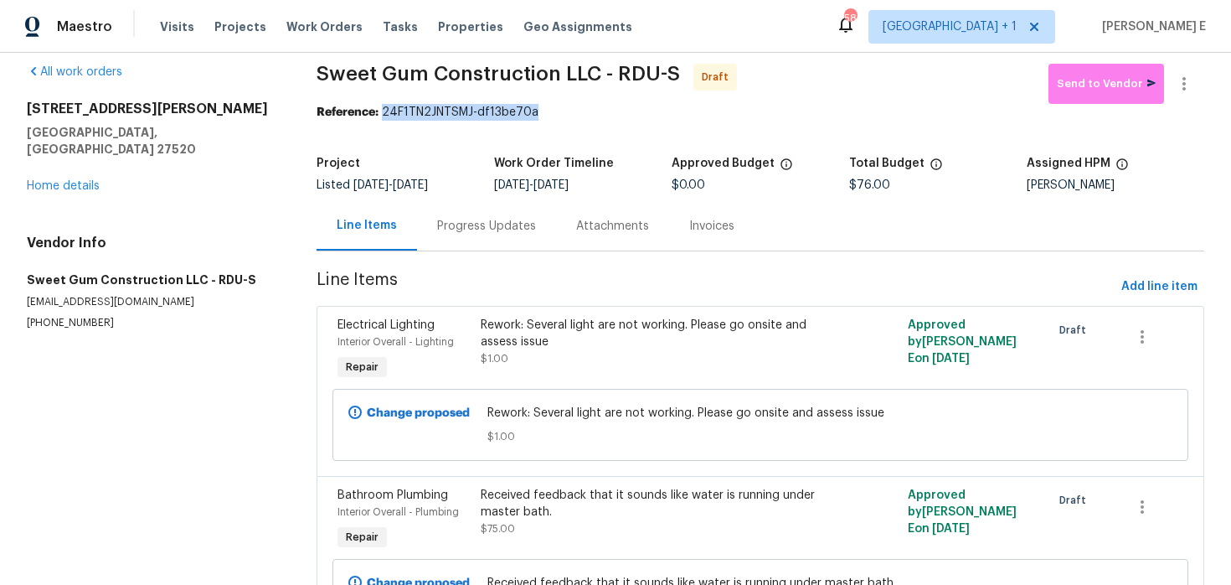
scroll to position [4, 0]
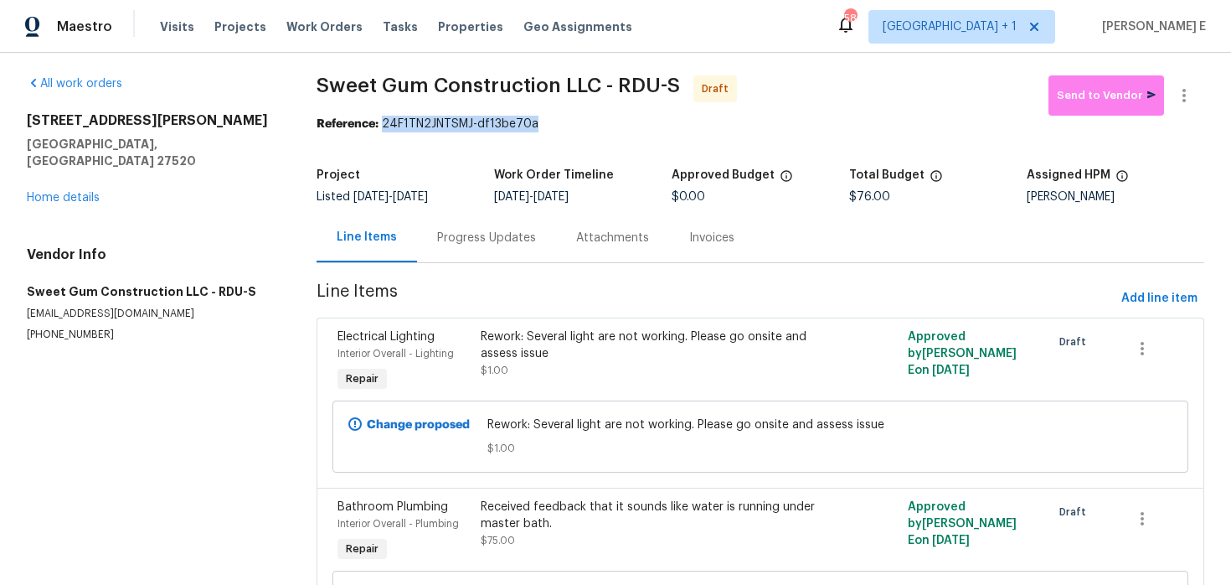
click at [472, 236] on div "Progress Updates" at bounding box center [486, 238] width 99 height 17
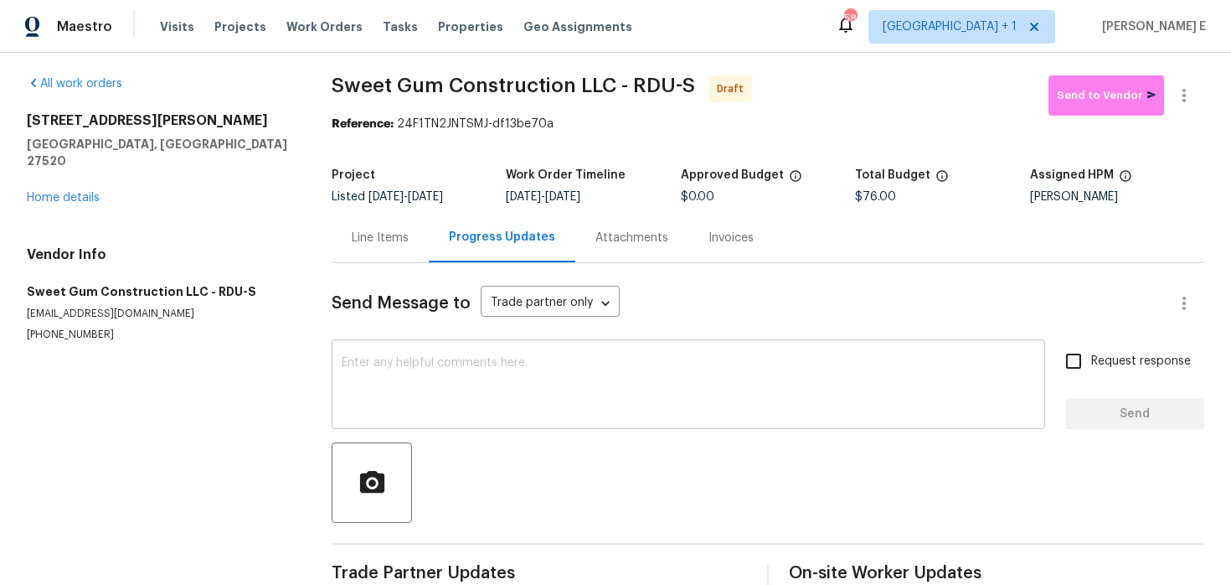
click at [519, 405] on textarea at bounding box center [689, 386] width 694 height 59
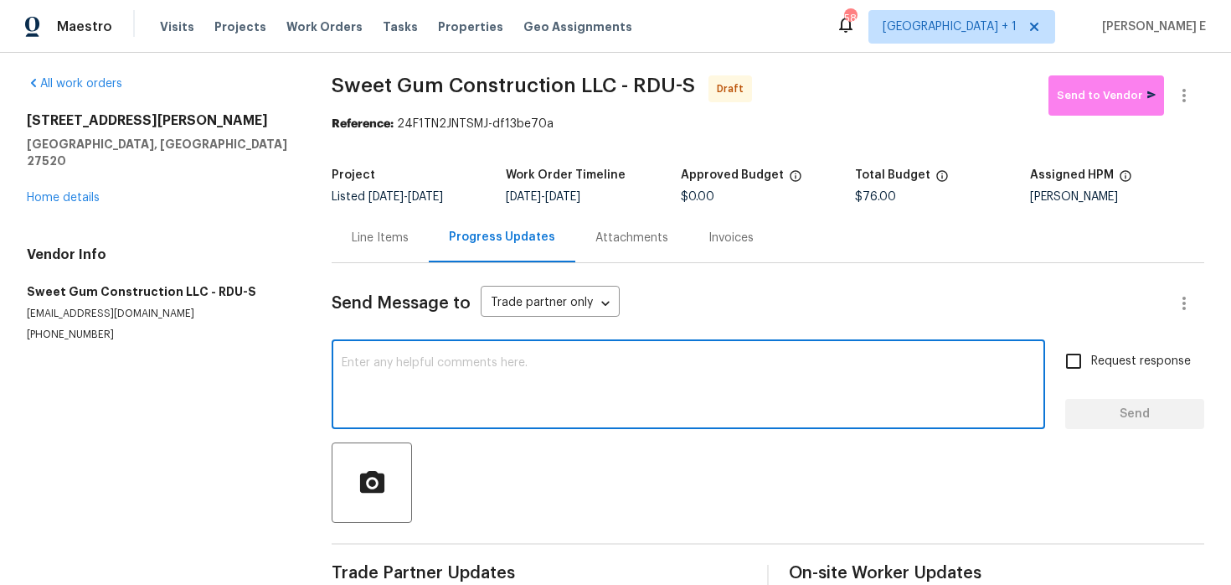
paste textarea "Hi this is [PERSON_NAME] with Opendoor. I’m confirming you received the WO for …"
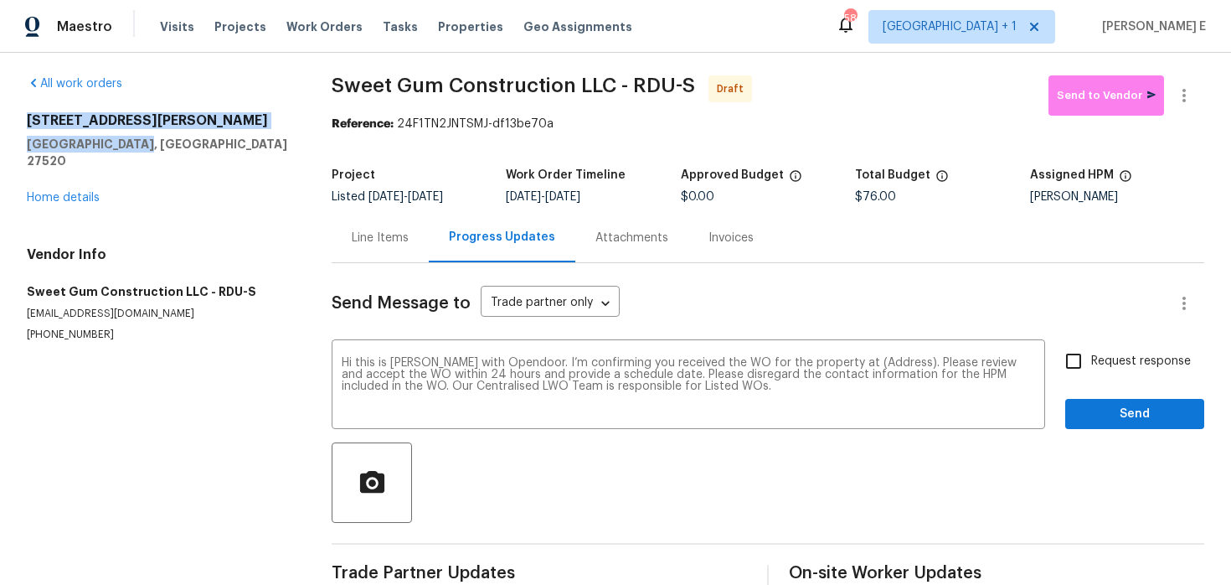
drag, startPoint x: 21, startPoint y: 118, endPoint x: 148, endPoint y: 148, distance: 130.9
click at [148, 148] on div "All work orders [STREET_ADDRESS][PERSON_NAME] Home details Vendor Info Sweet Gu…" at bounding box center [615, 334] width 1231 height 570
copy div "[STREET_ADDRESS][PERSON_NAME]"
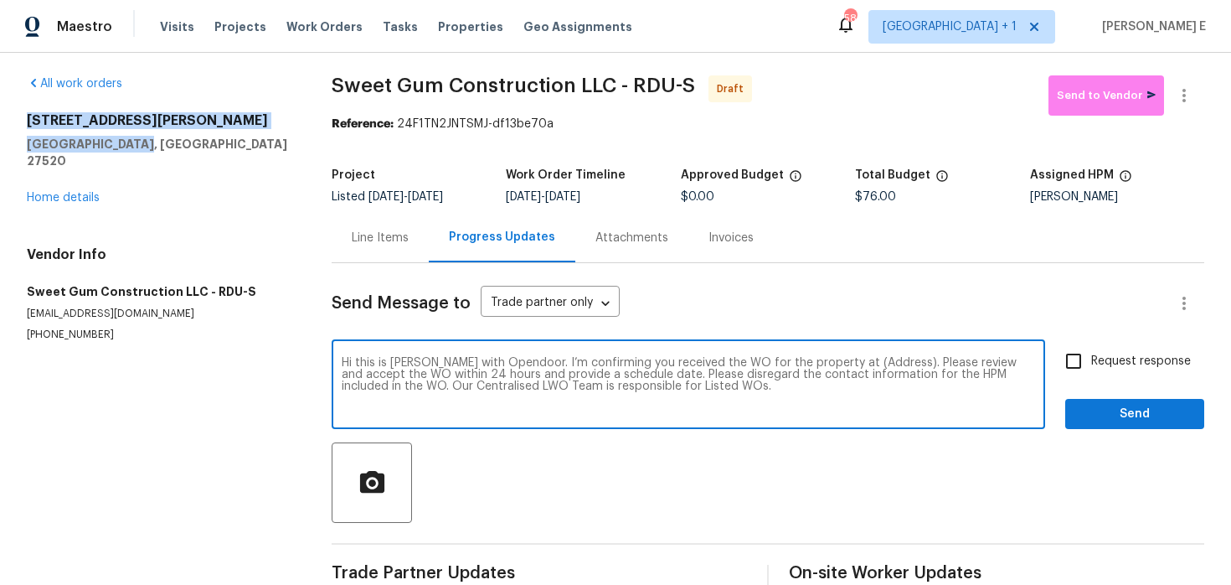
click at [875, 369] on textarea "Hi this is [PERSON_NAME] with Opendoor. I’m confirming you received the WO for …" at bounding box center [689, 386] width 694 height 59
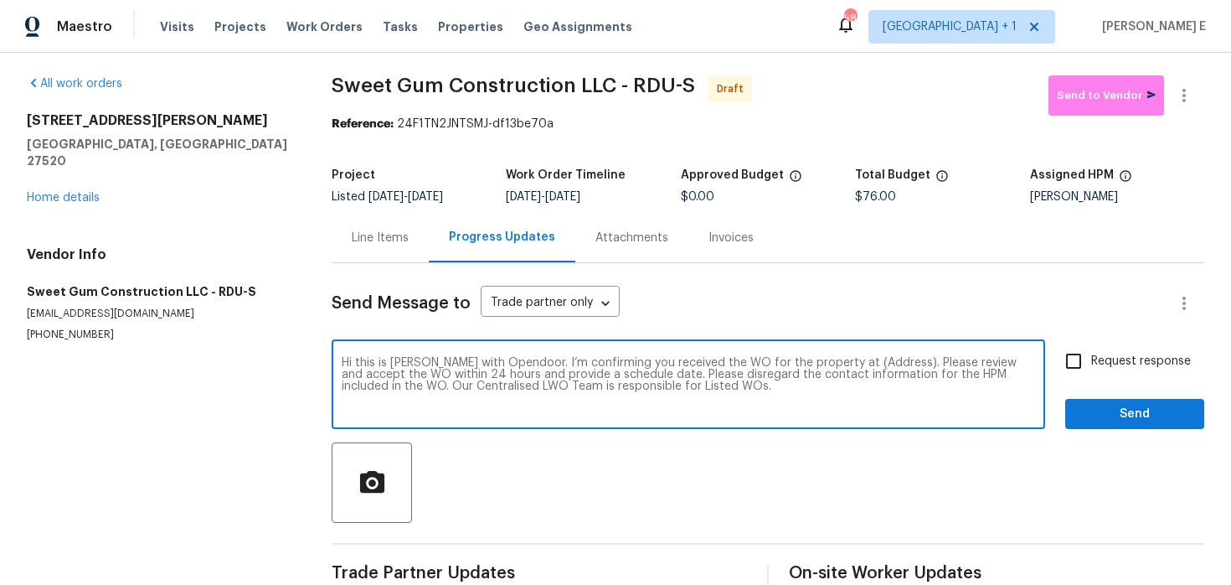
click at [877, 369] on textarea "Hi this is [PERSON_NAME] with Opendoor. I’m confirming you received the WO for …" at bounding box center [689, 386] width 694 height 59
click at [877, 363] on textarea "Hi this is [PERSON_NAME] with Opendoor. I’m confirming you received the WO for …" at bounding box center [689, 386] width 694 height 59
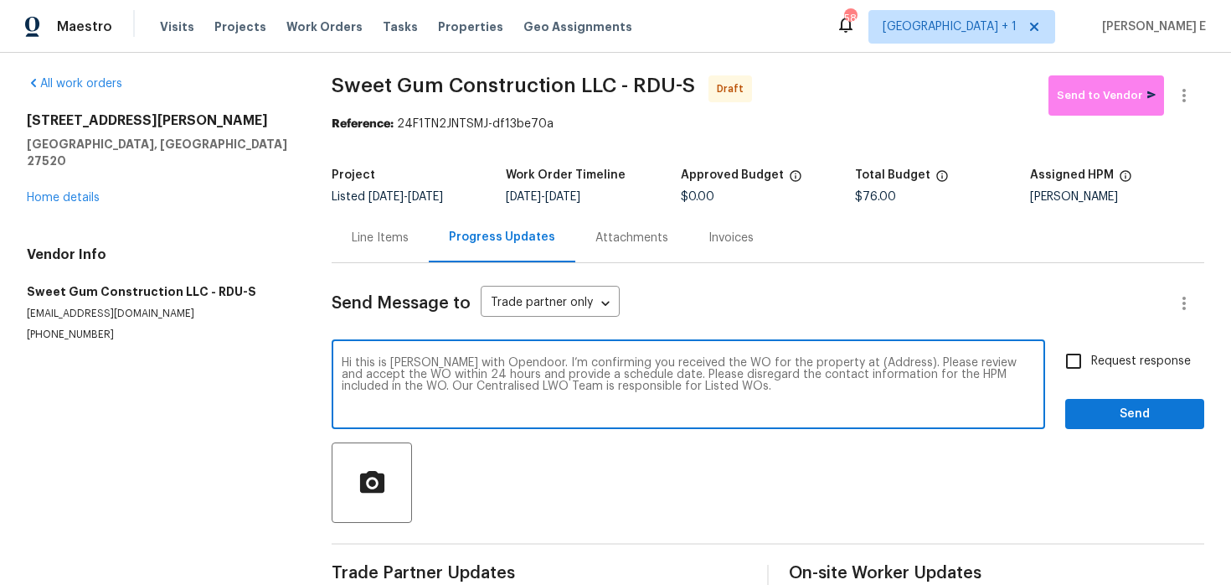
paste textarea "[STREET_ADDRESS][PERSON_NAME]"
type textarea "Hi this is [PERSON_NAME] with Opendoor. I’m confirming you received the WO for …"
click at [1083, 361] on input "Request response" at bounding box center [1073, 360] width 35 height 35
checkbox input "true"
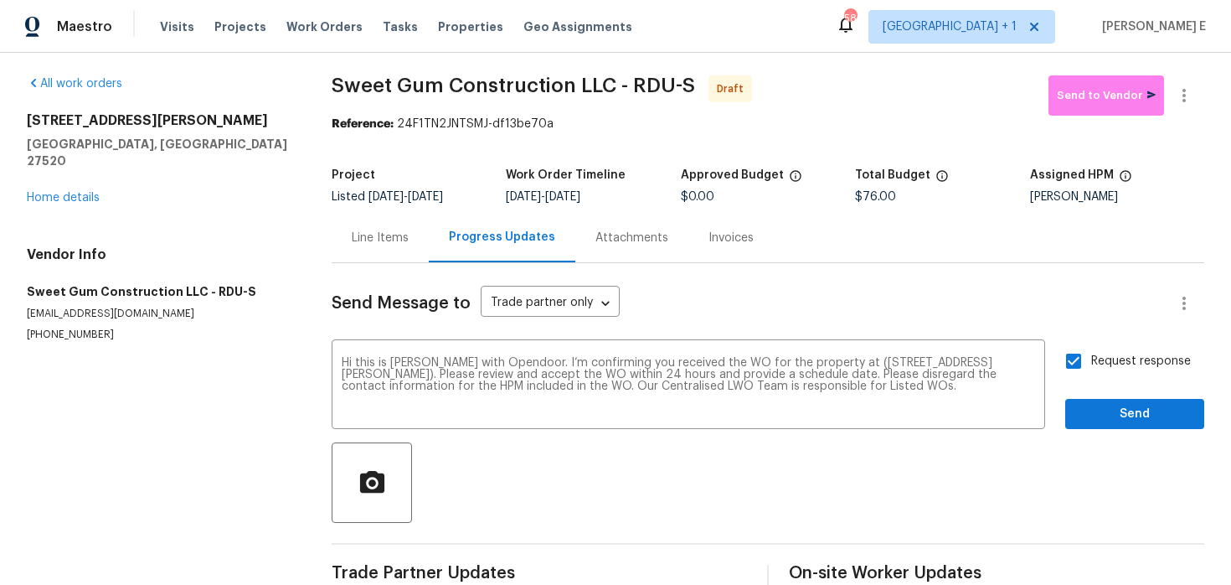
click at [1092, 395] on div "Request response Send" at bounding box center [1135, 385] width 139 height 85
click at [1101, 432] on div "Send Message to Trade partner only Trade partner only ​ Hi this is [PERSON_NAME…" at bounding box center [768, 427] width 873 height 328
click at [1124, 412] on span "Send" at bounding box center [1135, 414] width 112 height 21
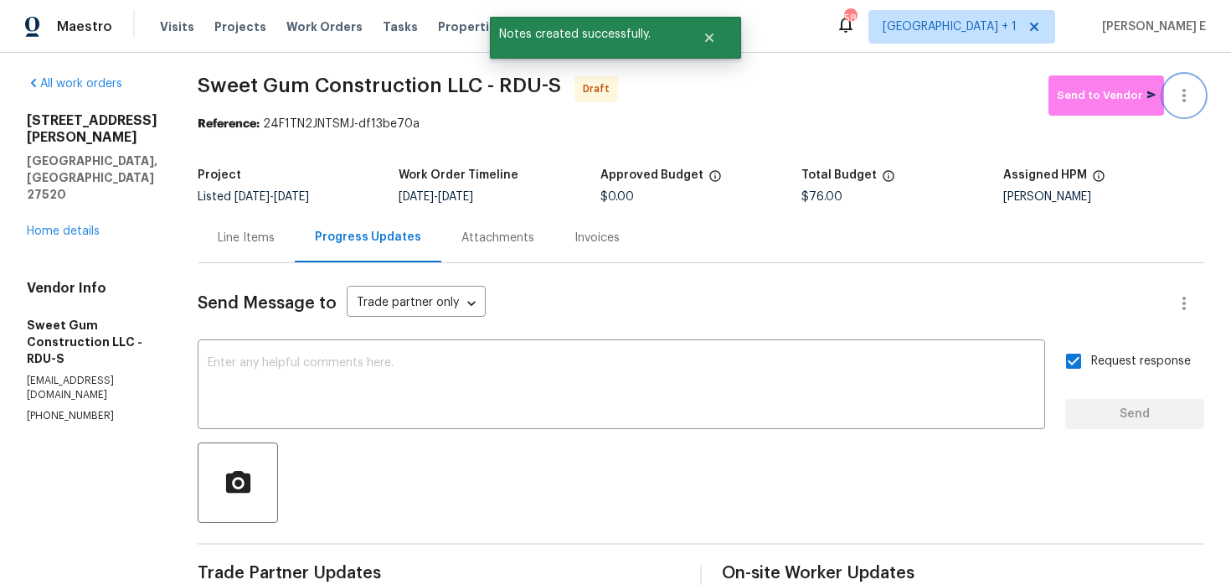
click at [1183, 95] on icon "button" at bounding box center [1184, 95] width 3 height 13
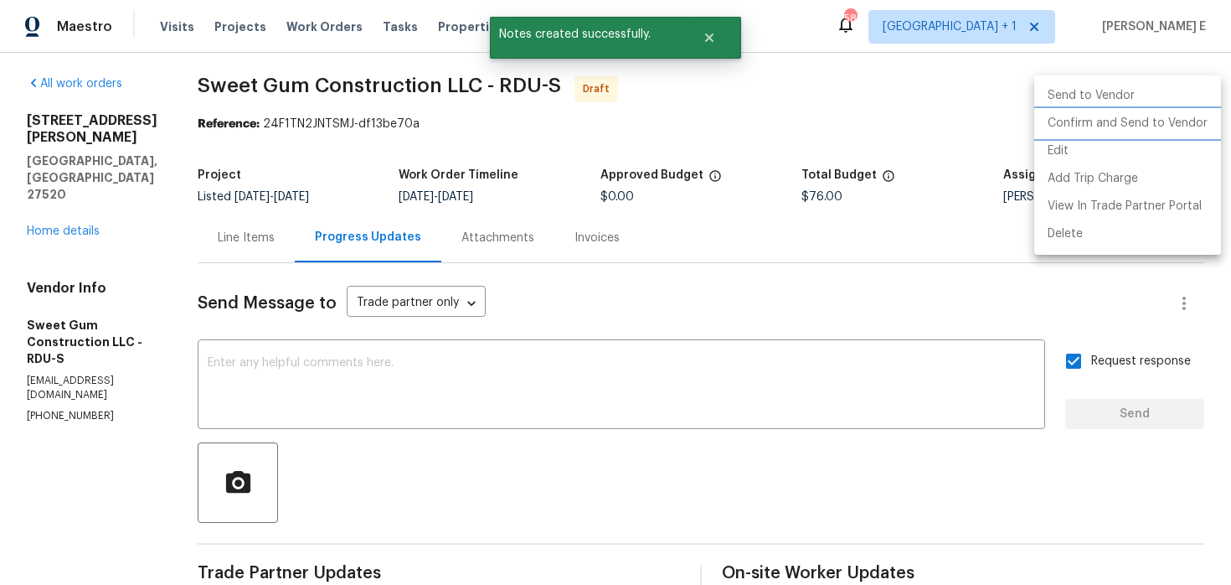
click at [1131, 125] on li "Confirm and Send to Vendor" at bounding box center [1128, 124] width 187 height 28
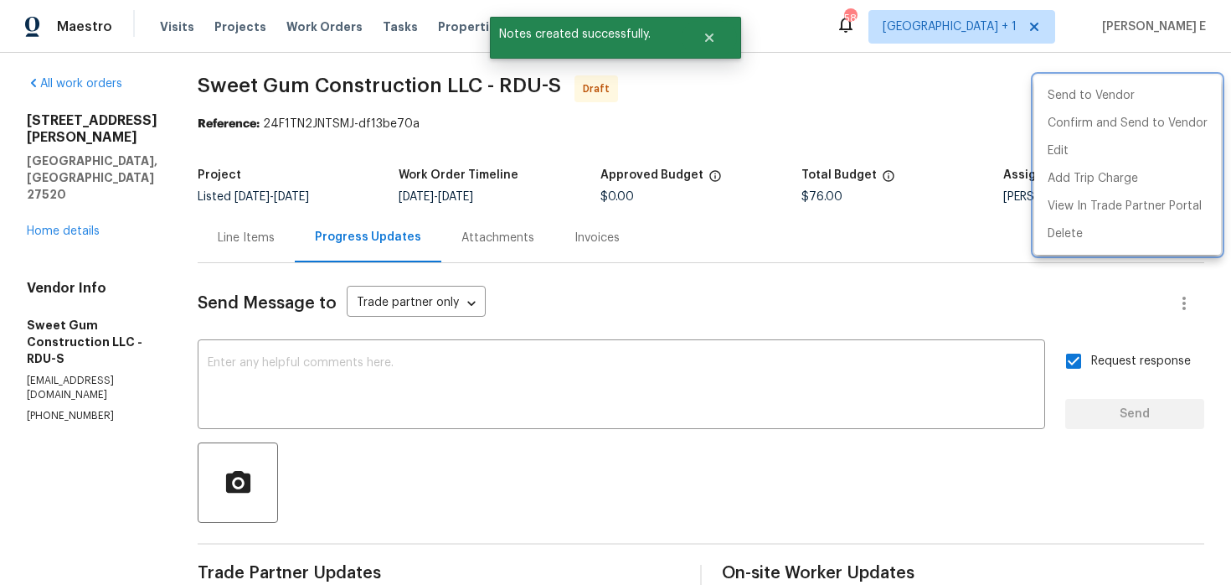
click at [762, 145] on div at bounding box center [615, 292] width 1231 height 585
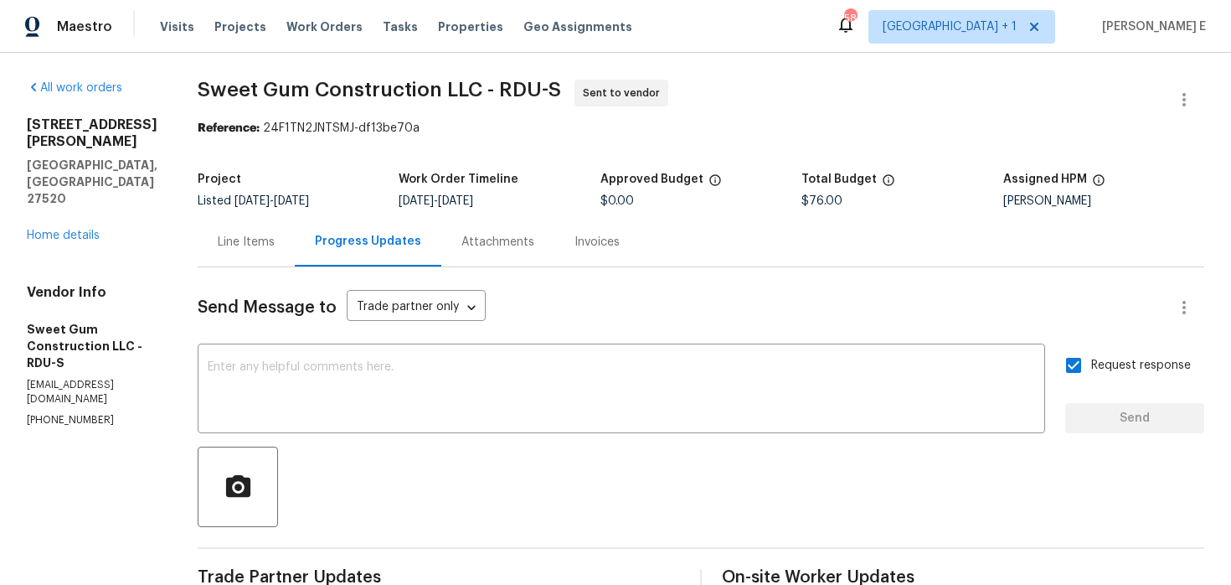
click at [281, 94] on span "Sweet Gum Construction LLC - RDU-S" at bounding box center [380, 90] width 364 height 20
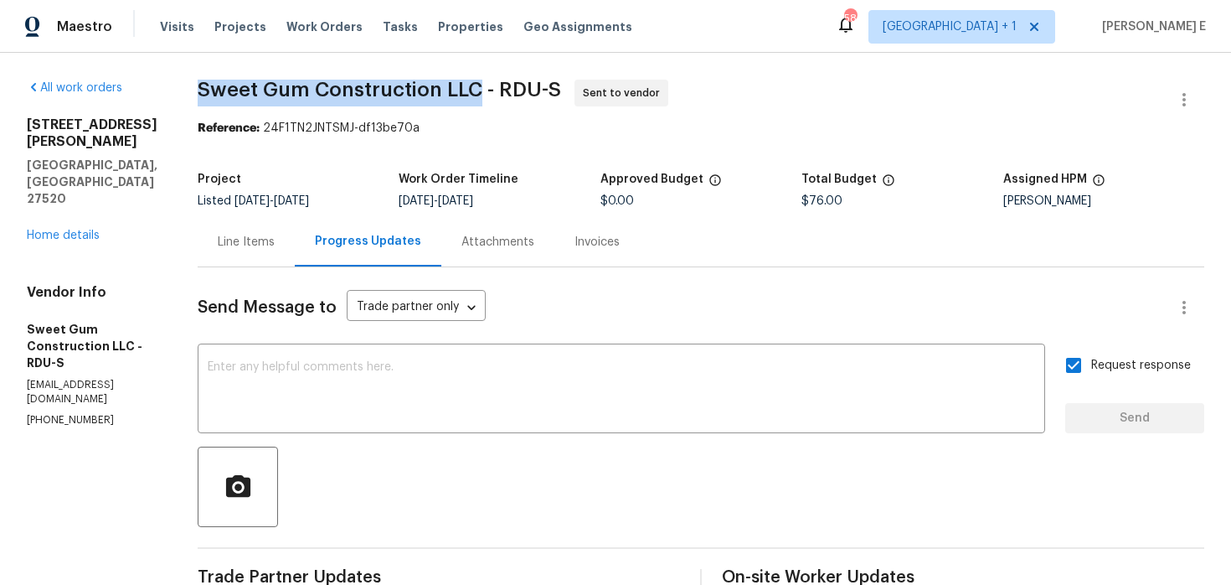
drag, startPoint x: 236, startPoint y: 90, endPoint x: 514, endPoint y: 89, distance: 277.3
click at [514, 89] on span "Sweet Gum Construction LLC - RDU-S" at bounding box center [380, 90] width 364 height 20
copy span "Sweet Gum Construction LLC"
